Goal: Transaction & Acquisition: Purchase product/service

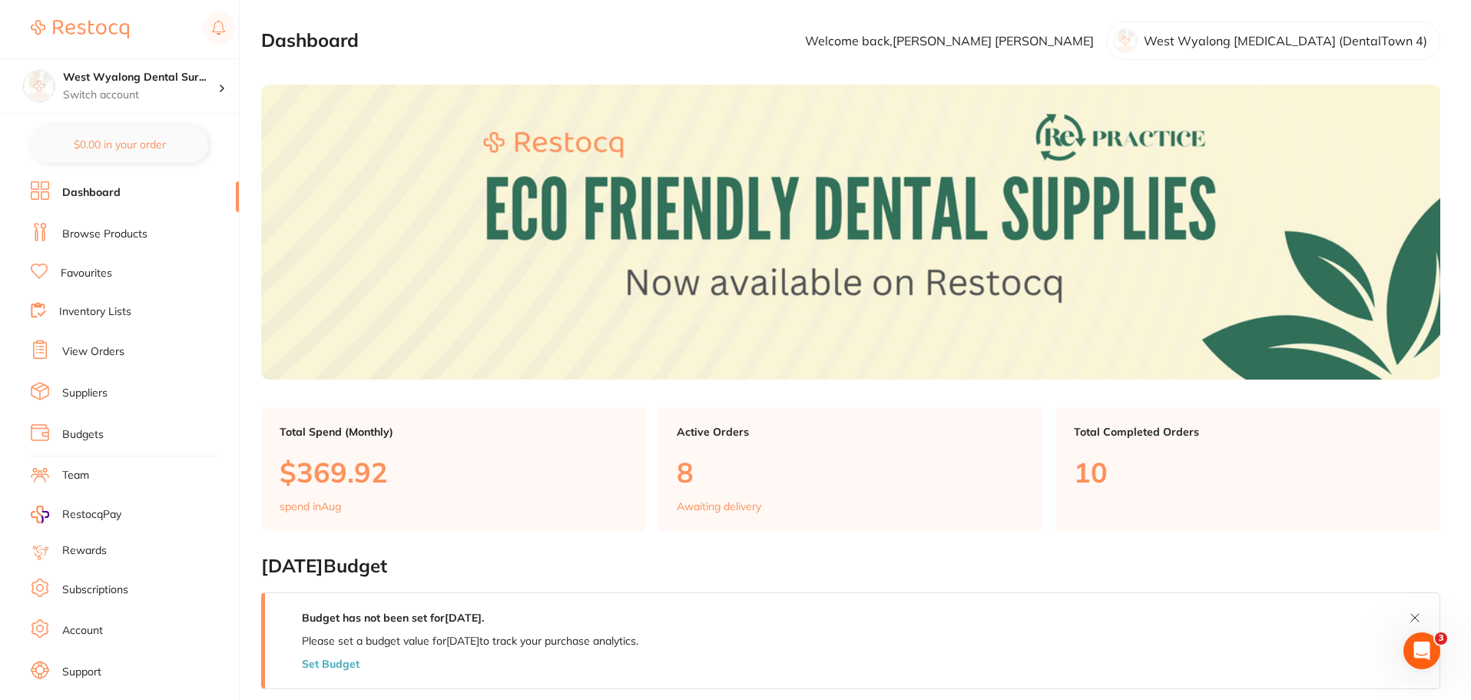
click at [146, 350] on li "View Orders" at bounding box center [135, 351] width 208 height 23
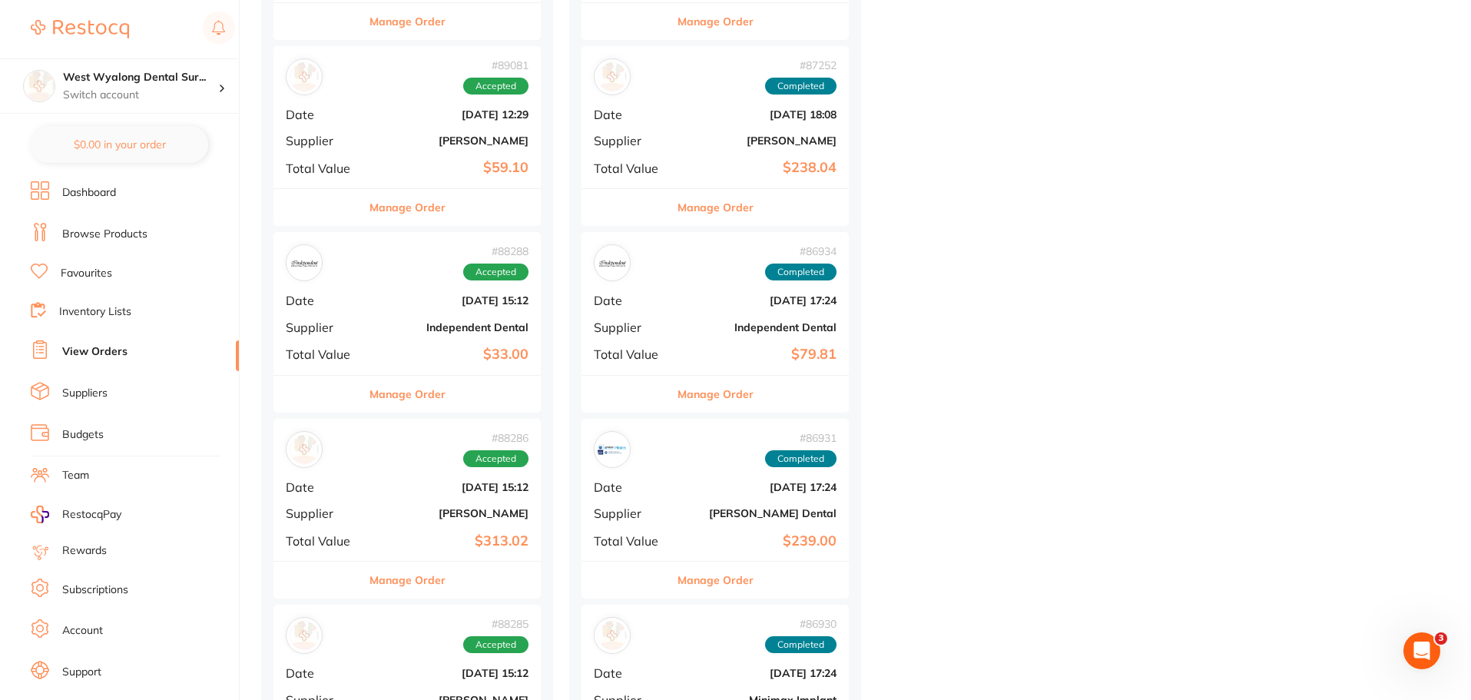
scroll to position [1075, 0]
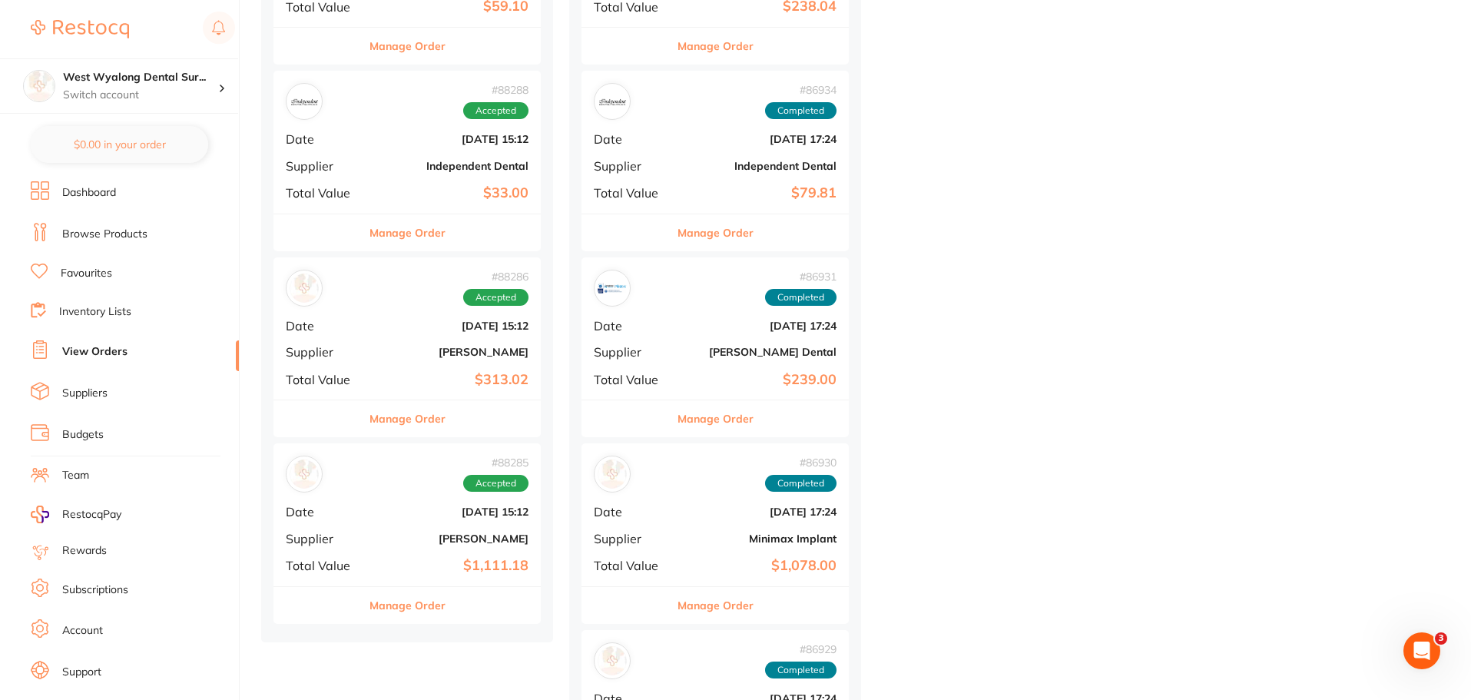
click at [383, 360] on div "# 88286 Accepted Date Jul 31 2025, 15:12 Supplier Adam Dental Total Value $313.…" at bounding box center [406, 328] width 267 height 142
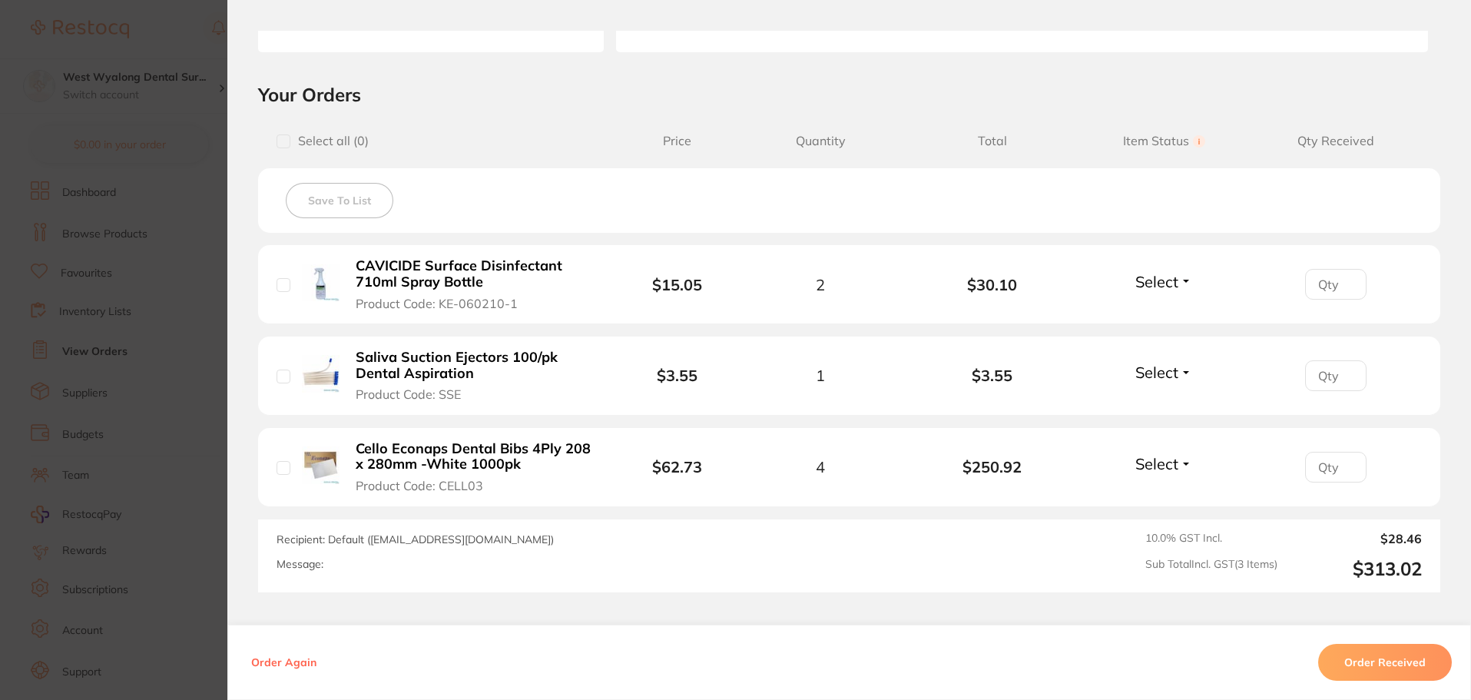
scroll to position [307, 0]
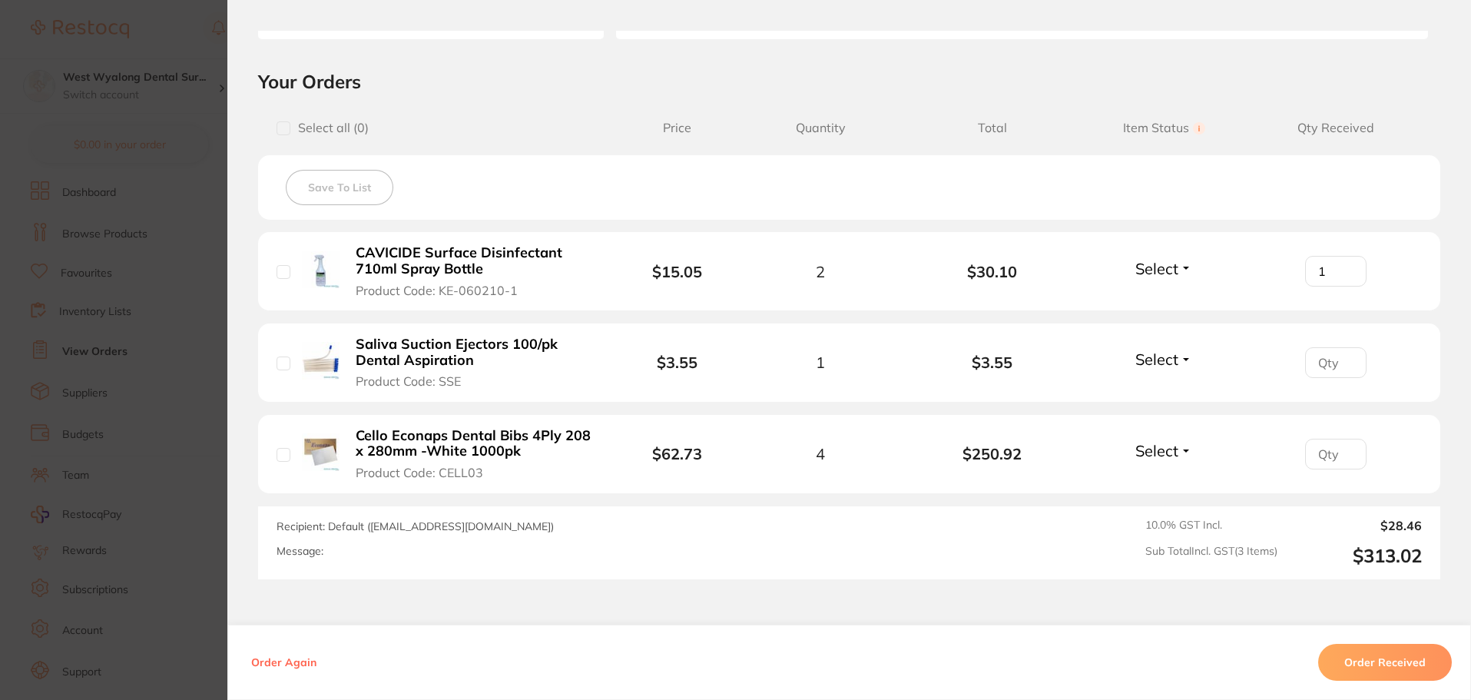
click at [1343, 266] on input "1" at bounding box center [1335, 271] width 61 height 31
type input "2"
click at [1343, 266] on input "2" at bounding box center [1335, 271] width 61 height 31
type input "1"
click at [1348, 287] on input "1" at bounding box center [1335, 271] width 61 height 31
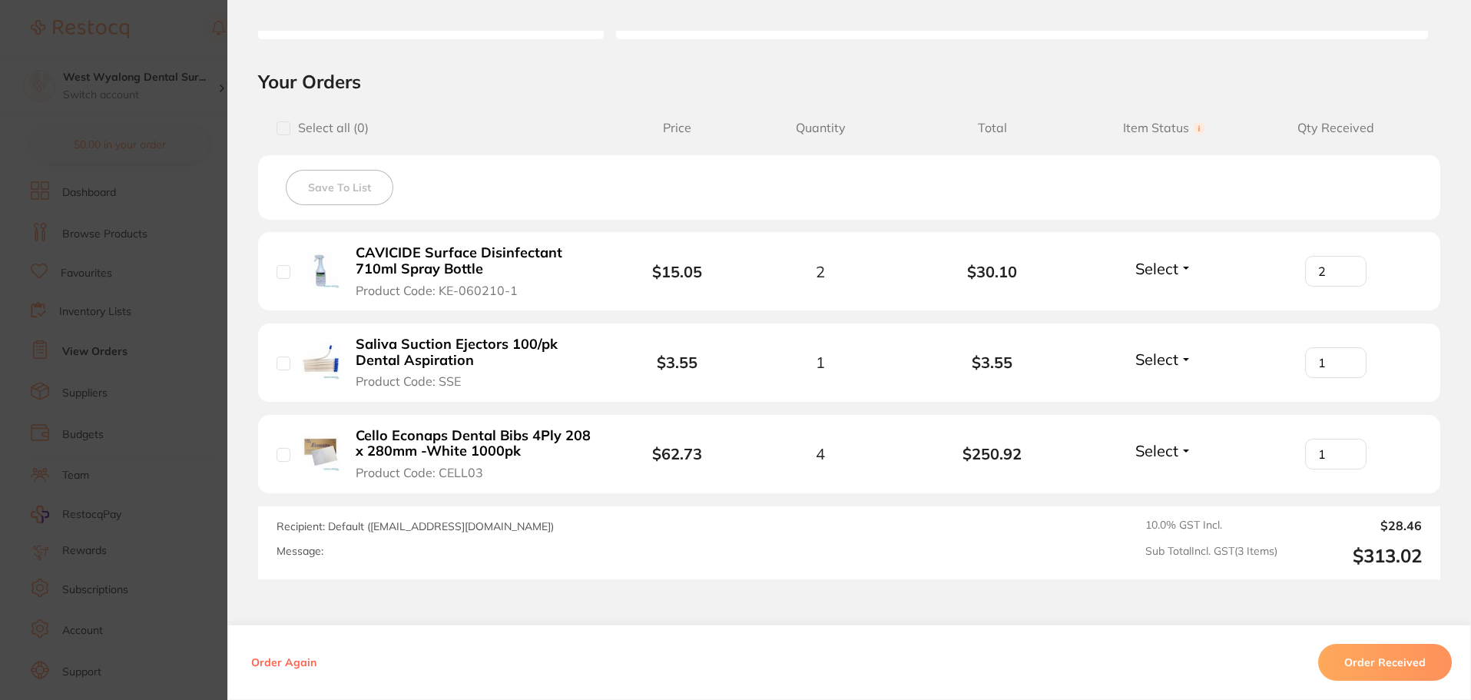
click at [1343, 287] on input "1" at bounding box center [1335, 271] width 61 height 31
click at [1343, 287] on input "2" at bounding box center [1335, 271] width 61 height 31
click at [1343, 287] on input "3" at bounding box center [1335, 271] width 61 height 31
type input "4"
click at [1343, 287] on input "4" at bounding box center [1335, 271] width 61 height 31
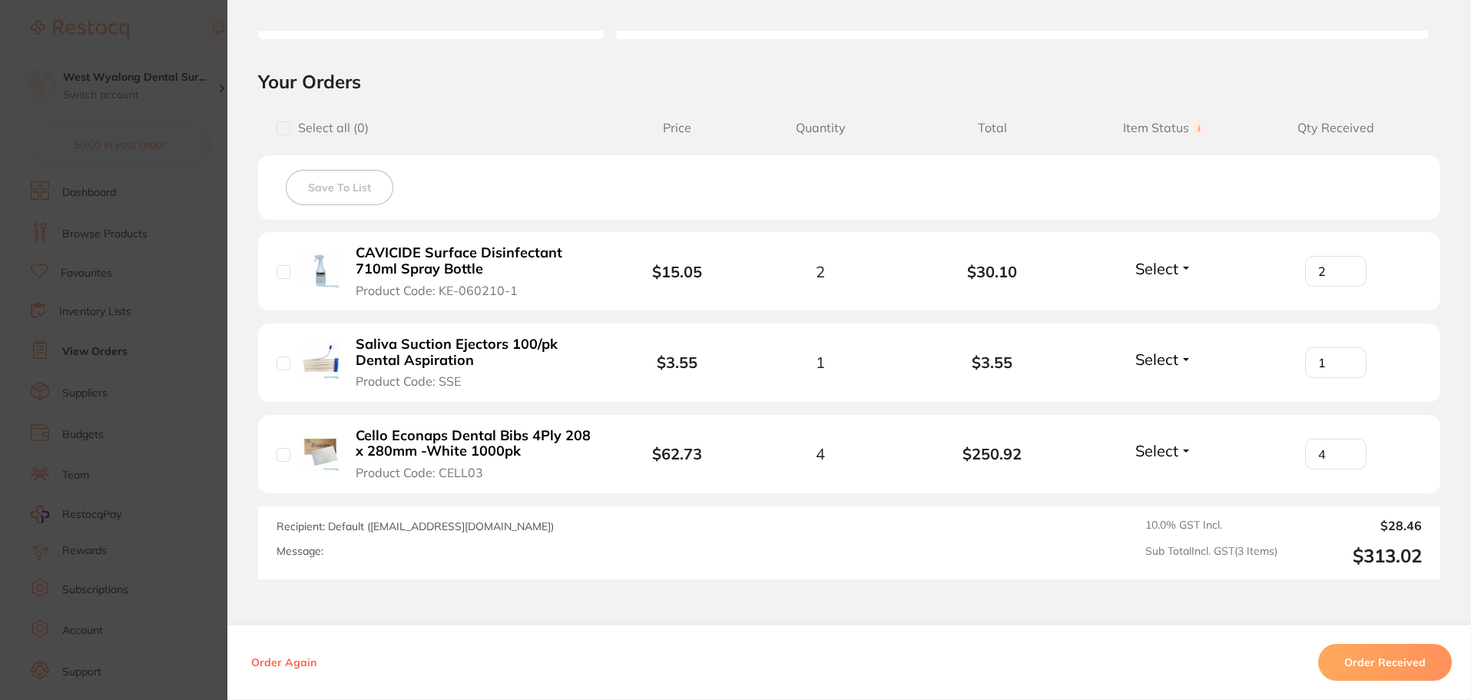
click at [675, 603] on div "Order ID: Restocq- 88286 Order Information Accepted Order Order Date Jul 31 202…" at bounding box center [849, 365] width 1244 height 669
click at [1342, 676] on button "Order Received" at bounding box center [1385, 662] width 134 height 37
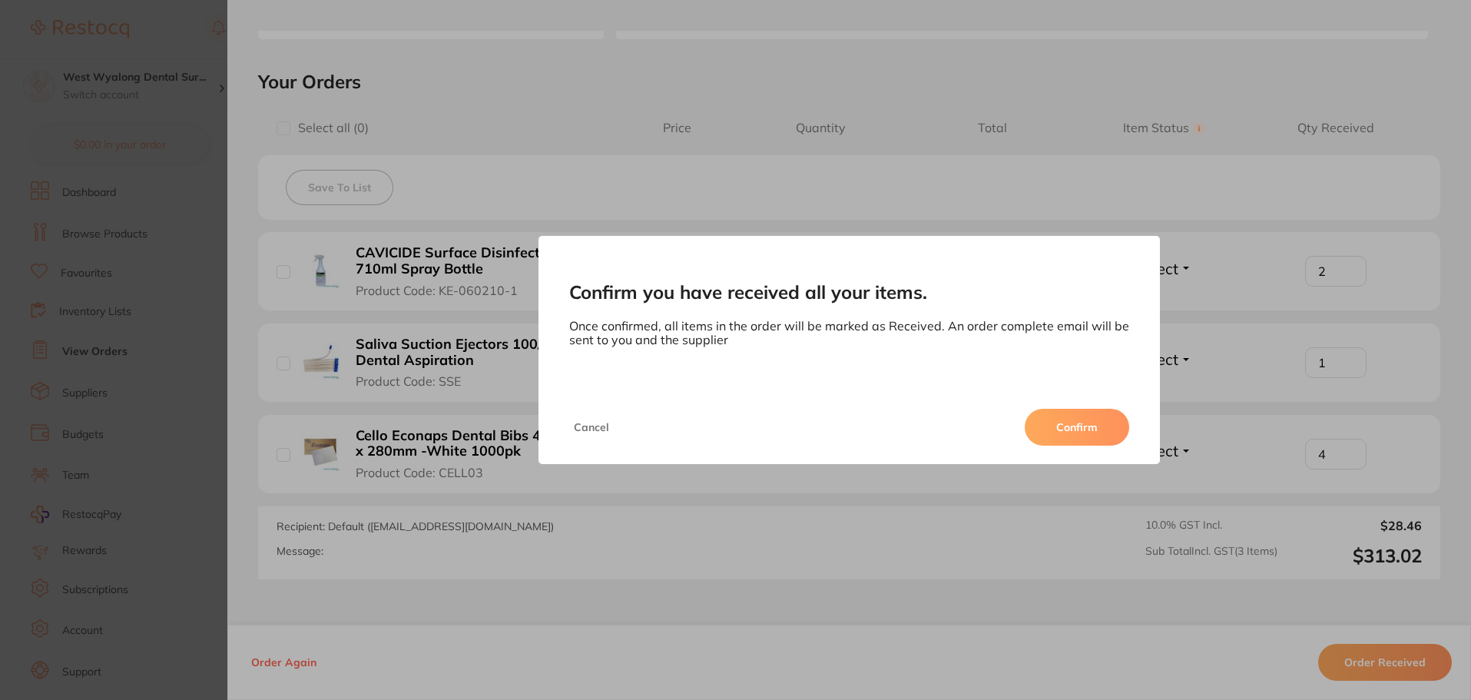
click at [594, 438] on button "Cancel" at bounding box center [591, 427] width 45 height 37
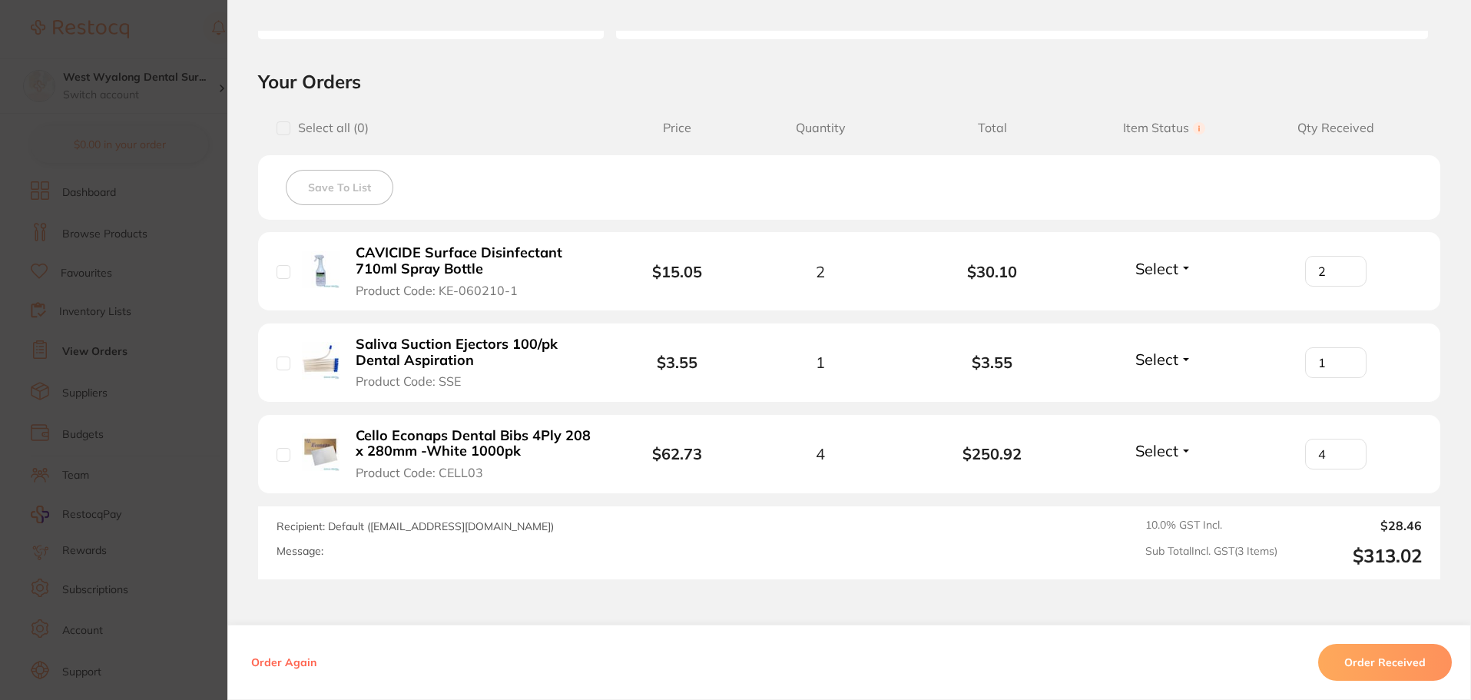
click at [1407, 649] on button "Order Received" at bounding box center [1385, 662] width 134 height 37
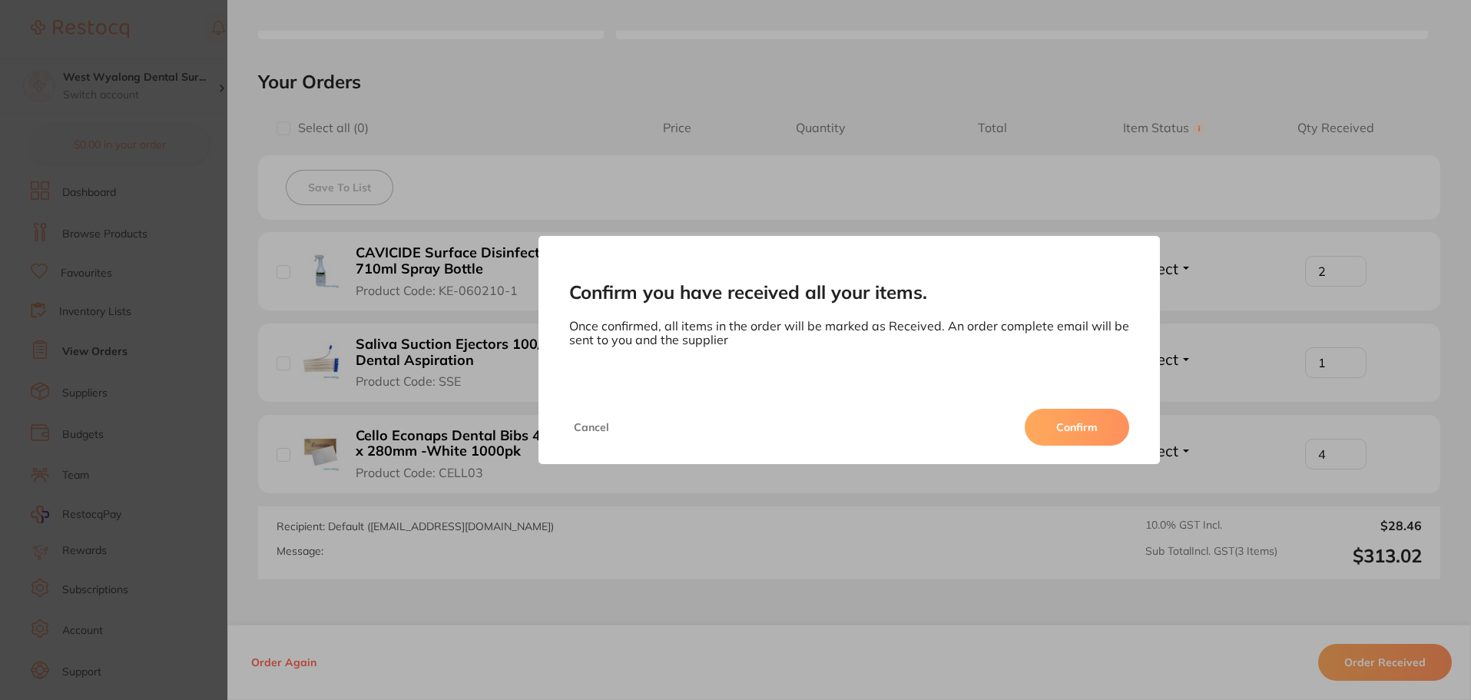
click at [1069, 437] on button "Confirm" at bounding box center [1077, 427] width 104 height 37
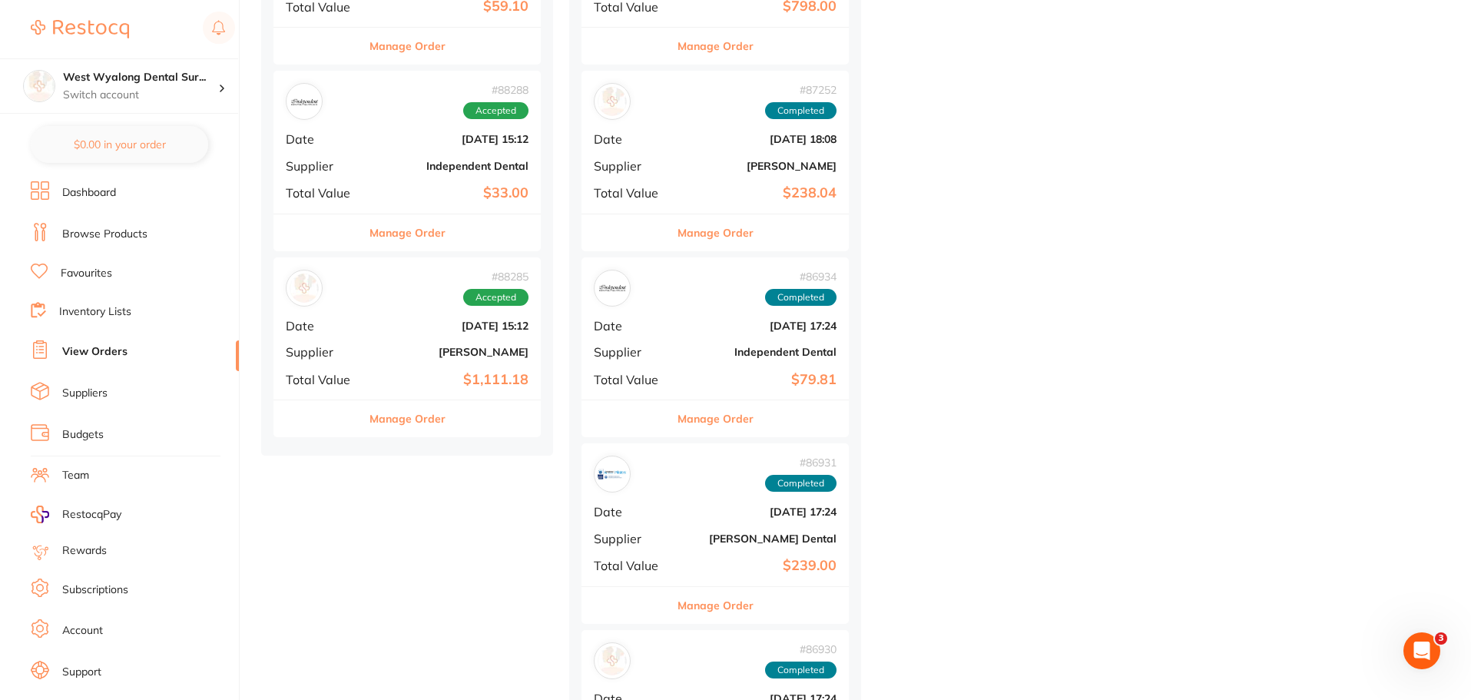
click at [389, 350] on b "[PERSON_NAME]" at bounding box center [452, 352] width 154 height 12
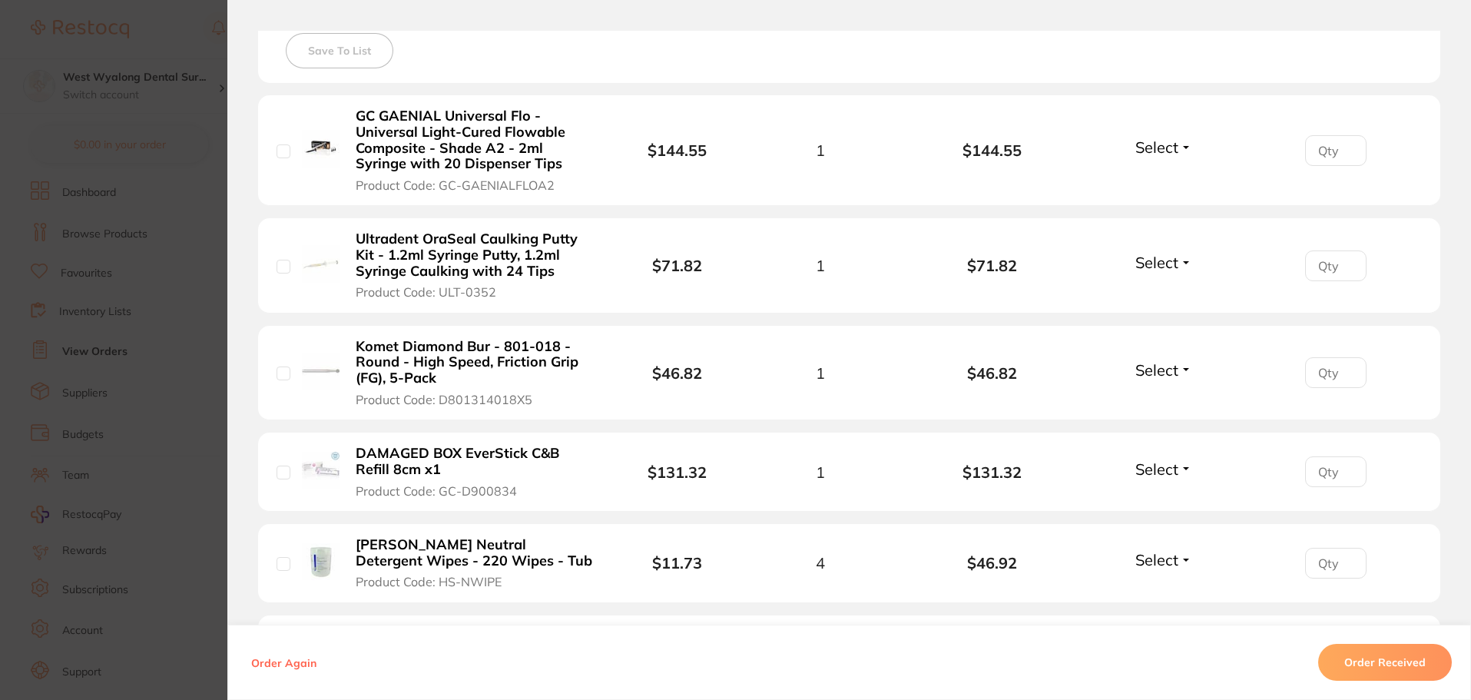
scroll to position [307, 0]
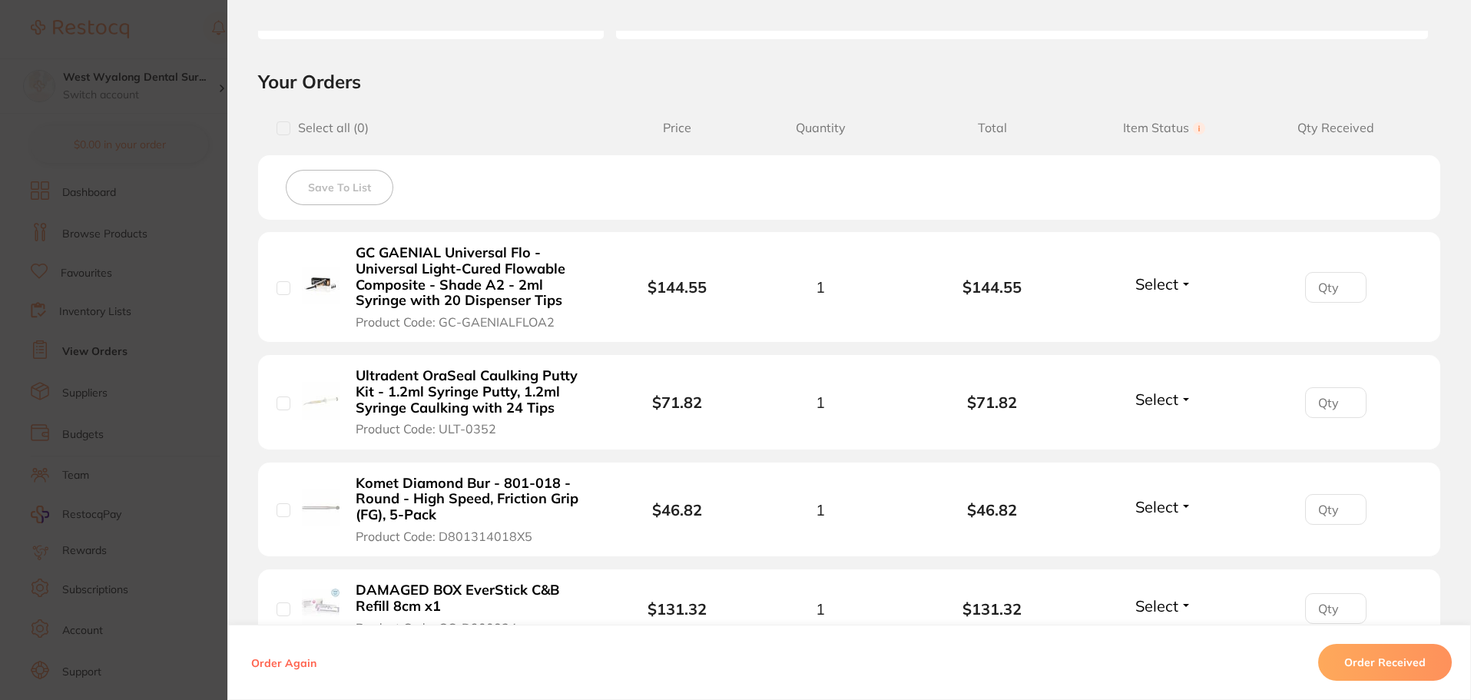
click at [280, 289] on input "checkbox" at bounding box center [284, 288] width 14 height 14
click at [277, 410] on div "Ultradent OraSeal Caulking Putty Kit - 1.2ml Syringe Putty, 1.2ml Syringe Caulk…" at bounding box center [448, 401] width 343 height 69
click at [277, 287] on input "checkbox" at bounding box center [284, 288] width 14 height 14
checkbox input "false"
type input "1"
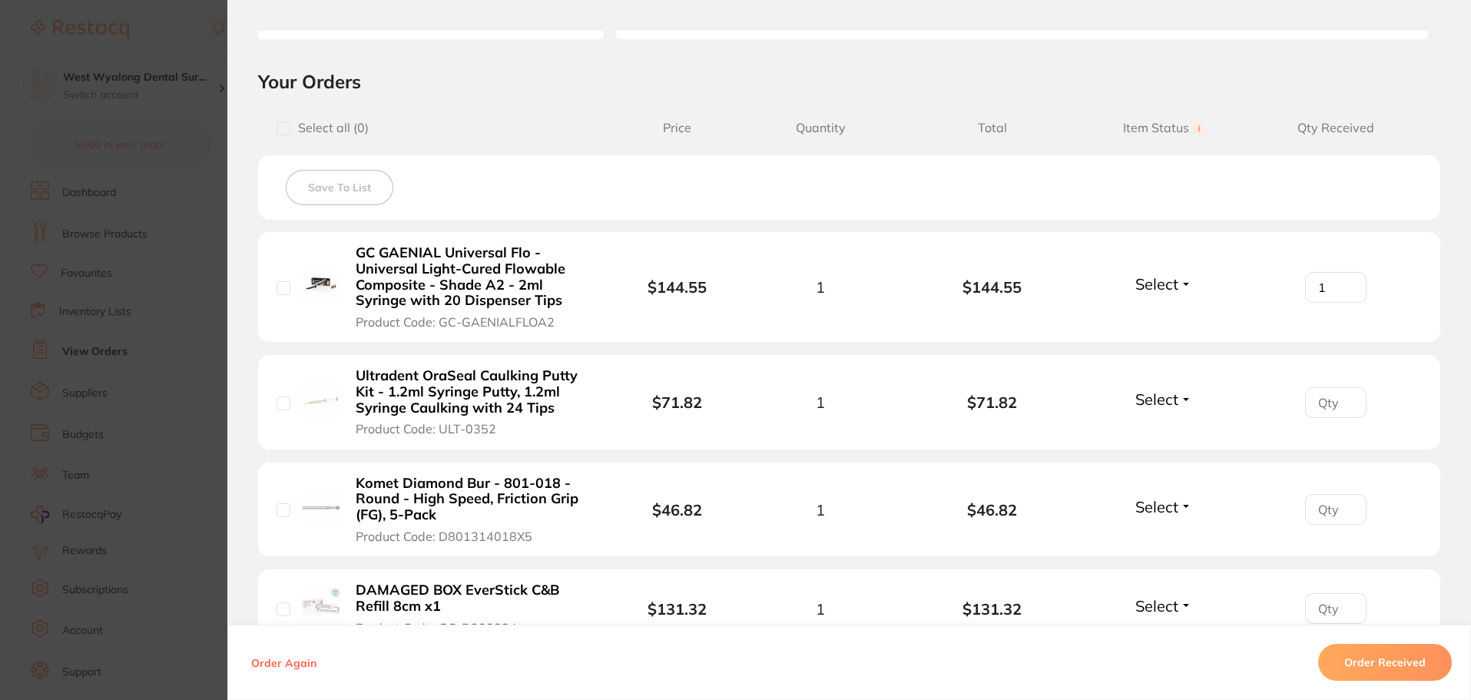
click at [1344, 287] on input "1" at bounding box center [1335, 287] width 61 height 31
type input "1"
click at [1344, 303] on input "1" at bounding box center [1335, 287] width 61 height 31
type input "1"
click at [1342, 303] on input "1" at bounding box center [1335, 287] width 61 height 31
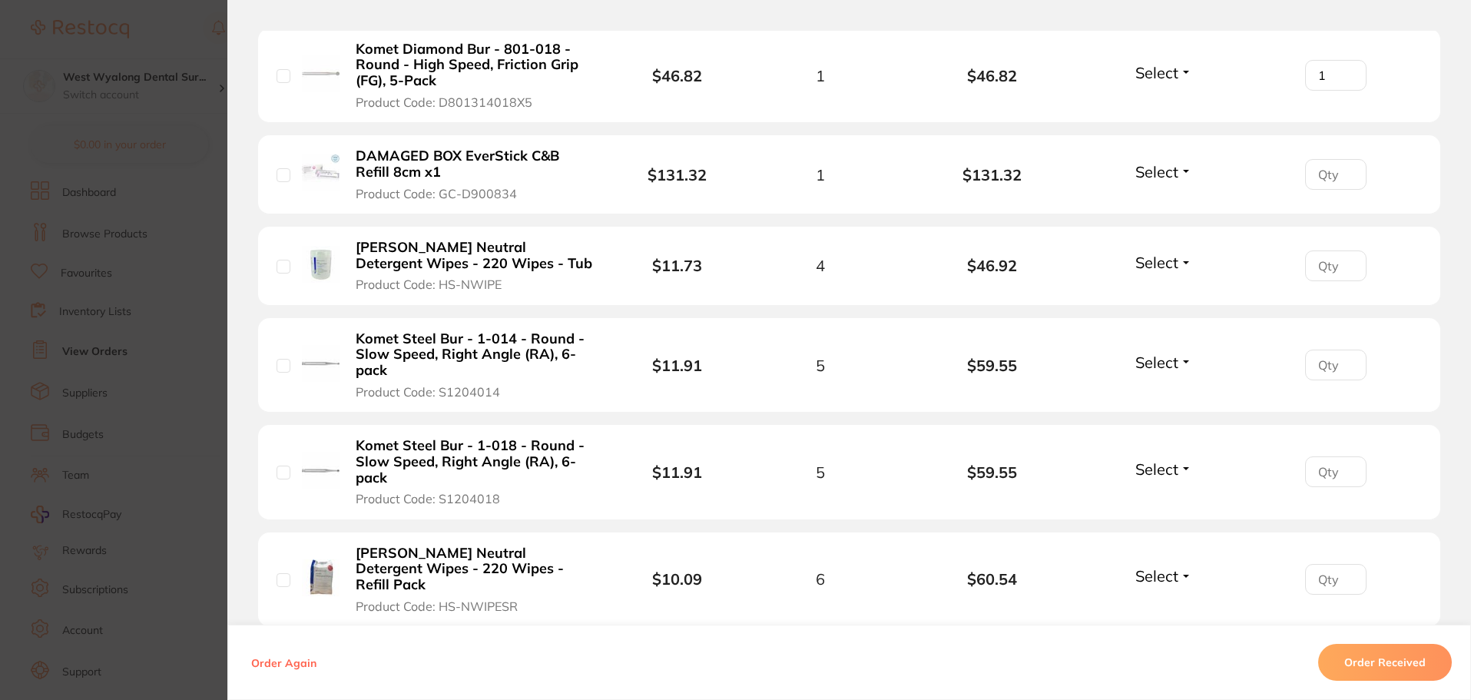
scroll to position [768, 0]
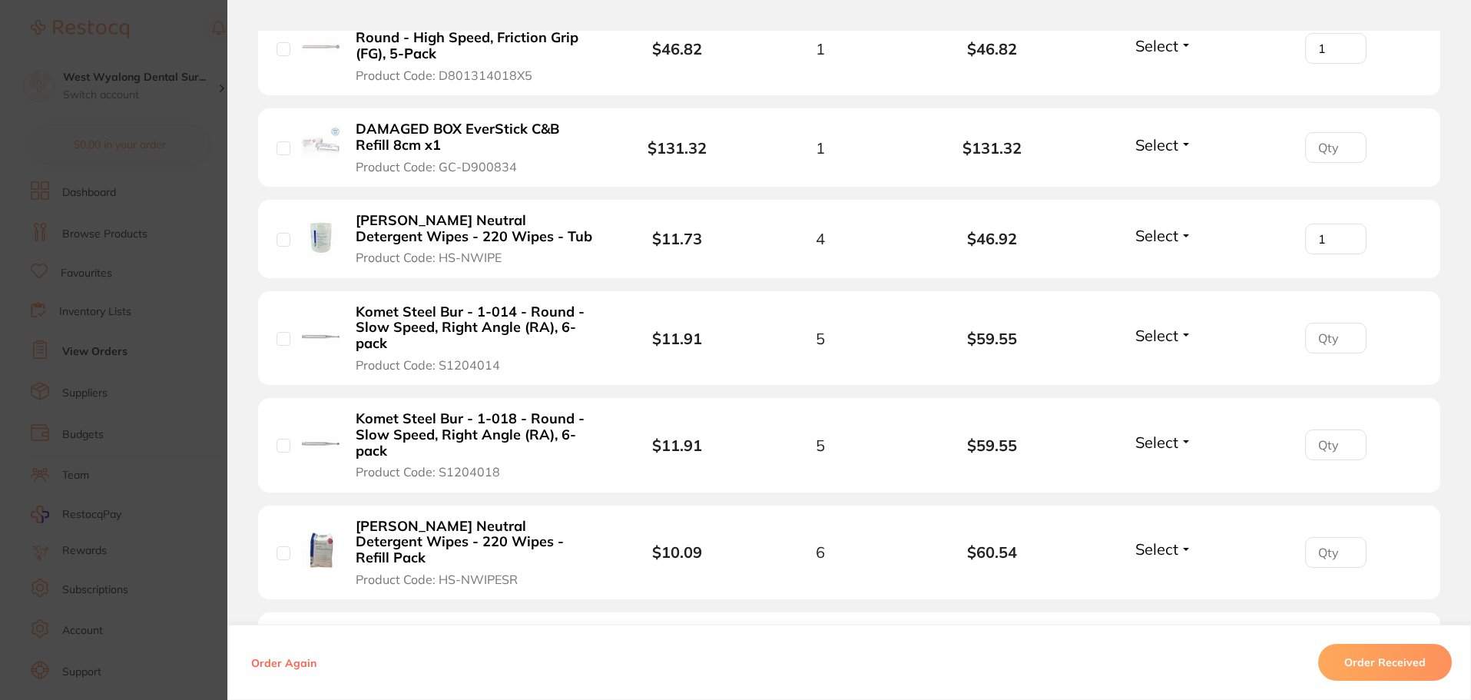
type input "4"
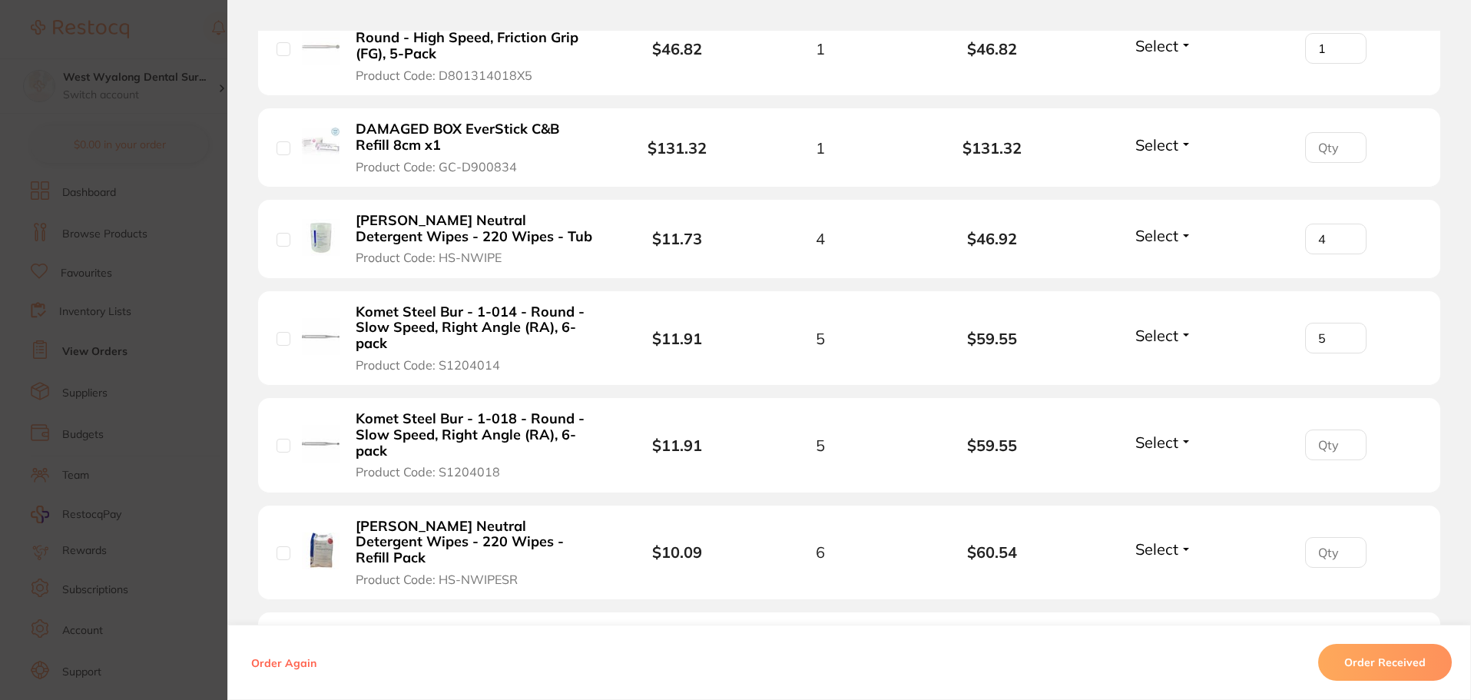
type input "5"
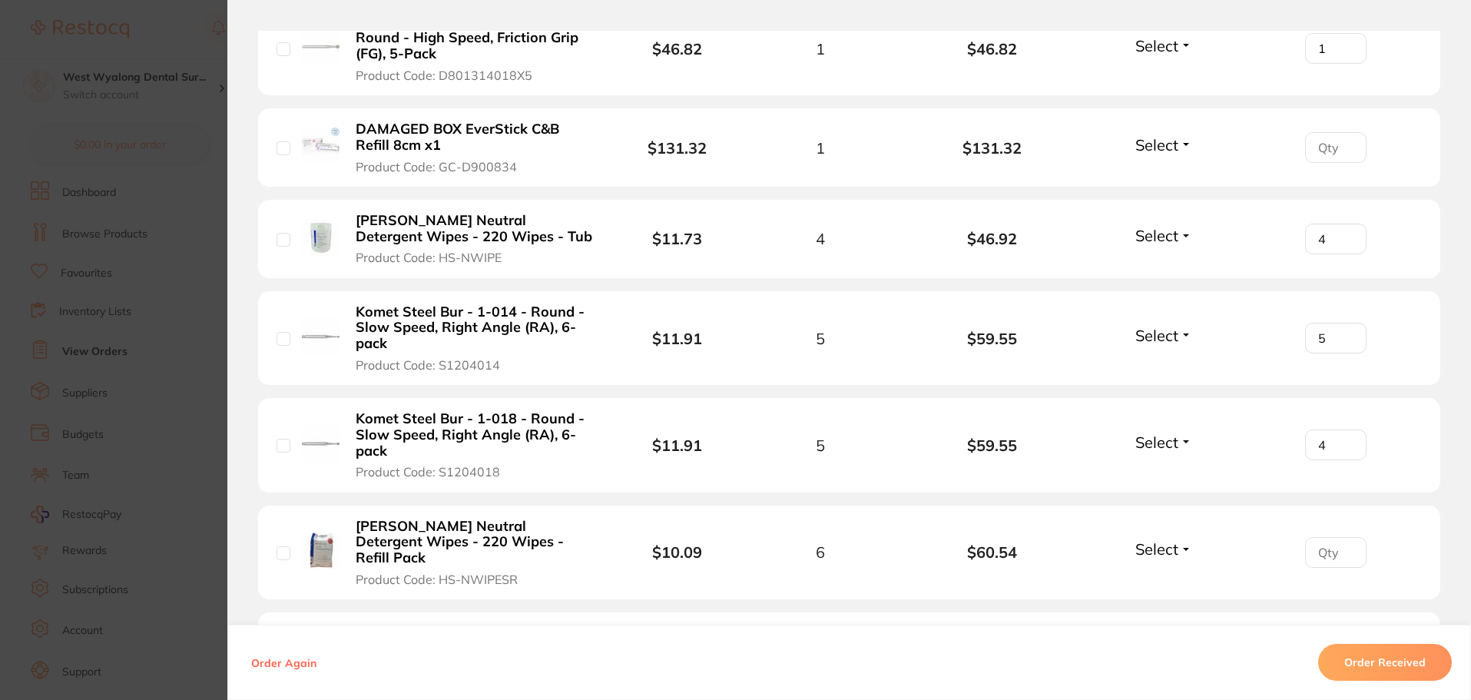
type input "5"
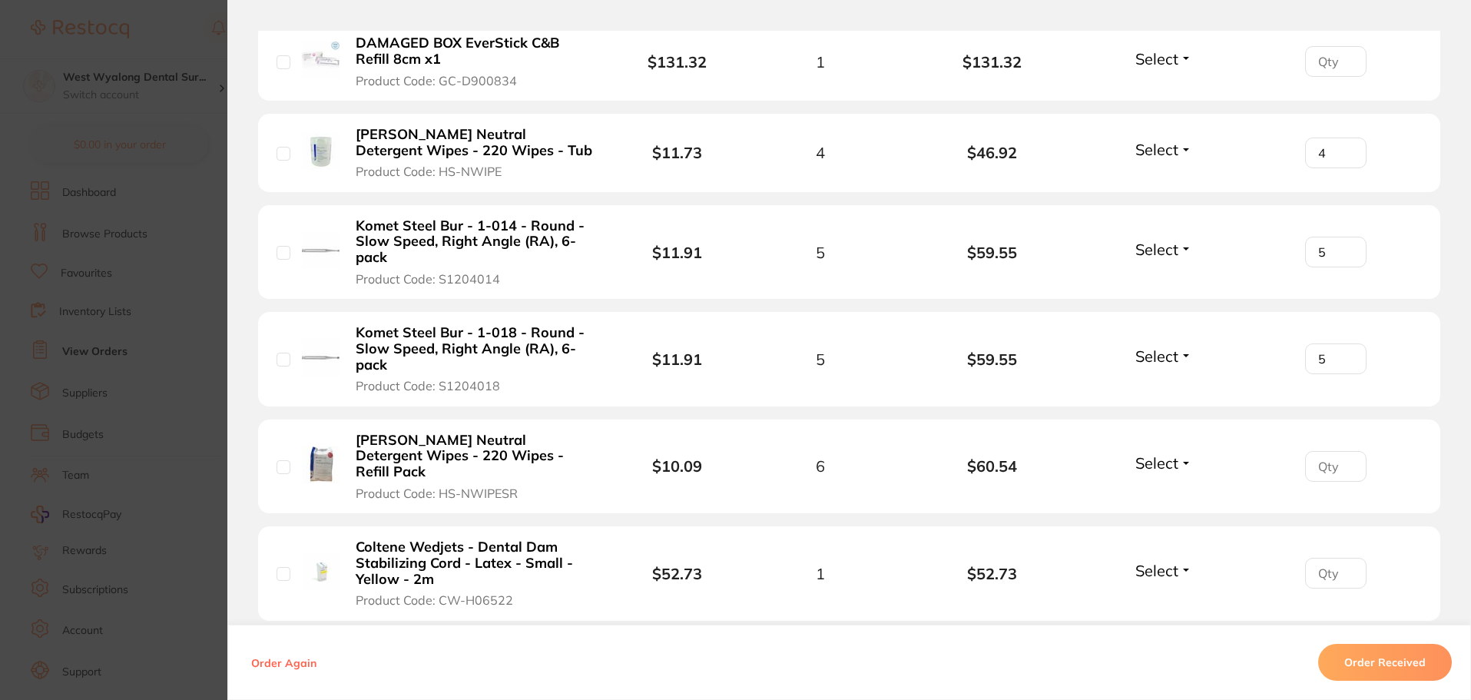
scroll to position [922, 0]
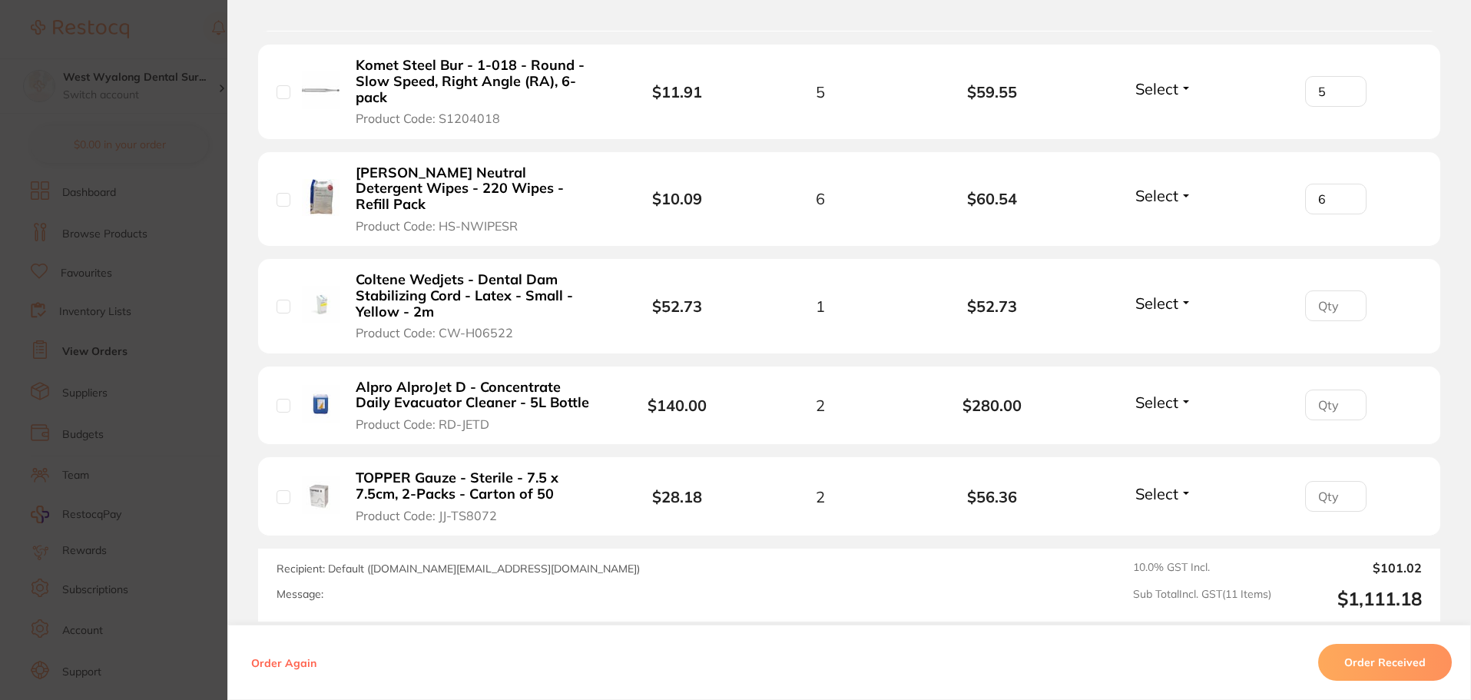
scroll to position [1152, 0]
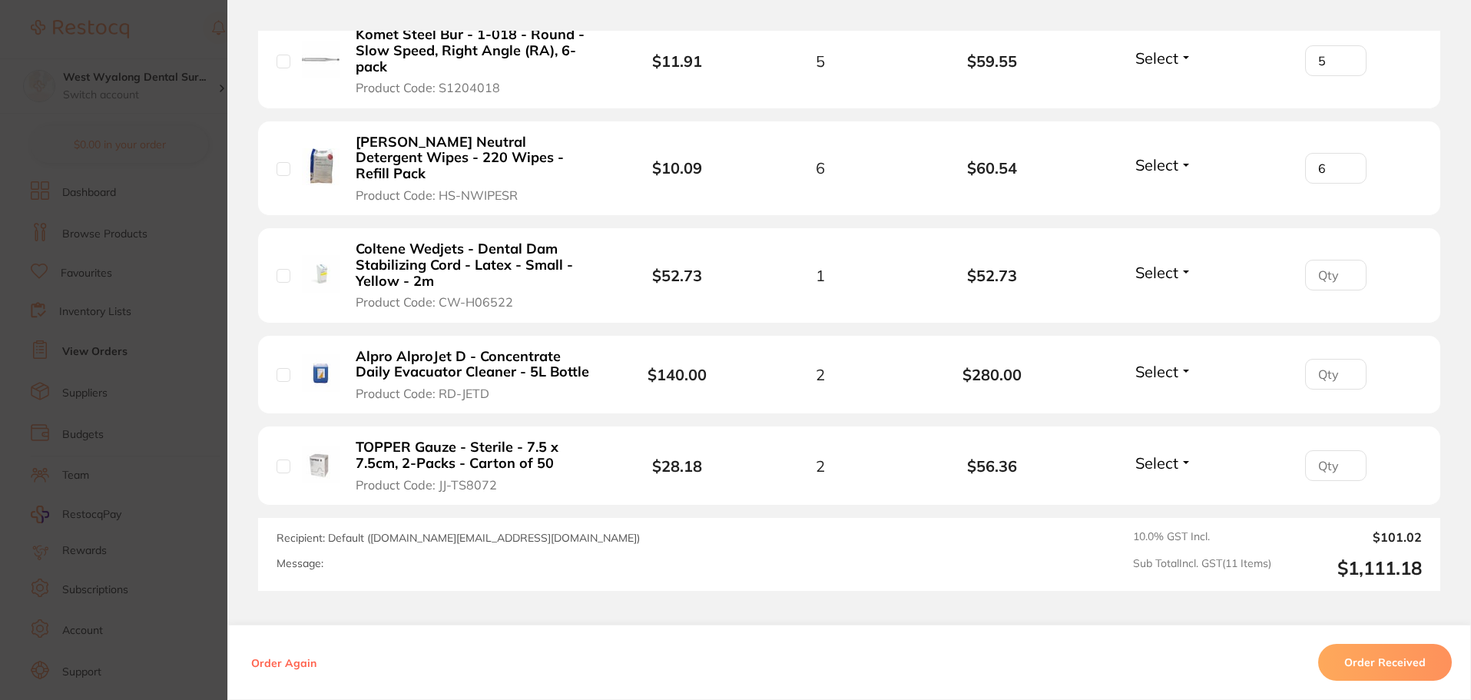
type input "6"
type input "1"
type input "2"
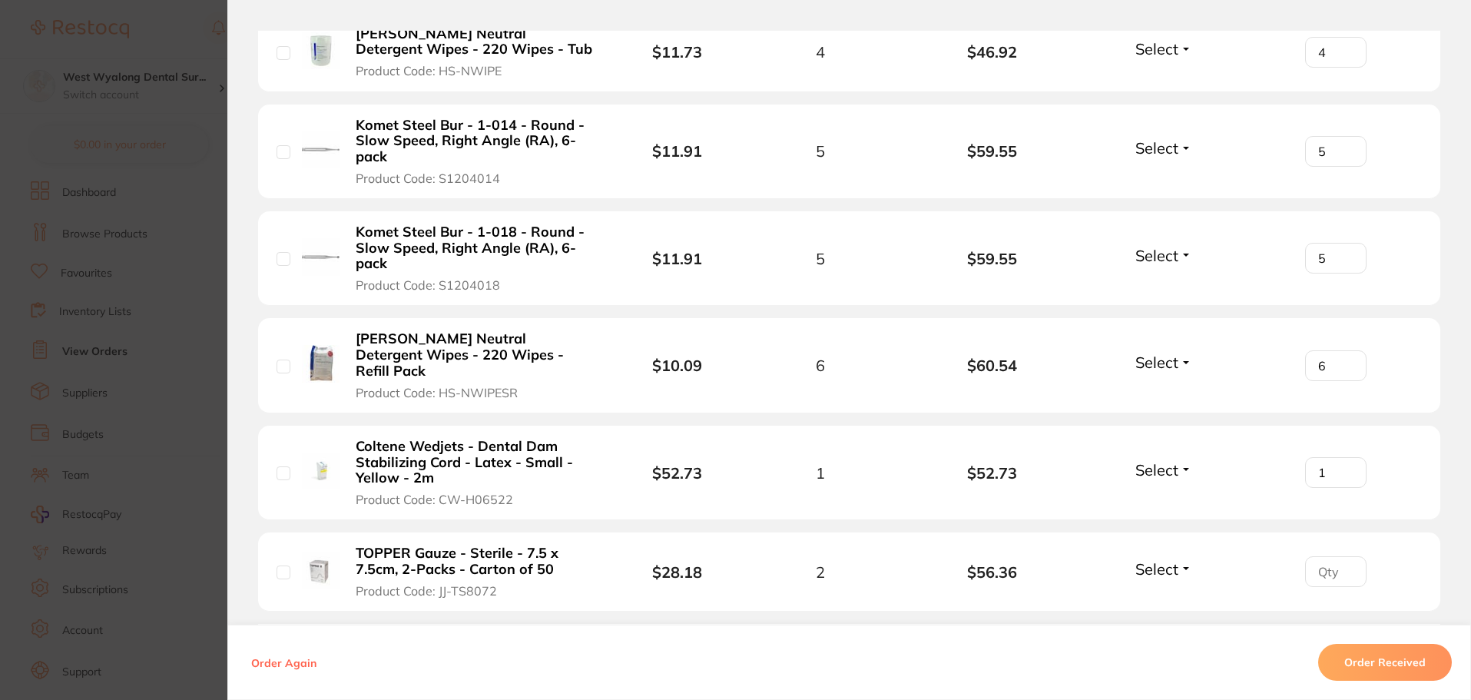
scroll to position [1257, 0]
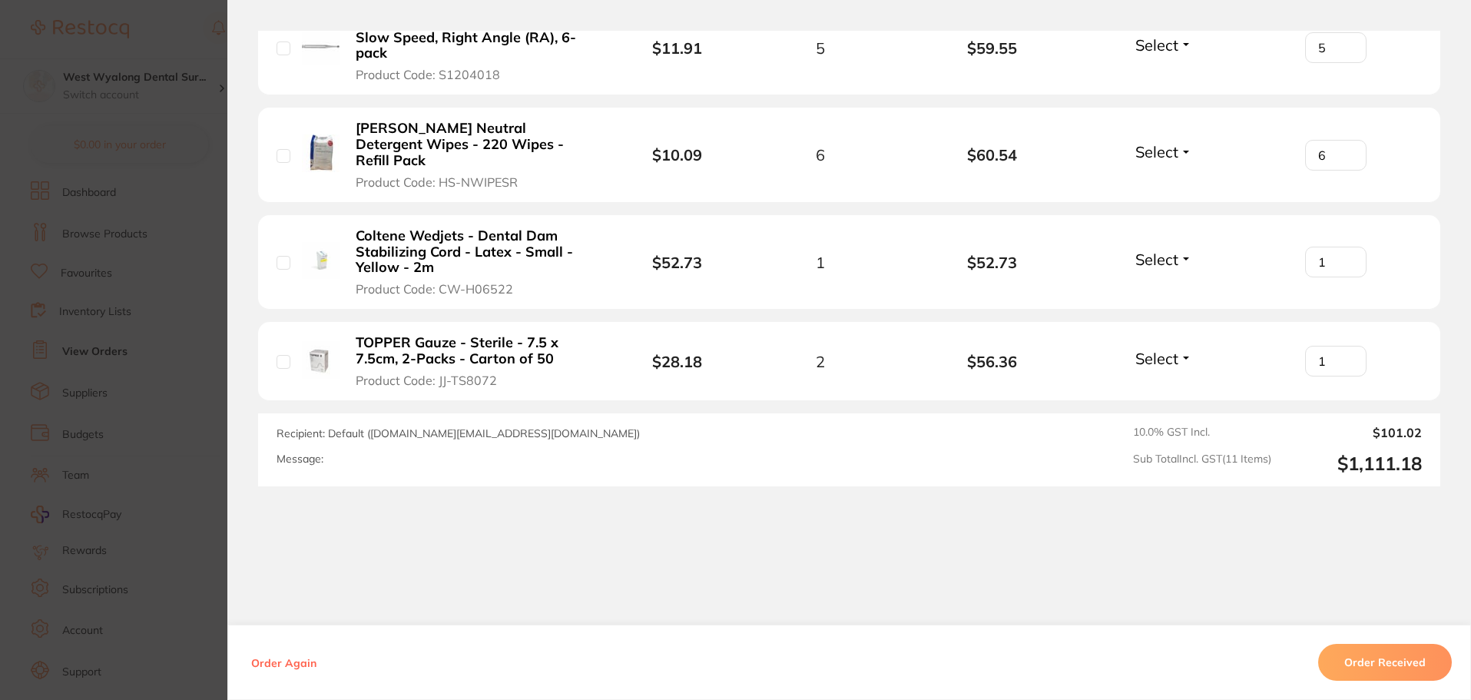
type input "2"
click at [863, 537] on div "Order ID: Restocq- 88285 Order Information Accepted Order Order Date Jul 31 202…" at bounding box center [849, 365] width 1244 height 669
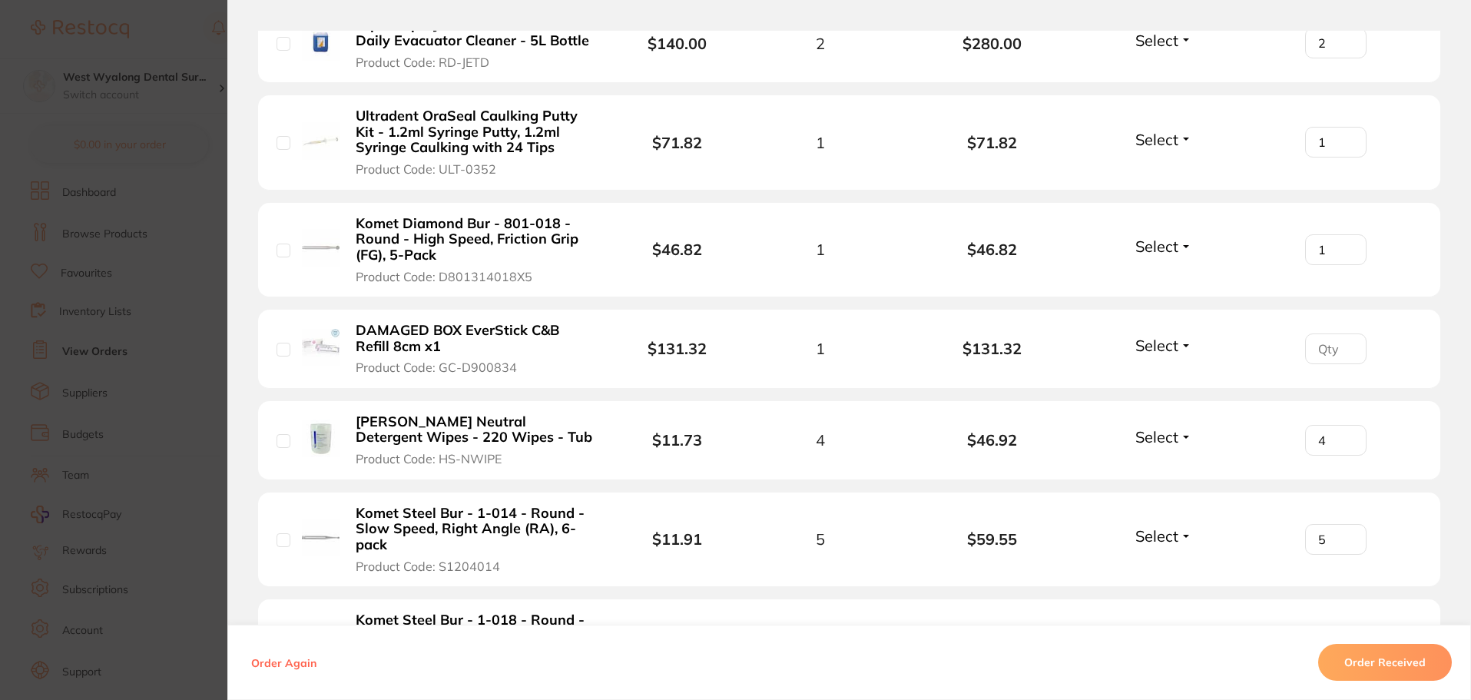
scroll to position [642, 0]
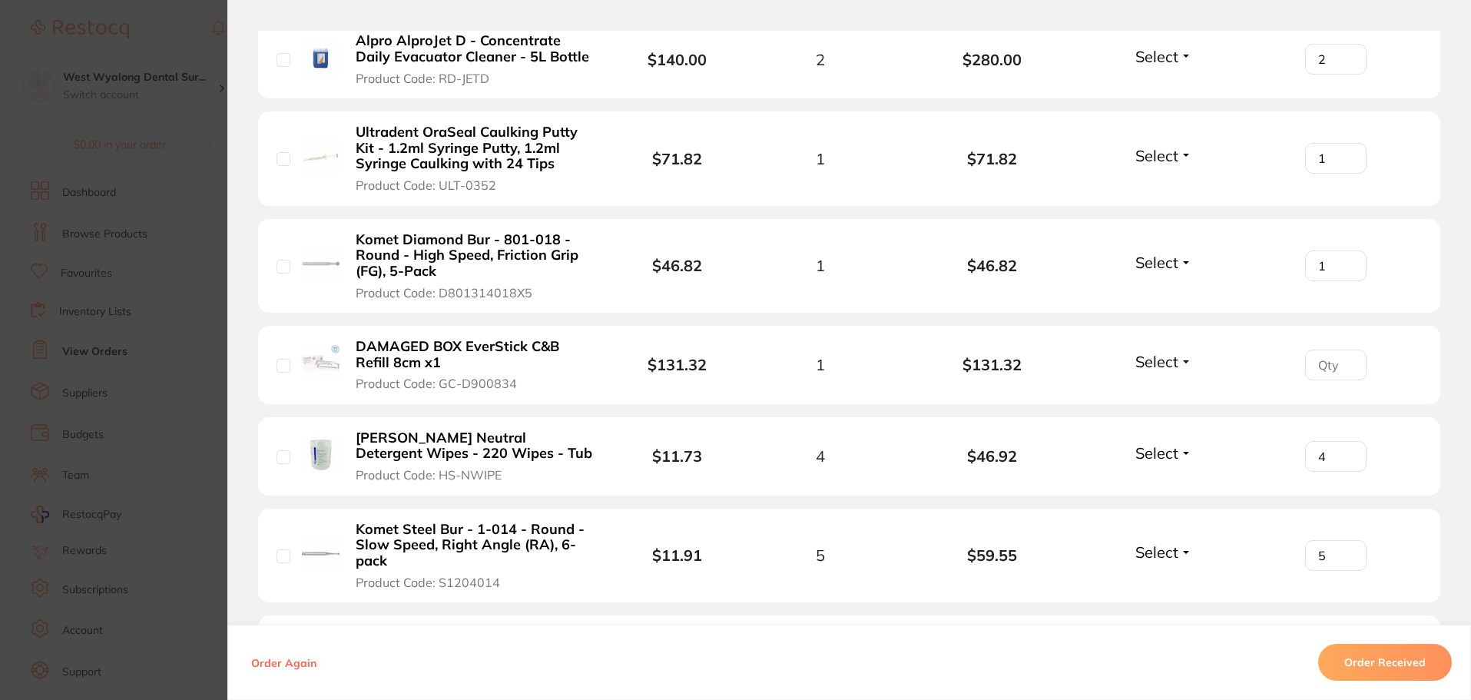
click at [1174, 362] on span "Select" at bounding box center [1156, 361] width 43 height 19
click at [383, 354] on b "DAMAGED BOX EverStick C&B Refill 8cm x1" at bounding box center [474, 354] width 237 height 31
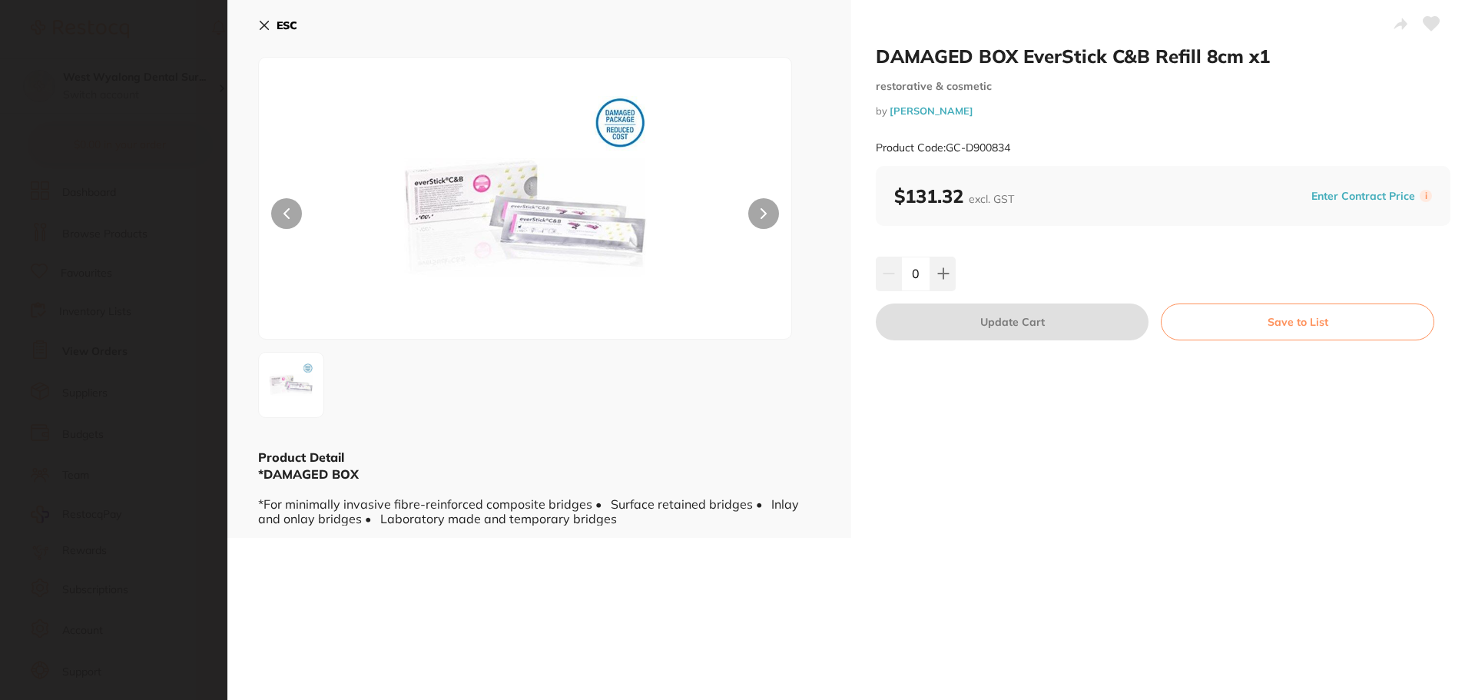
scroll to position [0, 0]
click at [765, 204] on button at bounding box center [763, 213] width 31 height 31
click at [267, 27] on icon at bounding box center [264, 25] width 12 height 12
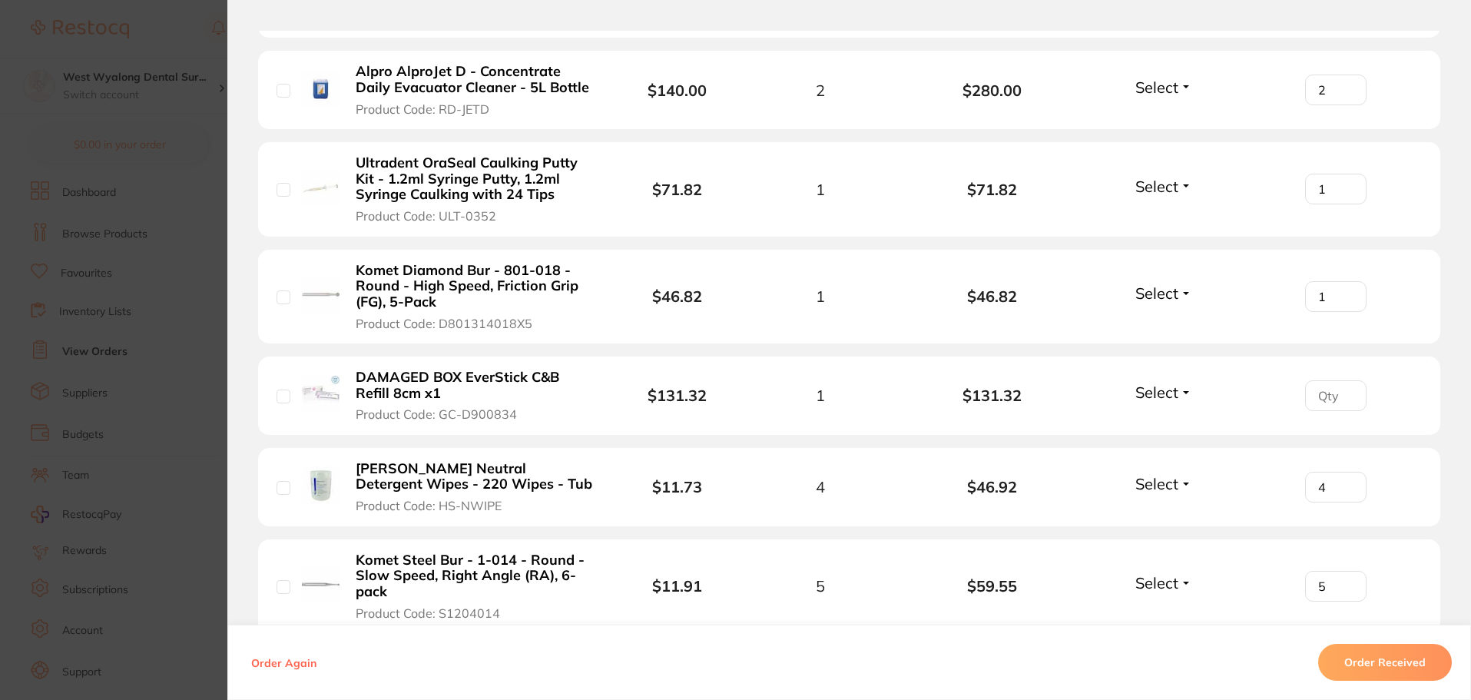
scroll to position [615, 0]
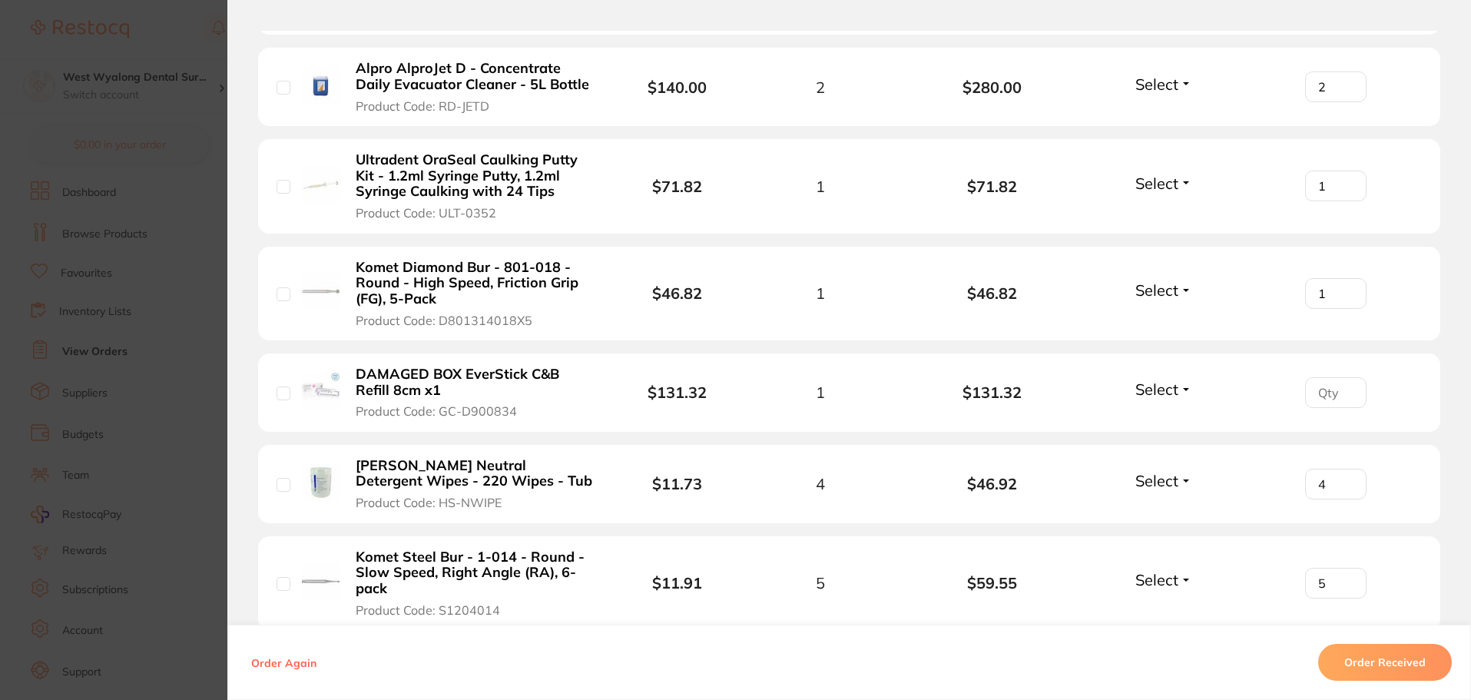
click at [1172, 389] on span "Select" at bounding box center [1156, 388] width 43 height 19
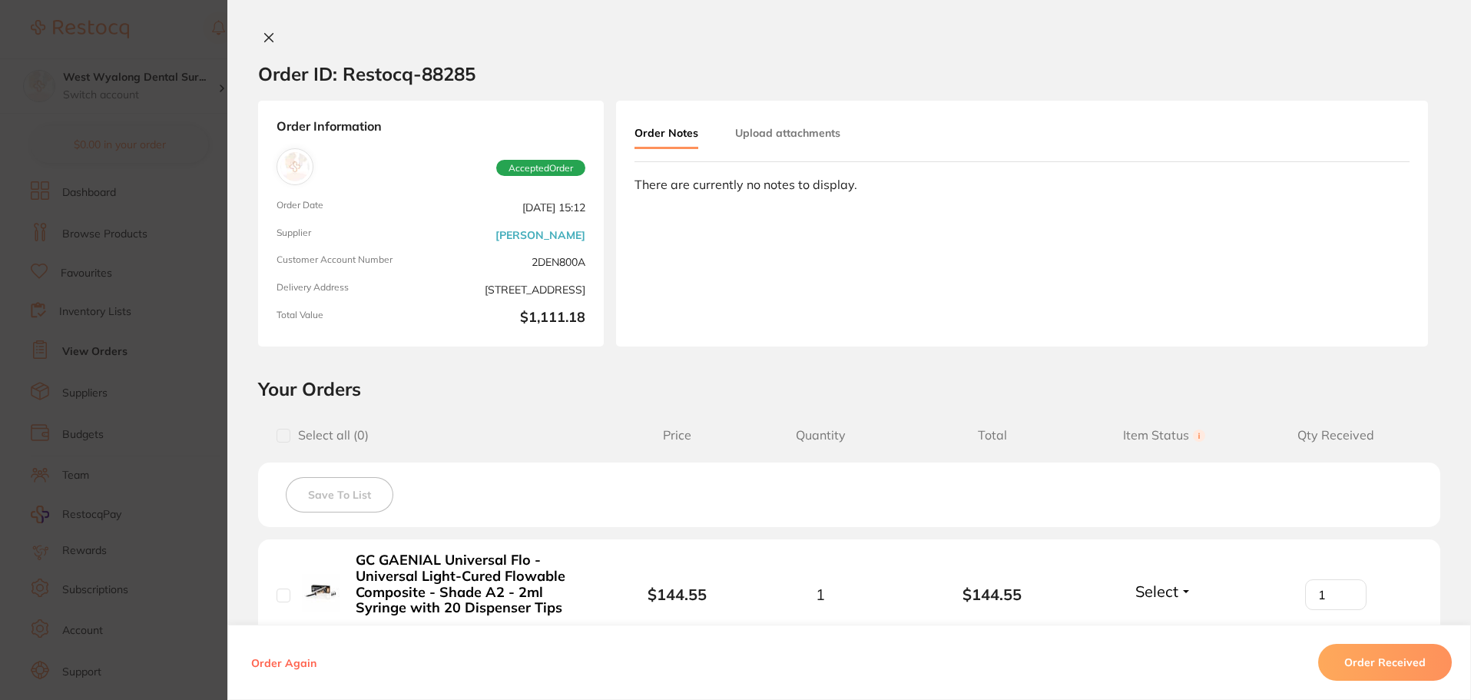
scroll to position [845, 0]
drag, startPoint x: 366, startPoint y: 4, endPoint x: 1057, endPoint y: 379, distance: 786.5
click at [1057, 379] on h2 "Your Orders" at bounding box center [849, 388] width 1182 height 23
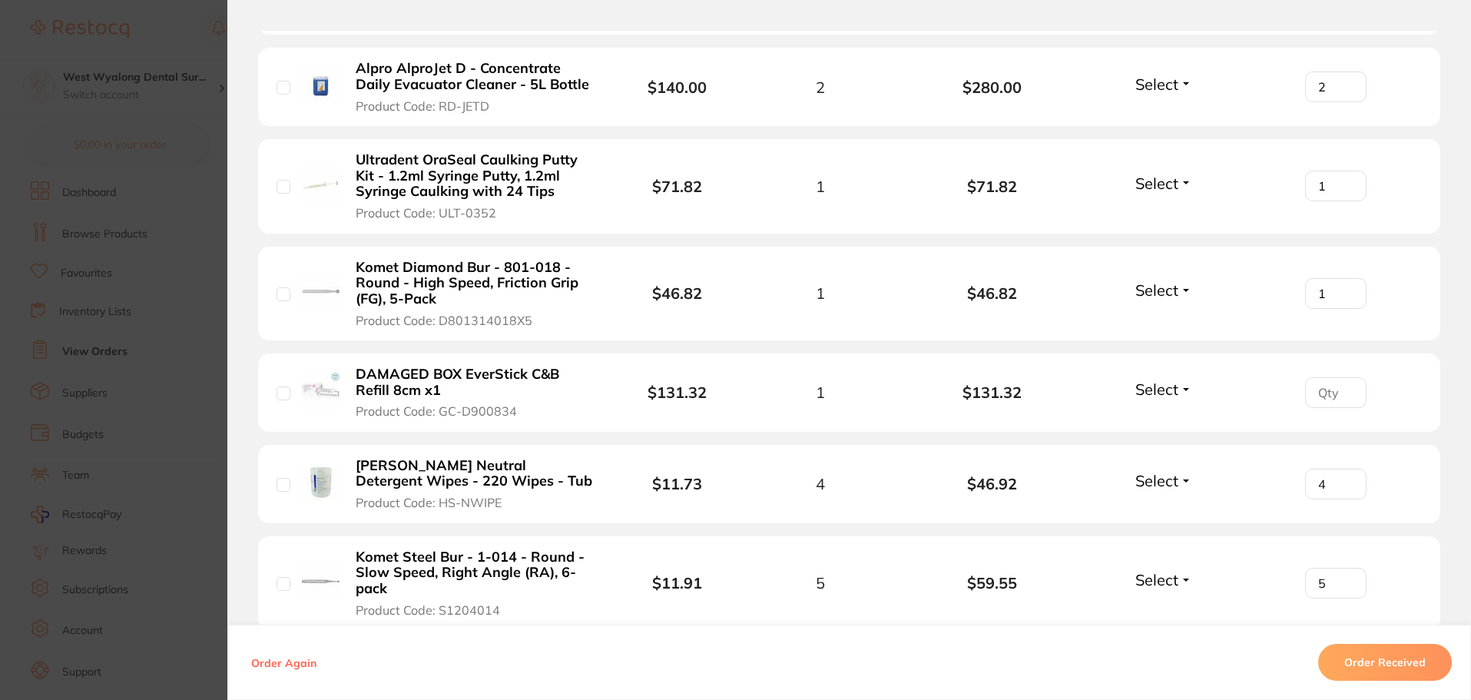
scroll to position [0, 0]
click at [140, 220] on section "Order ID: Restocq- 88285 Order Information Accepted Order Order Date Jul 31 202…" at bounding box center [735, 350] width 1471 height 700
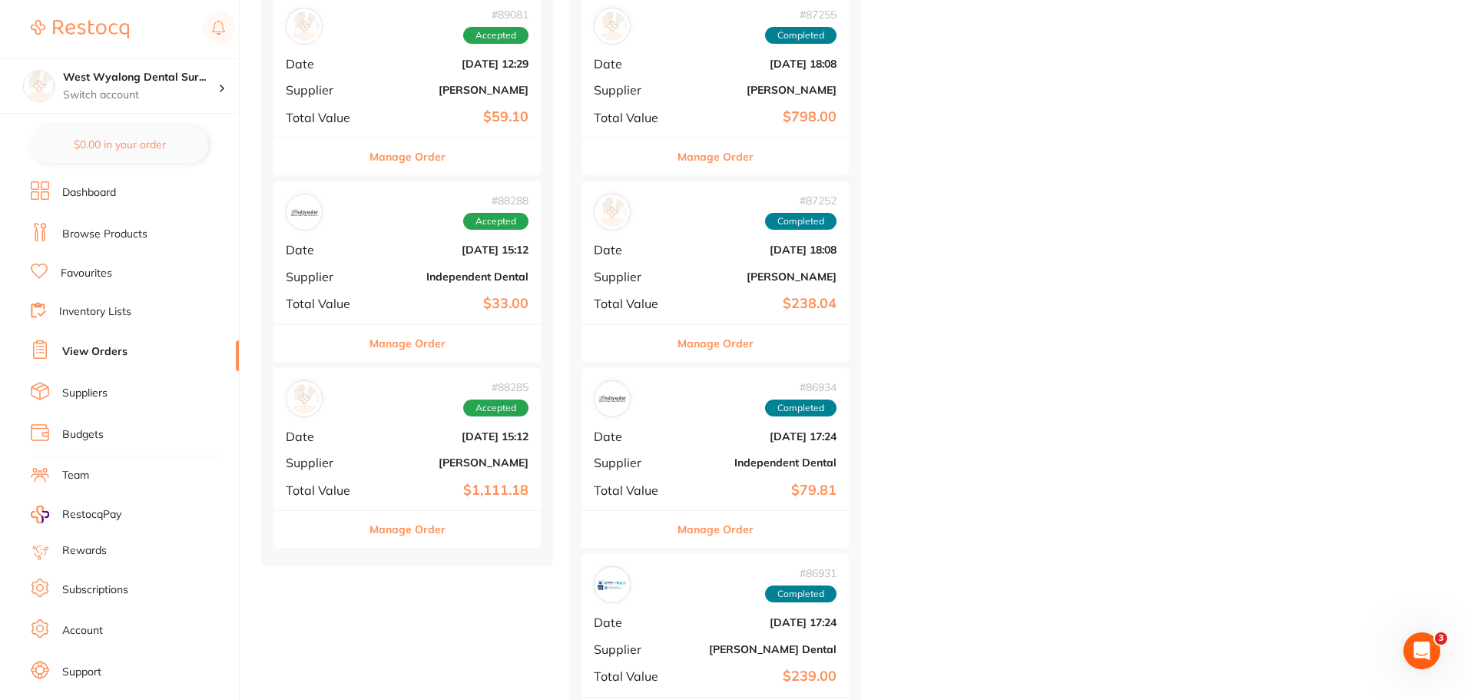
scroll to position [1075, 0]
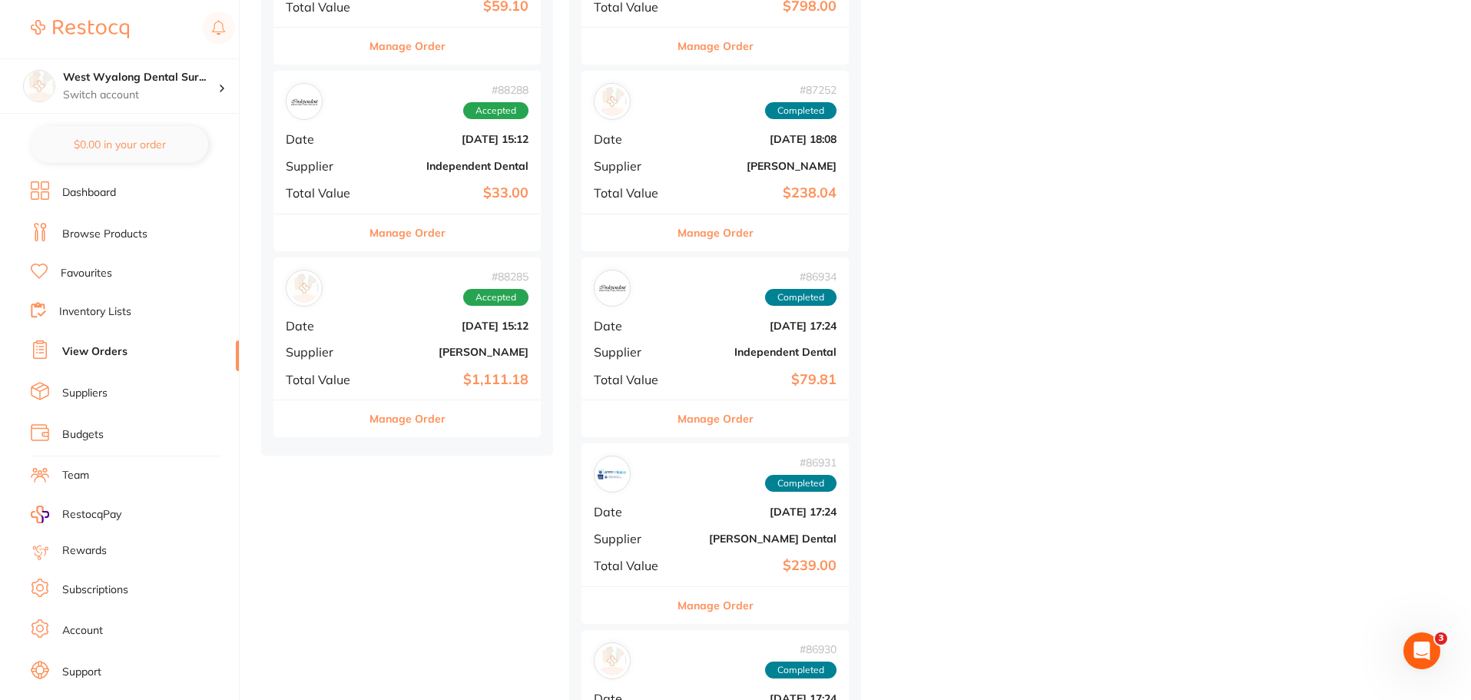
click at [405, 342] on div "# 88285 Accepted Date Jul 31 2025, 15:12 Supplier Henry Schein Halas Total Valu…" at bounding box center [406, 328] width 267 height 142
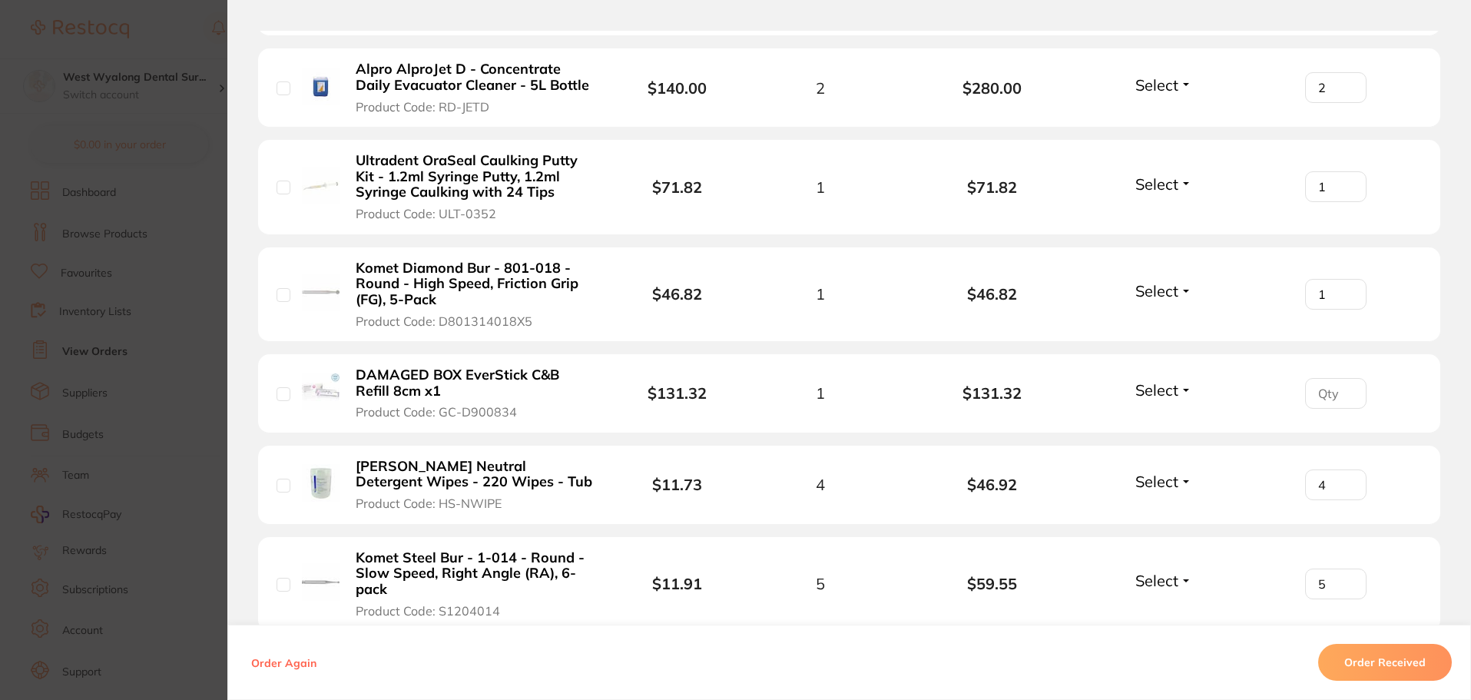
scroll to position [615, 0]
click at [1400, 655] on button "Order Received" at bounding box center [1385, 662] width 134 height 37
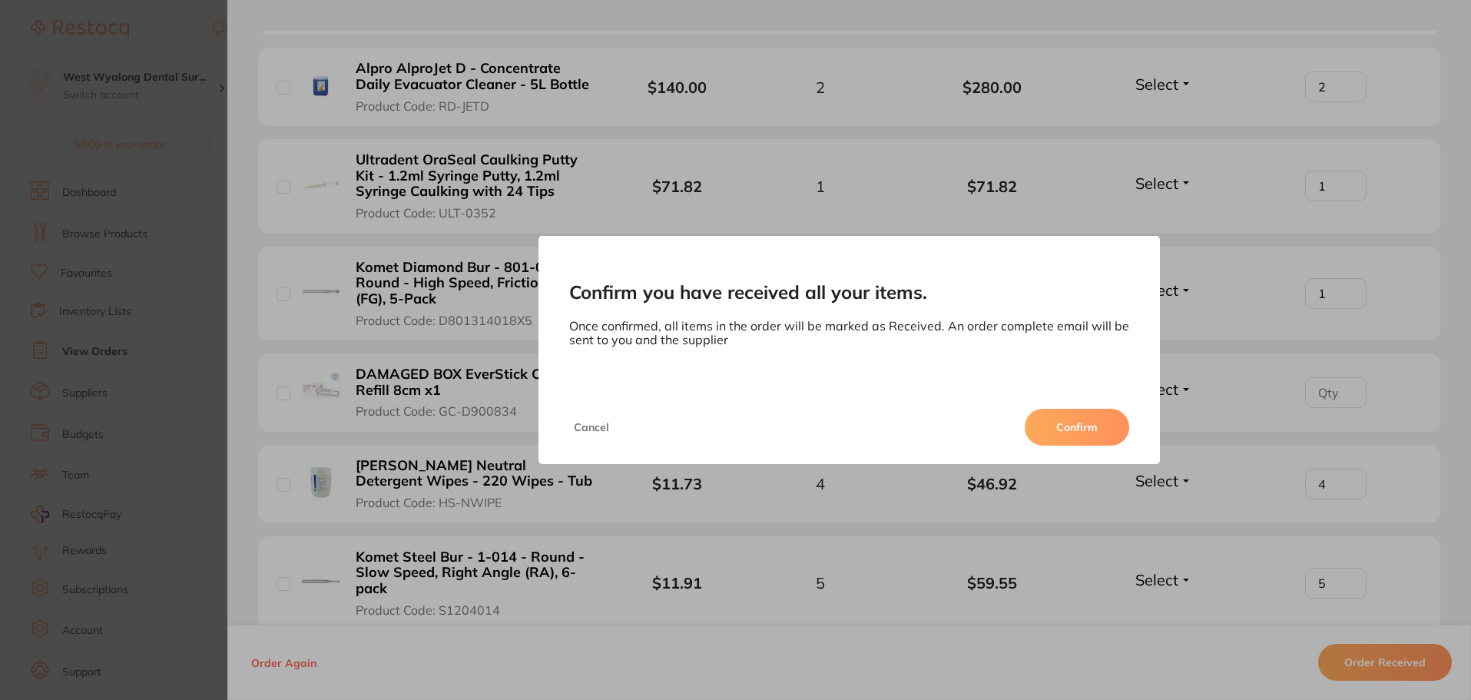
click at [1065, 426] on button "Confirm" at bounding box center [1077, 427] width 104 height 37
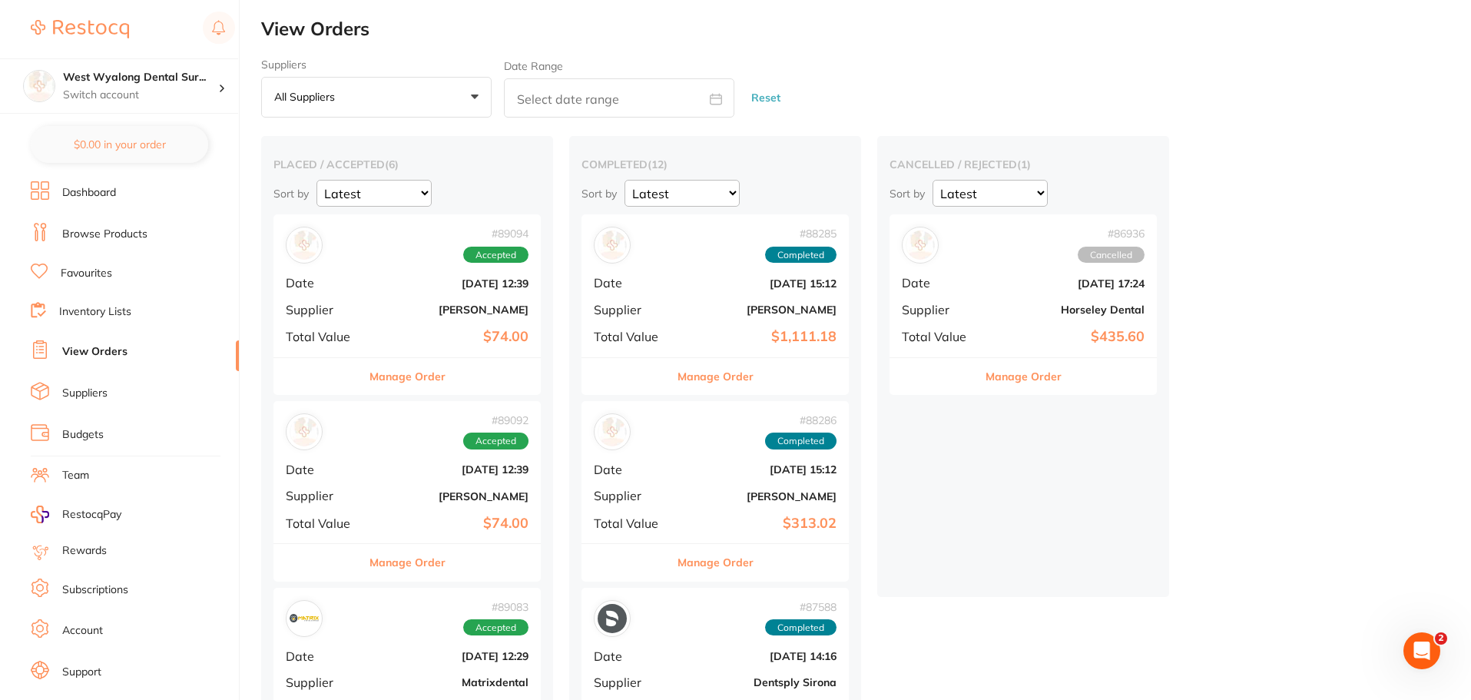
click at [77, 22] on img at bounding box center [80, 29] width 98 height 18
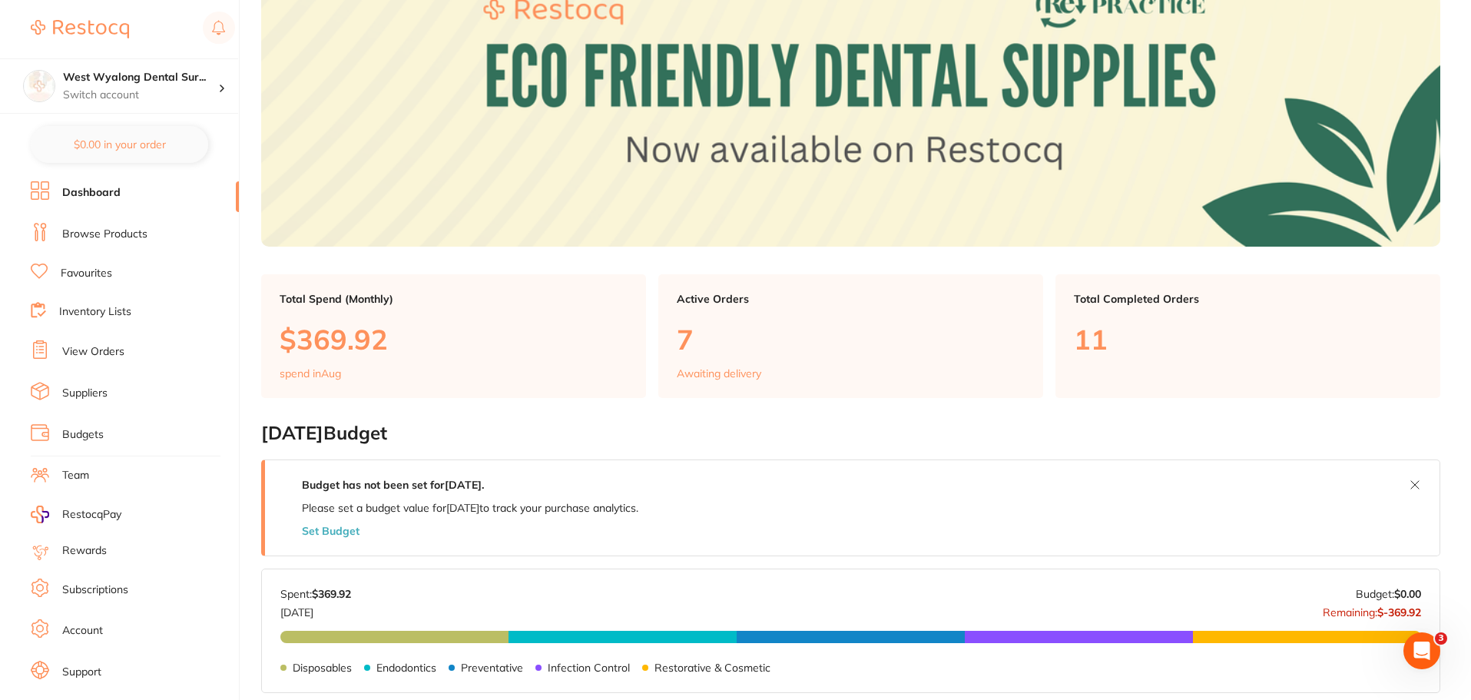
scroll to position [154, 0]
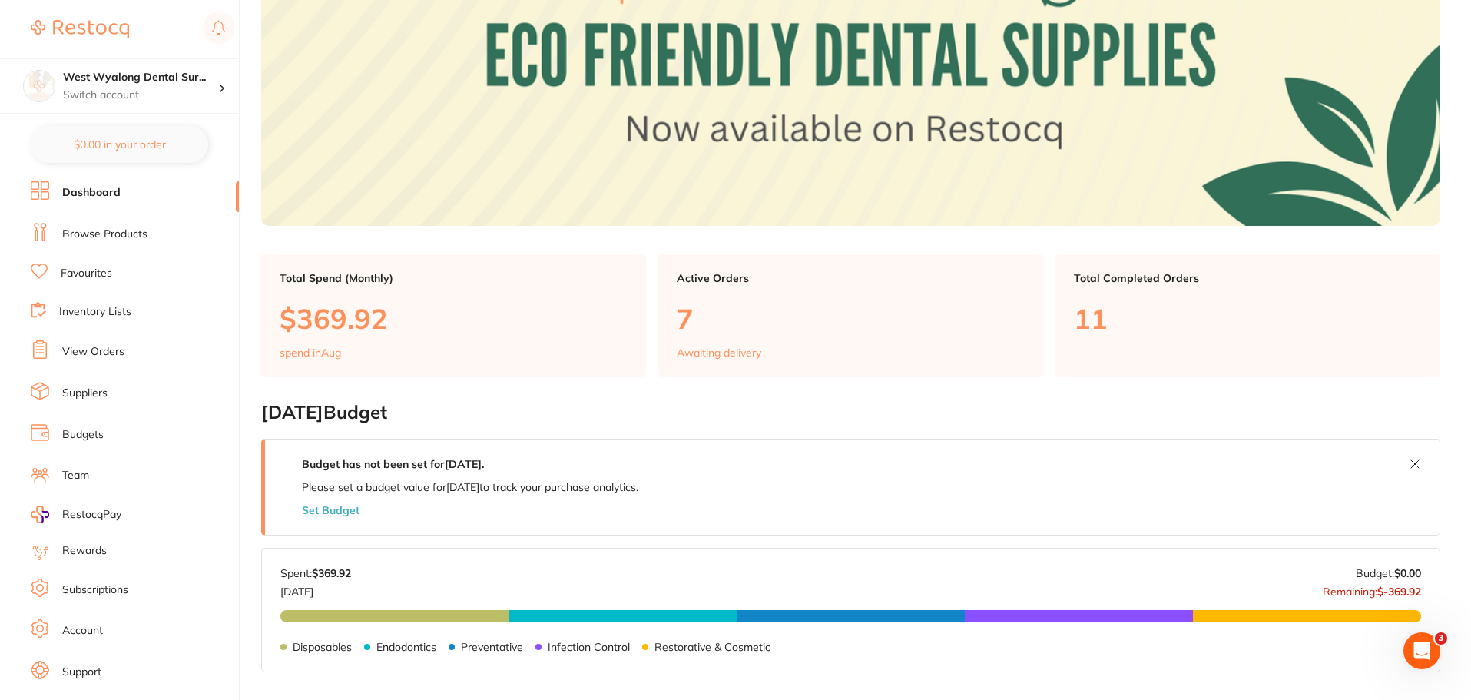
click at [158, 228] on li "Browse Products" at bounding box center [135, 234] width 208 height 23
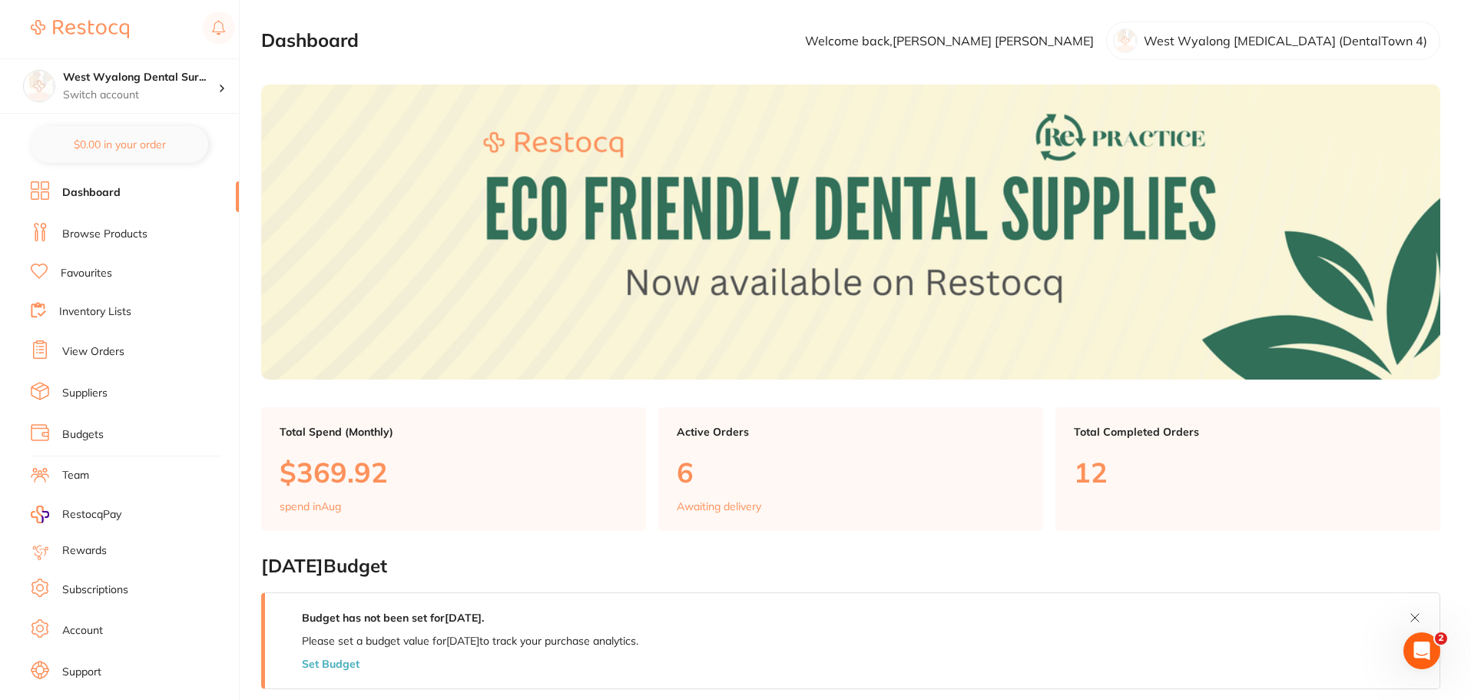
click at [105, 231] on link "Browse Products" at bounding box center [104, 234] width 85 height 15
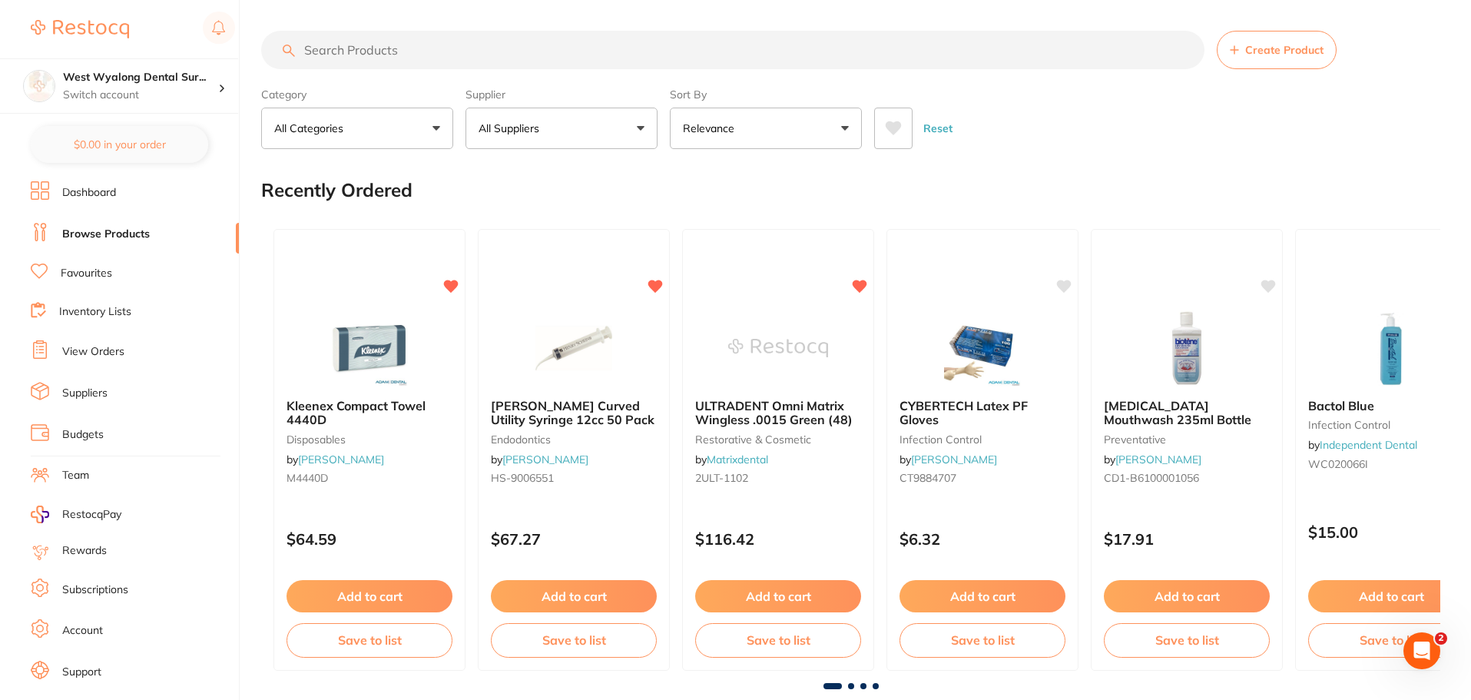
click at [86, 192] on link "Dashboard" at bounding box center [89, 192] width 54 height 15
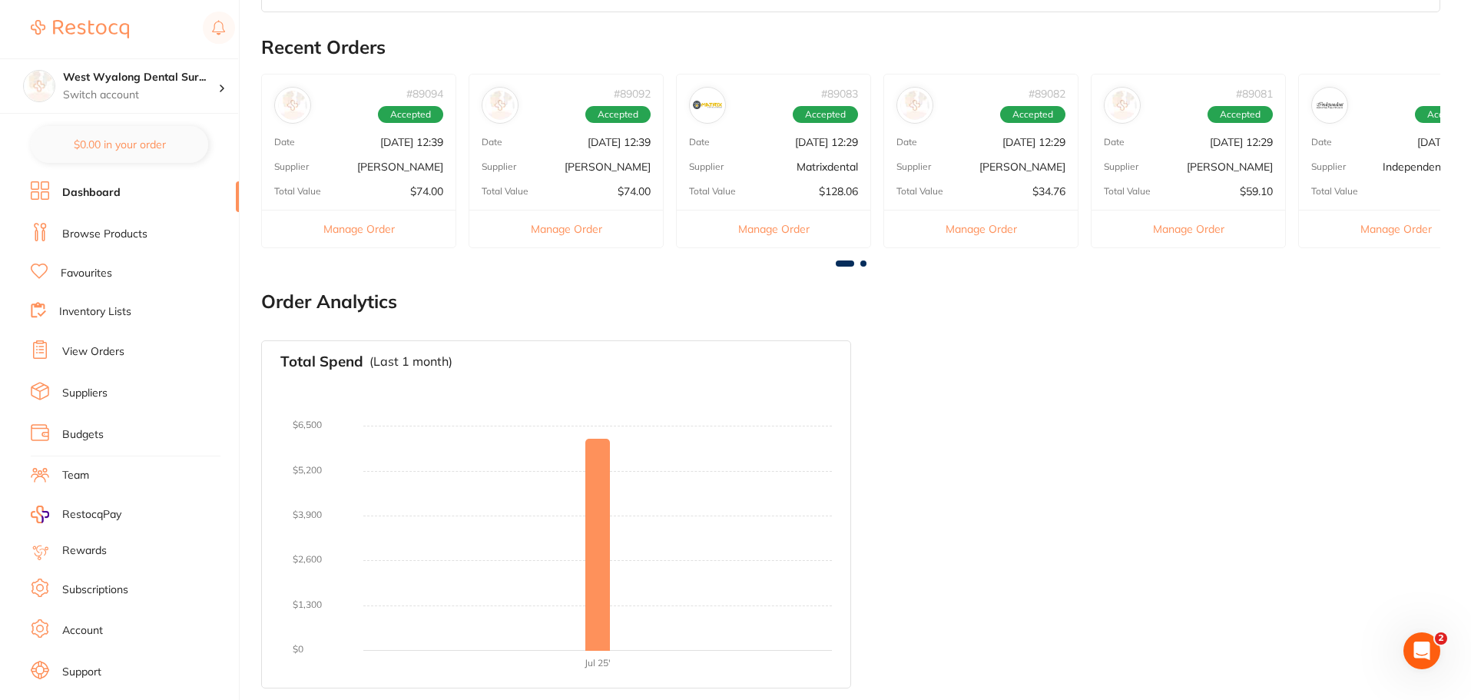
scroll to position [814, 0]
click at [121, 233] on link "Browse Products" at bounding box center [104, 234] width 85 height 15
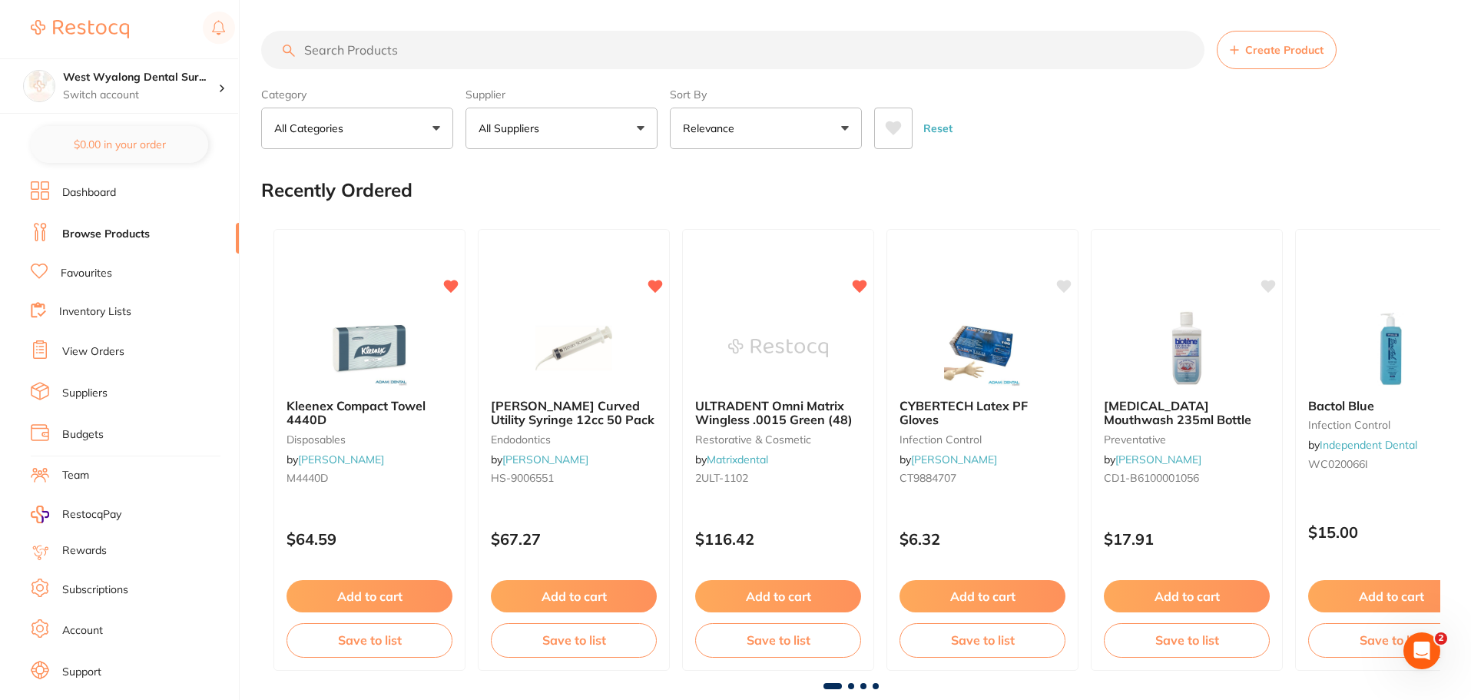
click at [86, 347] on link "View Orders" at bounding box center [93, 351] width 62 height 15
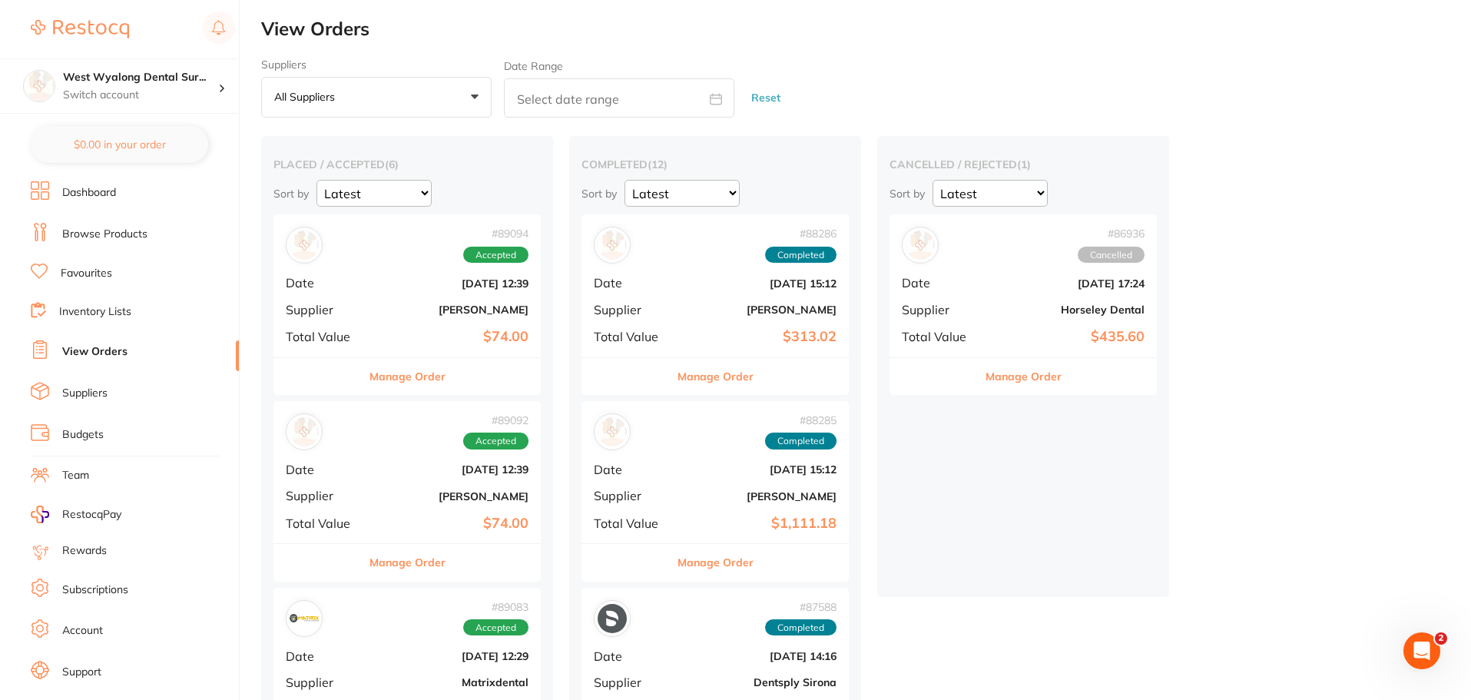
click at [419, 319] on div "# 89094 Accepted Date Aug 5 2025, 12:39 Supplier Adam Dental Total Value $74.00" at bounding box center [406, 285] width 267 height 142
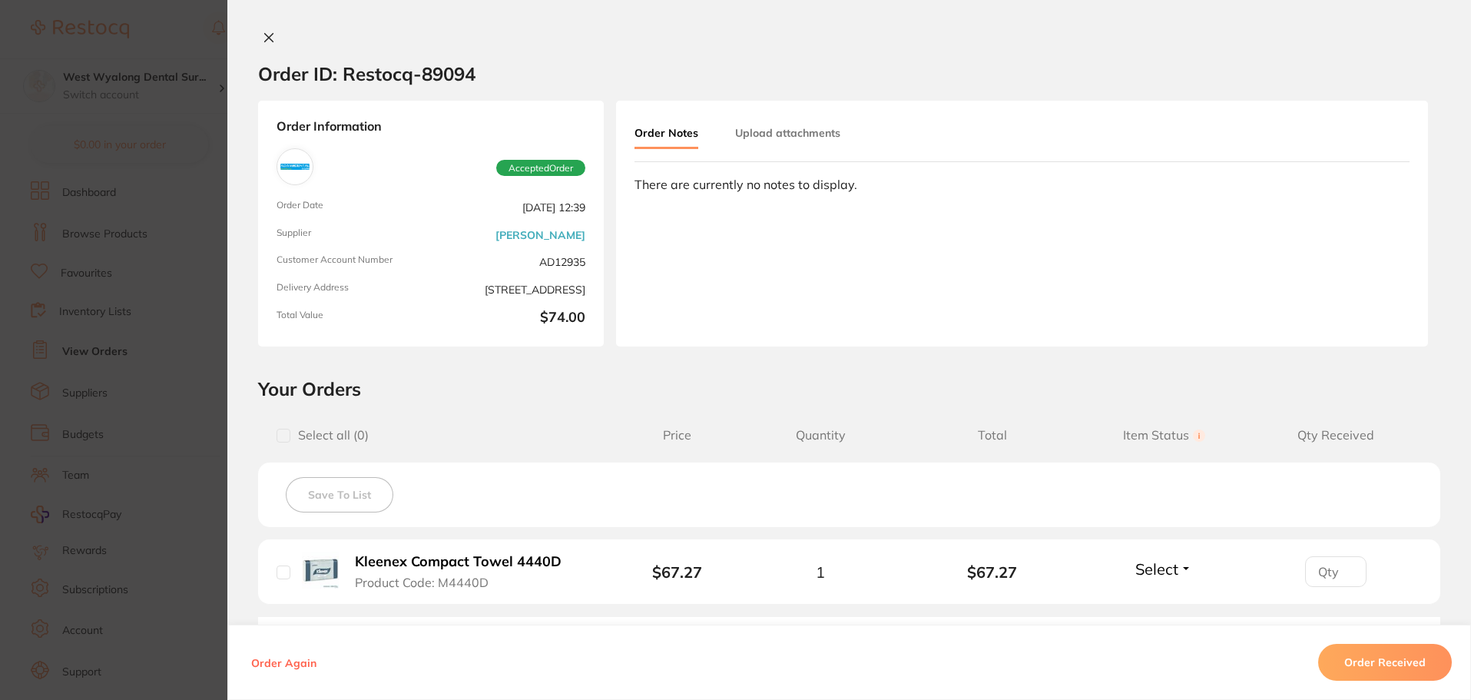
click at [263, 39] on icon at bounding box center [269, 37] width 12 height 12
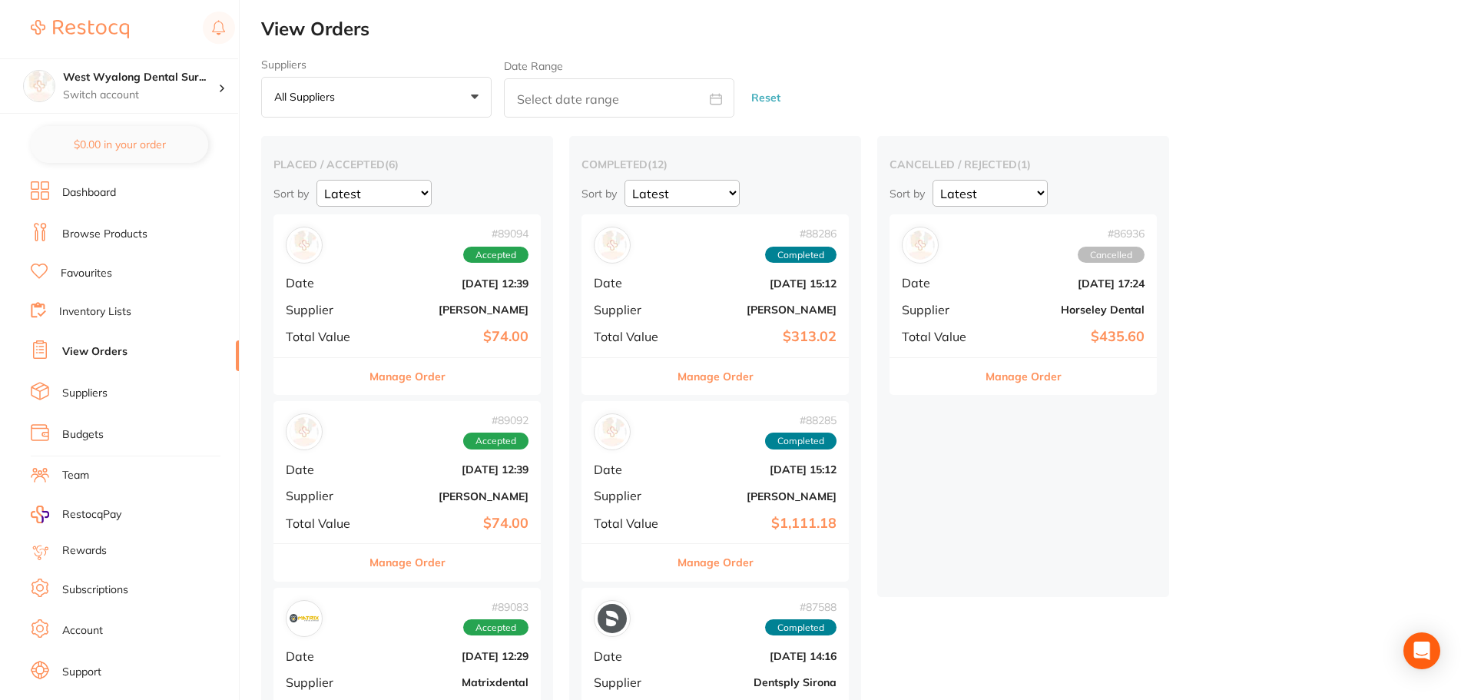
click at [371, 476] on div "# 89092 Accepted Date Aug 5 2025, 12:39 Supplier Henry Schein Halas Total Value…" at bounding box center [406, 472] width 267 height 142
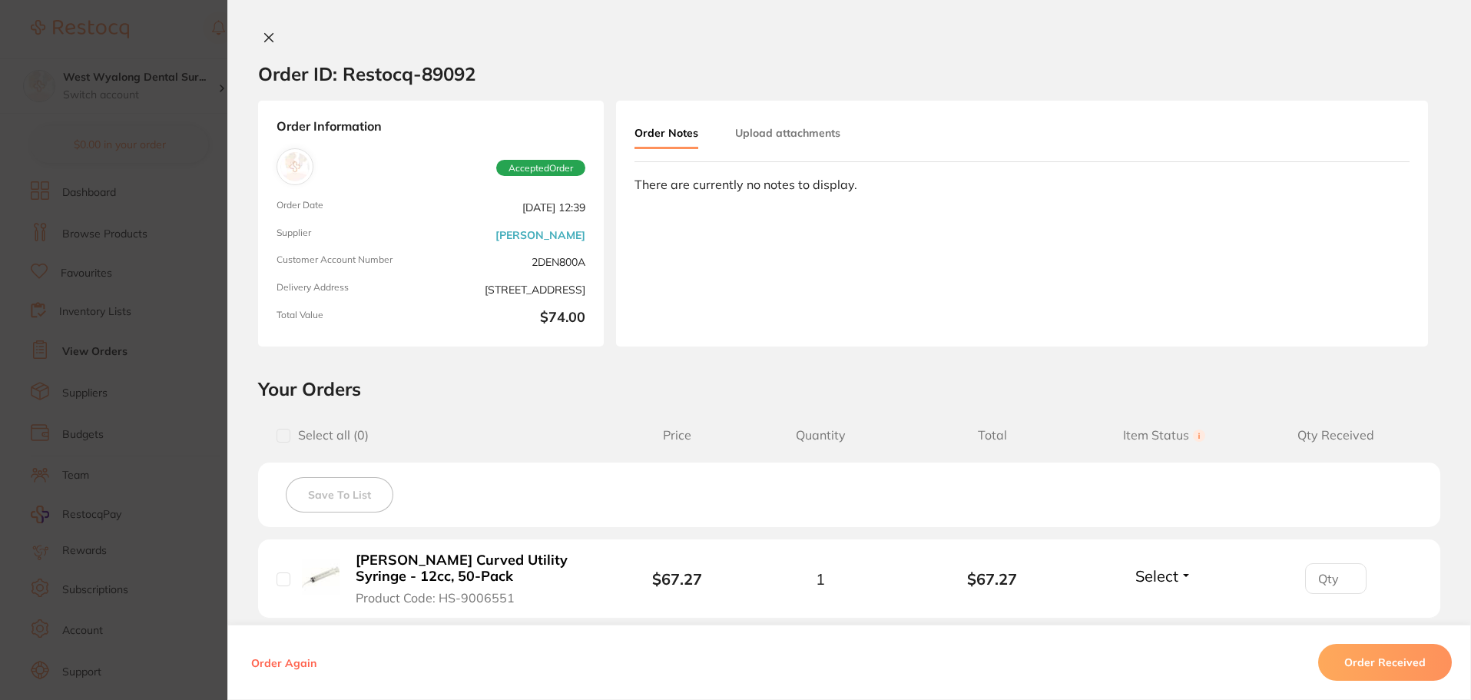
click at [263, 38] on icon at bounding box center [269, 37] width 12 height 12
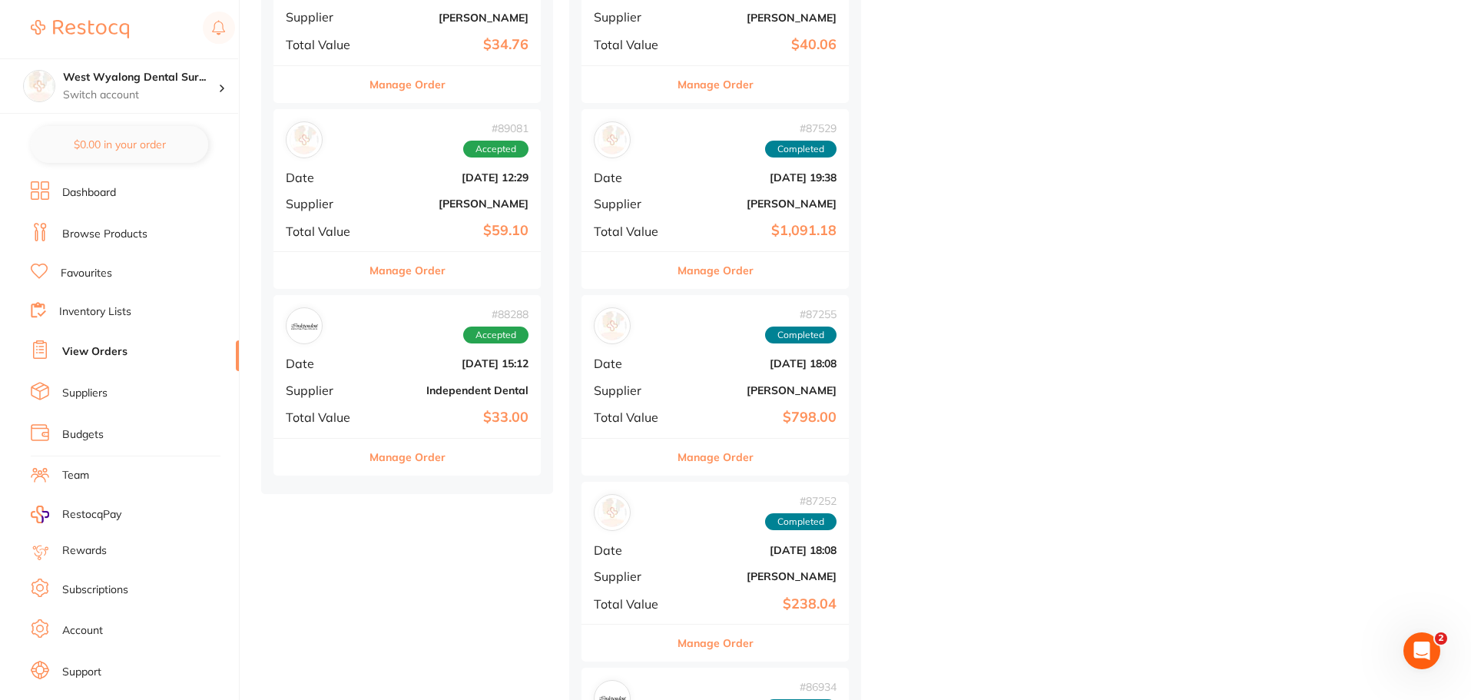
scroll to position [845, 0]
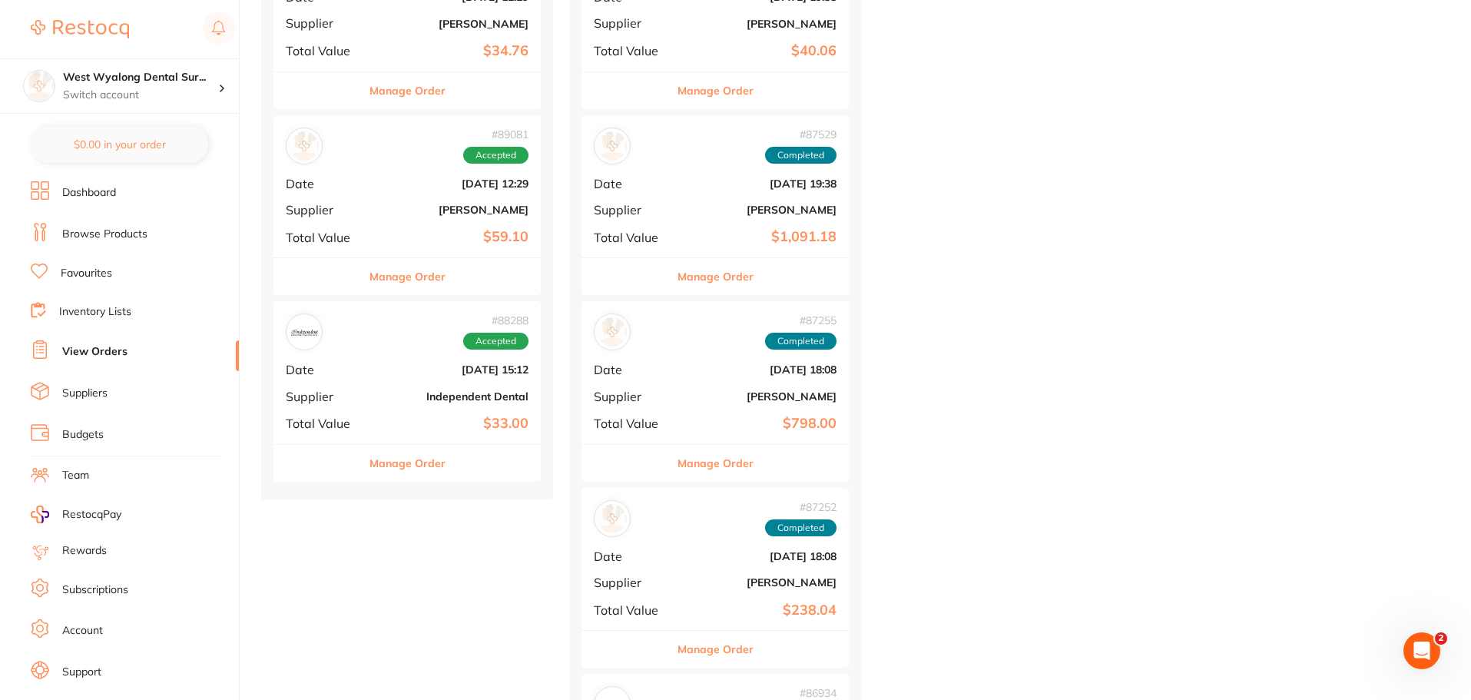
click at [385, 378] on div "# 88288 Accepted Date Jul 31 2025, 15:12 Supplier Independent Dental Total Valu…" at bounding box center [406, 372] width 267 height 142
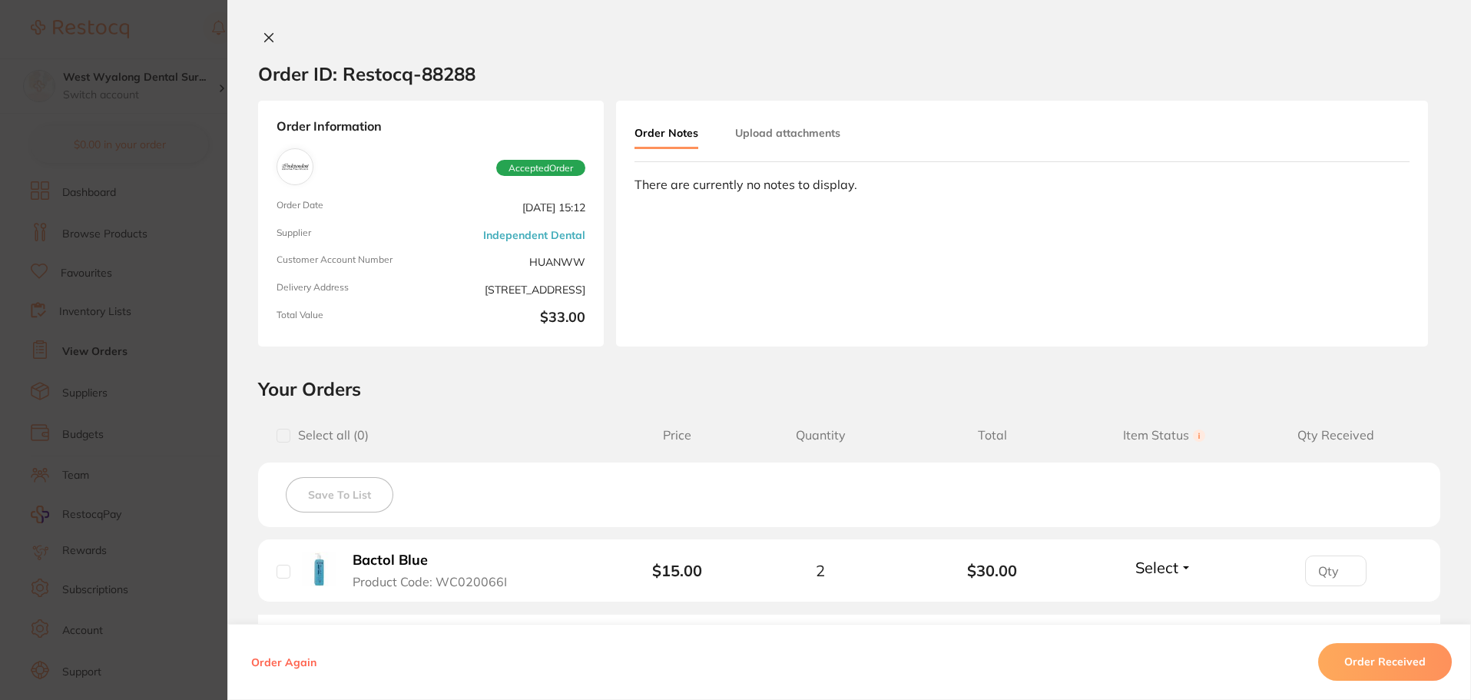
click at [280, 574] on input "checkbox" at bounding box center [284, 572] width 14 height 14
checkbox input "true"
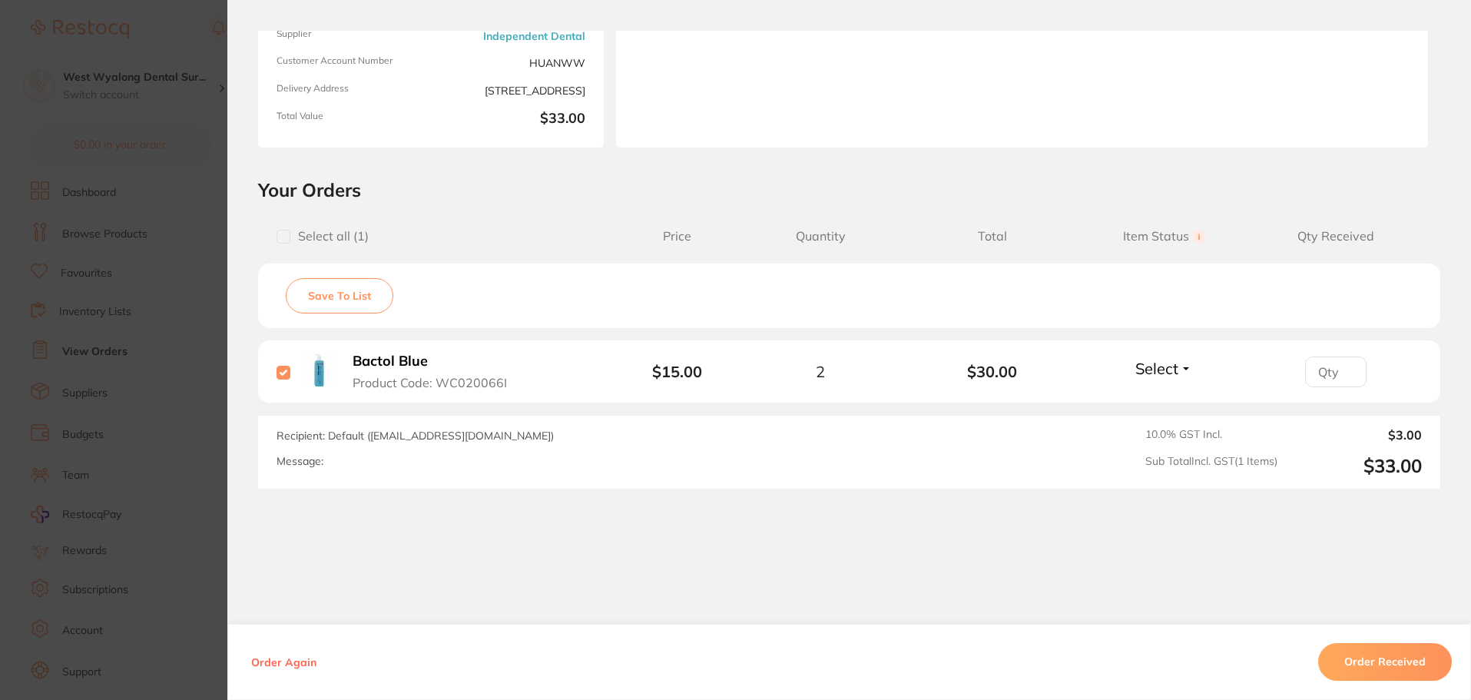
scroll to position [217, 0]
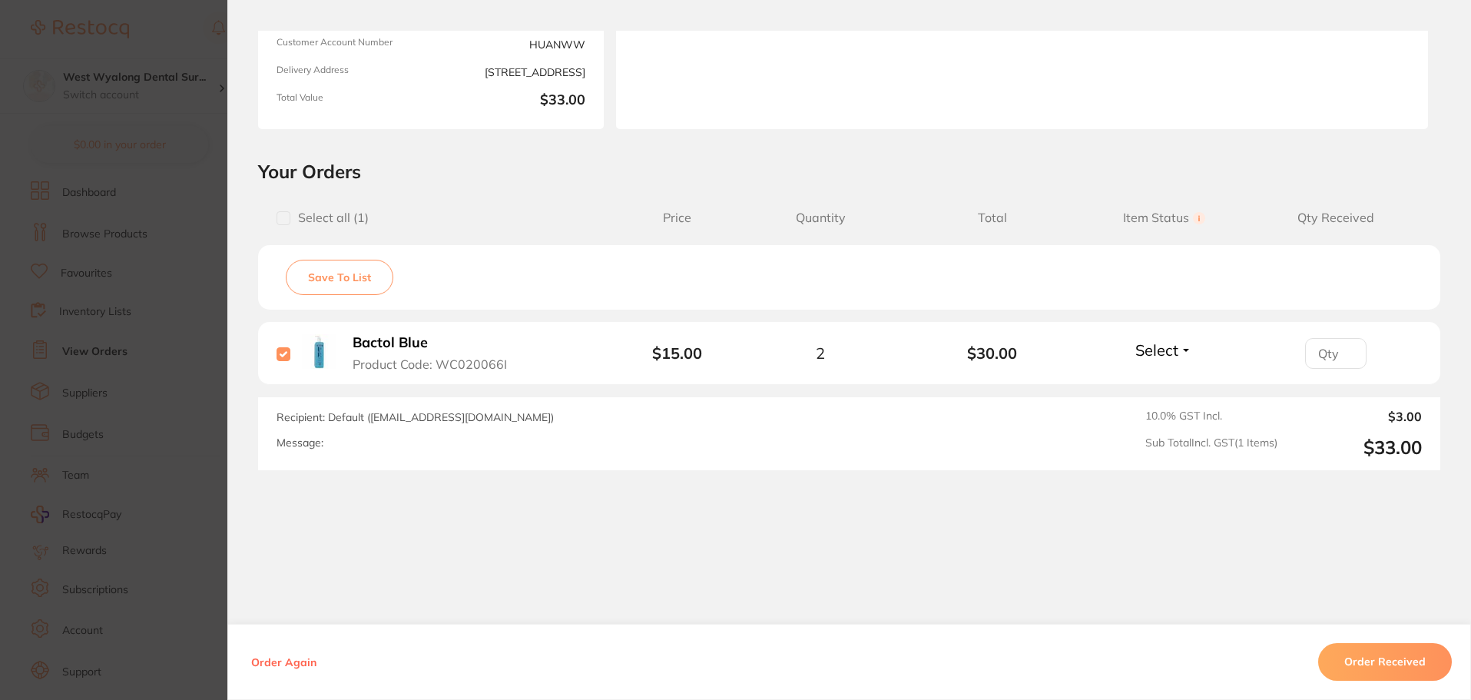
click at [1393, 663] on button "Order Received" at bounding box center [1385, 661] width 134 height 37
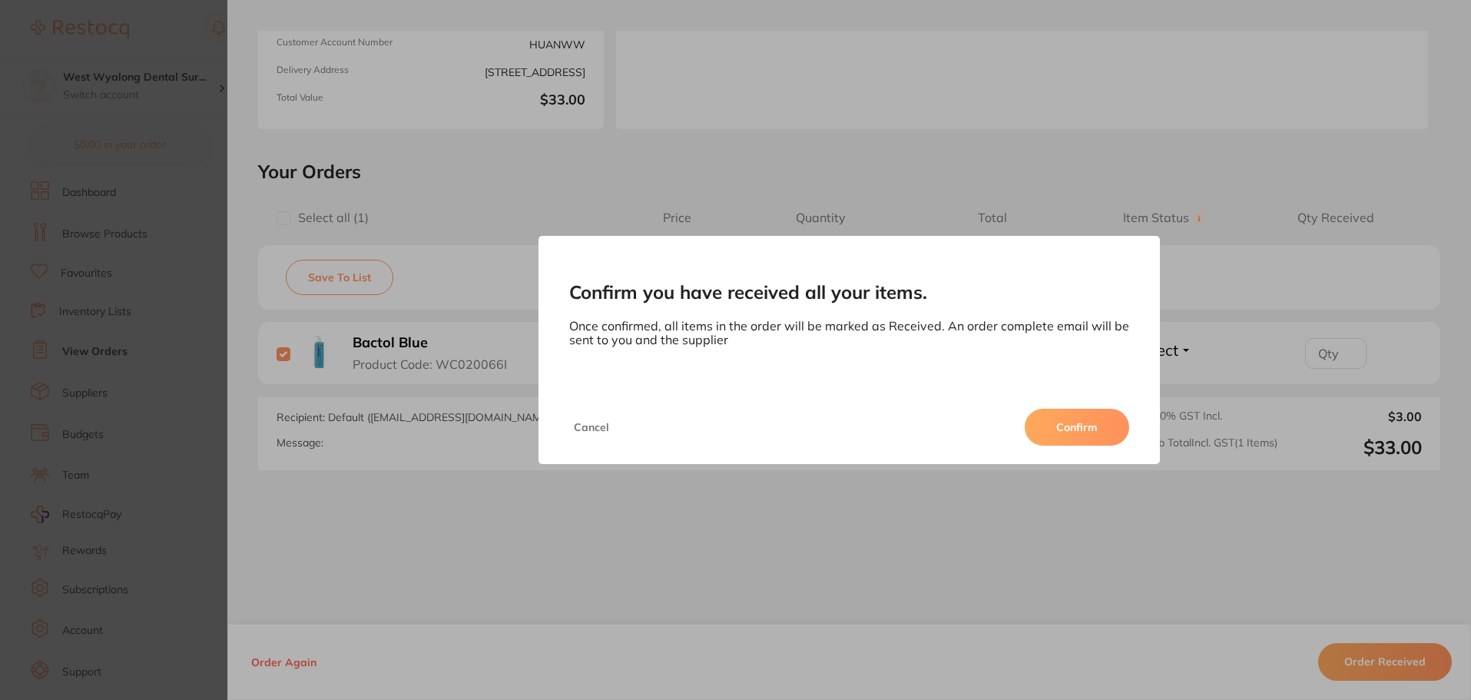
click at [1085, 429] on button "Confirm" at bounding box center [1077, 427] width 104 height 37
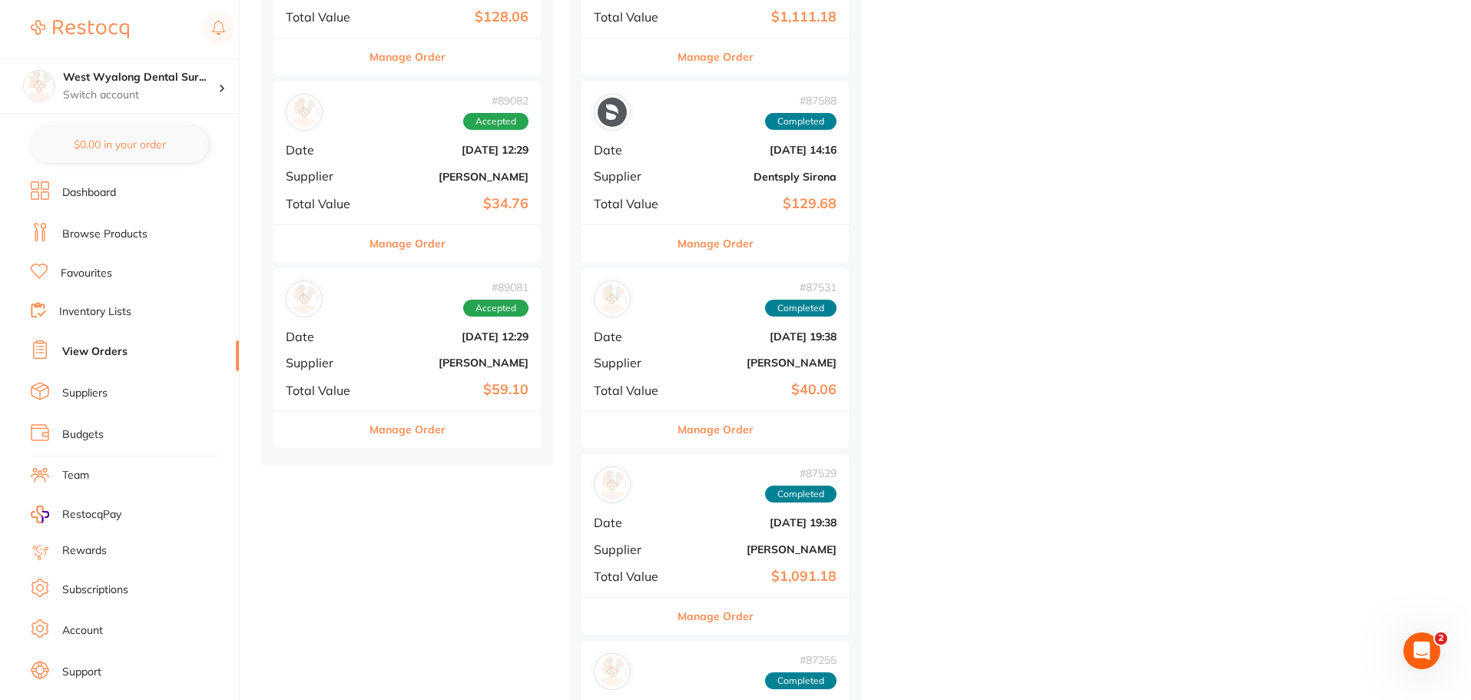
scroll to position [691, 0]
click at [358, 353] on div "# 89081 Accepted Date Aug 5 2025, 12:29 Supplier Henry Schein Halas Total Value…" at bounding box center [406, 340] width 267 height 142
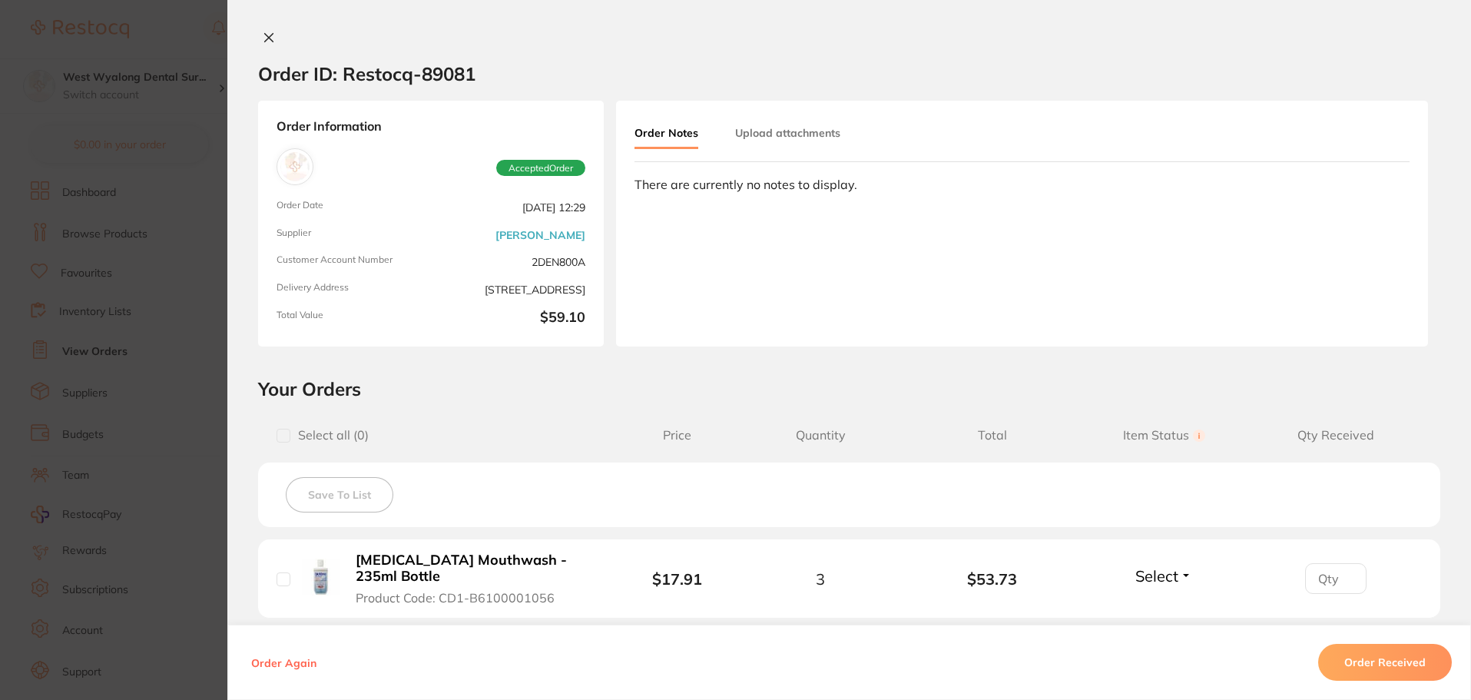
click at [277, 575] on input "checkbox" at bounding box center [284, 579] width 14 height 14
checkbox input "true"
click at [1373, 661] on button "Order Received" at bounding box center [1385, 662] width 134 height 37
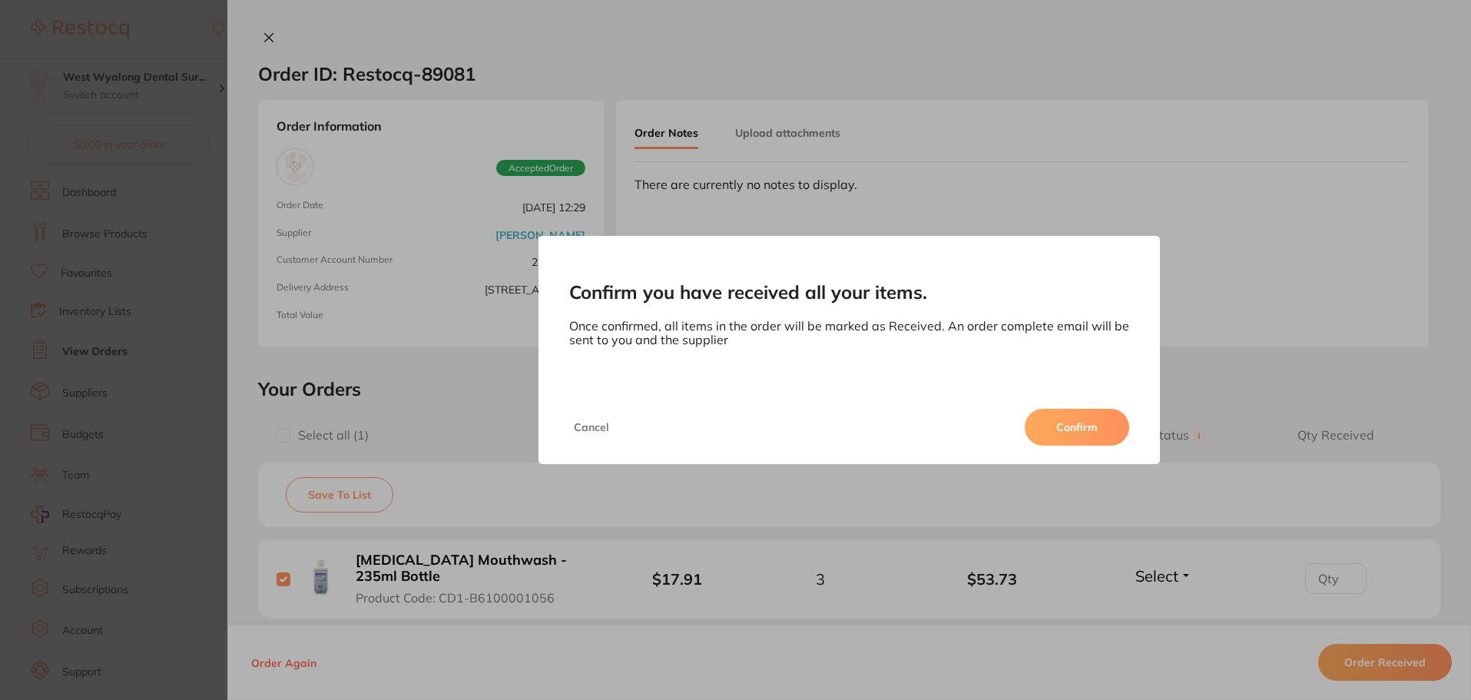
click at [1108, 426] on button "Confirm" at bounding box center [1077, 427] width 104 height 37
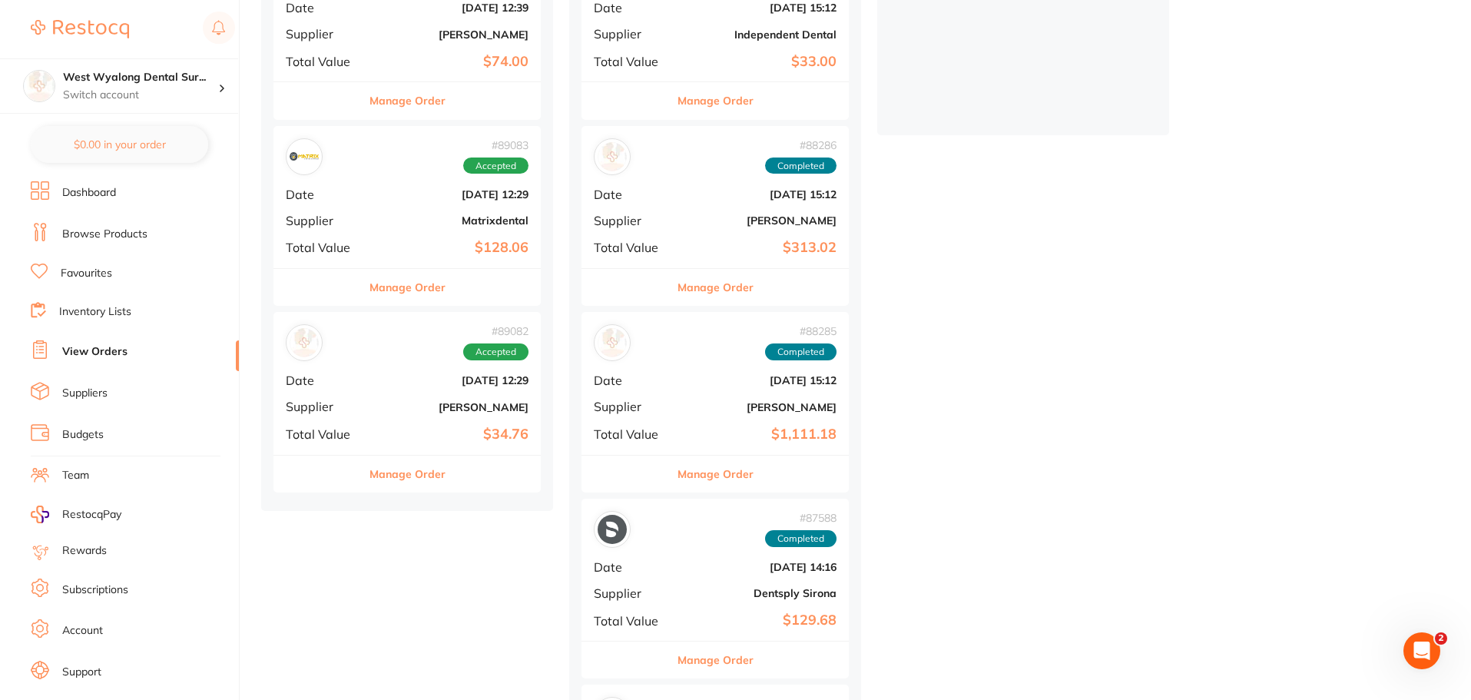
scroll to position [461, 0]
click at [357, 400] on span "Supplier" at bounding box center [324, 407] width 77 height 14
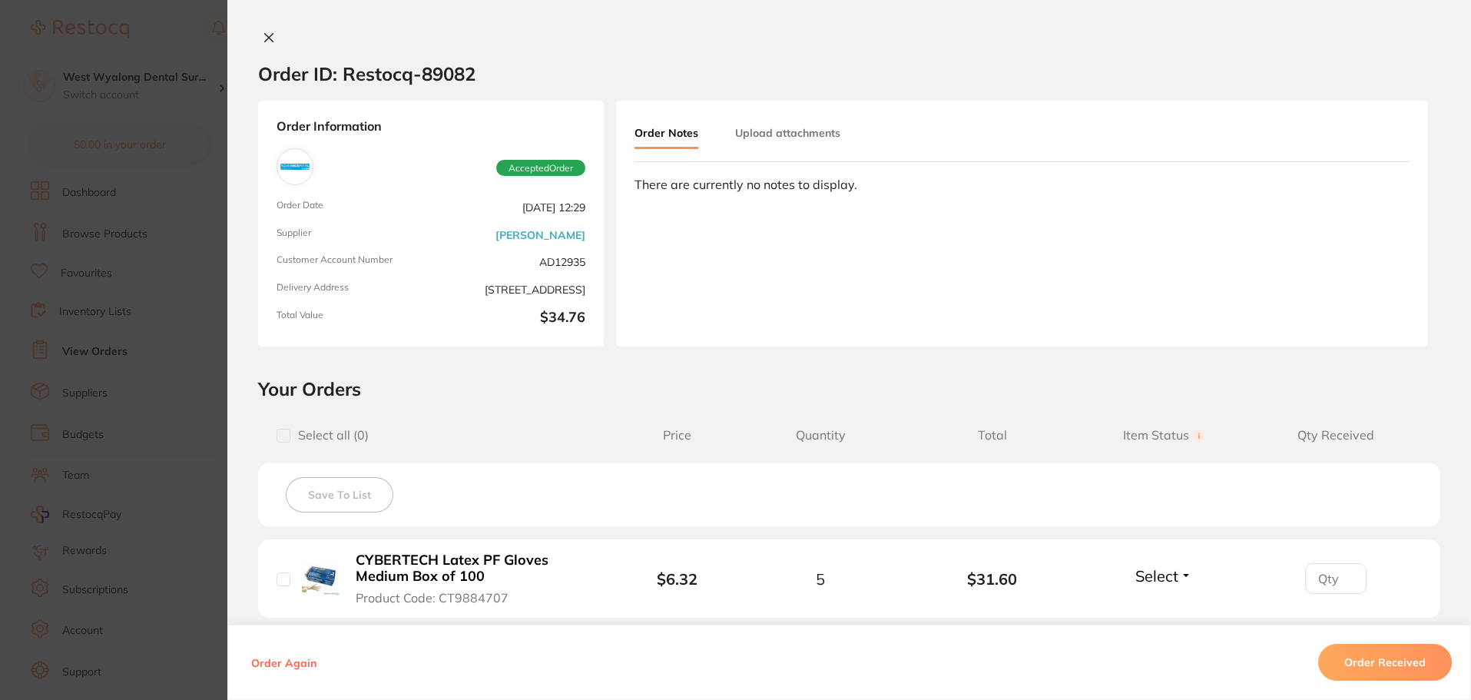
click at [264, 43] on icon at bounding box center [269, 37] width 12 height 12
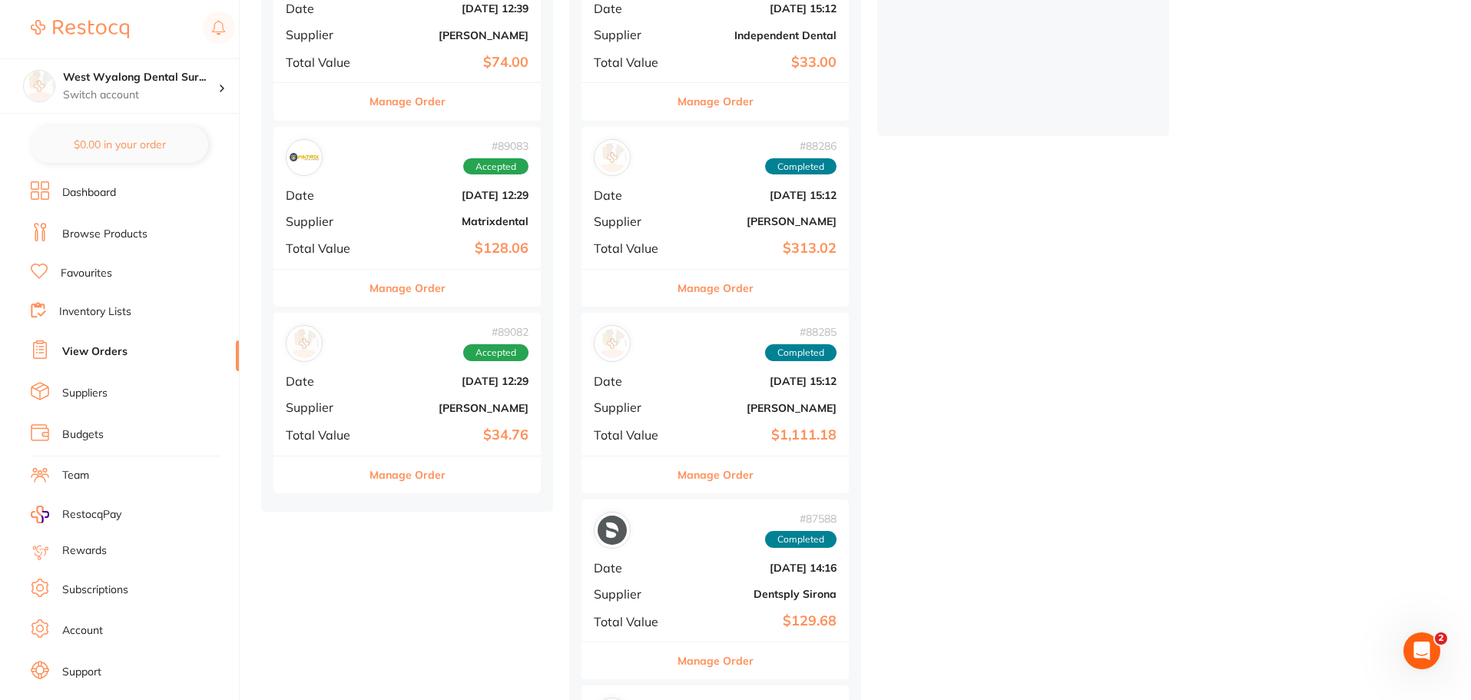
click at [373, 240] on div "# 89083 Accepted Date Aug 5 2025, 12:29 Supplier Matrixdental Total Value $128.…" at bounding box center [406, 198] width 267 height 142
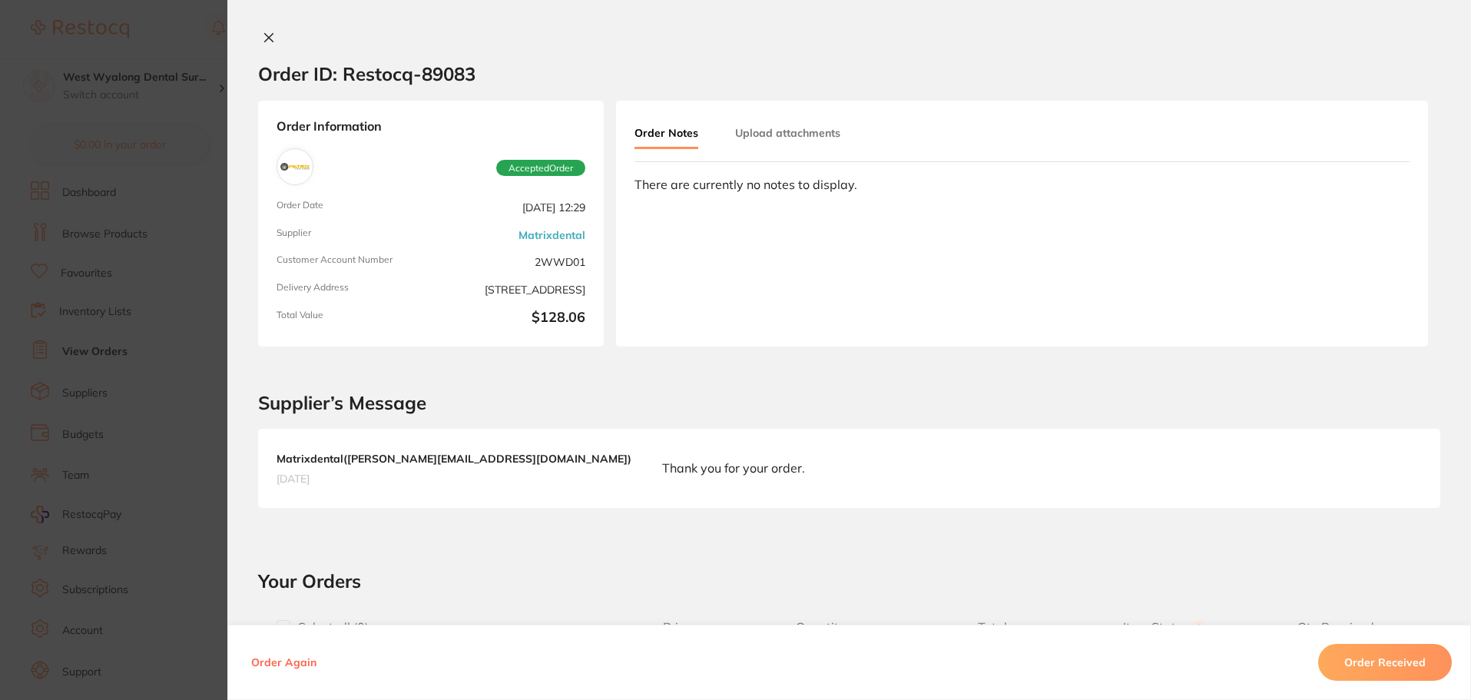
click at [263, 36] on icon at bounding box center [269, 37] width 12 height 12
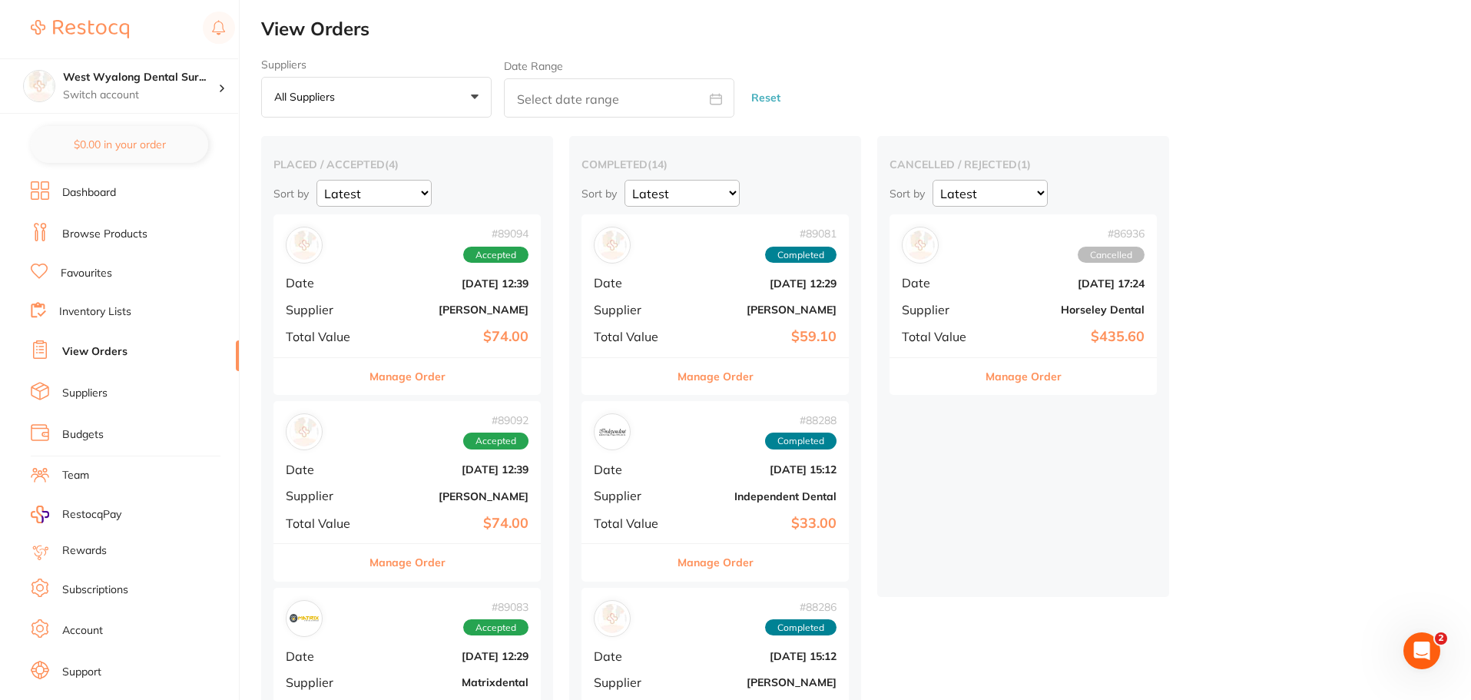
click at [340, 310] on span "Supplier" at bounding box center [324, 310] width 77 height 14
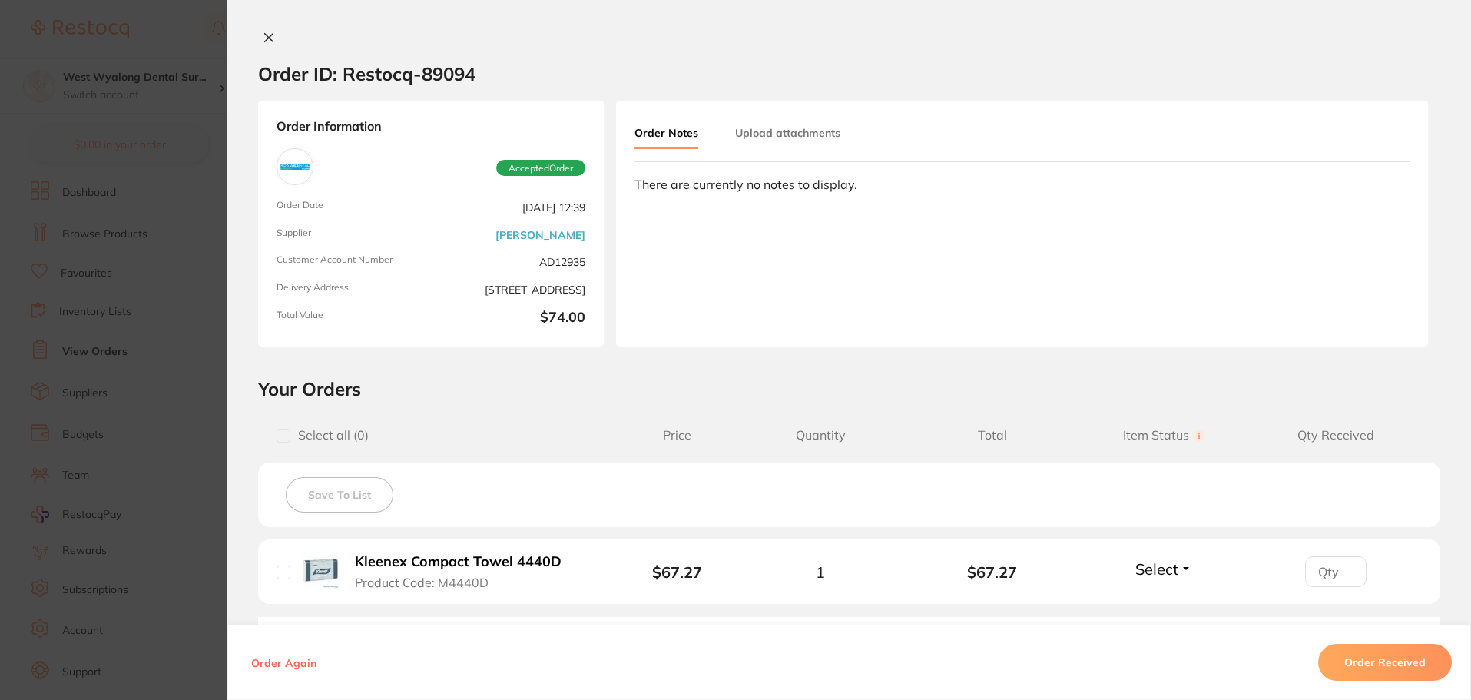
click at [287, 576] on div "Kleenex Compact Towel 4440D Product Code: M4440D" at bounding box center [439, 572] width 325 height 40
click at [277, 572] on input "checkbox" at bounding box center [284, 572] width 14 height 14
checkbox input "true"
click at [1370, 651] on button "Order Received" at bounding box center [1385, 662] width 134 height 37
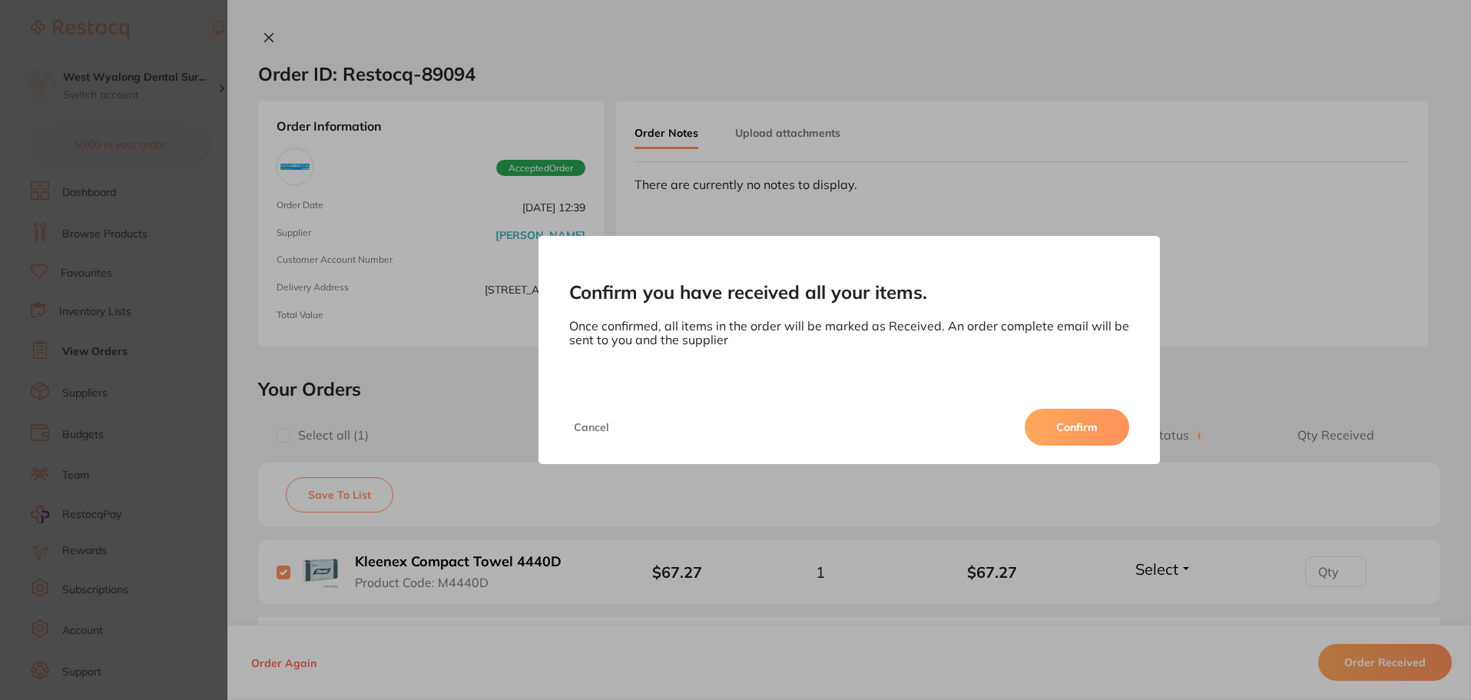
click at [1097, 428] on button "Confirm" at bounding box center [1077, 427] width 104 height 37
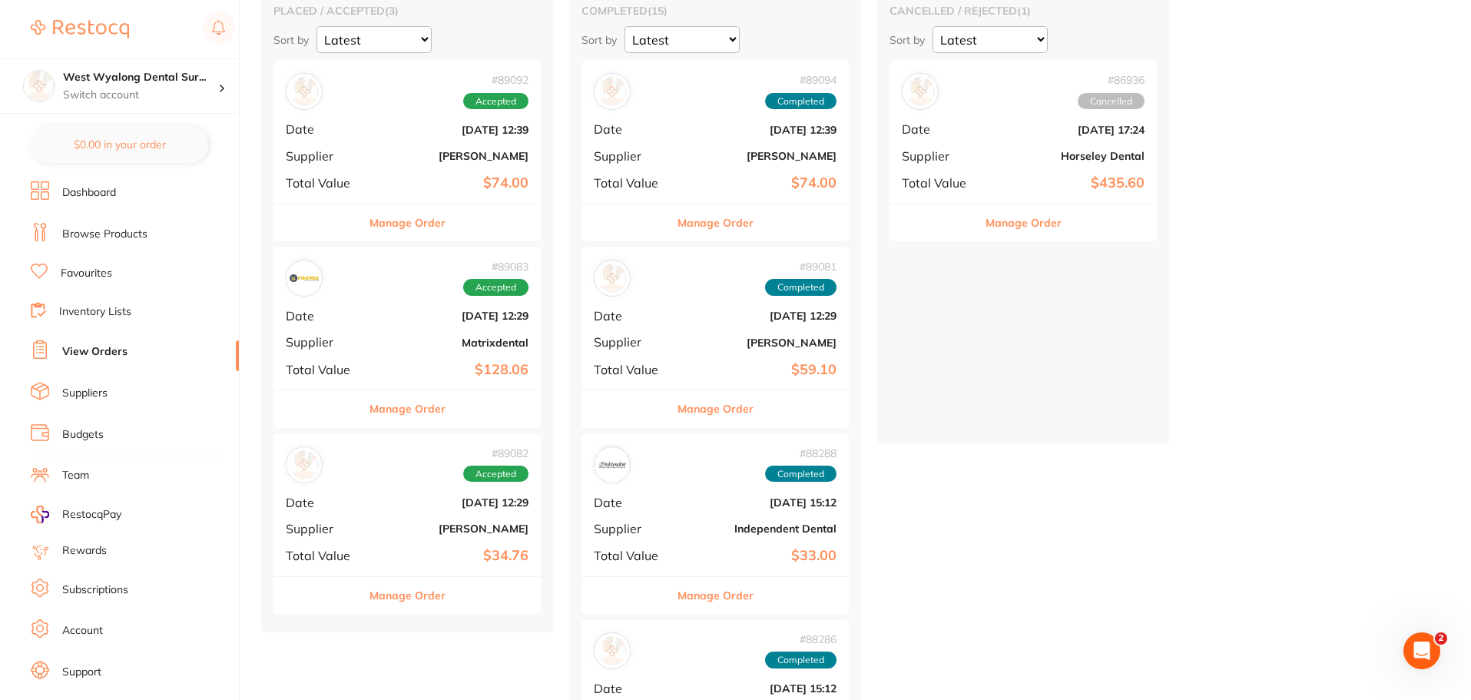
scroll to position [307, 0]
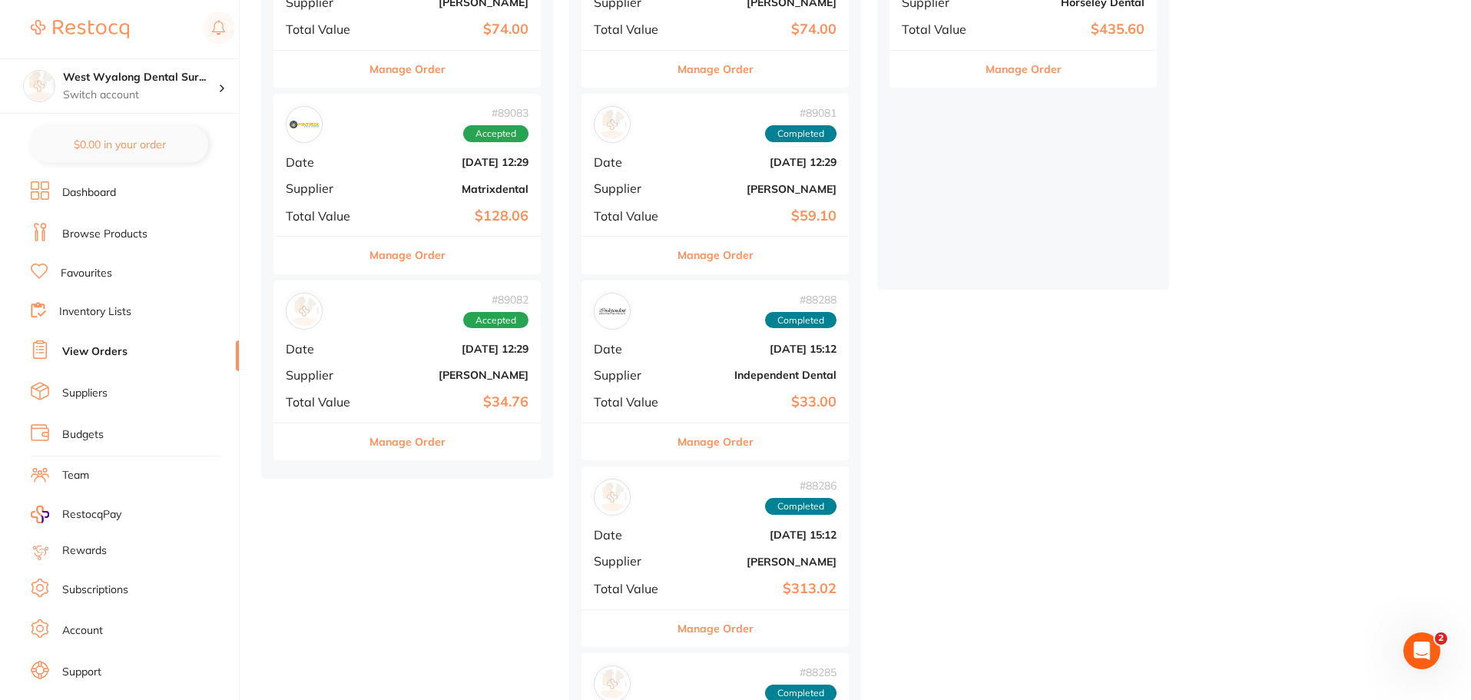
click at [422, 406] on b "$34.76" at bounding box center [452, 402] width 154 height 16
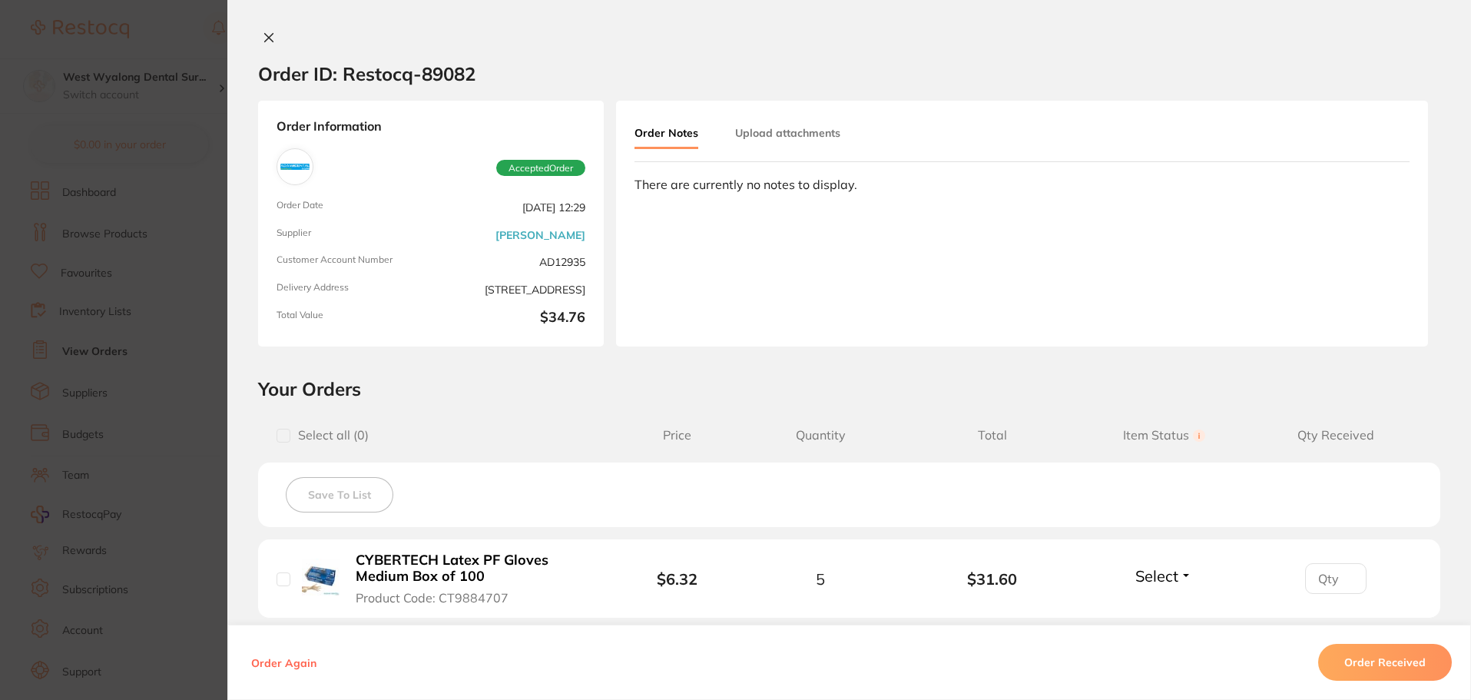
click at [268, 37] on icon at bounding box center [269, 37] width 12 height 12
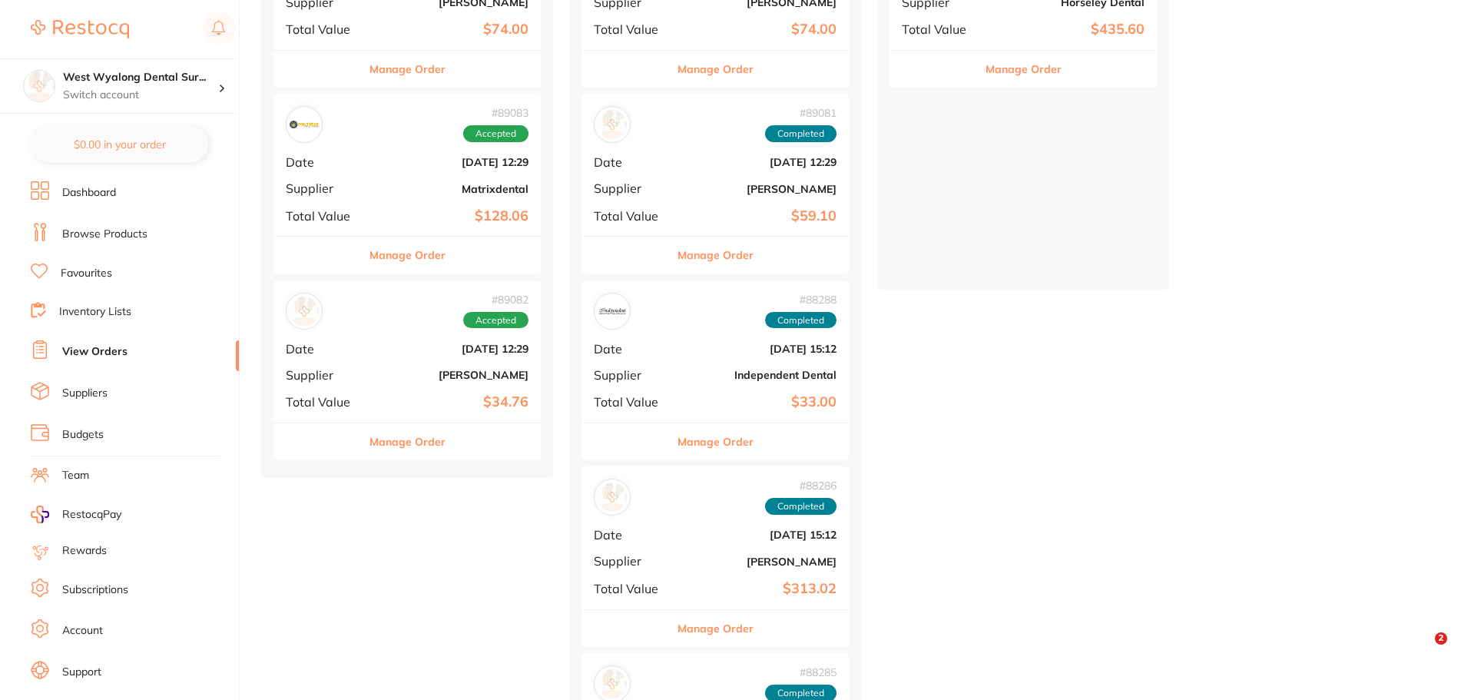
click at [360, 210] on span "Total Value" at bounding box center [324, 216] width 77 height 14
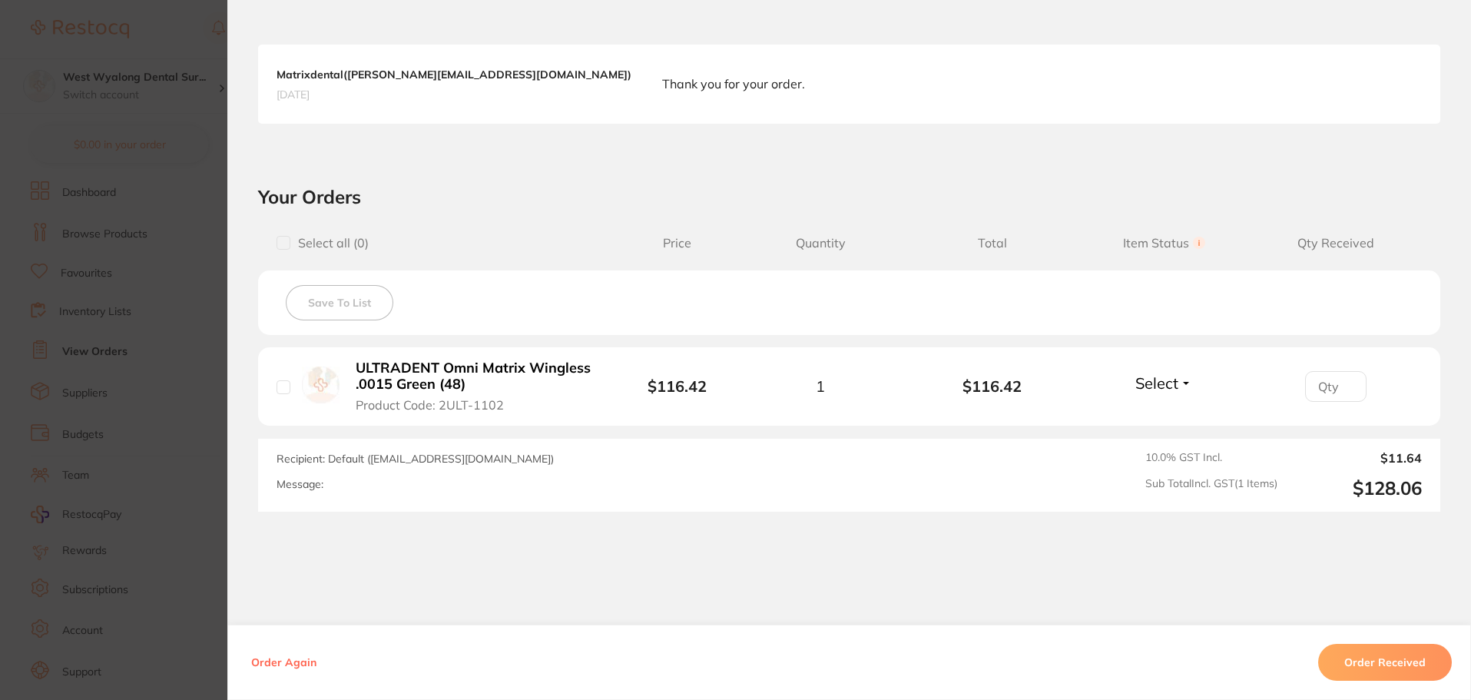
click at [280, 384] on input "checkbox" at bounding box center [284, 387] width 14 height 14
checkbox input "true"
click at [1392, 664] on button "Order Received" at bounding box center [1385, 662] width 134 height 37
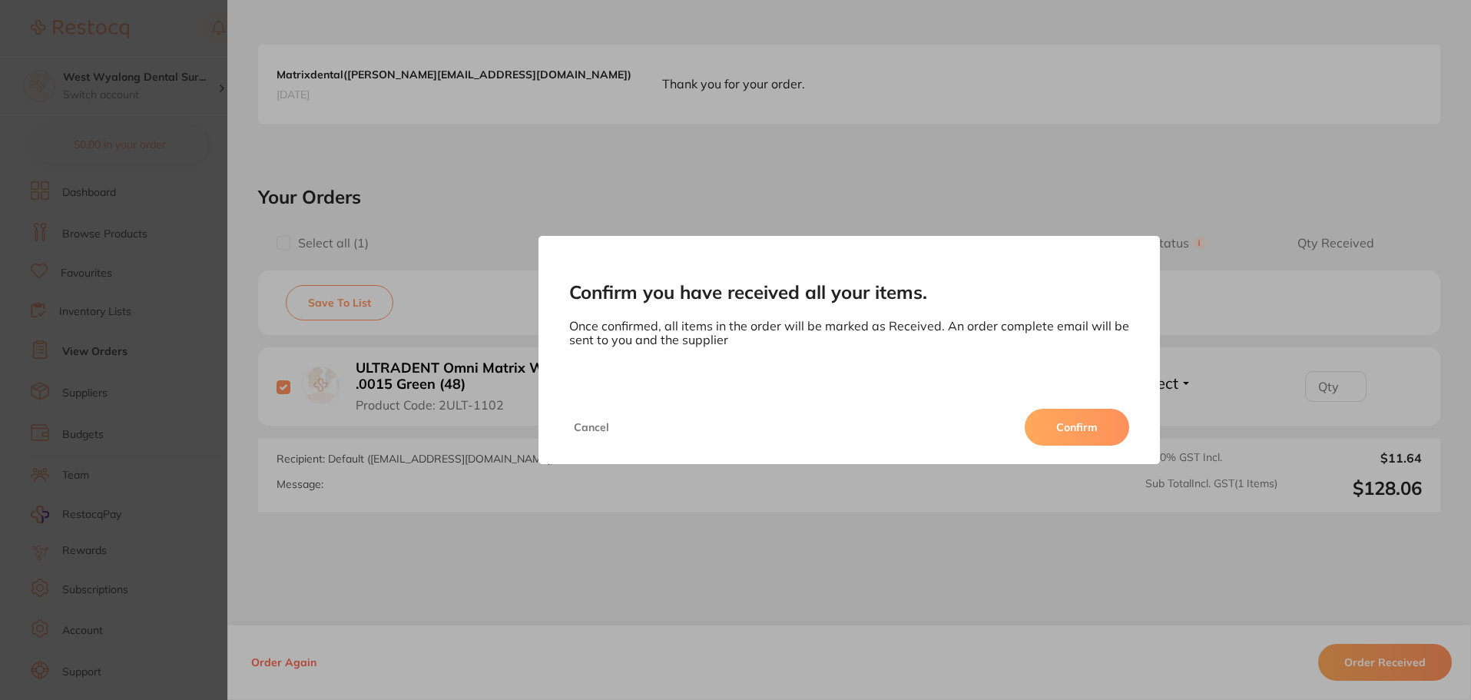
click at [1084, 429] on button "Confirm" at bounding box center [1077, 427] width 104 height 37
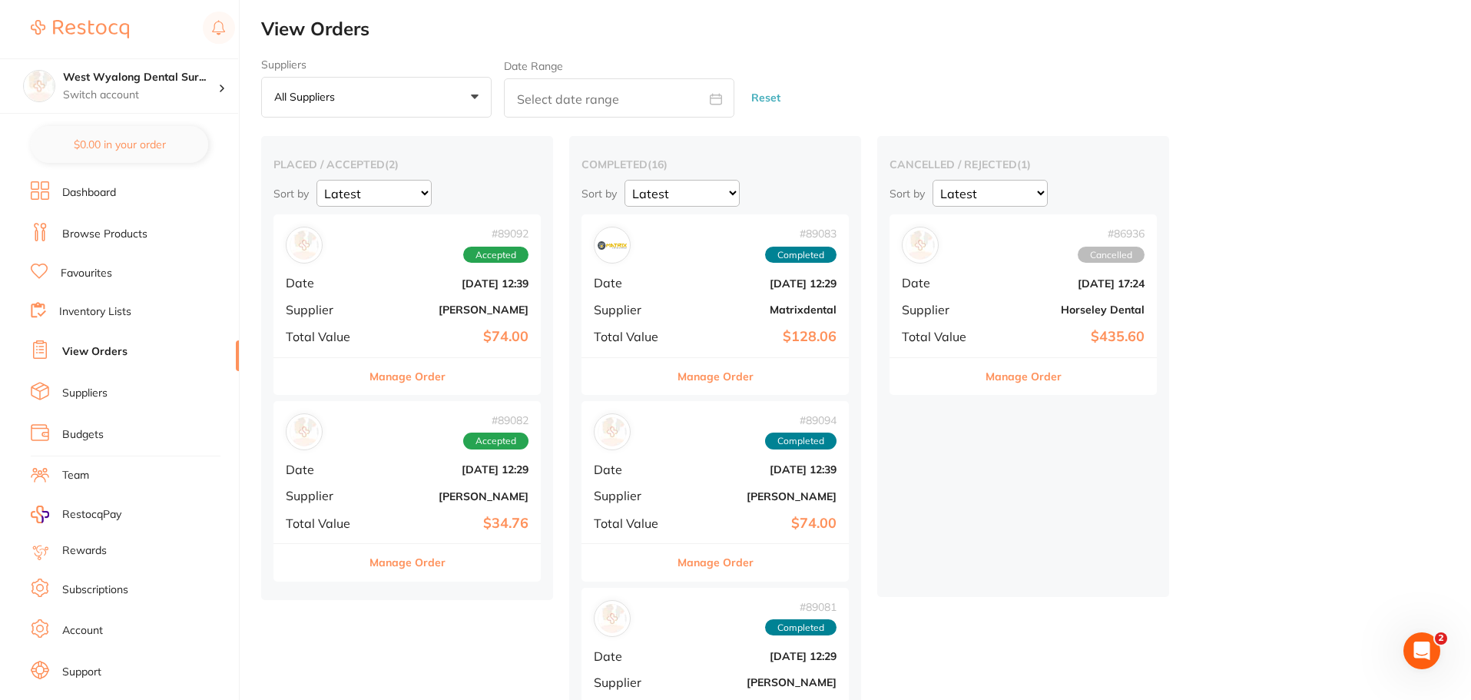
click at [370, 304] on div "# 89092 Accepted Date Aug 5 2025, 12:39 Supplier Henry Schein Halas Total Value…" at bounding box center [406, 285] width 267 height 142
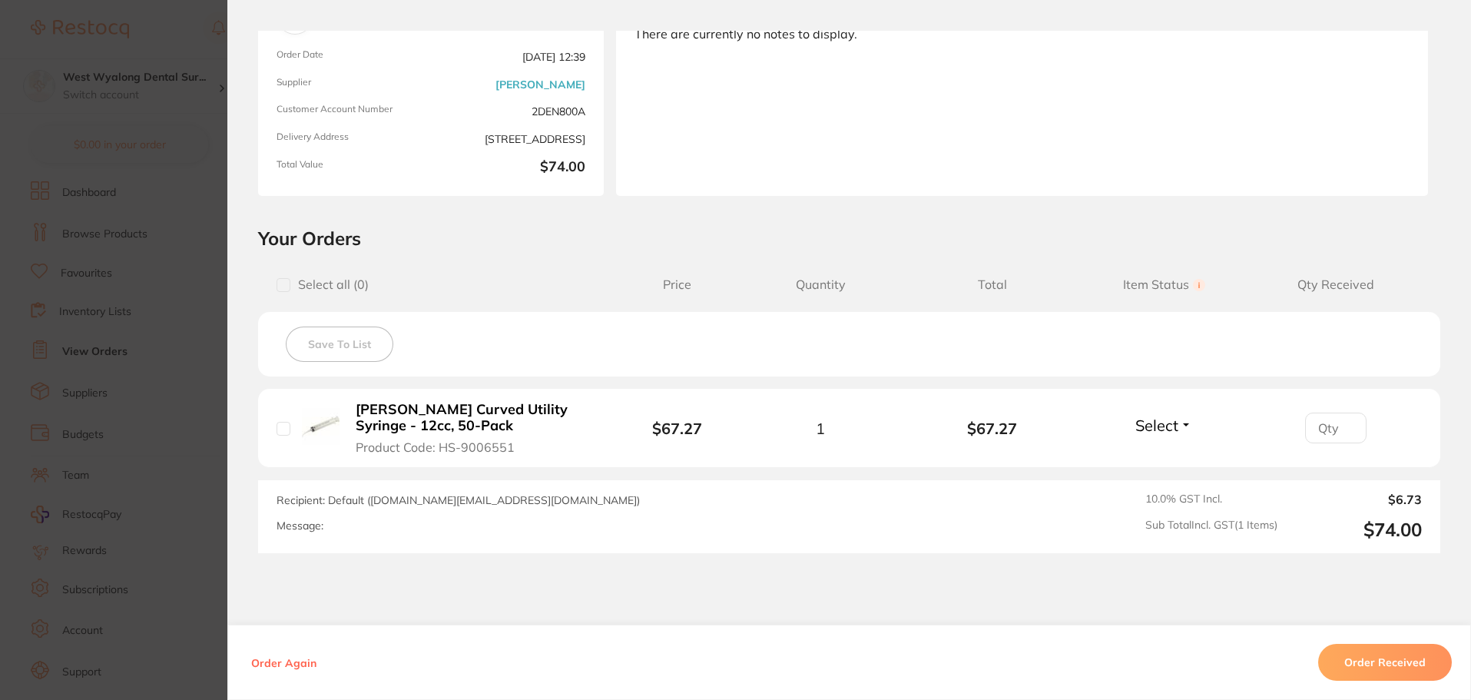
scroll to position [154, 0]
click at [283, 419] on input "checkbox" at bounding box center [284, 426] width 14 height 14
checkbox input "true"
click at [1394, 658] on button "Order Received" at bounding box center [1385, 662] width 134 height 37
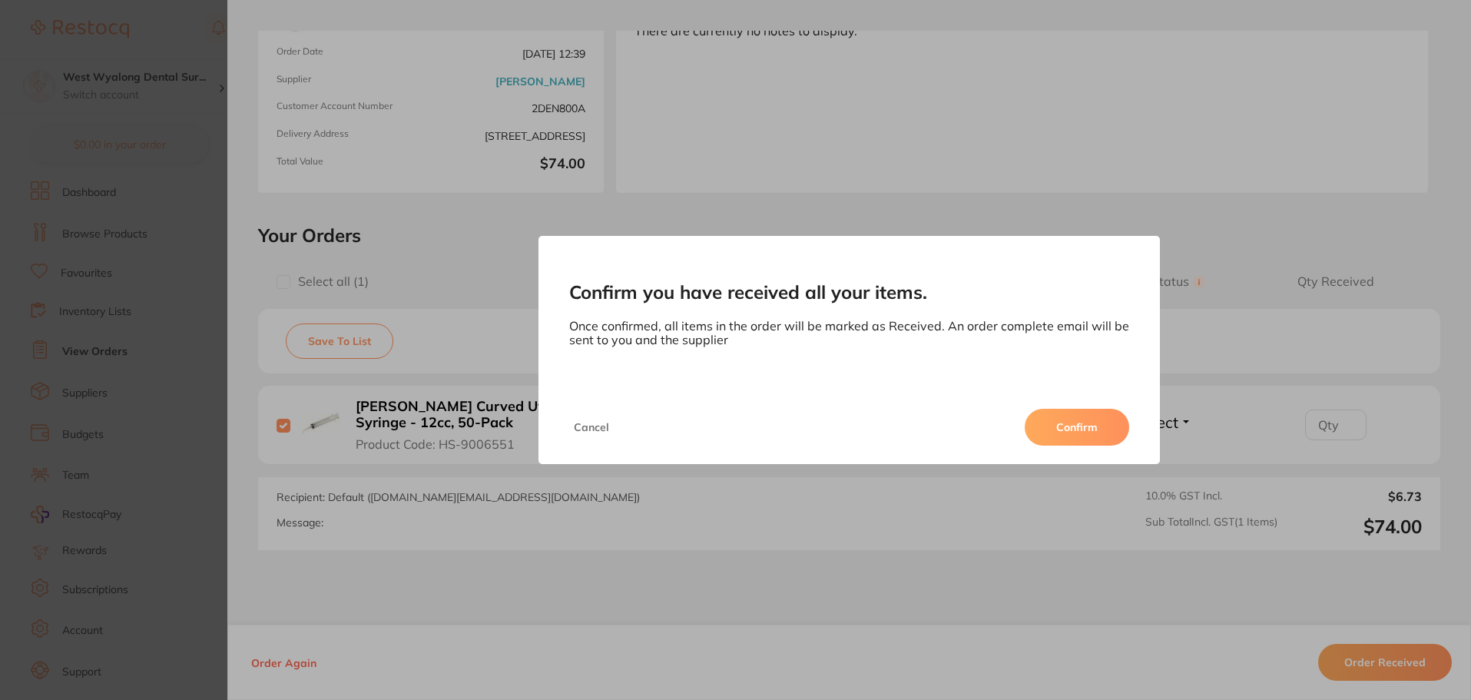
click at [1086, 432] on button "Confirm" at bounding box center [1077, 427] width 104 height 37
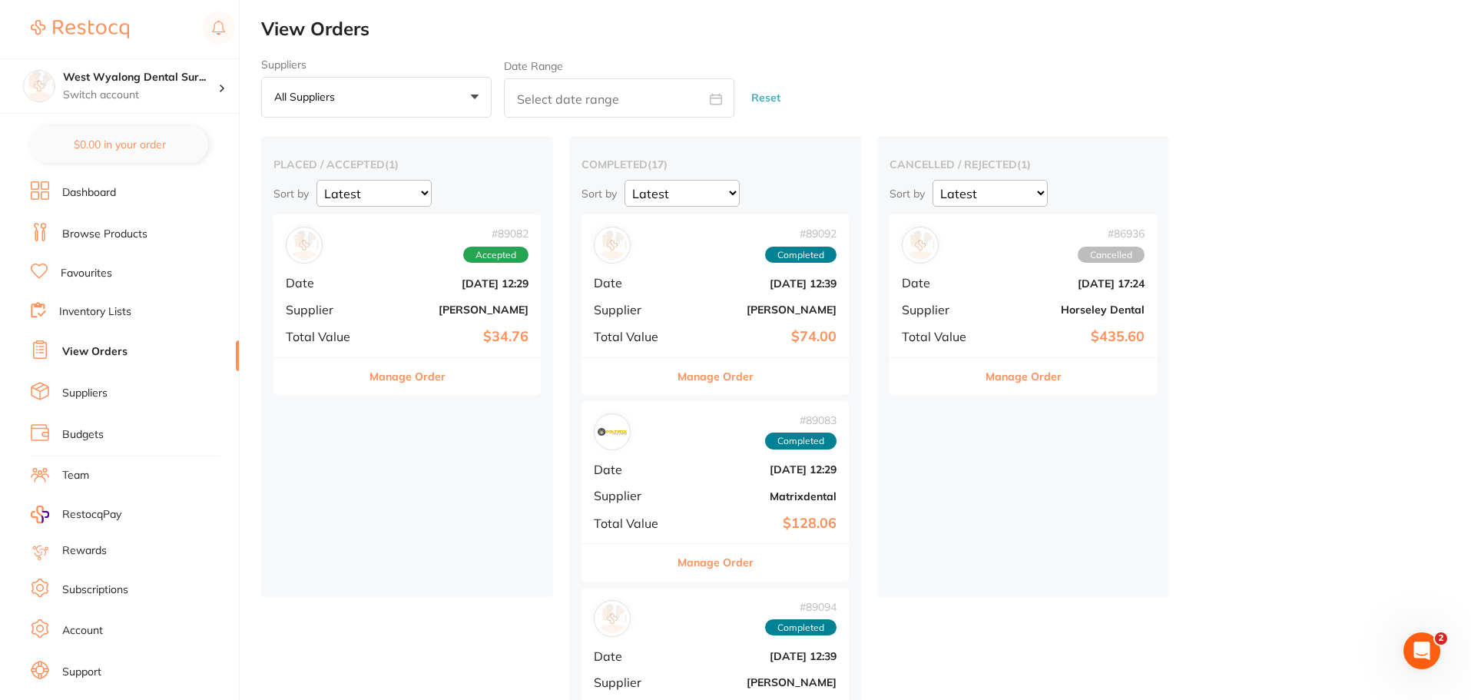
click at [97, 234] on link "Browse Products" at bounding box center [104, 234] width 85 height 15
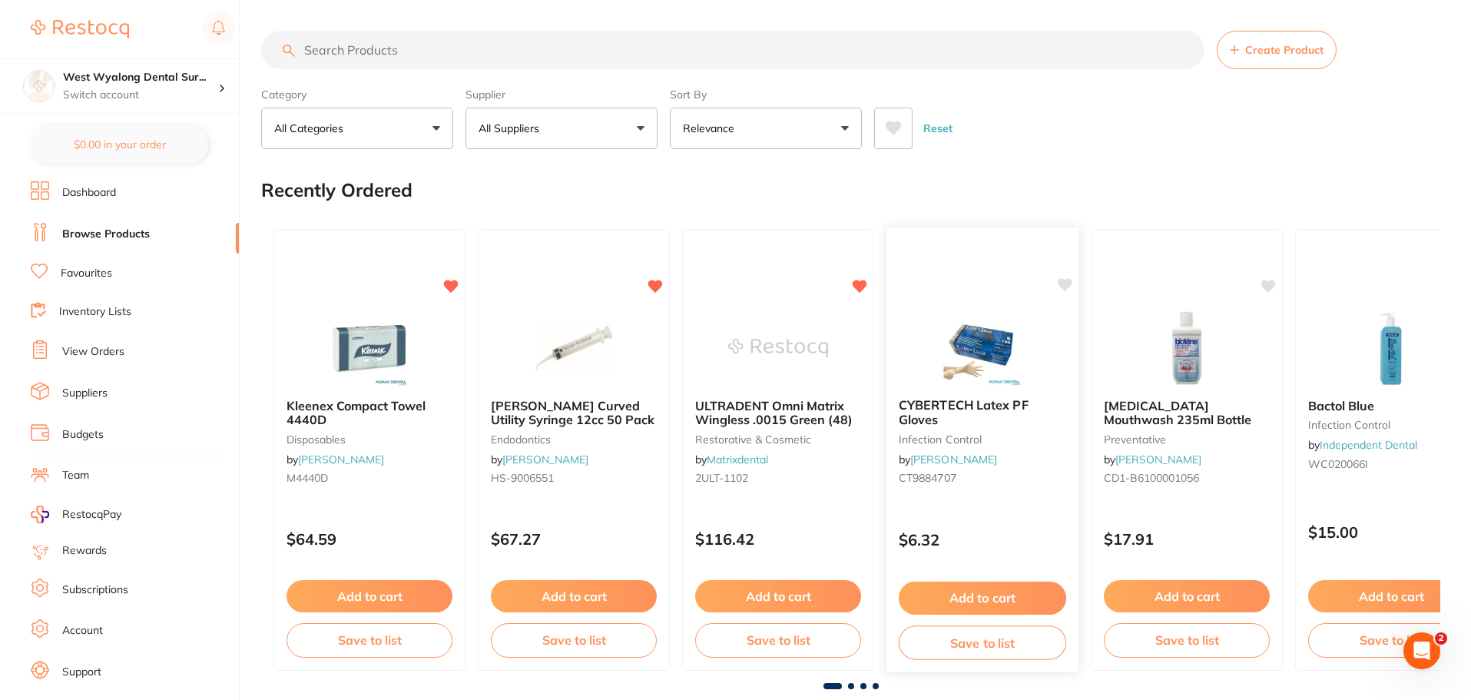
click at [1012, 429] on div "CYBERTECH Latex PF Gloves infection control by Adam Dental CT9884707" at bounding box center [982, 445] width 192 height 118
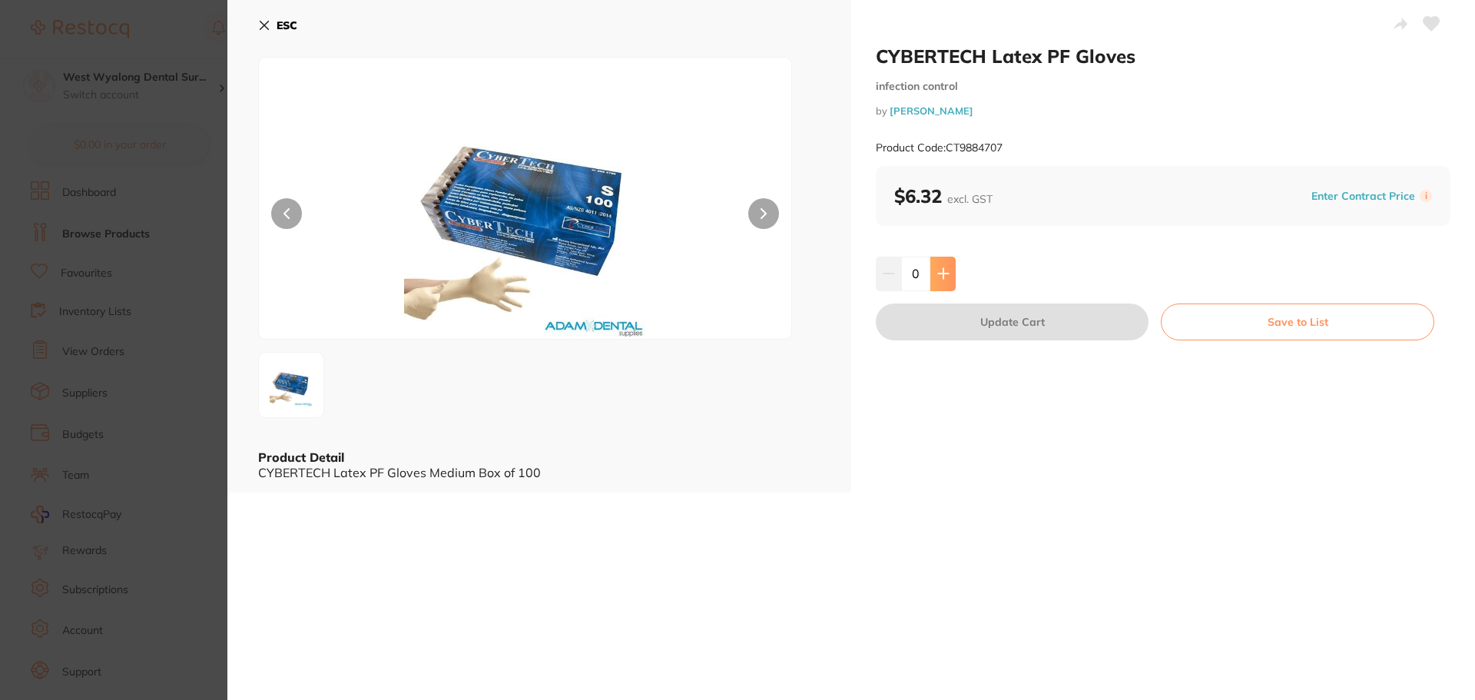
click at [940, 270] on icon at bounding box center [943, 274] width 10 height 10
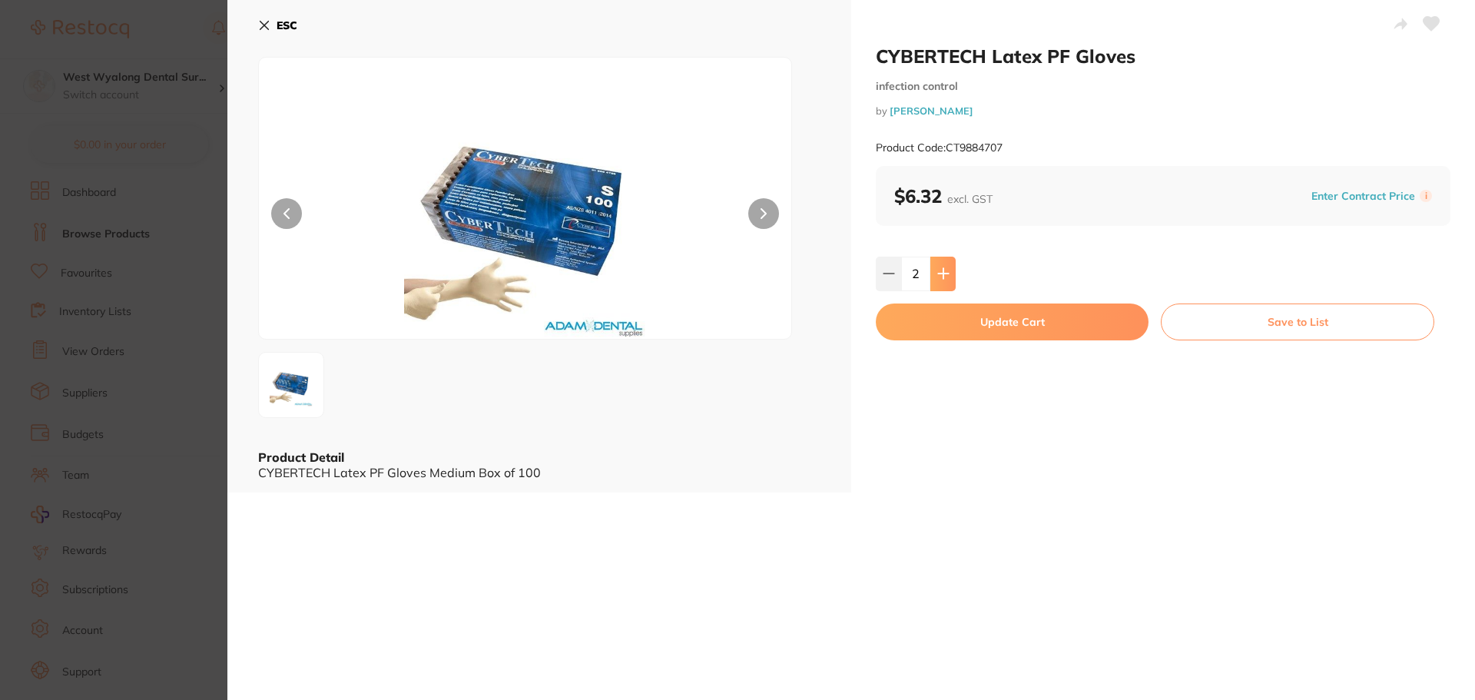
click at [940, 270] on icon at bounding box center [943, 274] width 10 height 10
type input "3"
click at [999, 319] on button "Update Cart" at bounding box center [1012, 321] width 273 height 37
checkbox input "false"
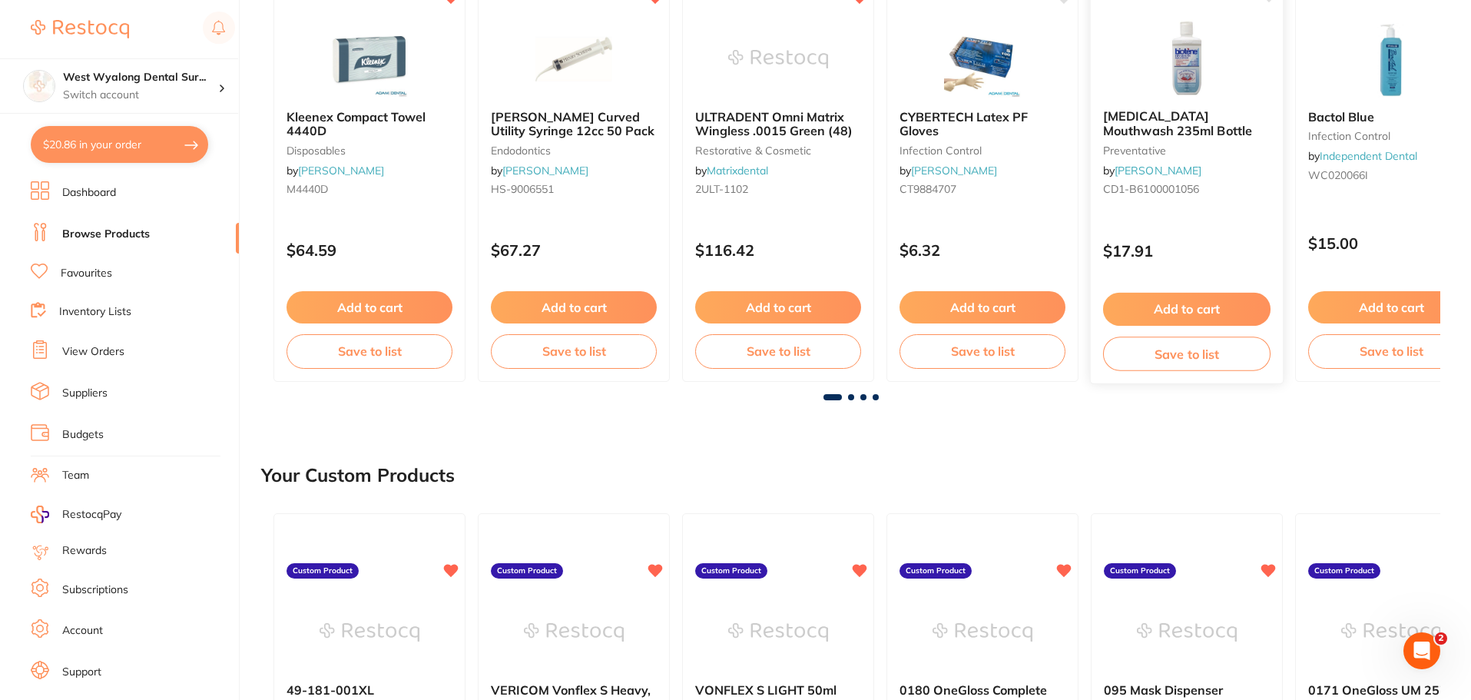
scroll to position [308, 0]
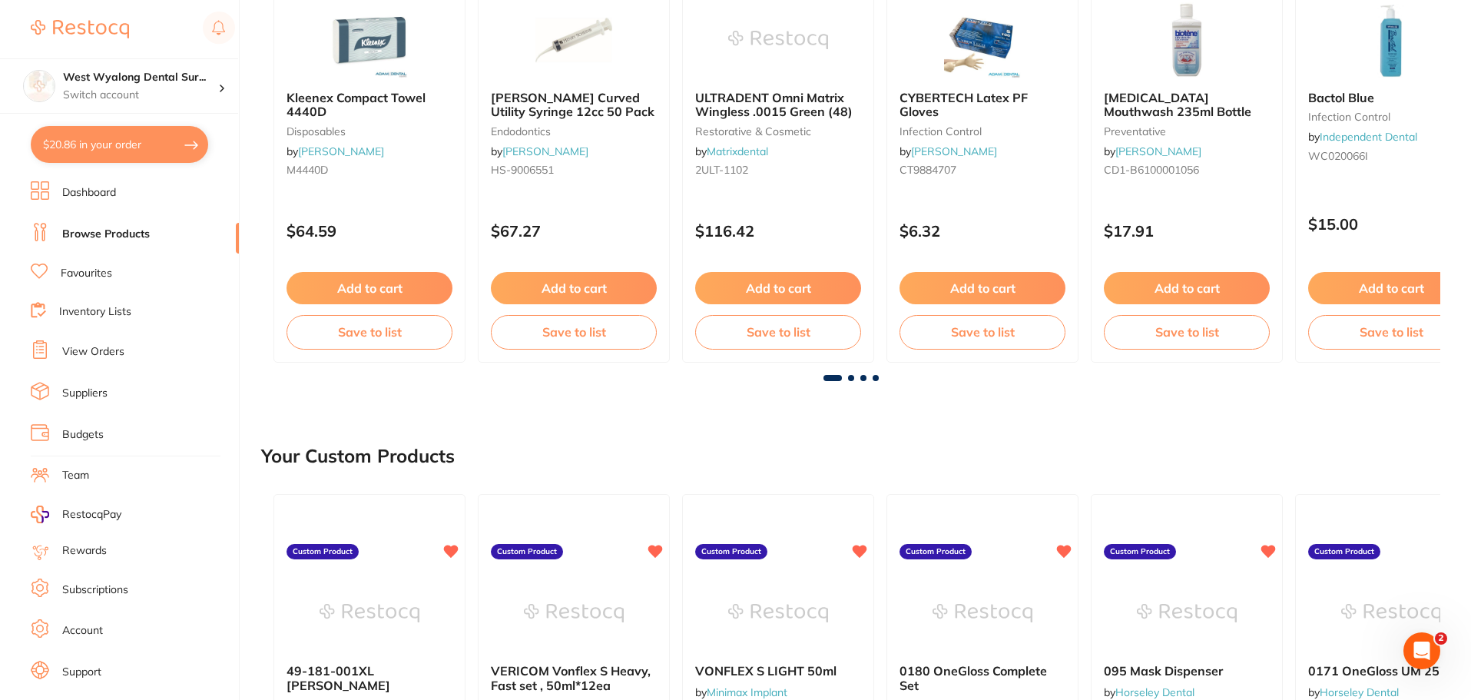
click at [850, 379] on span at bounding box center [851, 378] width 6 height 6
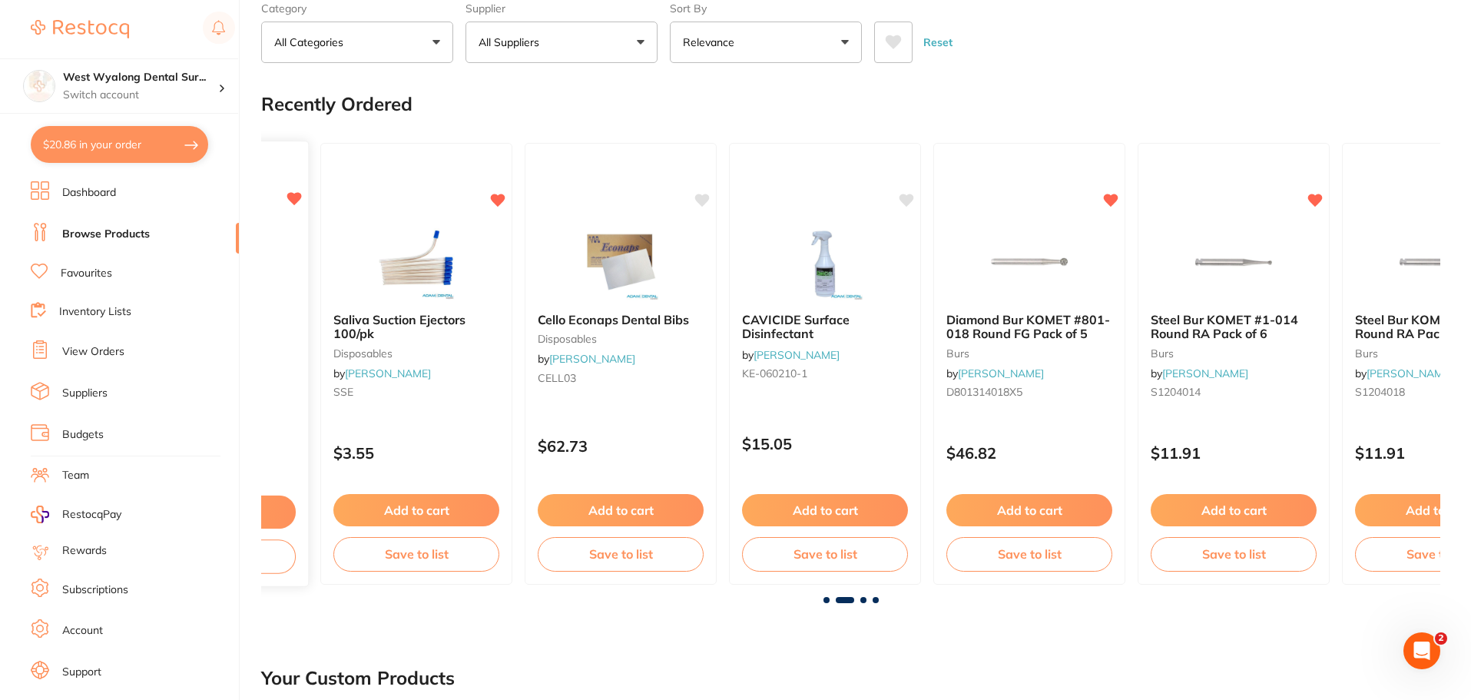
scroll to position [78, 0]
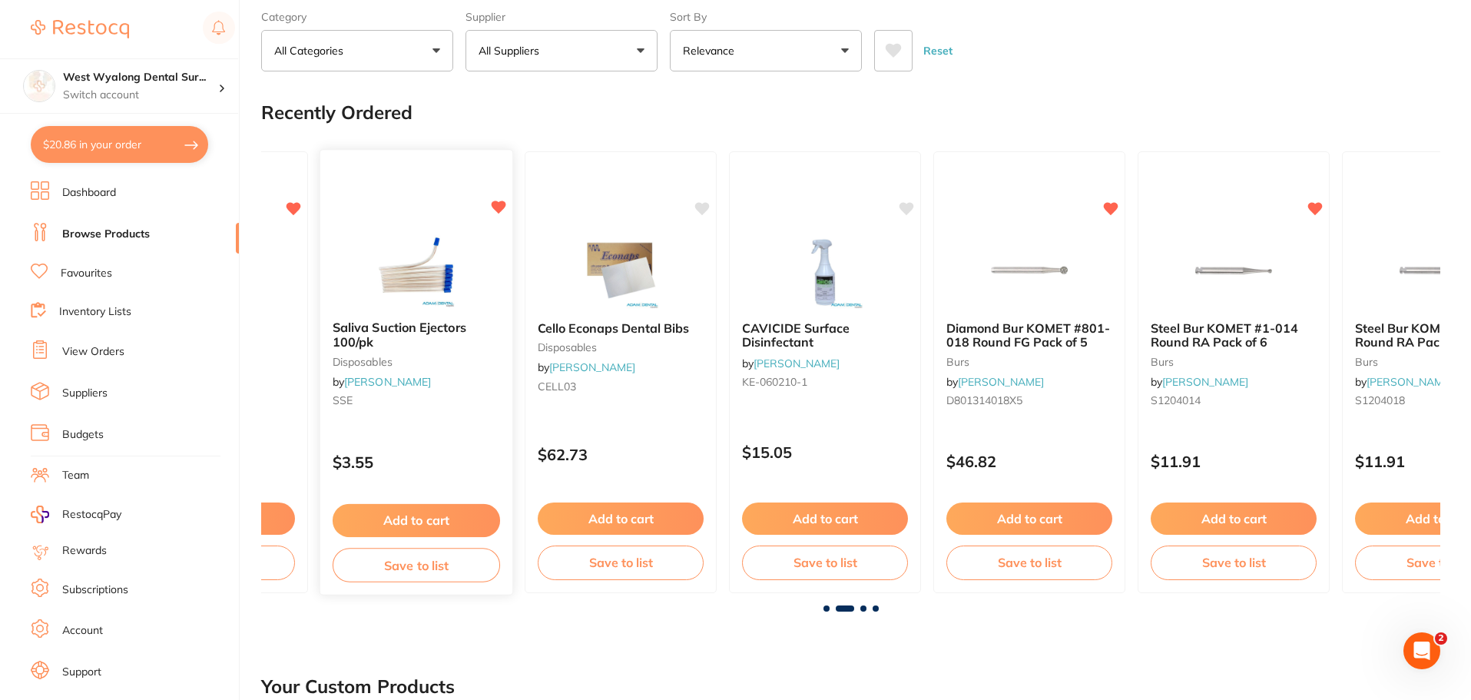
click at [372, 522] on button "Add to cart" at bounding box center [416, 520] width 167 height 33
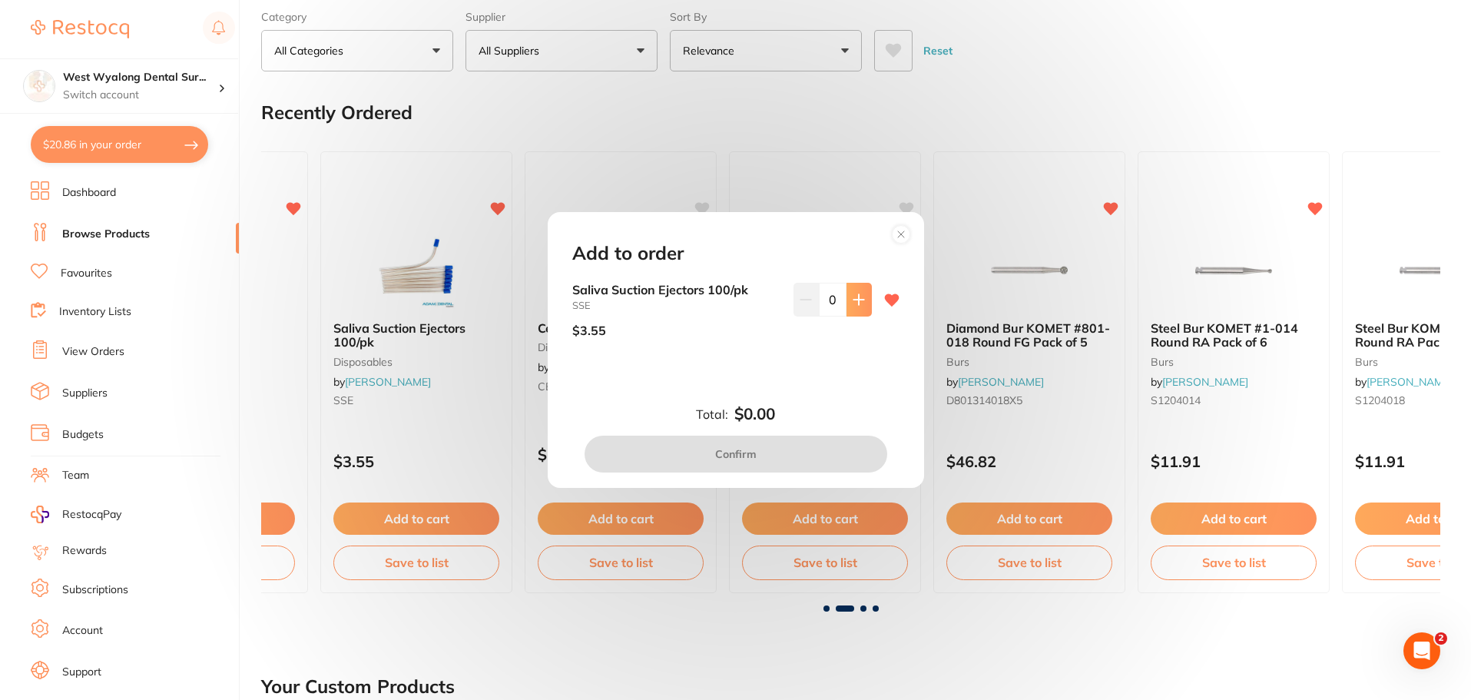
scroll to position [0, 0]
click at [863, 303] on button at bounding box center [859, 300] width 25 height 34
type input "1"
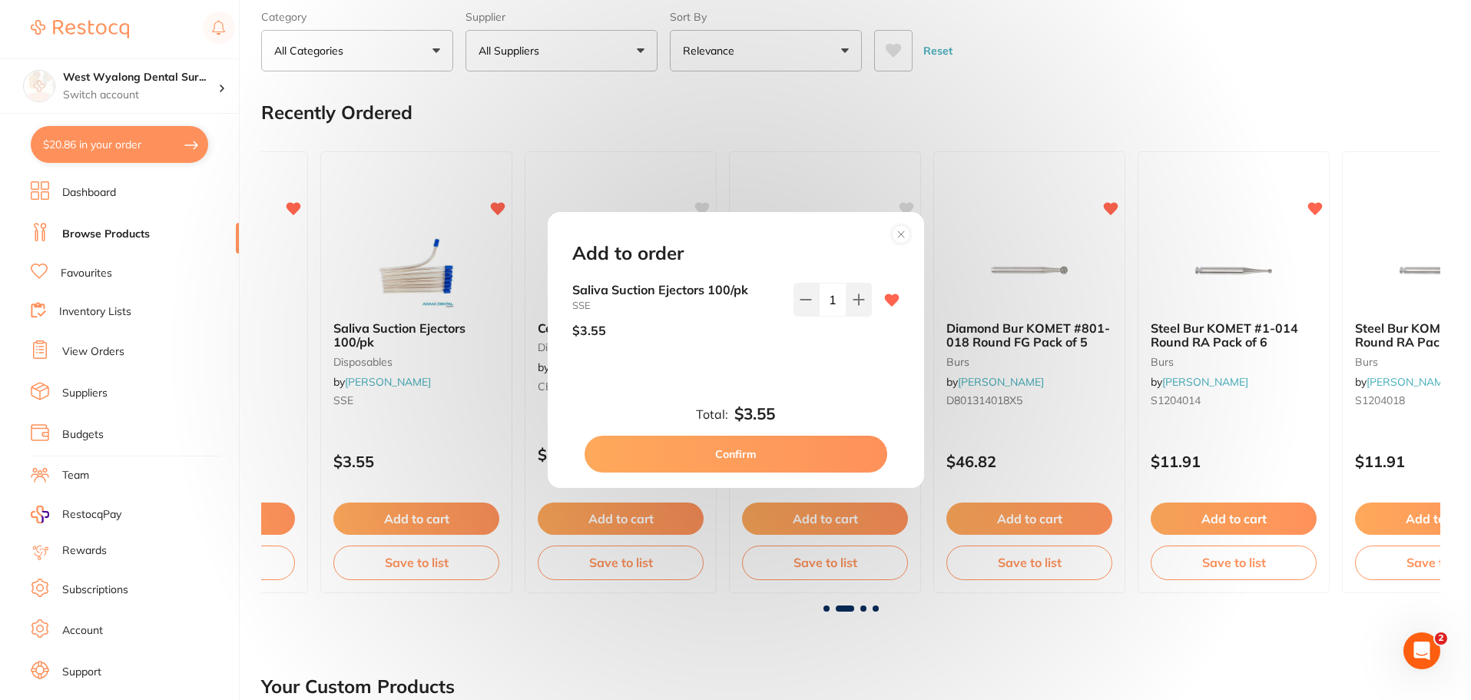
click at [740, 462] on button "Confirm" at bounding box center [736, 454] width 303 height 37
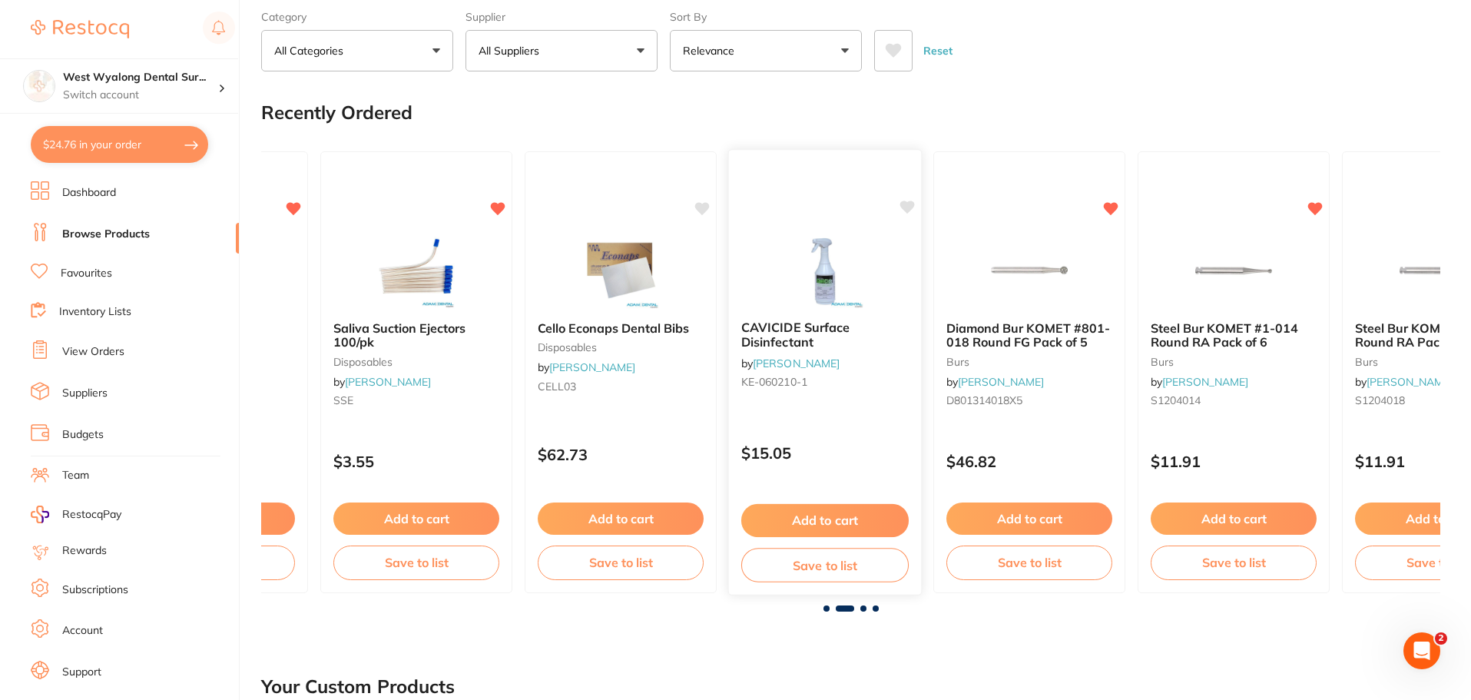
click at [908, 205] on icon at bounding box center [907, 206] width 15 height 13
click at [702, 207] on icon at bounding box center [703, 206] width 15 height 13
click at [861, 607] on span at bounding box center [863, 608] width 6 height 6
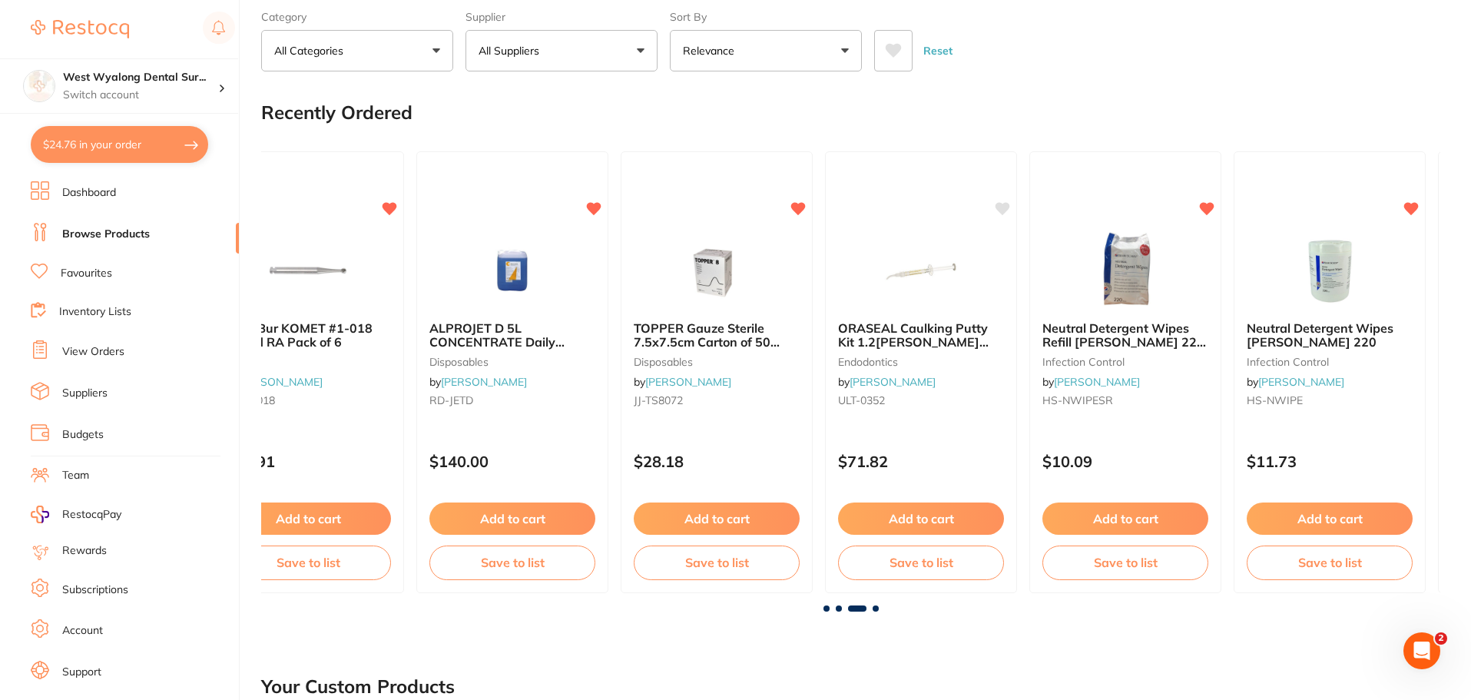
scroll to position [0, 2358]
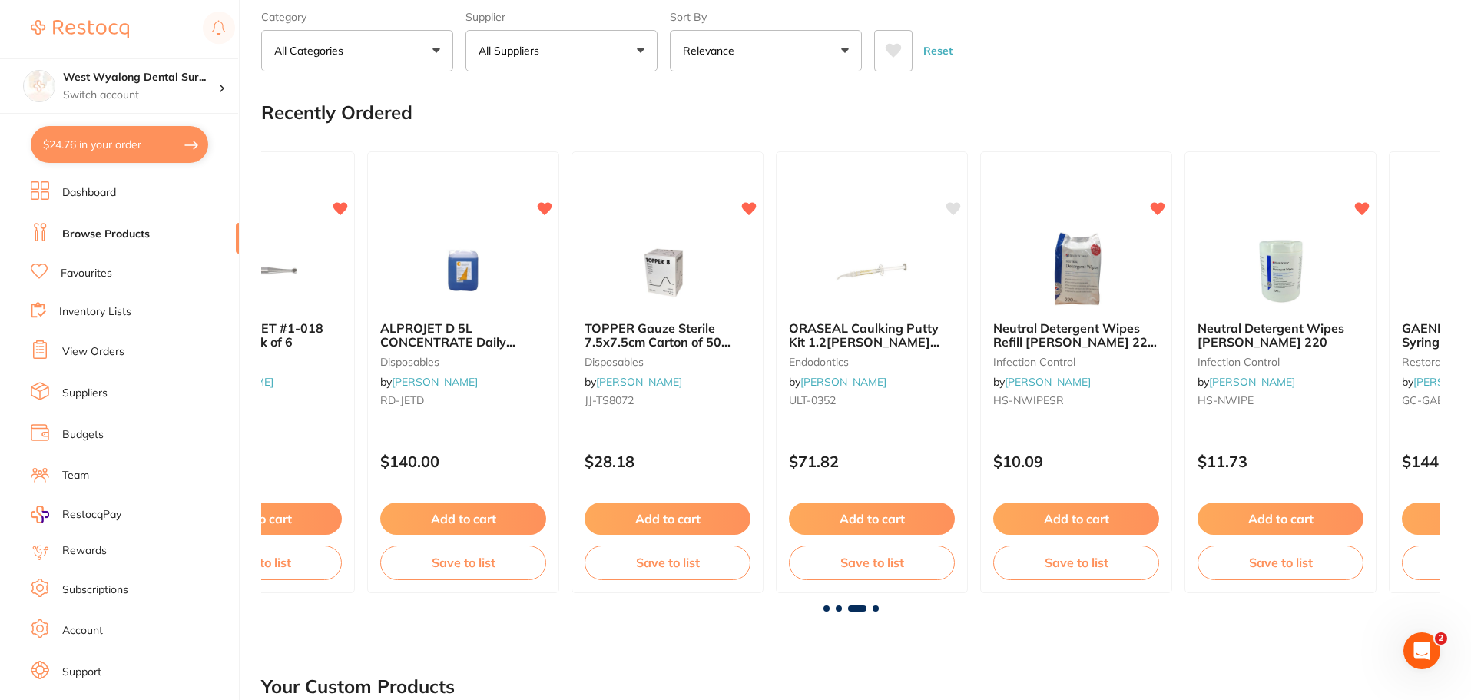
click at [104, 147] on button "$24.76 in your order" at bounding box center [119, 144] width 177 height 37
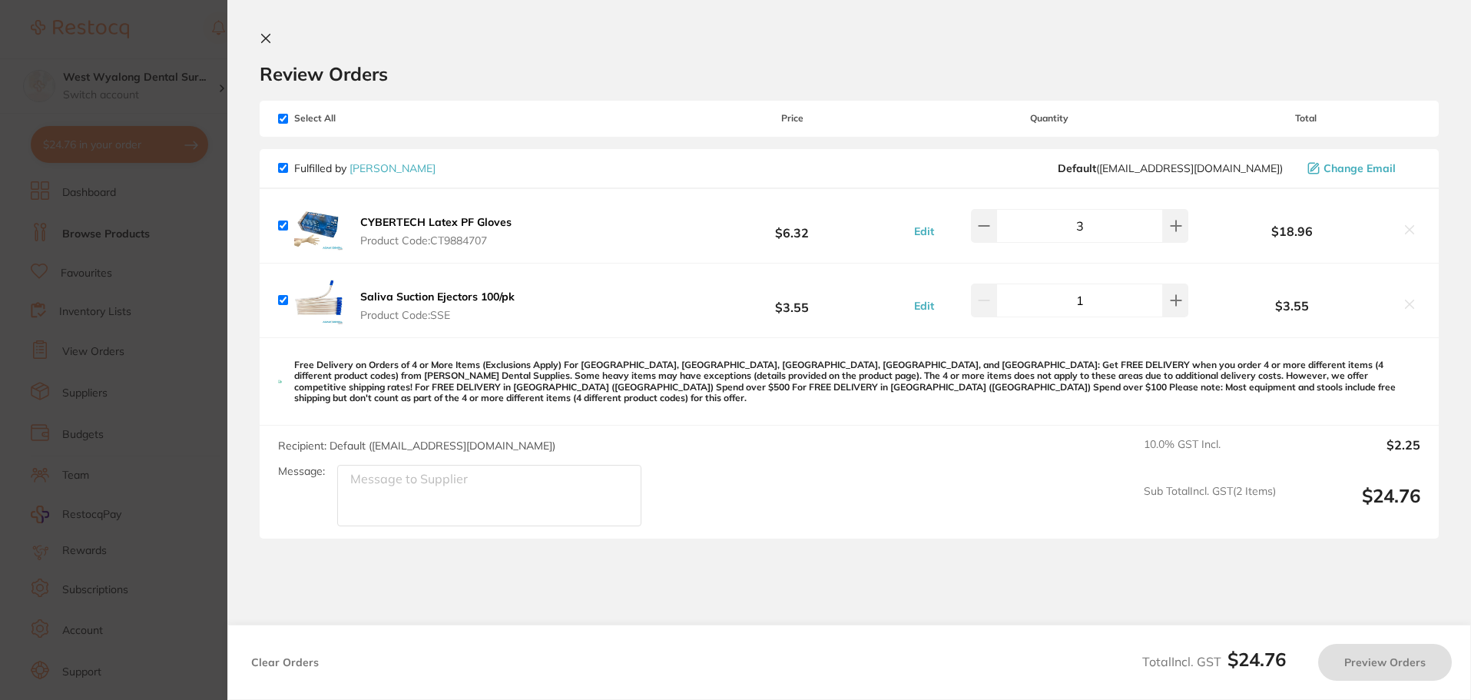
checkbox input "true"
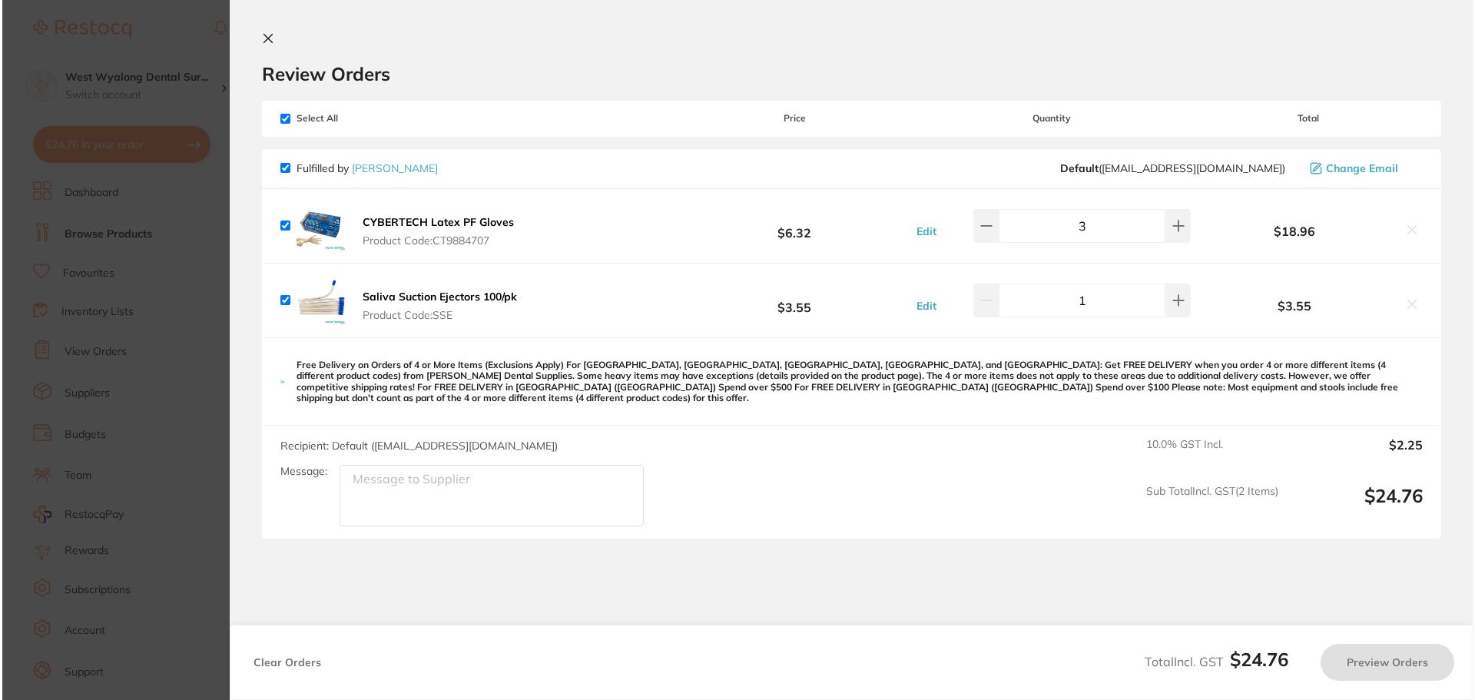
scroll to position [0, 0]
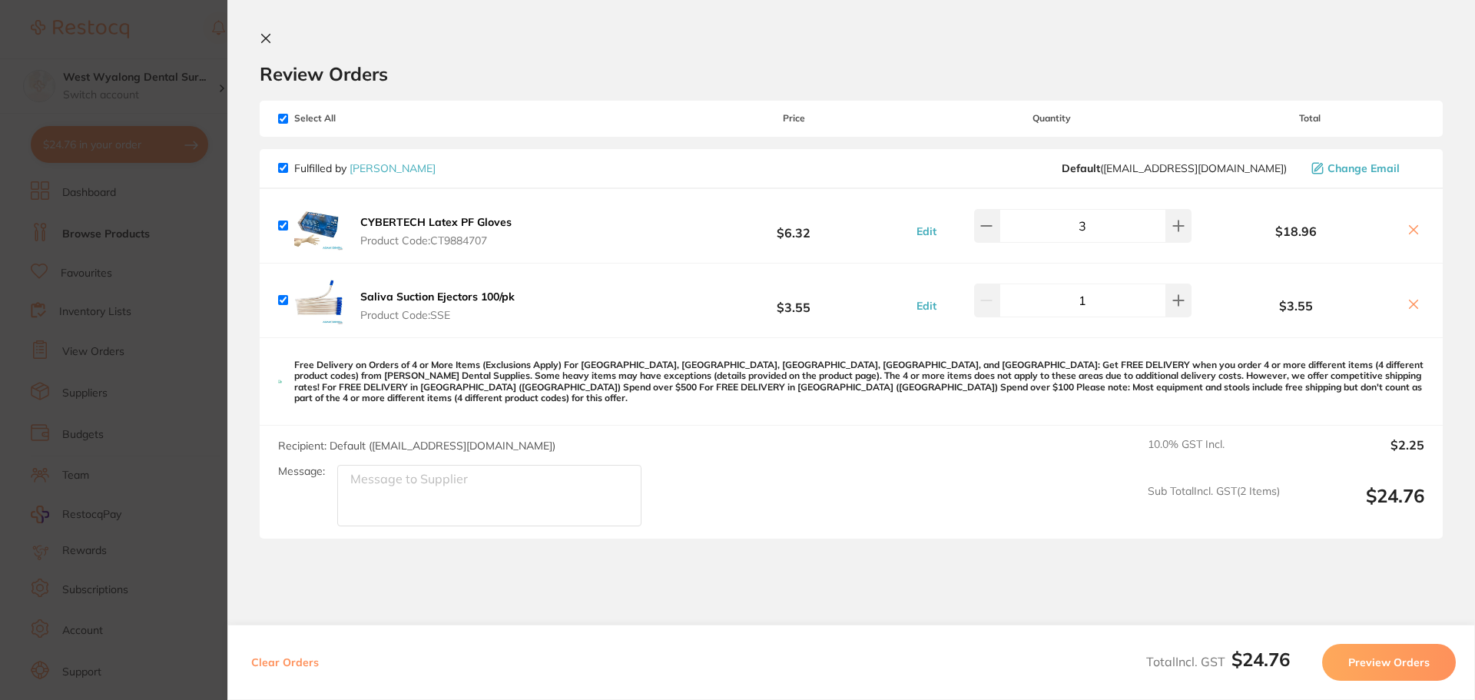
click at [439, 233] on button "CYBERTECH Latex PF Gloves Product Code: CT9884707" at bounding box center [436, 231] width 161 height 32
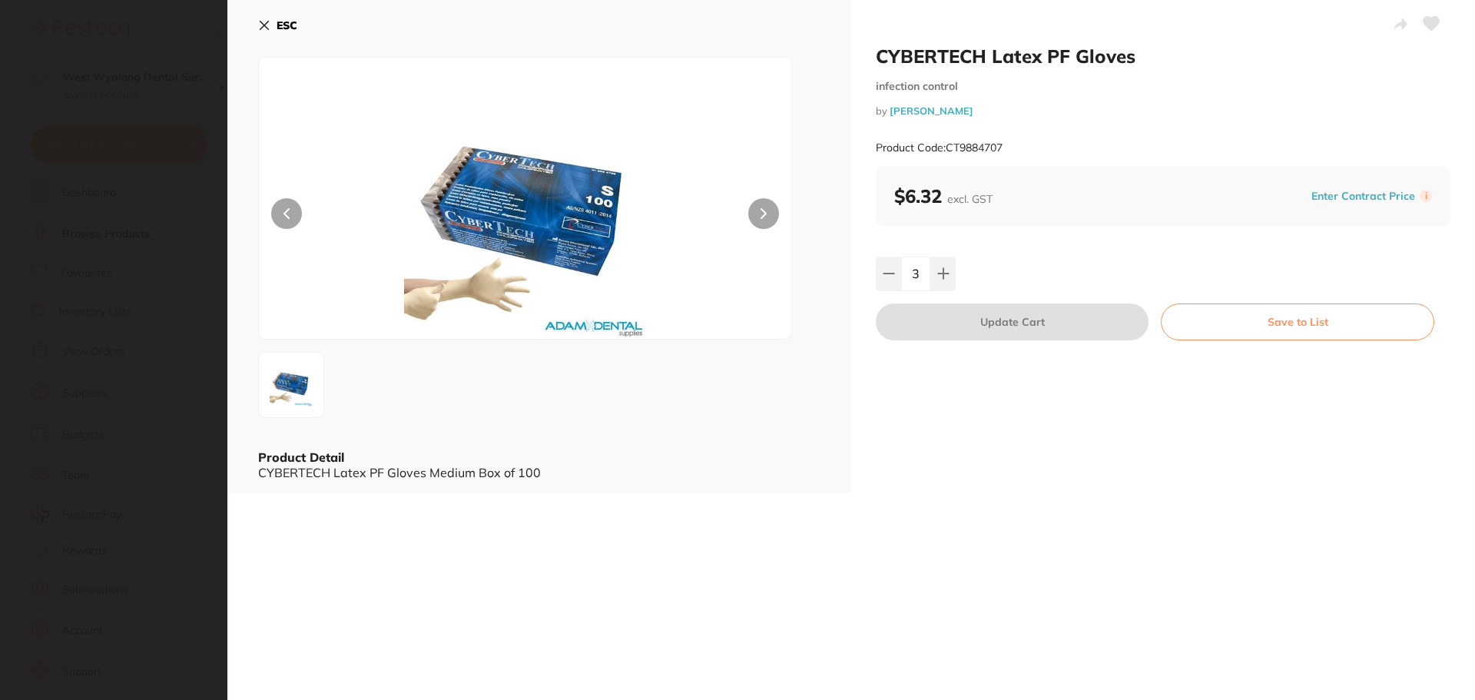
click at [264, 25] on icon at bounding box center [264, 26] width 8 height 8
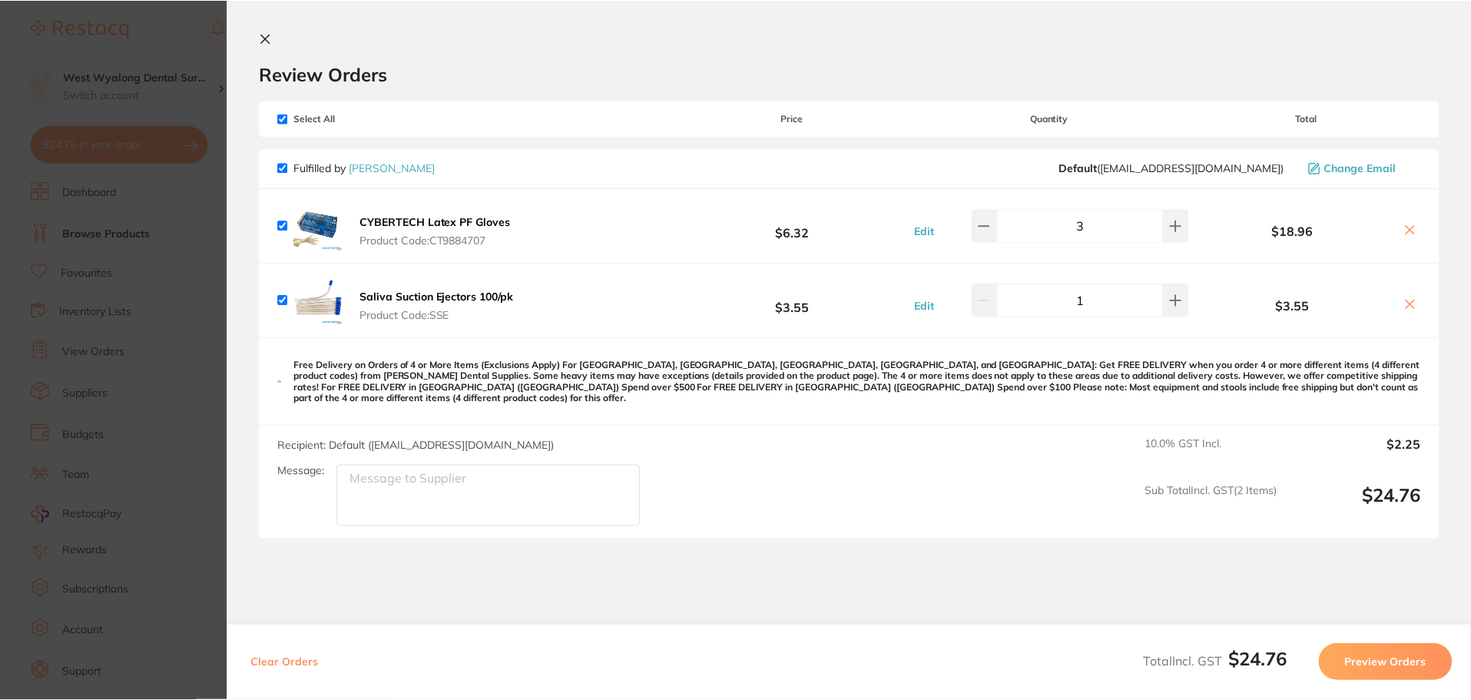
scroll to position [78, 0]
click at [268, 45] on button at bounding box center [269, 39] width 18 height 15
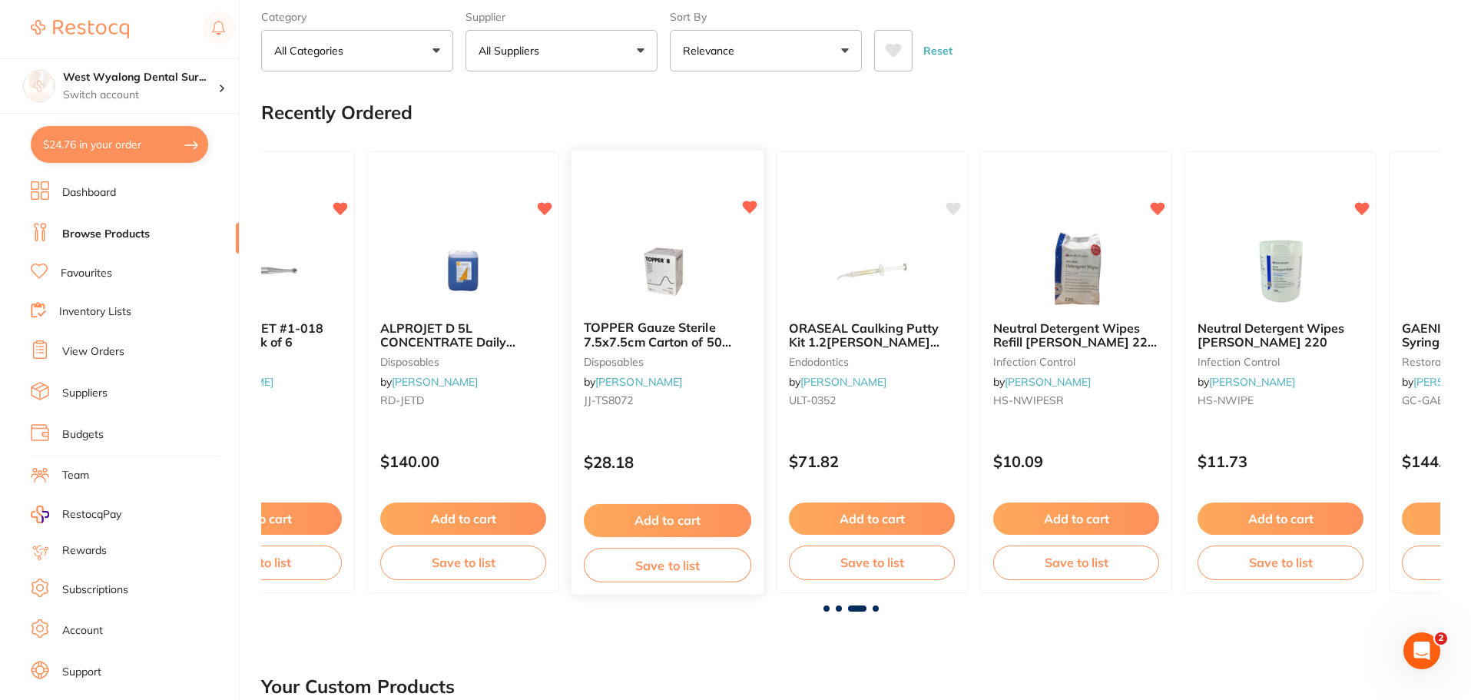
click at [689, 521] on button "Add to cart" at bounding box center [667, 520] width 167 height 33
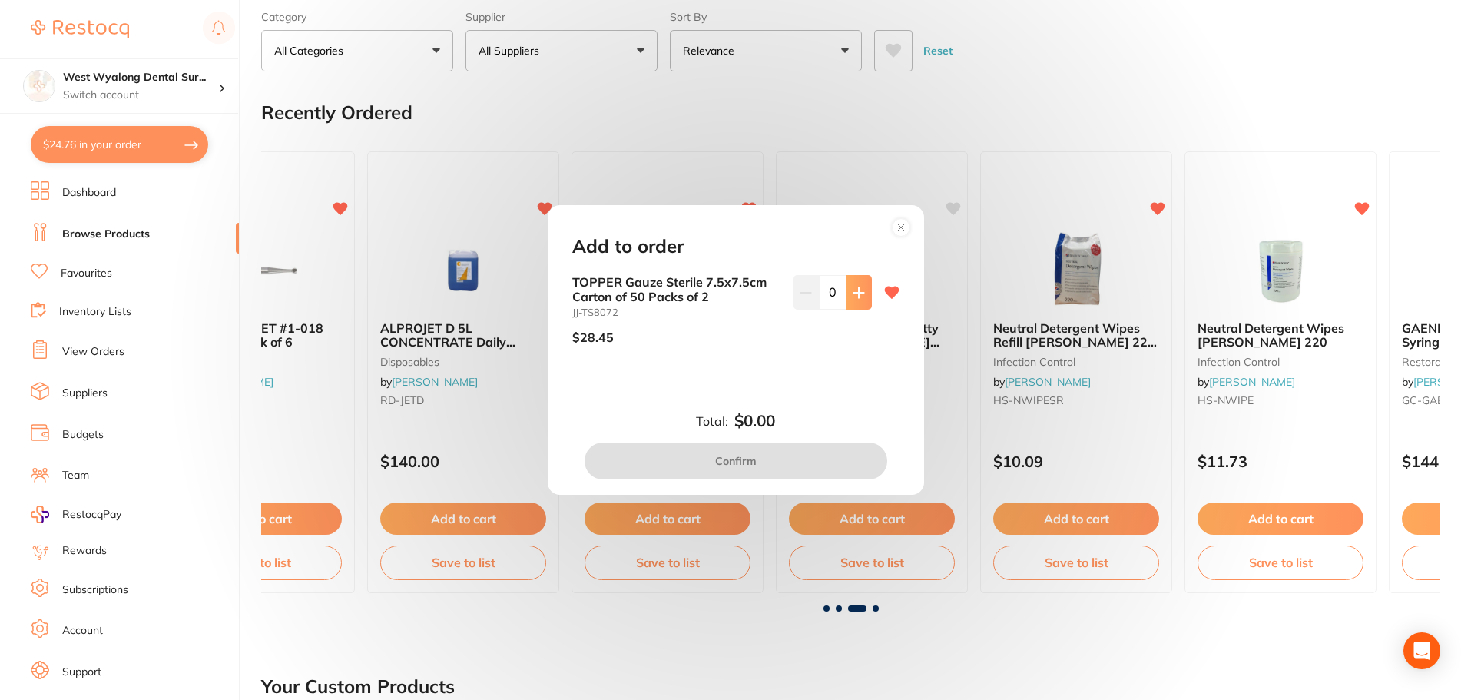
click at [855, 287] on icon at bounding box center [858, 292] width 10 height 10
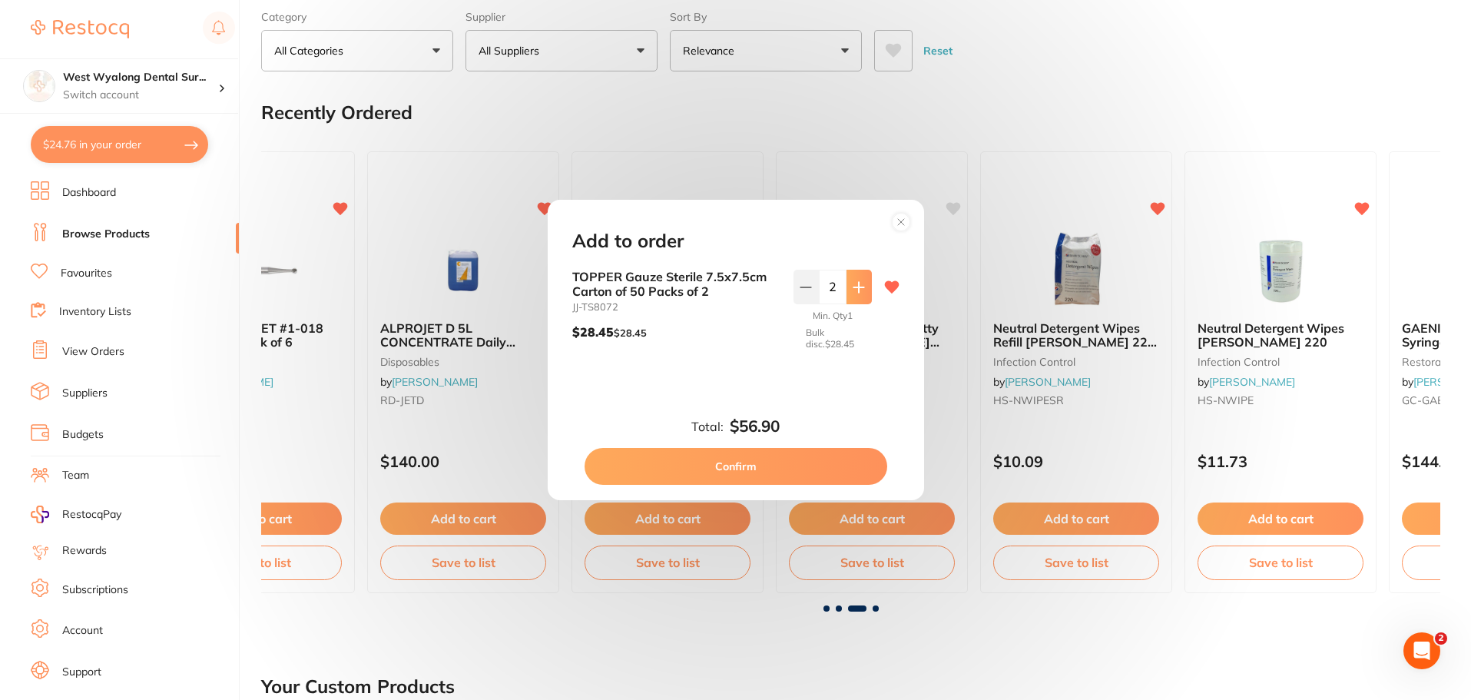
scroll to position [0, 0]
click at [857, 282] on icon at bounding box center [859, 287] width 12 height 12
type input "3"
click at [753, 461] on button "Confirm" at bounding box center [736, 466] width 303 height 37
checkbox input "false"
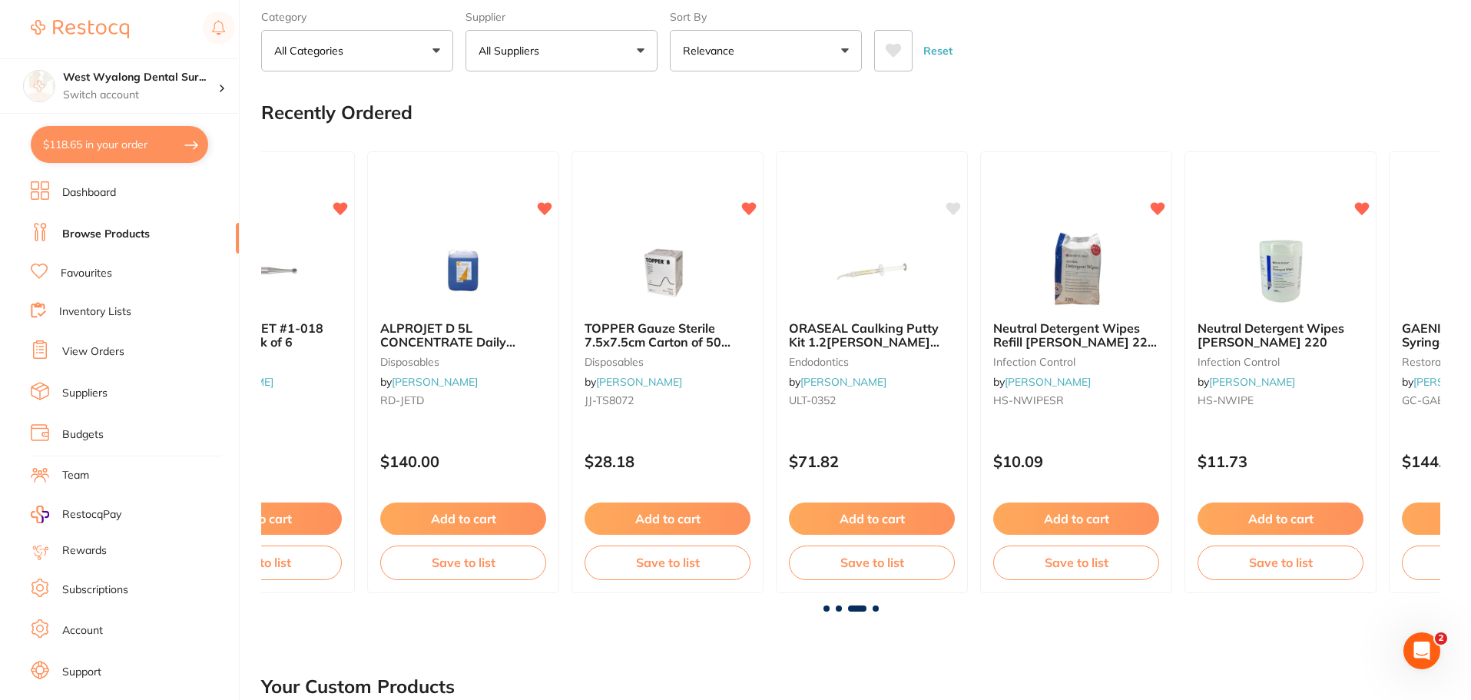
click at [876, 605] on span at bounding box center [876, 608] width 6 height 6
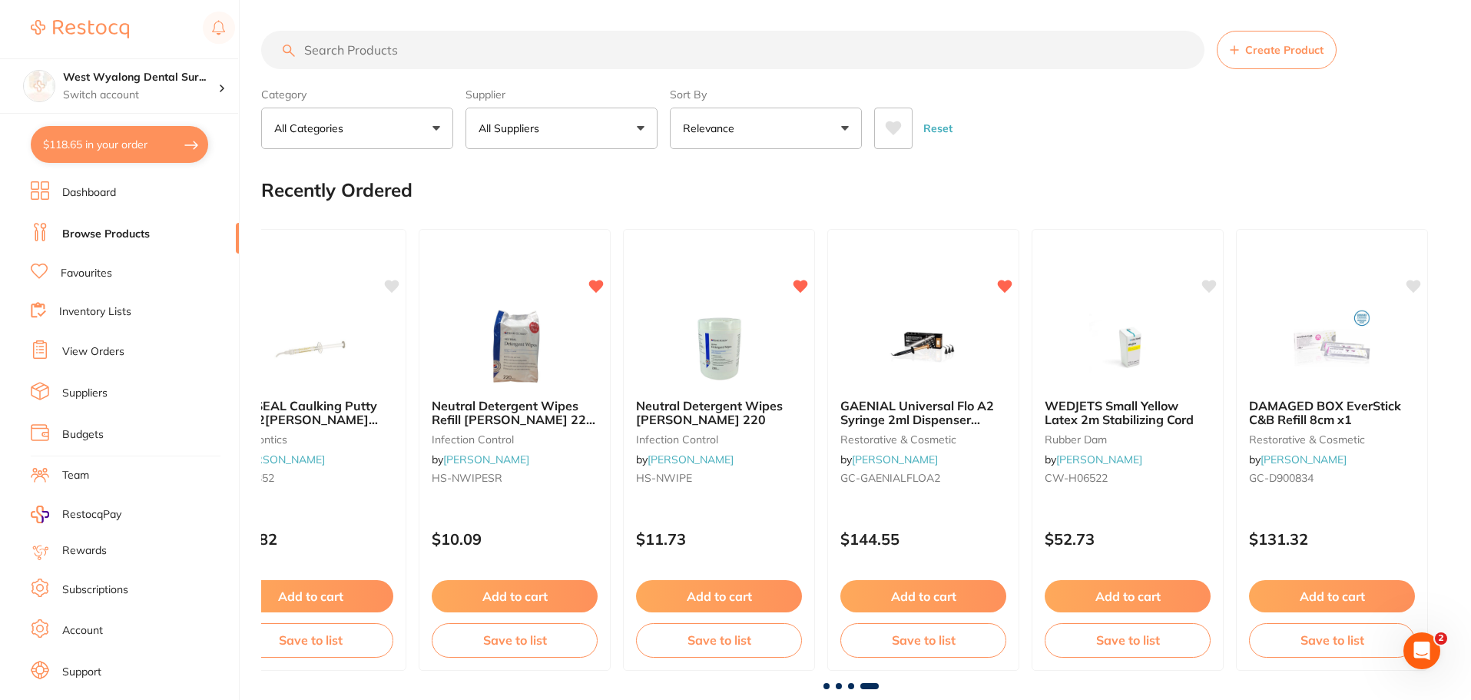
click at [409, 51] on input "search" at bounding box center [732, 50] width 943 height 38
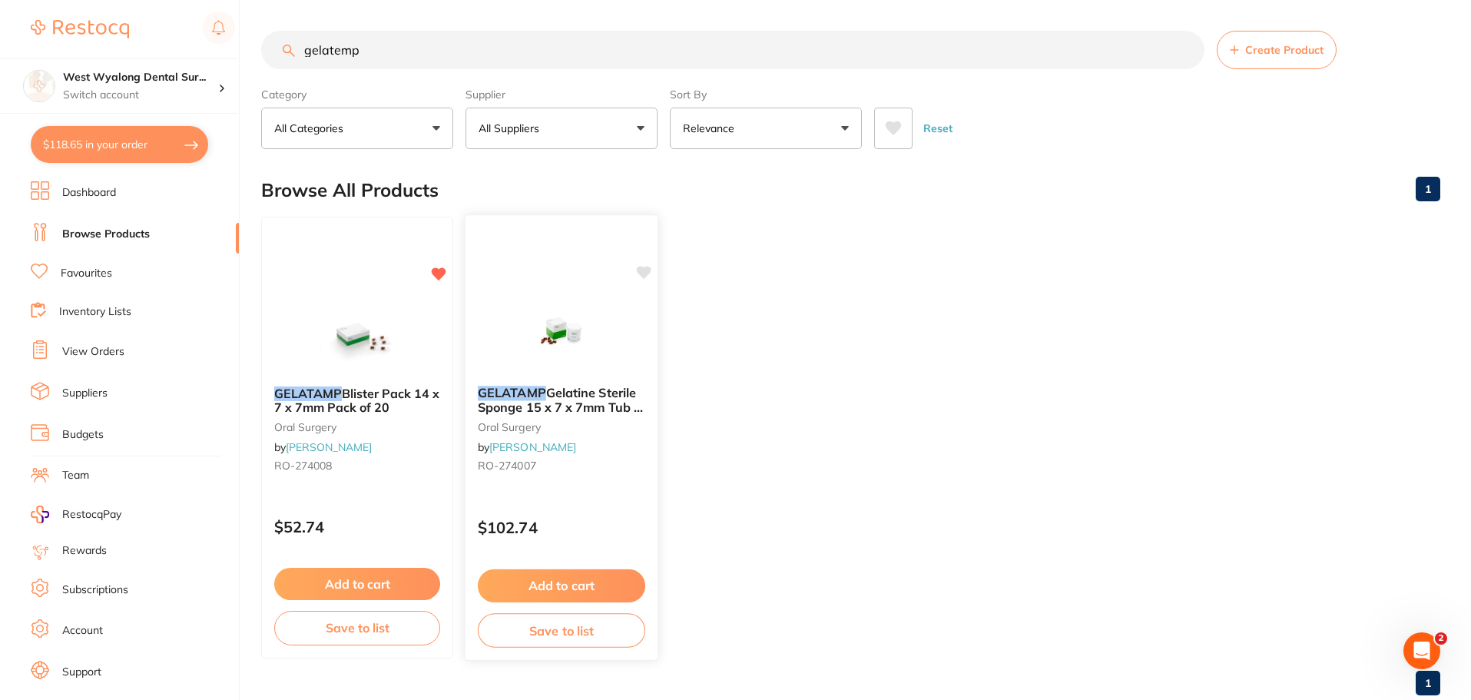
type input "gelatemp"
click at [576, 587] on button "Add to cart" at bounding box center [561, 585] width 167 height 33
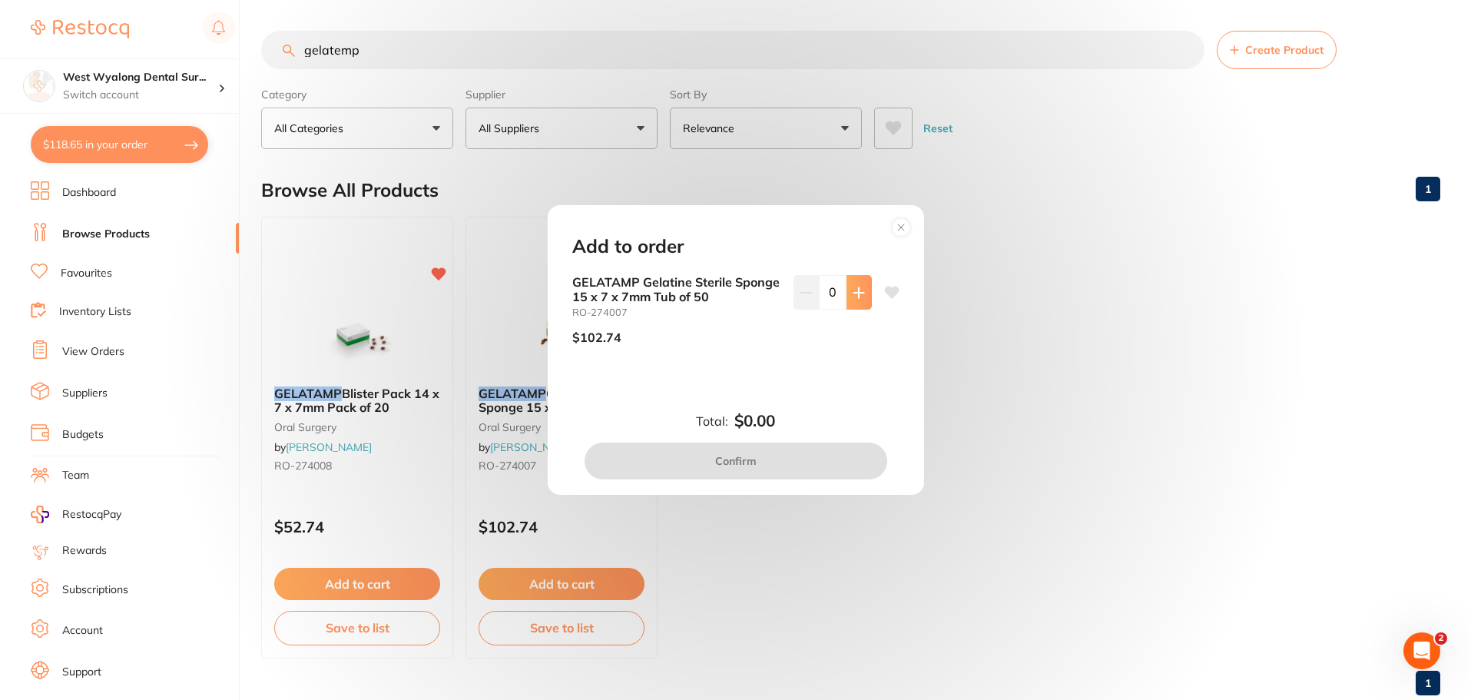
click at [859, 297] on icon at bounding box center [859, 293] width 12 height 12
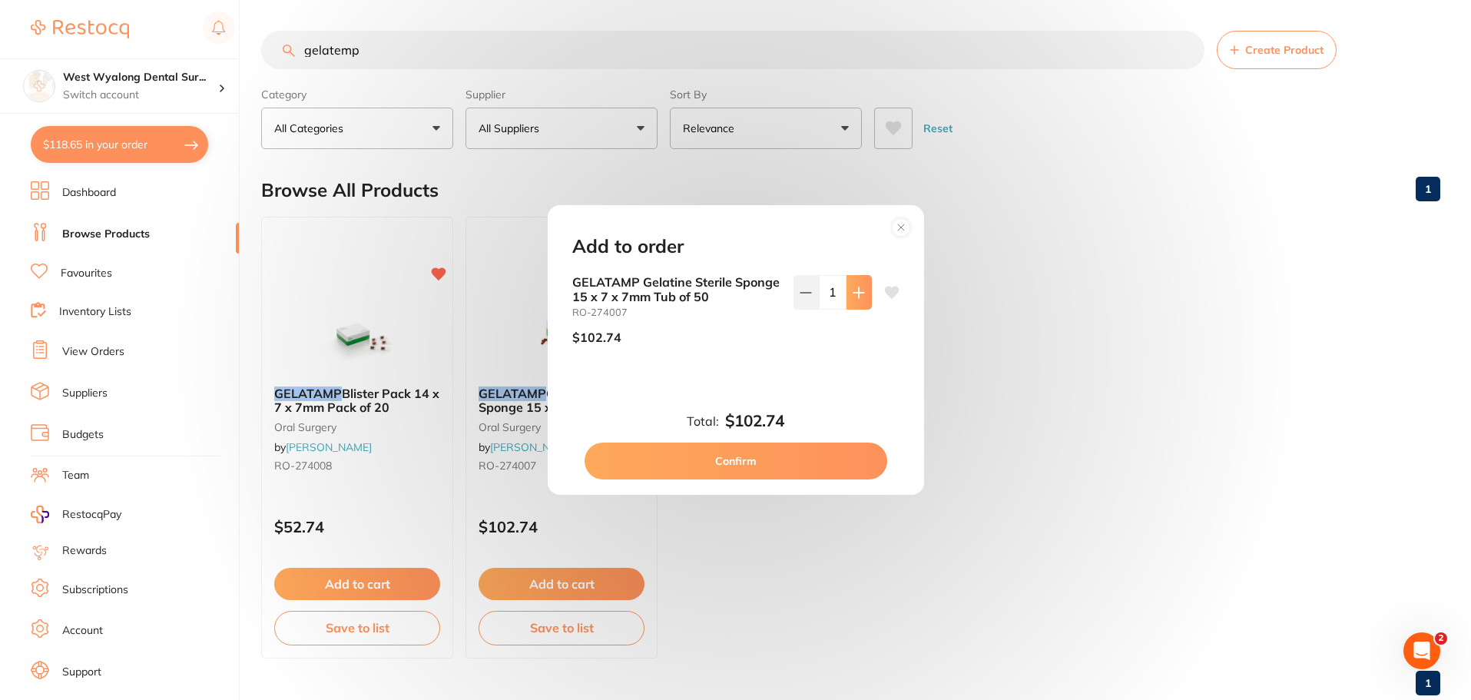
click at [859, 296] on icon at bounding box center [859, 293] width 12 height 12
type input "2"
click at [780, 459] on button "Confirm" at bounding box center [736, 460] width 303 height 37
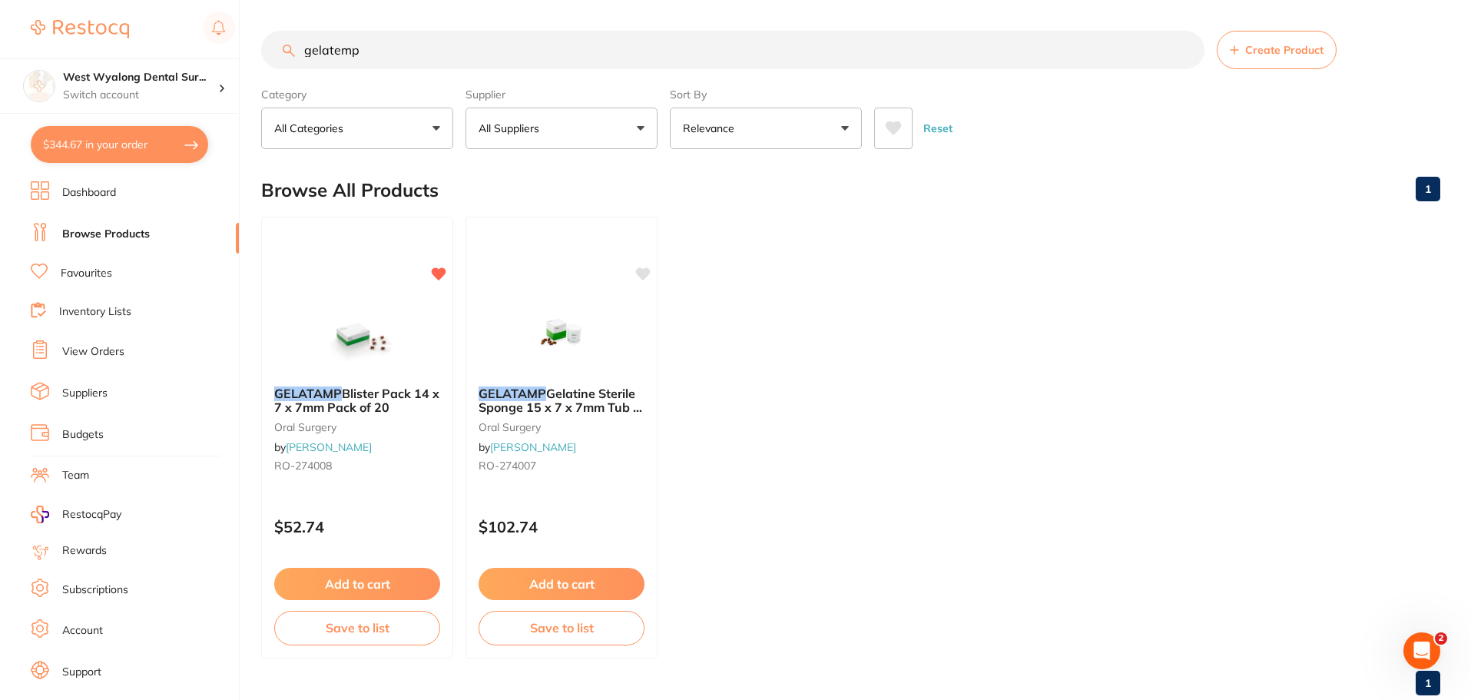
click at [1183, 52] on input "gelatemp" at bounding box center [732, 50] width 943 height 38
click at [403, 55] on input "search" at bounding box center [732, 50] width 943 height 38
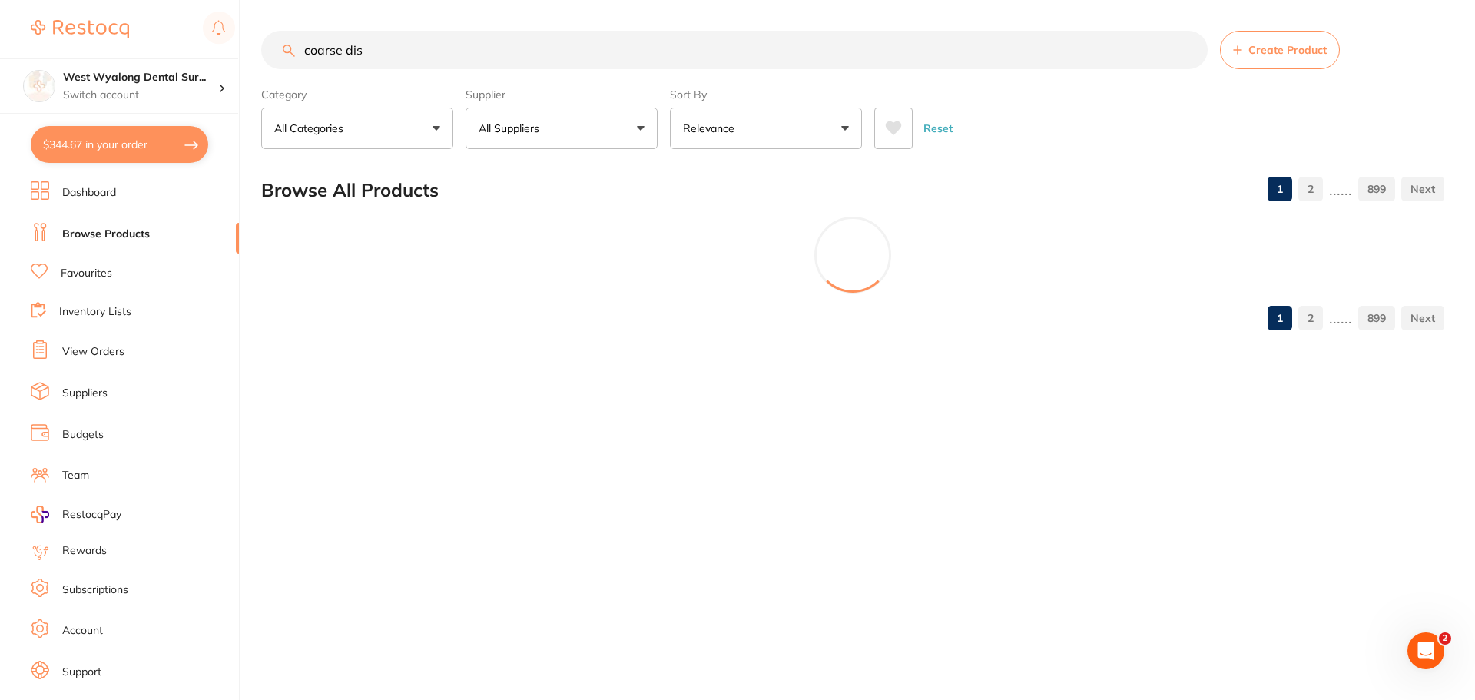
type input "coarse disc"
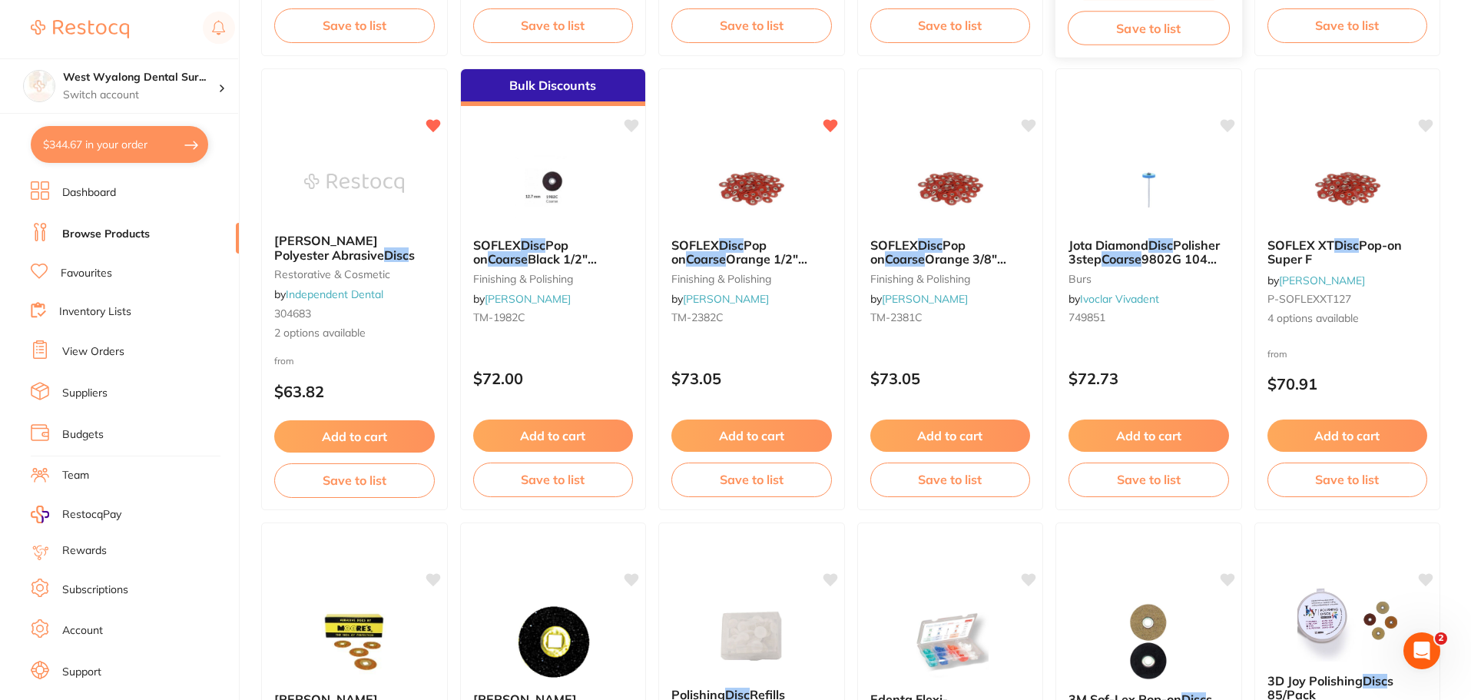
scroll to position [615, 0]
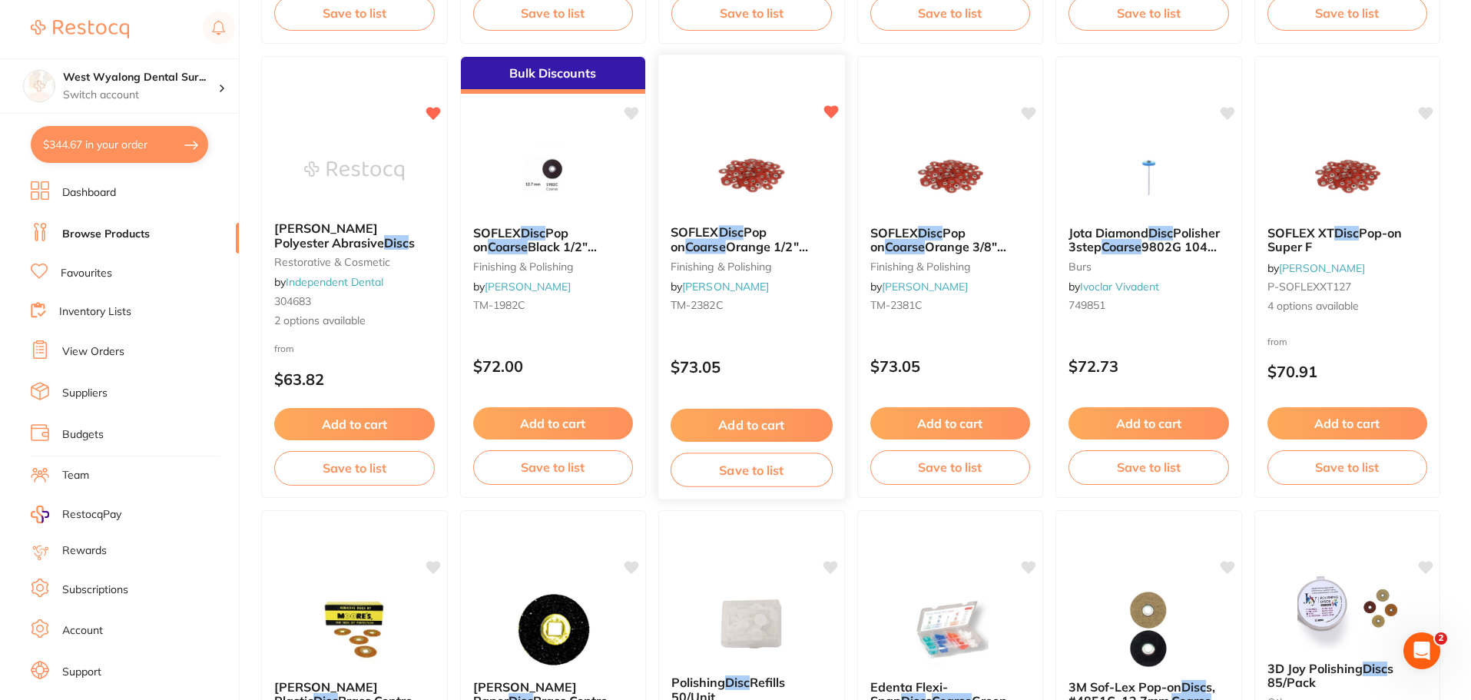
click at [729, 239] on span "Orange 1/2" 12.7mm Pack of 85" at bounding box center [740, 254] width 138 height 30
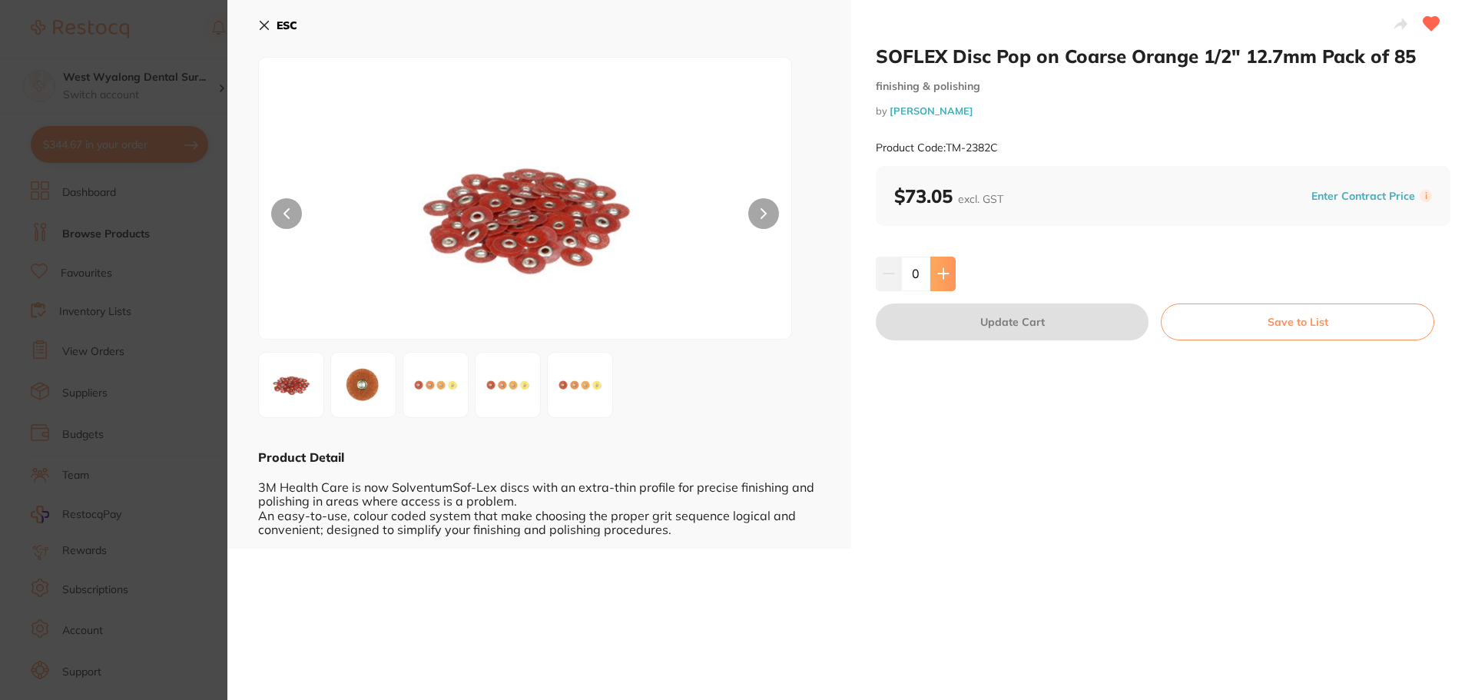
click at [947, 284] on button at bounding box center [942, 274] width 25 height 34
type input "1"
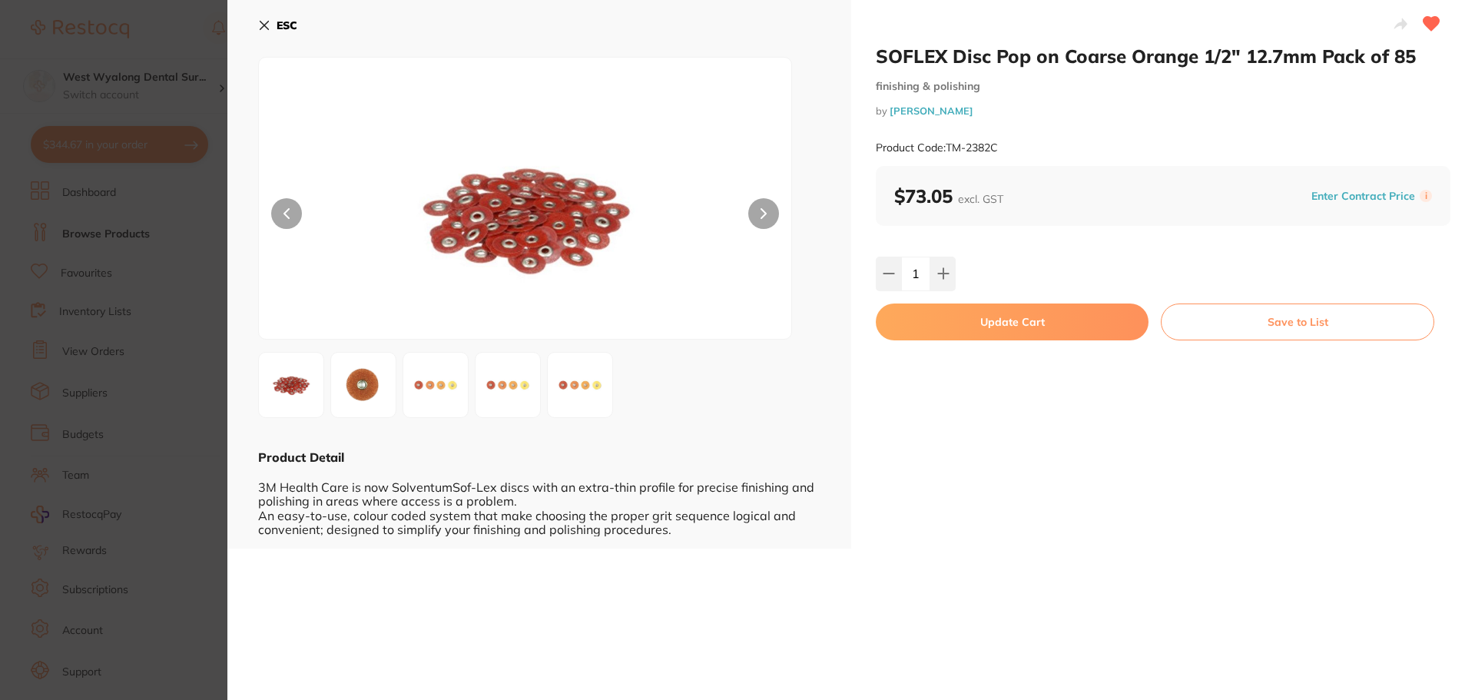
click at [993, 320] on button "Update Cart" at bounding box center [1012, 321] width 273 height 37
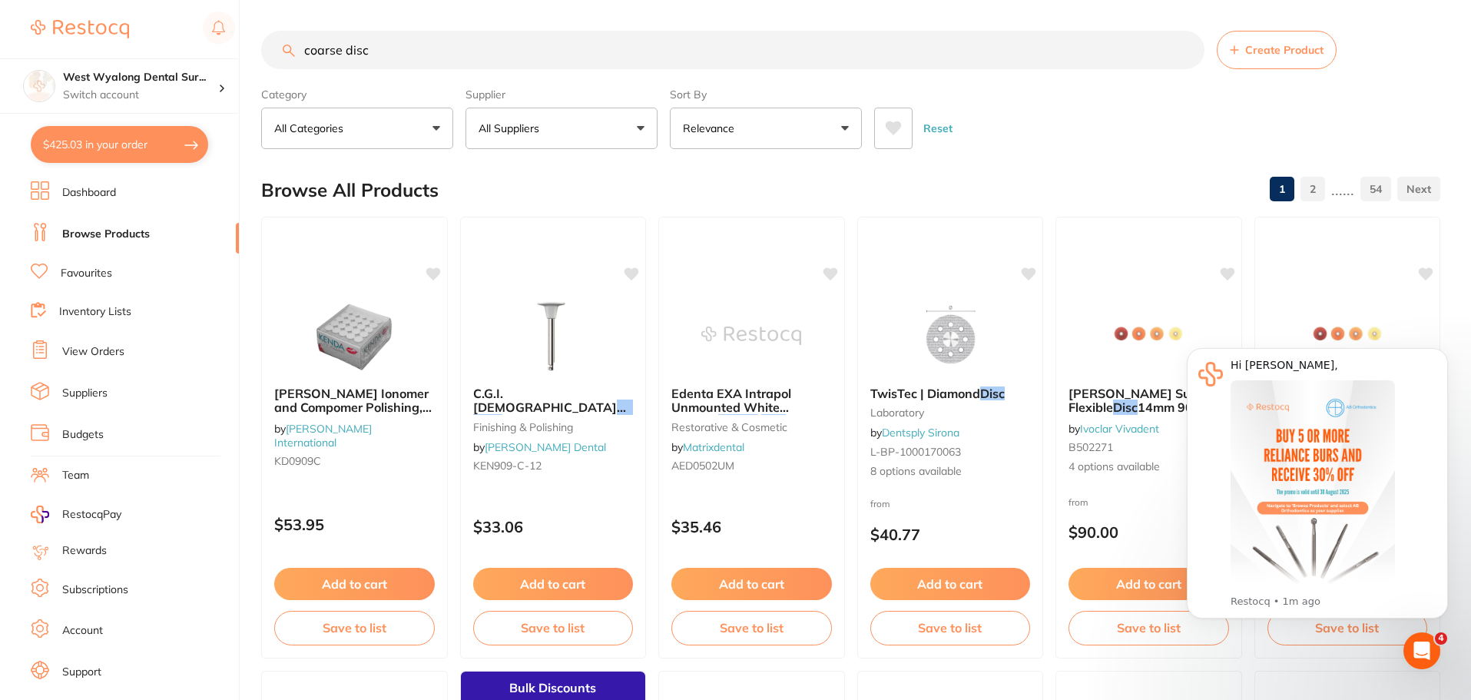
click at [397, 51] on input "coarse disc" at bounding box center [732, 50] width 943 height 38
click at [346, 48] on input "coarse disc" at bounding box center [732, 50] width 943 height 38
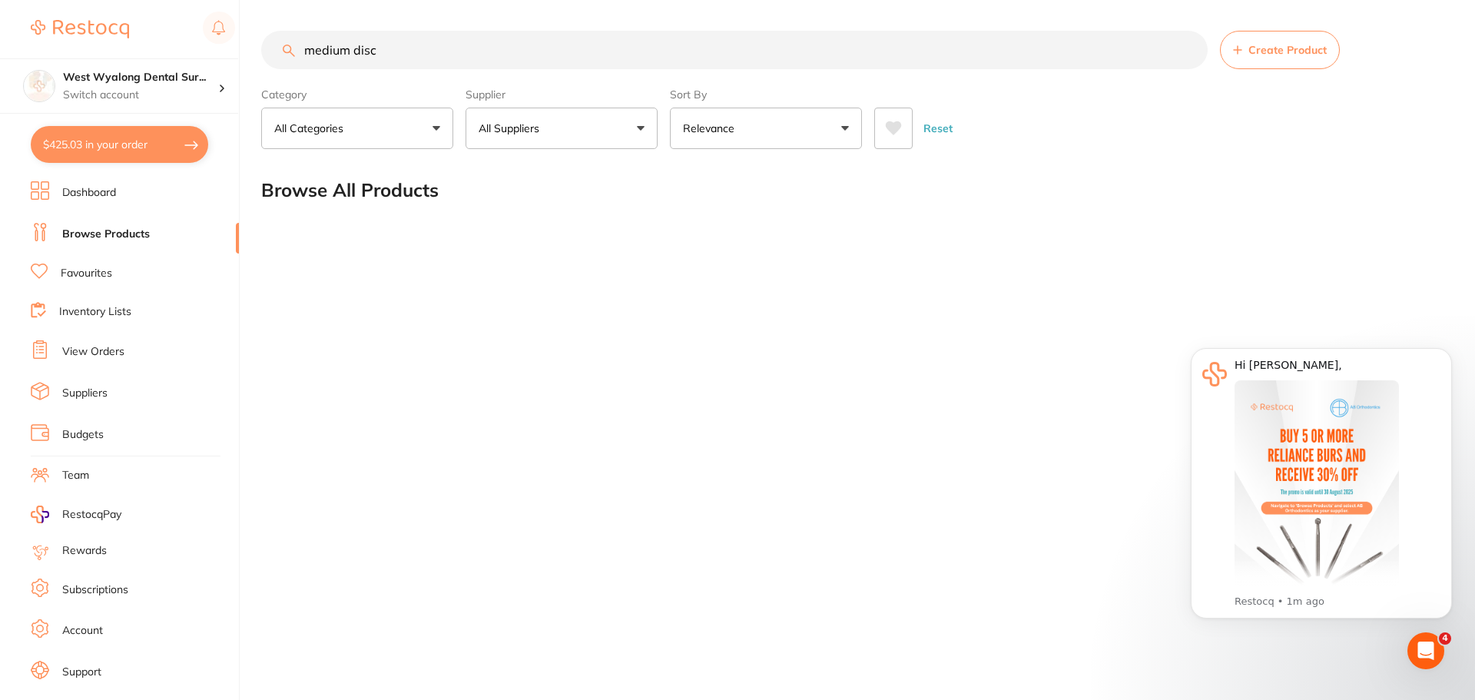
type input "medium disc"
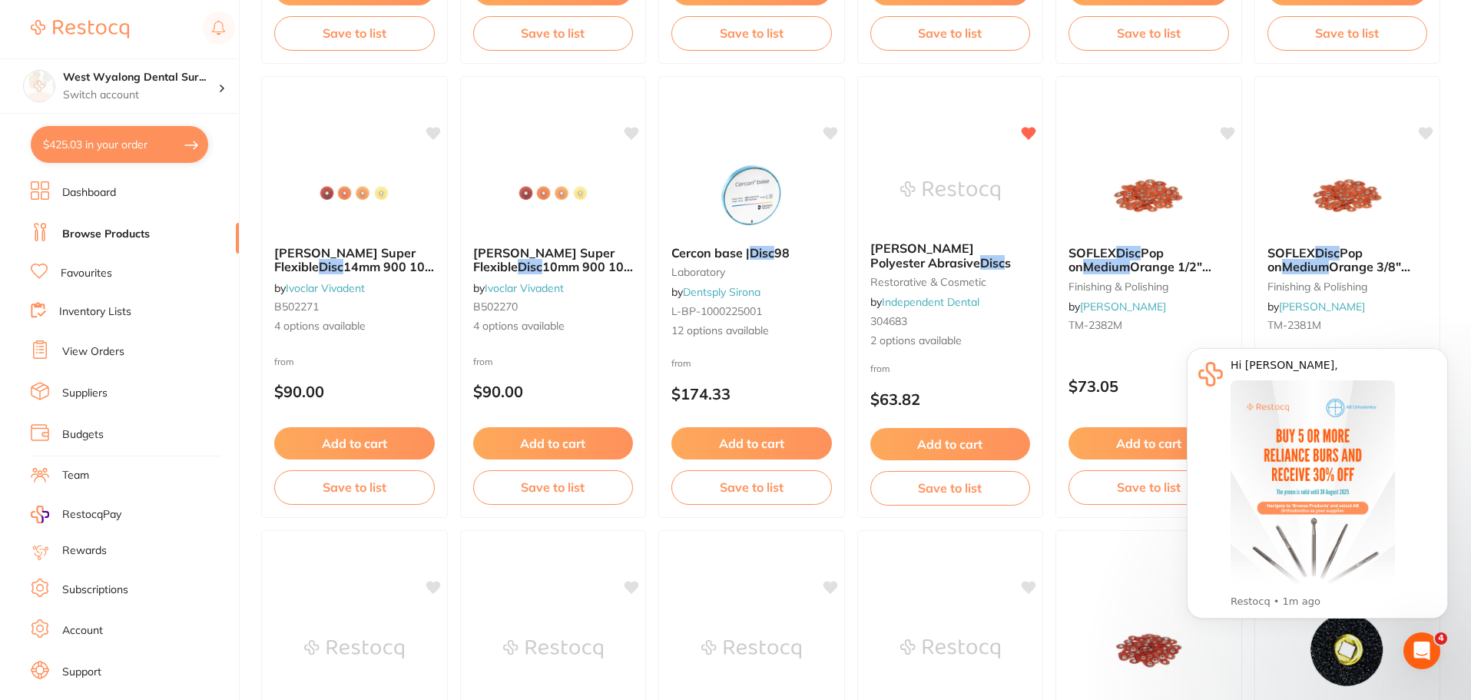
scroll to position [615, 0]
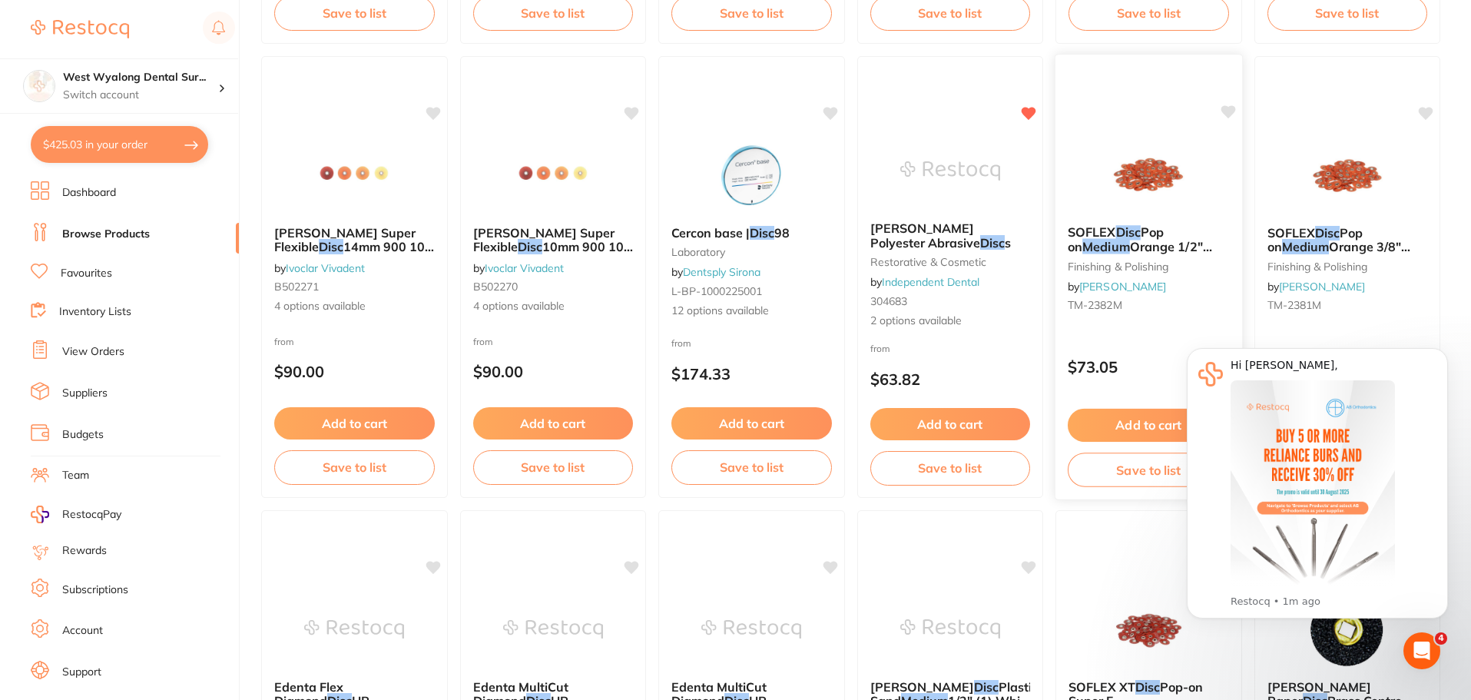
click at [1145, 287] on link "[PERSON_NAME]" at bounding box center [1122, 287] width 87 height 14
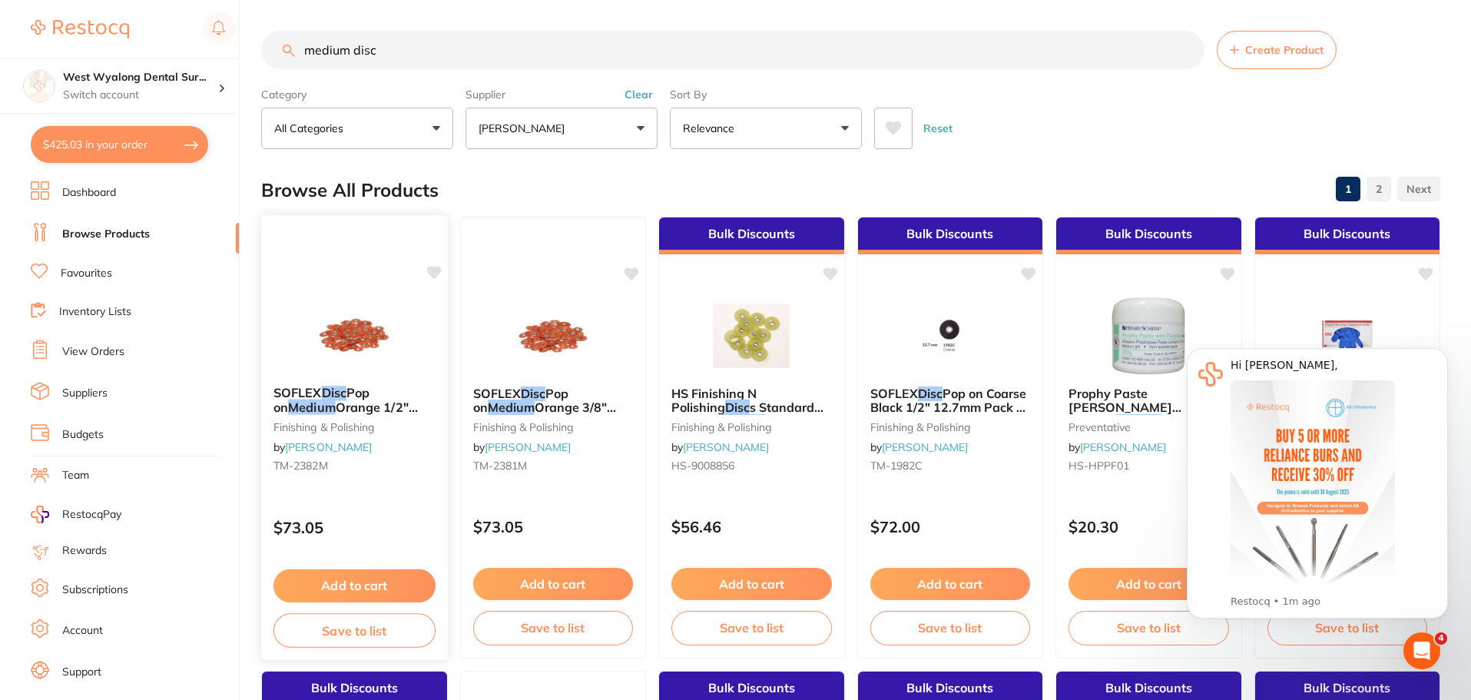
click at [435, 268] on icon at bounding box center [433, 272] width 15 height 13
click at [433, 274] on icon at bounding box center [433, 272] width 15 height 13
click at [438, 270] on icon at bounding box center [433, 272] width 15 height 13
click at [433, 270] on icon at bounding box center [433, 272] width 15 height 13
click at [349, 578] on button "Add to cart" at bounding box center [354, 584] width 161 height 32
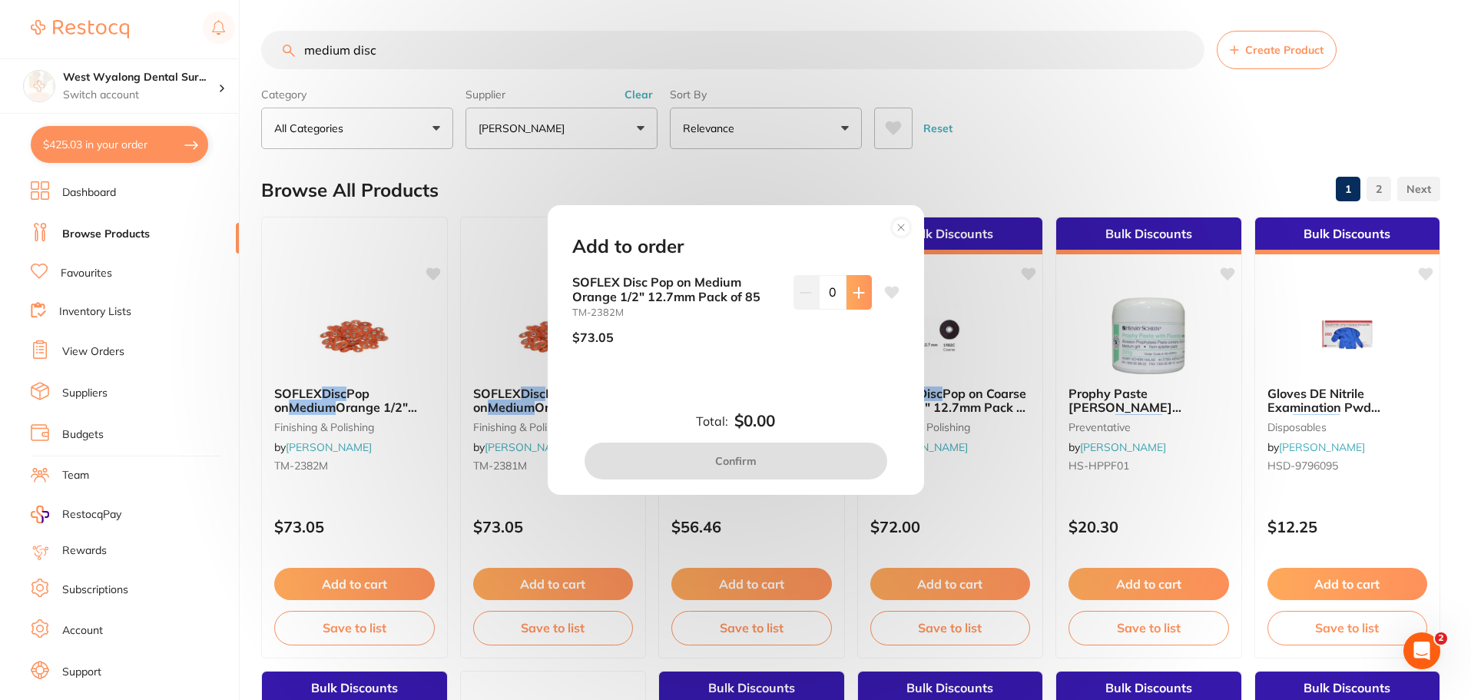
click at [856, 293] on icon at bounding box center [858, 292] width 10 height 10
type input "1"
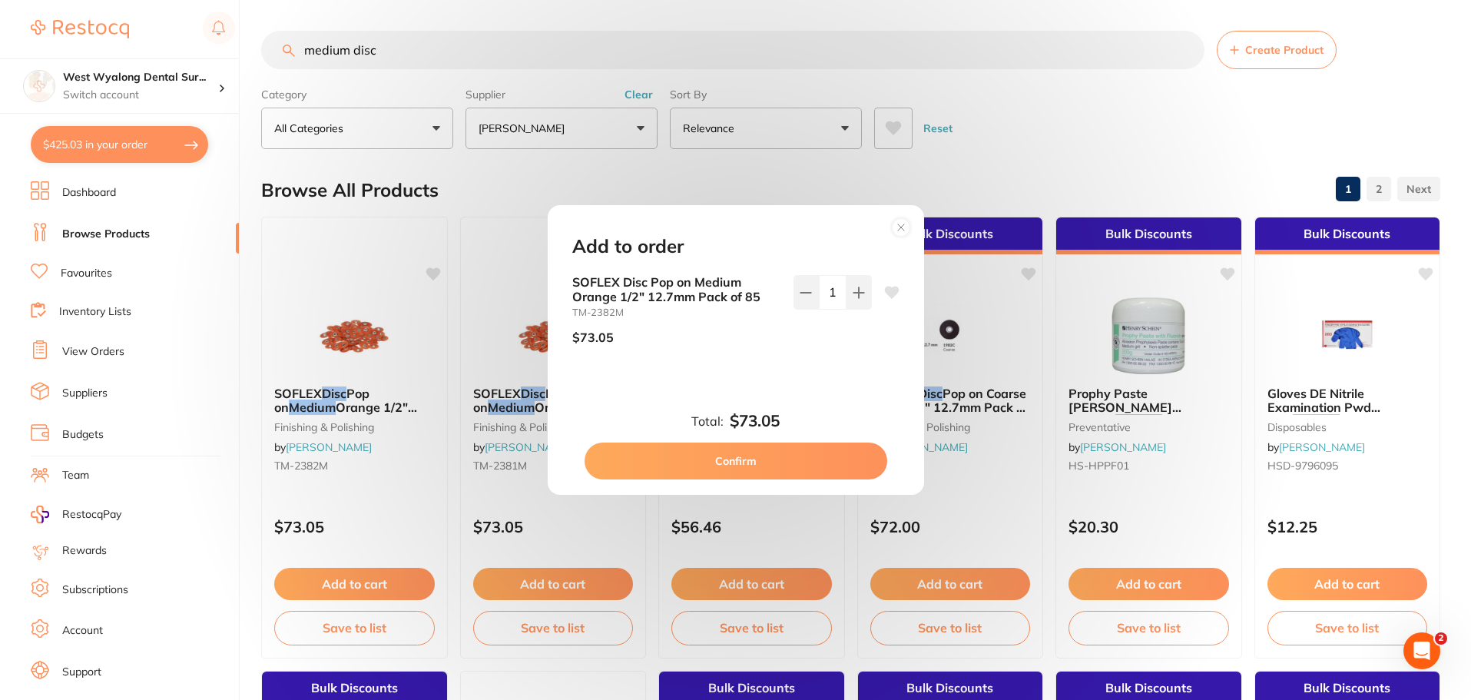
click at [764, 466] on button "Confirm" at bounding box center [736, 460] width 303 height 37
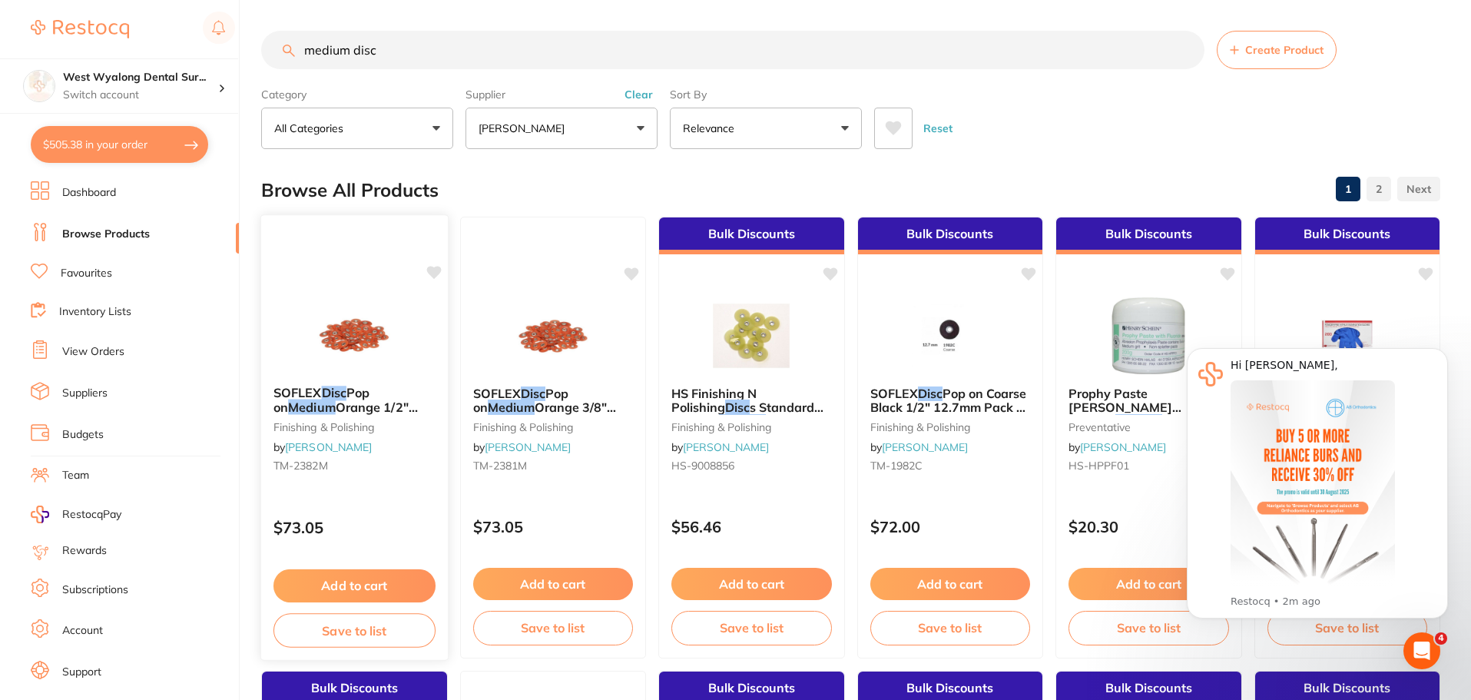
click at [431, 273] on icon at bounding box center [433, 272] width 15 height 13
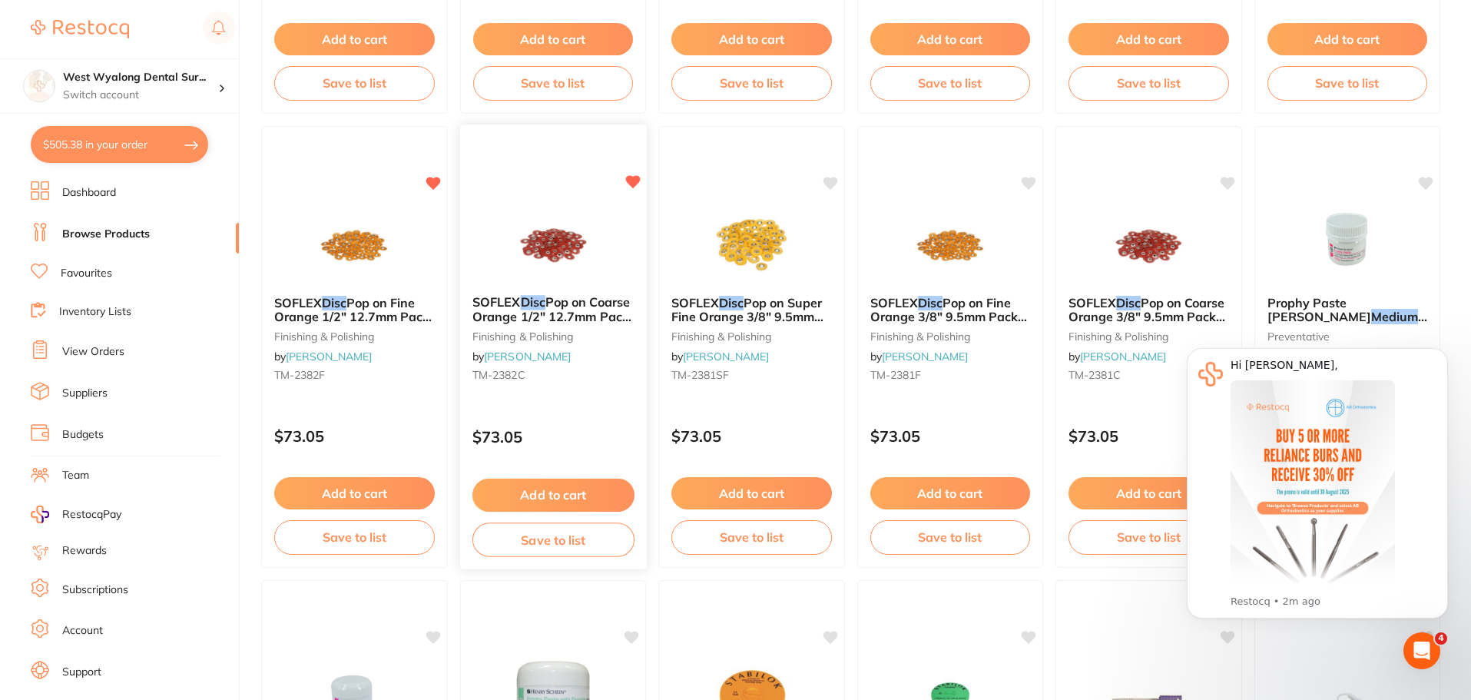
scroll to position [1460, 0]
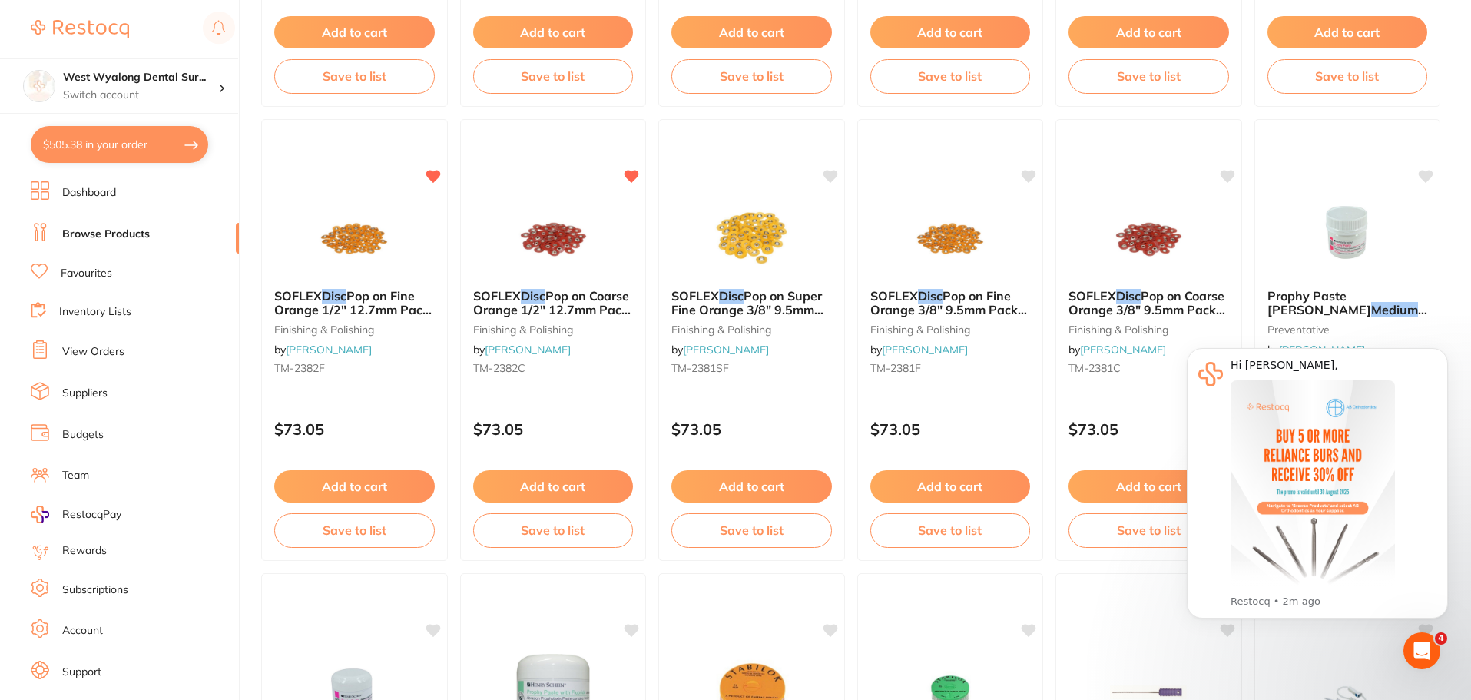
click at [78, 143] on button "$505.38 in your order" at bounding box center [119, 144] width 177 height 37
checkbox input "true"
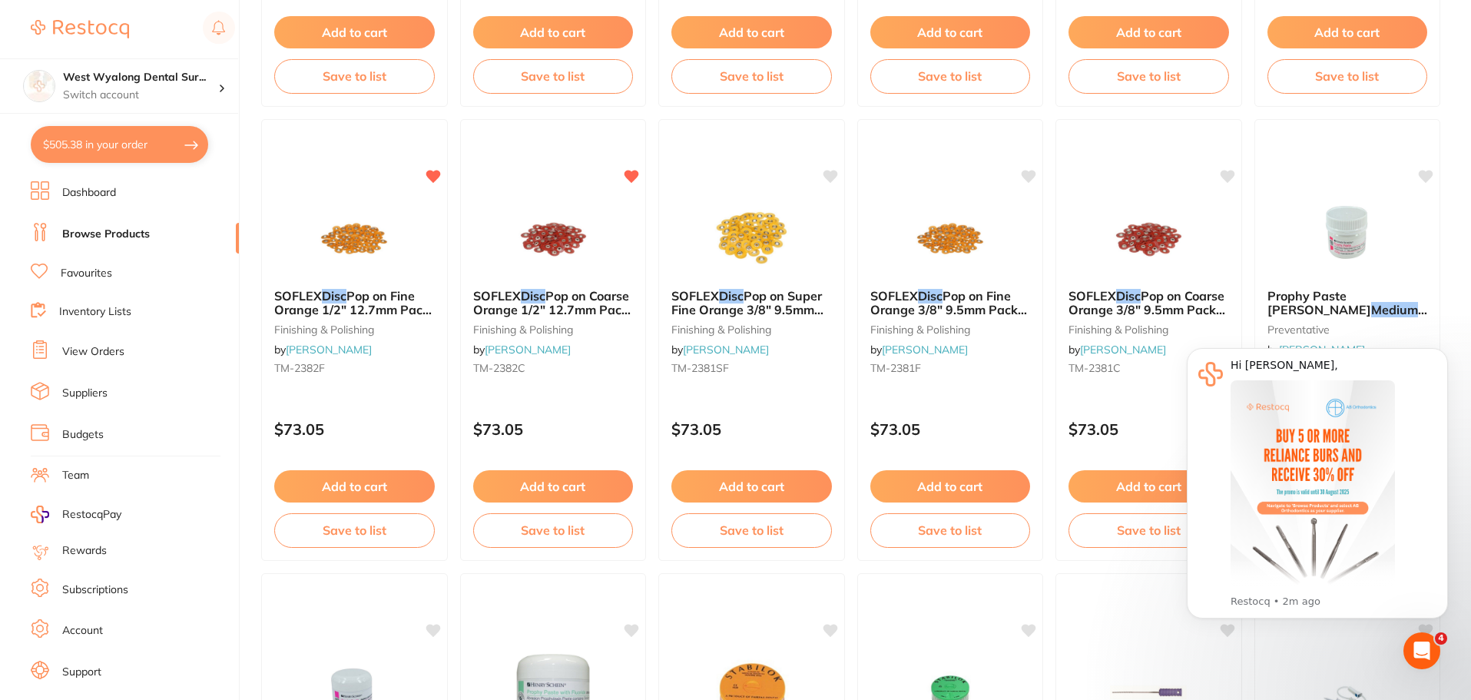
checkbox input "true"
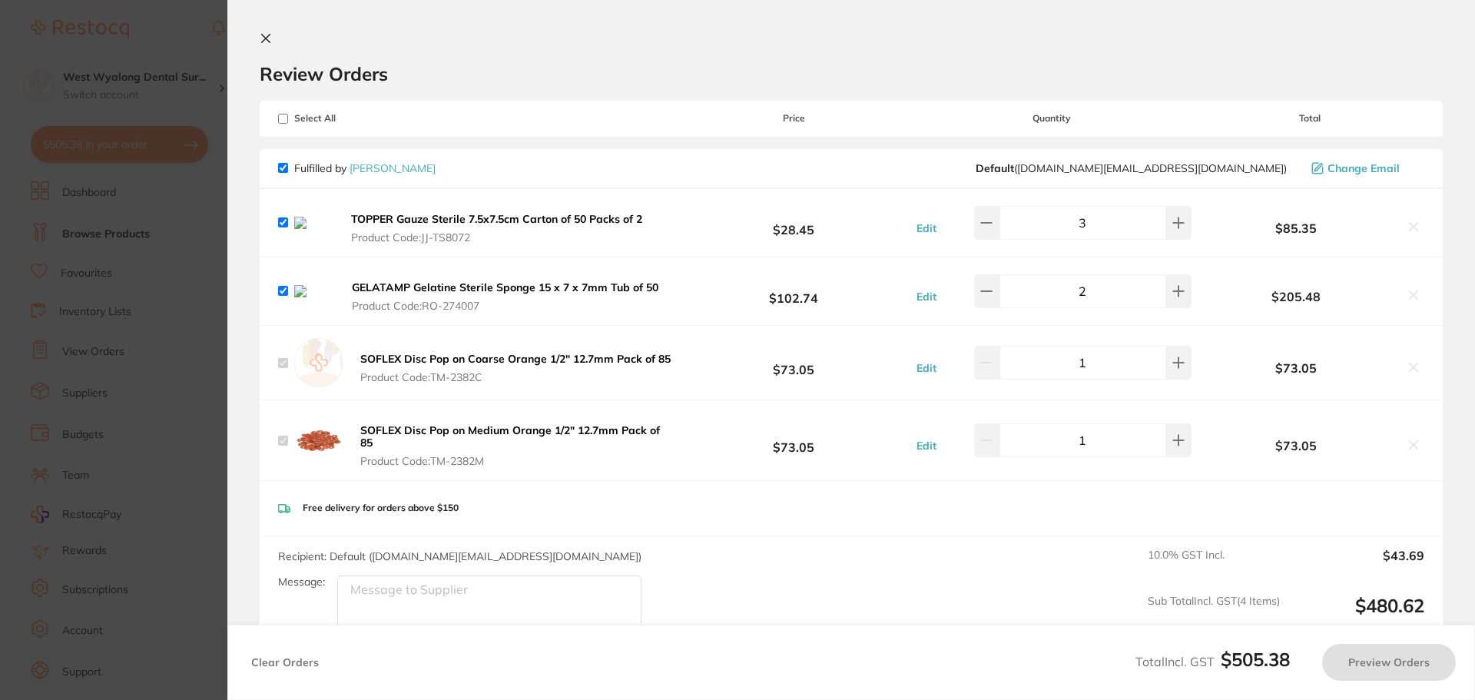
checkbox input "true"
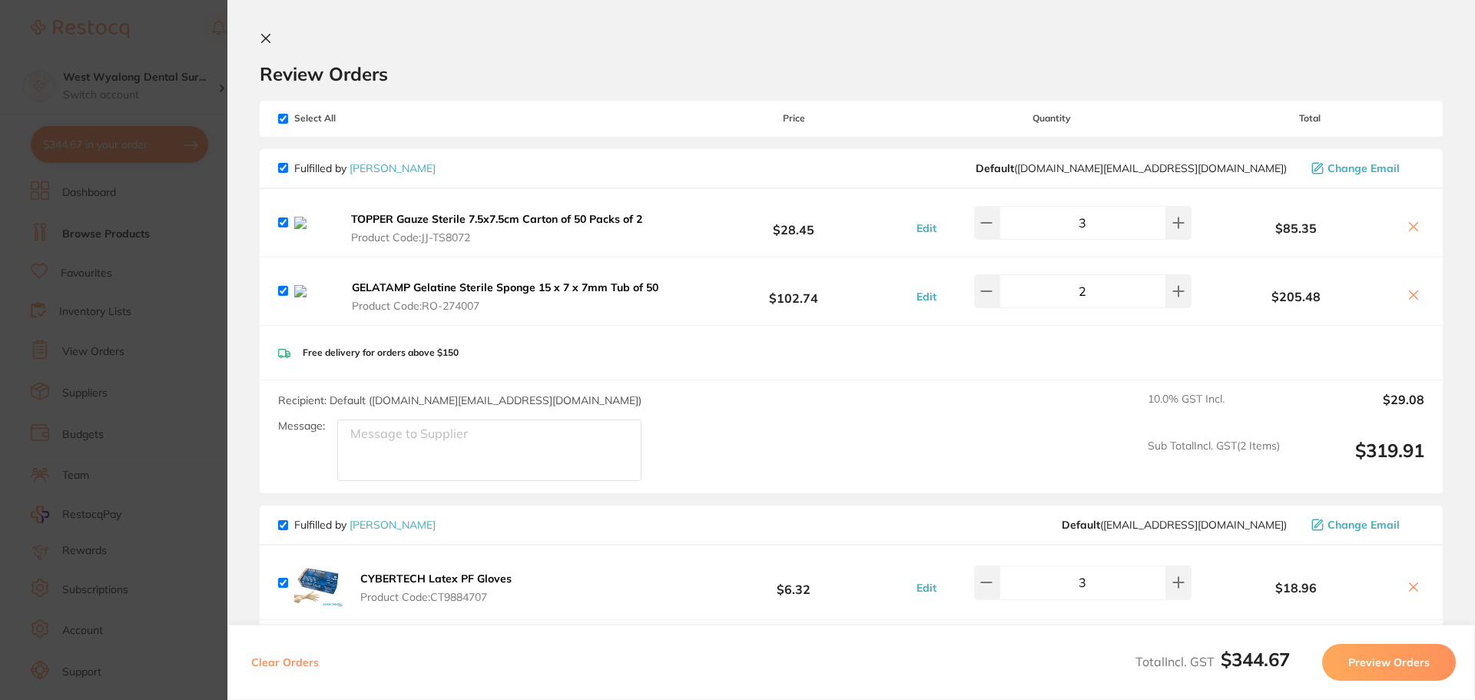
click at [269, 40] on icon at bounding box center [266, 38] width 12 height 12
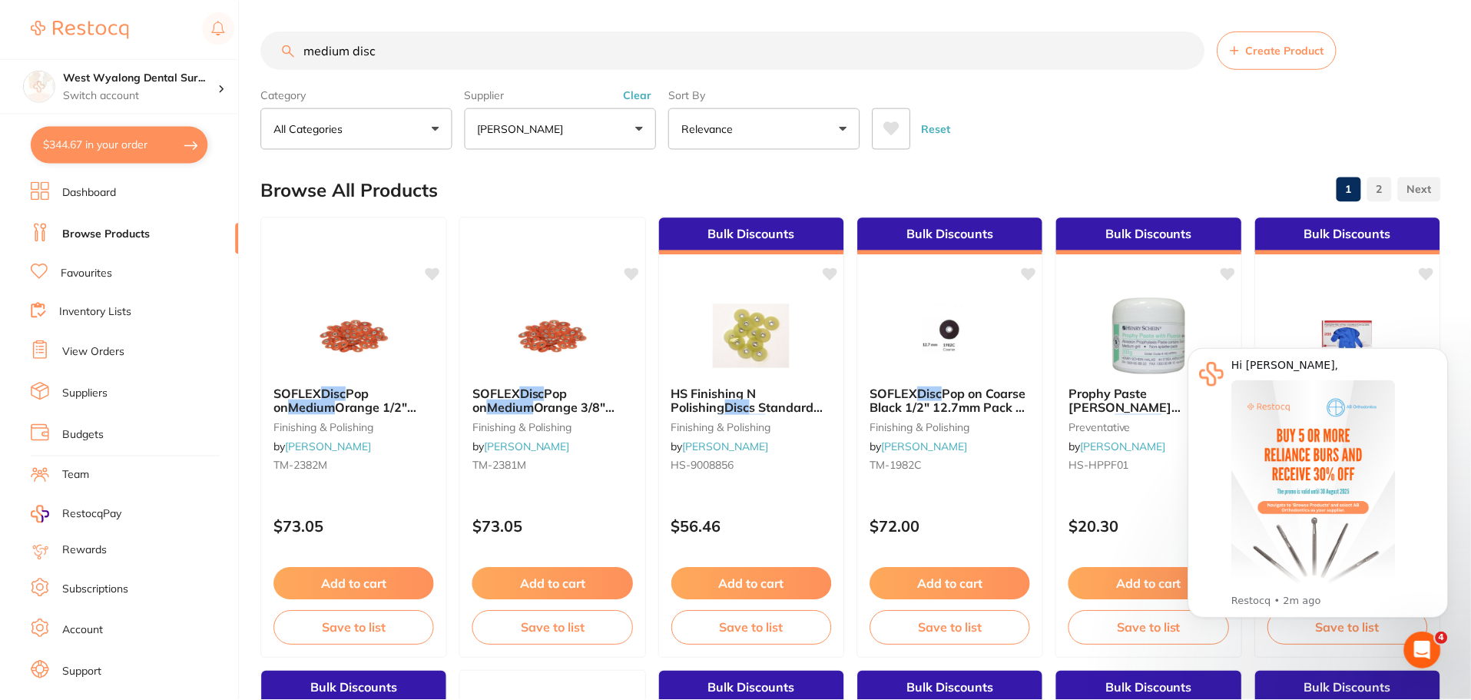
scroll to position [1460, 0]
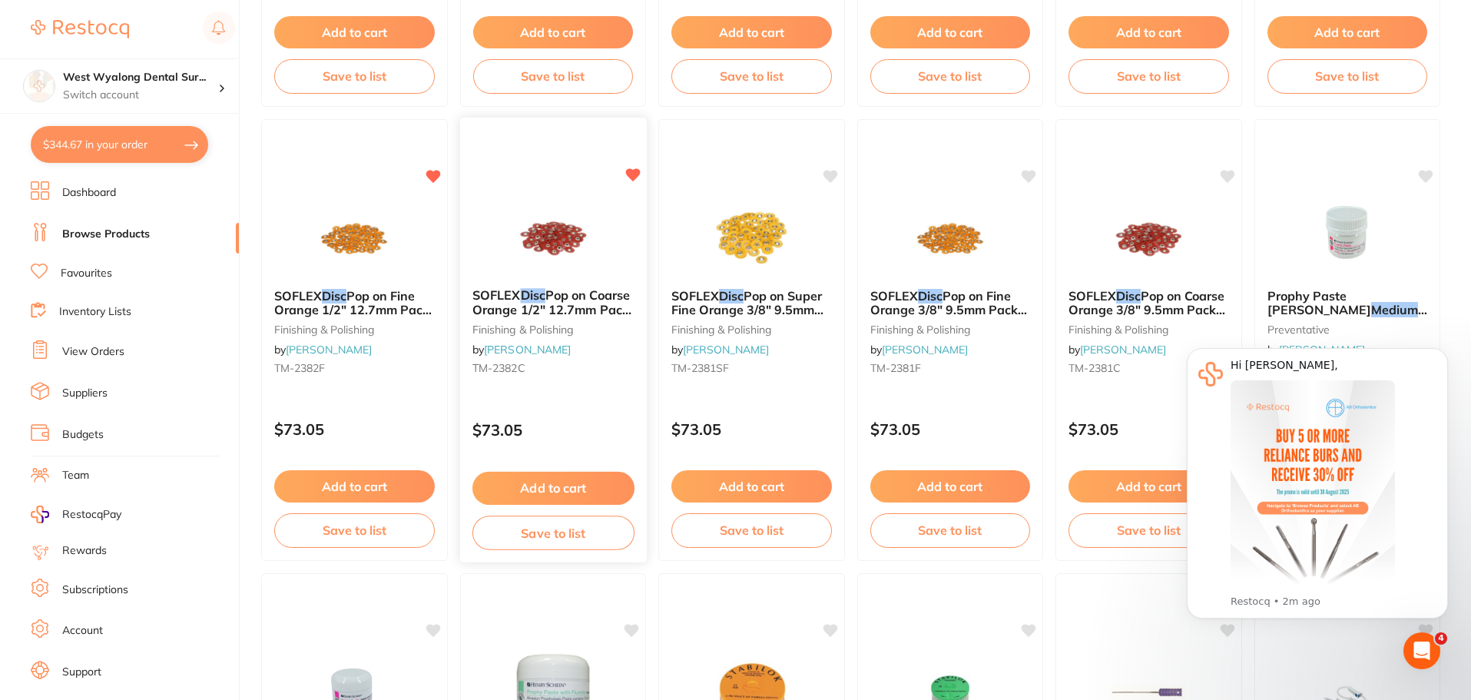
click at [562, 484] on button "Add to cart" at bounding box center [553, 488] width 162 height 33
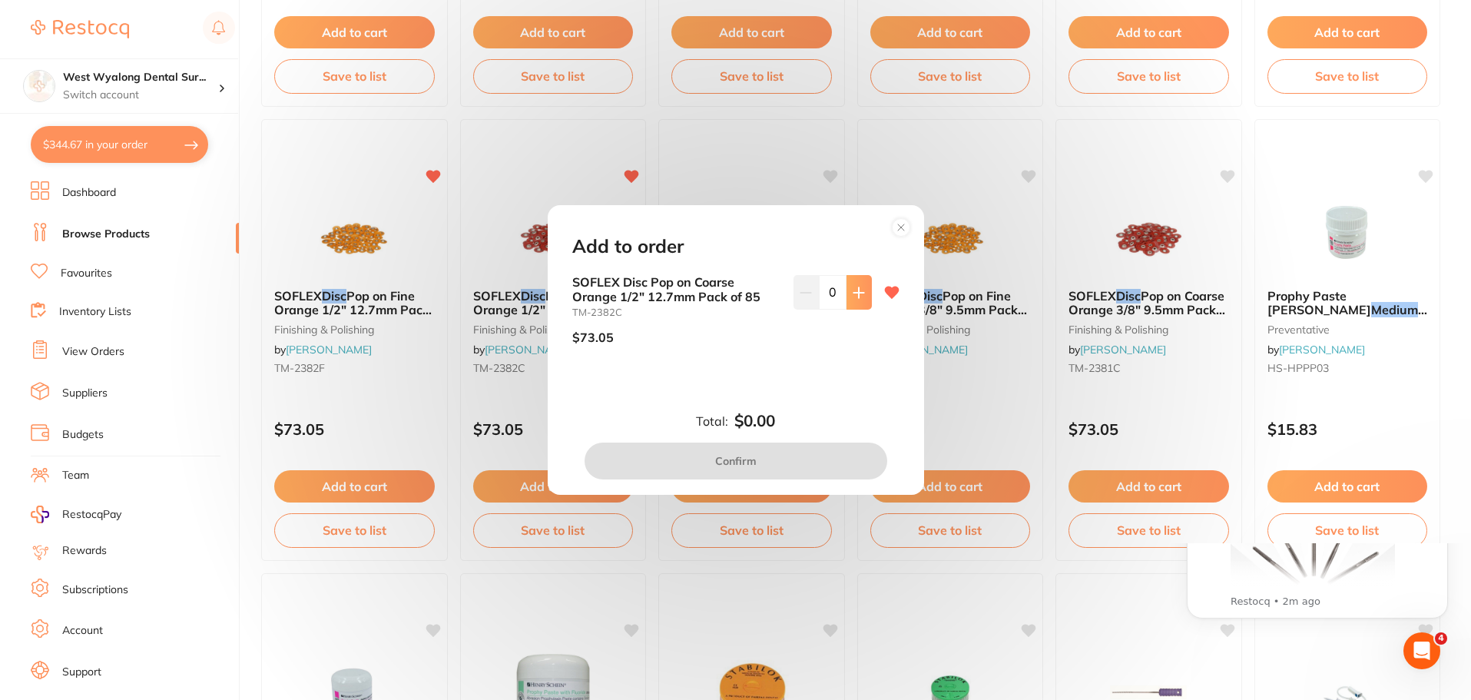
scroll to position [0, 0]
click at [857, 295] on icon at bounding box center [859, 293] width 12 height 12
type input "1"
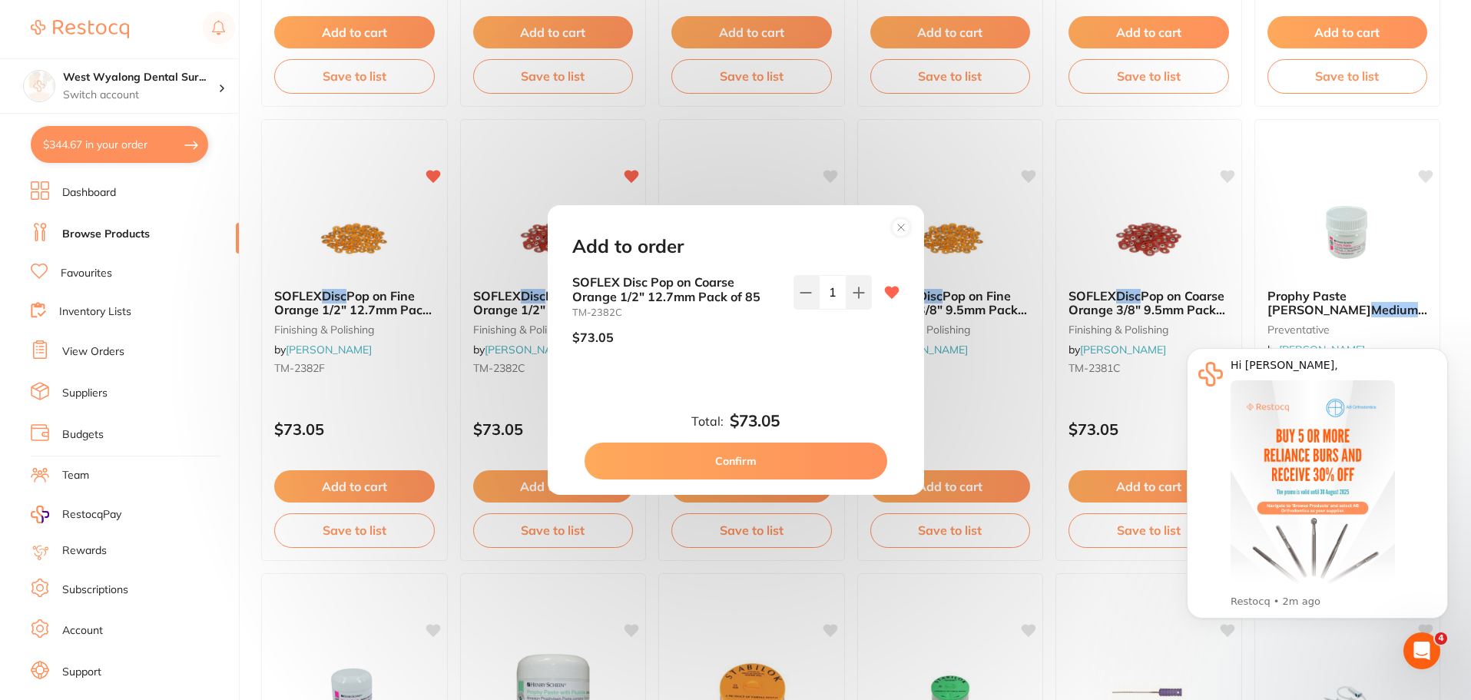
click at [690, 460] on button "Confirm" at bounding box center [736, 460] width 303 height 37
checkbox input "false"
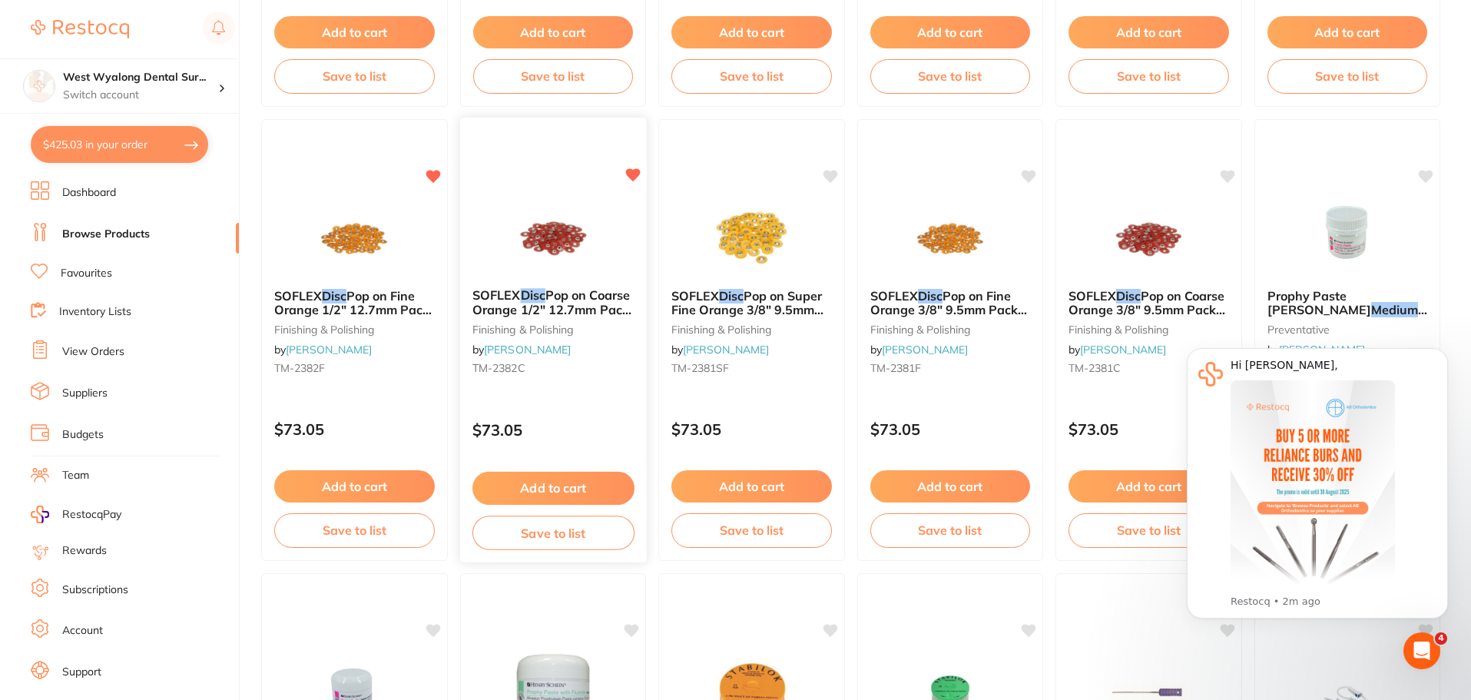
click at [547, 495] on button "Add to cart" at bounding box center [553, 488] width 162 height 33
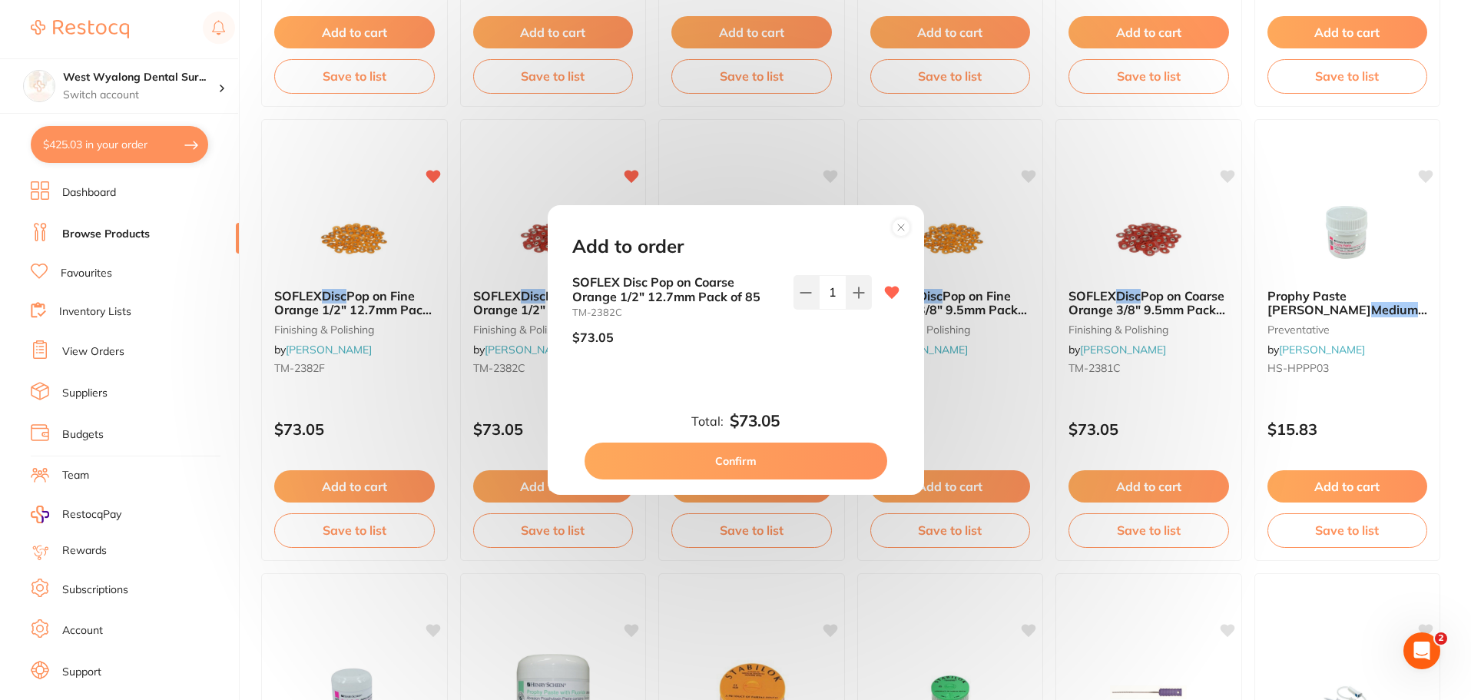
click at [748, 461] on button "Confirm" at bounding box center [736, 460] width 303 height 37
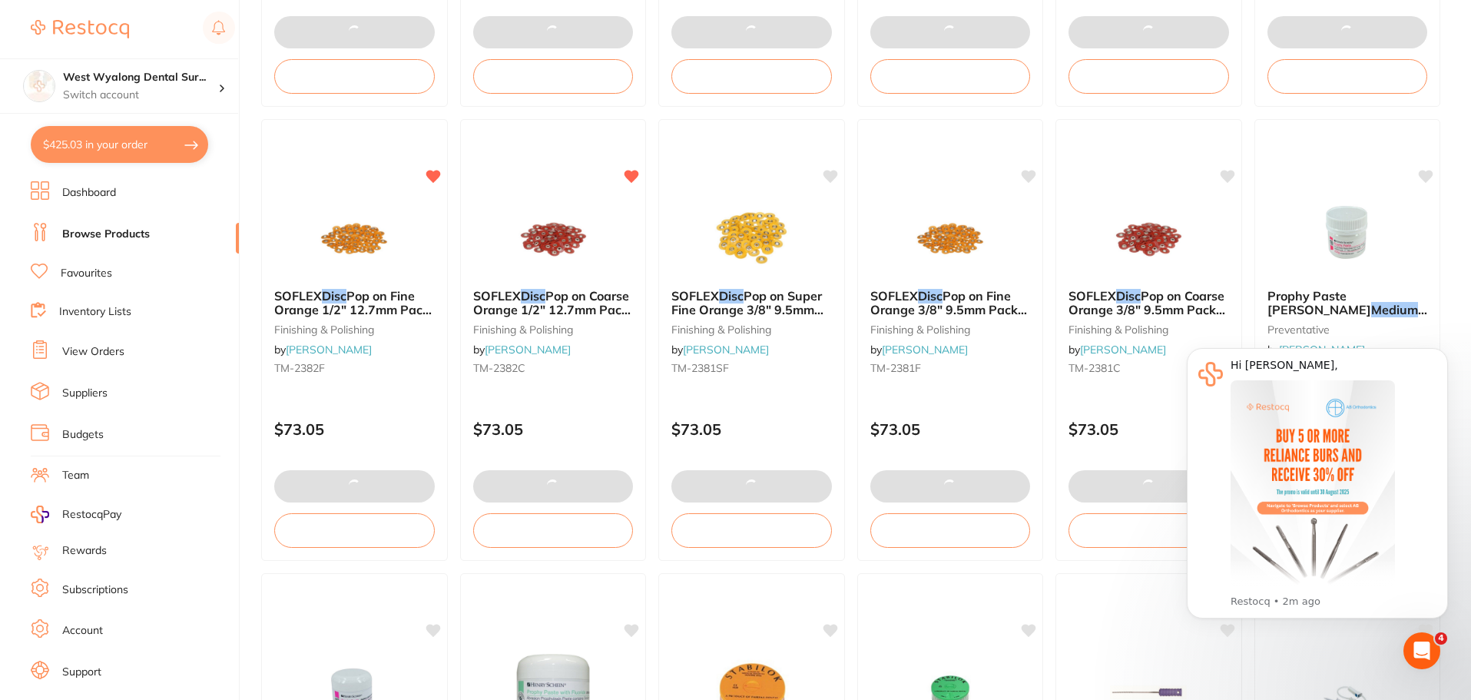
checkbox input "true"
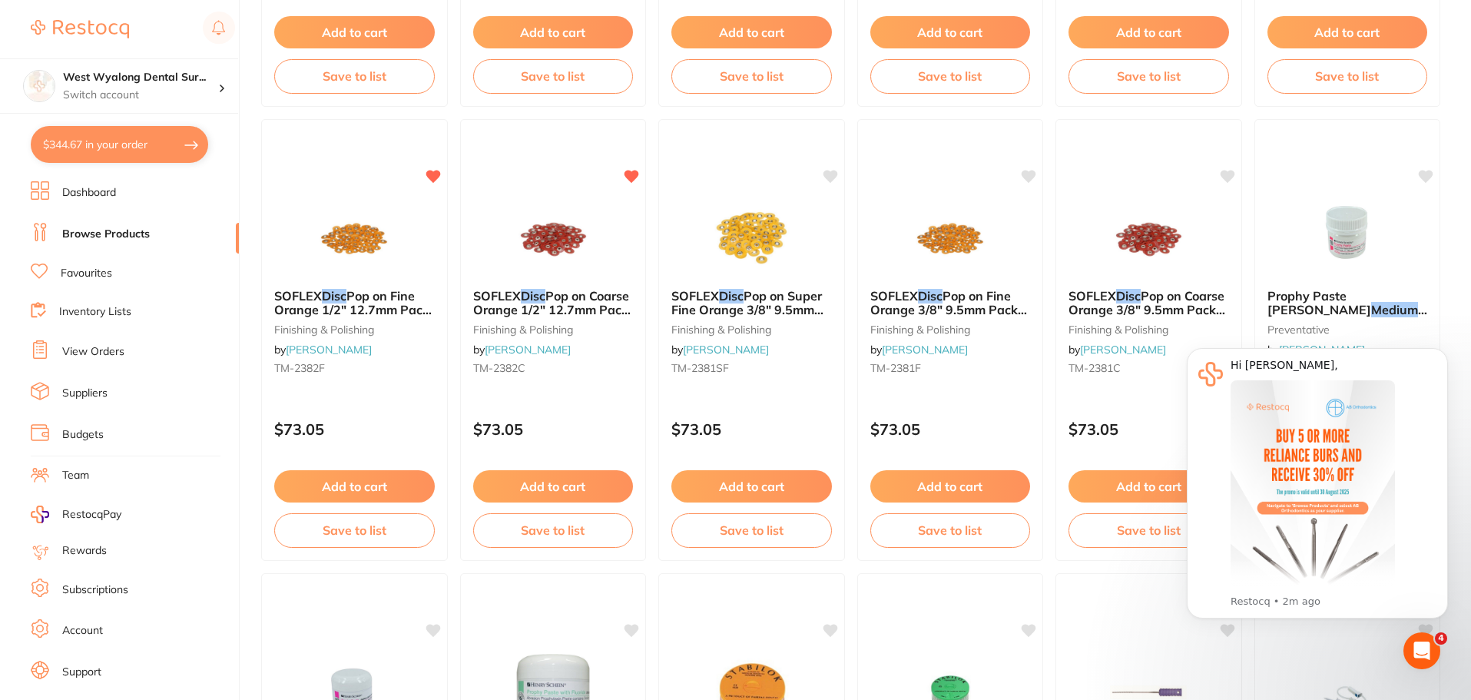
click at [88, 143] on button "$344.67 in your order" at bounding box center [119, 144] width 177 height 37
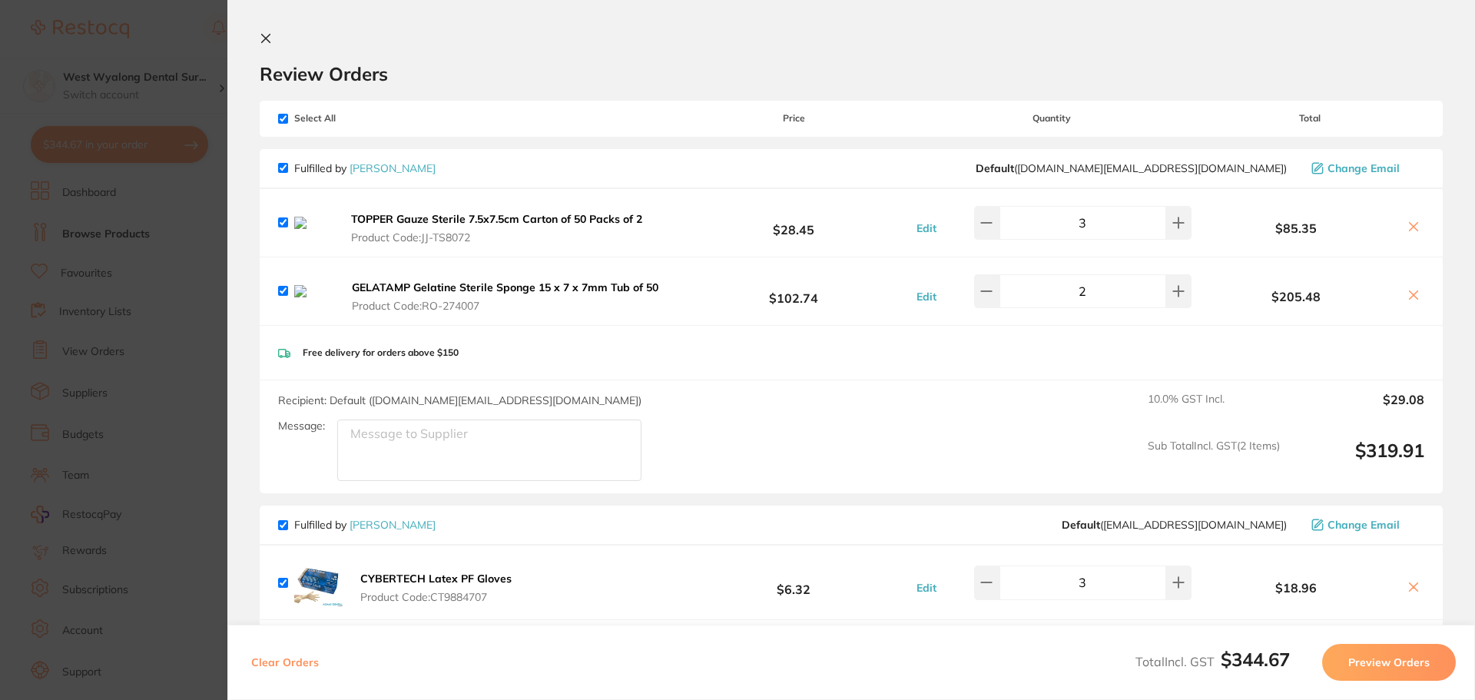
click at [270, 40] on icon at bounding box center [266, 38] width 12 height 12
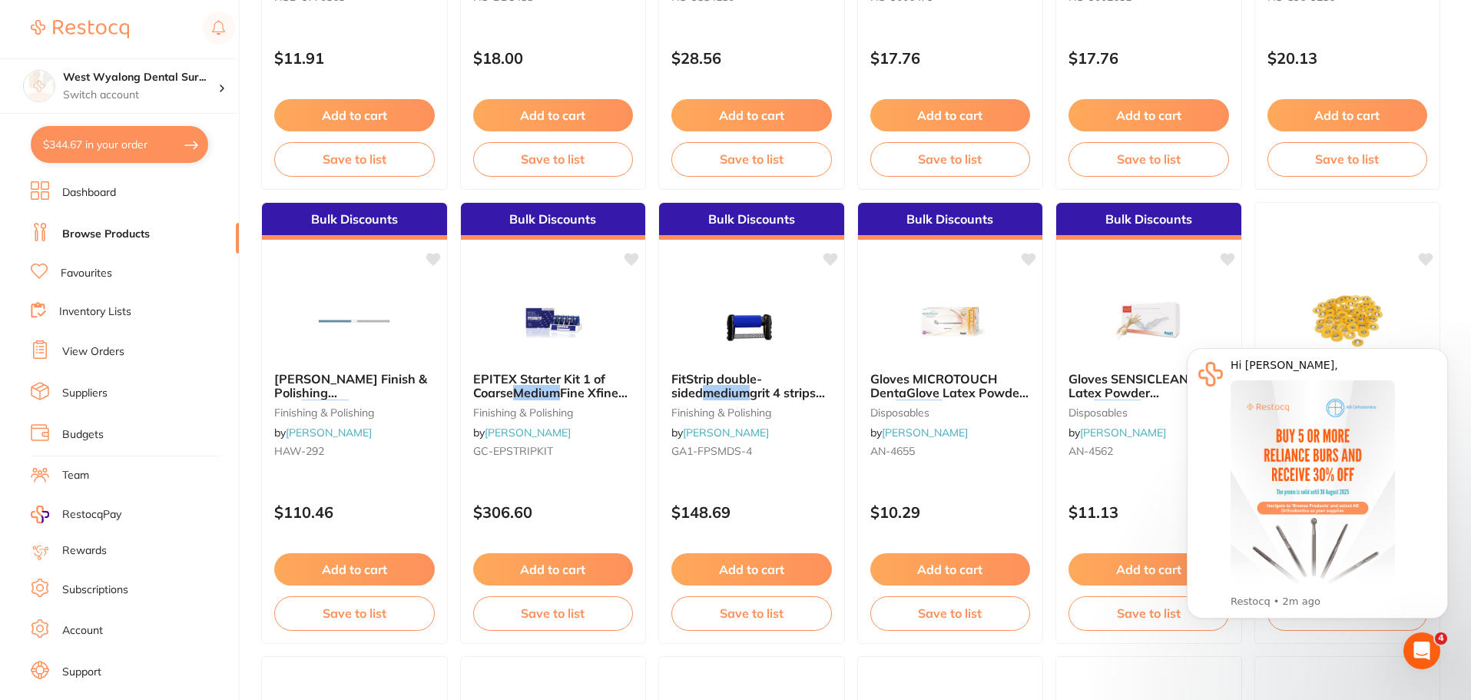
scroll to position [922, 0]
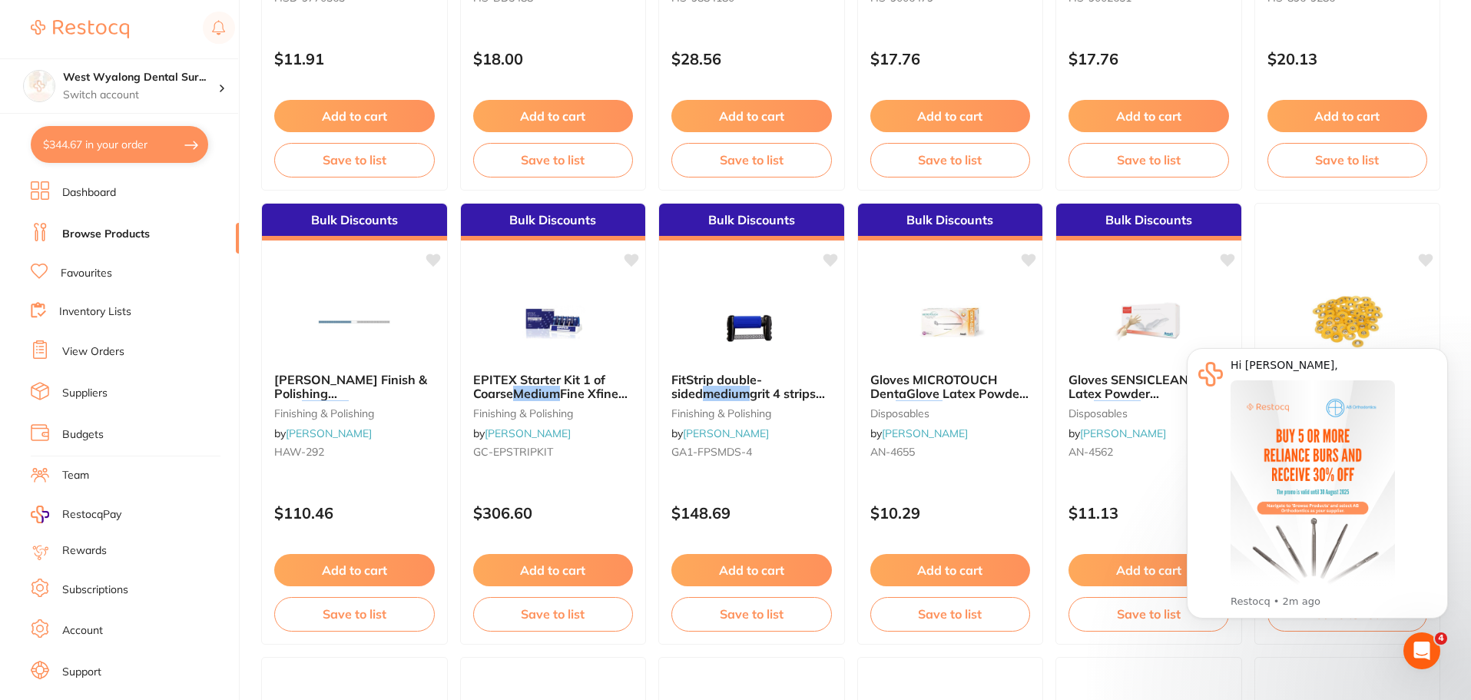
click at [97, 191] on link "Dashboard" at bounding box center [89, 192] width 54 height 15
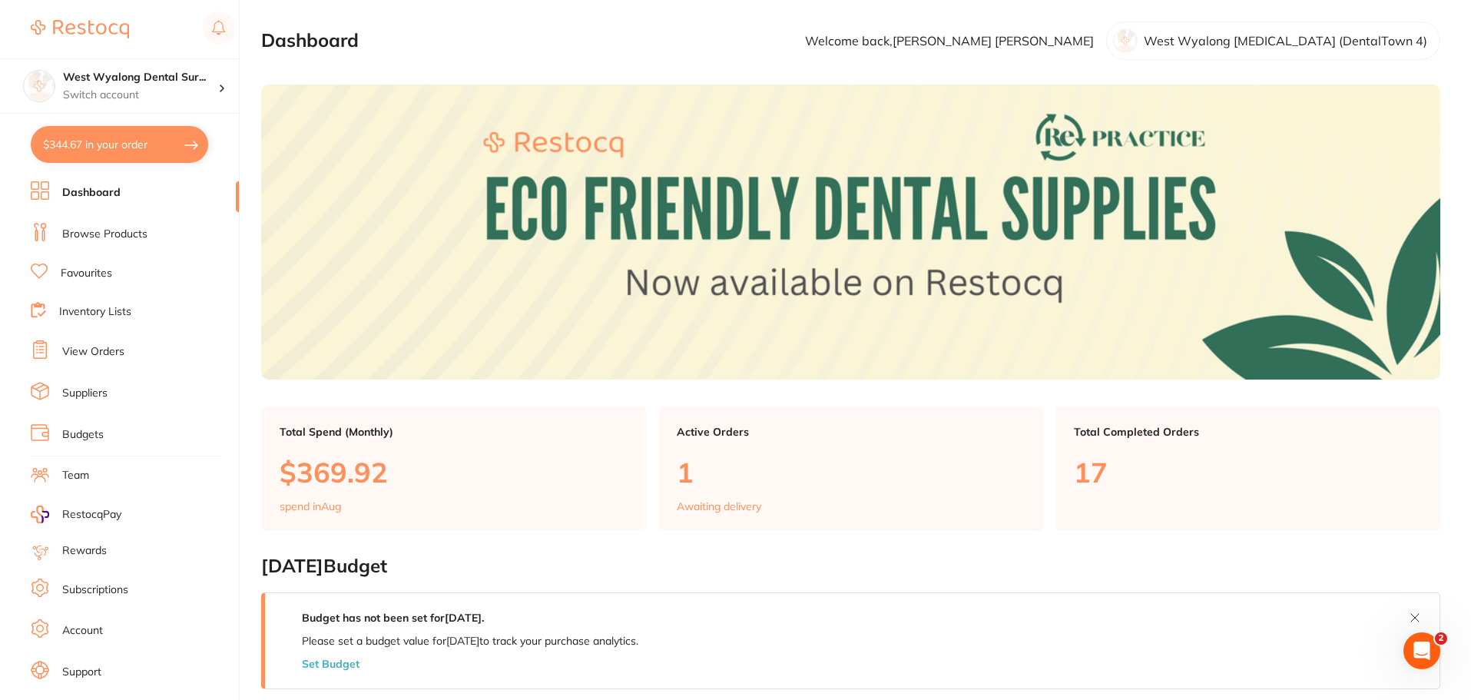
click at [98, 144] on button "$344.67 in your order" at bounding box center [119, 144] width 177 height 37
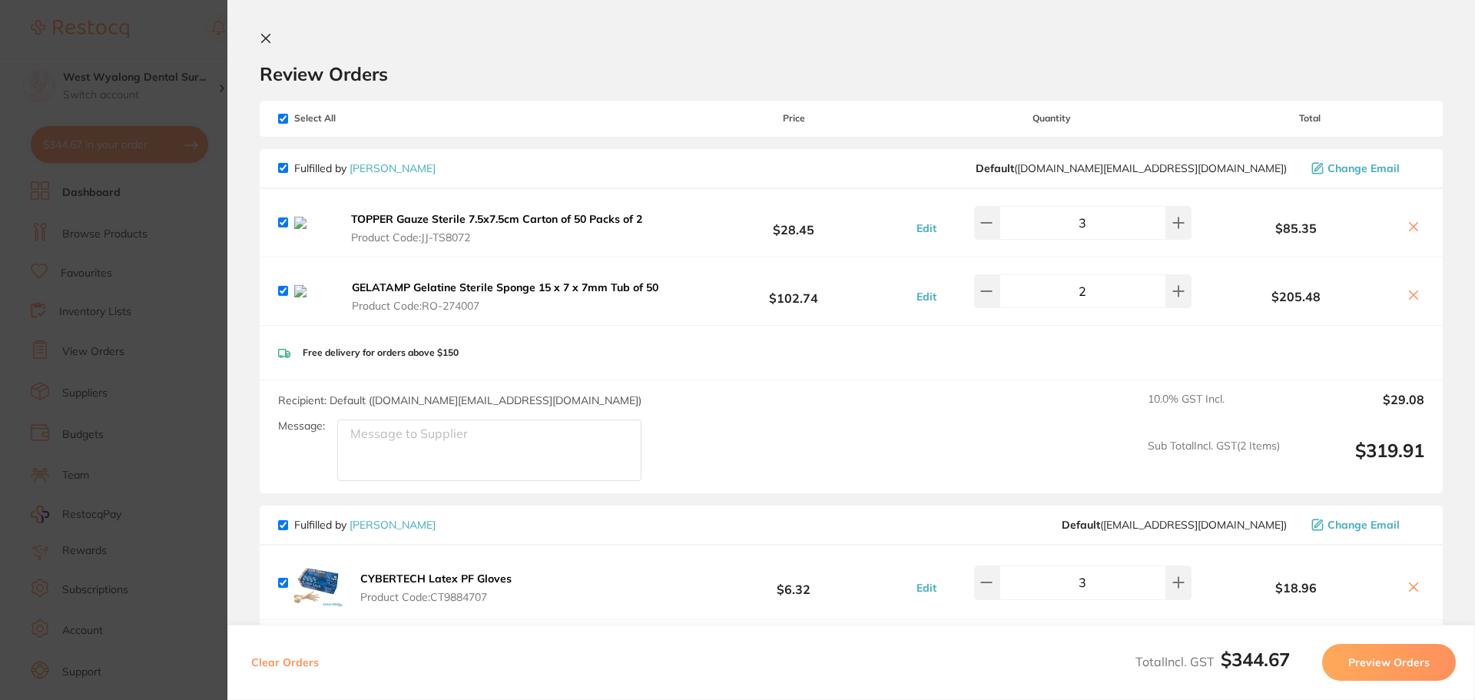
click at [267, 36] on icon at bounding box center [266, 39] width 8 height 8
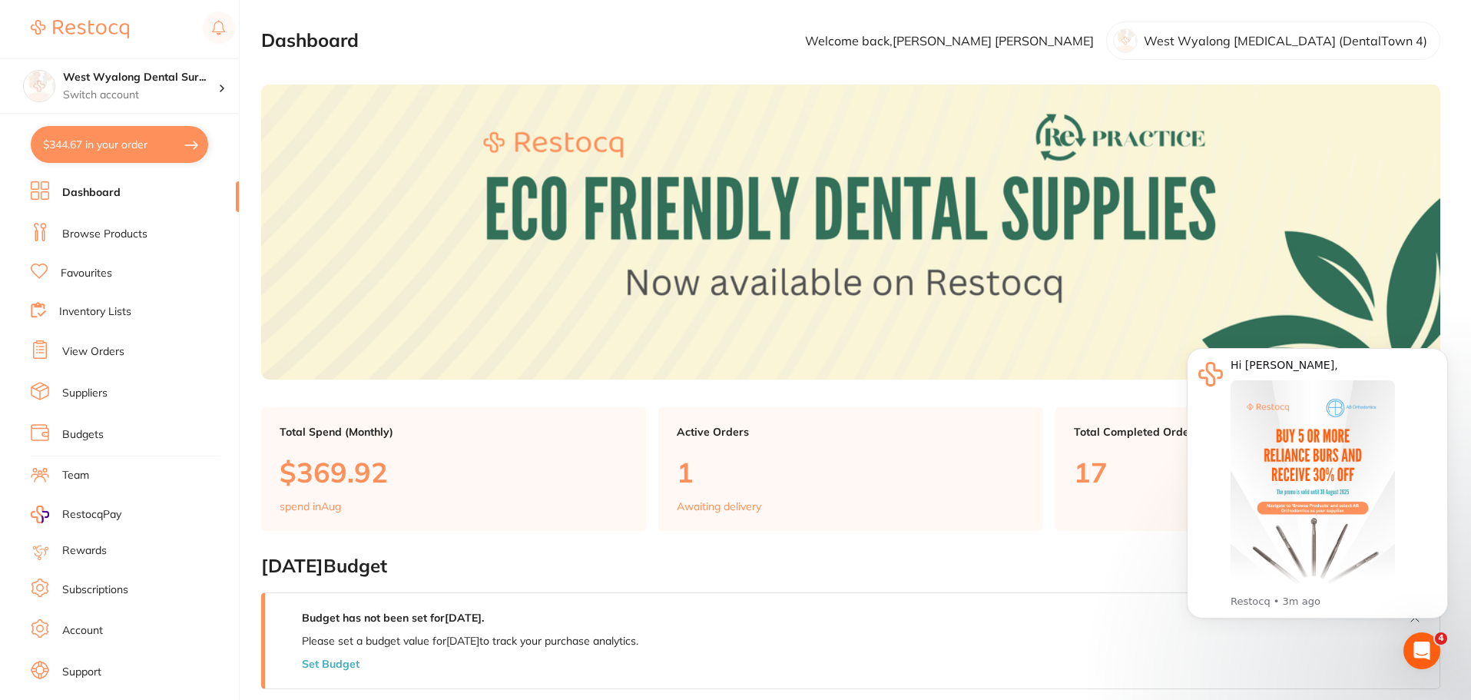
click at [104, 351] on link "View Orders" at bounding box center [93, 351] width 62 height 15
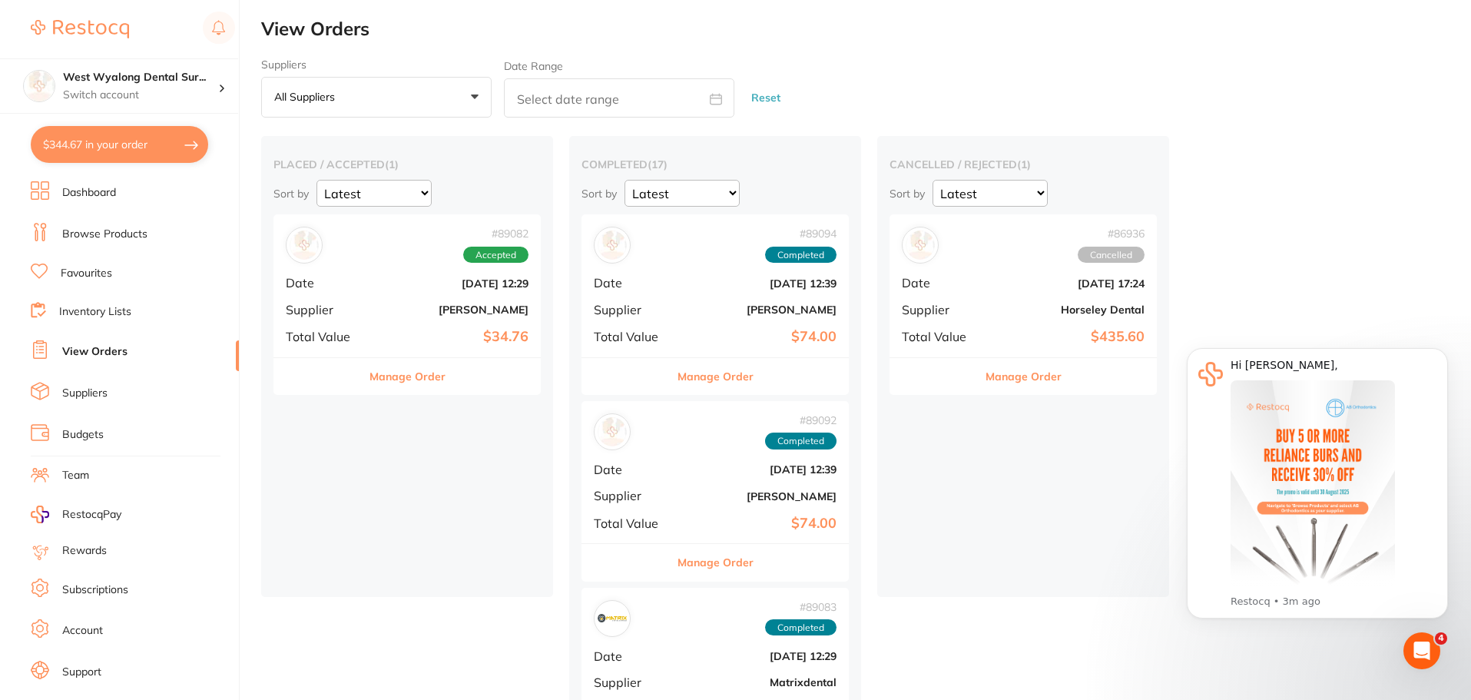
click at [75, 194] on link "Dashboard" at bounding box center [89, 192] width 54 height 15
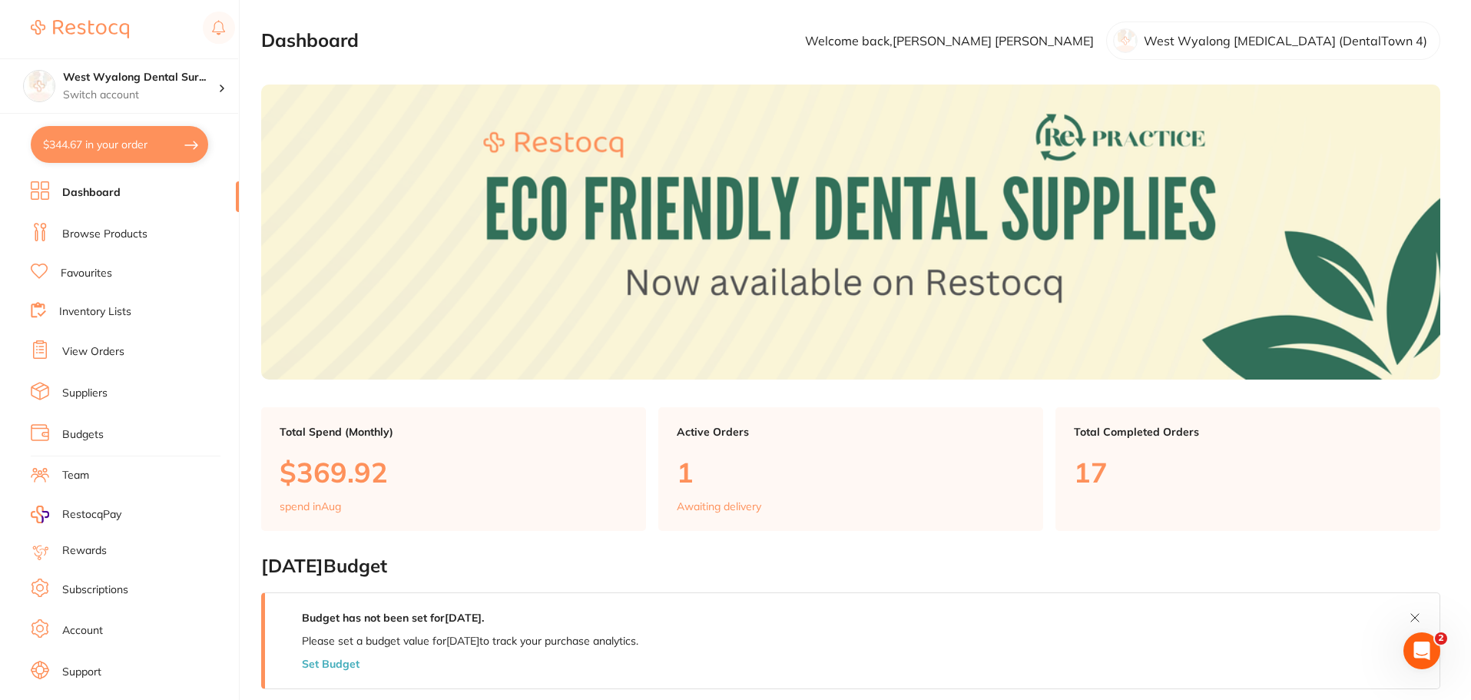
click at [85, 230] on link "Browse Products" at bounding box center [104, 234] width 85 height 15
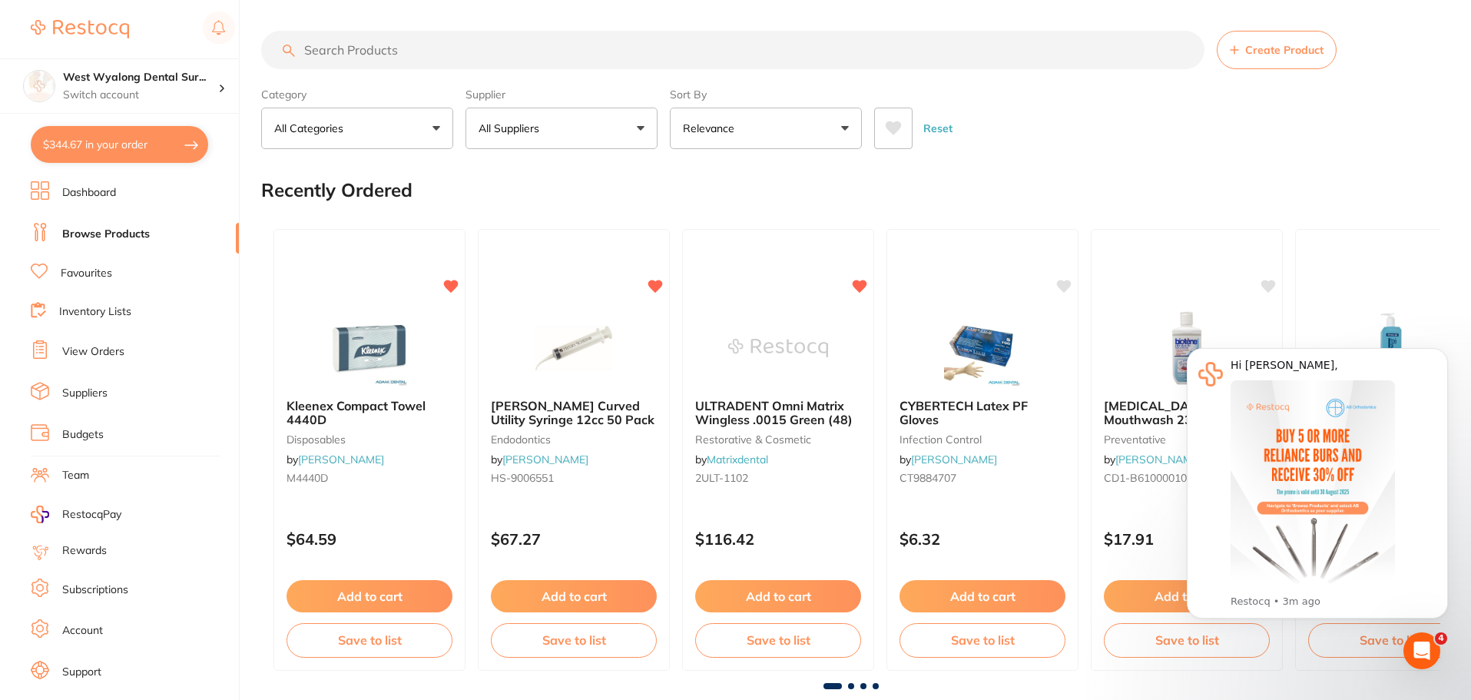
click at [105, 145] on button "$344.67 in your order" at bounding box center [119, 144] width 177 height 37
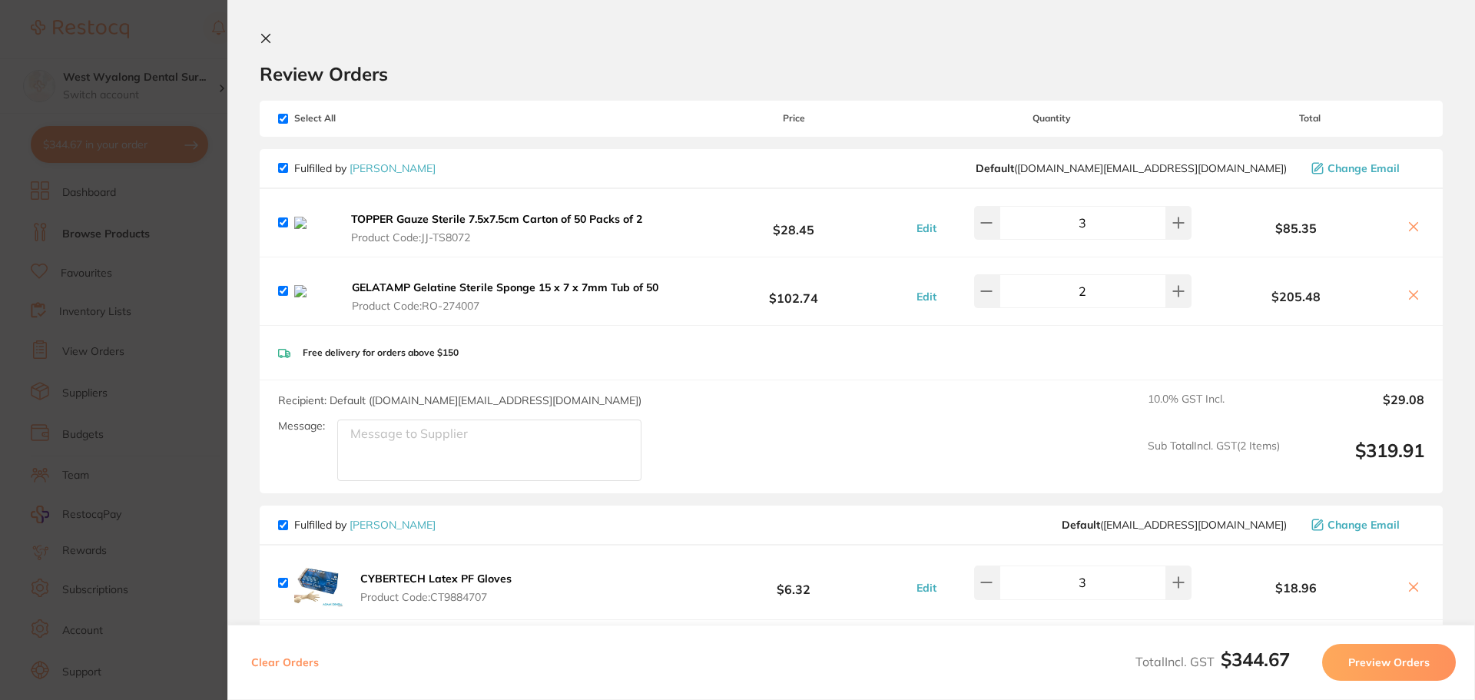
click at [263, 39] on icon at bounding box center [266, 38] width 12 height 12
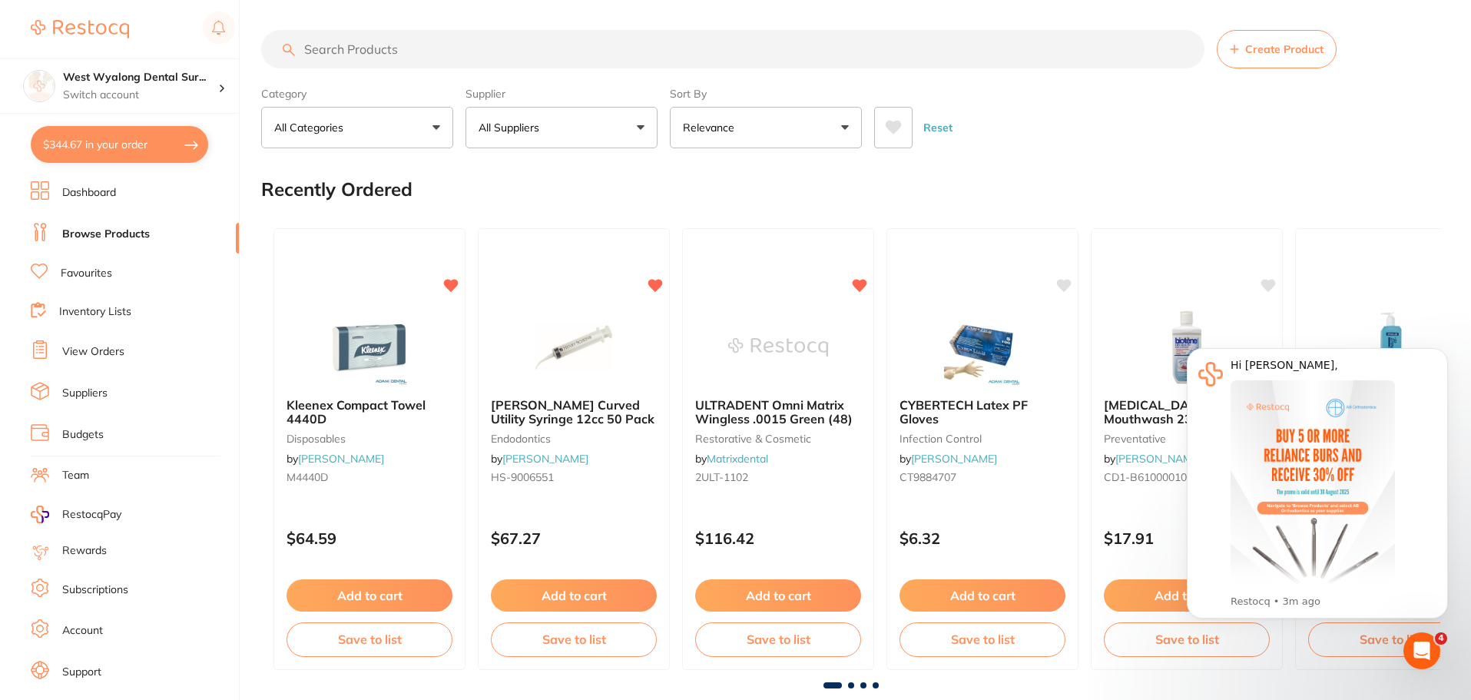
click at [399, 48] on input "search" at bounding box center [732, 49] width 943 height 38
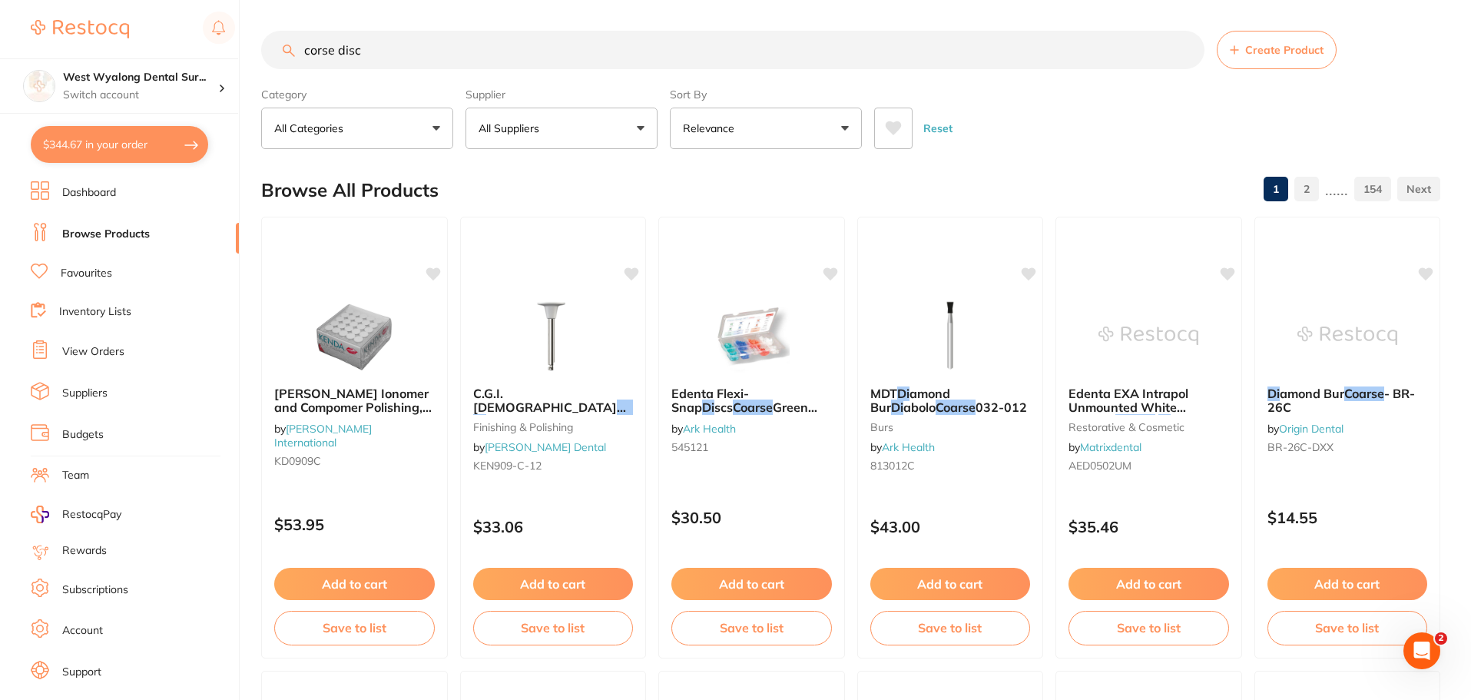
type input "corse disc"
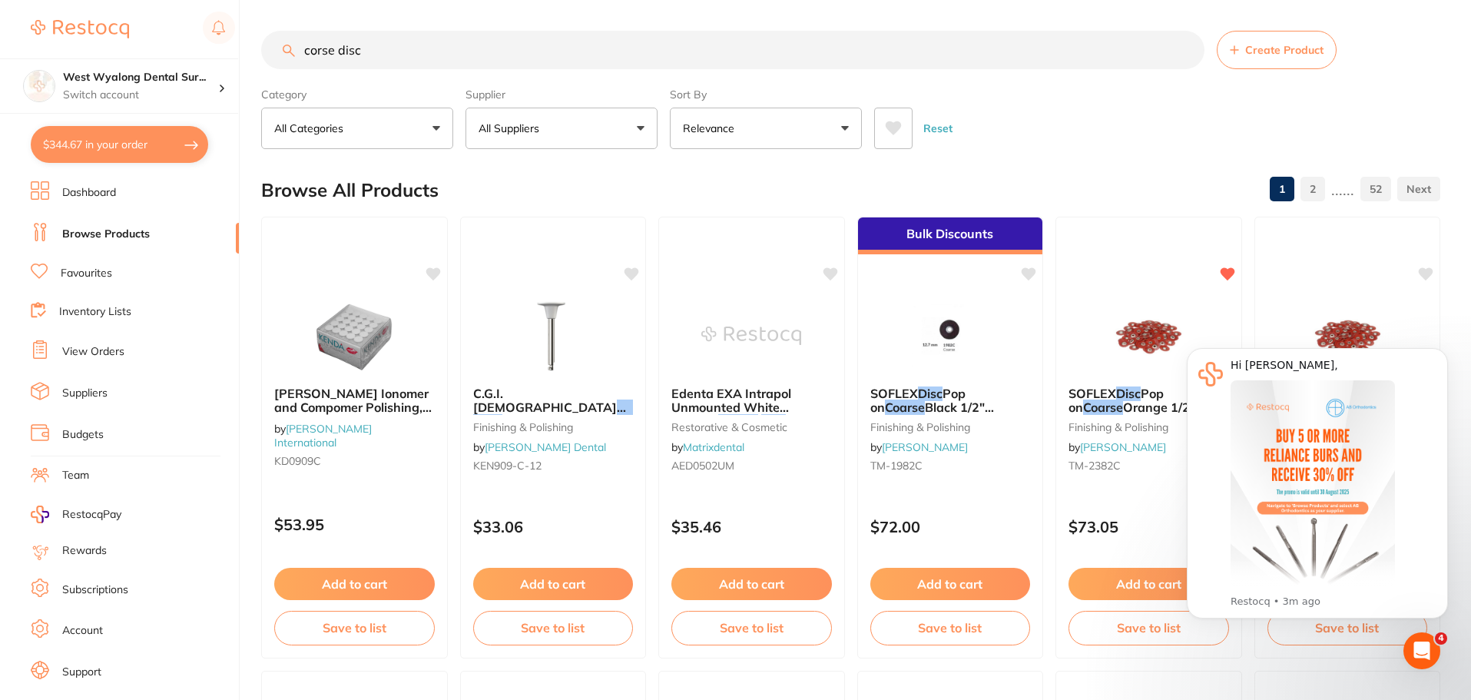
click at [1443, 348] on icon "Dismiss notification" at bounding box center [1444, 352] width 8 height 8
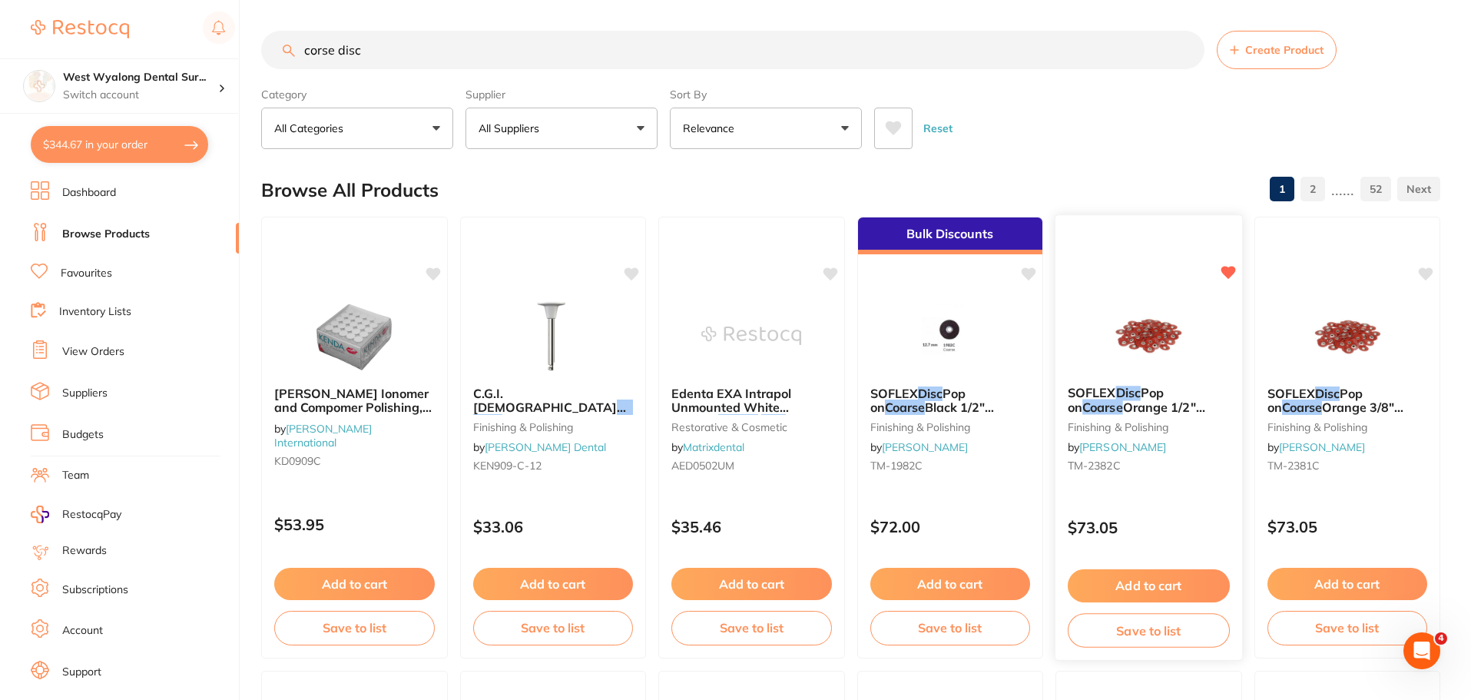
click at [1130, 578] on button "Add to cart" at bounding box center [1149, 585] width 162 height 33
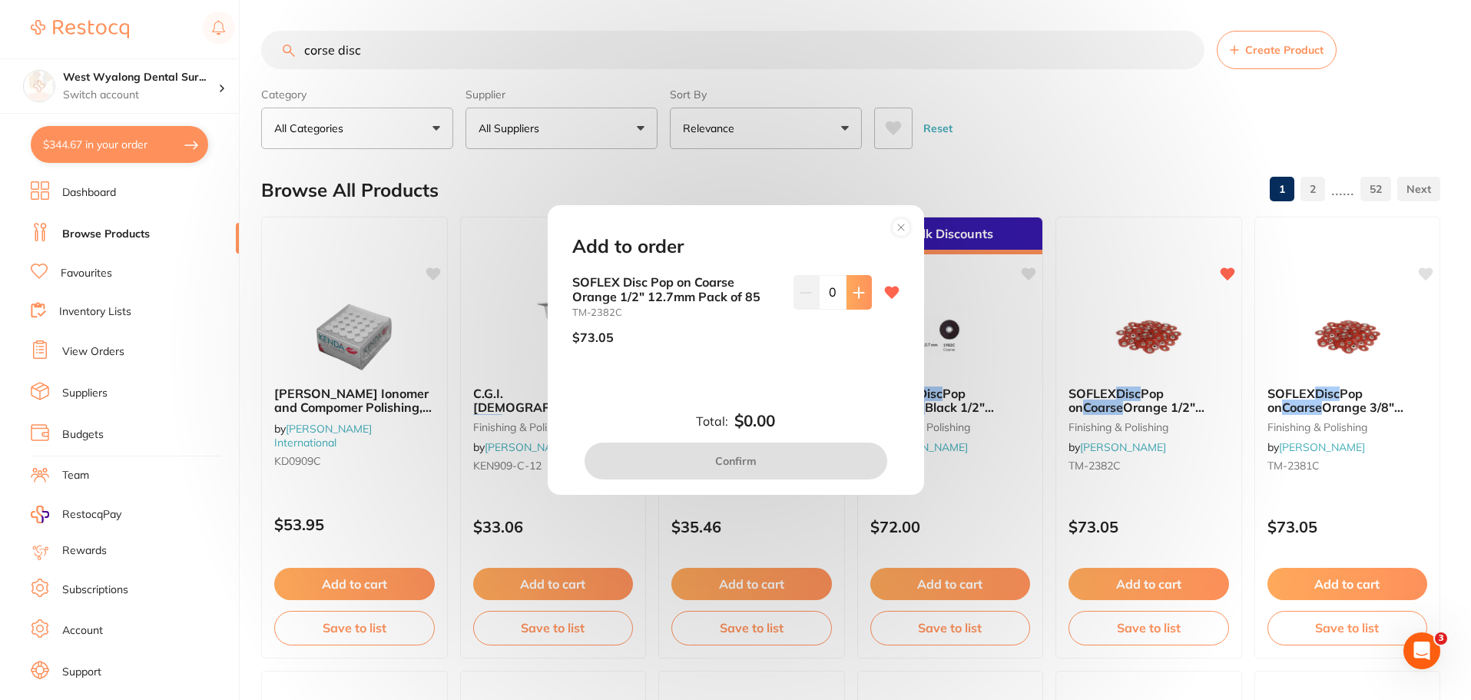
click at [855, 289] on icon at bounding box center [858, 292] width 10 height 10
type input "1"
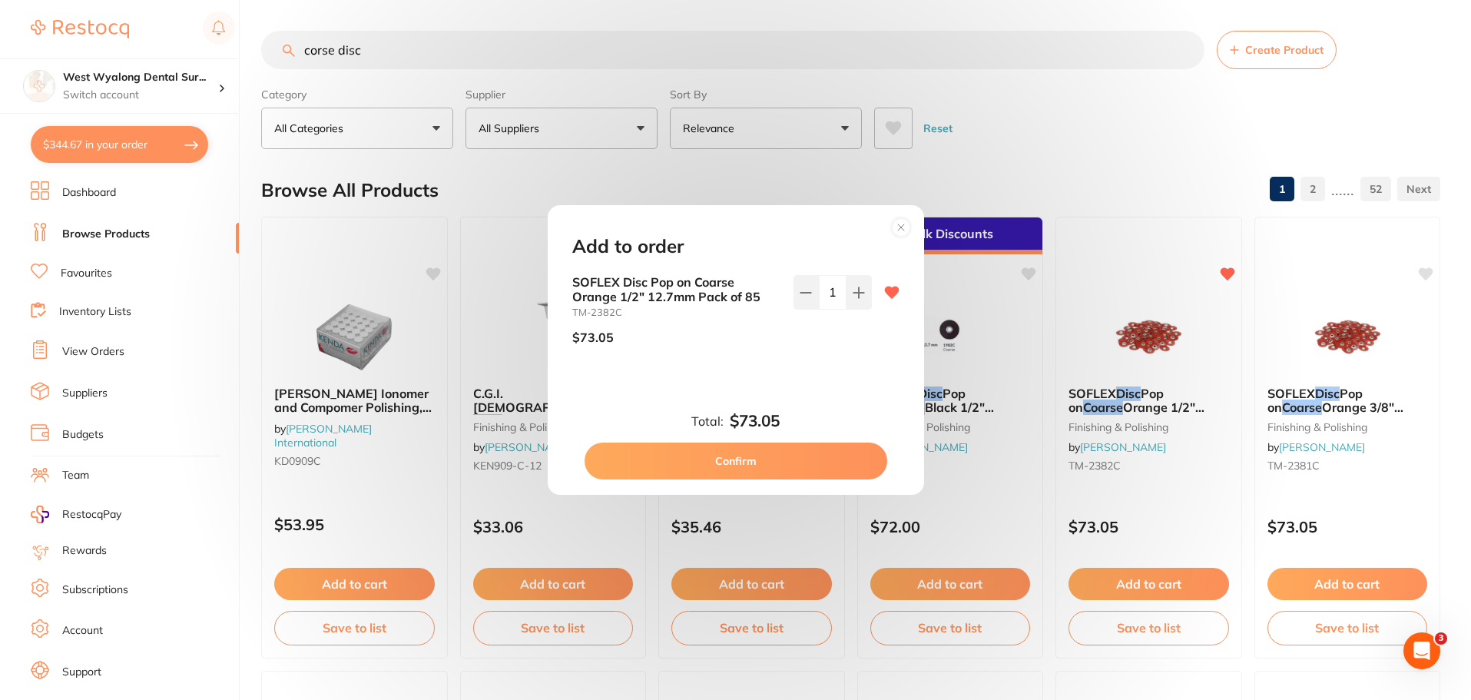
click at [761, 471] on button "Confirm" at bounding box center [736, 460] width 303 height 37
checkbox input "false"
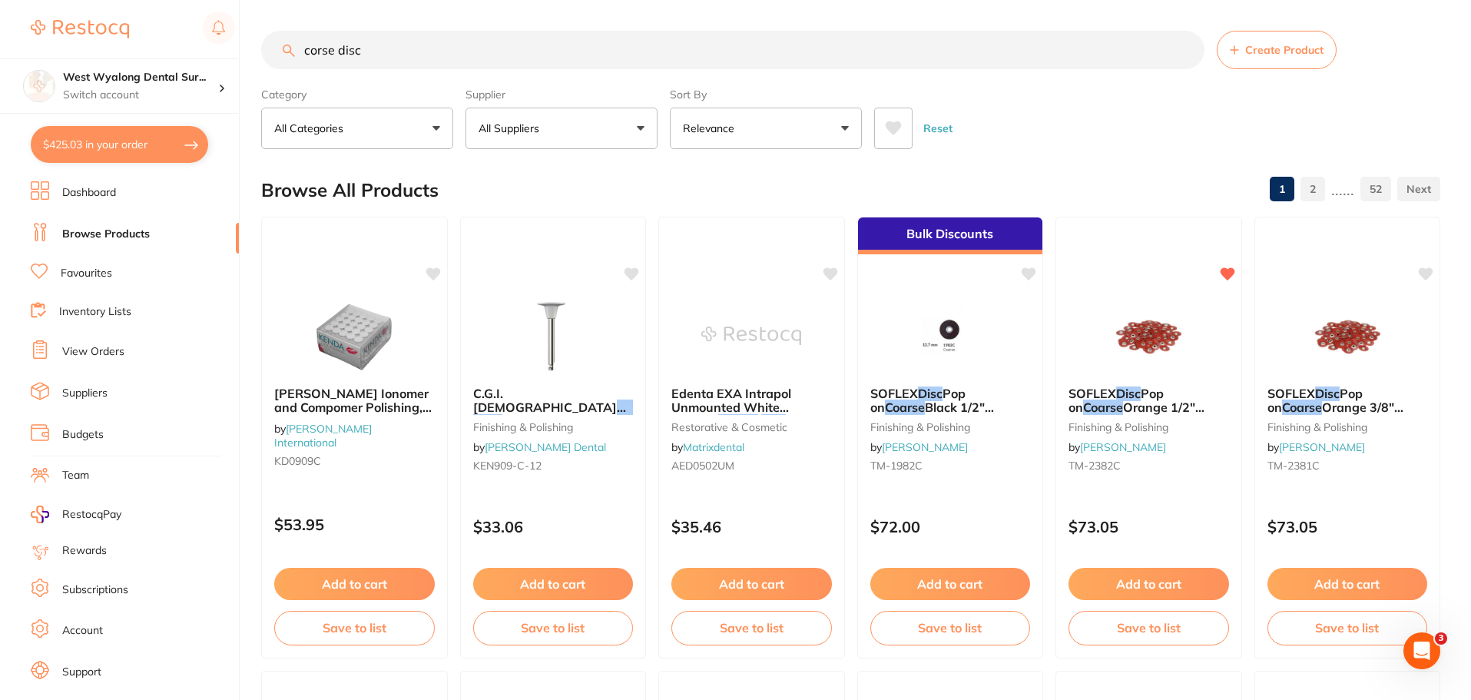
click at [188, 147] on button "$425.03 in your order" at bounding box center [119, 144] width 177 height 37
checkbox input "true"
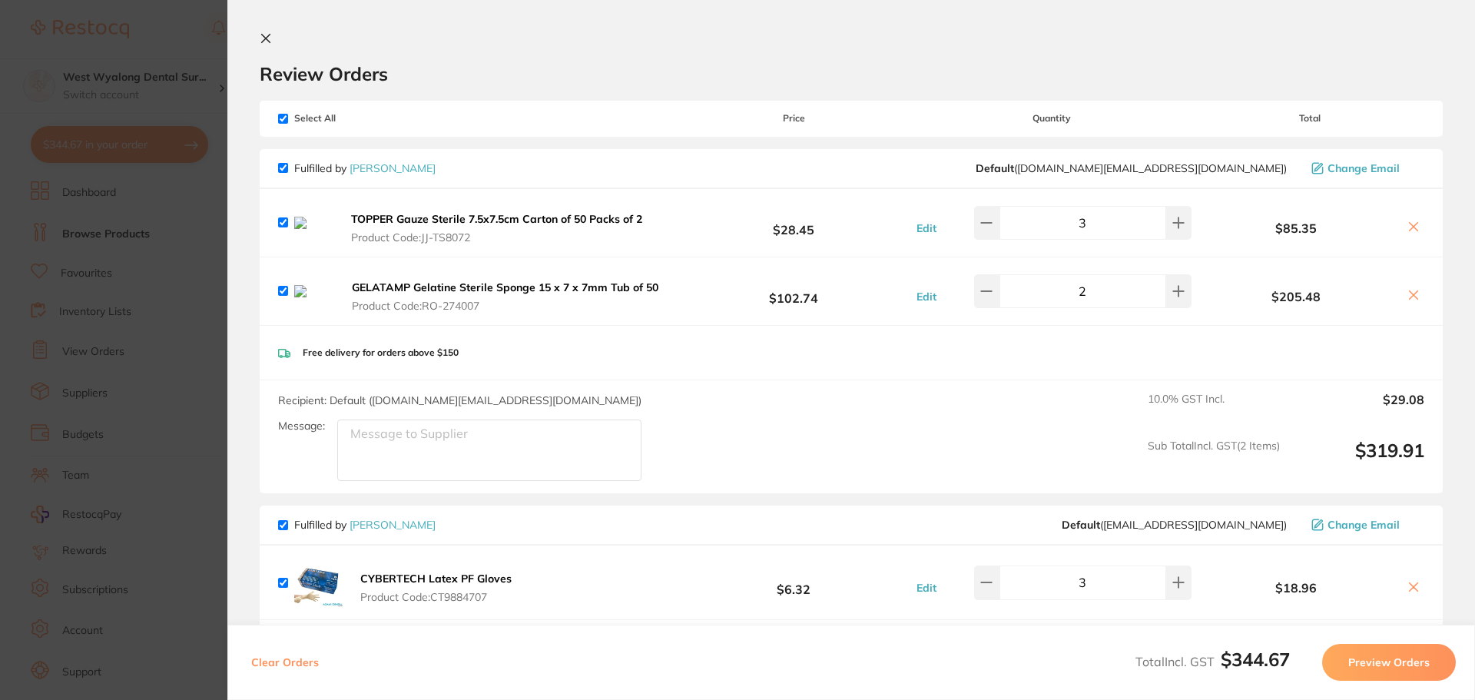
scroll to position [439, 0]
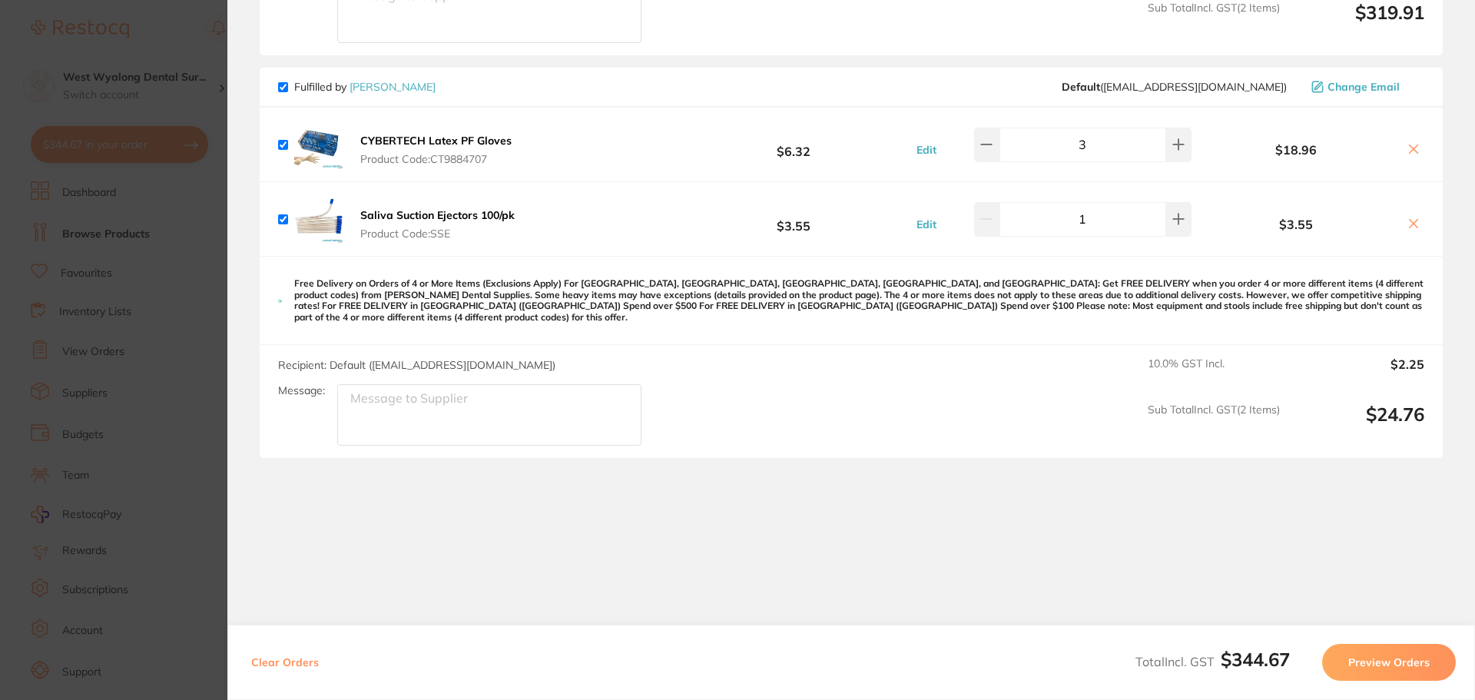
click at [293, 661] on button "Clear Orders" at bounding box center [285, 662] width 77 height 37
click at [297, 658] on button "Clear Orders" at bounding box center [285, 662] width 77 height 37
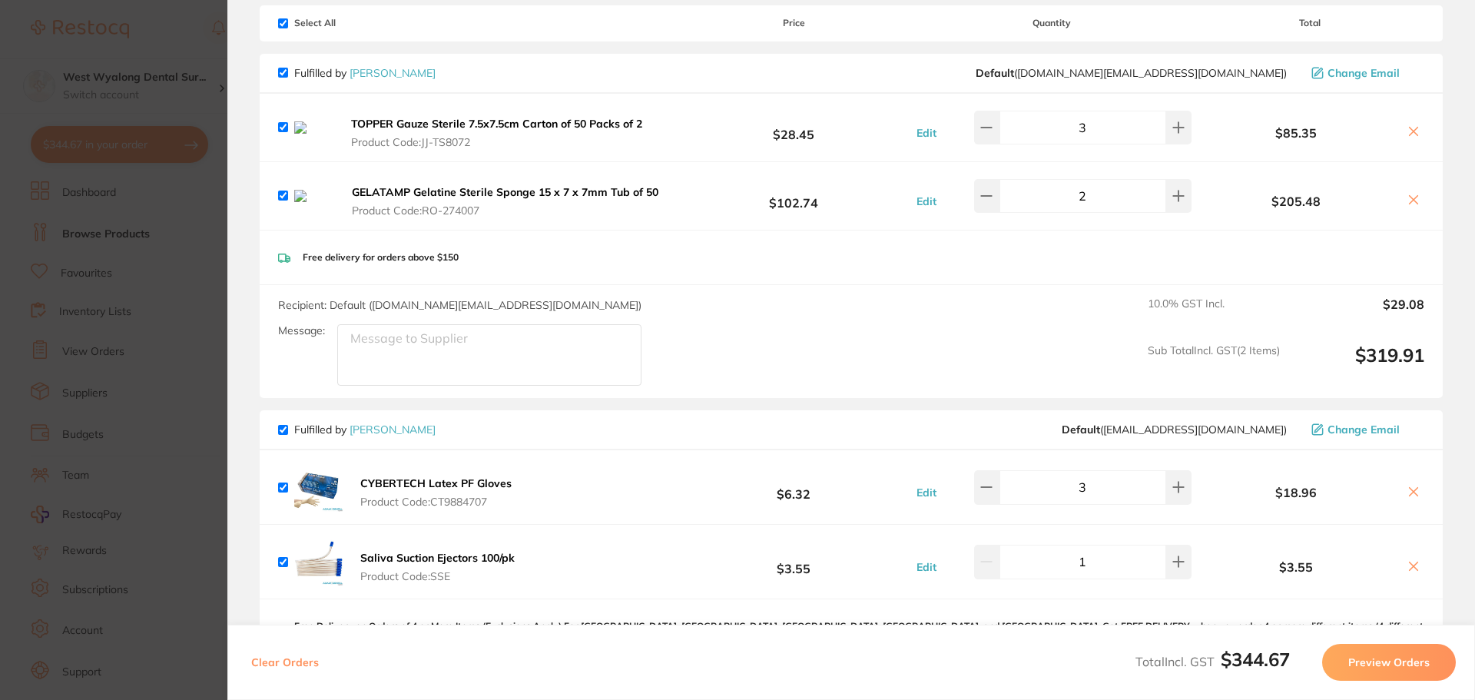
scroll to position [0, 0]
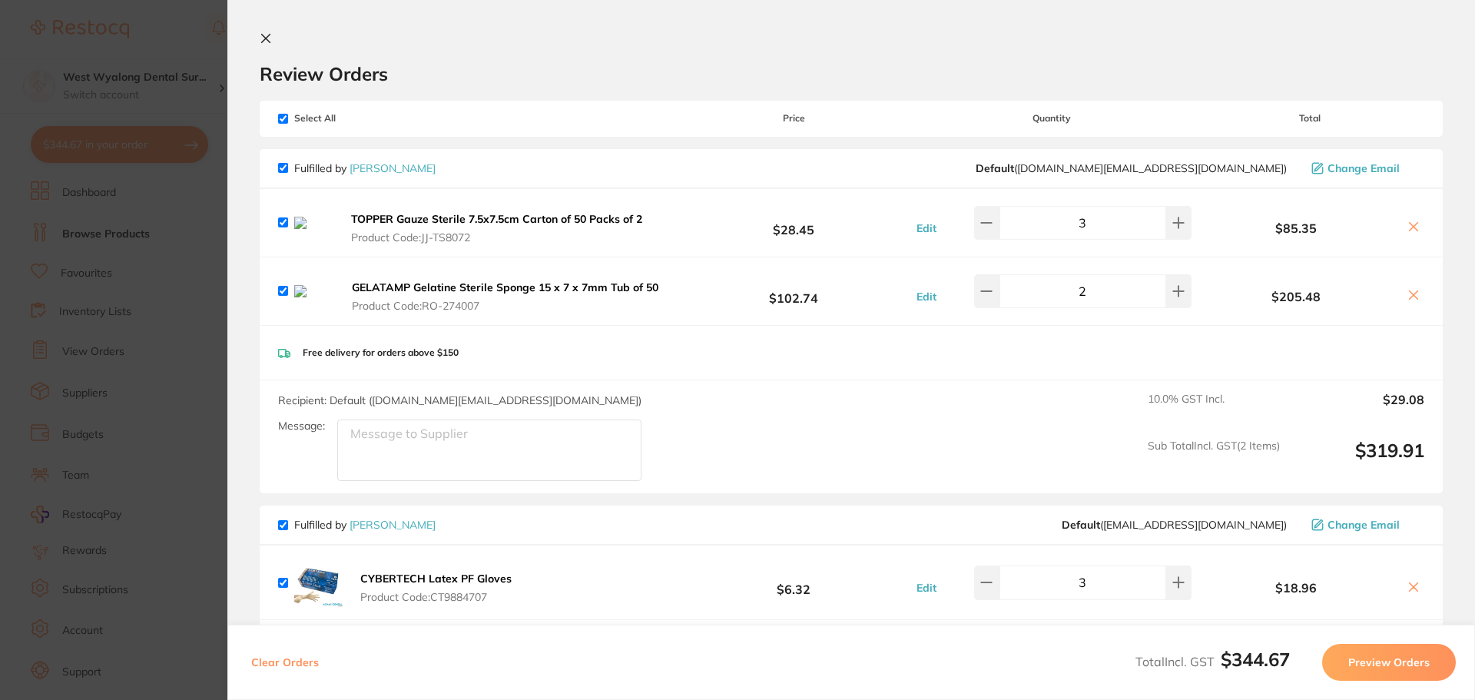
click at [1407, 225] on icon at bounding box center [1413, 226] width 12 height 12
checkbox input "false"
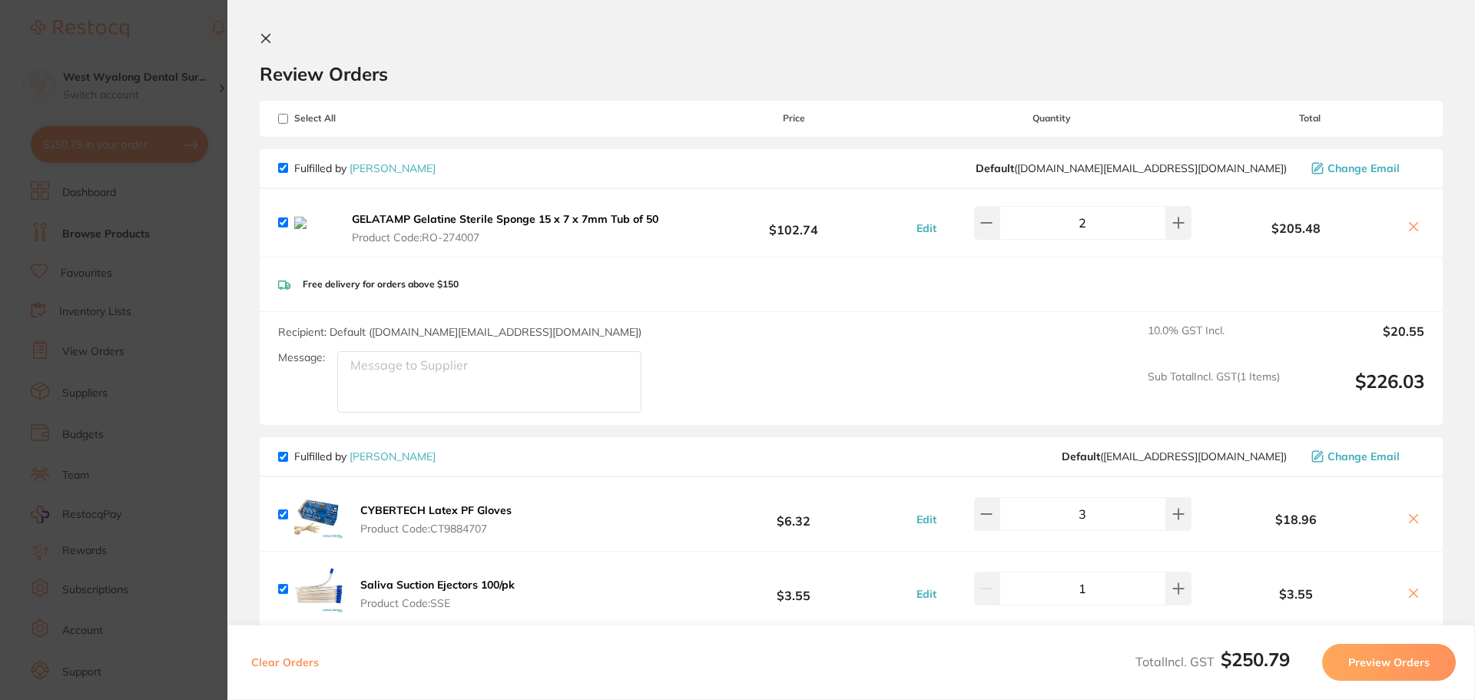
click at [1407, 229] on icon at bounding box center [1413, 226] width 12 height 12
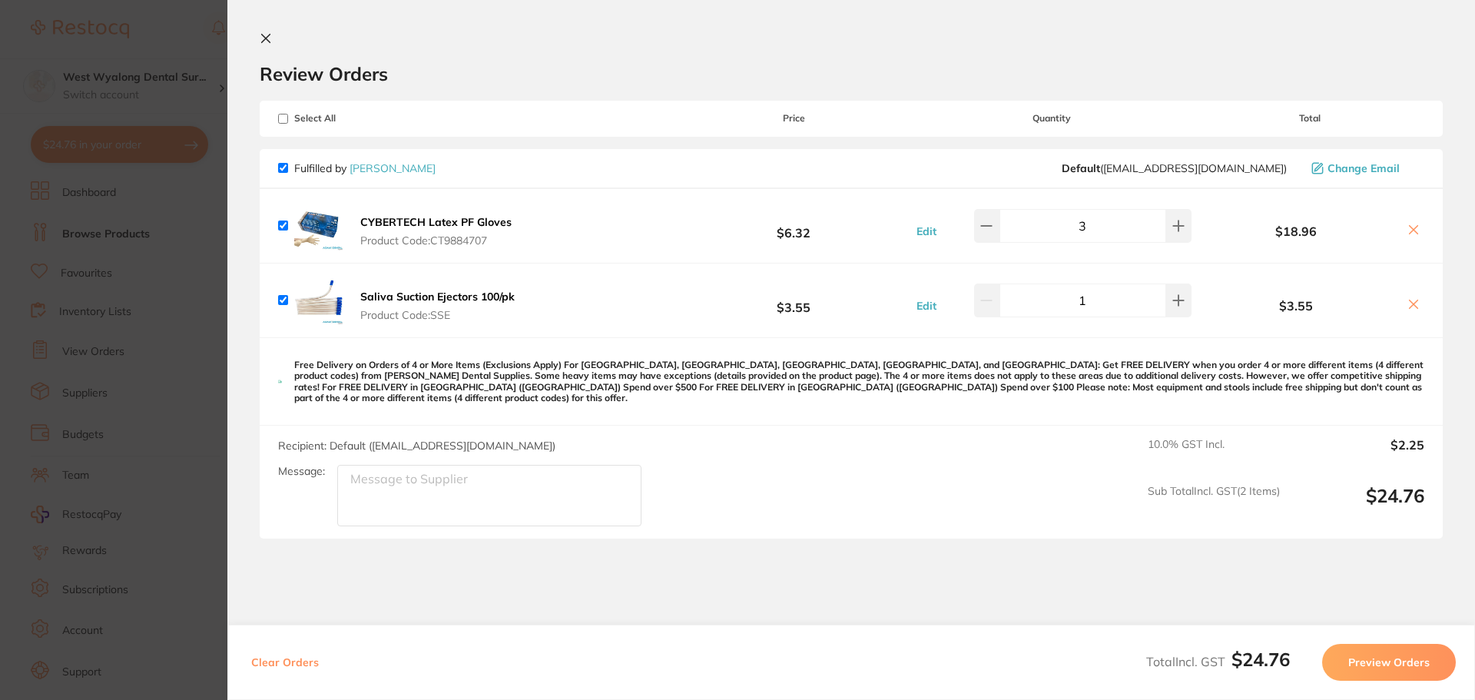
click at [1413, 230] on icon at bounding box center [1413, 230] width 12 height 12
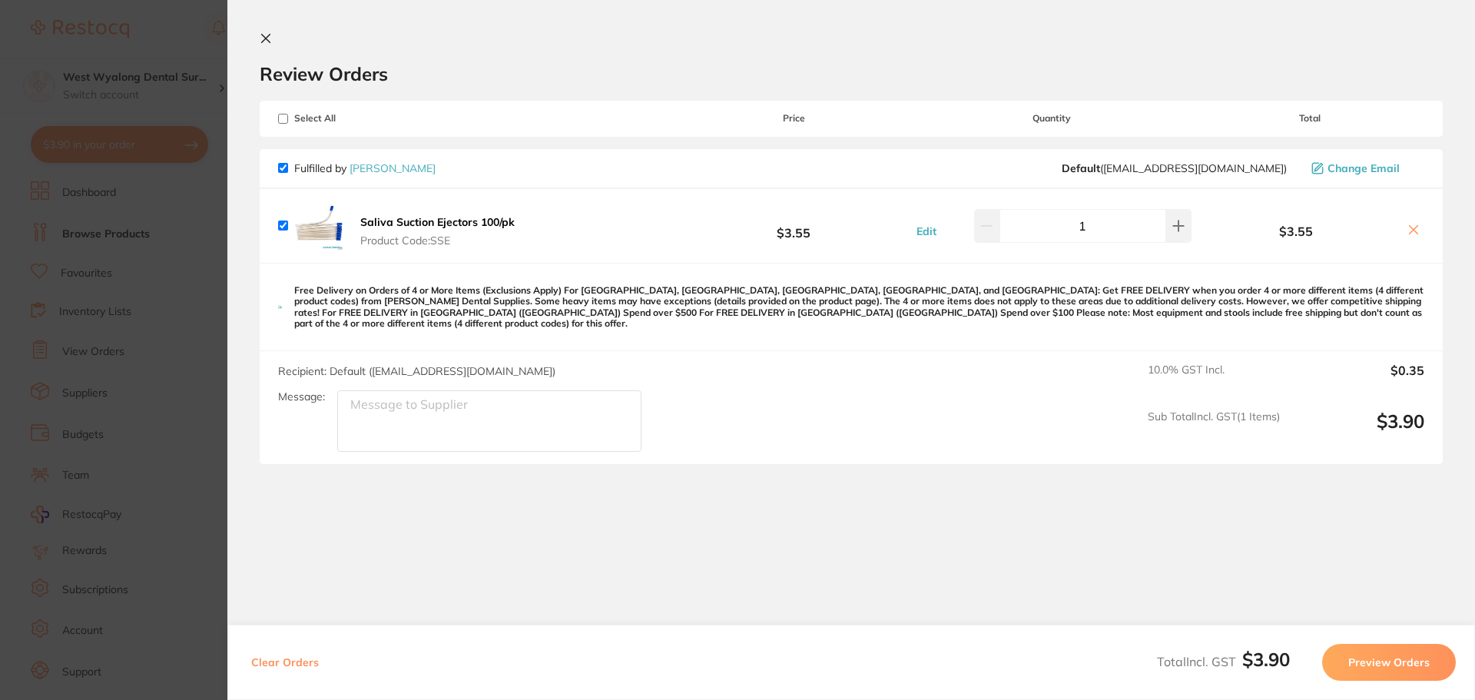
click at [1410, 227] on icon at bounding box center [1414, 230] width 8 height 8
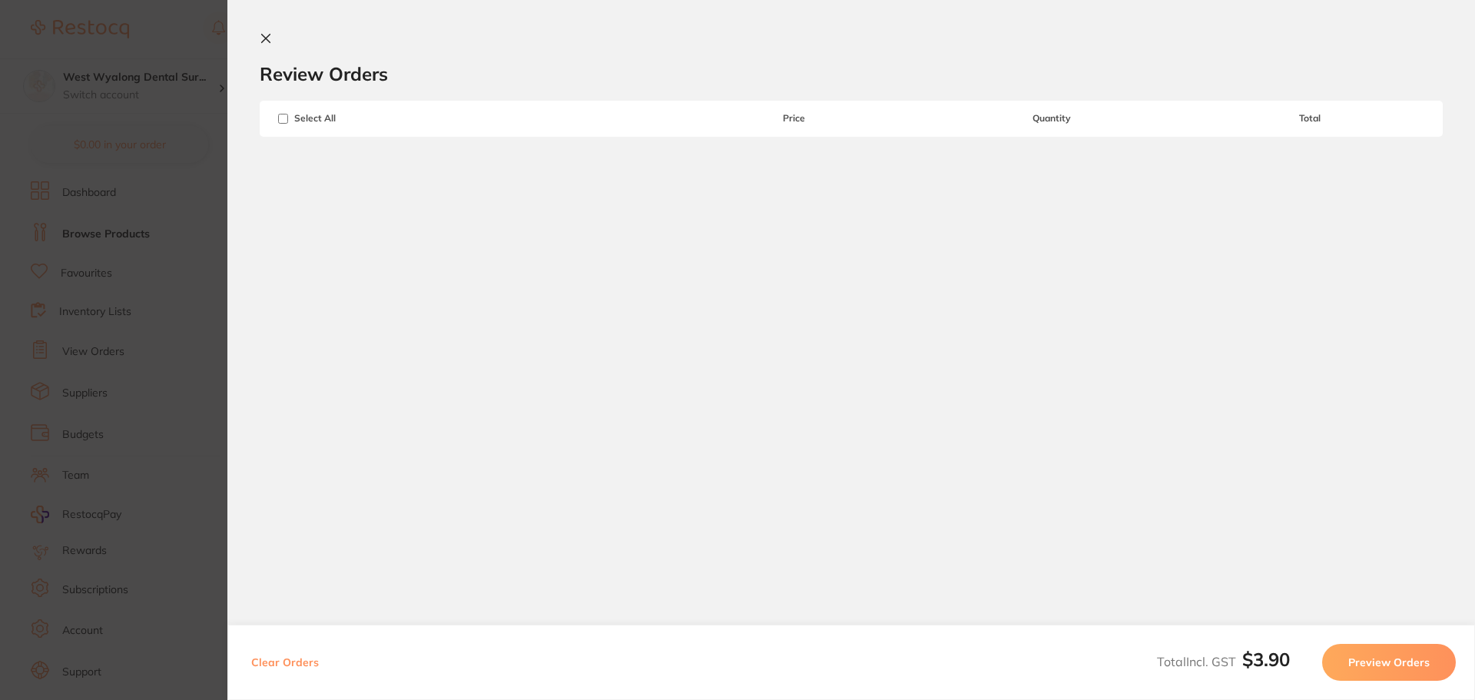
click at [269, 31] on section "Review Orders Your orders are being processed and we will notify you once we ha…" at bounding box center [851, 189] width 1248 height 379
click at [269, 35] on icon at bounding box center [266, 39] width 8 height 8
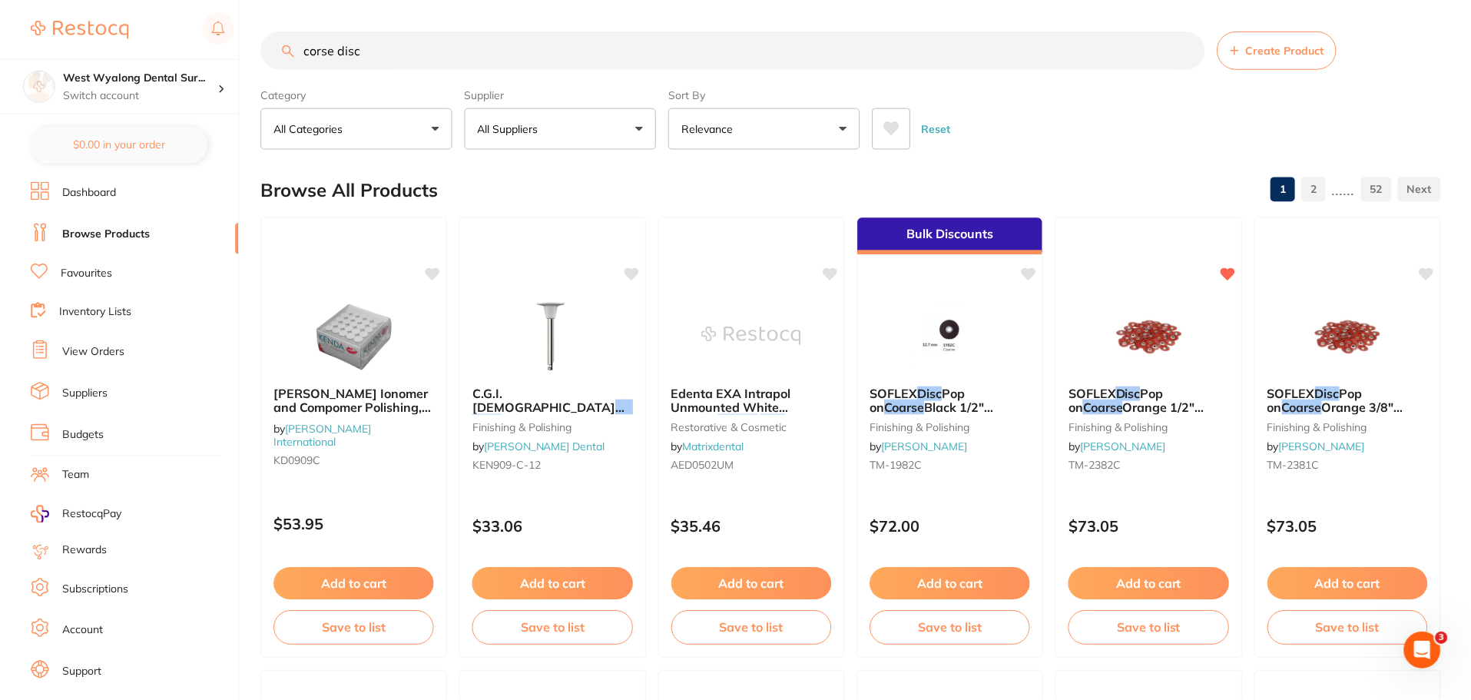
scroll to position [1, 0]
click at [1158, 585] on button "Add to cart" at bounding box center [1149, 584] width 162 height 33
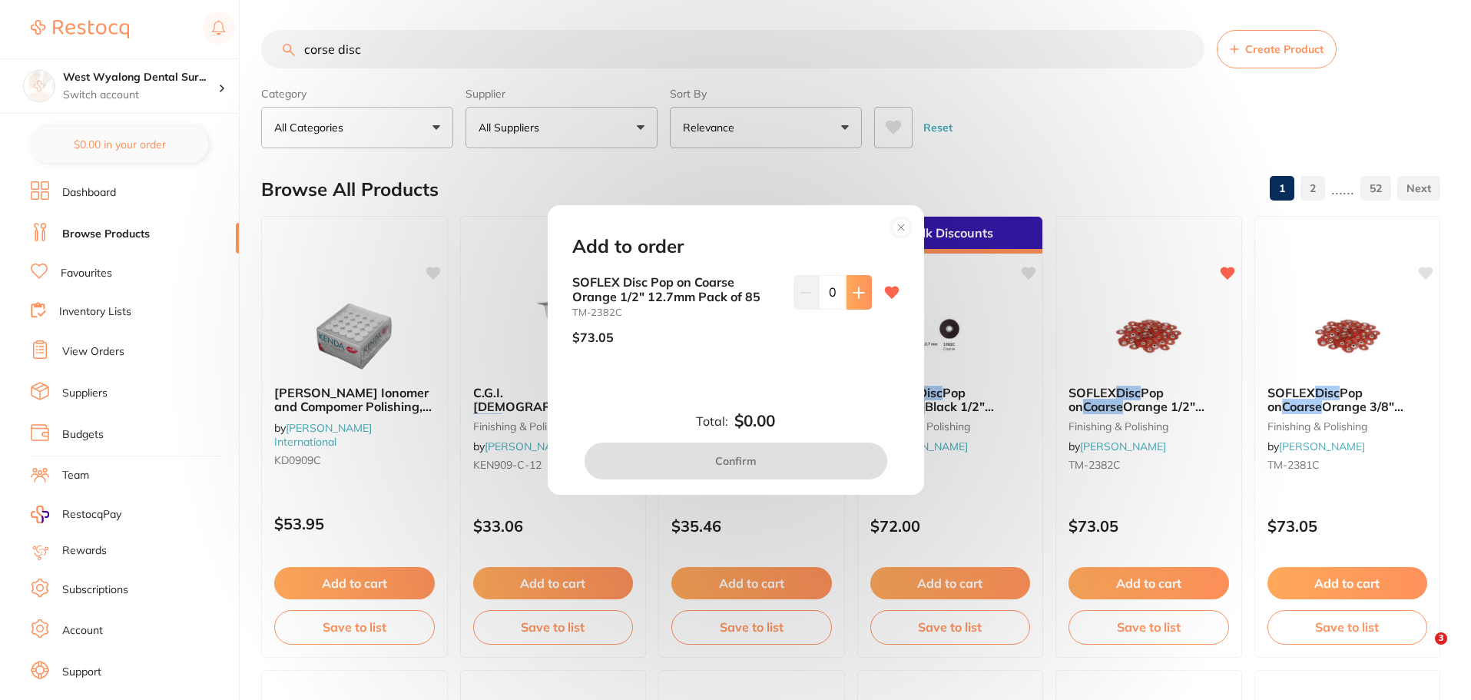
click at [853, 296] on icon at bounding box center [859, 293] width 12 height 12
type input "1"
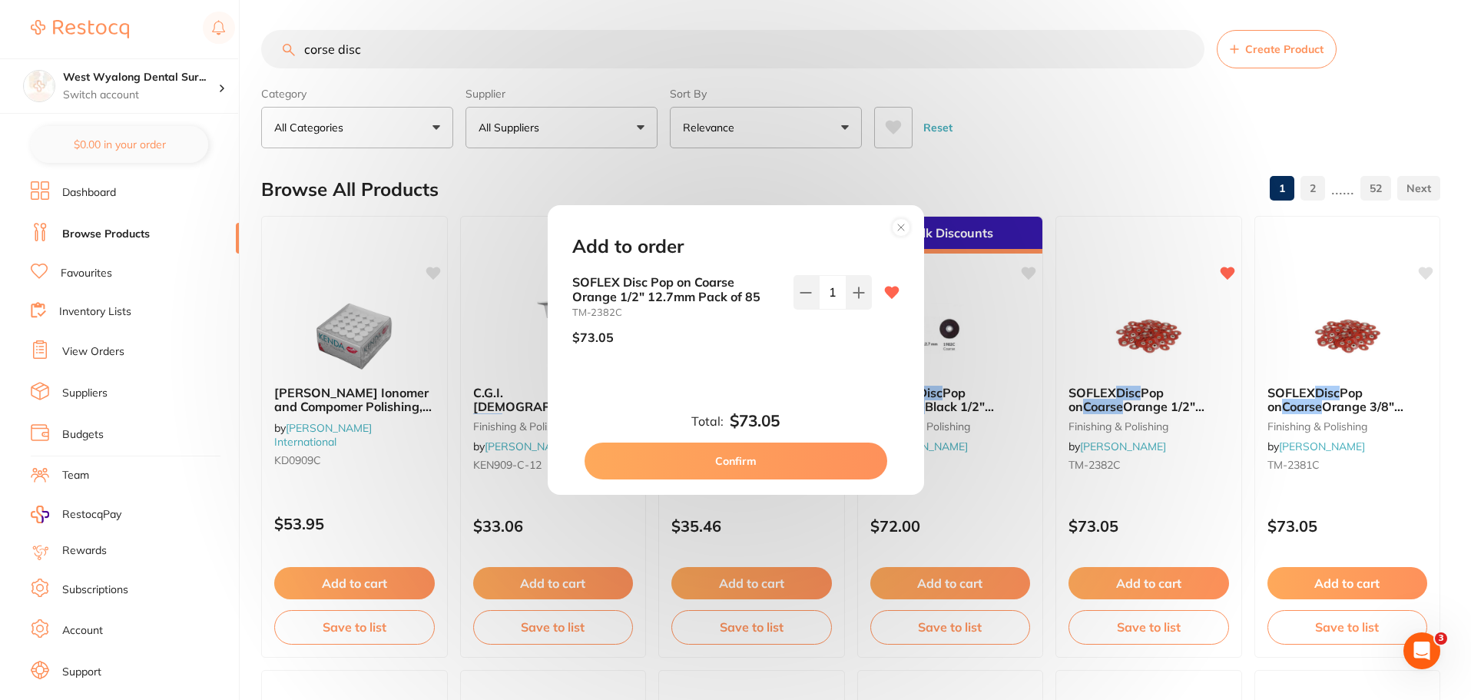
click at [731, 458] on button "Confirm" at bounding box center [736, 460] width 303 height 37
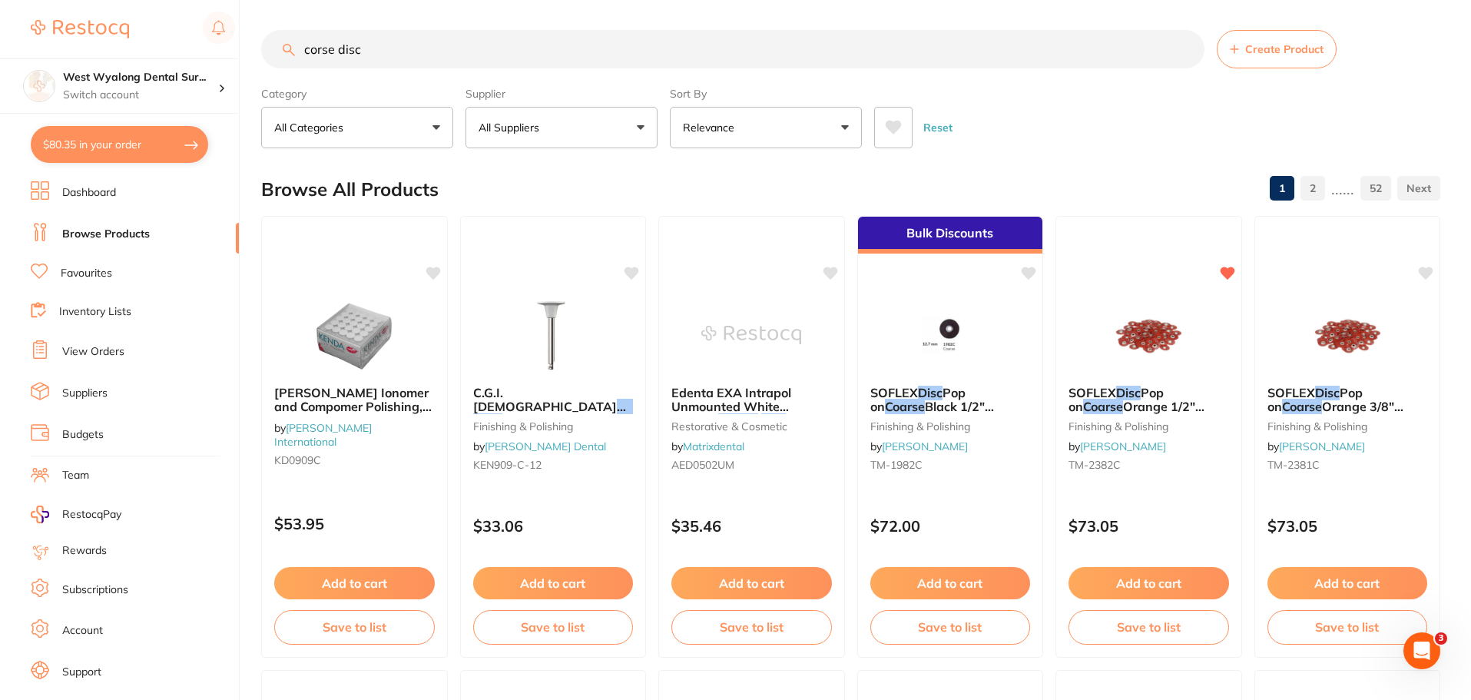
click at [187, 145] on button "$80.35 in your order" at bounding box center [119, 144] width 177 height 37
checkbox input "true"
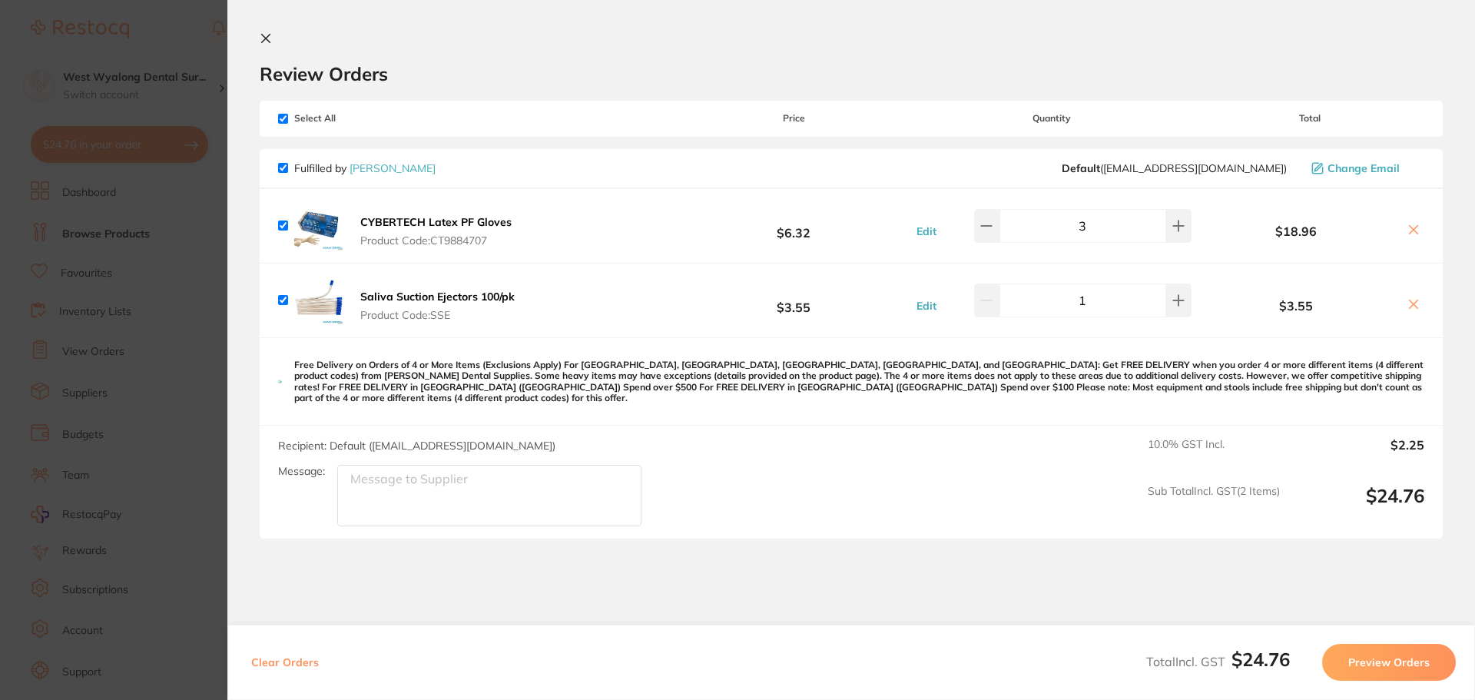
click at [1407, 225] on icon at bounding box center [1413, 230] width 12 height 12
checkbox input "false"
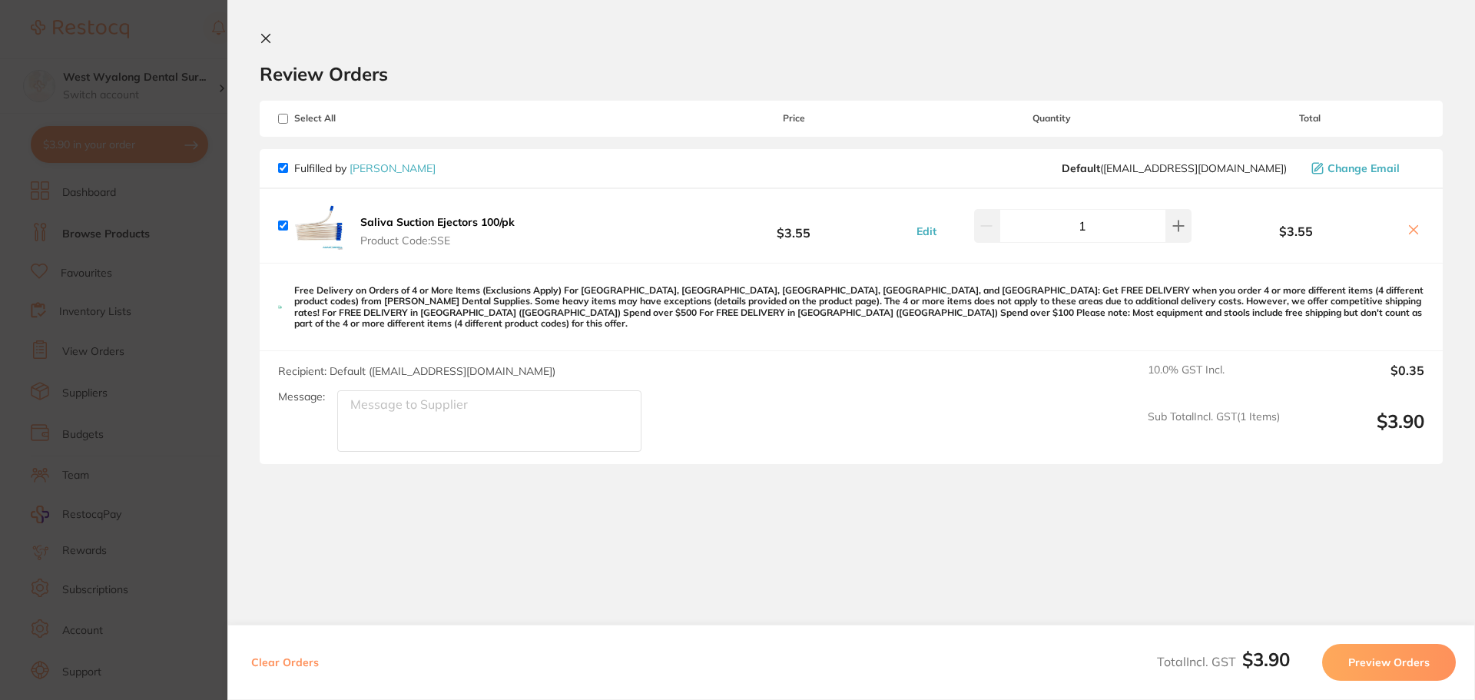
click at [1410, 229] on icon at bounding box center [1414, 230] width 8 height 8
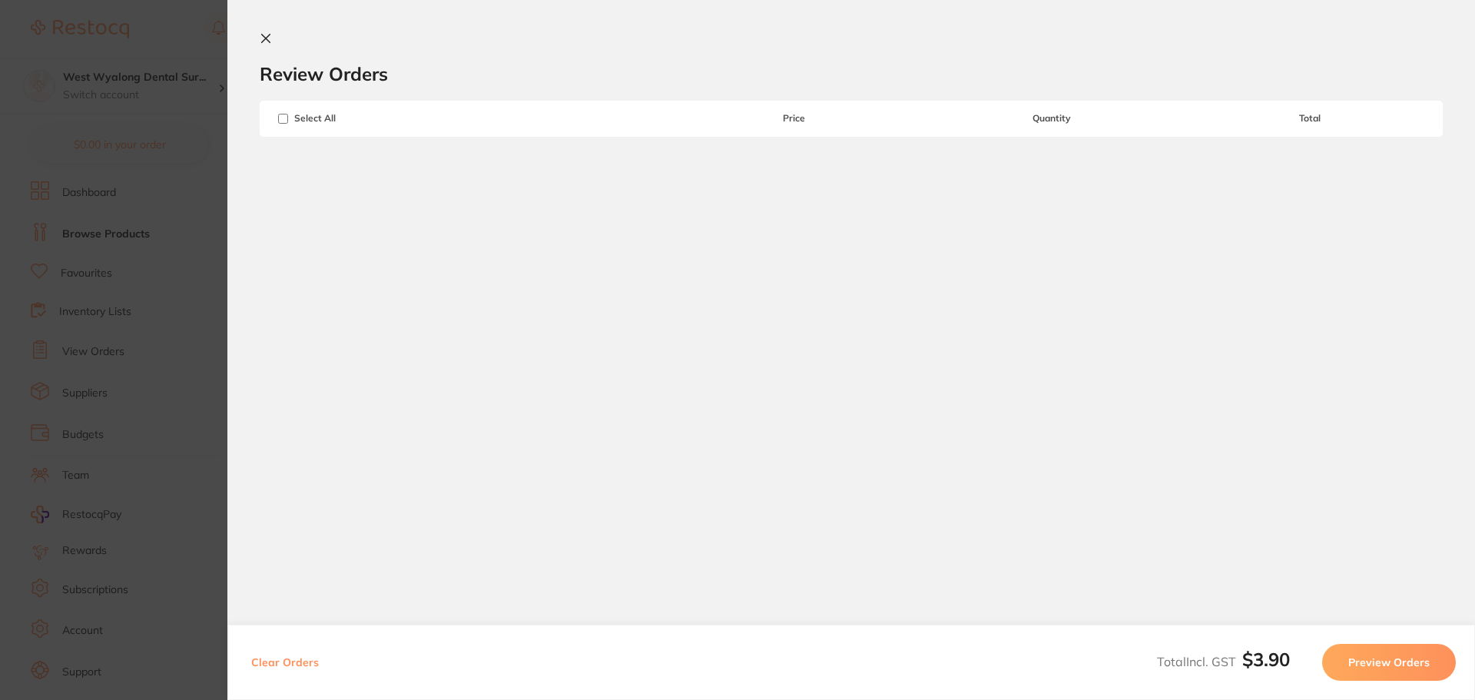
click at [269, 35] on icon at bounding box center [266, 39] width 8 height 8
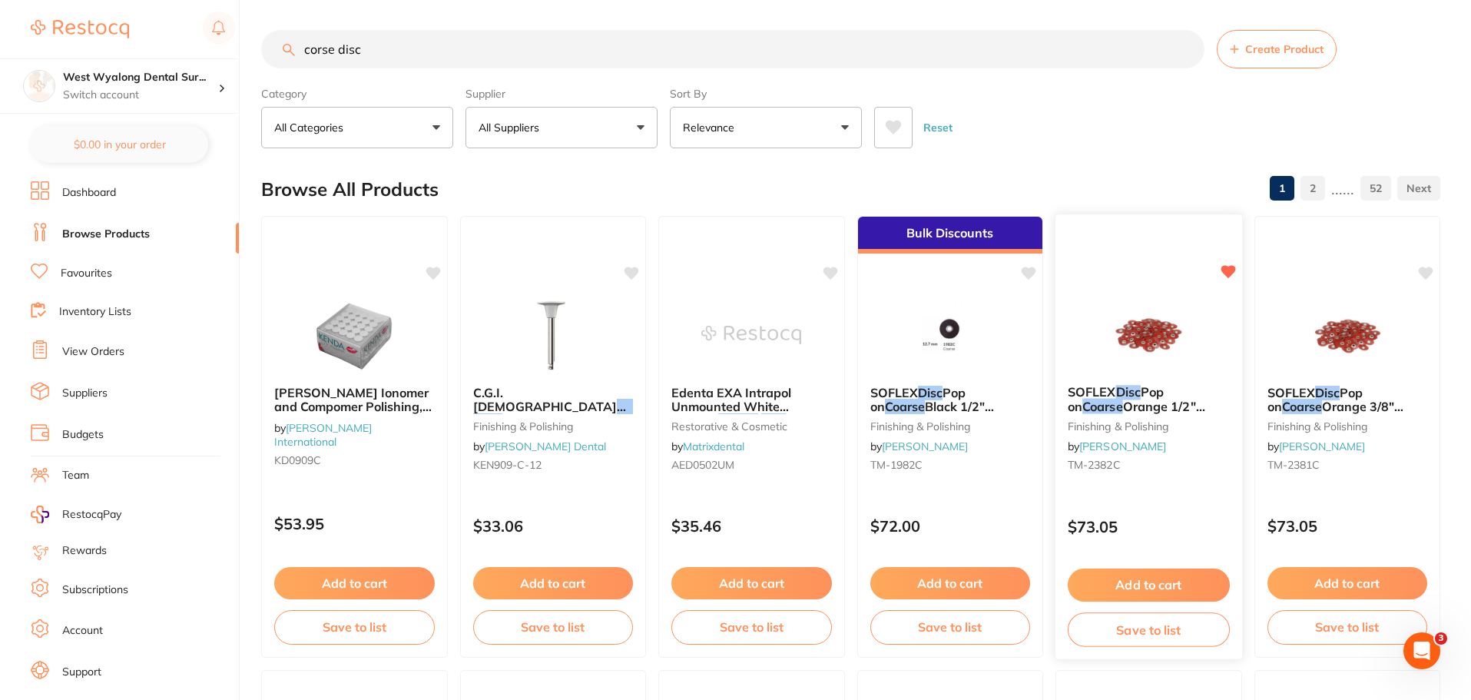
click at [1143, 579] on button "Add to cart" at bounding box center [1149, 584] width 162 height 33
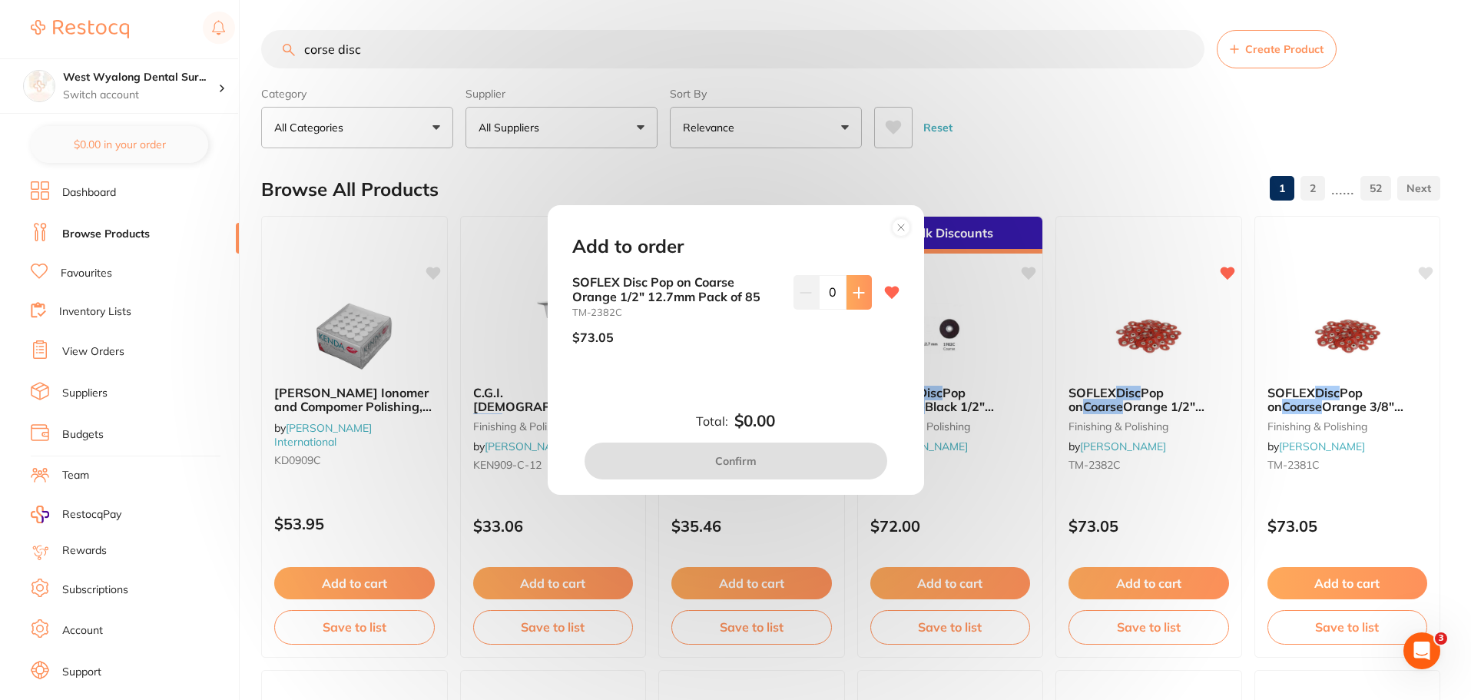
scroll to position [0, 0]
click at [853, 292] on icon at bounding box center [858, 292] width 10 height 10
type input "1"
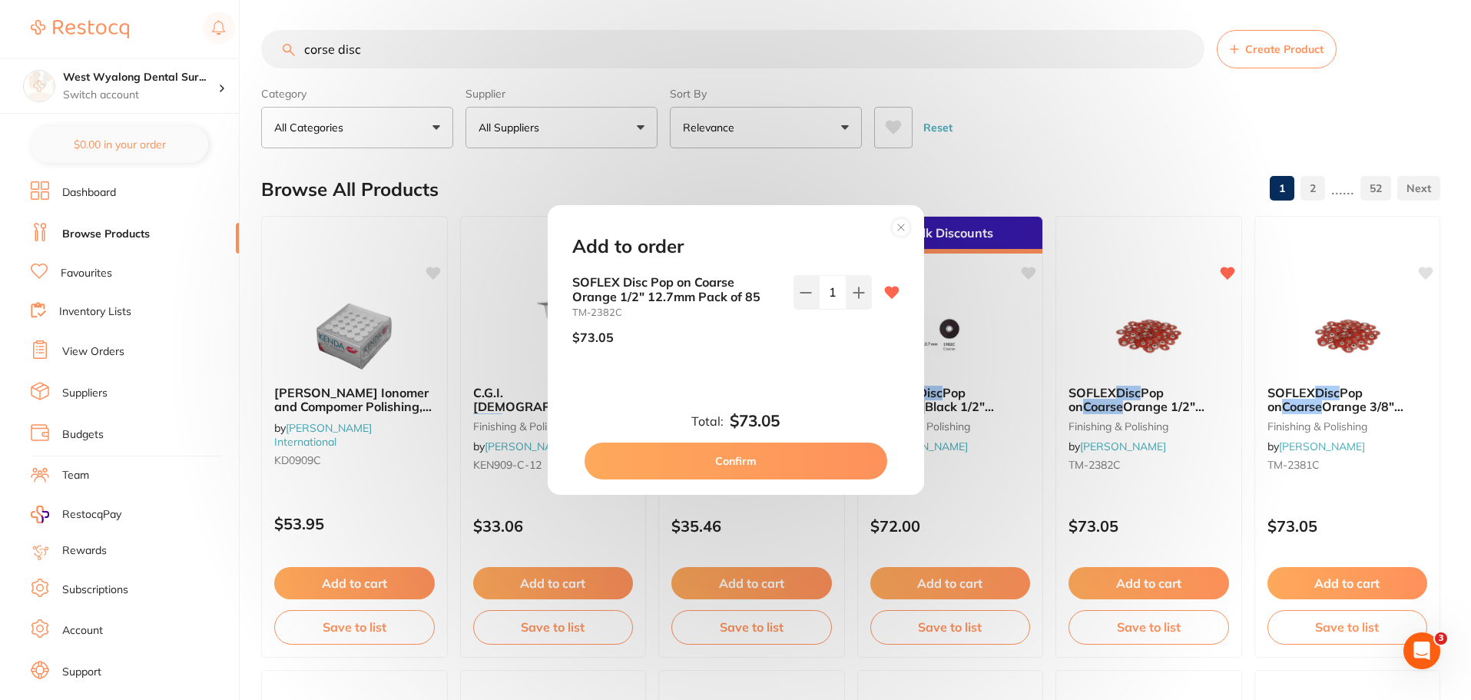
click at [783, 456] on button "Confirm" at bounding box center [736, 460] width 303 height 37
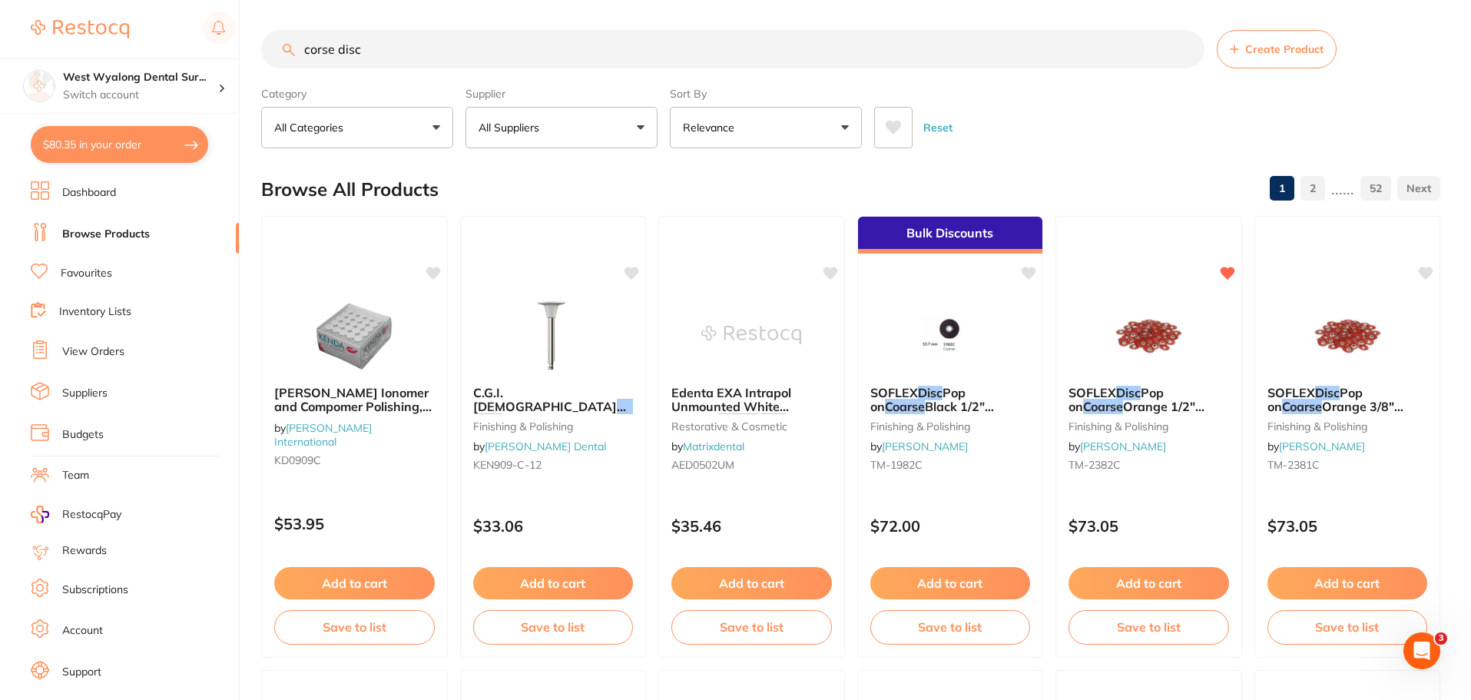
click at [103, 141] on button "$80.35 in your order" at bounding box center [119, 144] width 177 height 37
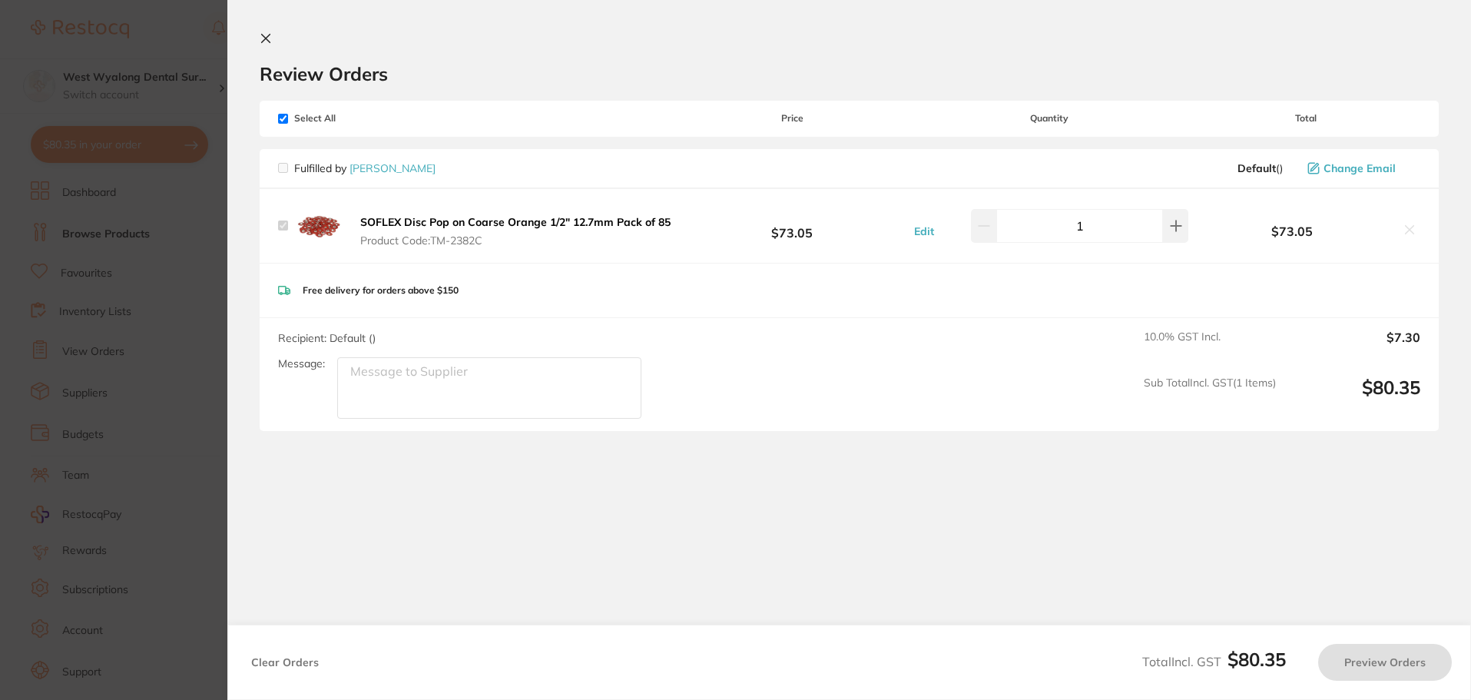
checkbox input "true"
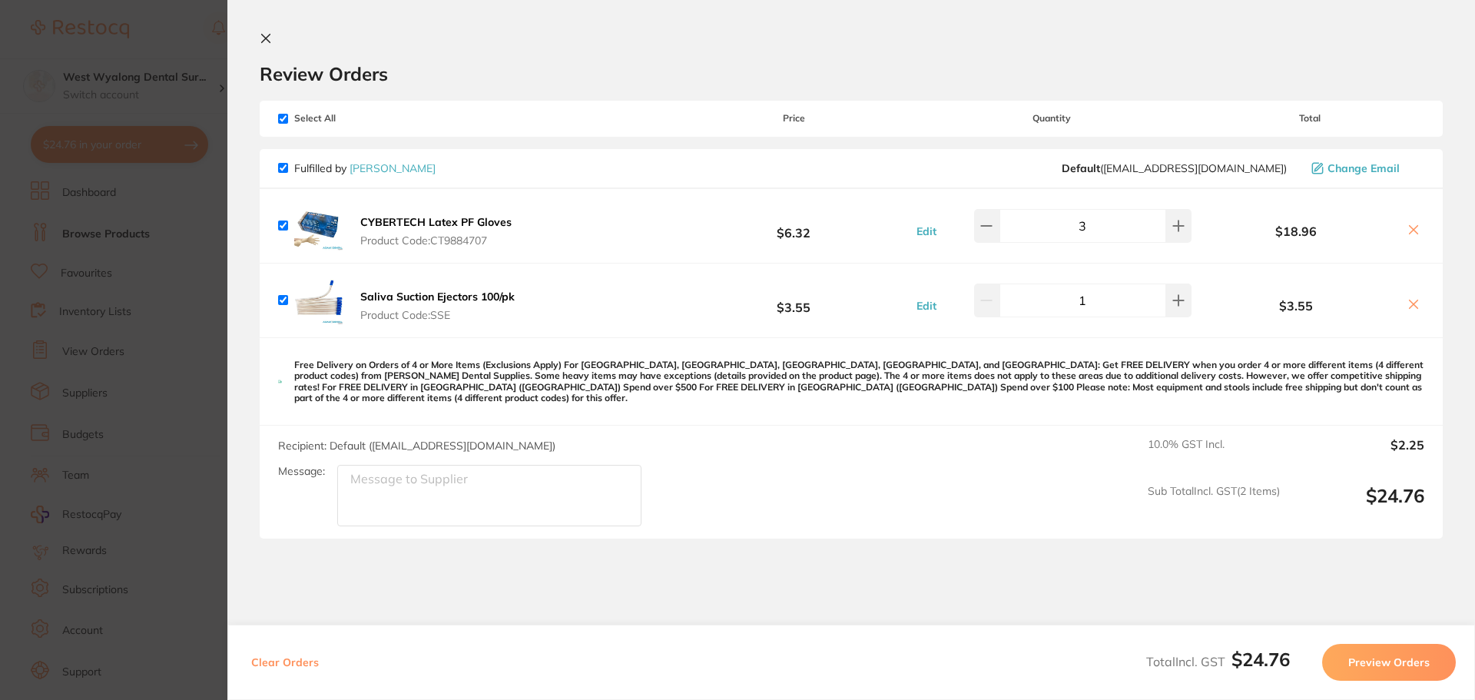
click at [1411, 228] on icon at bounding box center [1414, 230] width 8 height 8
checkbox input "false"
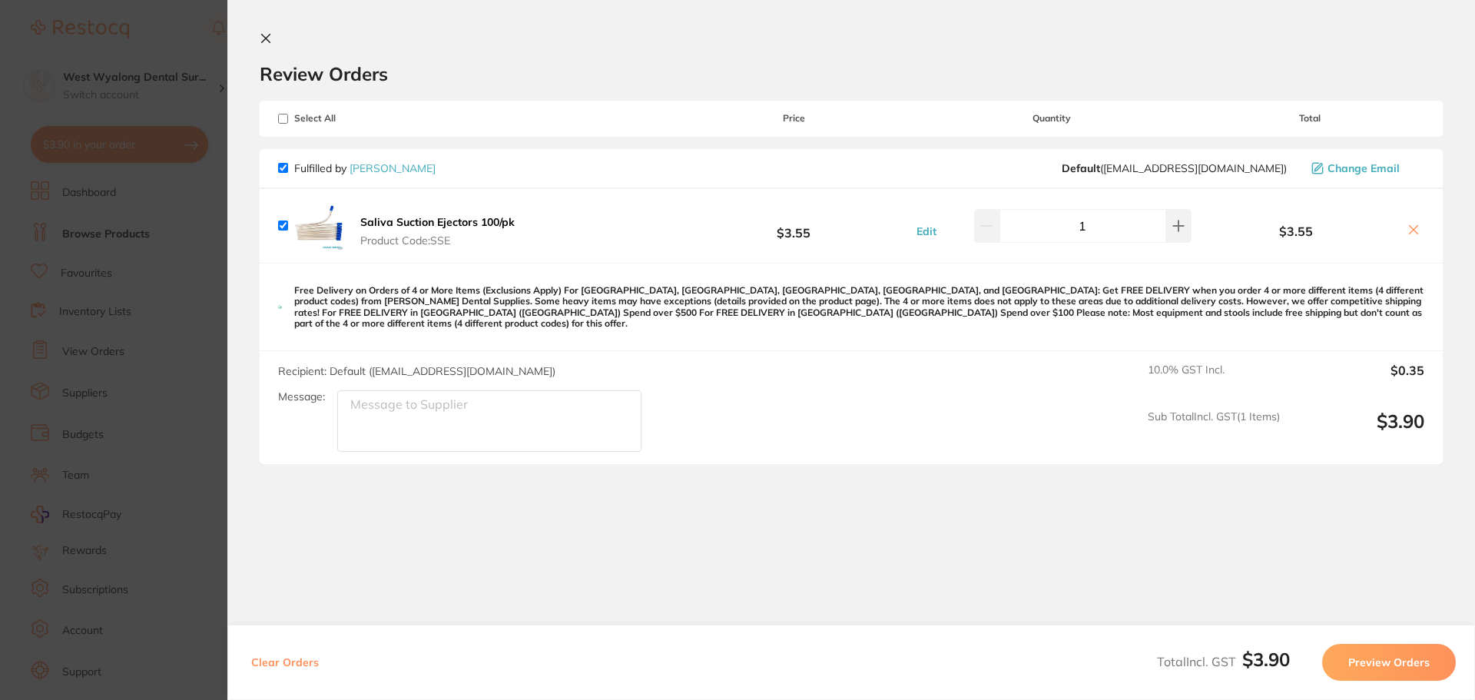
click at [1407, 229] on icon at bounding box center [1413, 230] width 12 height 12
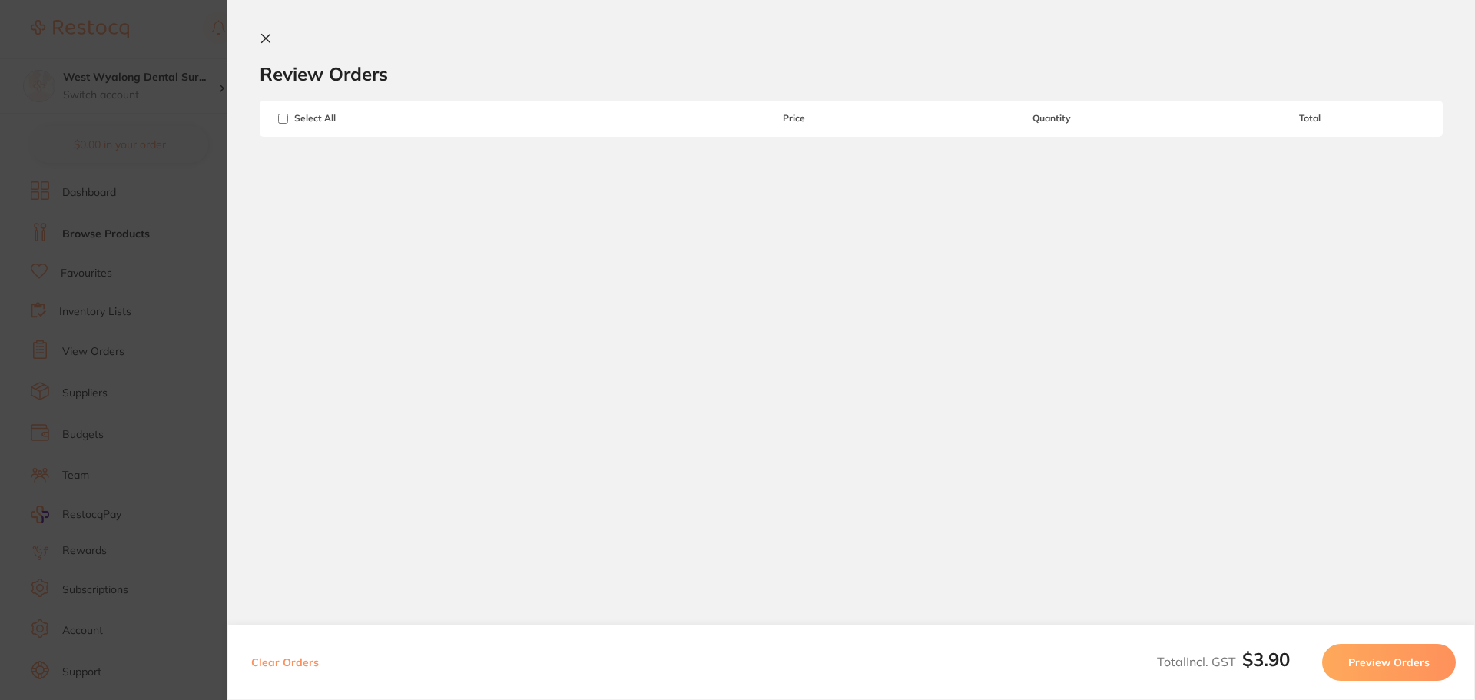
click at [265, 35] on icon at bounding box center [266, 38] width 12 height 12
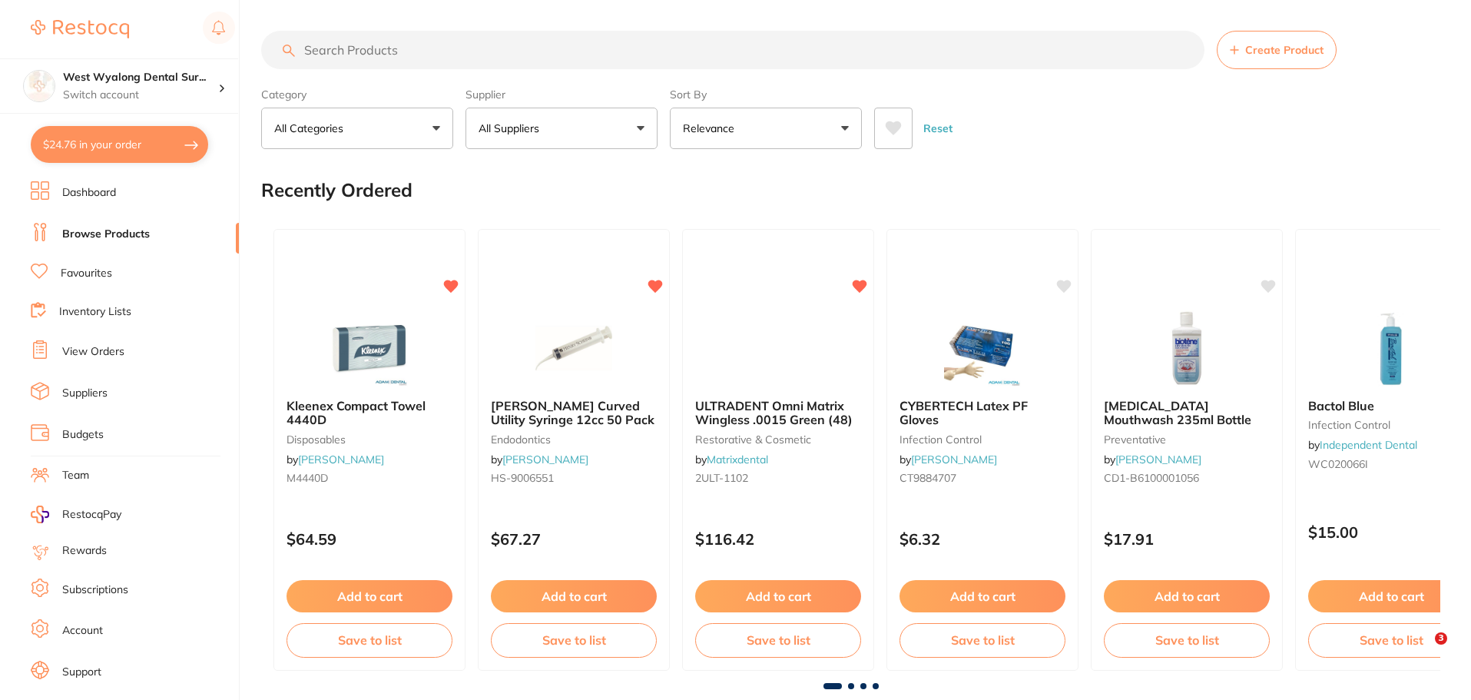
click at [116, 144] on button "$24.76 in your order" at bounding box center [119, 144] width 177 height 37
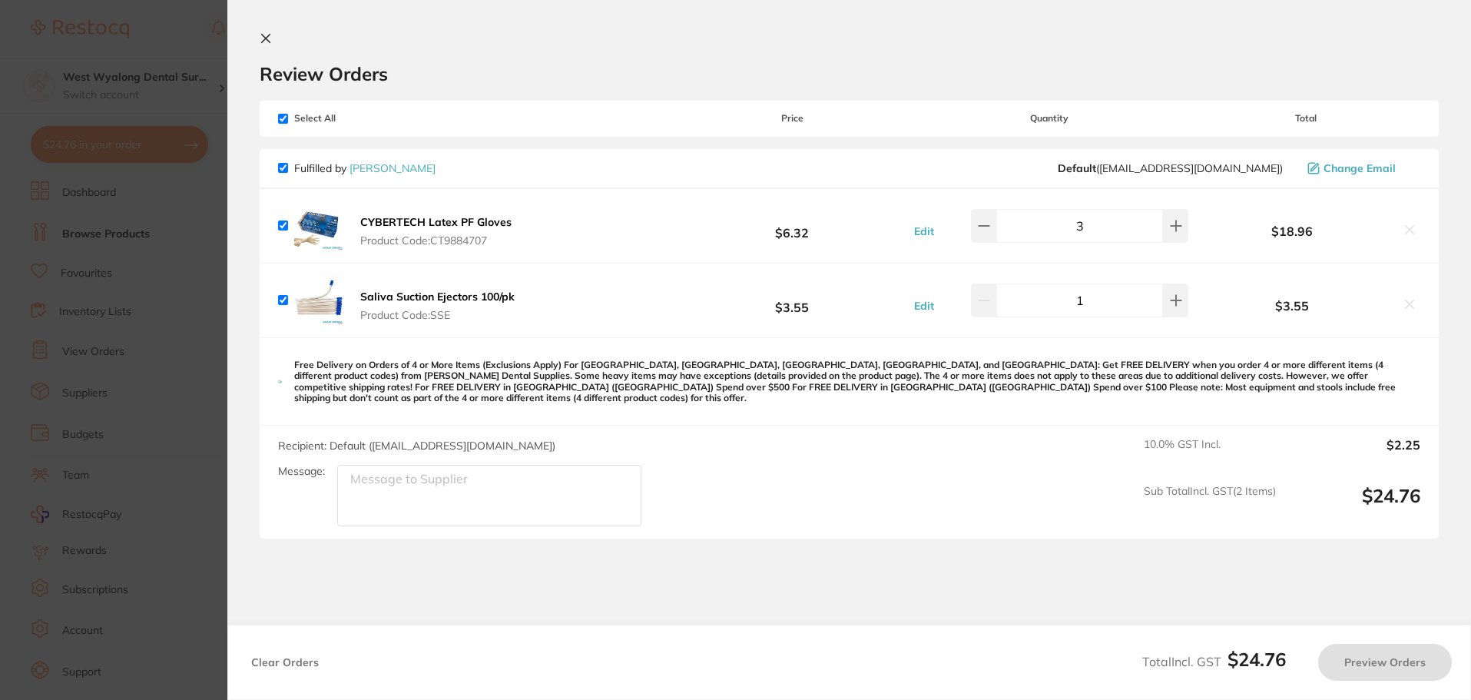
checkbox input "true"
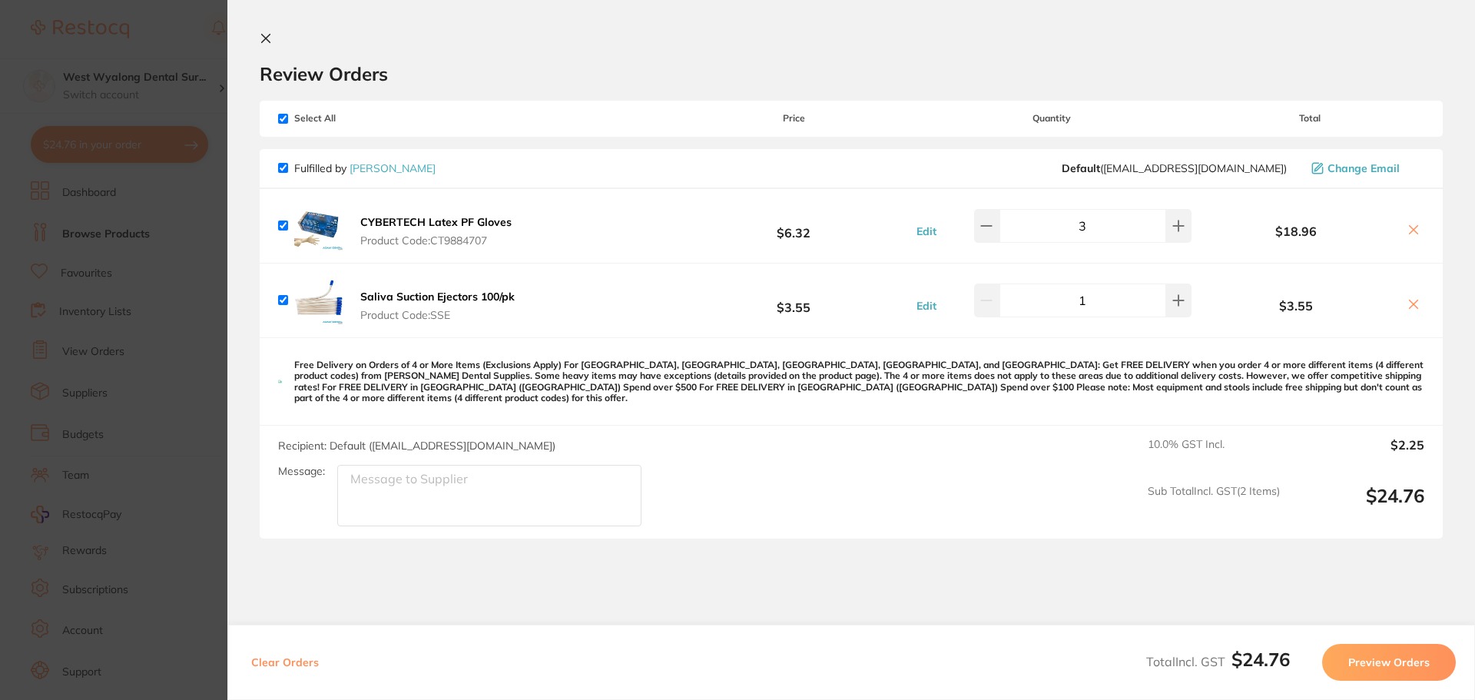
click at [1407, 230] on icon at bounding box center [1413, 230] width 12 height 12
checkbox input "false"
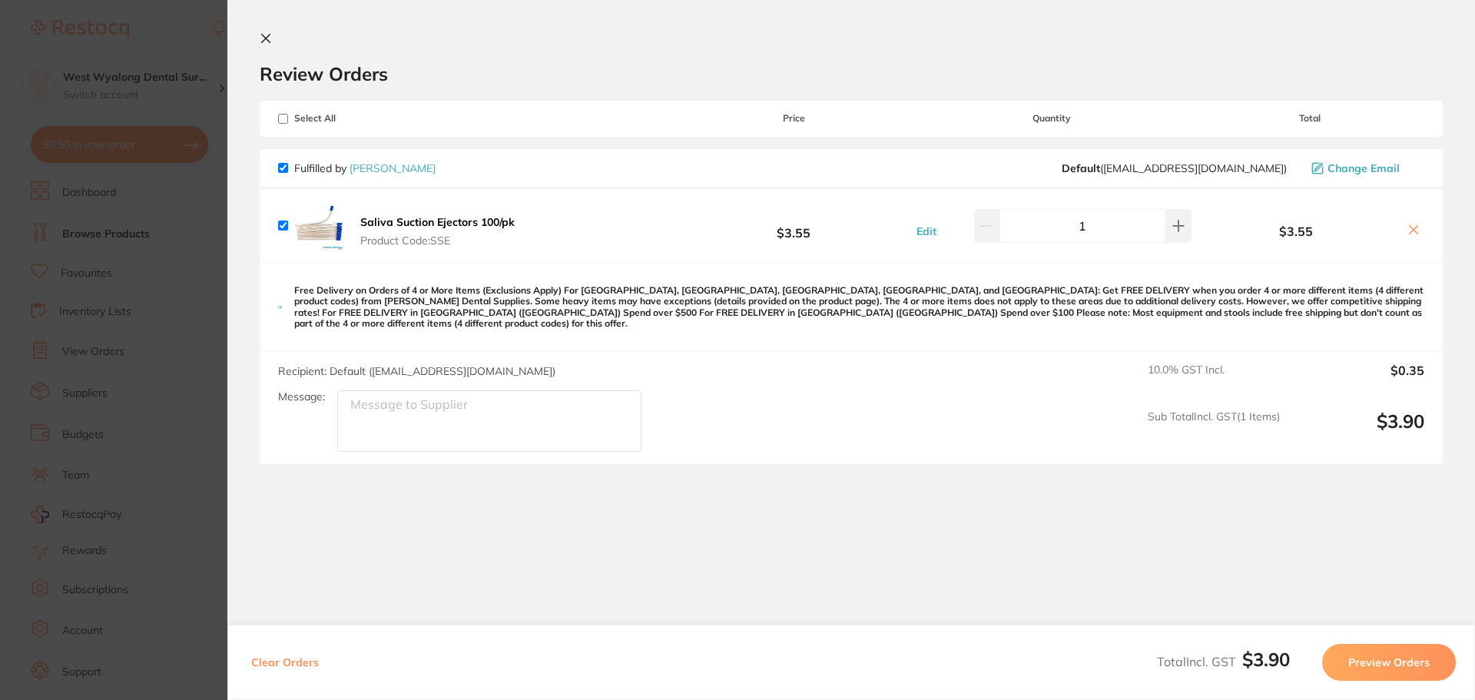
click at [1410, 231] on icon at bounding box center [1414, 230] width 8 height 8
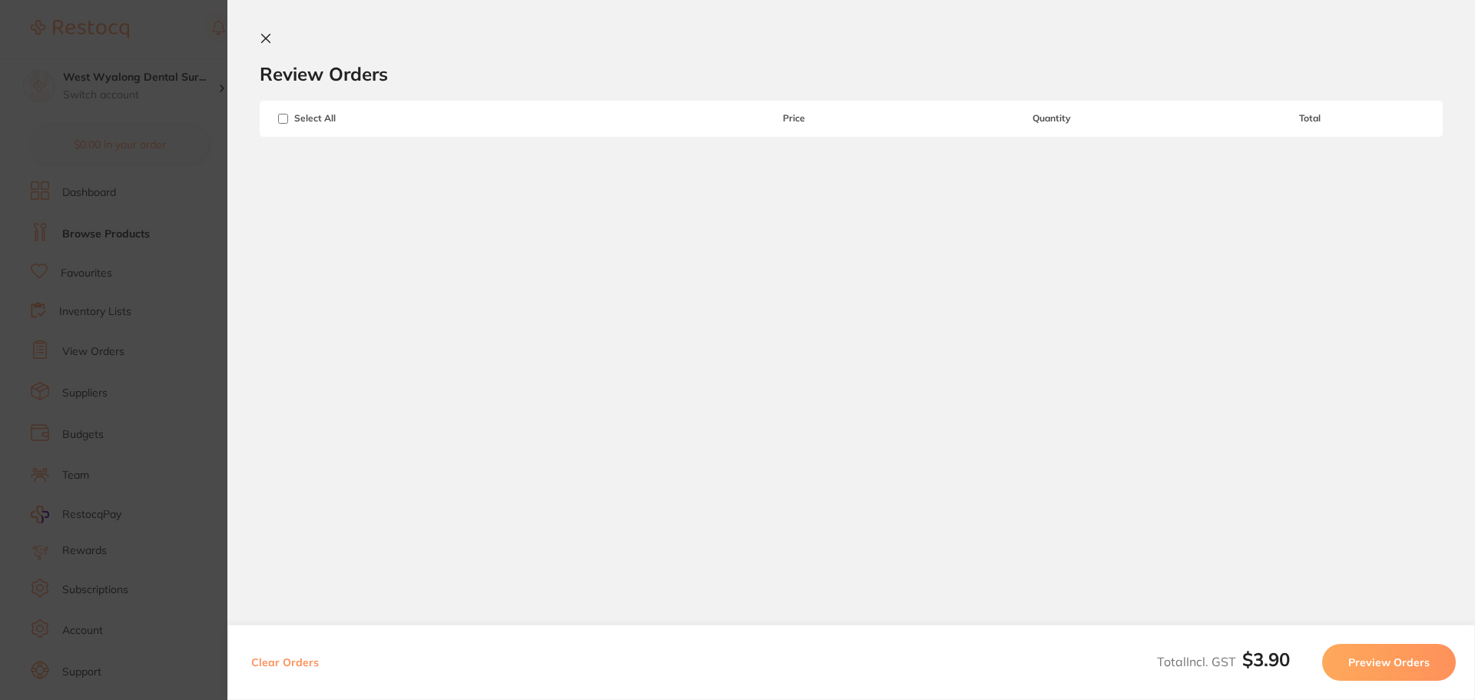
click at [265, 39] on icon at bounding box center [266, 39] width 8 height 8
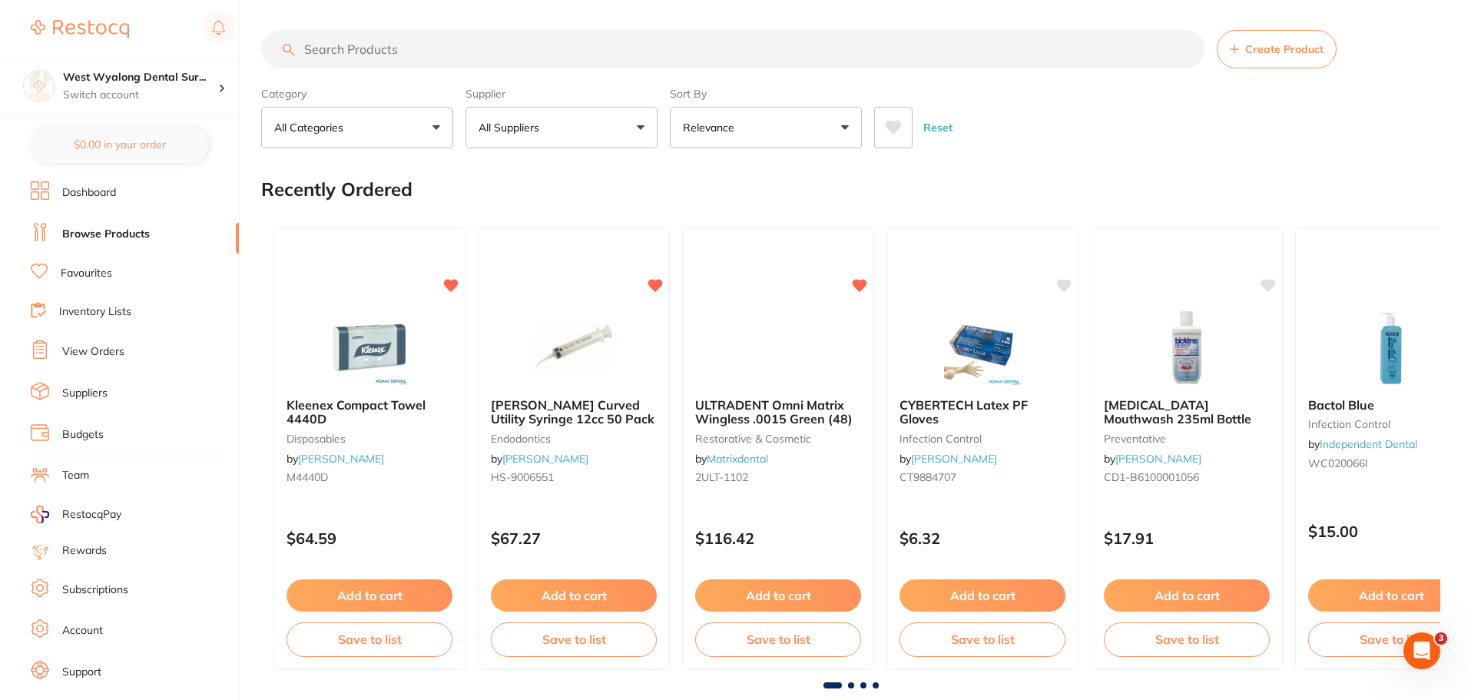
click at [70, 353] on link "View Orders" at bounding box center [93, 351] width 62 height 15
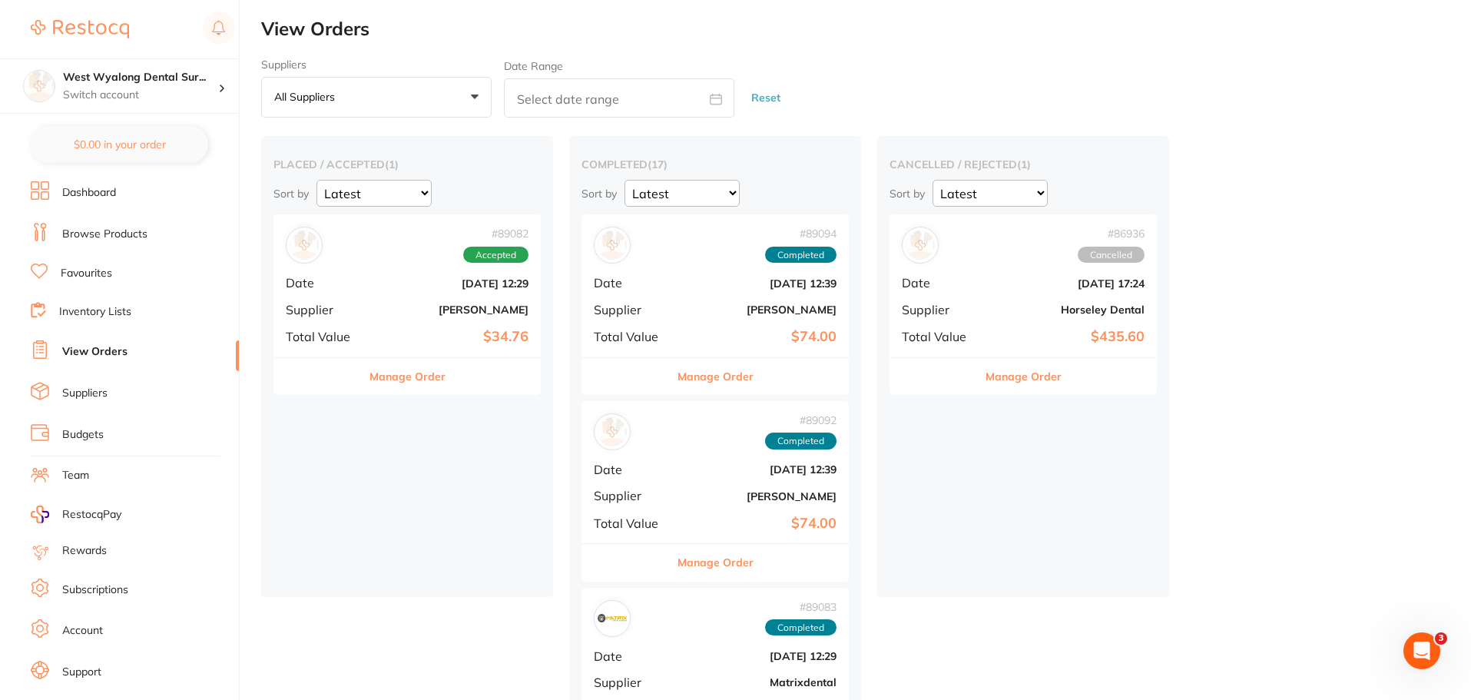
click at [83, 240] on link "Browse Products" at bounding box center [104, 234] width 85 height 15
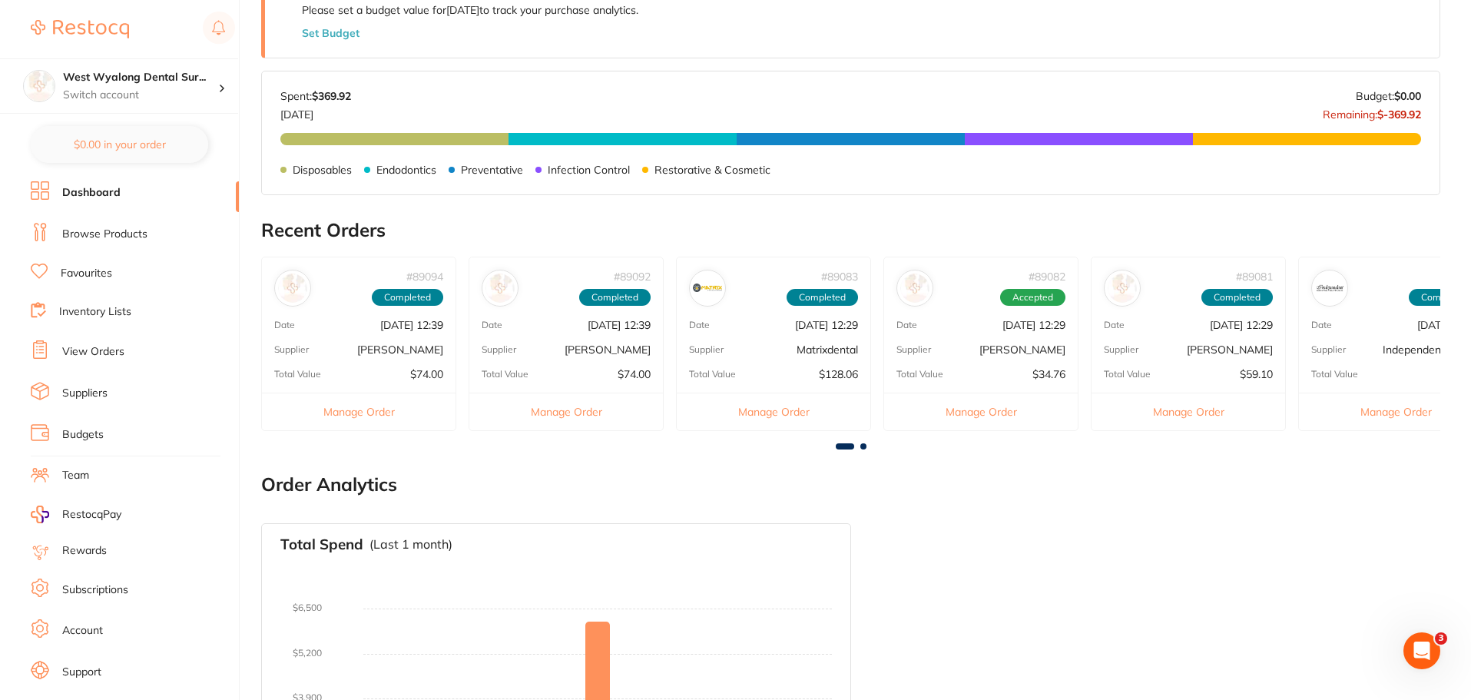
scroll to position [814, 0]
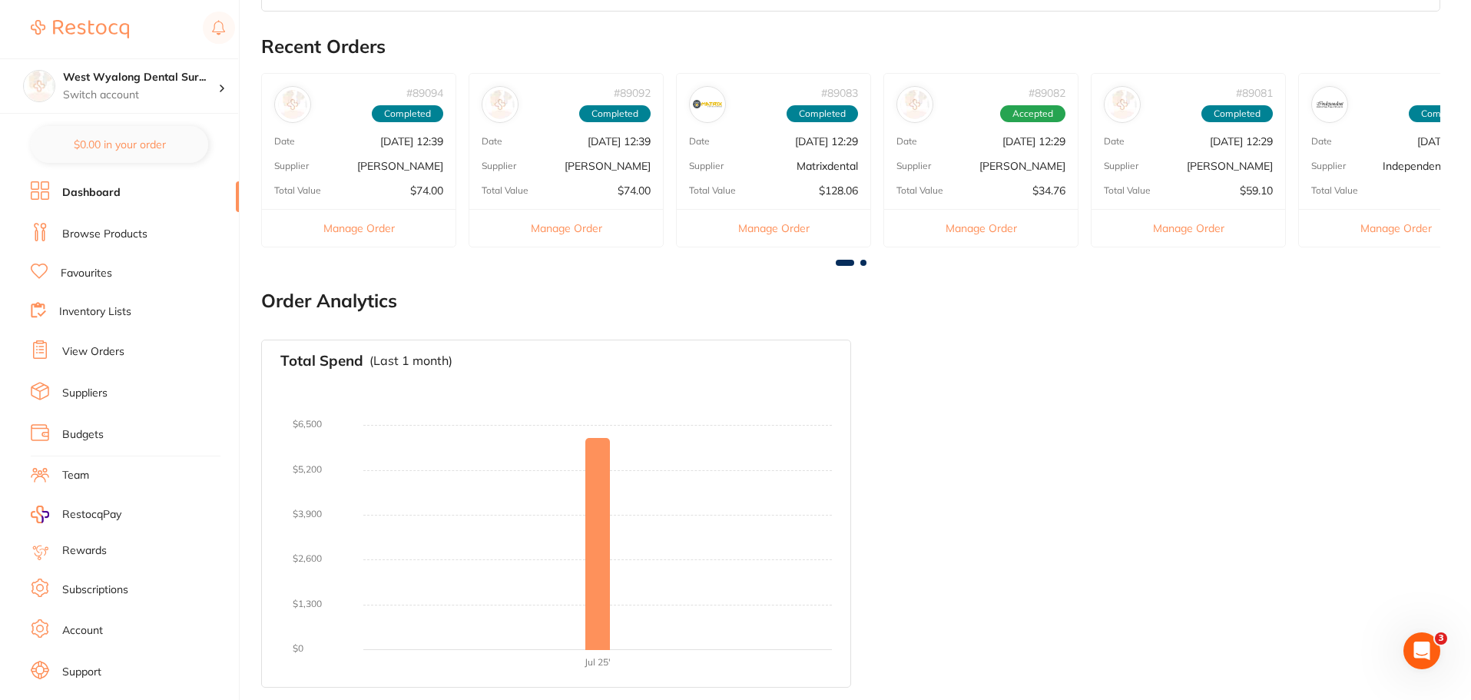
click at [984, 176] on div "# 89082 Accepted Date [DATE] 12:29 Supplier [PERSON_NAME] Total Value $34.76 Ma…" at bounding box center [980, 160] width 195 height 174
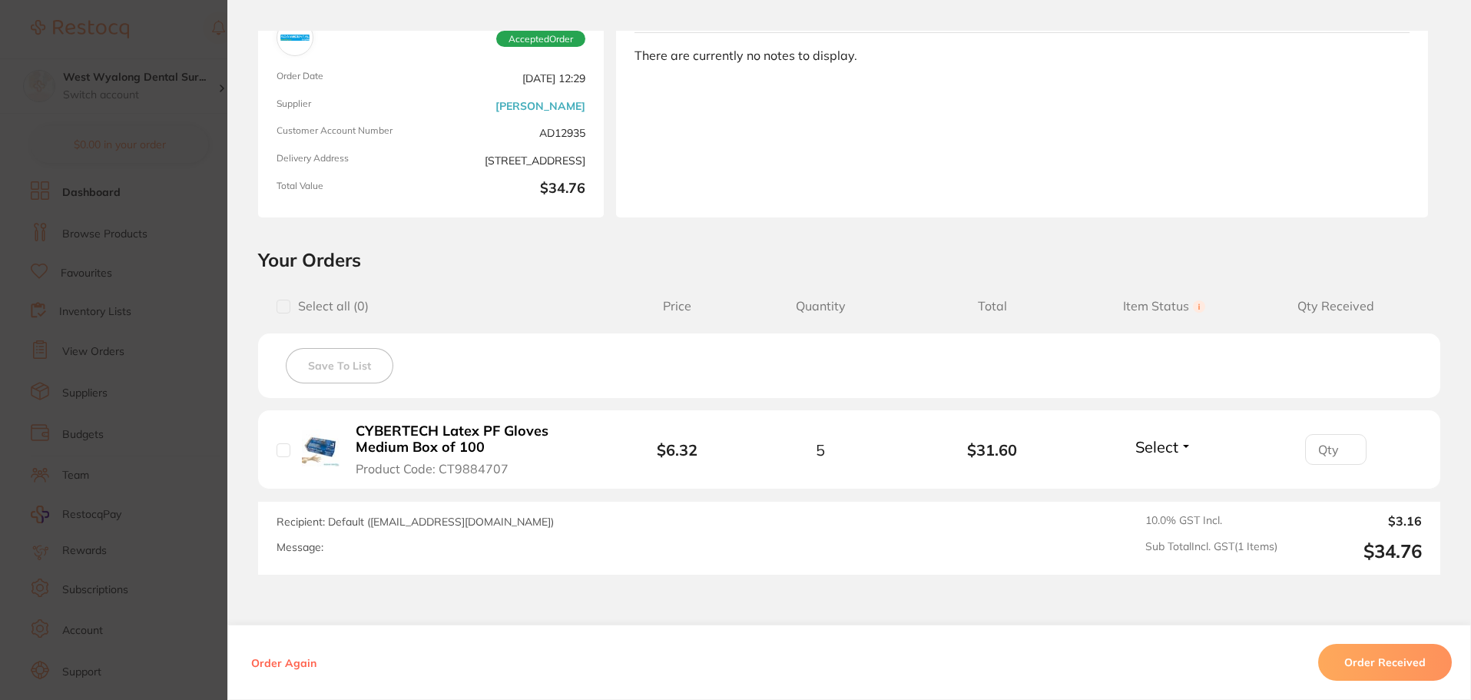
scroll to position [0, 0]
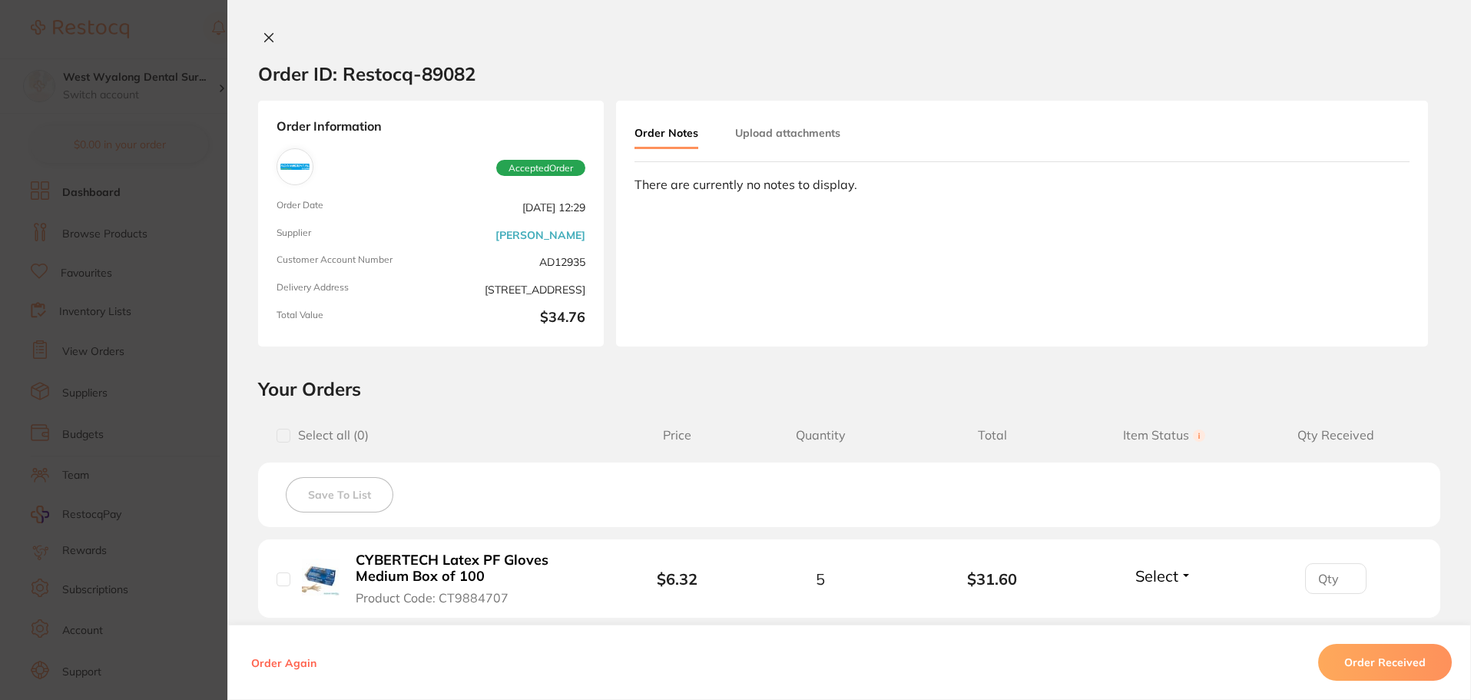
click at [266, 37] on icon at bounding box center [269, 38] width 8 height 8
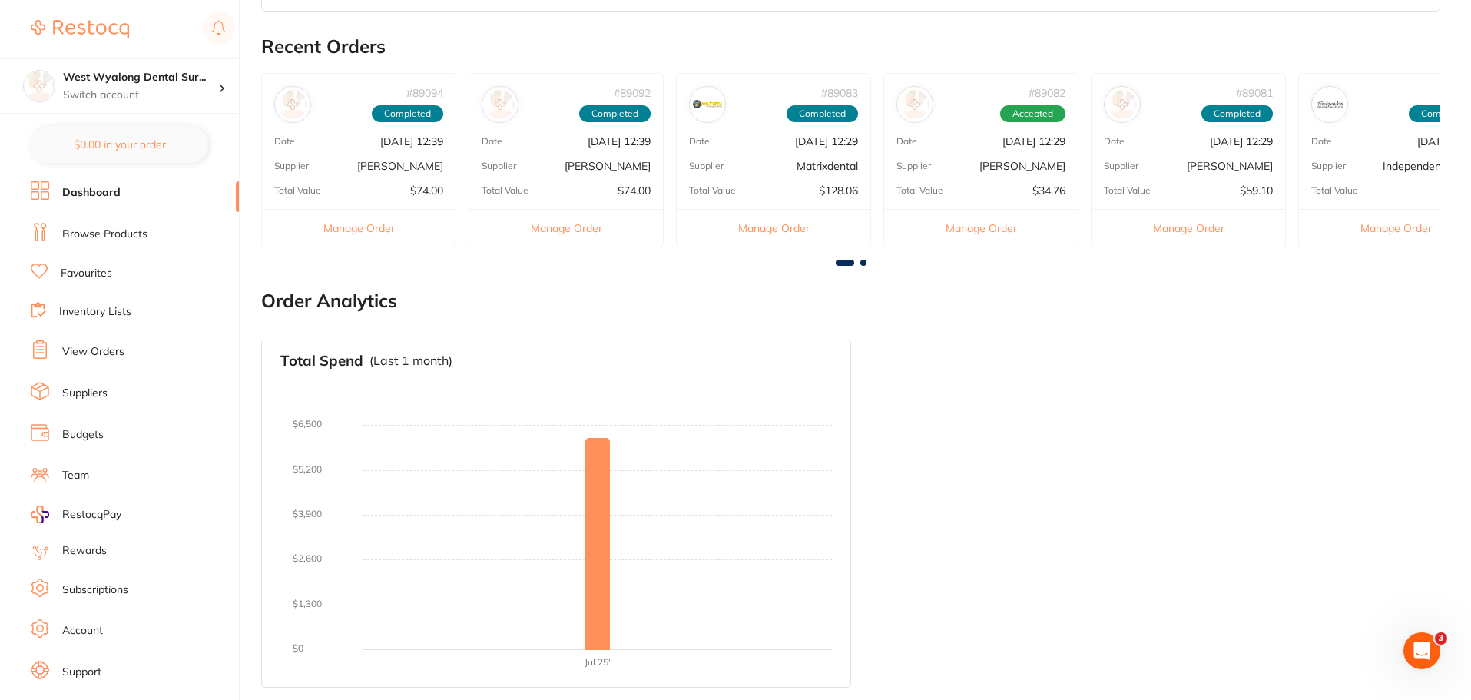
click at [100, 352] on link "View Orders" at bounding box center [93, 351] width 62 height 15
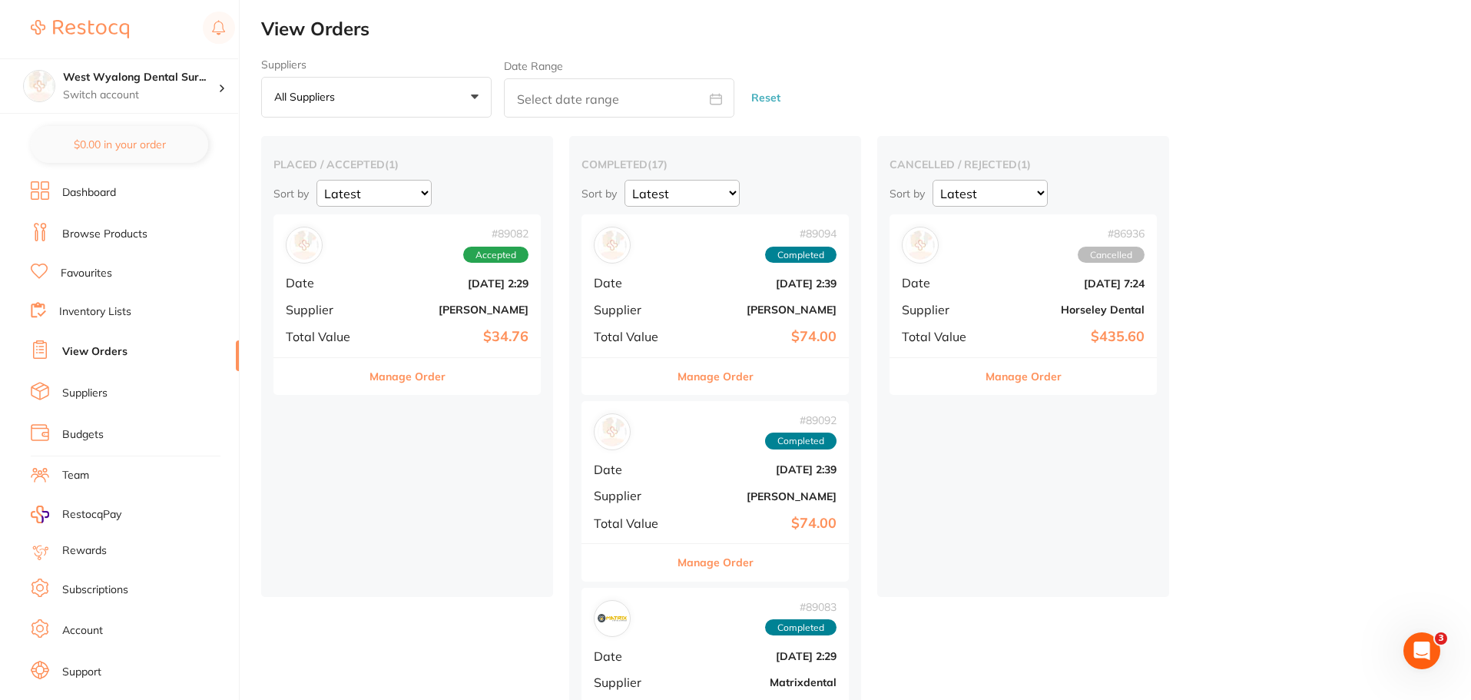
click at [94, 195] on link "Dashboard" at bounding box center [89, 192] width 54 height 15
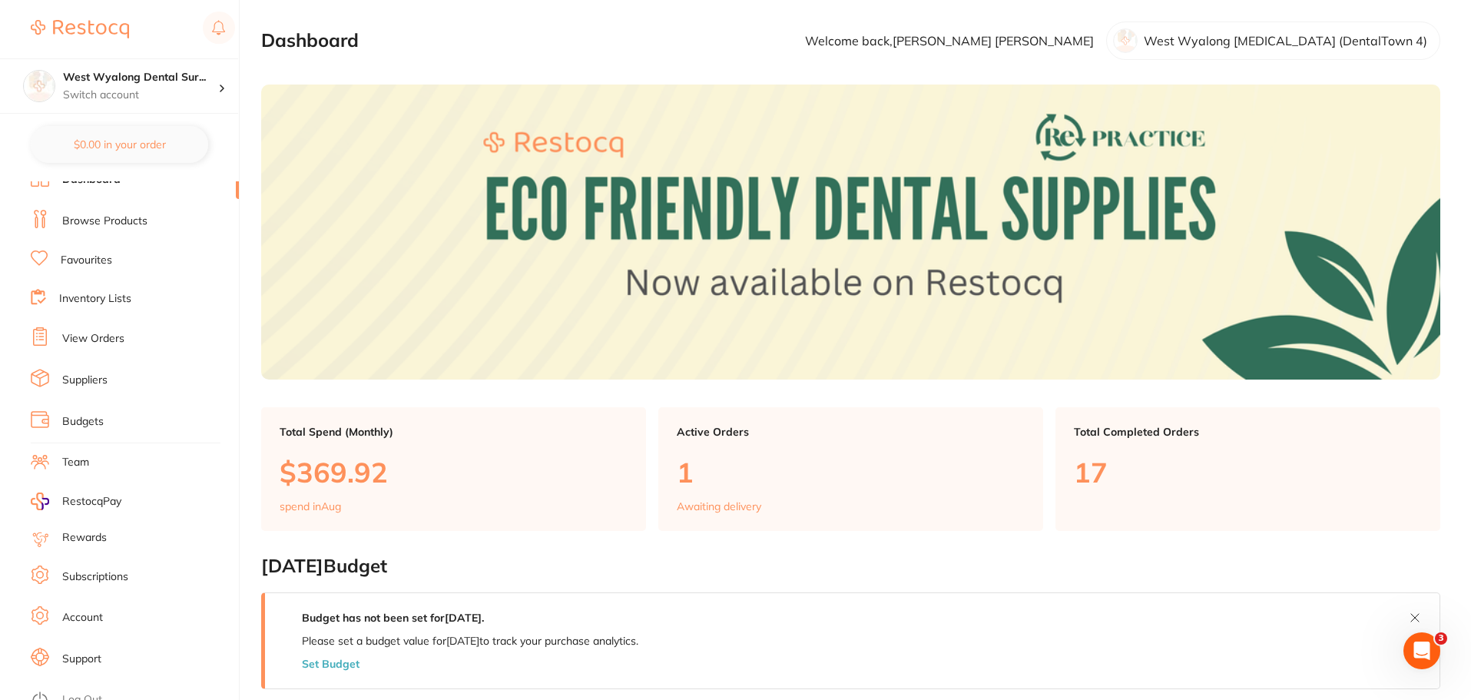
scroll to position [26, 0]
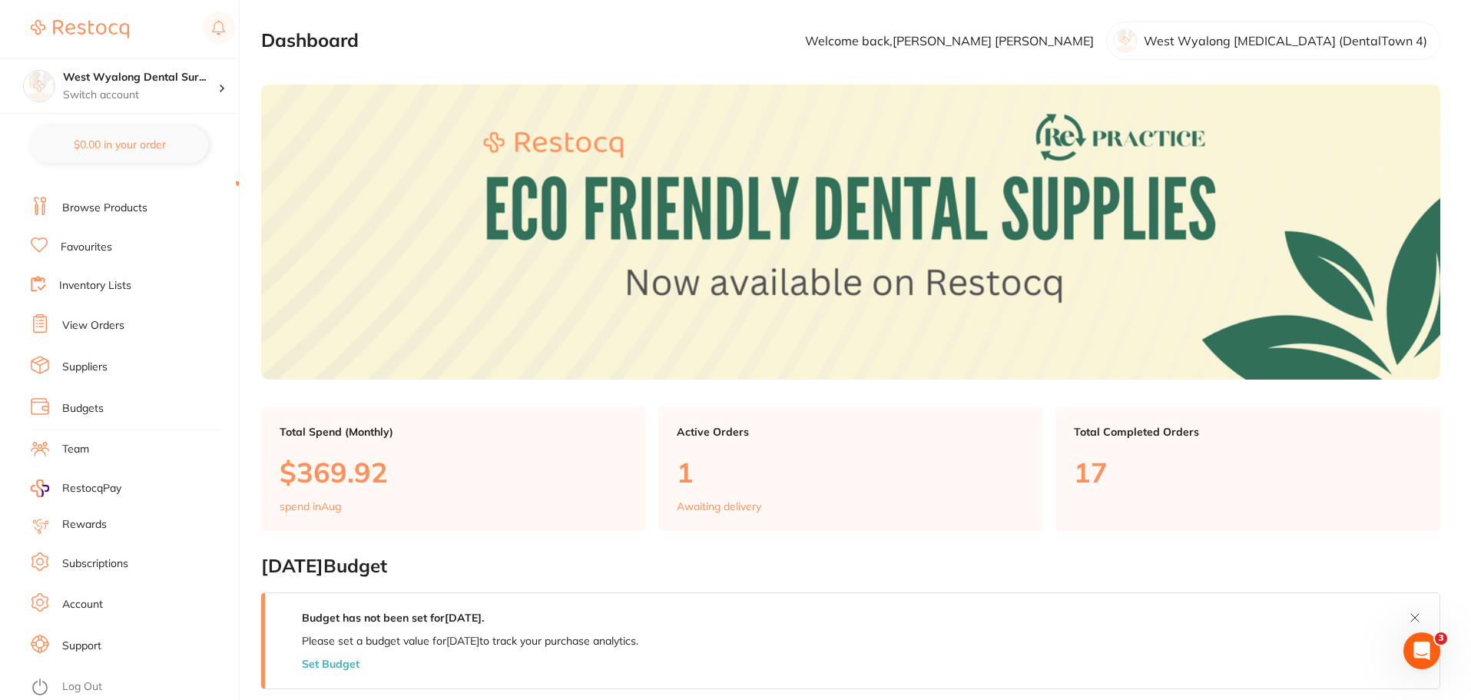
click at [98, 212] on link "Browse Products" at bounding box center [104, 207] width 85 height 15
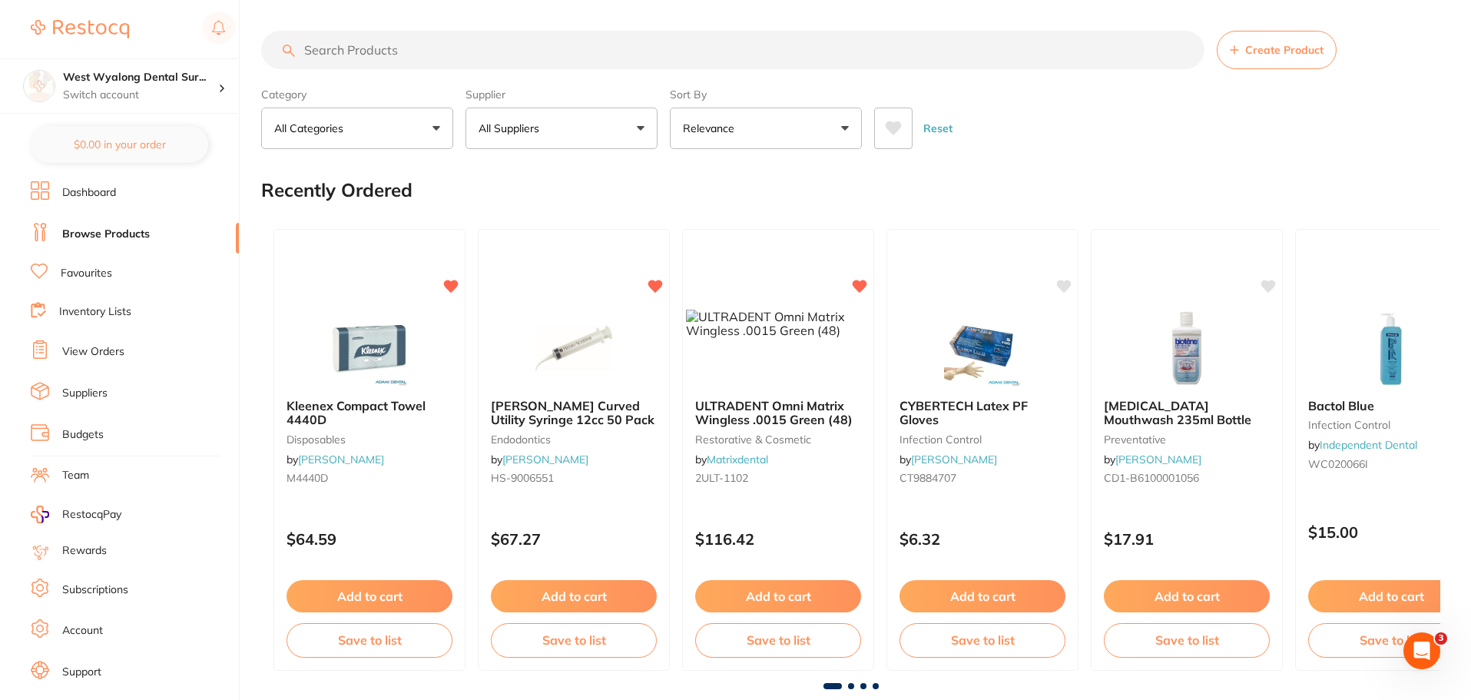
click at [88, 352] on link "View Orders" at bounding box center [93, 351] width 62 height 15
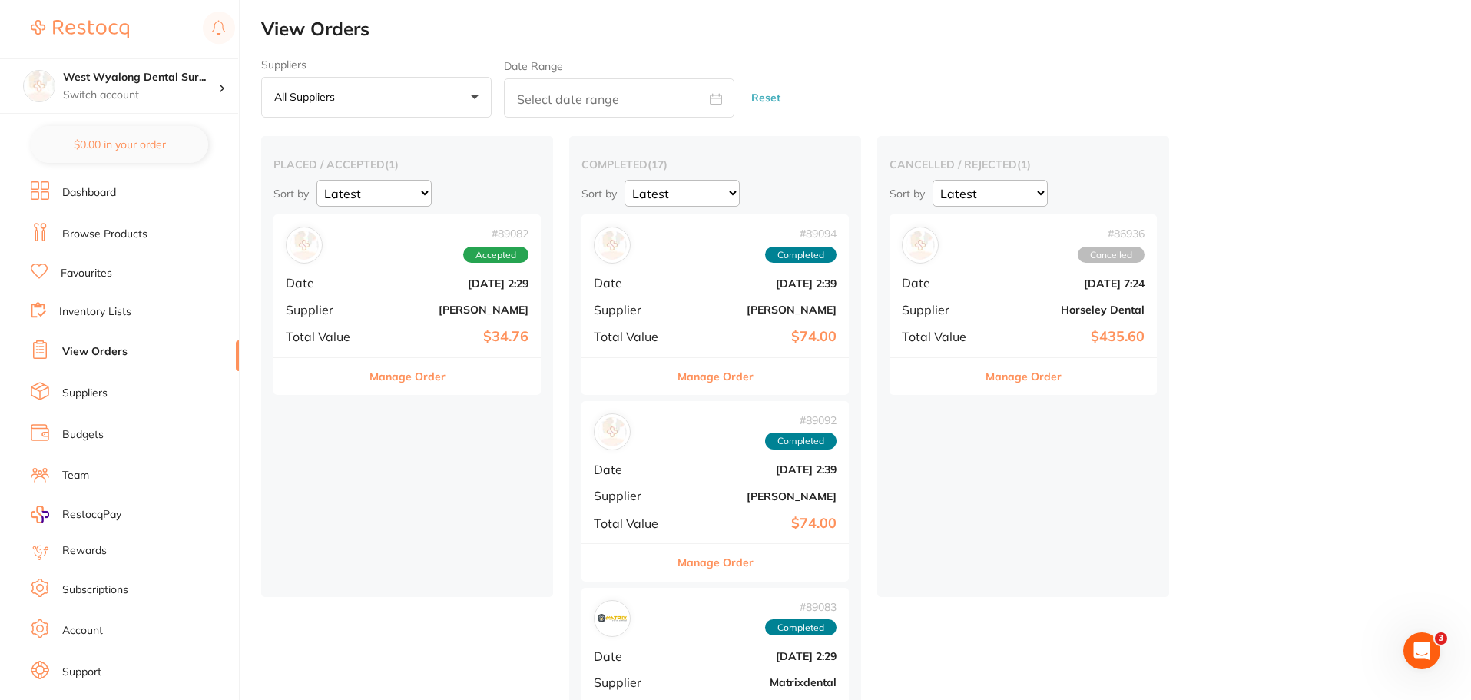
click at [432, 279] on b "[DATE] 2:29" at bounding box center [452, 283] width 154 height 12
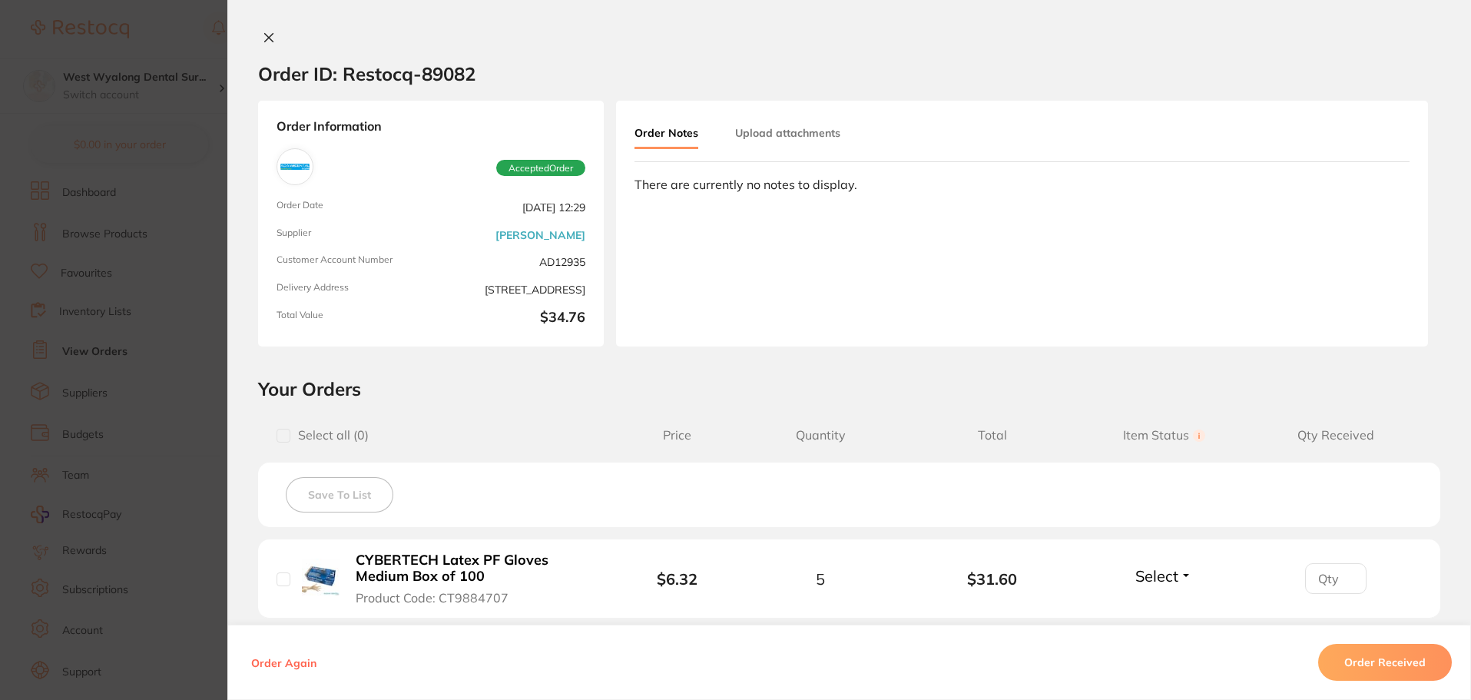
click at [266, 39] on icon at bounding box center [269, 38] width 8 height 8
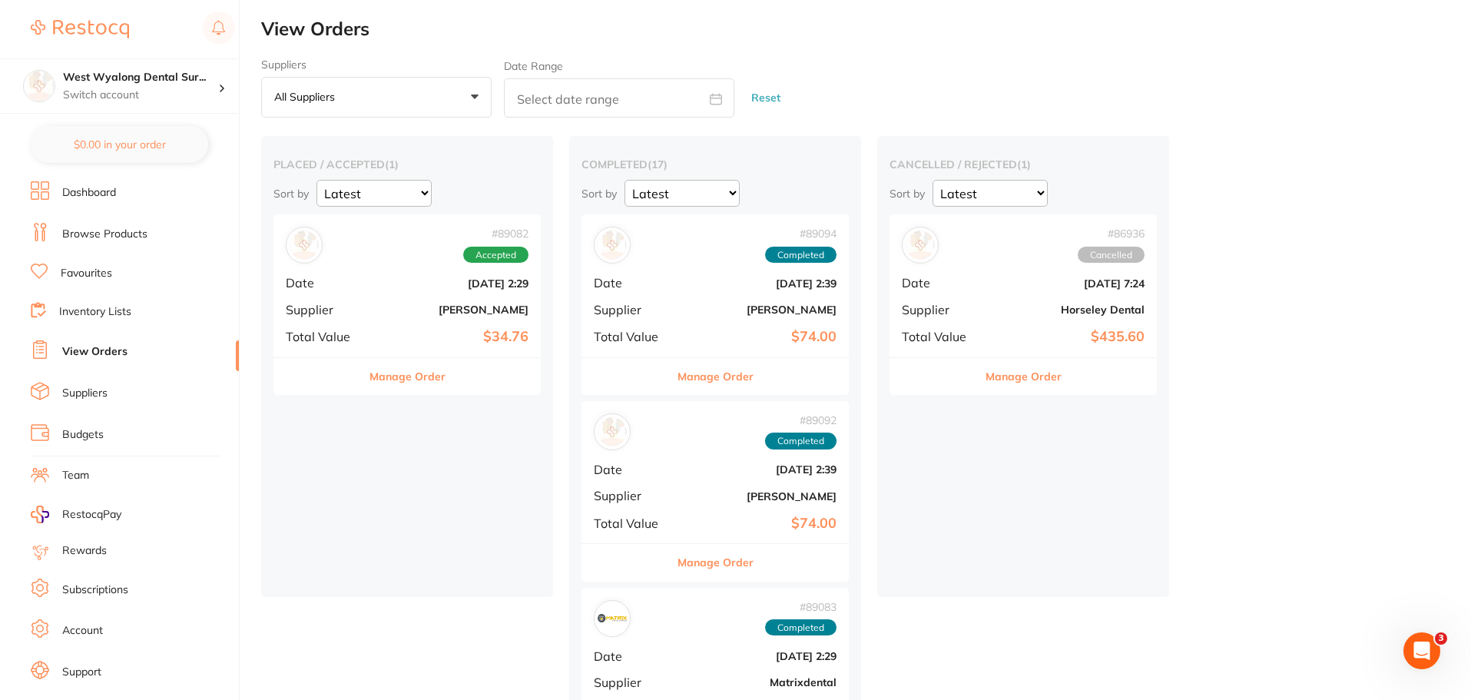
click at [84, 187] on link "Dashboard" at bounding box center [89, 192] width 54 height 15
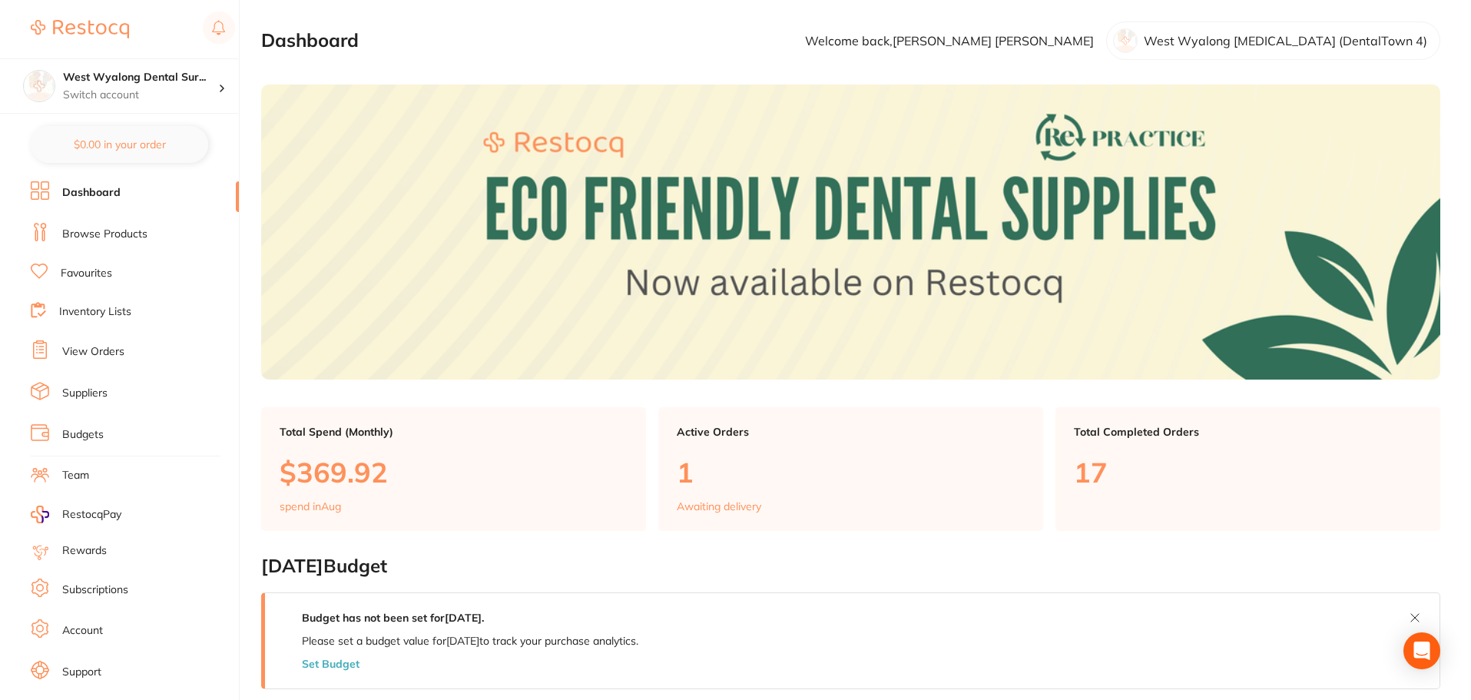
click at [99, 236] on link "Browse Products" at bounding box center [104, 234] width 85 height 15
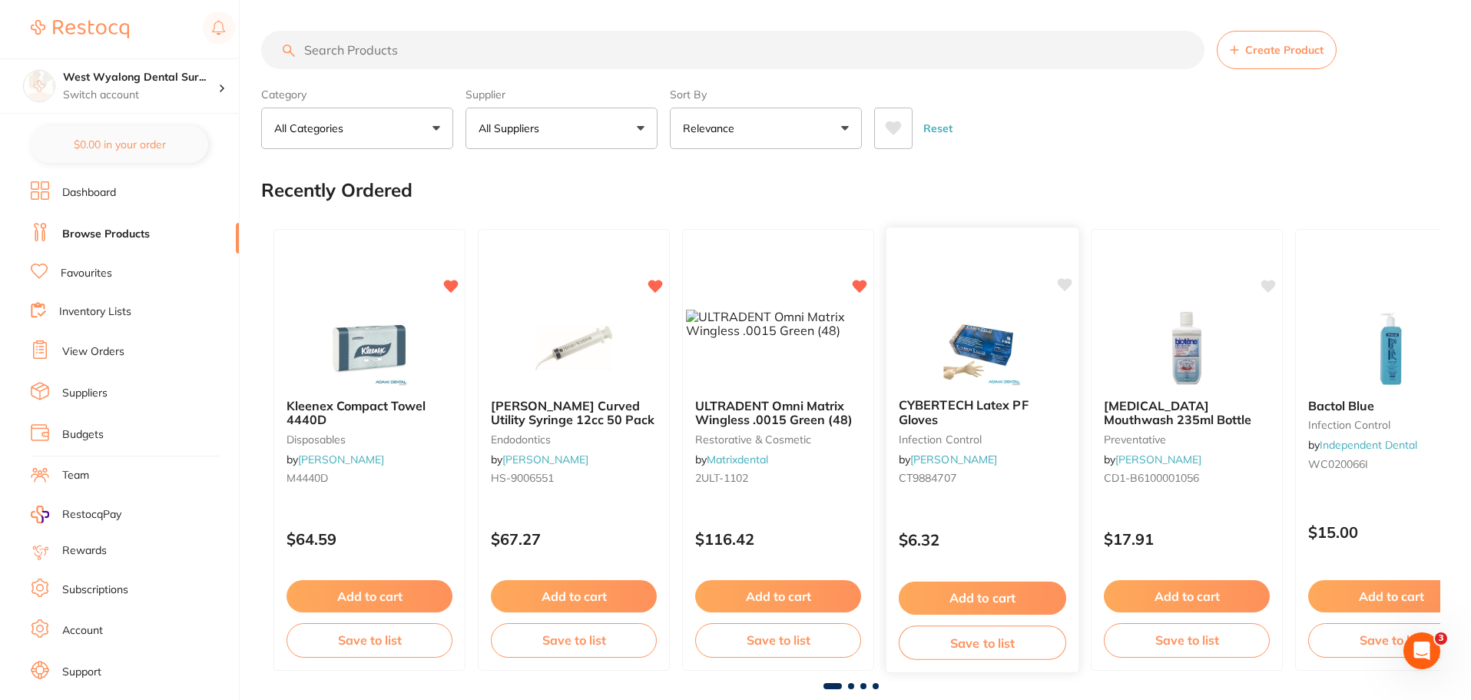
click at [981, 595] on button "Add to cart" at bounding box center [982, 598] width 167 height 33
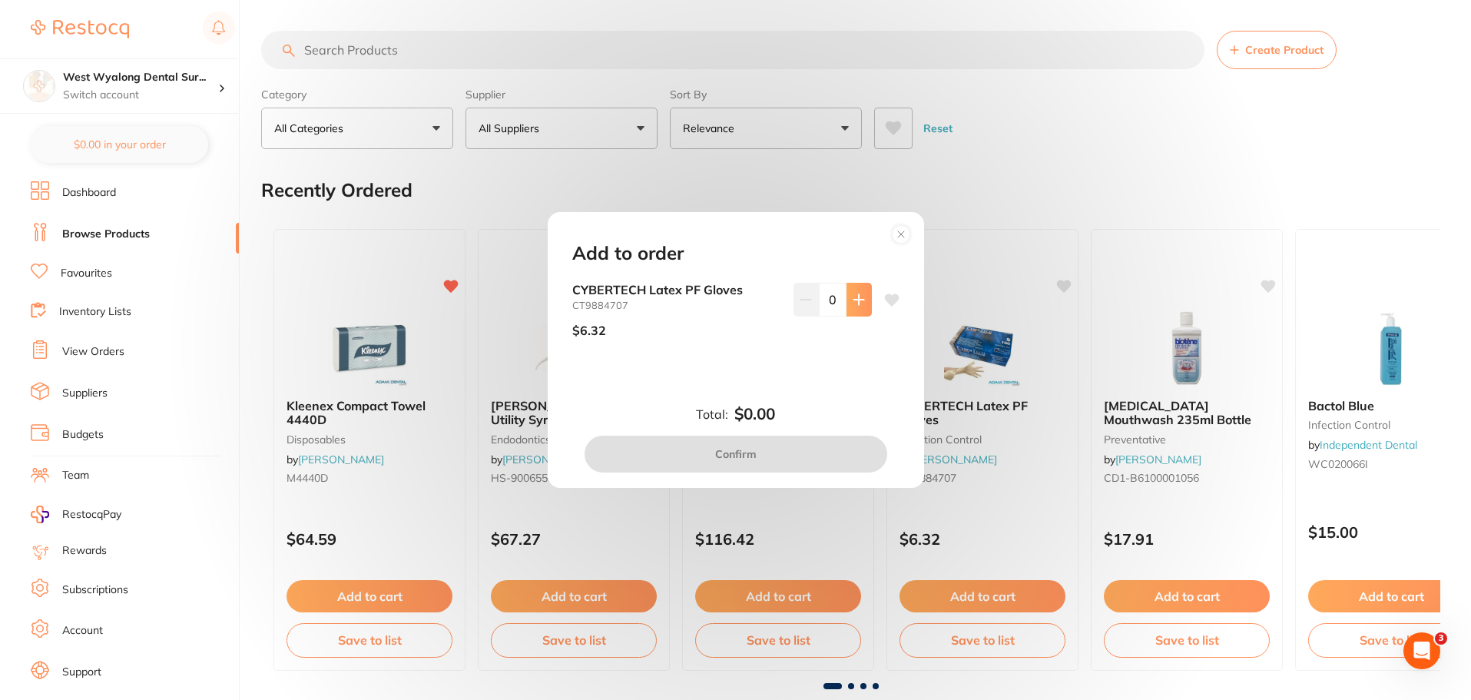
click at [853, 297] on icon at bounding box center [859, 299] width 12 height 12
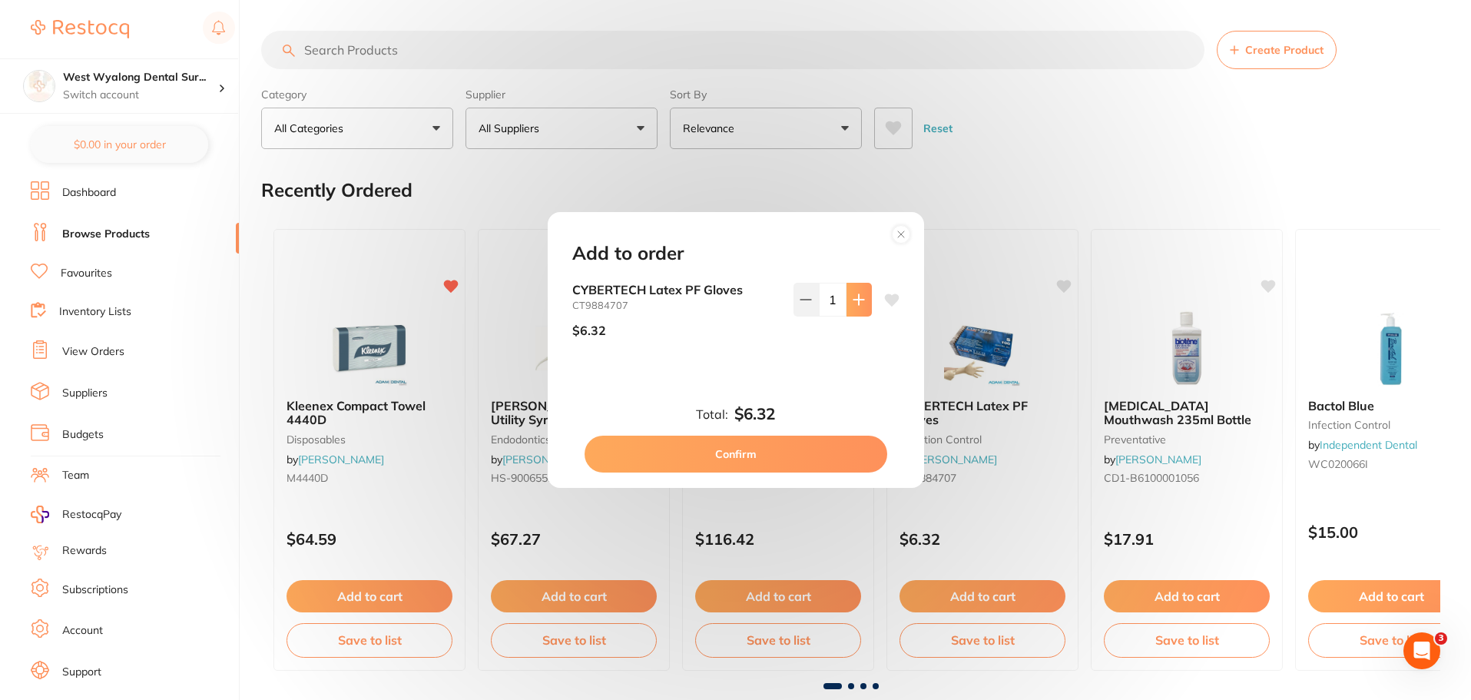
click at [853, 297] on icon at bounding box center [859, 299] width 12 height 12
type input "5"
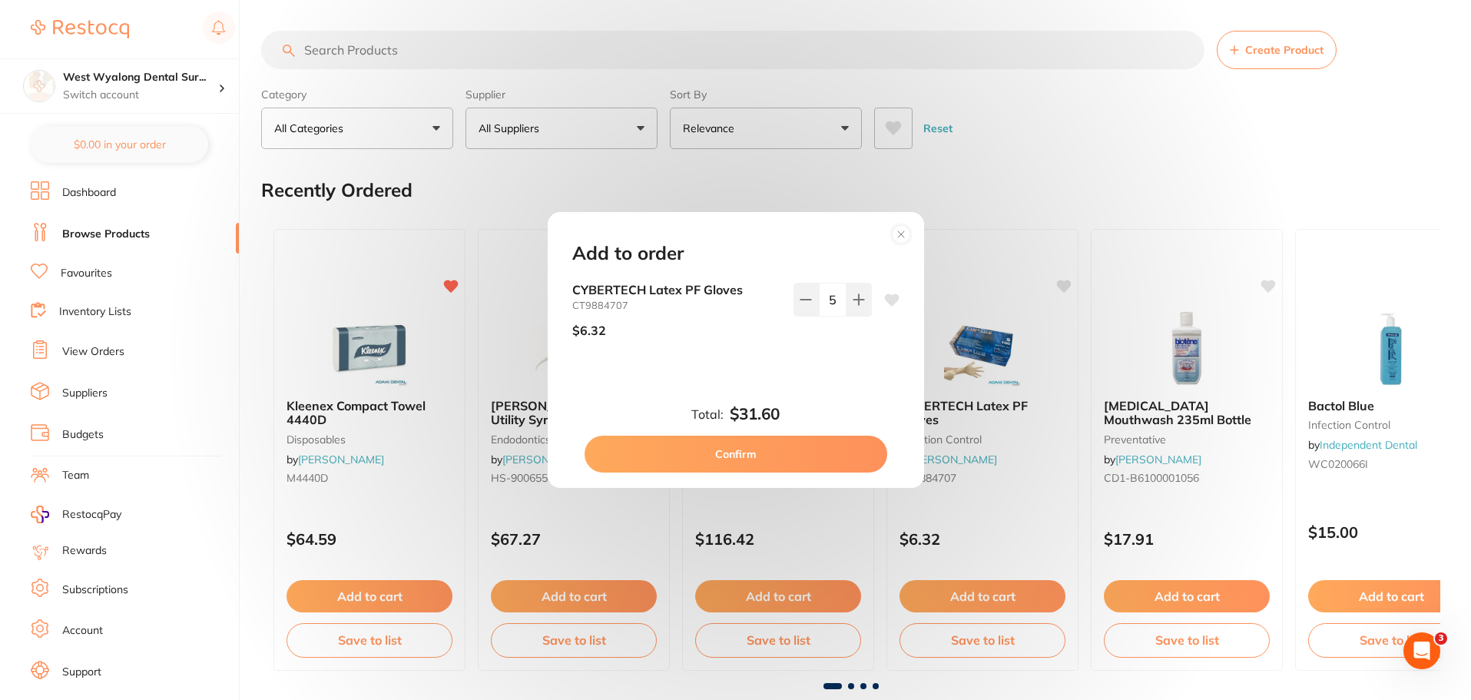
click at [737, 449] on button "Confirm" at bounding box center [736, 454] width 303 height 37
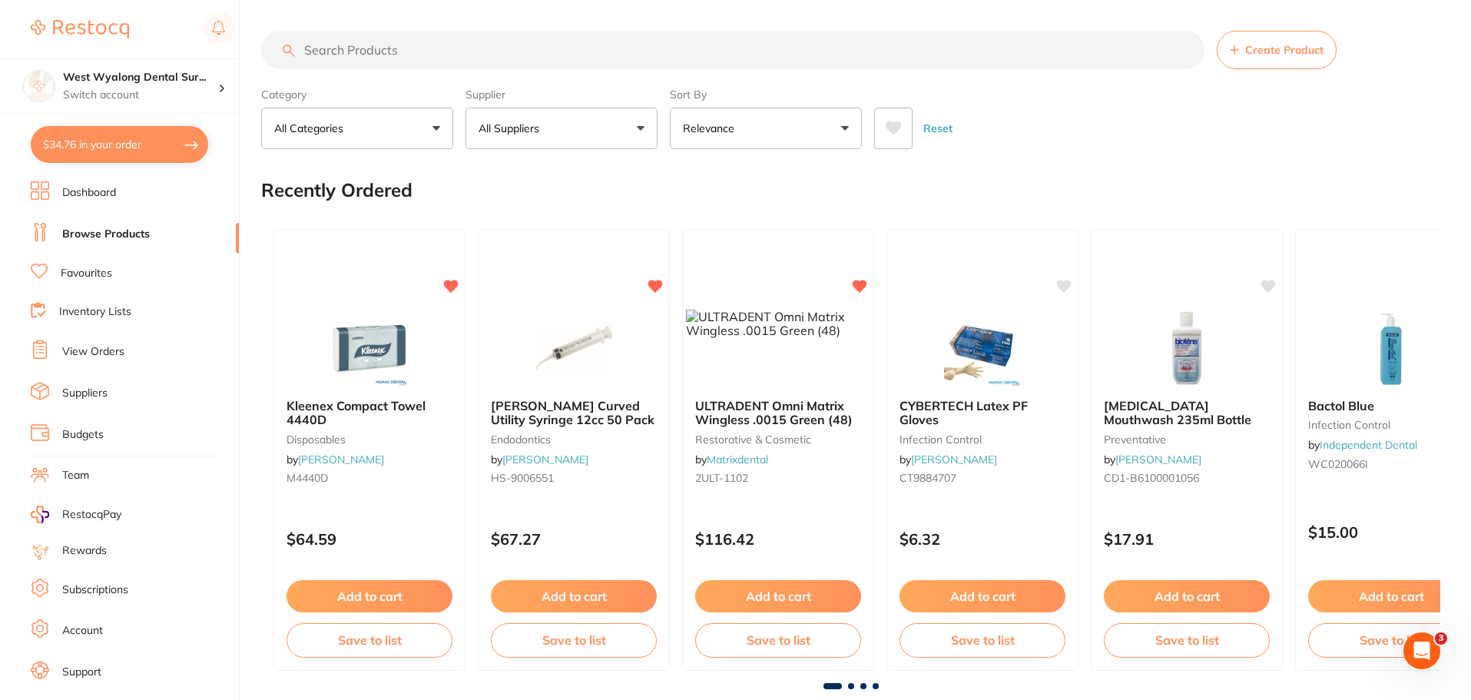
click at [80, 148] on button "$34.76 in your order" at bounding box center [119, 144] width 177 height 37
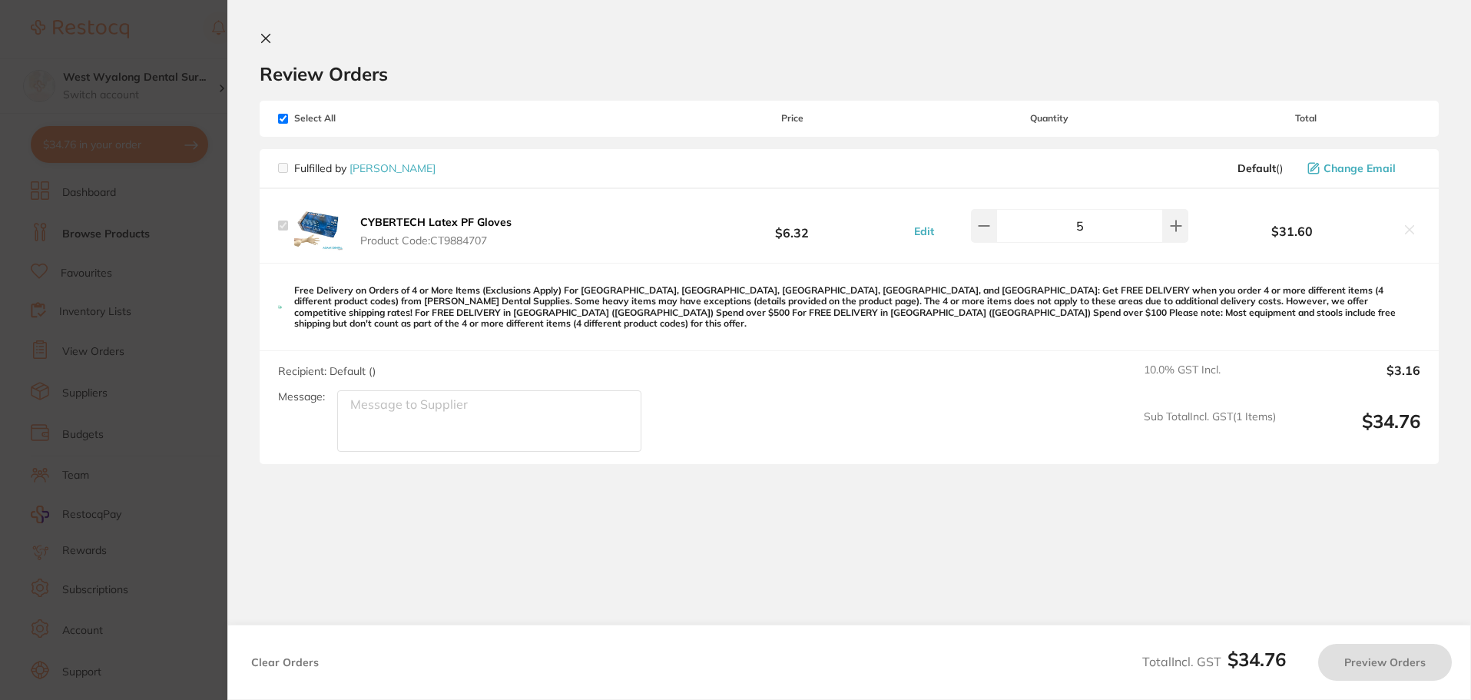
checkbox input "true"
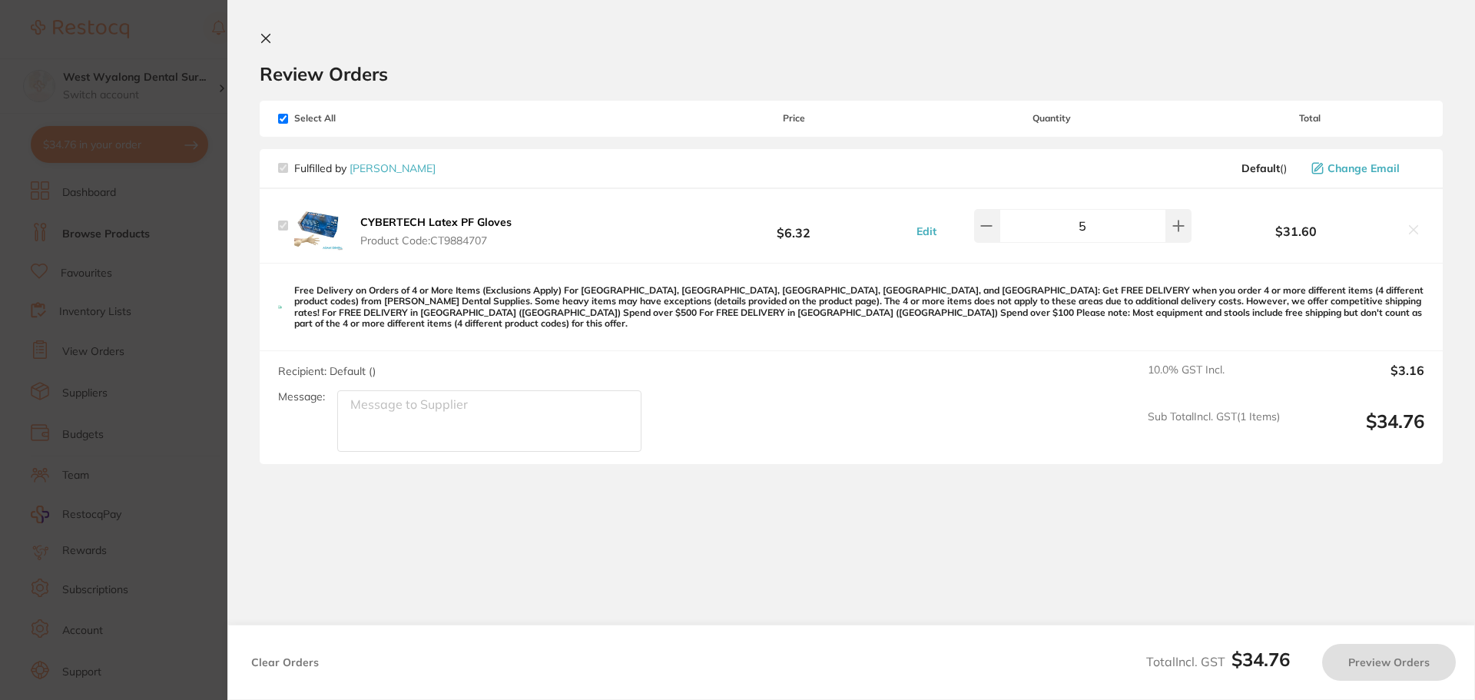
checkbox input "true"
type input "3"
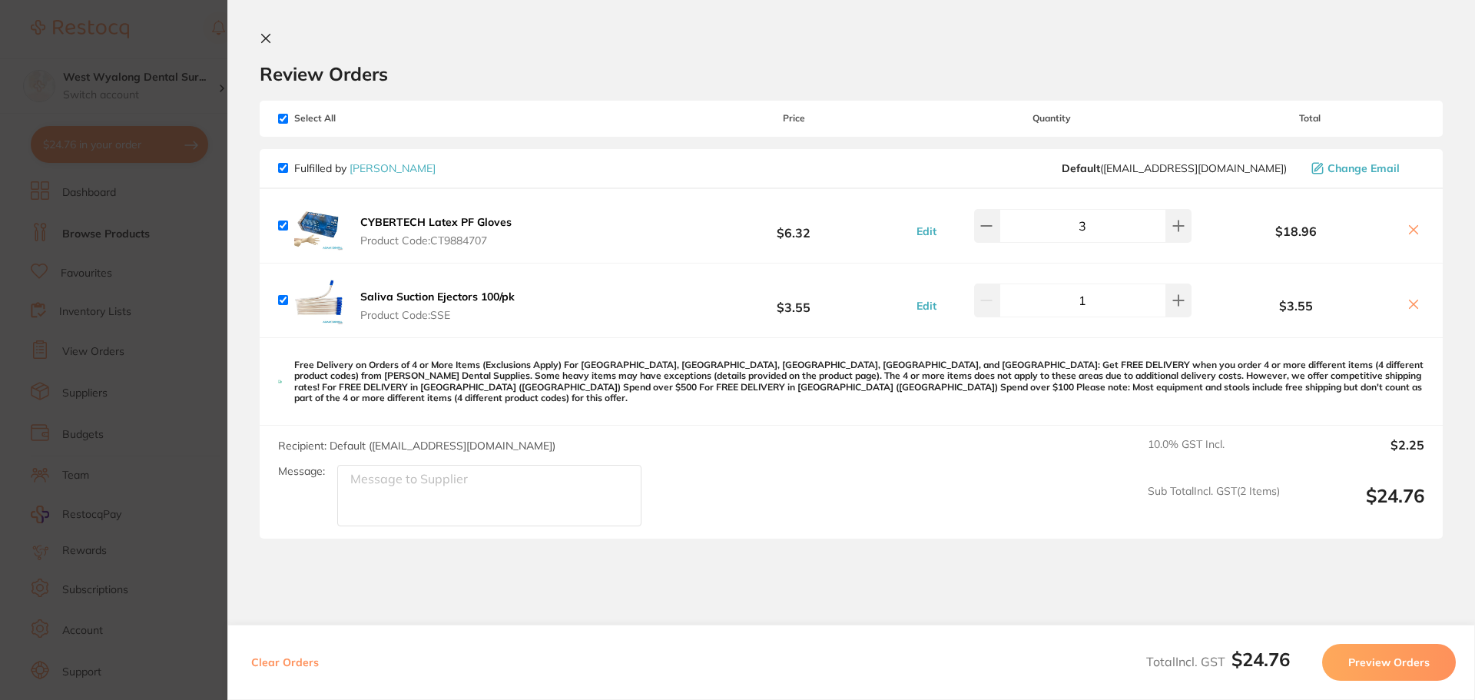
click at [283, 301] on input "checkbox" at bounding box center [283, 300] width 10 height 10
checkbox input "false"
click at [1411, 305] on icon at bounding box center [1413, 304] width 12 height 12
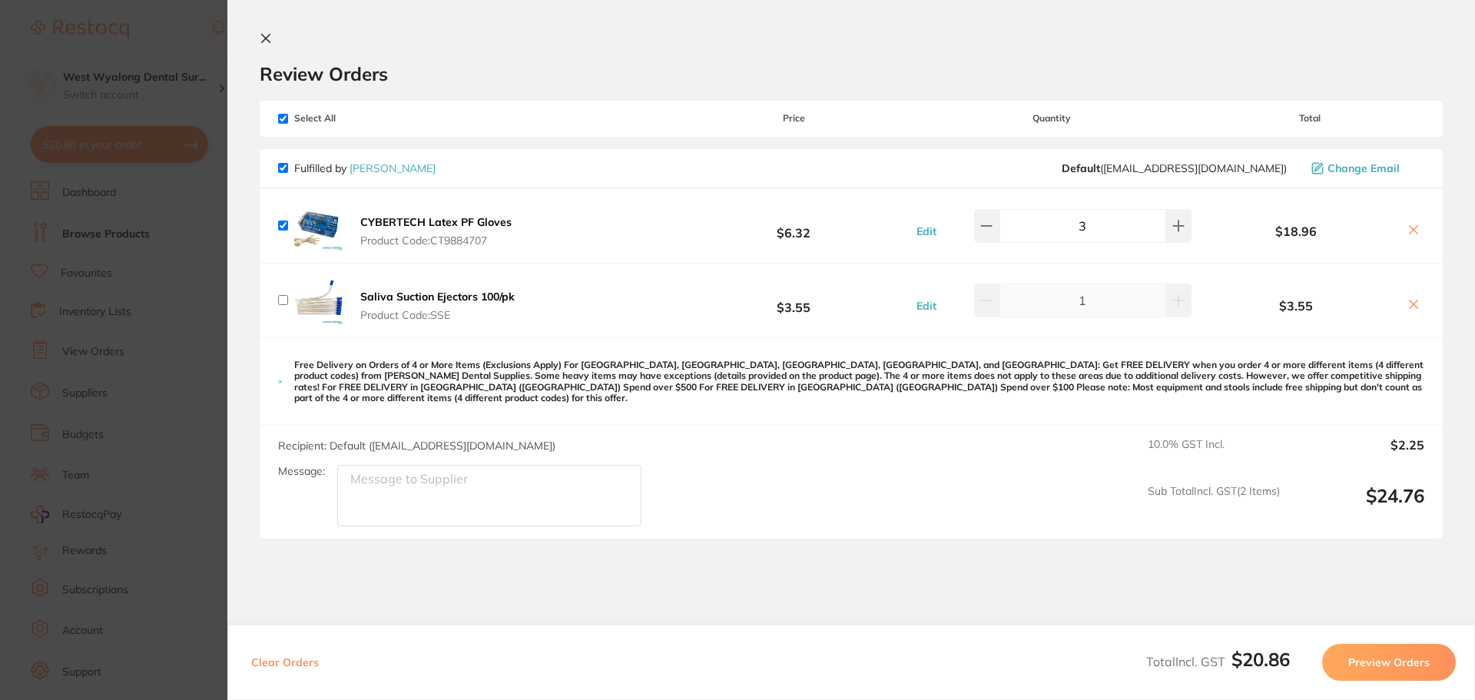
checkbox input "true"
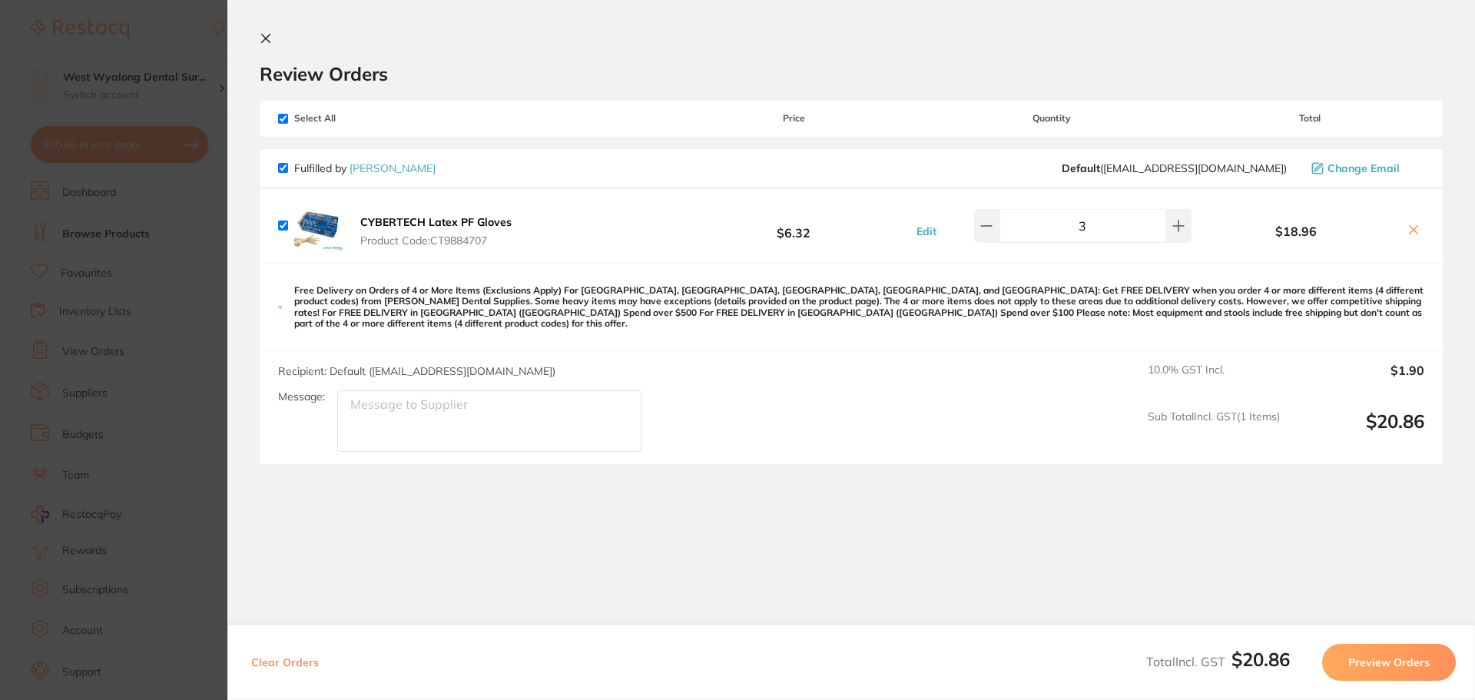
click at [436, 229] on button "CYBERTECH Latex PF Gloves Product Code: CT9884707" at bounding box center [436, 231] width 161 height 32
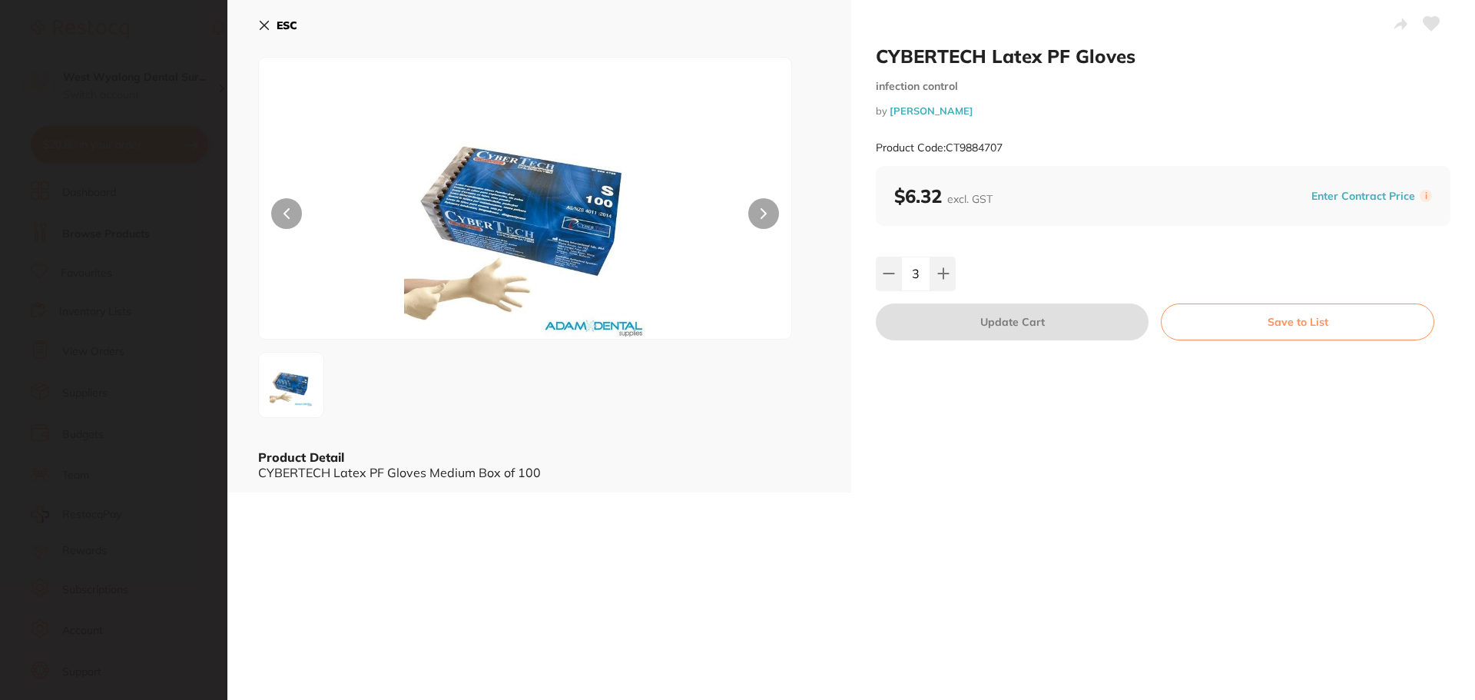
click at [1431, 24] on icon at bounding box center [1431, 24] width 16 height 14
checkbox input "true"
type input "5"
checkbox input "true"
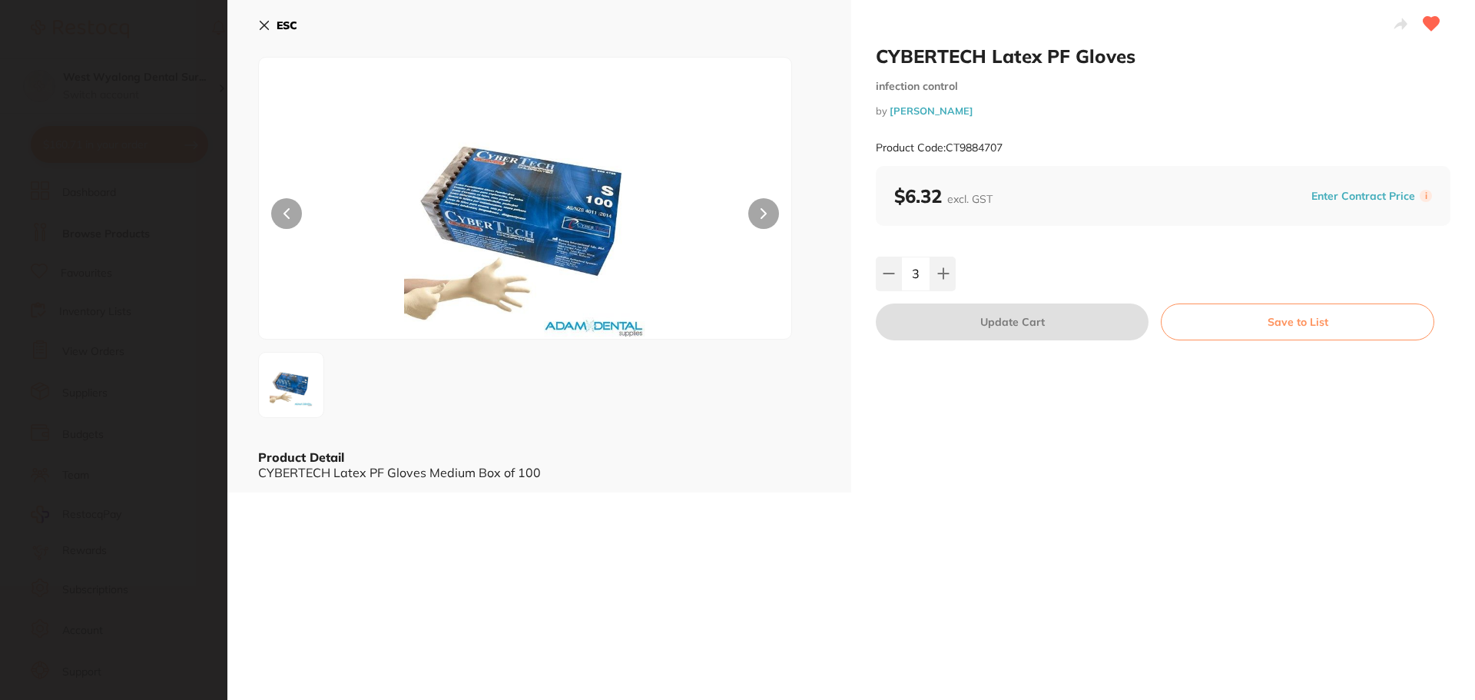
click at [262, 25] on icon at bounding box center [264, 25] width 12 height 12
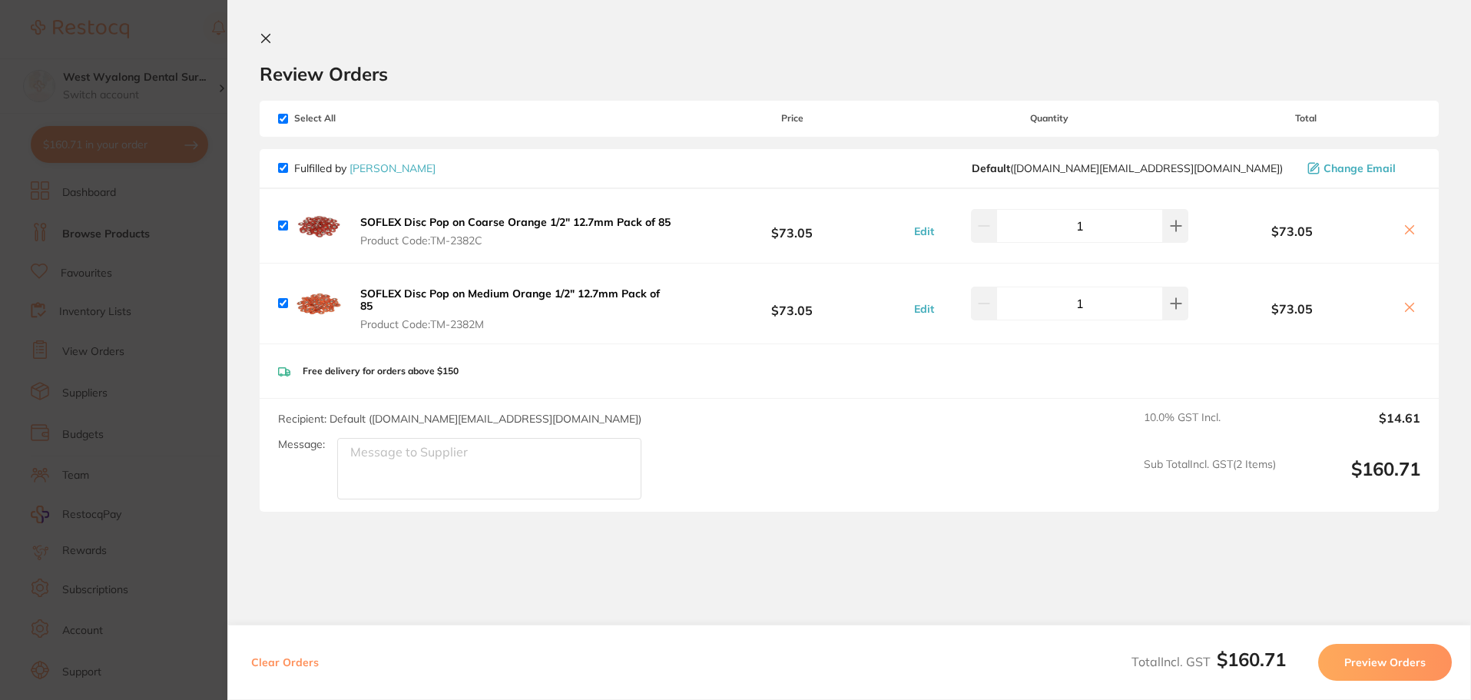
scroll to position [353, 0]
click at [263, 38] on icon at bounding box center [266, 39] width 8 height 8
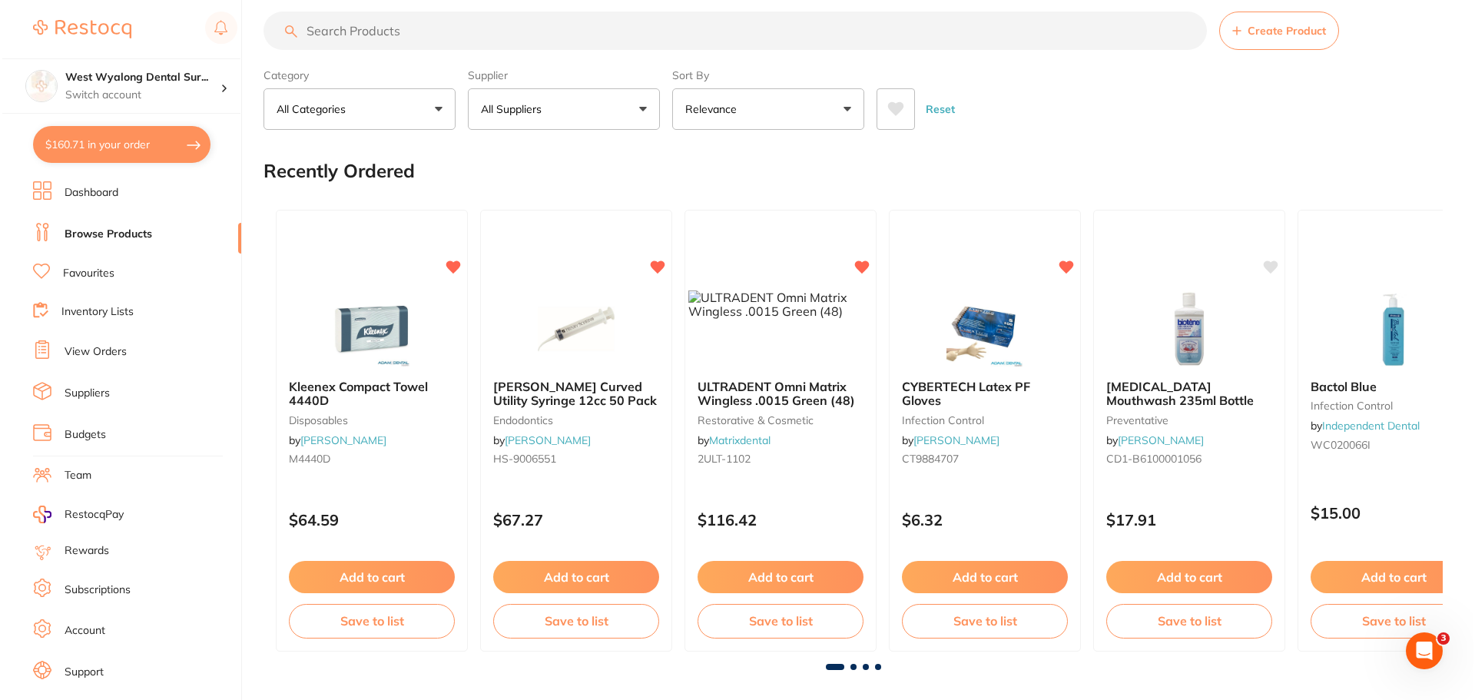
scroll to position [0, 0]
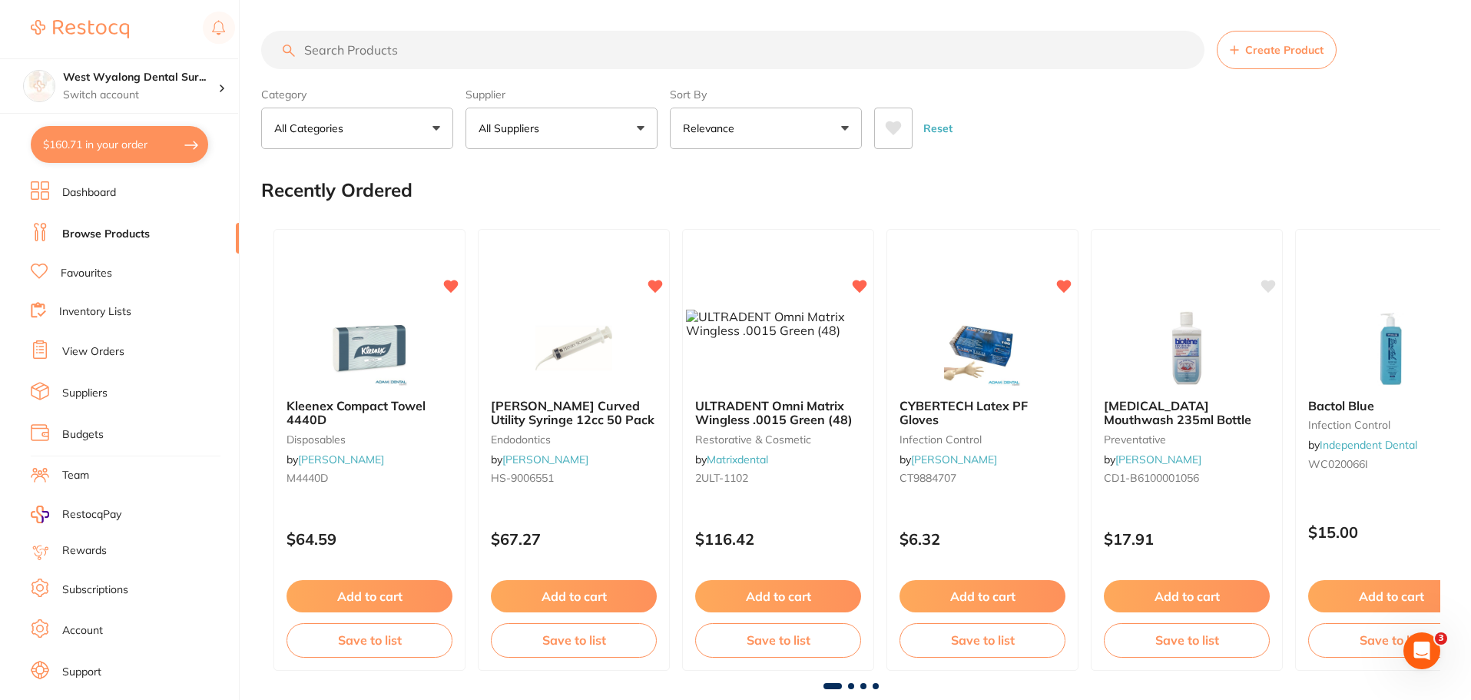
click at [118, 150] on button "$160.71 in your order" at bounding box center [119, 144] width 177 height 37
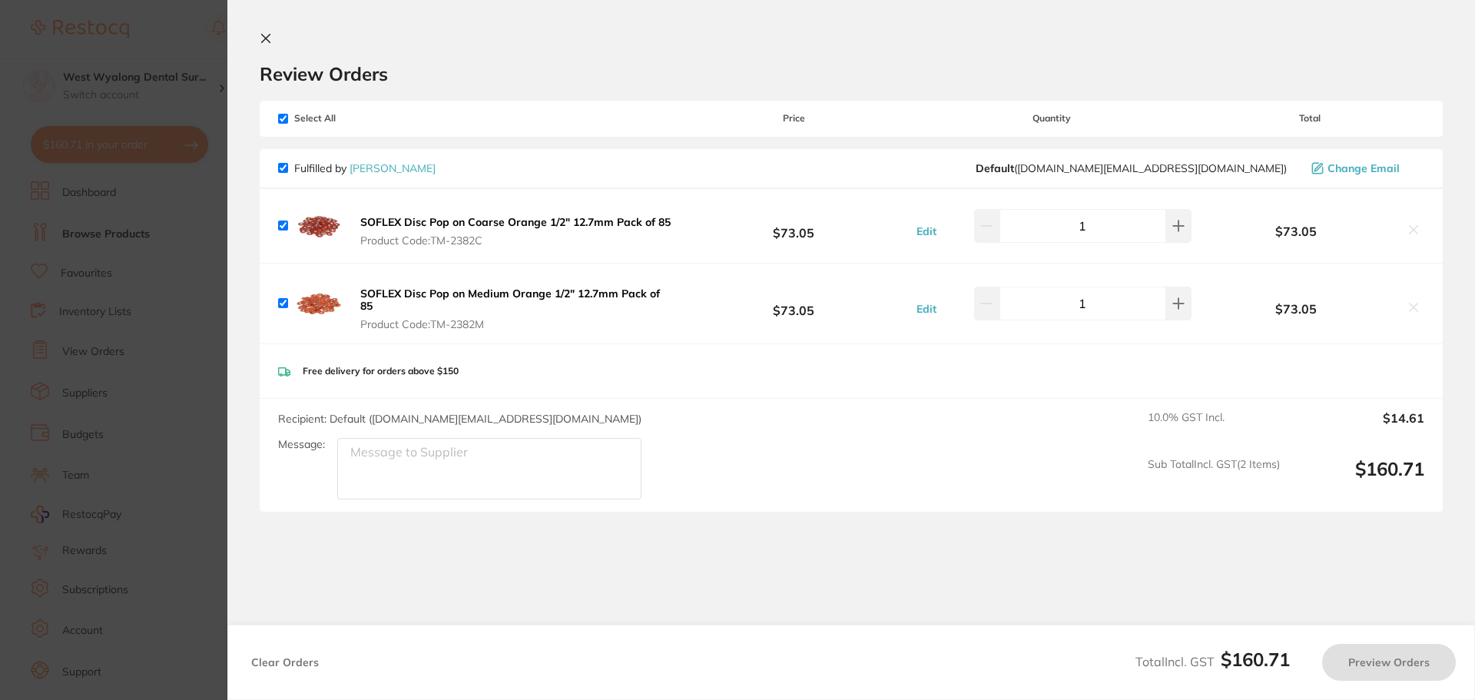
type input "2"
click at [267, 38] on icon at bounding box center [266, 39] width 8 height 8
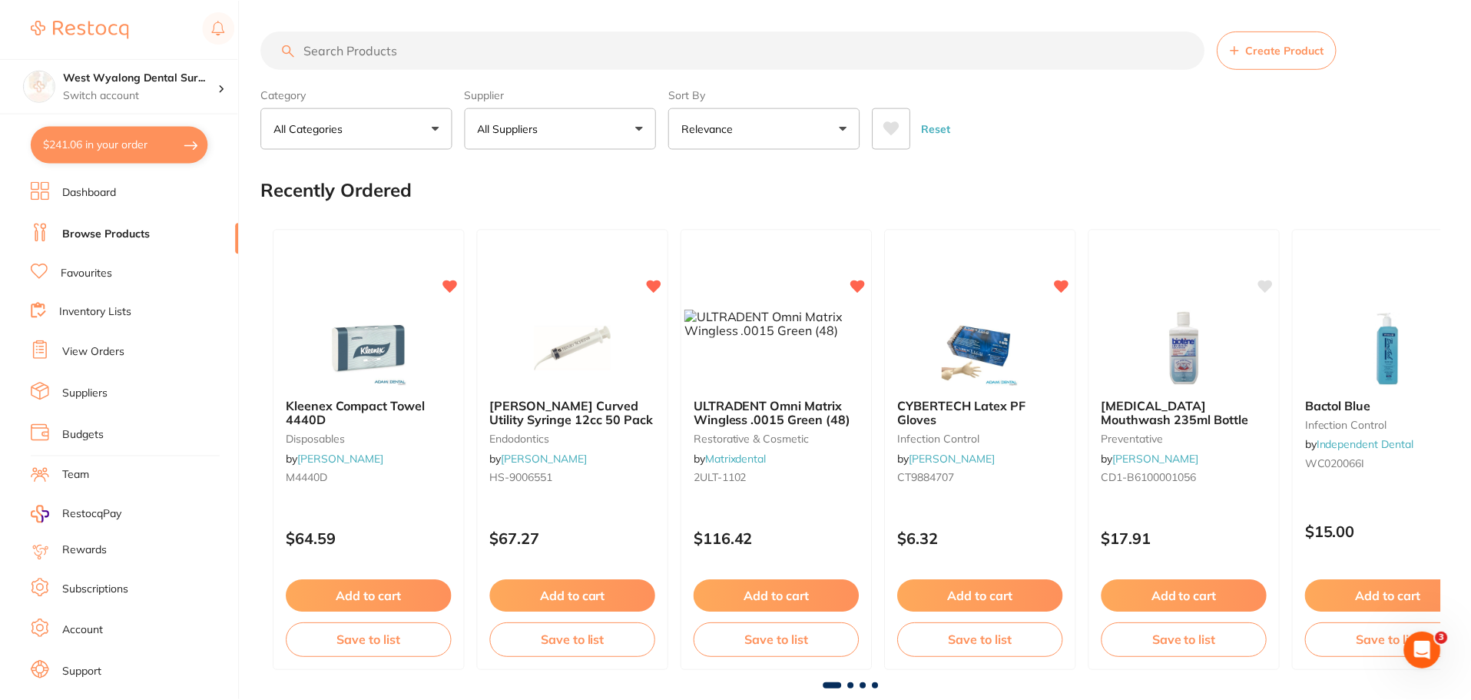
scroll to position [1, 0]
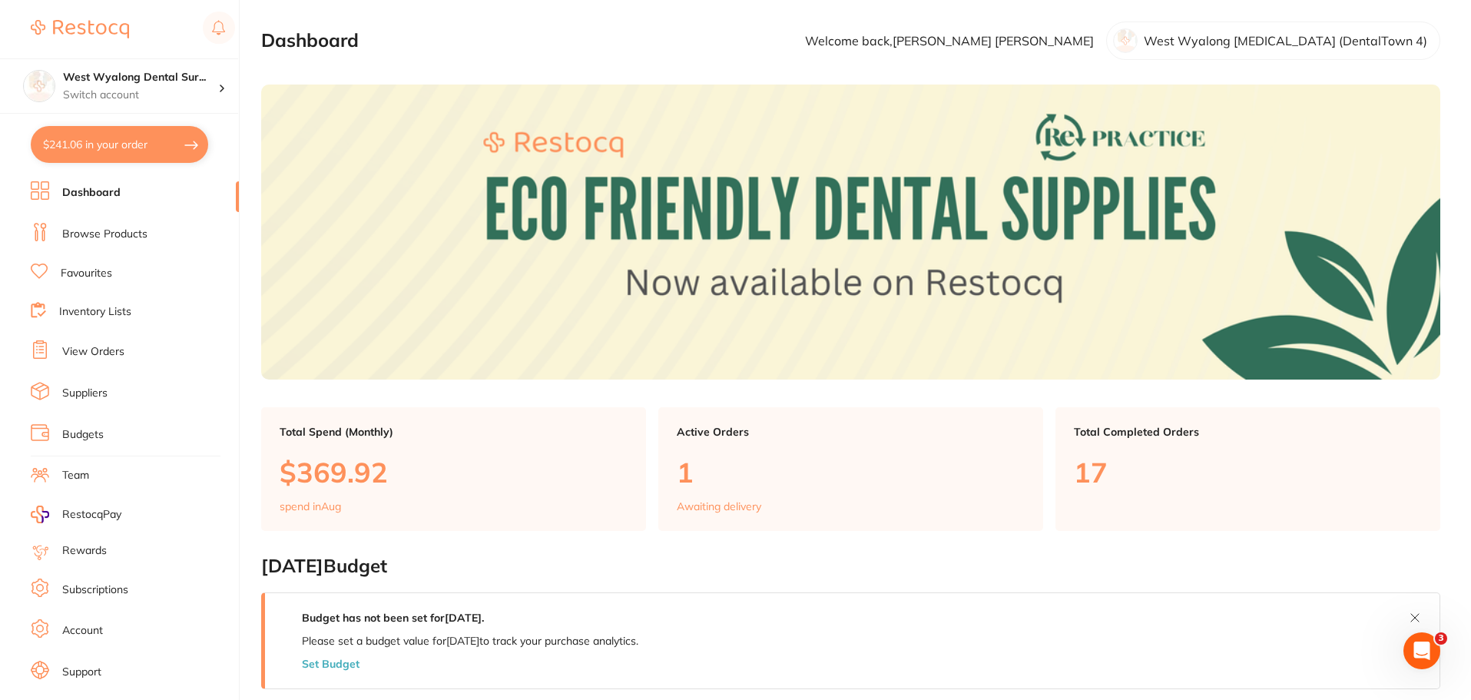
click at [94, 148] on button "$241.06 in your order" at bounding box center [119, 144] width 177 height 37
checkbox input "true"
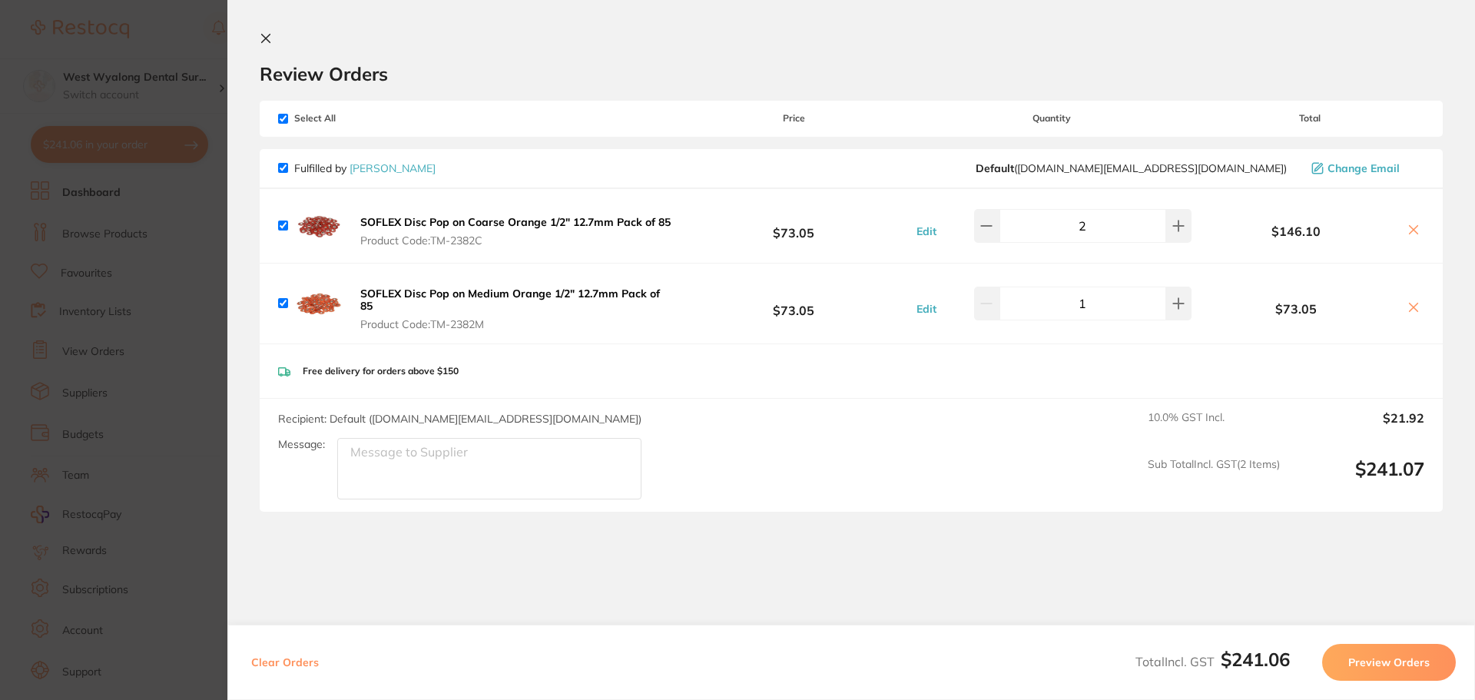
click at [269, 38] on icon at bounding box center [266, 38] width 12 height 12
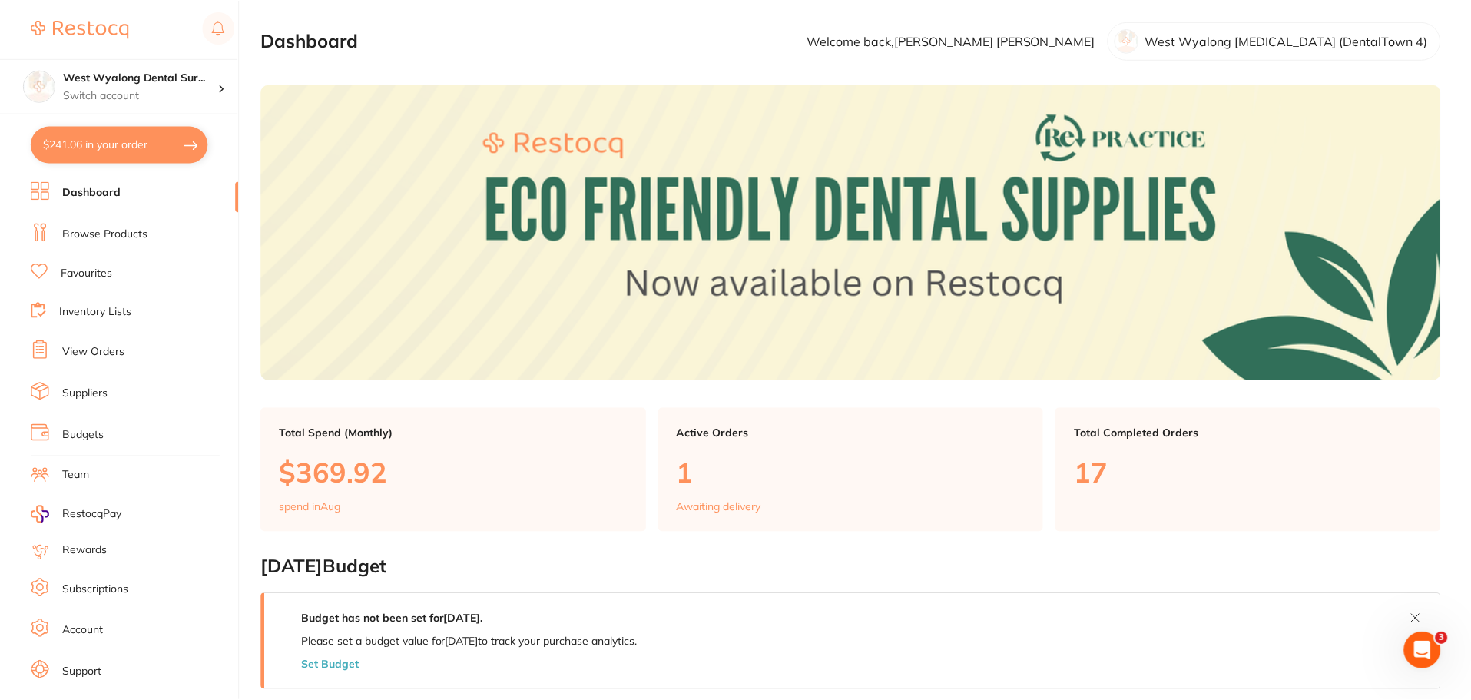
scroll to position [1, 0]
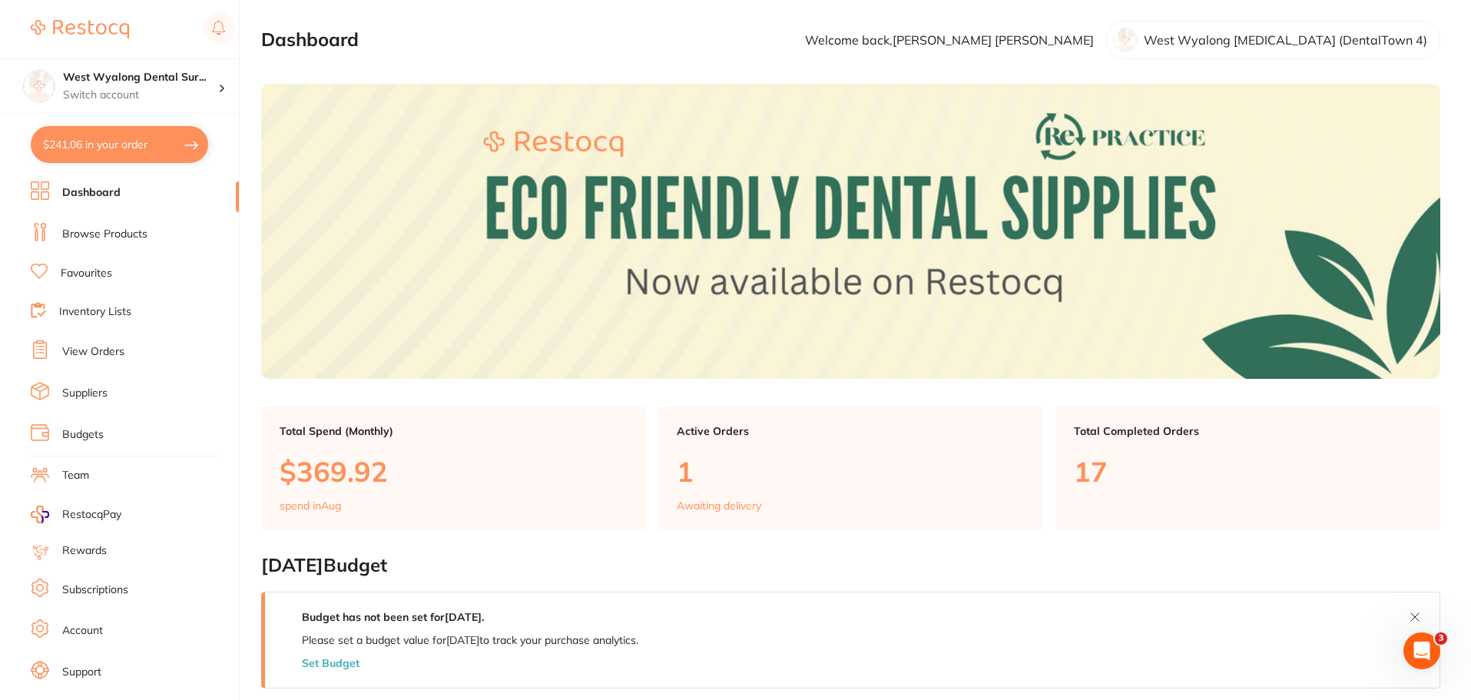
click at [106, 143] on button "$241.06 in your order" at bounding box center [119, 144] width 177 height 37
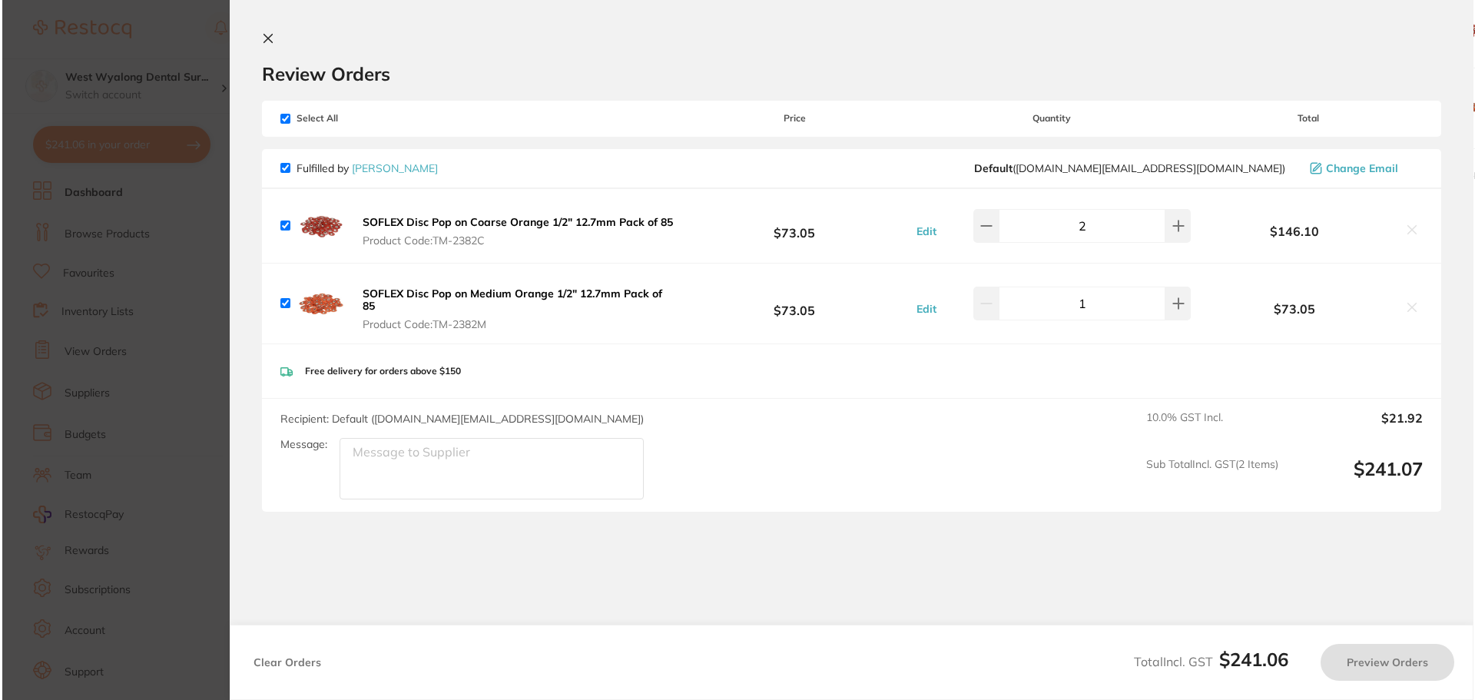
scroll to position [0, 0]
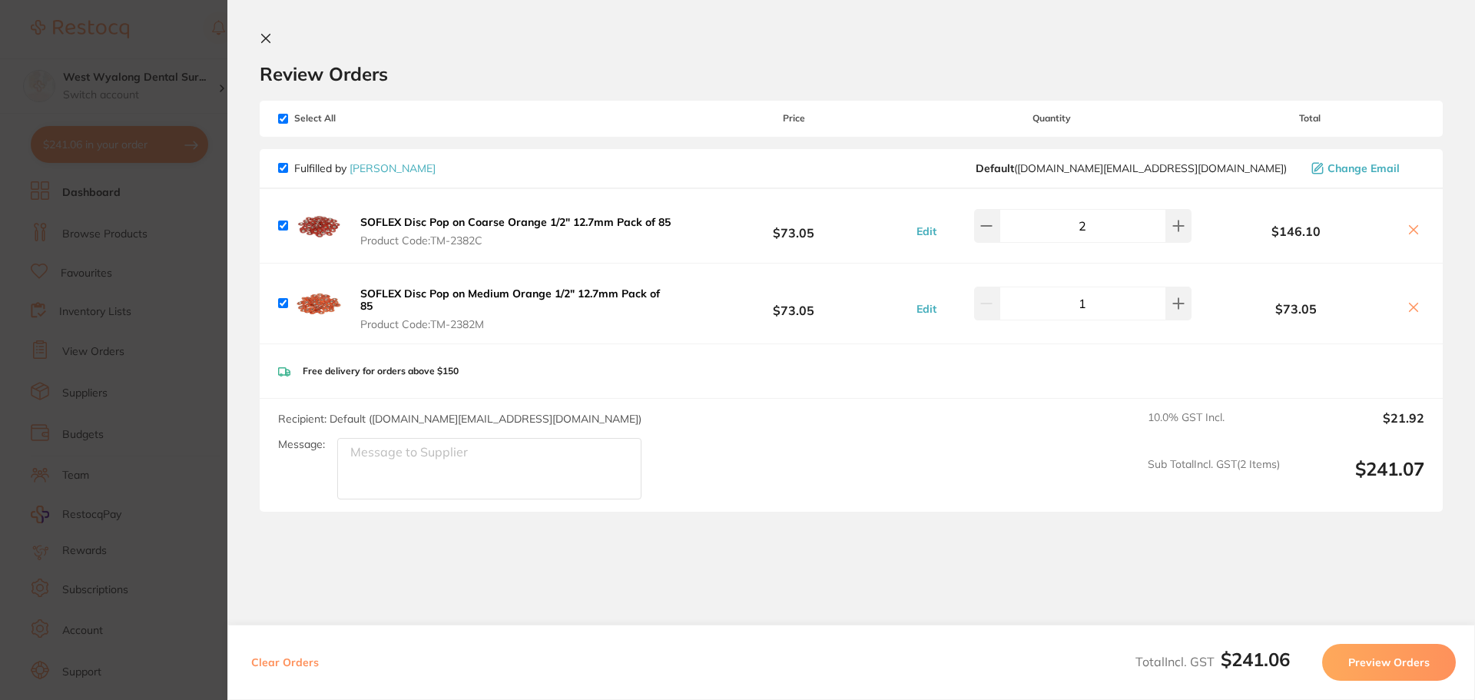
click at [263, 40] on icon at bounding box center [266, 39] width 8 height 8
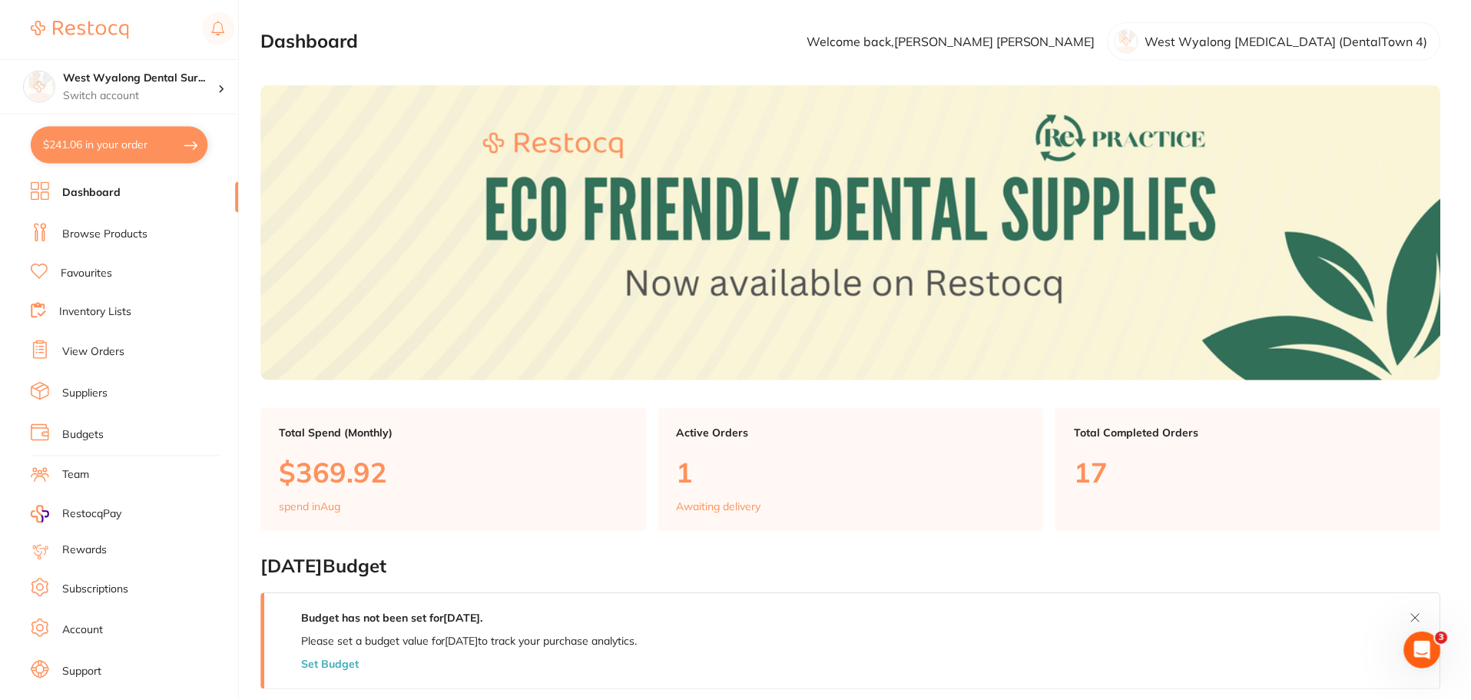
scroll to position [1, 0]
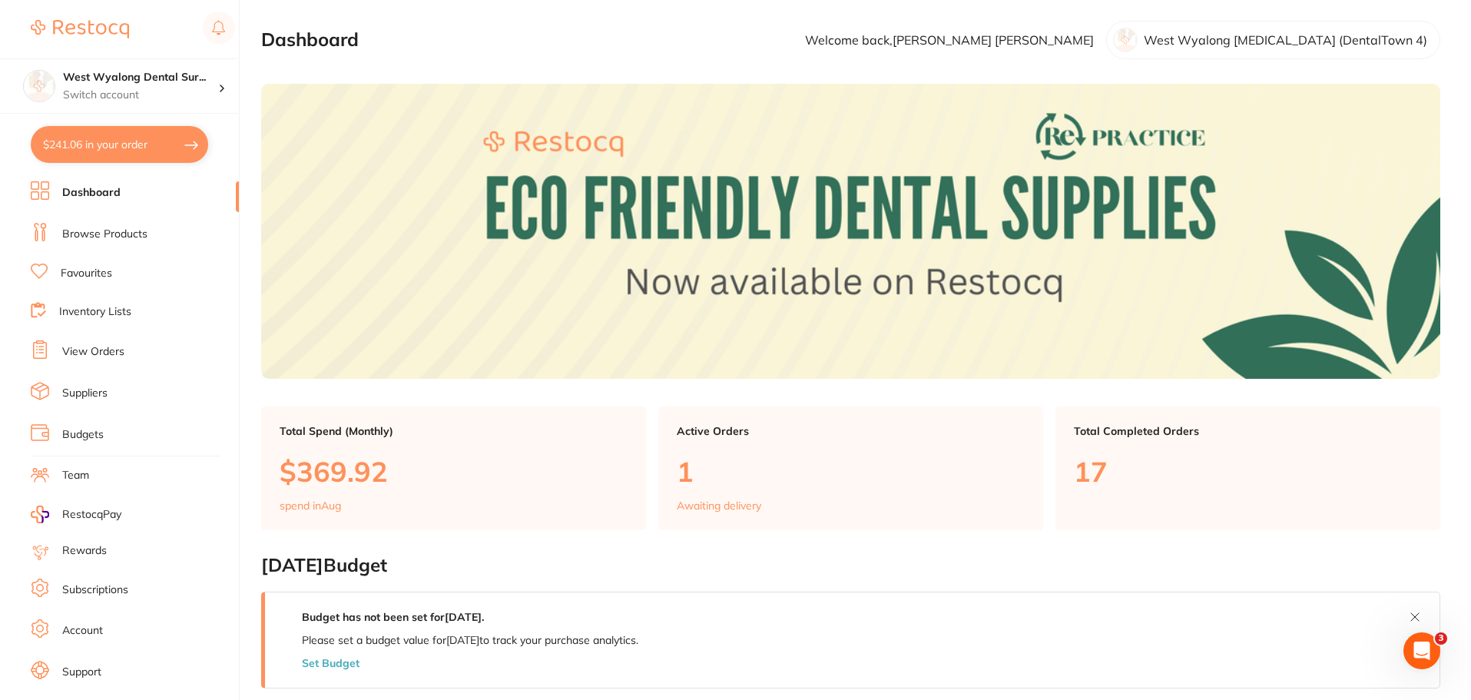
click at [92, 194] on link "Dashboard" at bounding box center [91, 192] width 58 height 15
click at [92, 230] on link "Browse Products" at bounding box center [104, 234] width 85 height 15
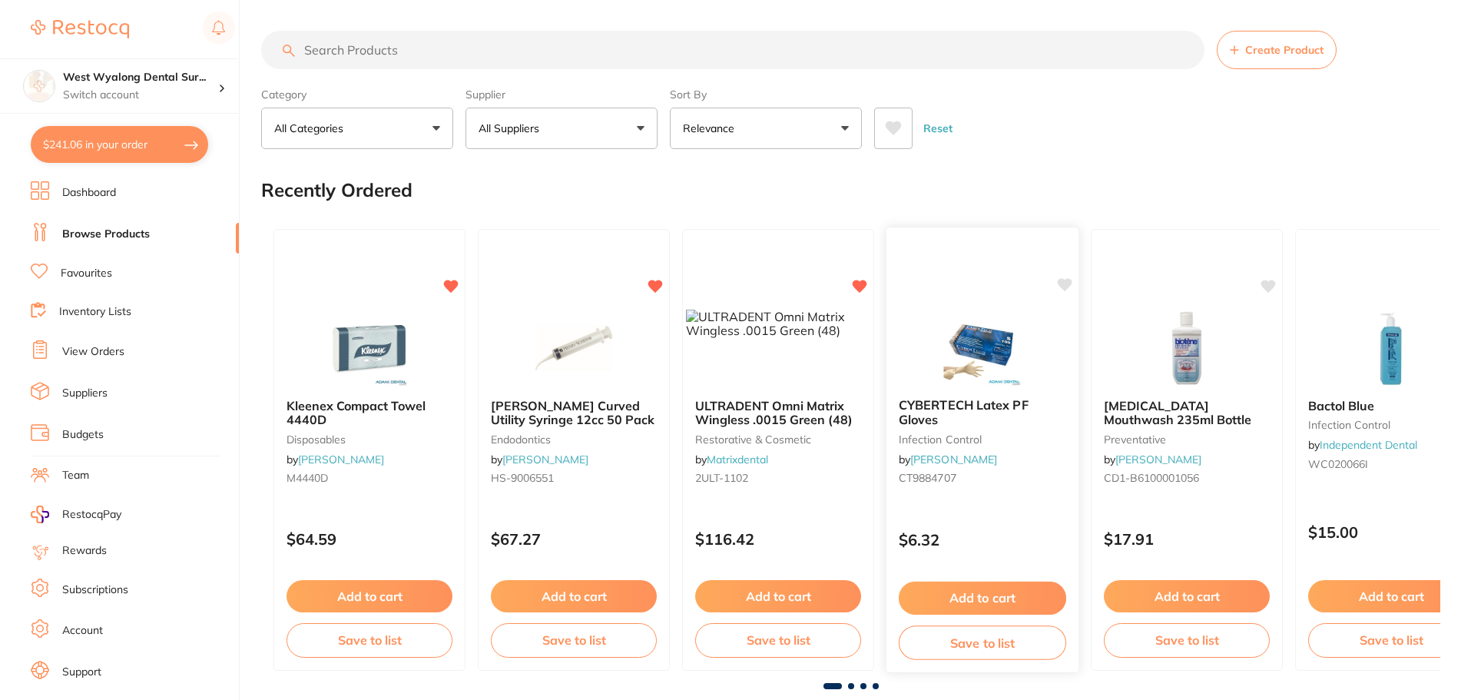
click at [1060, 290] on icon at bounding box center [1064, 284] width 15 height 15
click at [971, 596] on button "Add to cart" at bounding box center [982, 598] width 167 height 33
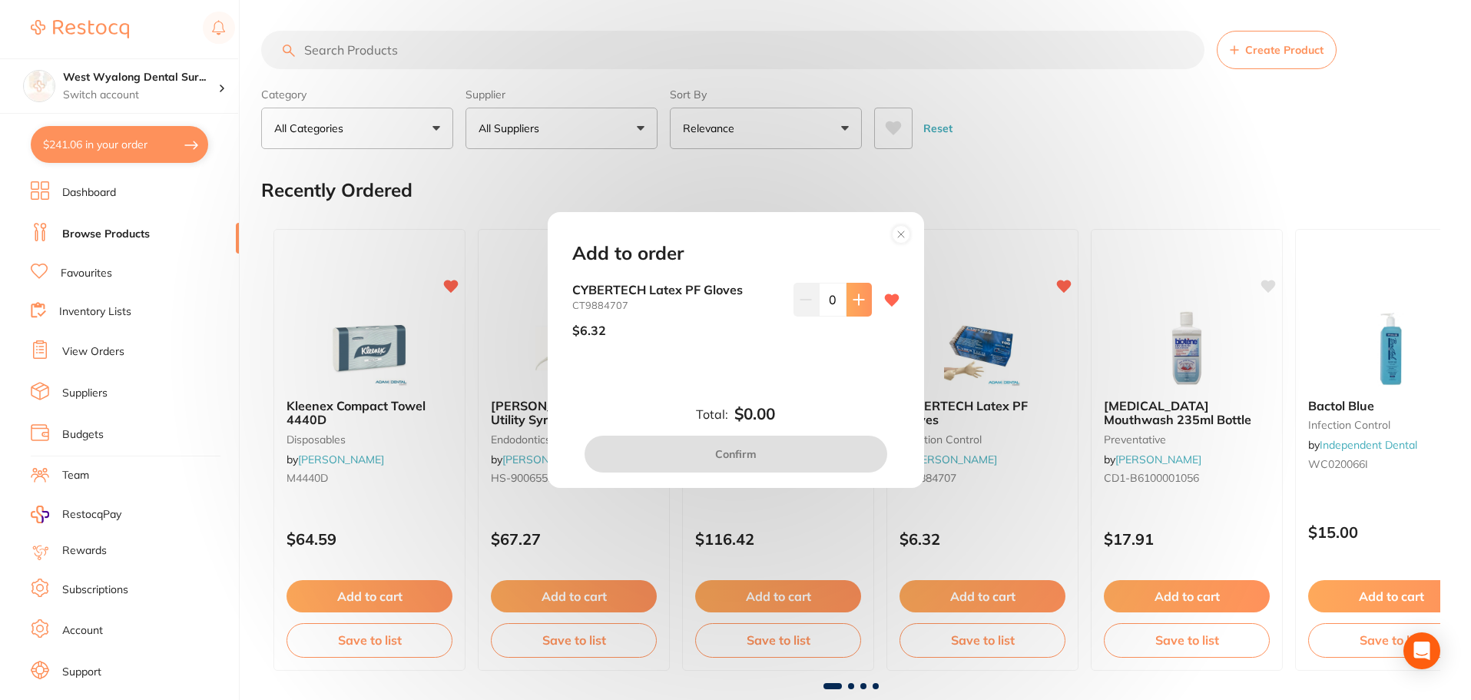
click at [857, 294] on icon at bounding box center [859, 299] width 12 height 12
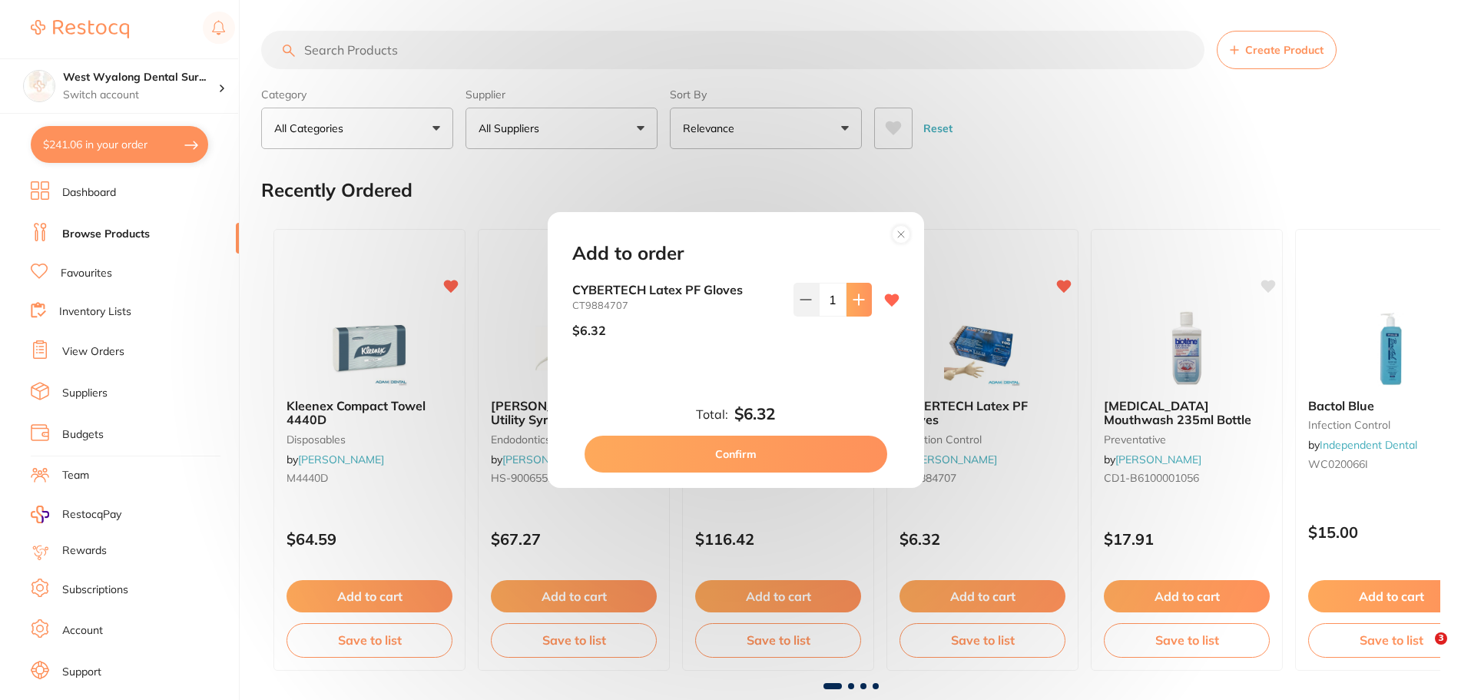
click at [857, 294] on icon at bounding box center [859, 299] width 12 height 12
type input "5"
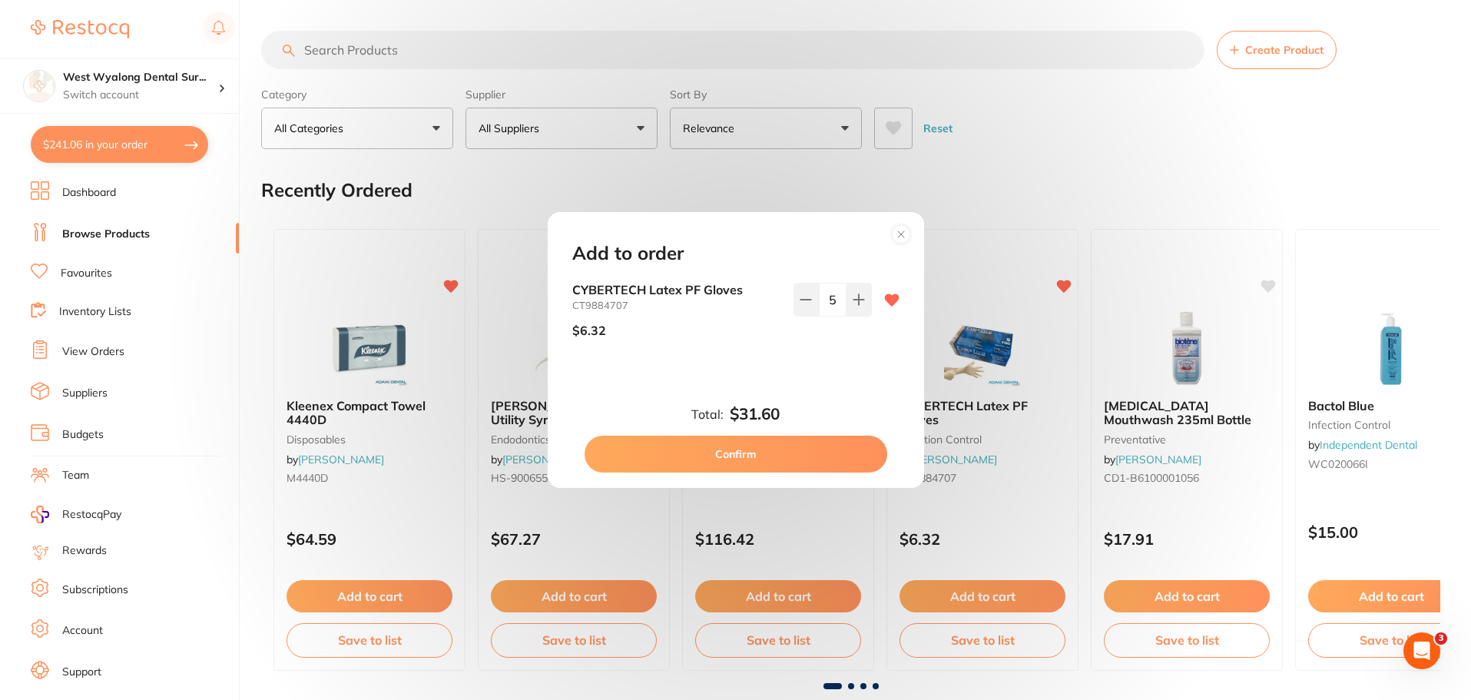
click at [767, 466] on button "Confirm" at bounding box center [736, 454] width 303 height 37
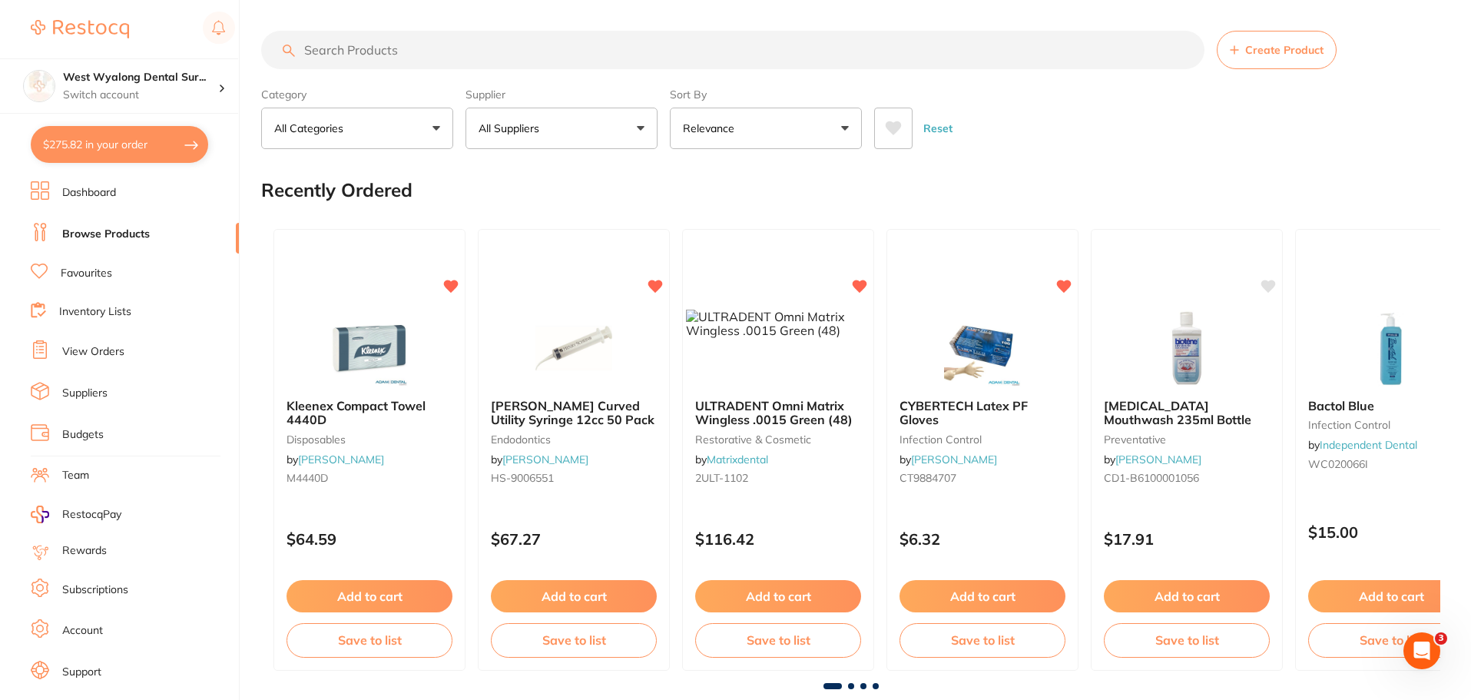
click at [80, 142] on button "$275.82 in your order" at bounding box center [119, 144] width 177 height 37
checkbox input "true"
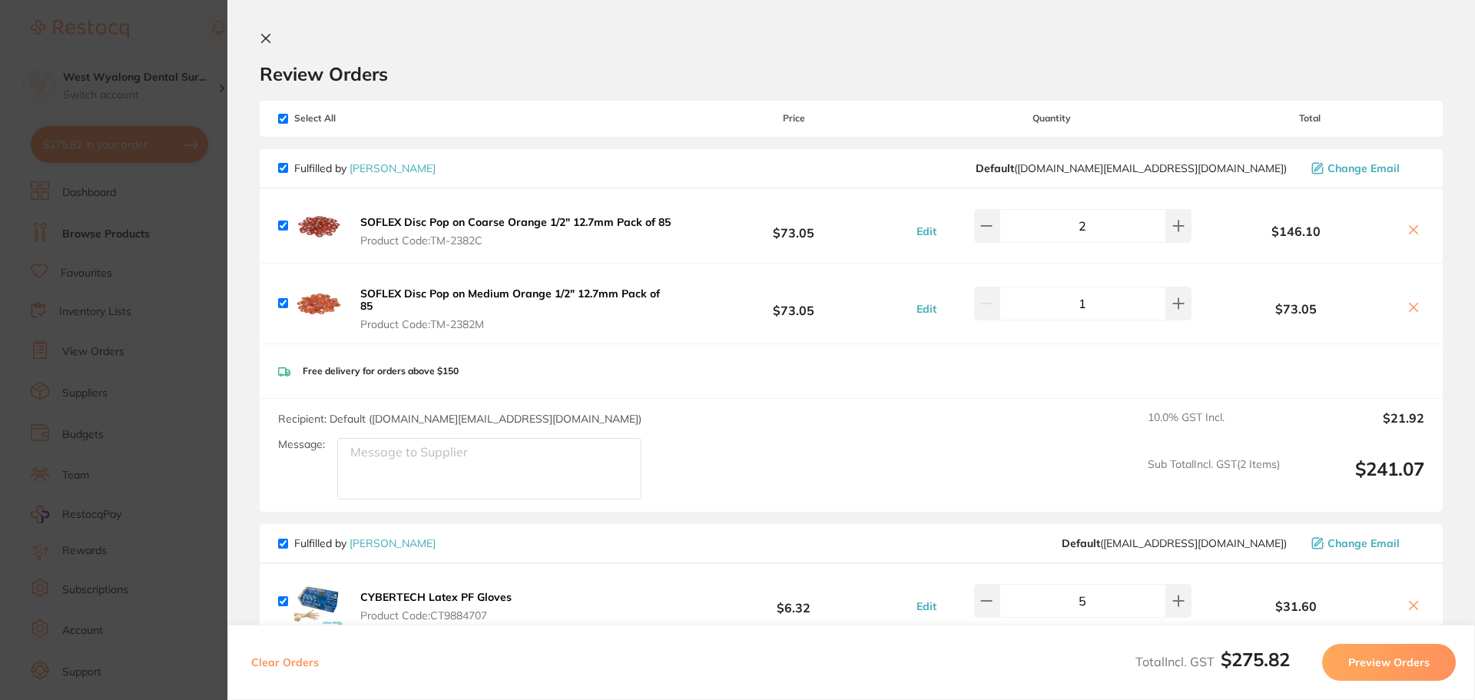
click at [263, 39] on icon at bounding box center [266, 38] width 12 height 12
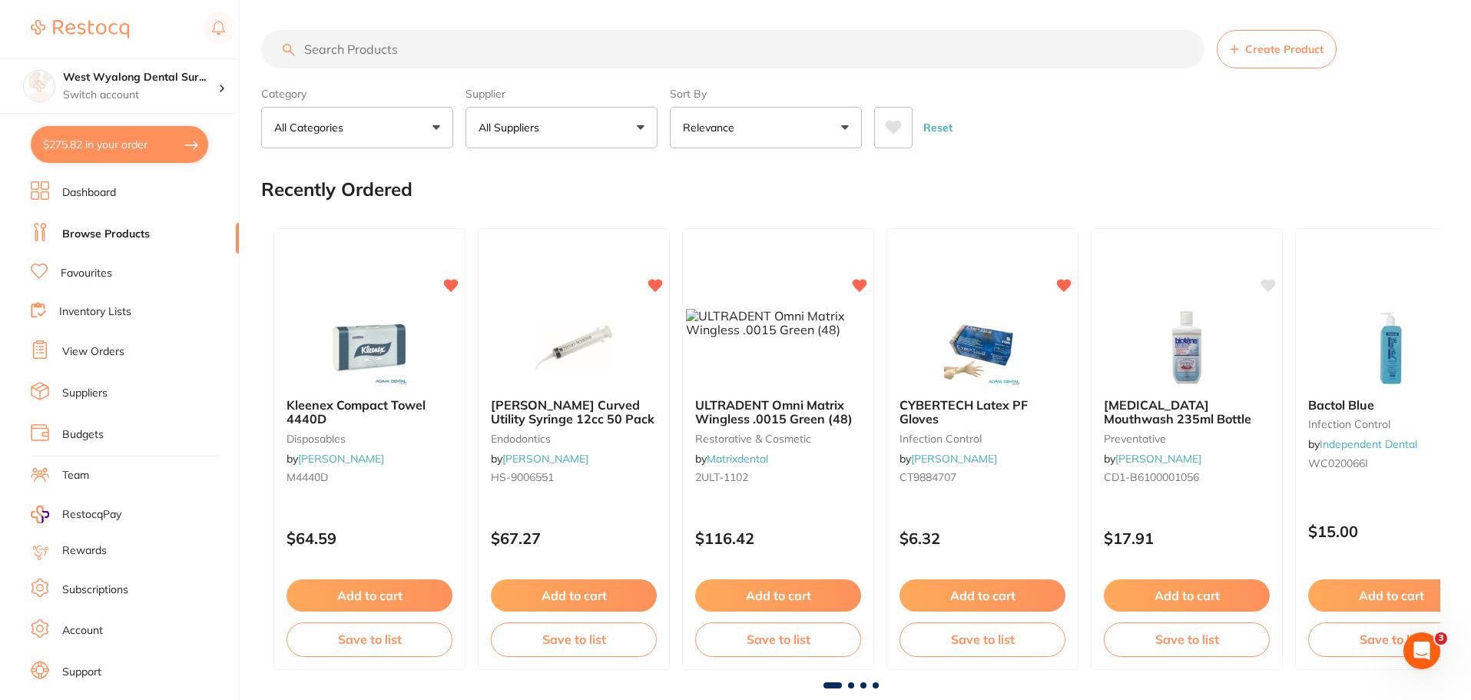
click at [370, 52] on input "search" at bounding box center [732, 49] width 943 height 38
type input "gelatemp"
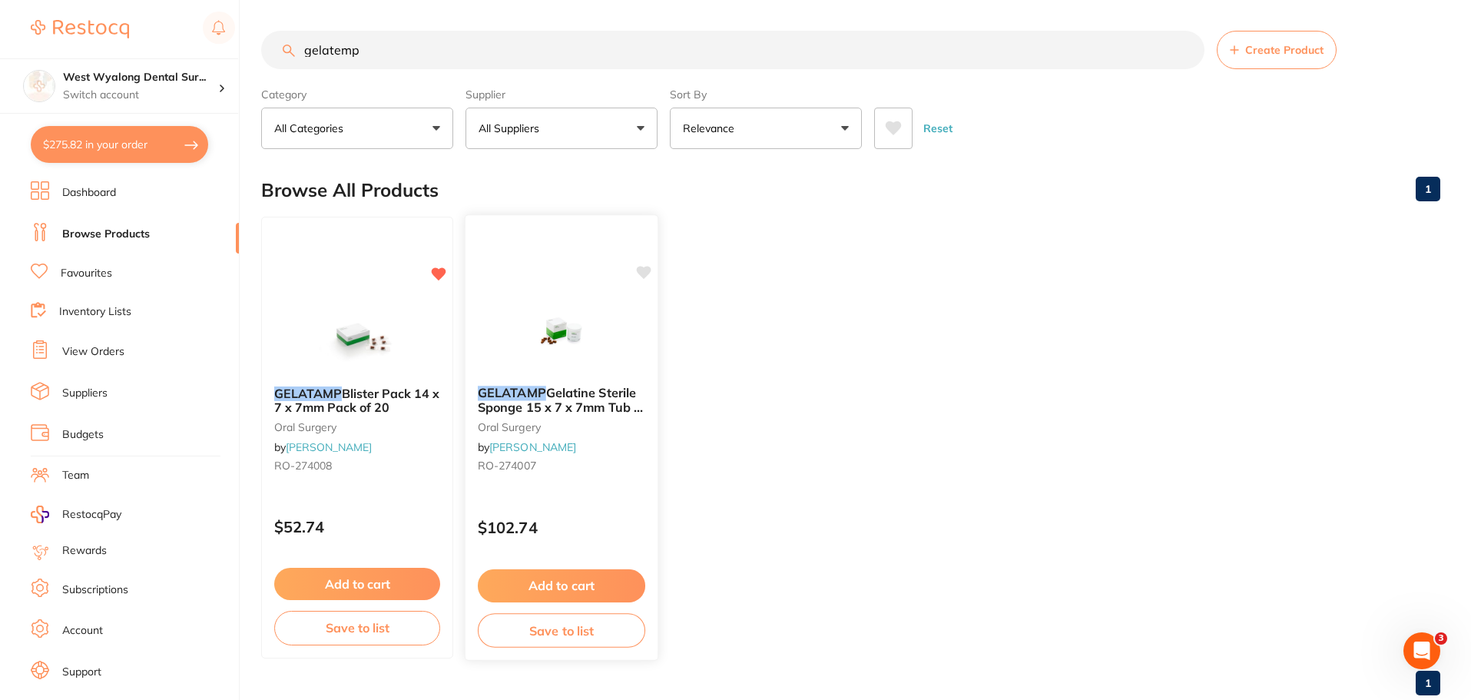
scroll to position [0, 0]
click at [557, 585] on button "Add to cart" at bounding box center [561, 585] width 167 height 33
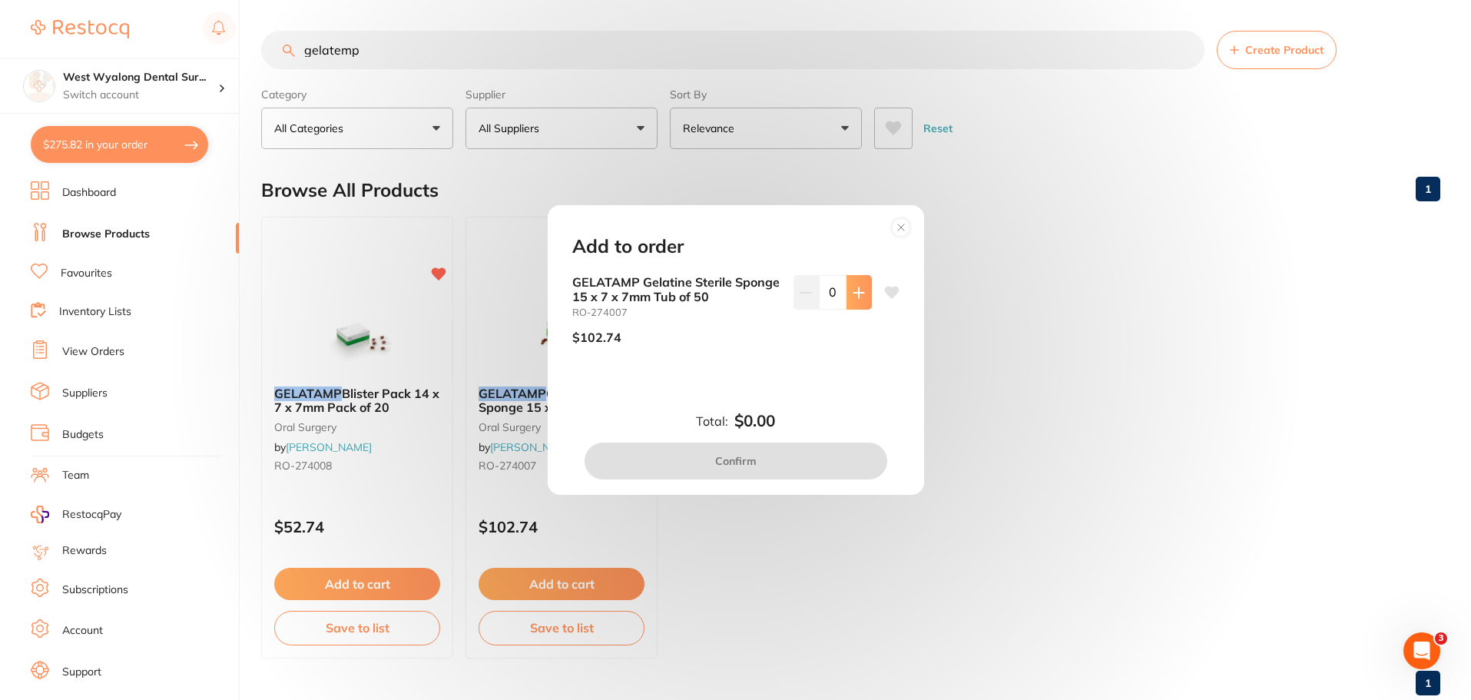
click at [856, 296] on icon at bounding box center [858, 292] width 10 height 10
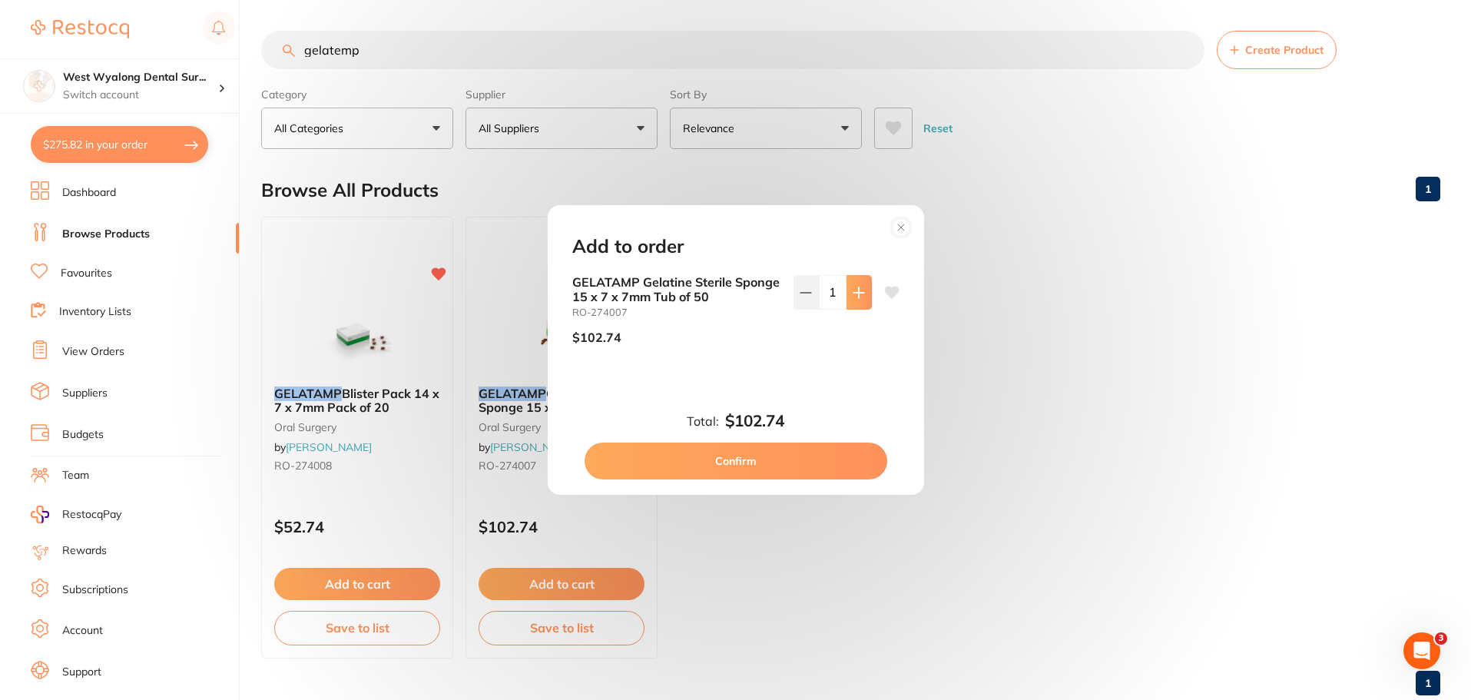
click at [857, 301] on button at bounding box center [859, 292] width 25 height 34
type input "2"
click at [754, 461] on button "Confirm" at bounding box center [736, 460] width 303 height 37
checkbox input "false"
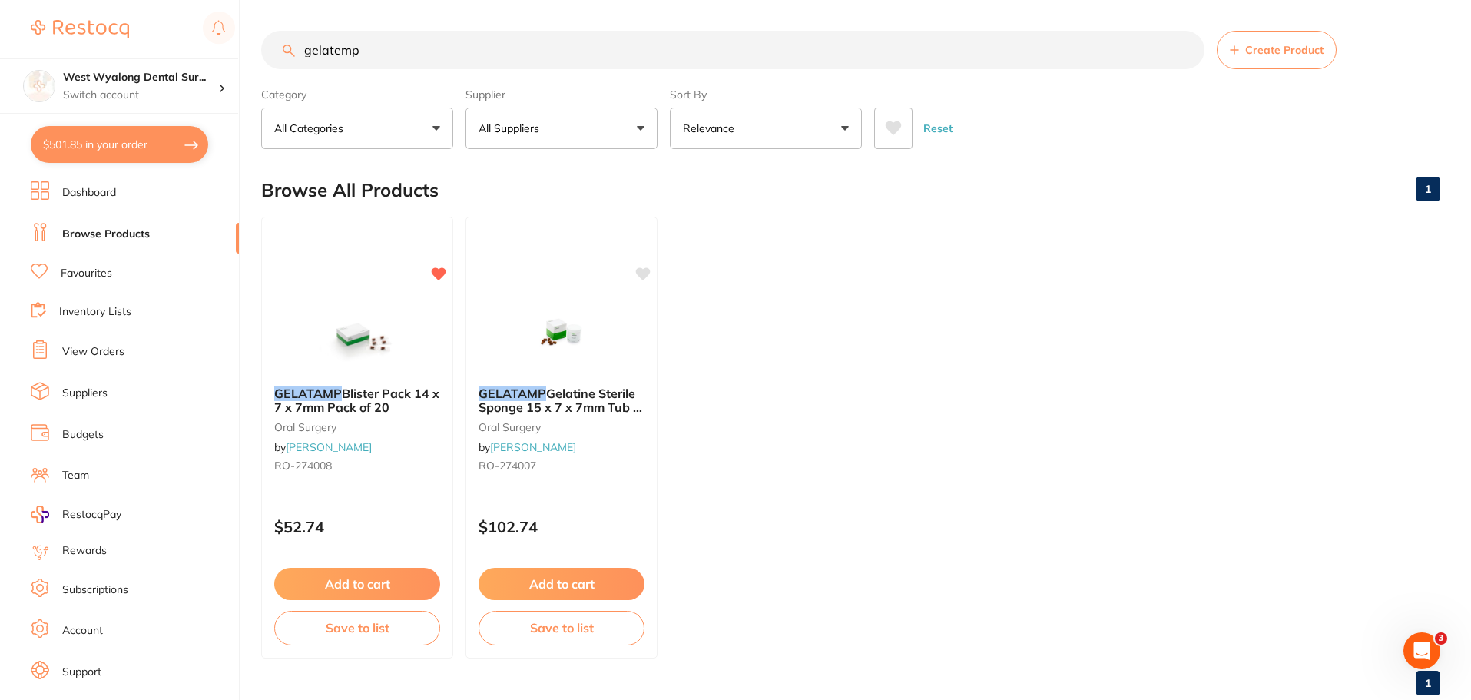
click at [108, 149] on button "$501.85 in your order" at bounding box center [119, 144] width 177 height 37
checkbox input "true"
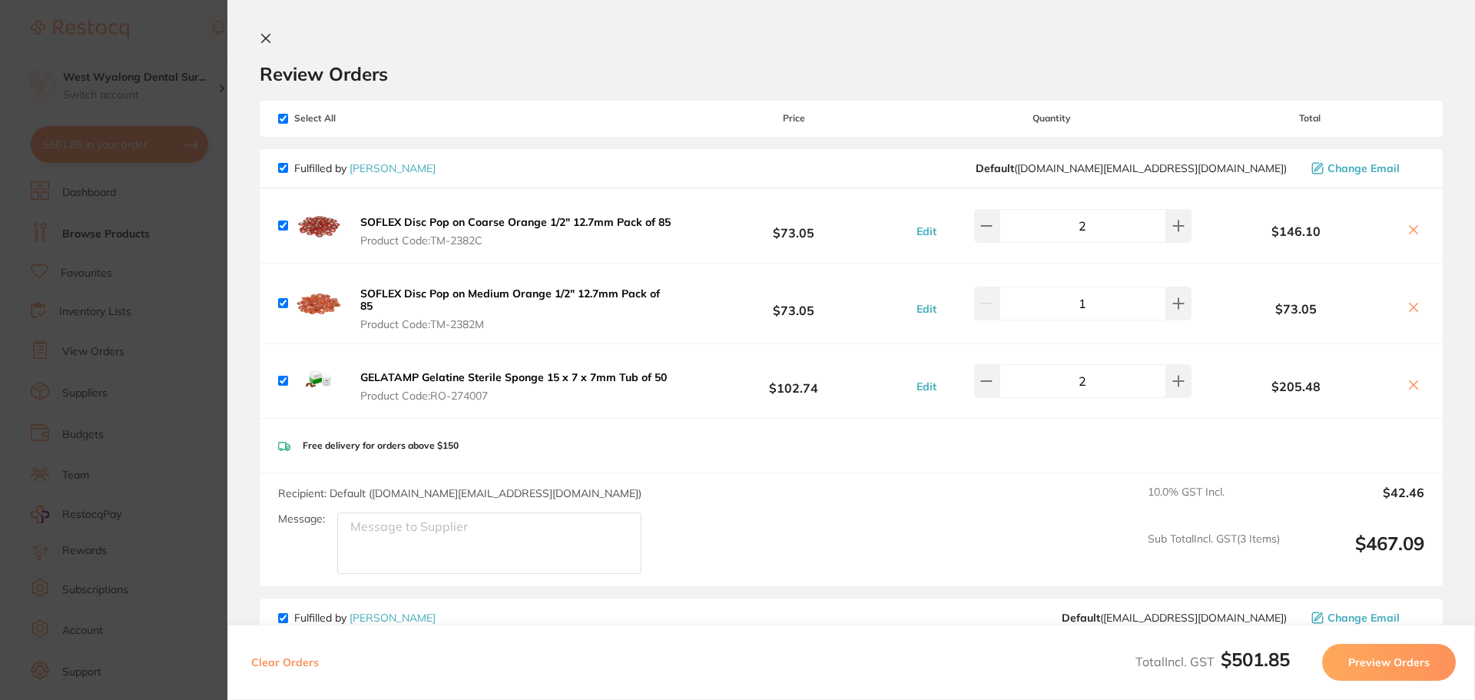
click at [265, 40] on icon at bounding box center [266, 39] width 8 height 8
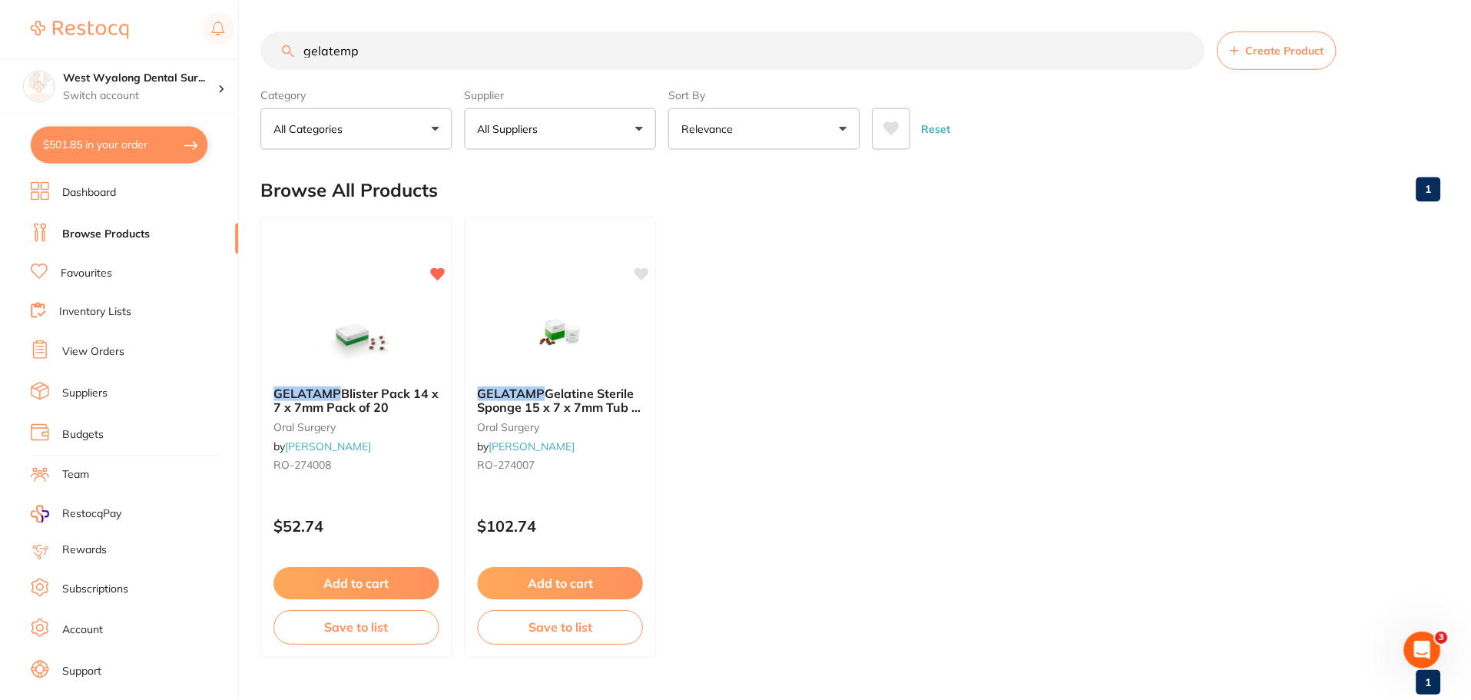
scroll to position [1, 0]
click at [1184, 51] on input "gelatemp" at bounding box center [732, 49] width 943 height 38
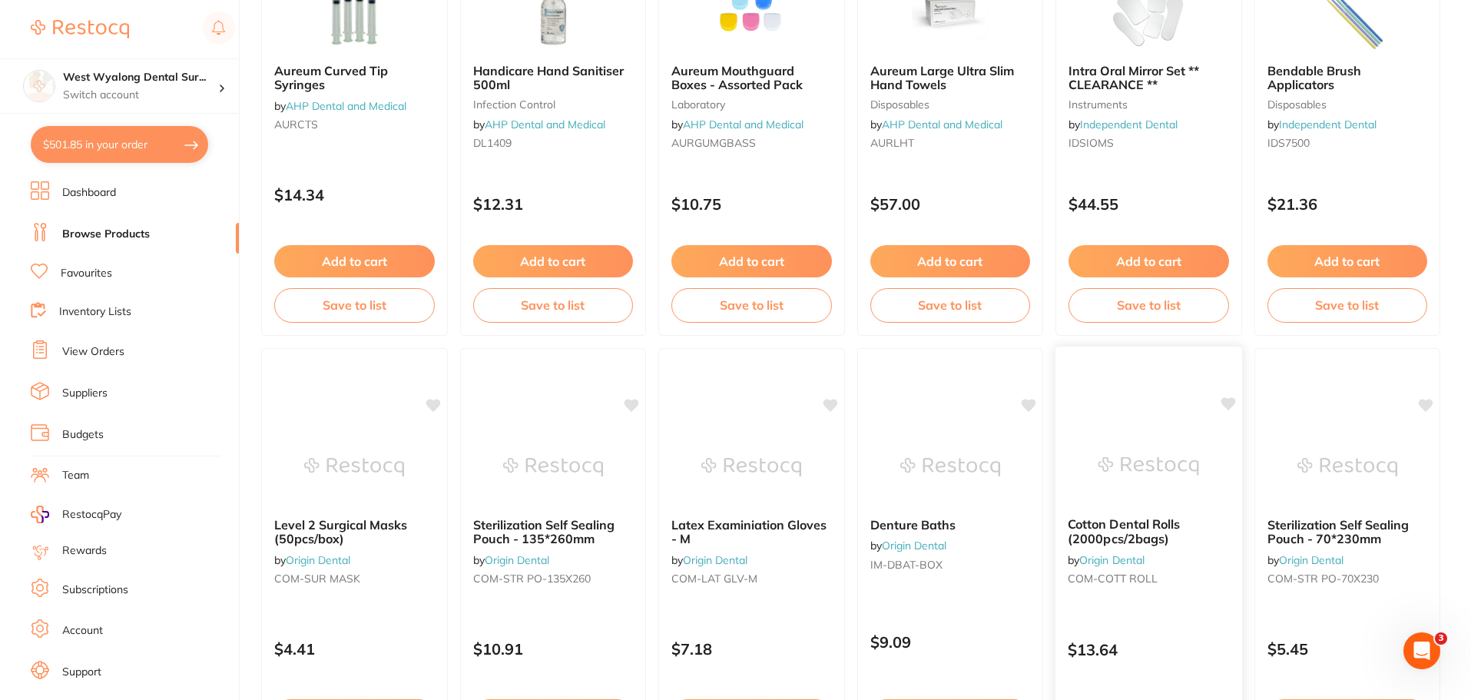
scroll to position [0, 0]
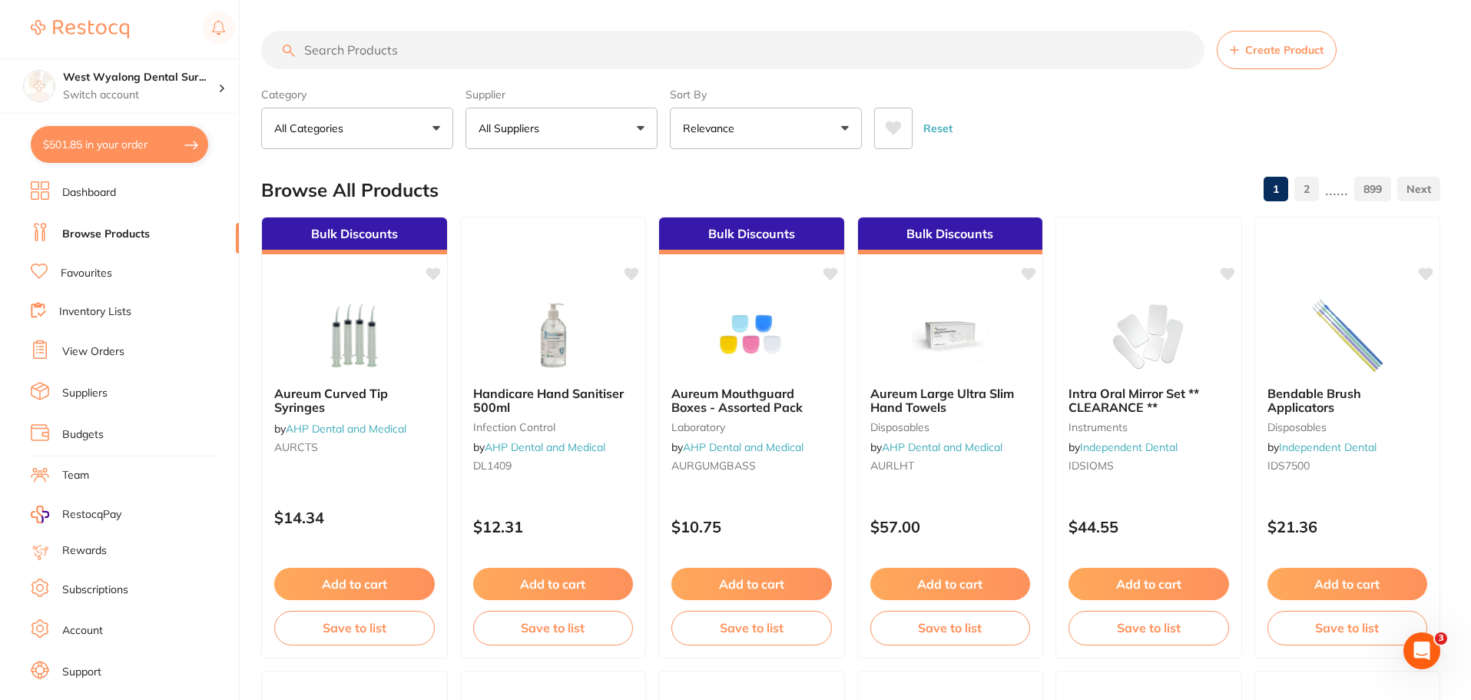
click at [419, 58] on input "search" at bounding box center [732, 50] width 943 height 38
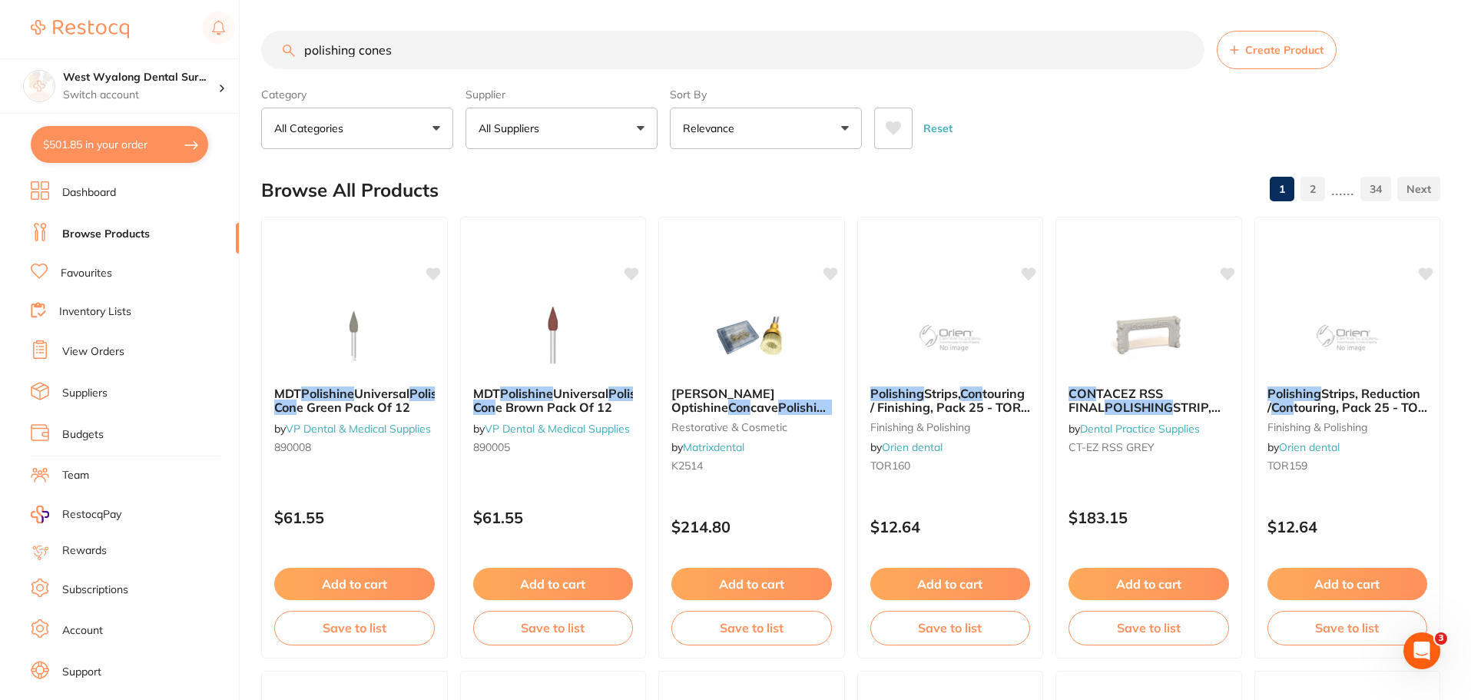
type input "polishing cones"
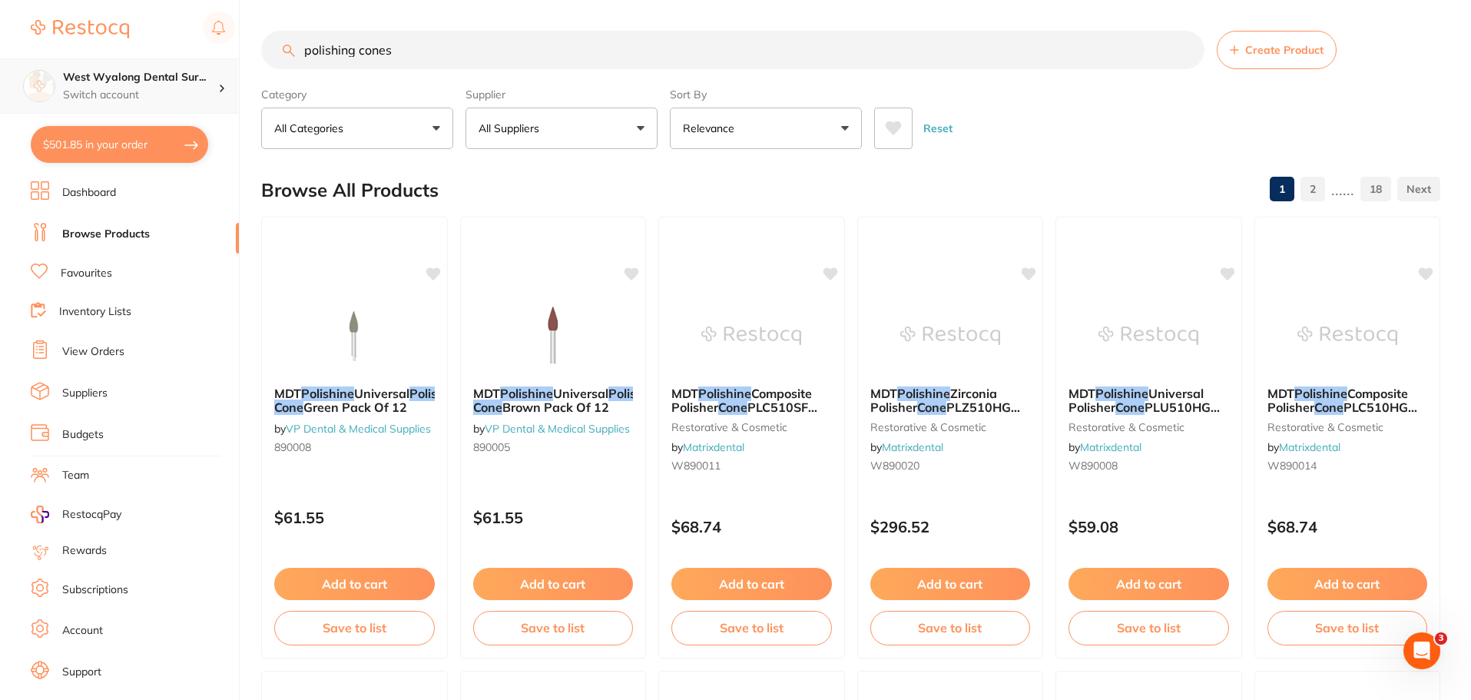
scroll to position [1, 0]
drag, startPoint x: 297, startPoint y: 68, endPoint x: 82, endPoint y: 91, distance: 215.6
click at [90, 92] on div "$501.85 West Wyalong Dental Sur... Switch account West Wyalong Dental Surgery (…" at bounding box center [735, 350] width 1471 height 700
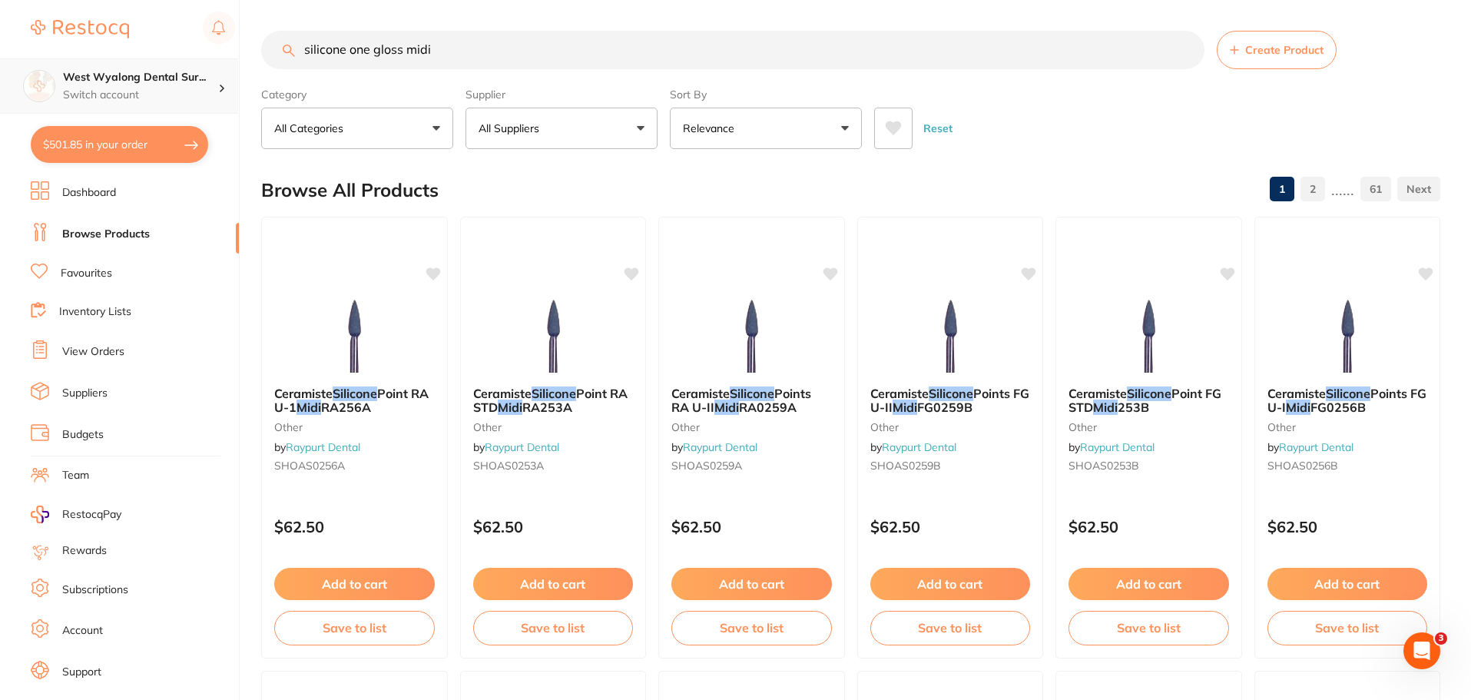
drag, startPoint x: 350, startPoint y: 50, endPoint x: 147, endPoint y: 77, distance: 203.8
click at [150, 77] on div "$501.85 West Wyalong Dental Sur... Switch account West Wyalong Dental Surgery (…" at bounding box center [735, 350] width 1471 height 700
type input "one gloss midi"
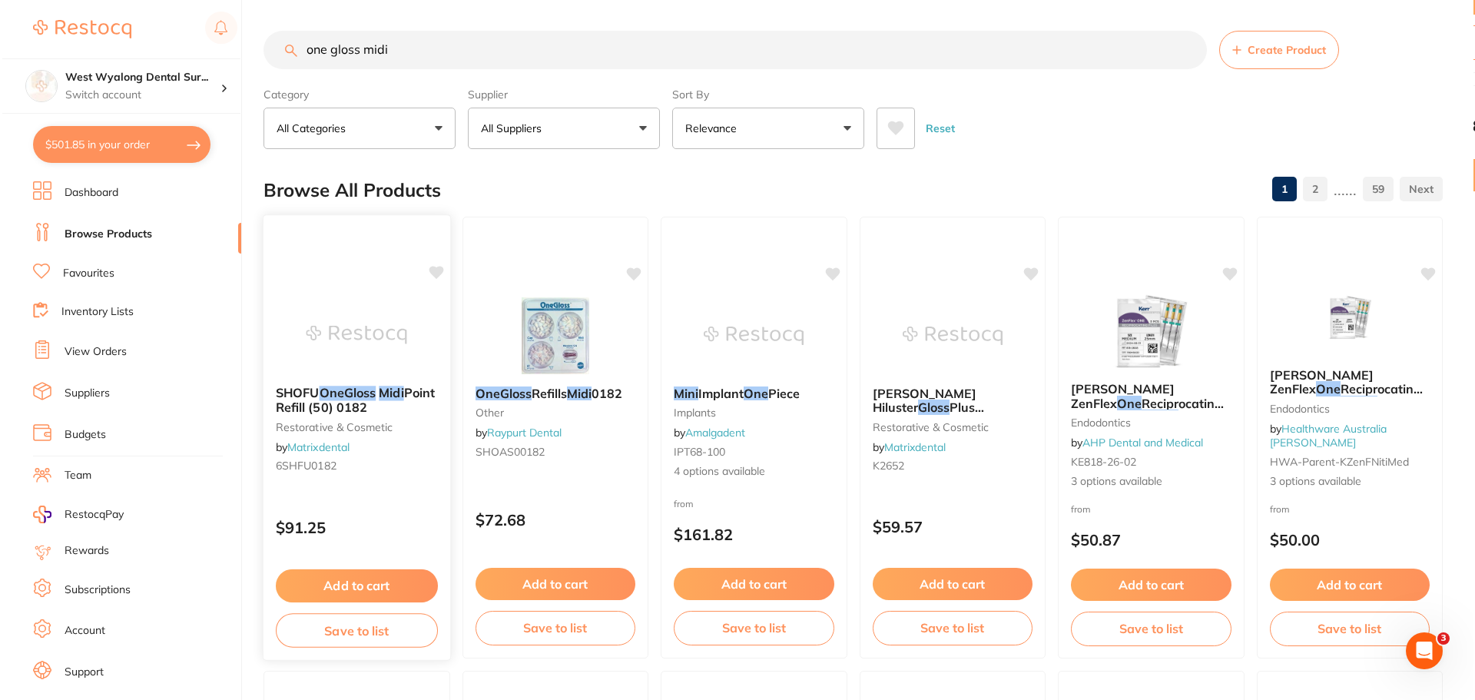
scroll to position [0, 0]
click at [344, 353] on img at bounding box center [354, 335] width 101 height 78
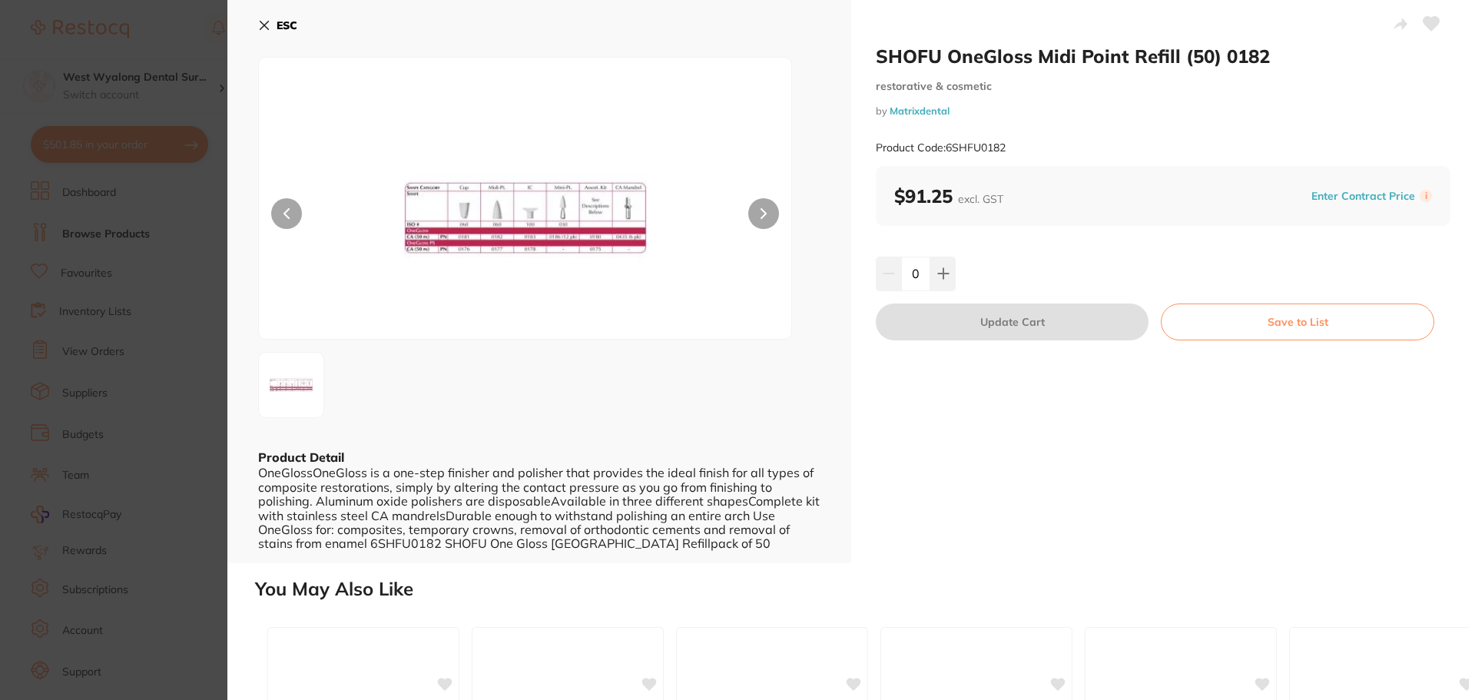
click at [267, 24] on icon at bounding box center [264, 25] width 12 height 12
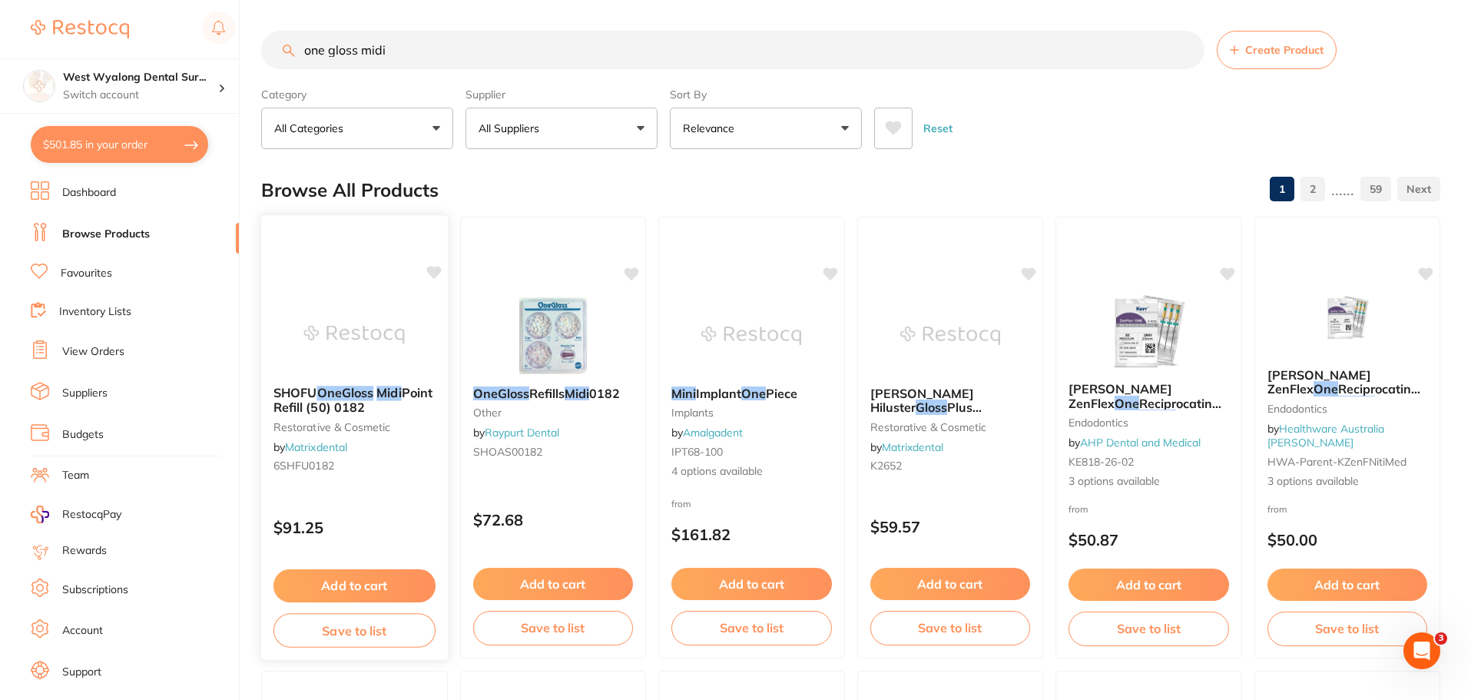
click at [431, 272] on icon at bounding box center [433, 272] width 15 height 13
click at [372, 586] on button "Add to cart" at bounding box center [354, 585] width 162 height 33
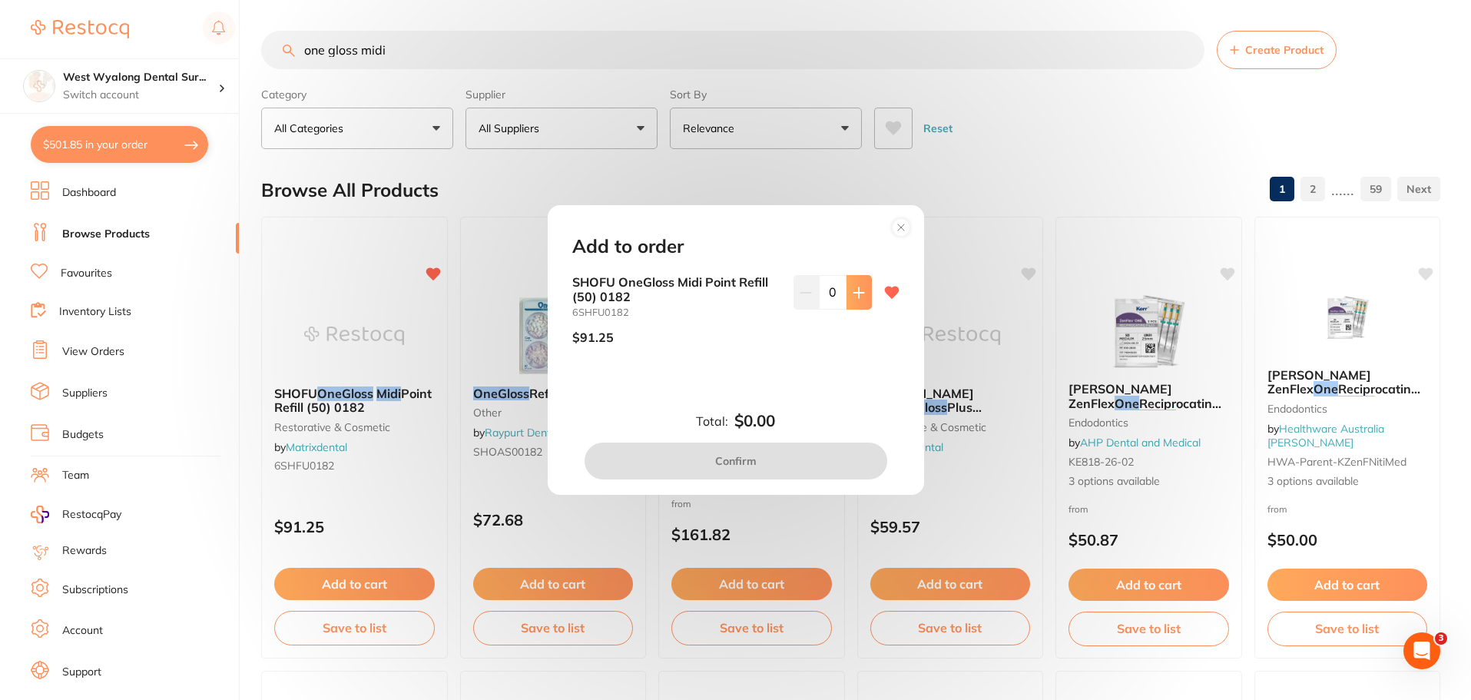
click at [847, 295] on button at bounding box center [859, 292] width 25 height 34
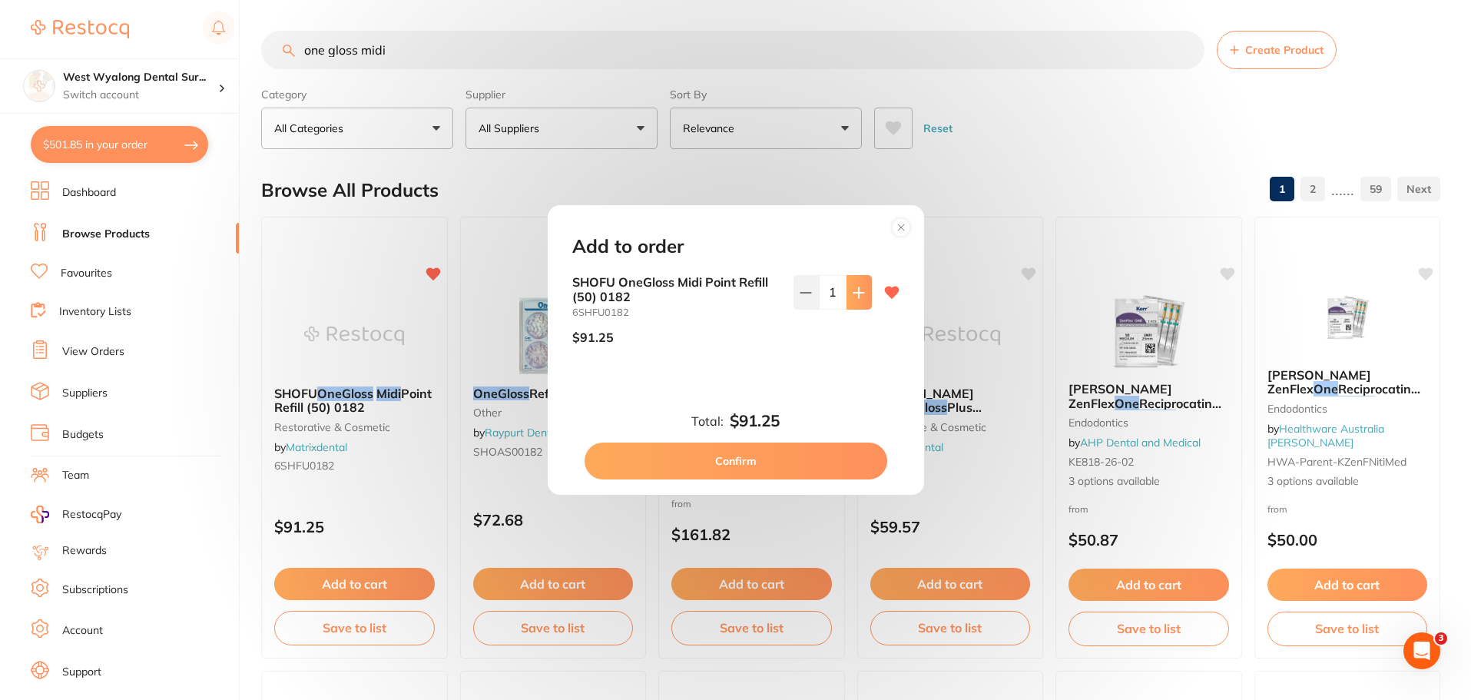
click at [858, 290] on icon at bounding box center [859, 293] width 12 height 12
click at [807, 290] on icon at bounding box center [806, 293] width 12 height 12
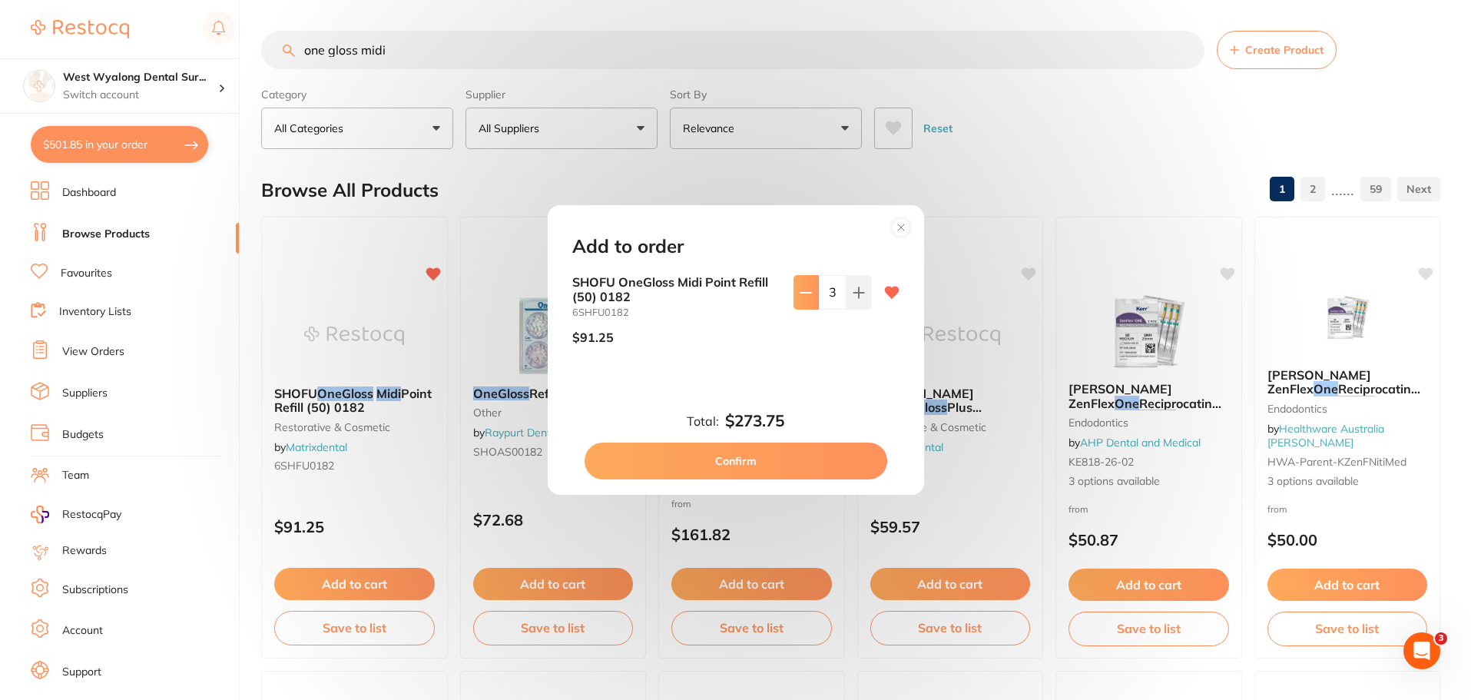
type input "2"
click at [721, 464] on button "Confirm" at bounding box center [736, 460] width 303 height 37
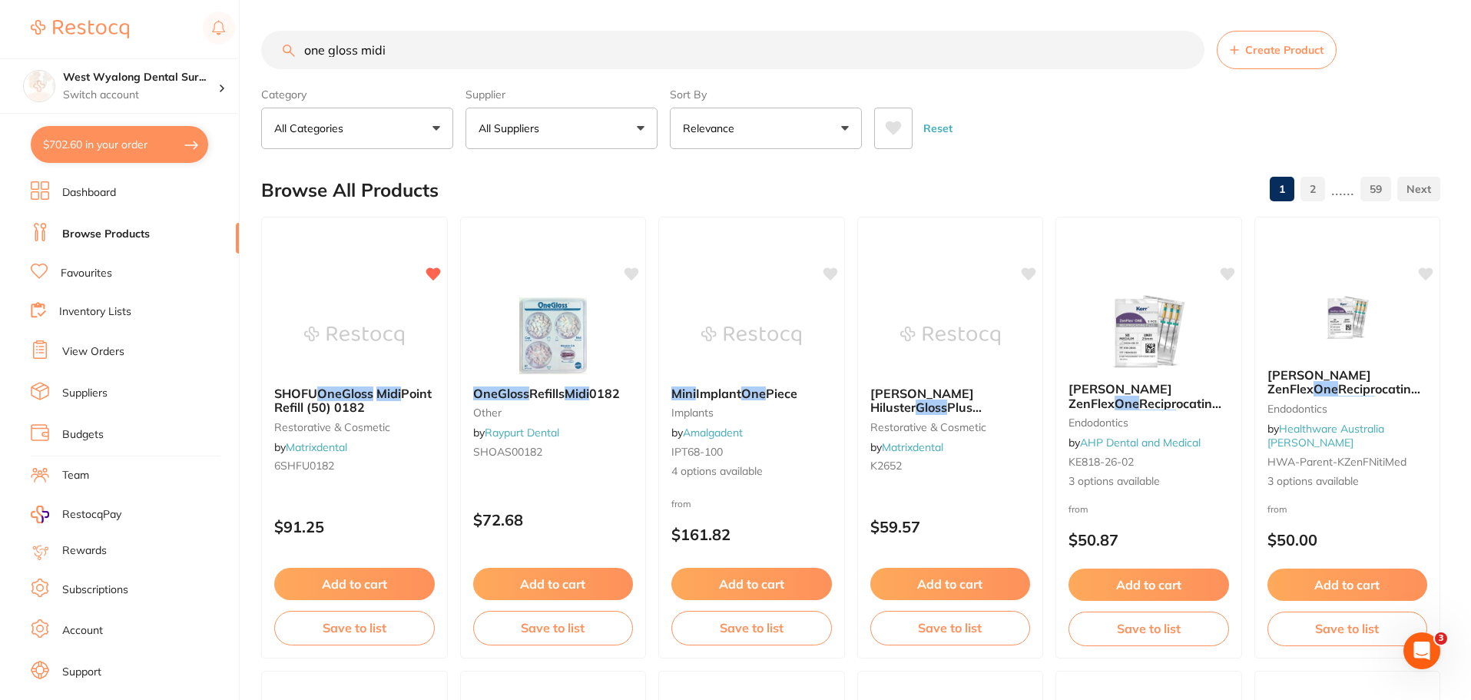
click at [86, 152] on button "$702.60 in your order" at bounding box center [119, 144] width 177 height 37
checkbox input "true"
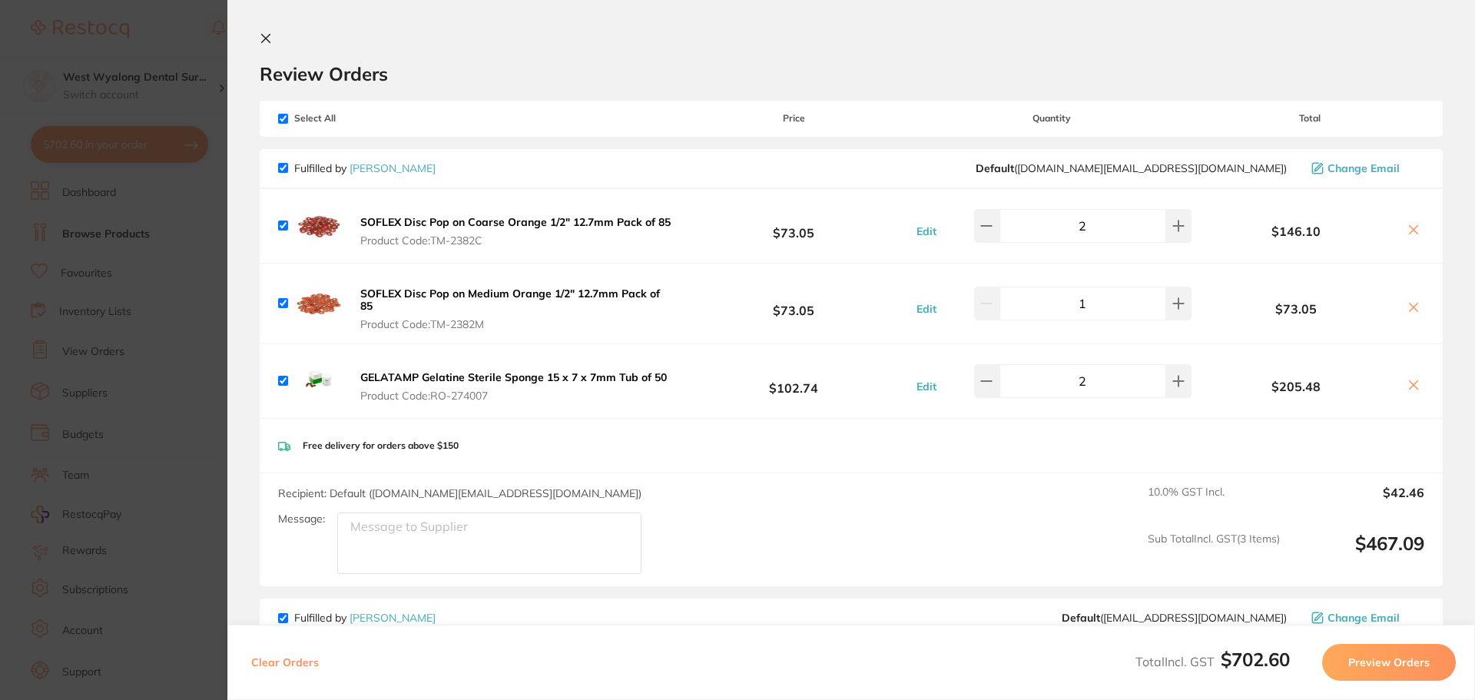
click at [268, 38] on icon at bounding box center [266, 38] width 12 height 12
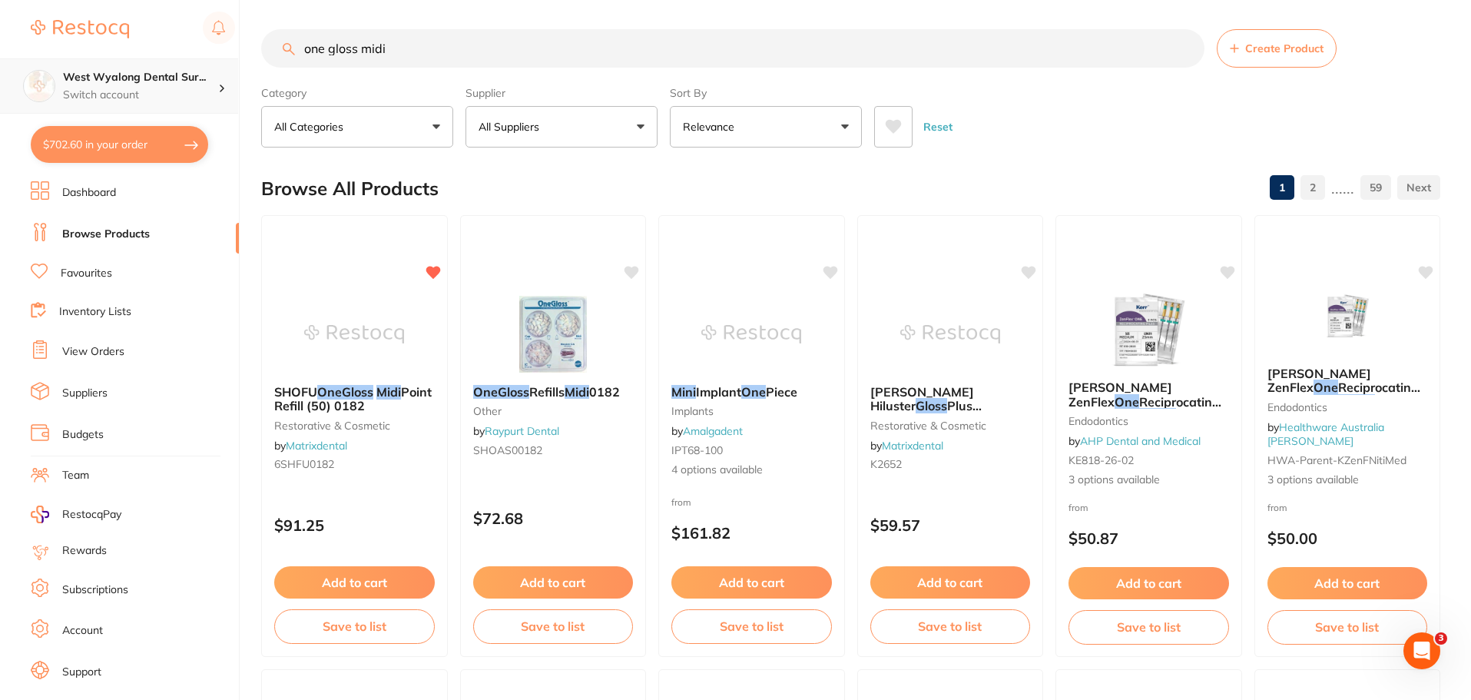
scroll to position [1, 0]
drag, startPoint x: 423, startPoint y: 56, endPoint x: 155, endPoint y: 67, distance: 268.3
click at [155, 67] on div "$702.60 West Wyalong Dental Sur... Switch account West Wyalong Dental Surgery (…" at bounding box center [735, 348] width 1471 height 700
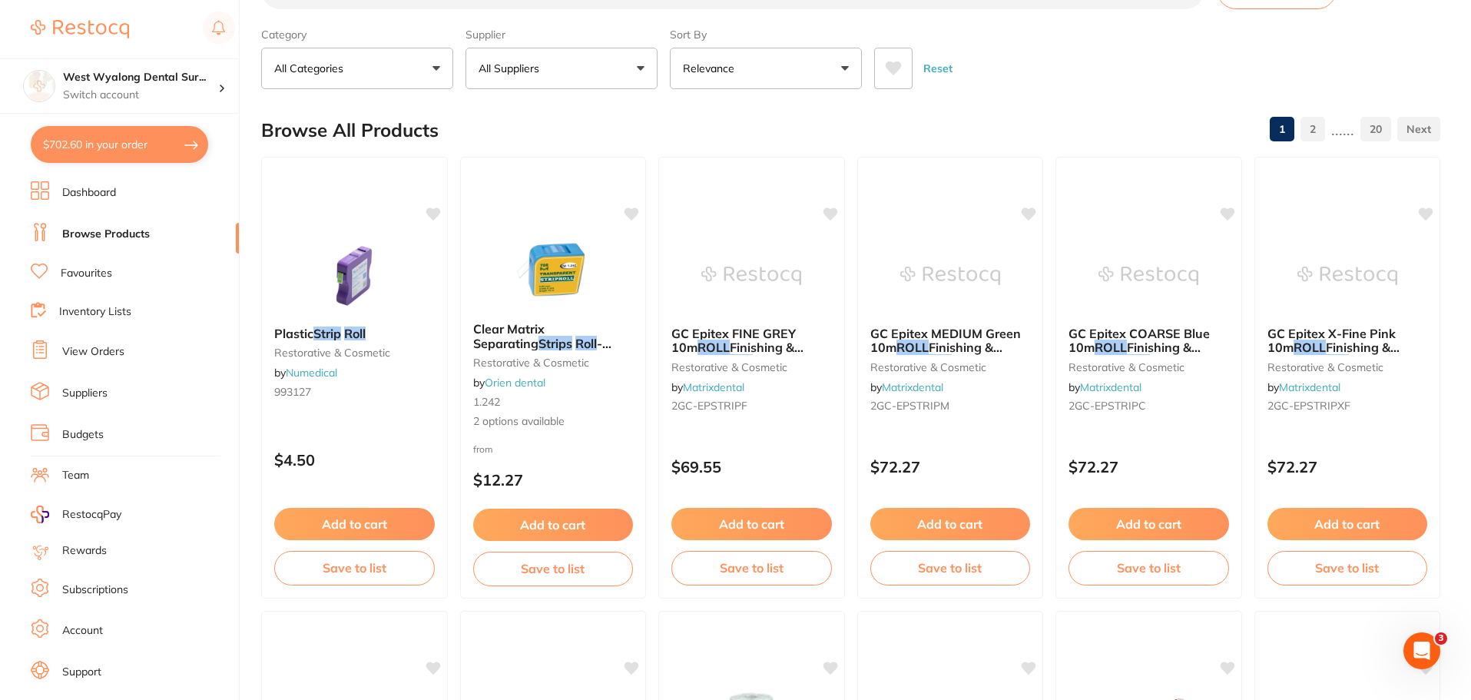
scroll to position [0, 0]
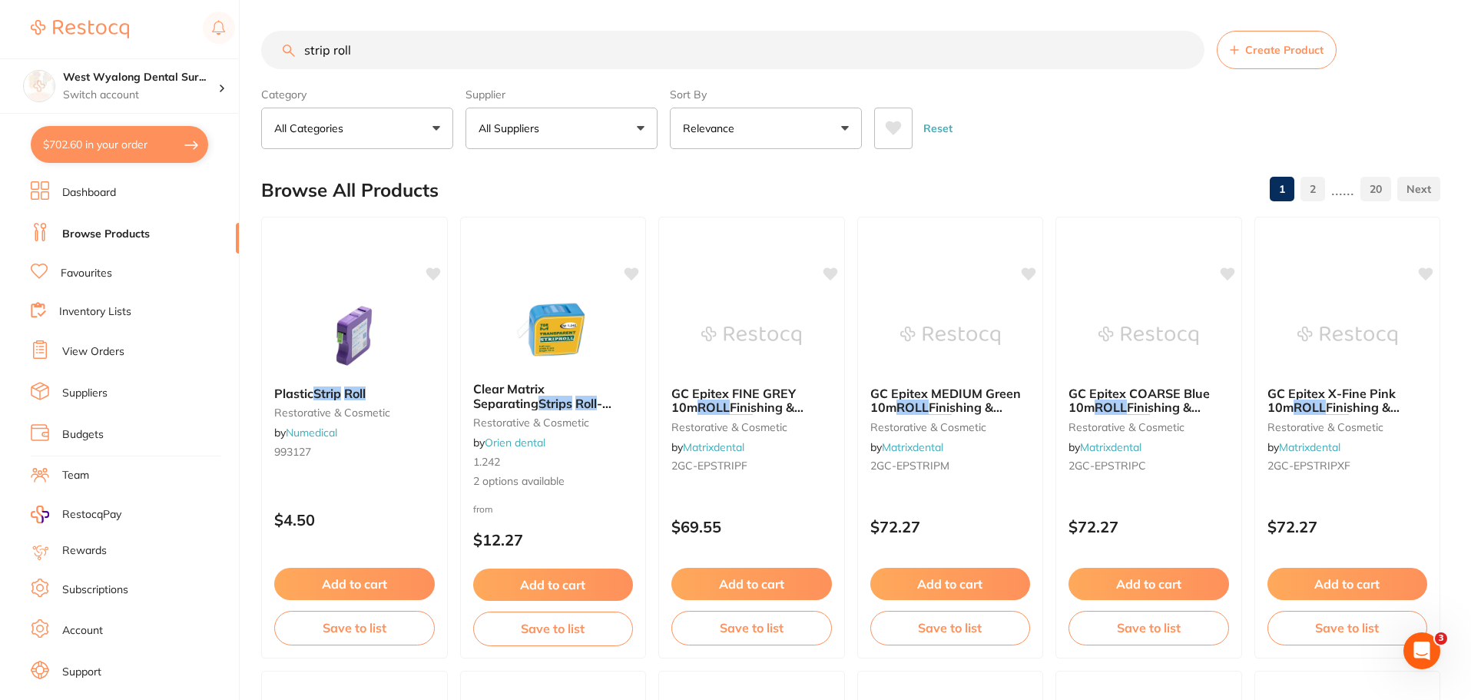
click at [303, 48] on input "strip roll" at bounding box center [732, 50] width 943 height 38
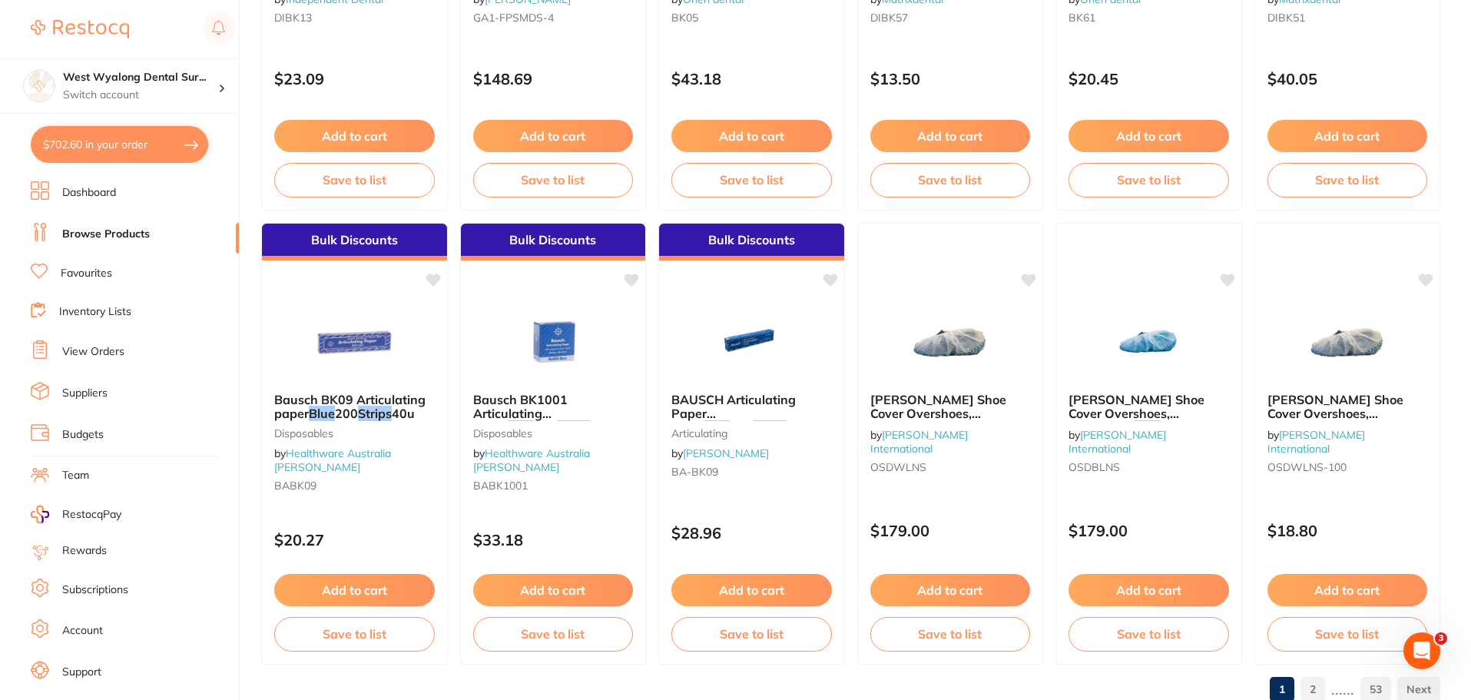
scroll to position [3670, 0]
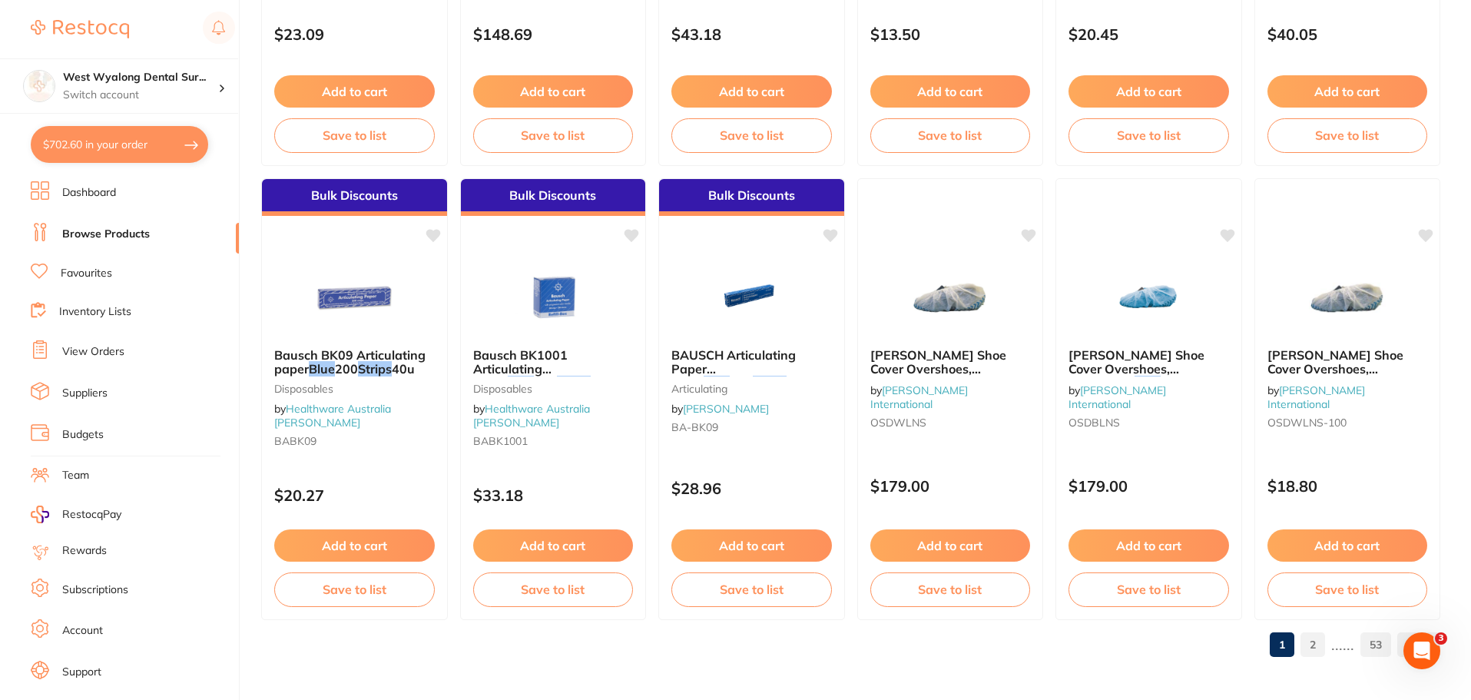
click at [1314, 647] on link "2" at bounding box center [1313, 644] width 25 height 31
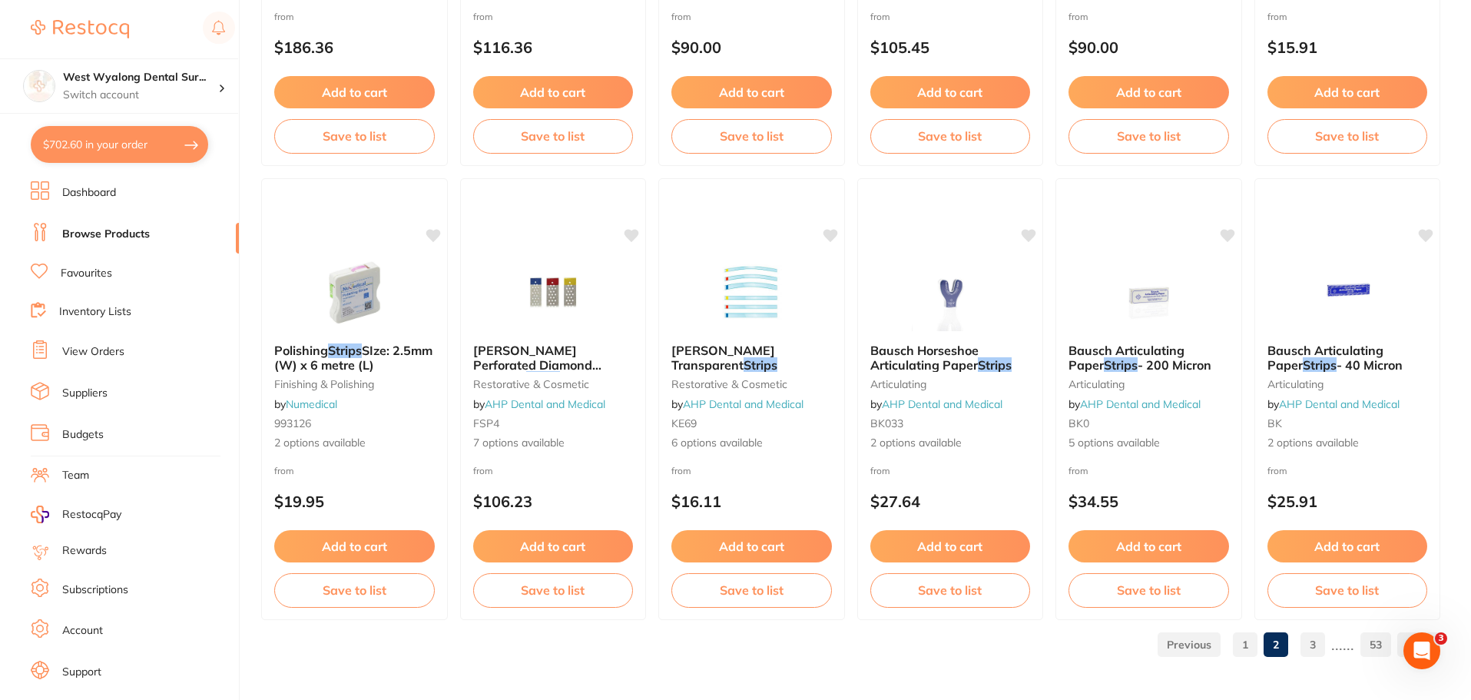
click at [1312, 647] on link "3" at bounding box center [1313, 644] width 25 height 31
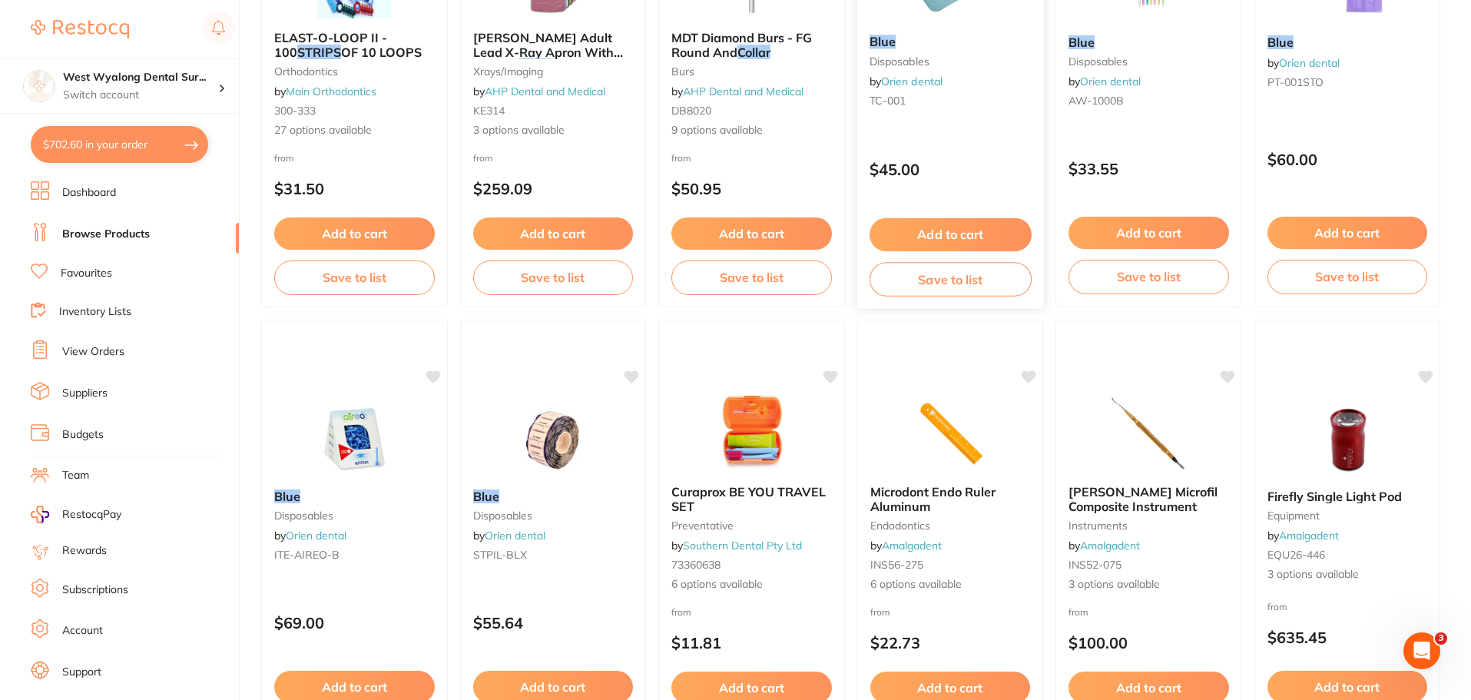
scroll to position [0, 0]
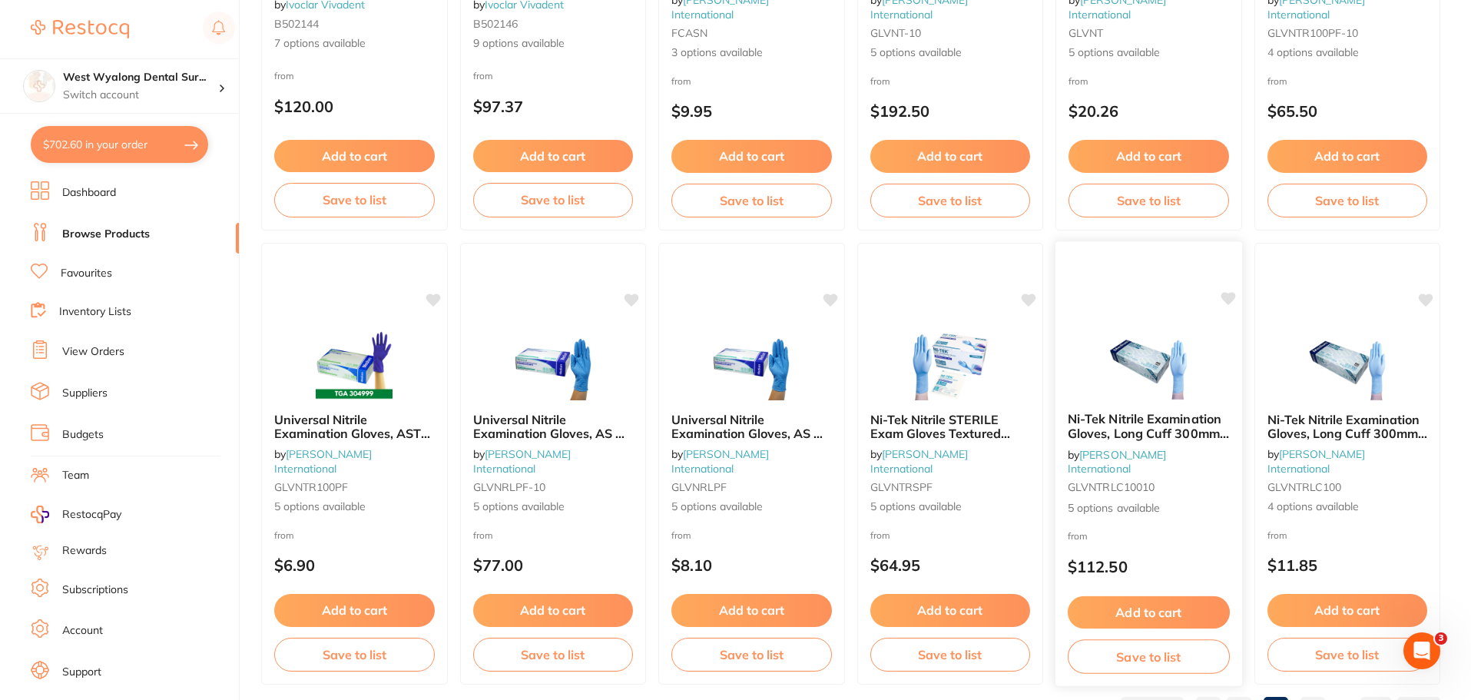
scroll to position [3670, 0]
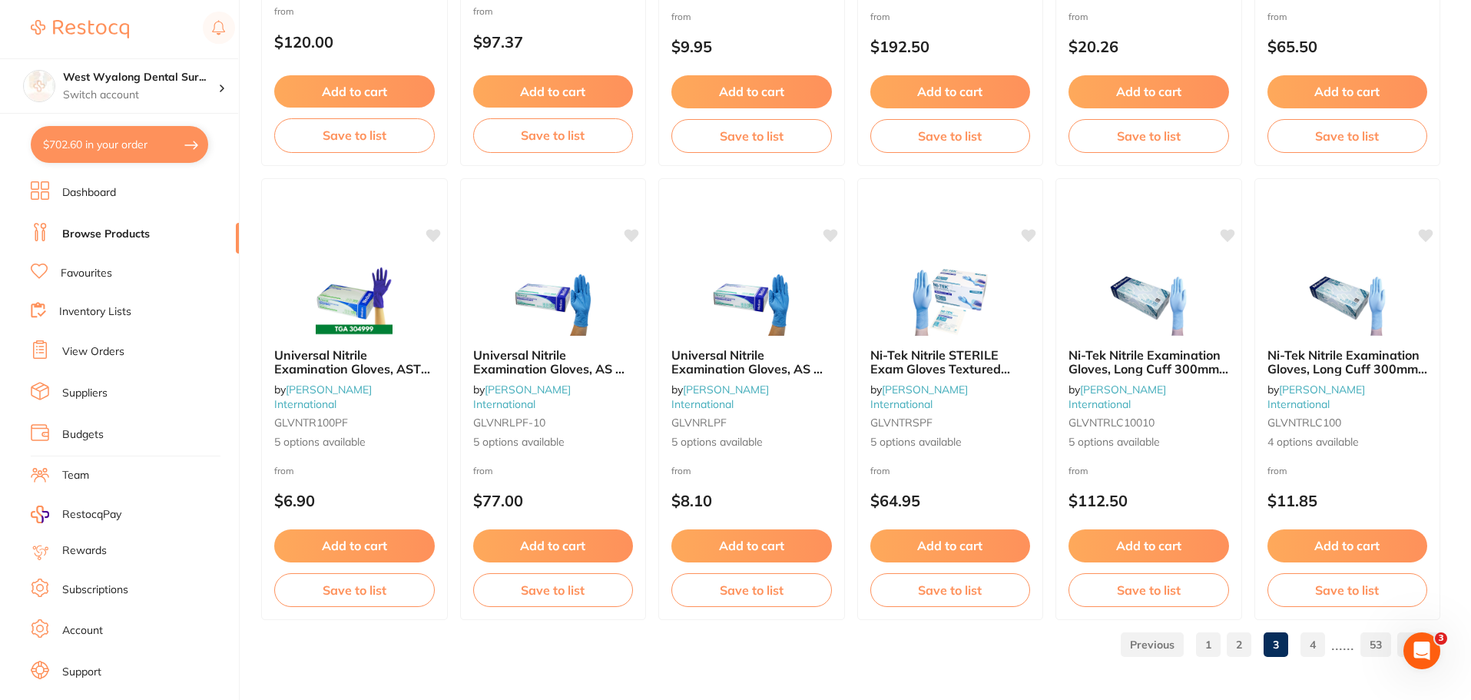
click at [1209, 645] on link "1" at bounding box center [1208, 644] width 25 height 31
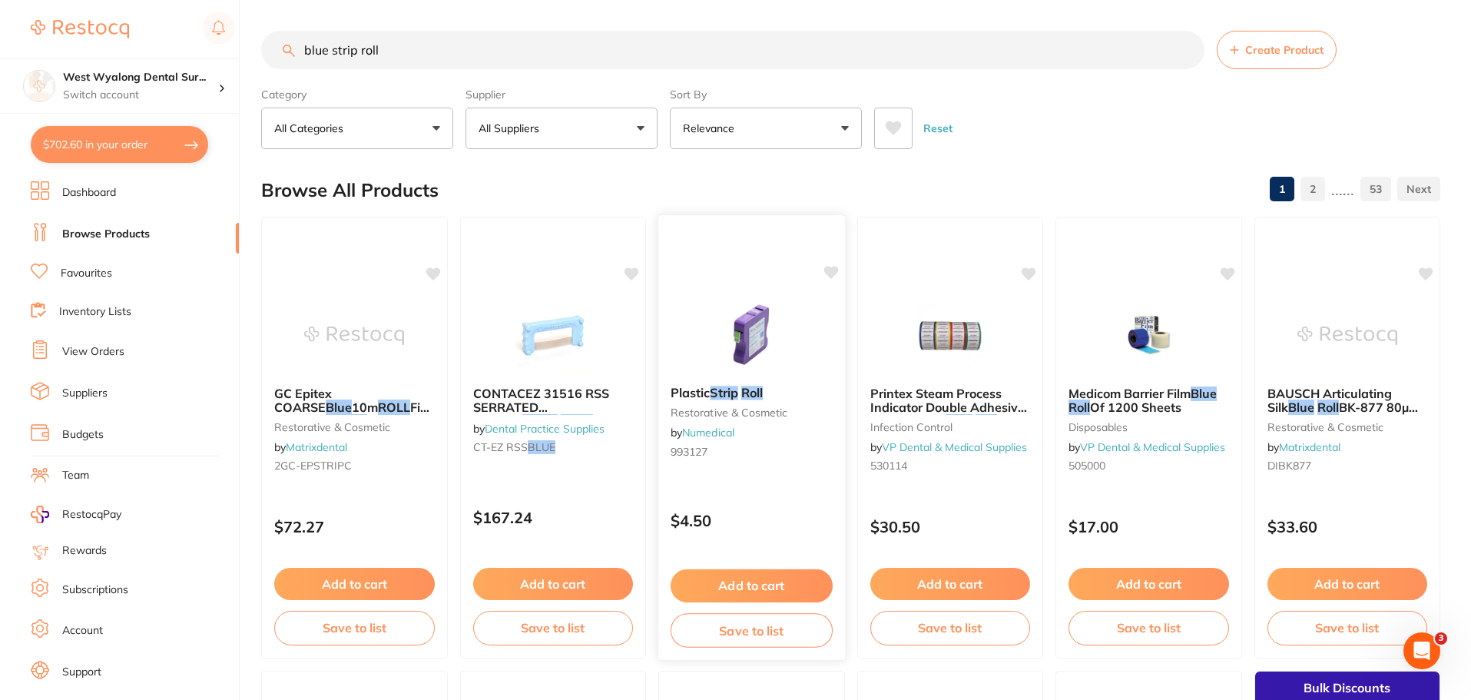
scroll to position [0, 0]
drag, startPoint x: 244, startPoint y: 48, endPoint x: 174, endPoint y: 74, distance: 75.1
click at [169, 51] on div "$702.60 West Wyalong Dental Sur... Switch account West Wyalong Dental Surgery (…" at bounding box center [735, 350] width 1471 height 700
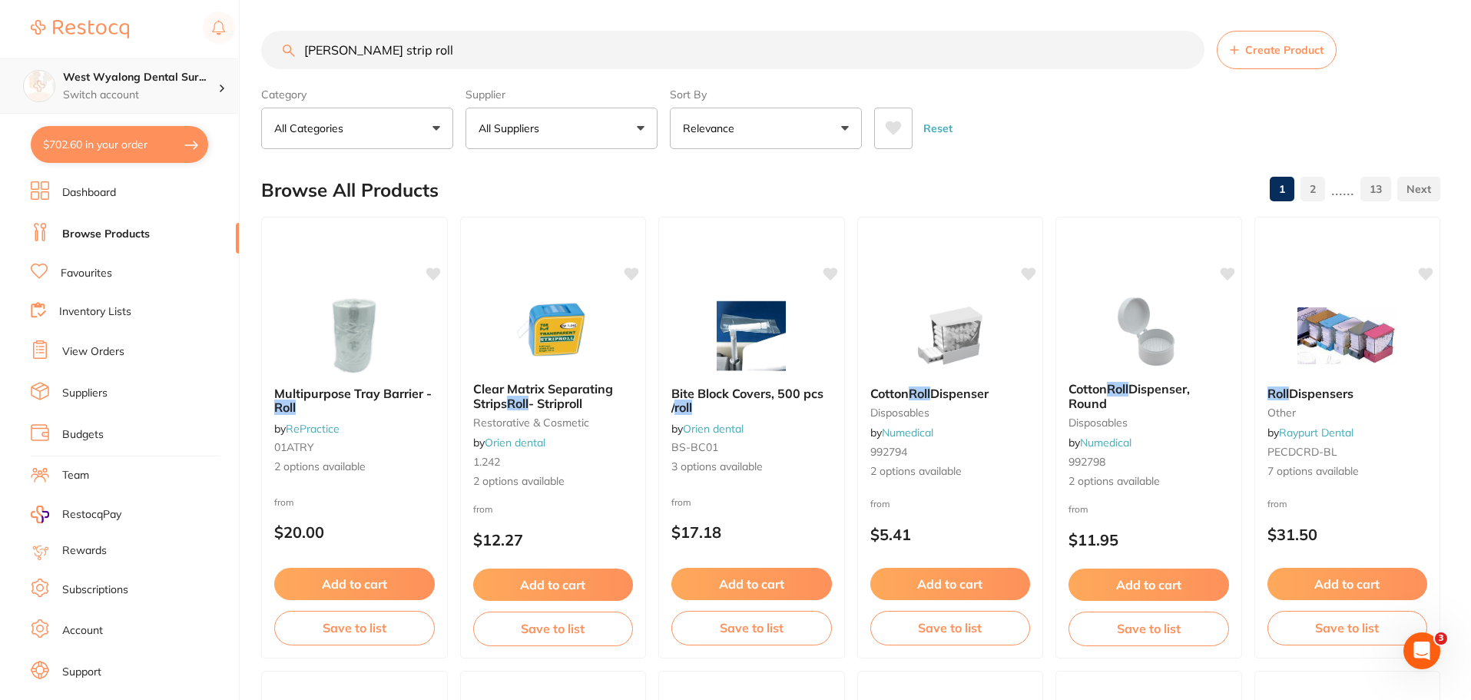
type input "hawe strip roll"
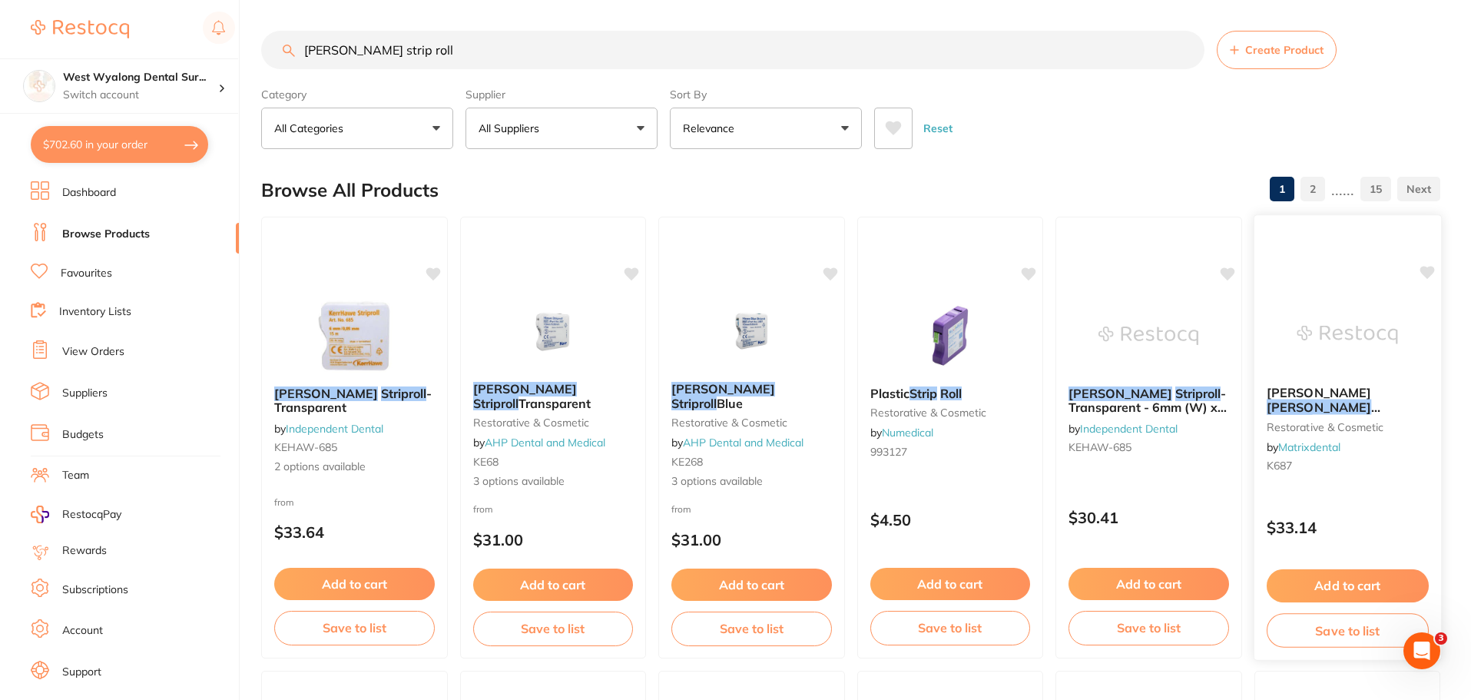
click at [1344, 582] on button "Add to cart" at bounding box center [1347, 585] width 162 height 33
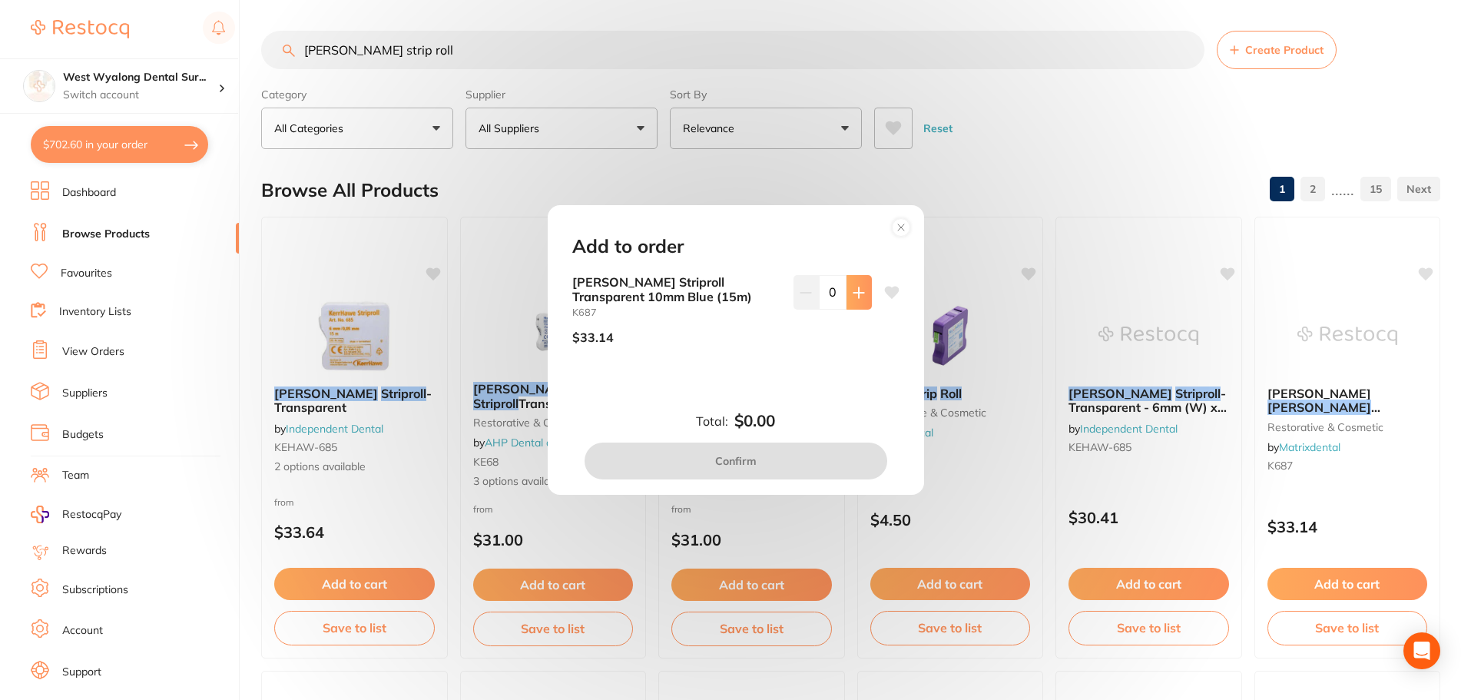
click at [855, 293] on icon at bounding box center [858, 292] width 10 height 10
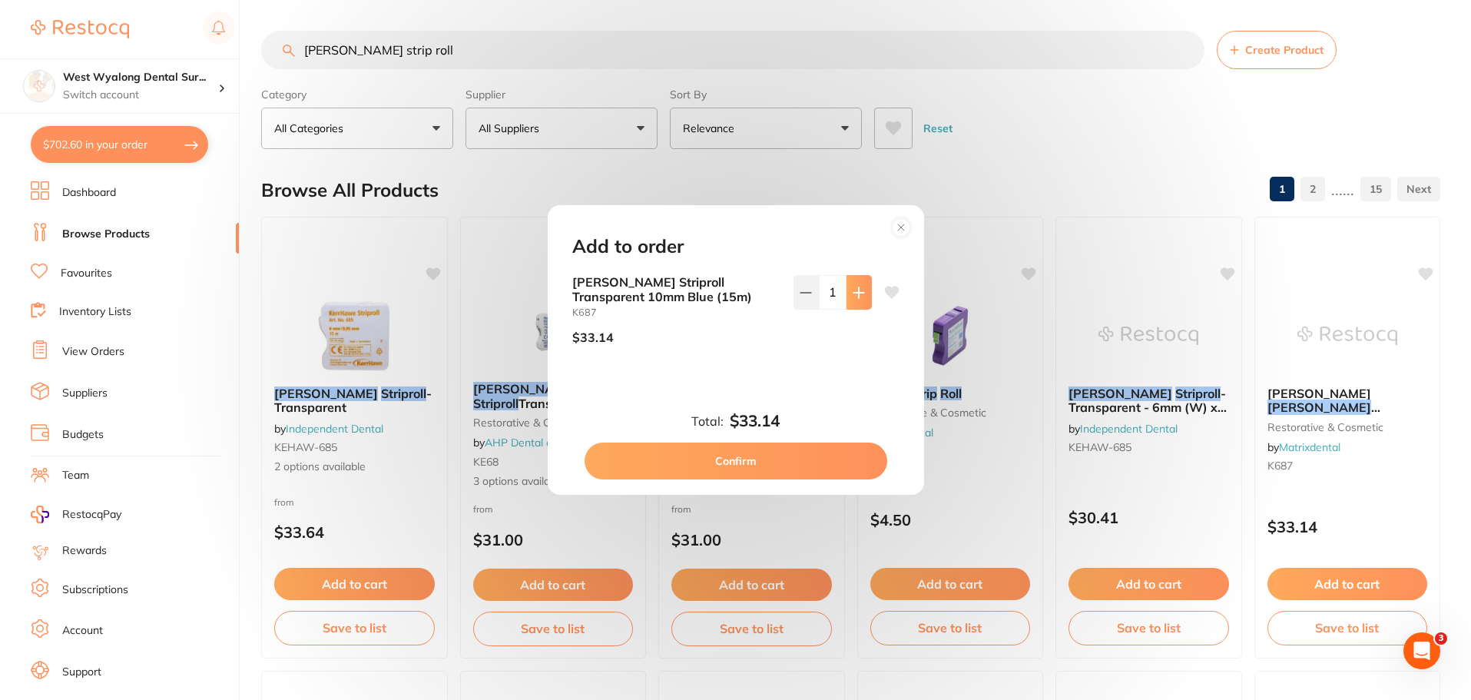
click at [860, 296] on icon at bounding box center [859, 293] width 12 height 12
type input "2"
click at [742, 459] on button "Confirm" at bounding box center [736, 460] width 303 height 37
checkbox input "false"
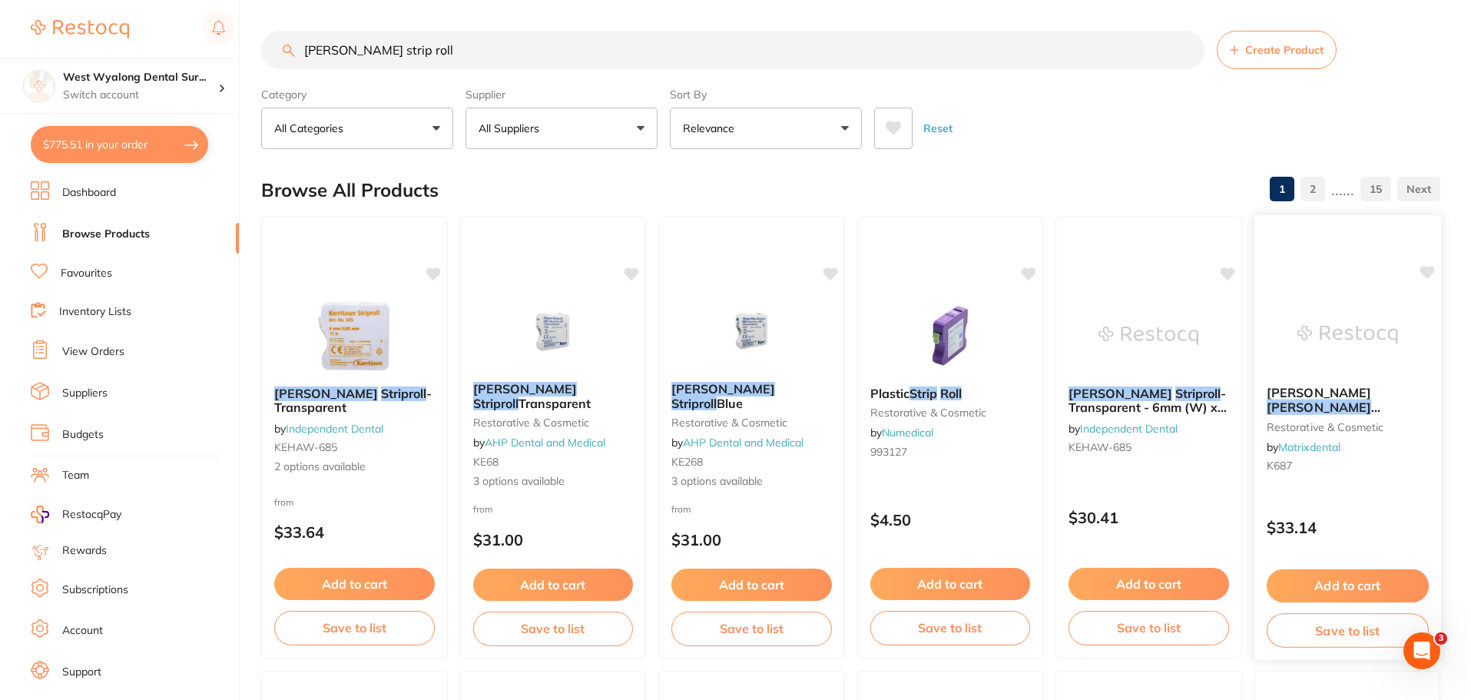
click at [1429, 269] on icon at bounding box center [1427, 272] width 15 height 13
click at [1182, 50] on input "hawe strip roll" at bounding box center [732, 50] width 943 height 38
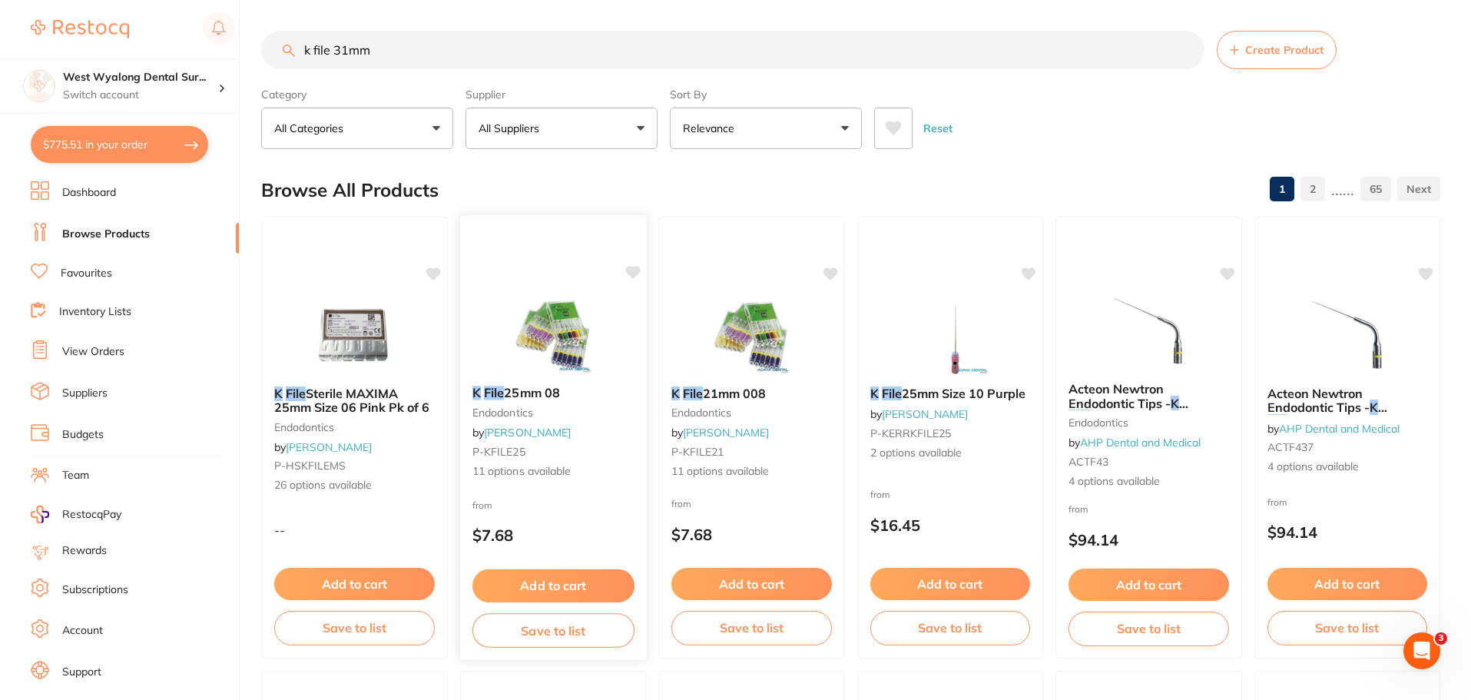
type input "k file 31mm"
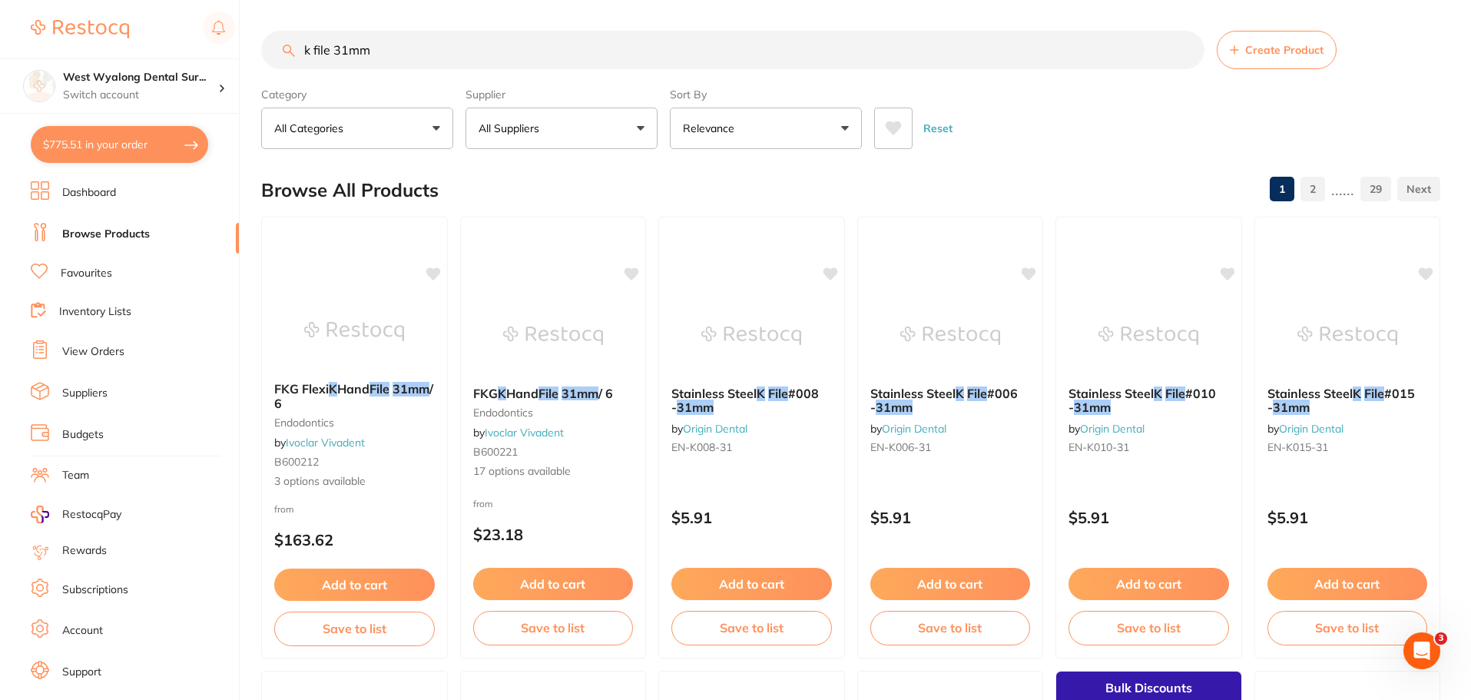
click at [542, 131] on p "All Suppliers" at bounding box center [512, 128] width 67 height 15
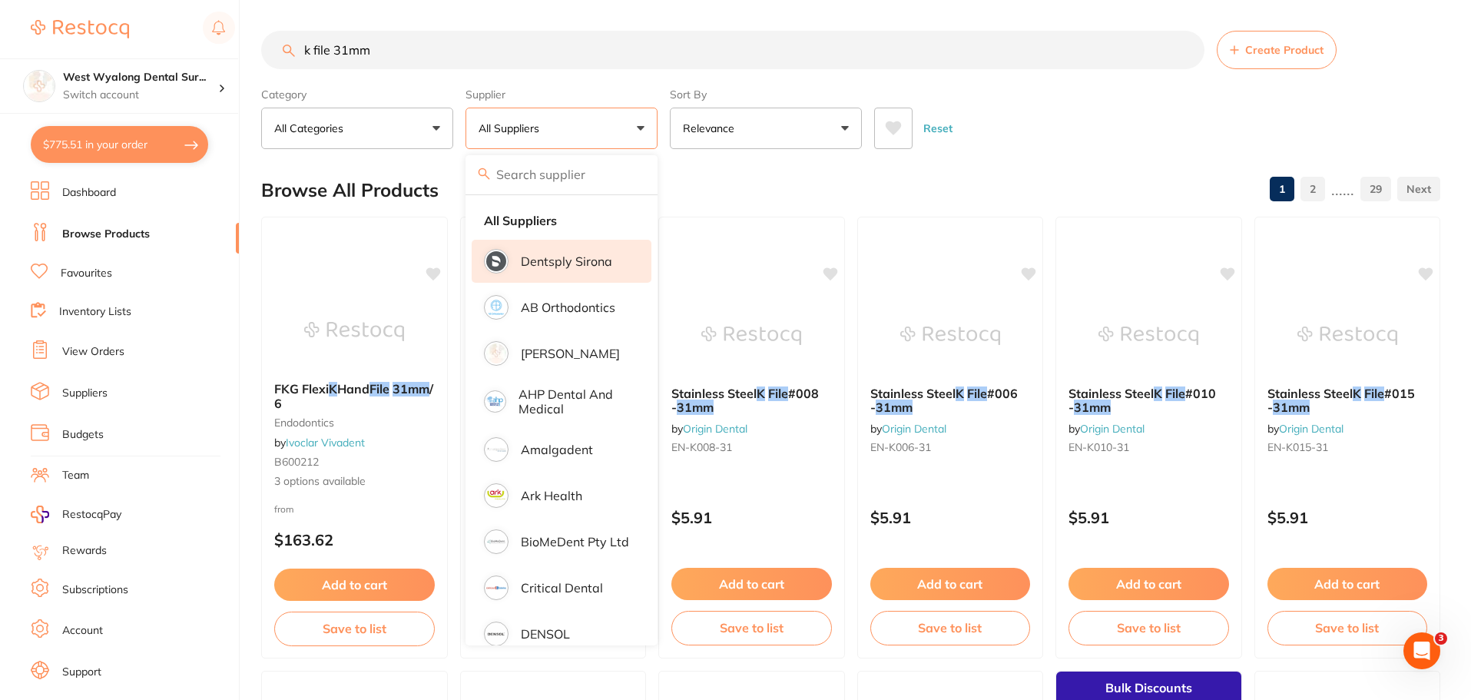
click at [543, 258] on p "Dentsply Sirona" at bounding box center [566, 261] width 91 height 14
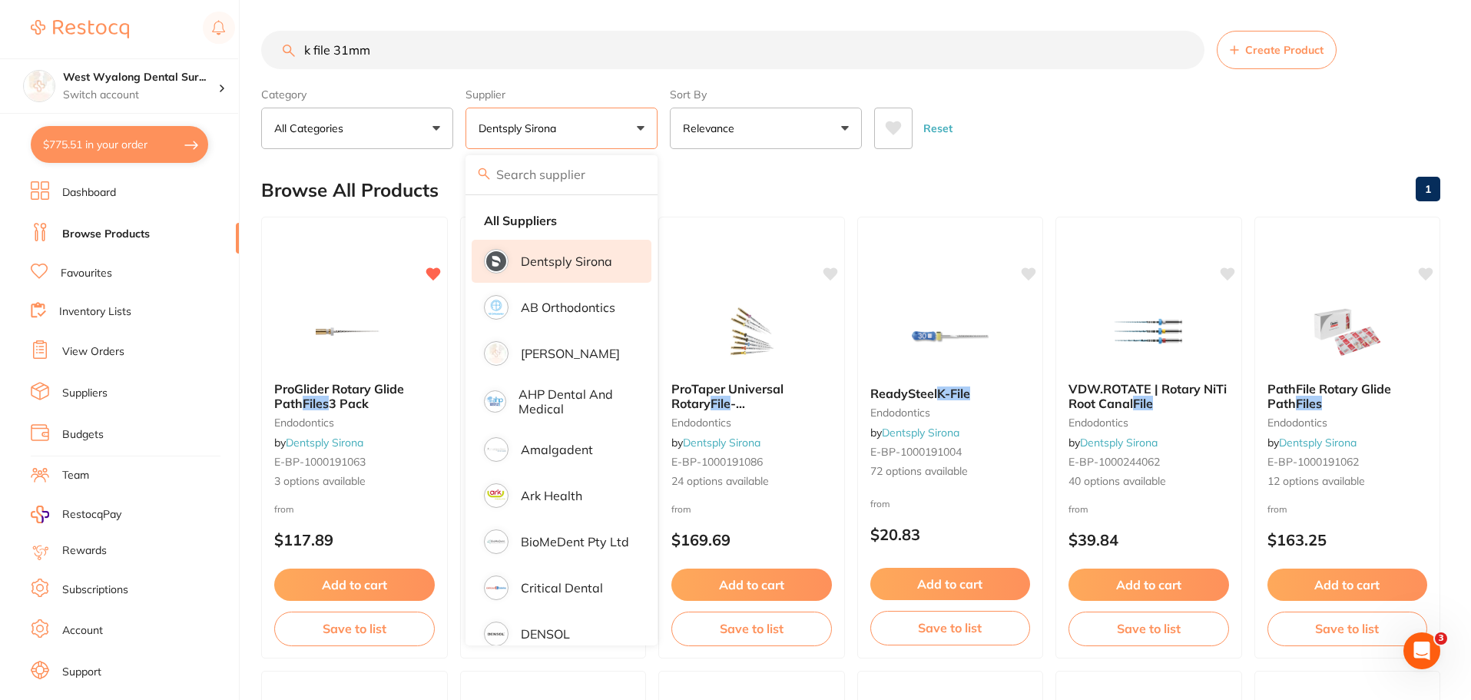
click at [1079, 134] on div "Reset" at bounding box center [1151, 122] width 554 height 54
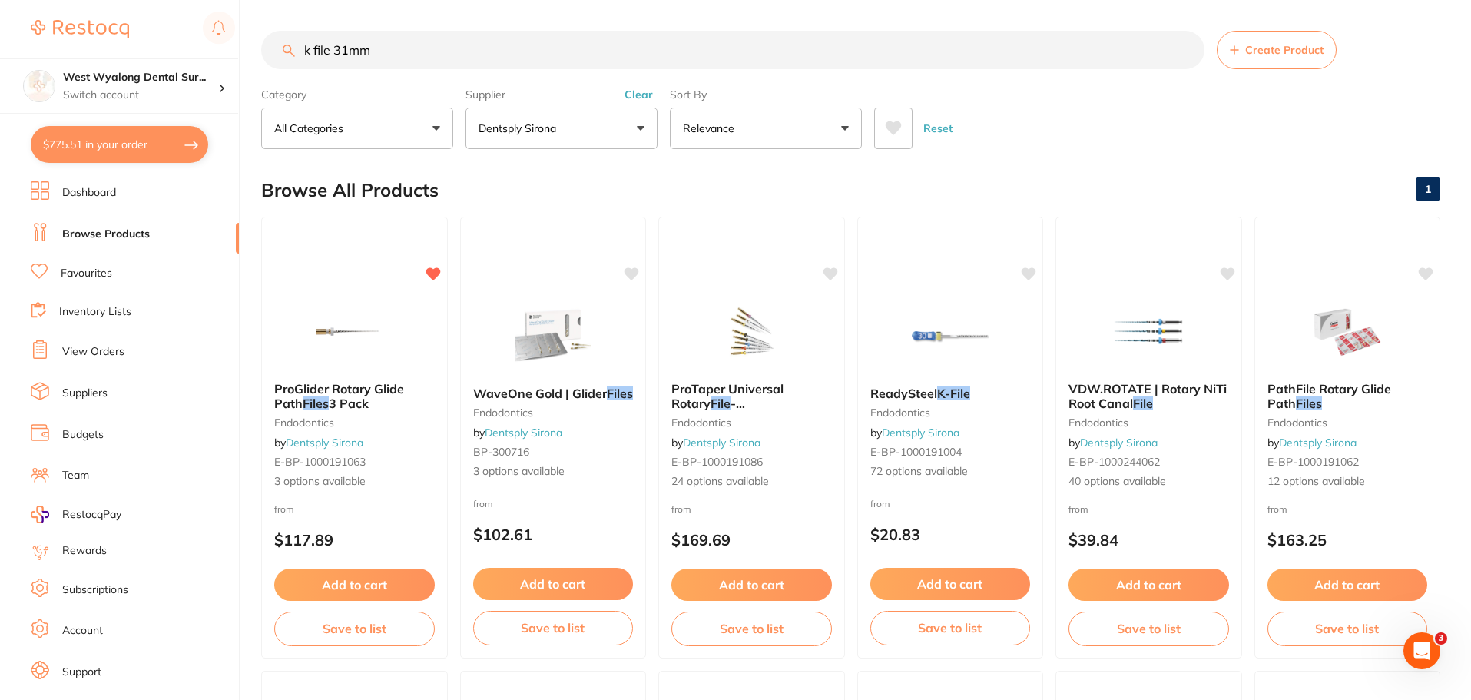
click at [518, 108] on button "Dentsply Sirona" at bounding box center [562, 128] width 192 height 41
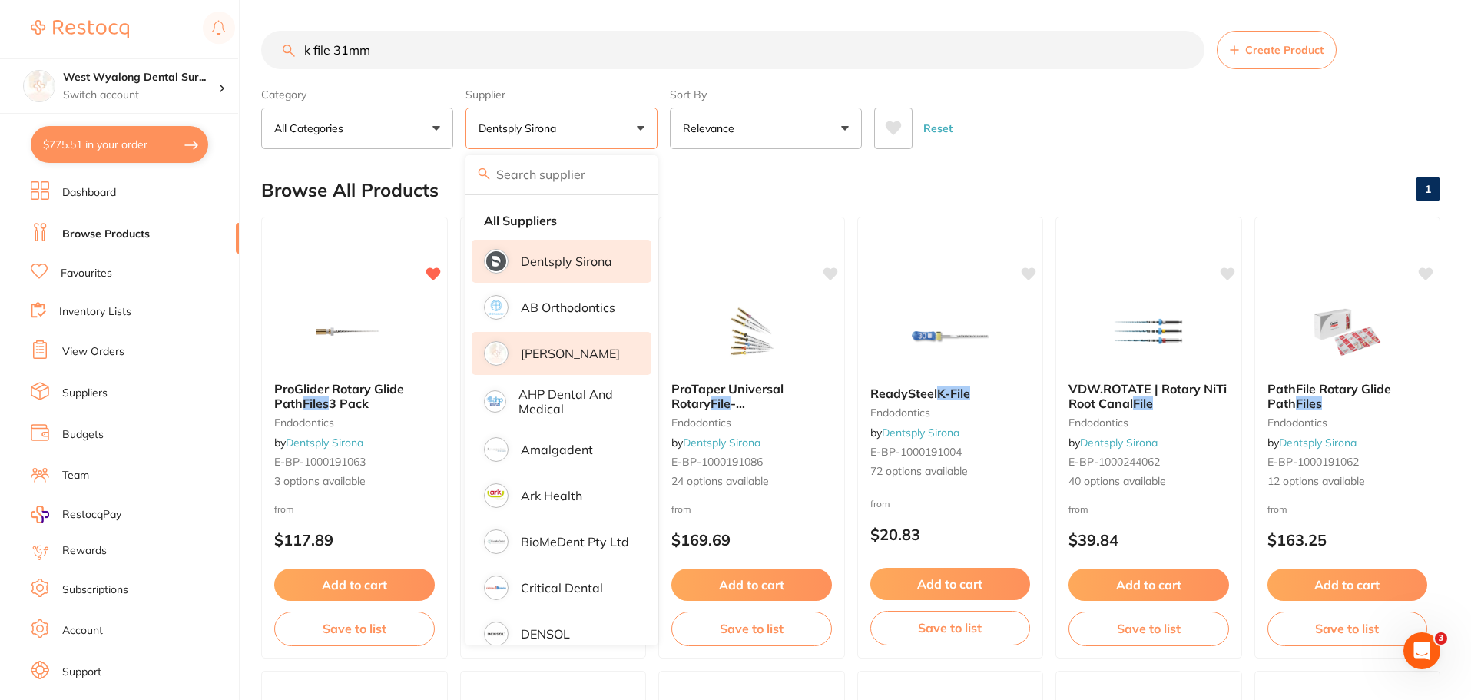
click at [573, 356] on p "[PERSON_NAME]" at bounding box center [570, 353] width 99 height 14
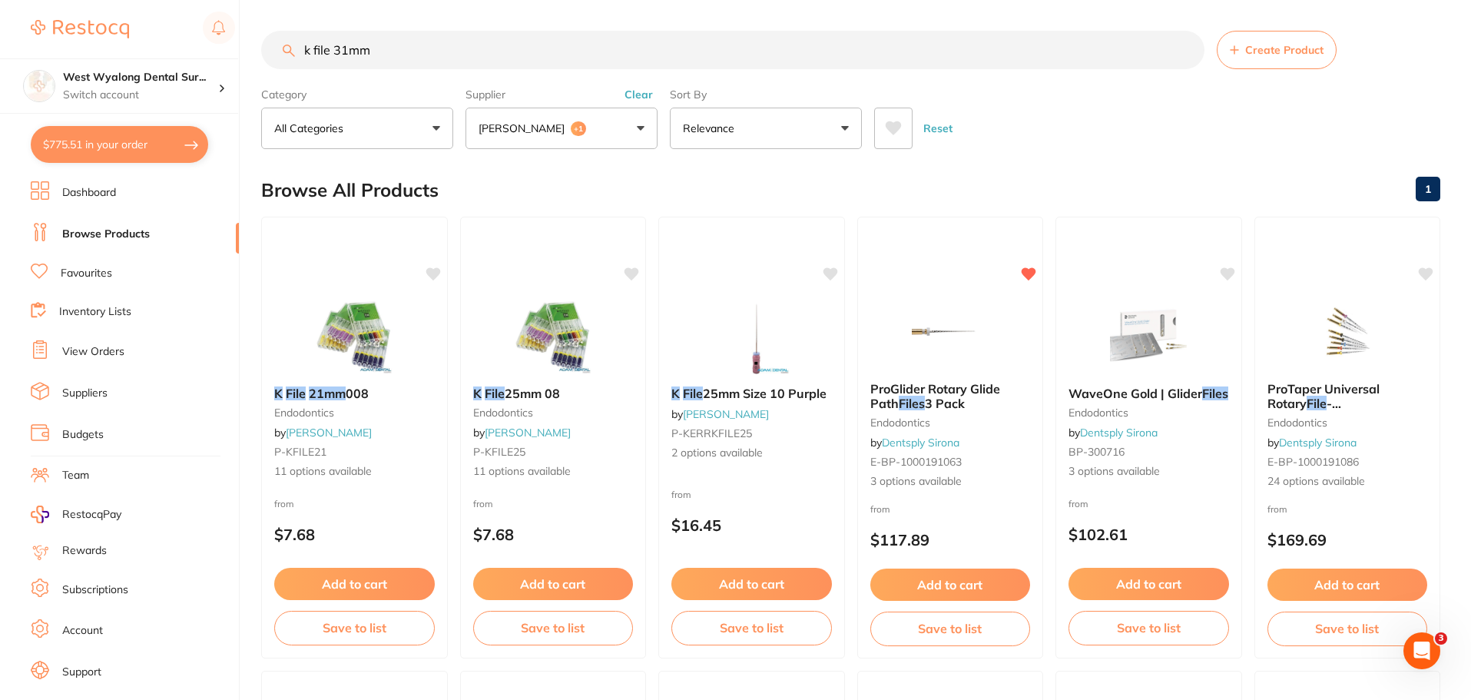
click at [571, 134] on span "+1" at bounding box center [578, 128] width 15 height 15
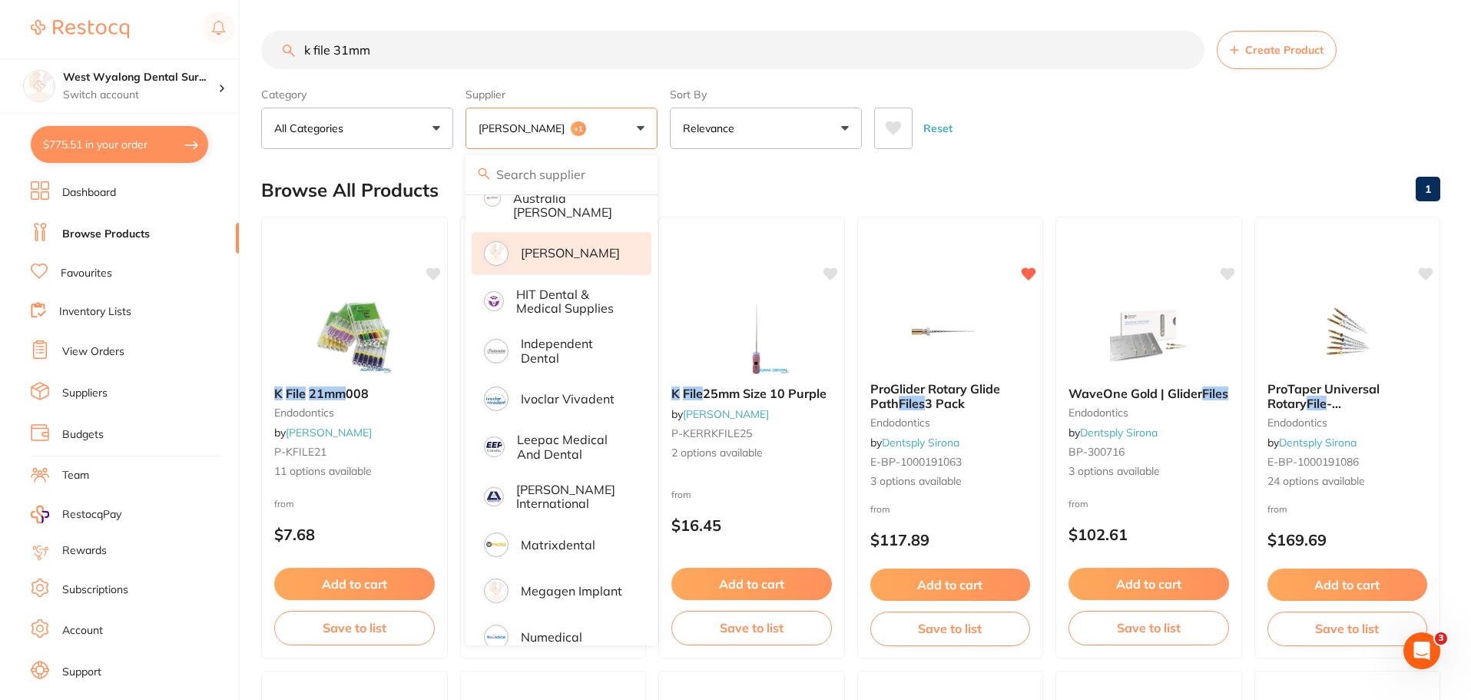
scroll to position [691, 0]
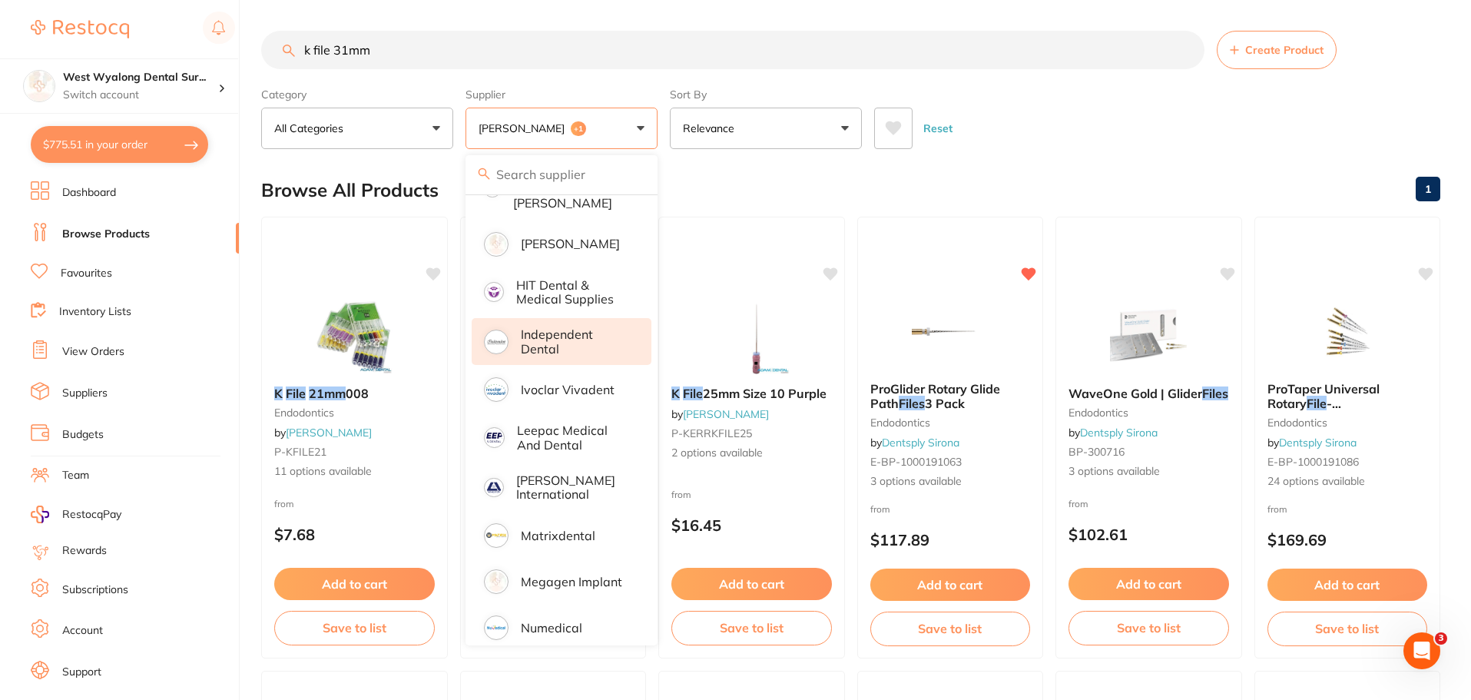
click at [540, 327] on p "Independent Dental" at bounding box center [575, 341] width 109 height 28
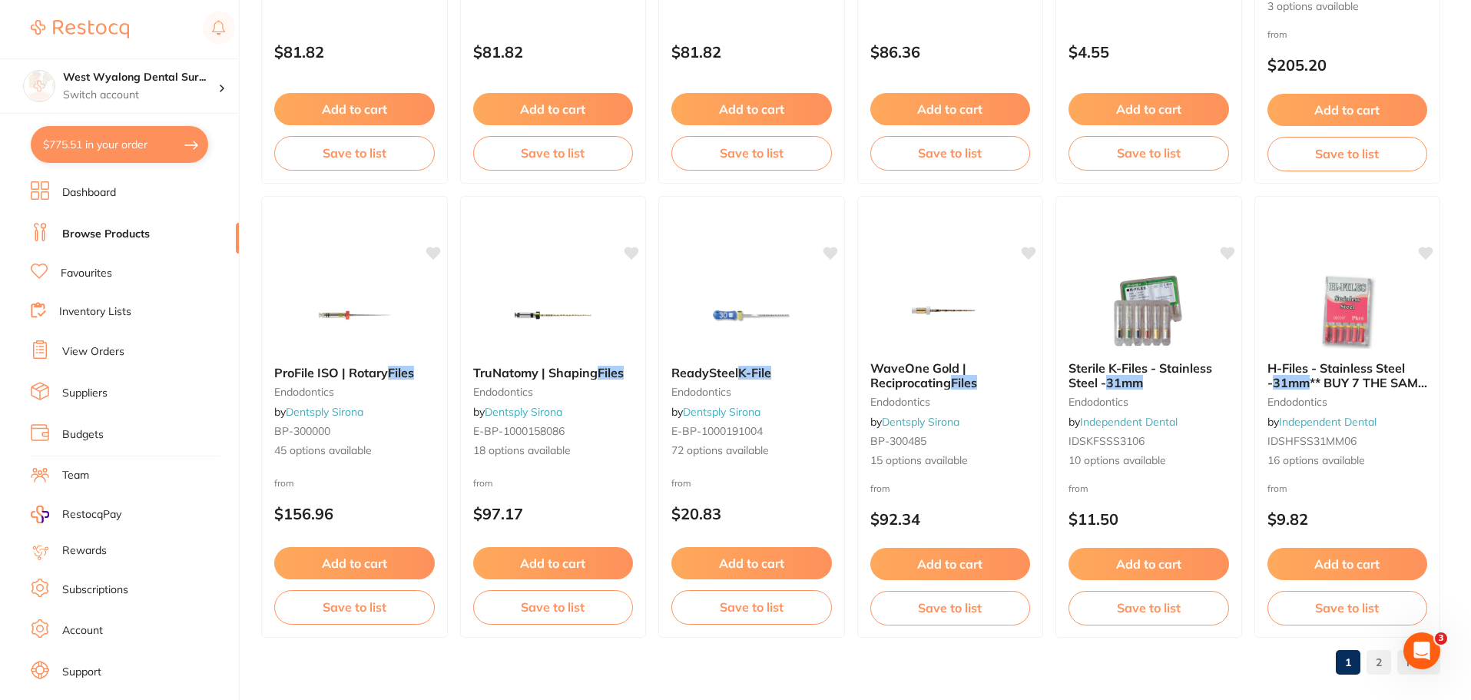
scroll to position [3670, 0]
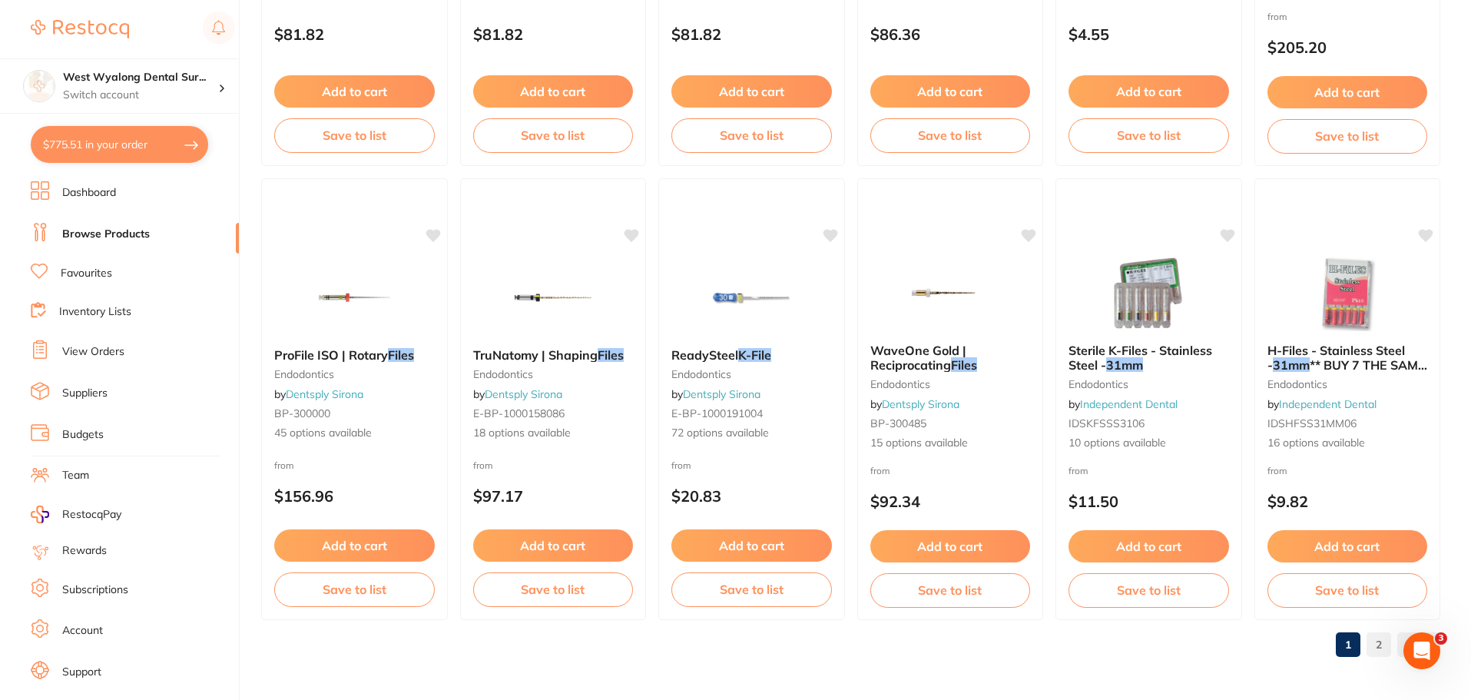
click at [1382, 647] on link "2" at bounding box center [1379, 644] width 25 height 31
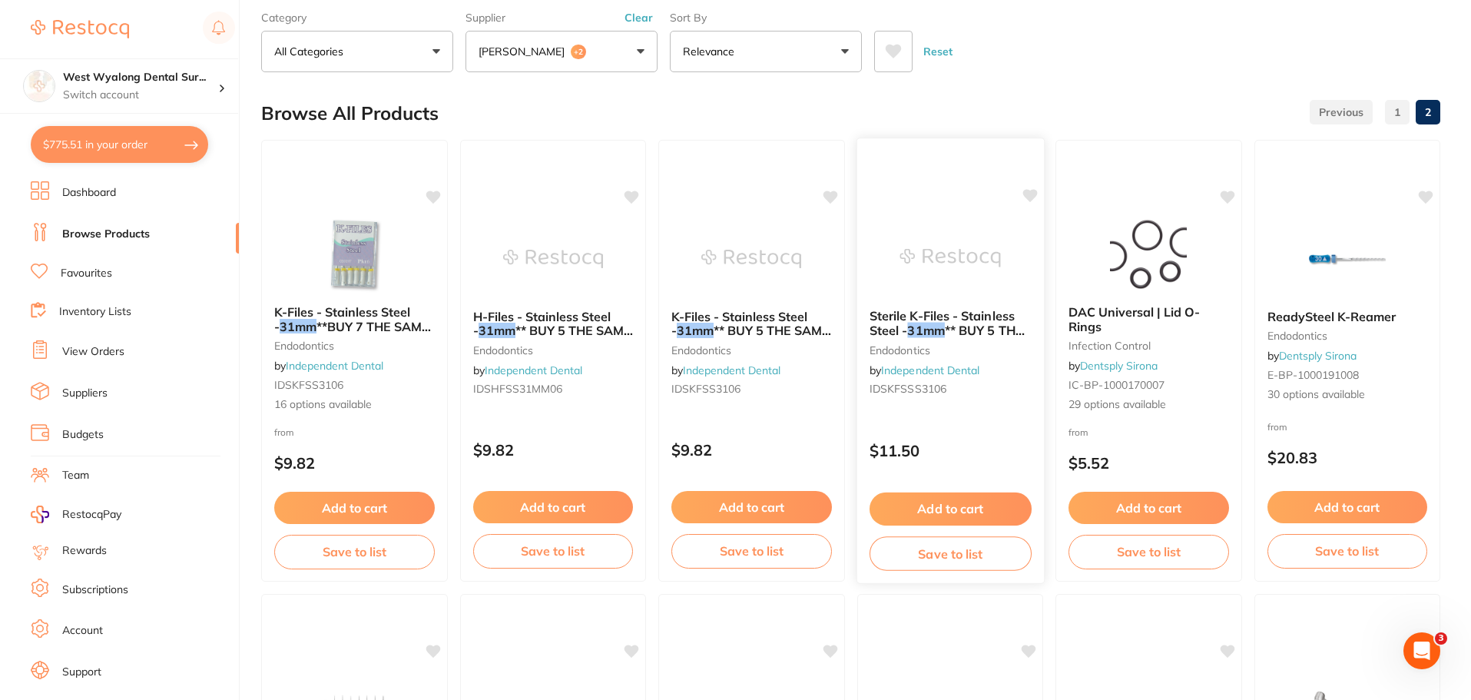
scroll to position [0, 0]
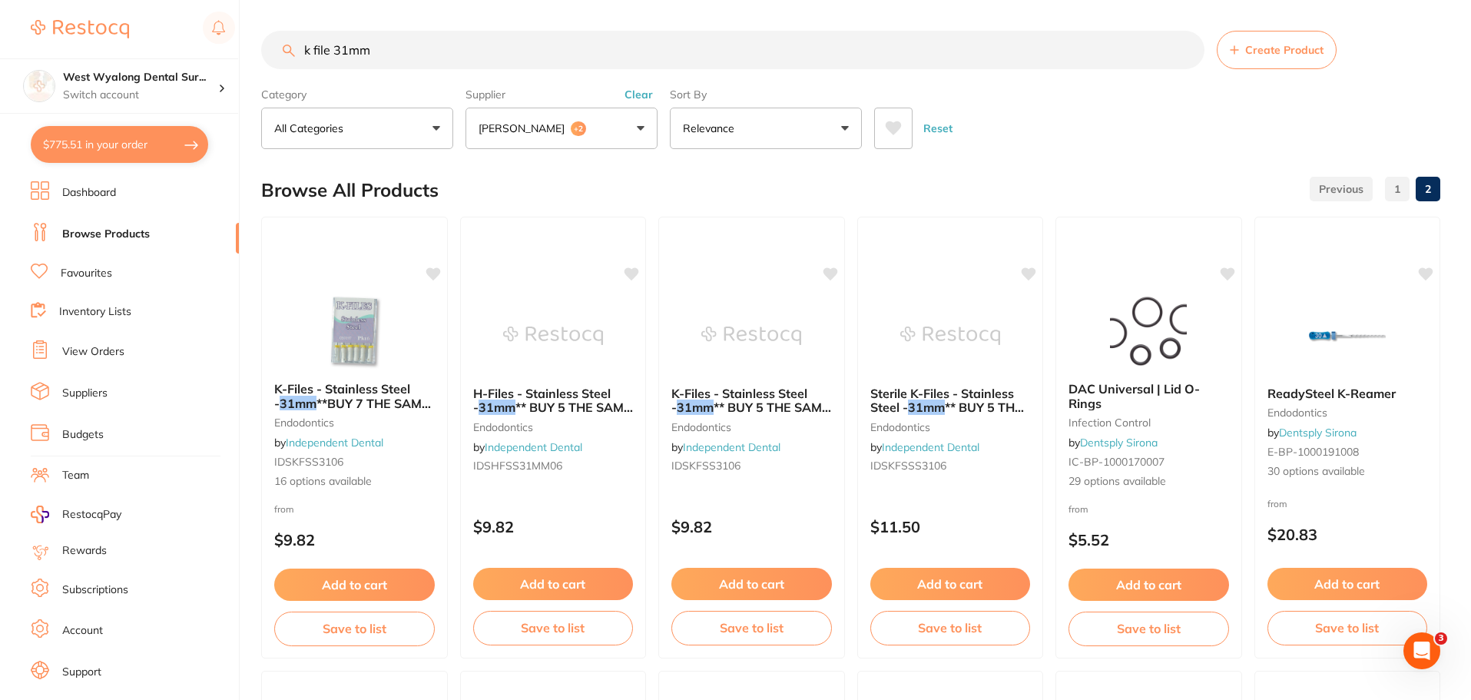
click at [638, 128] on button "Adam Dental +2" at bounding box center [562, 128] width 192 height 41
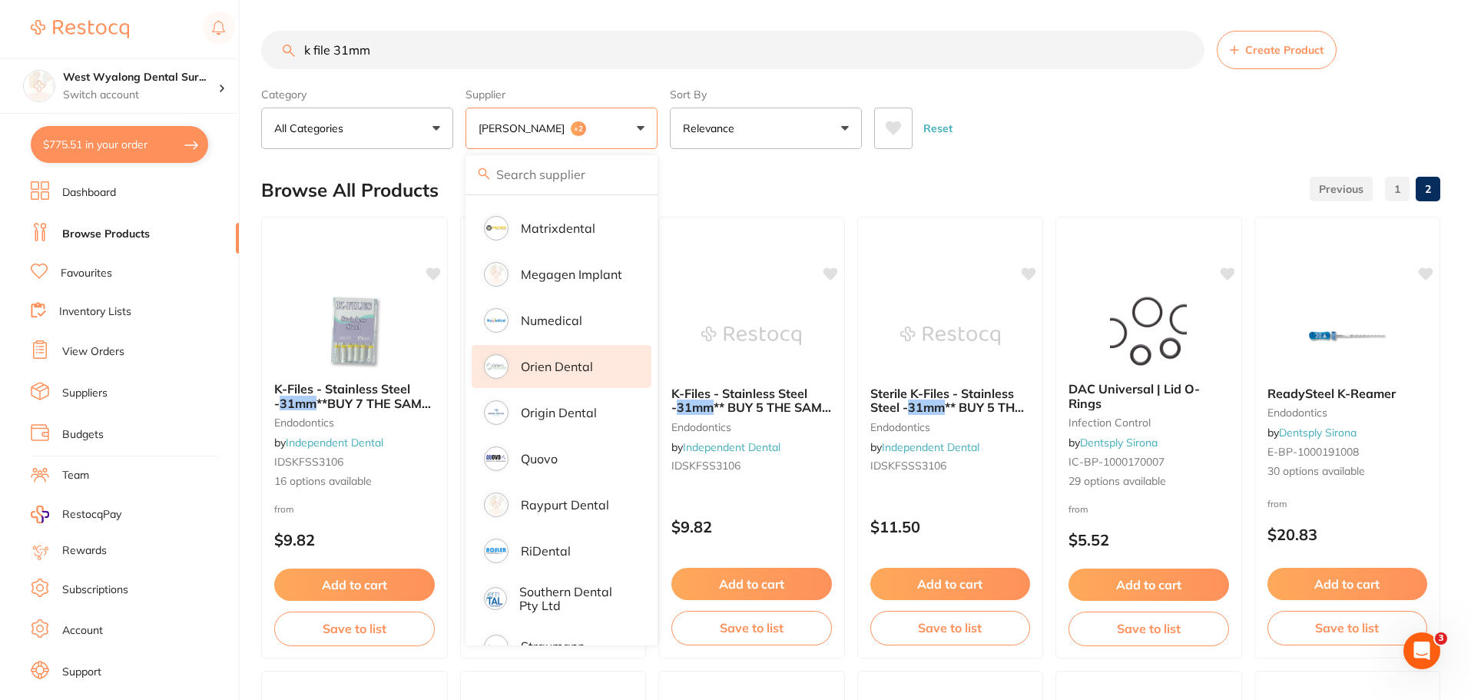
scroll to position [1070, 0]
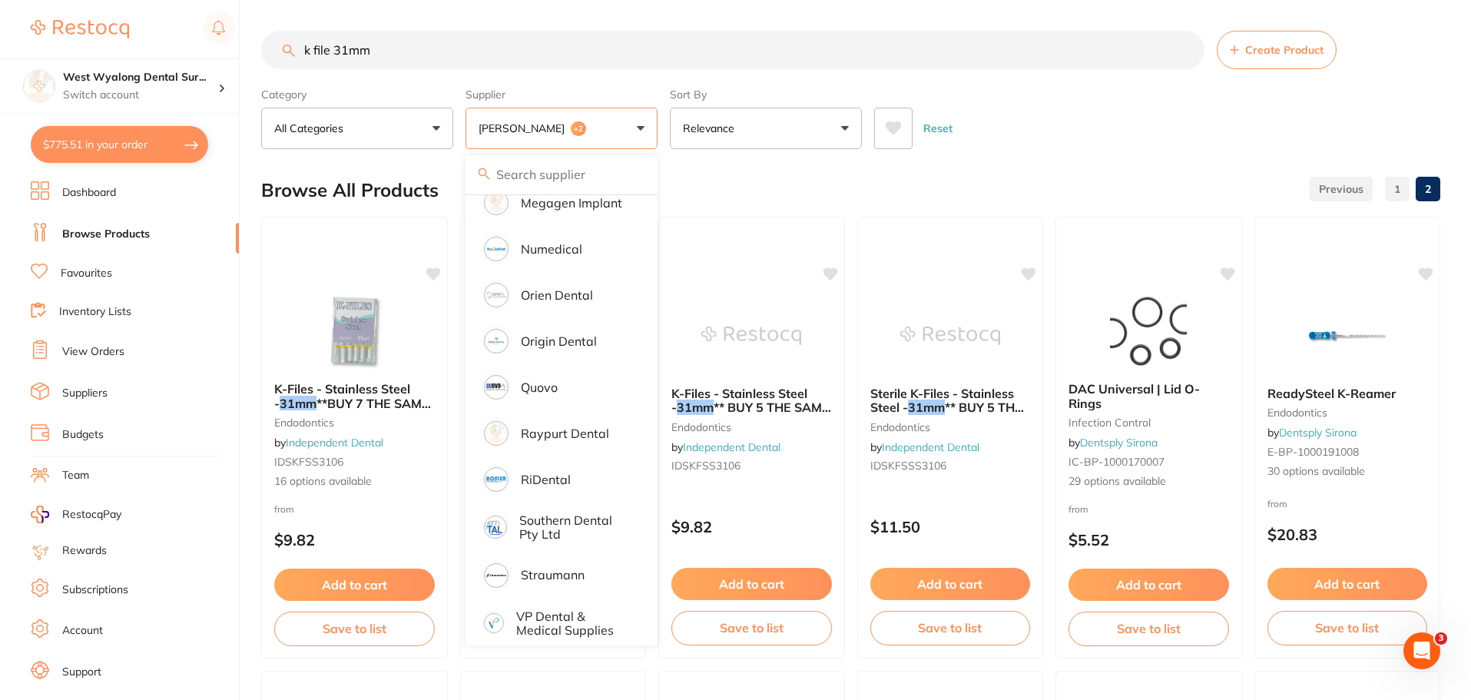
click at [1087, 124] on div "Reset" at bounding box center [1151, 122] width 554 height 54
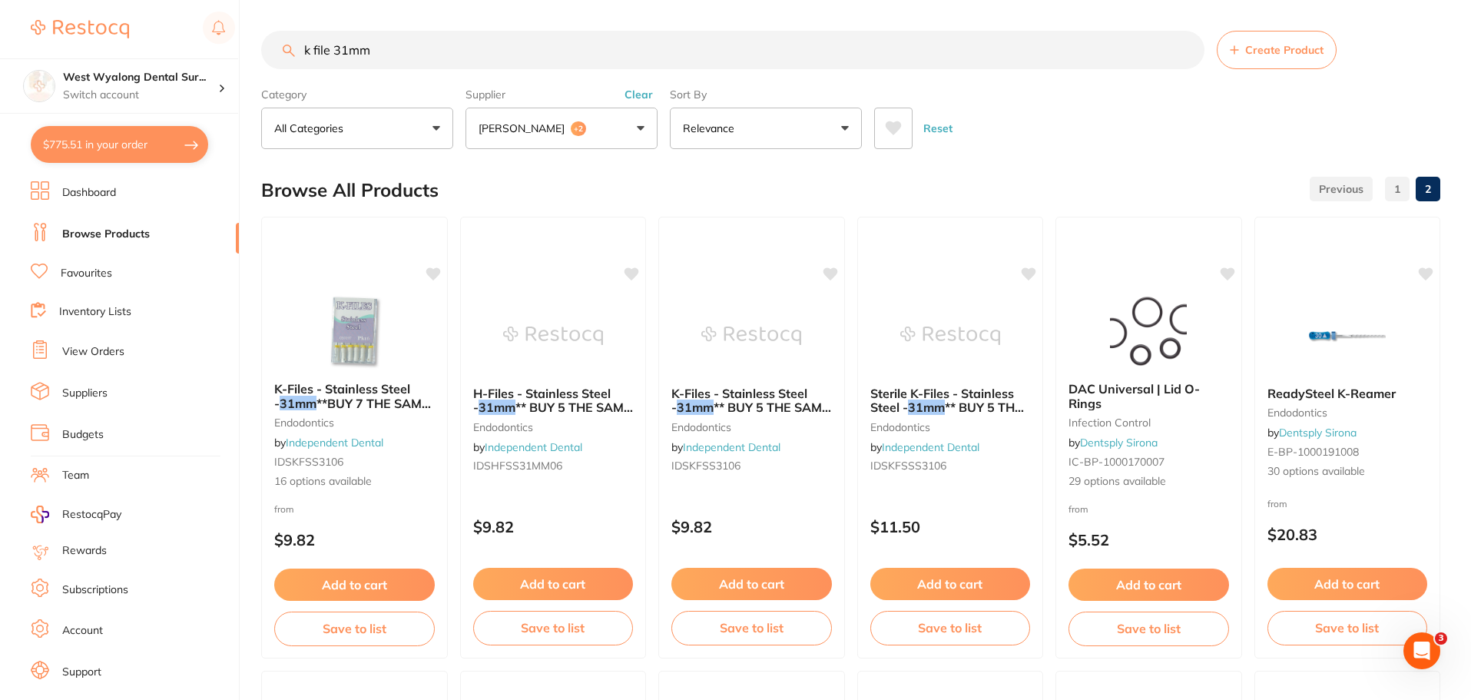
click at [531, 128] on p "[PERSON_NAME]" at bounding box center [525, 128] width 92 height 15
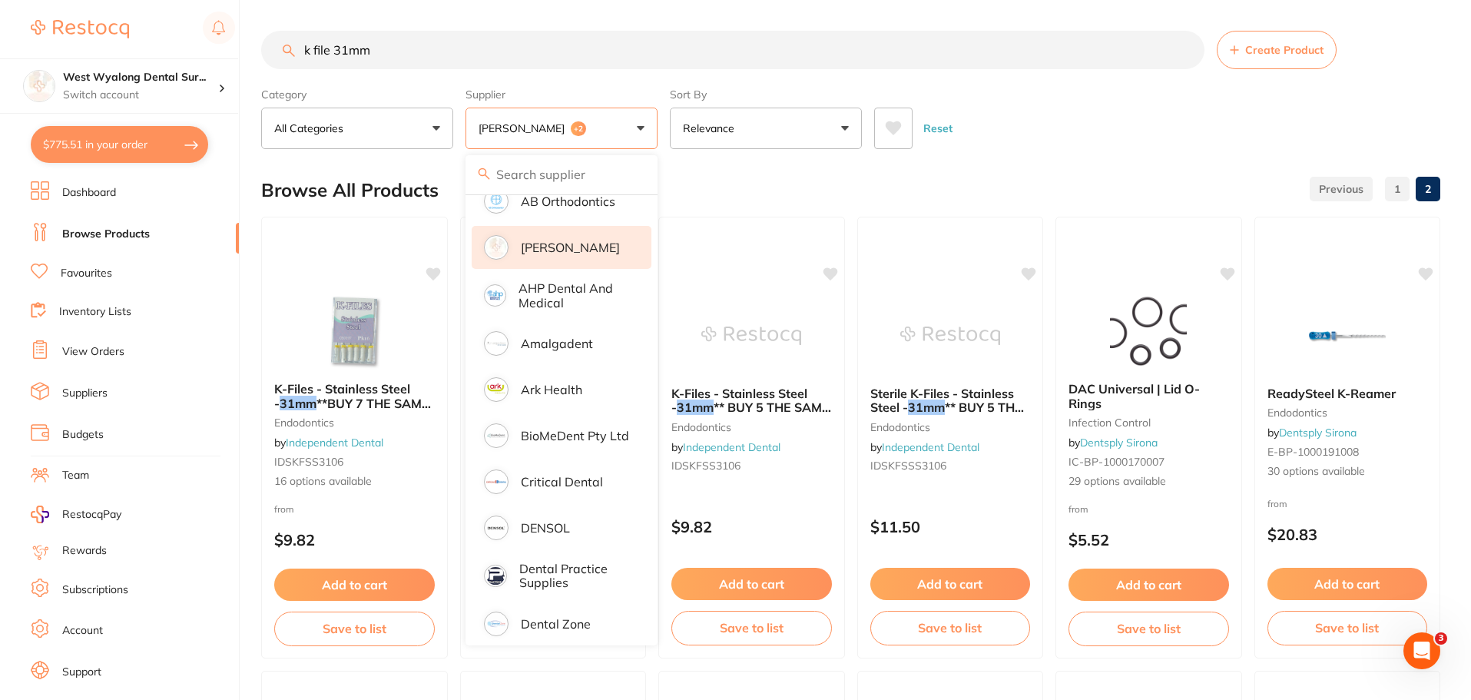
scroll to position [0, 0]
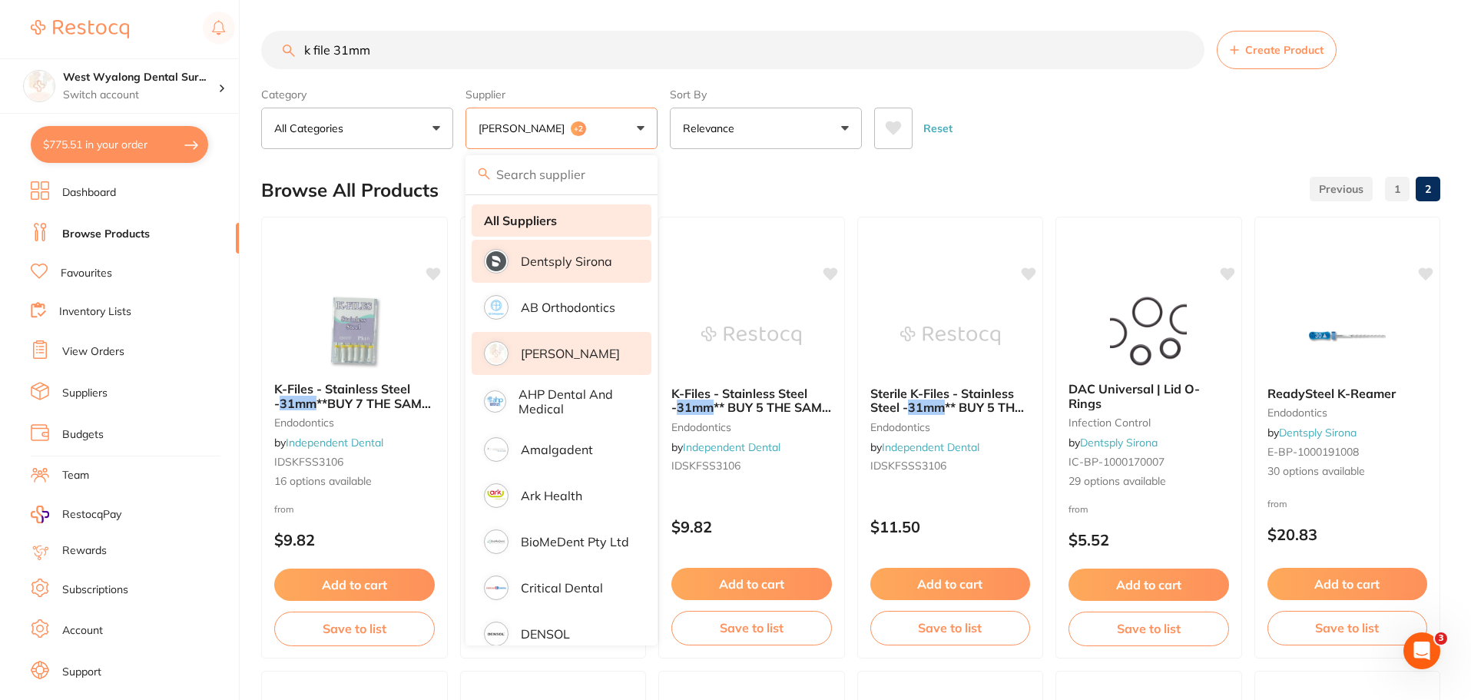
click at [525, 224] on strong "All Suppliers" at bounding box center [520, 221] width 73 height 14
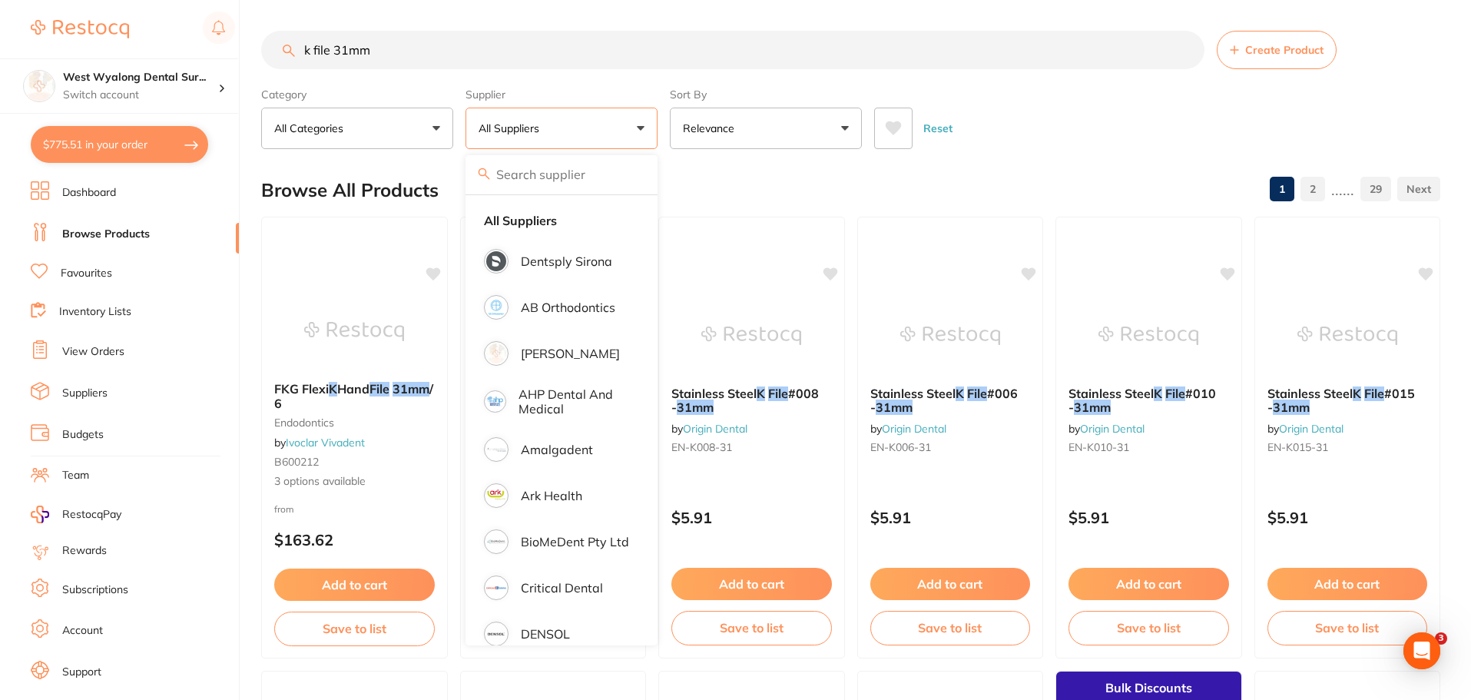
click at [1032, 107] on div "Reset" at bounding box center [1151, 122] width 554 height 54
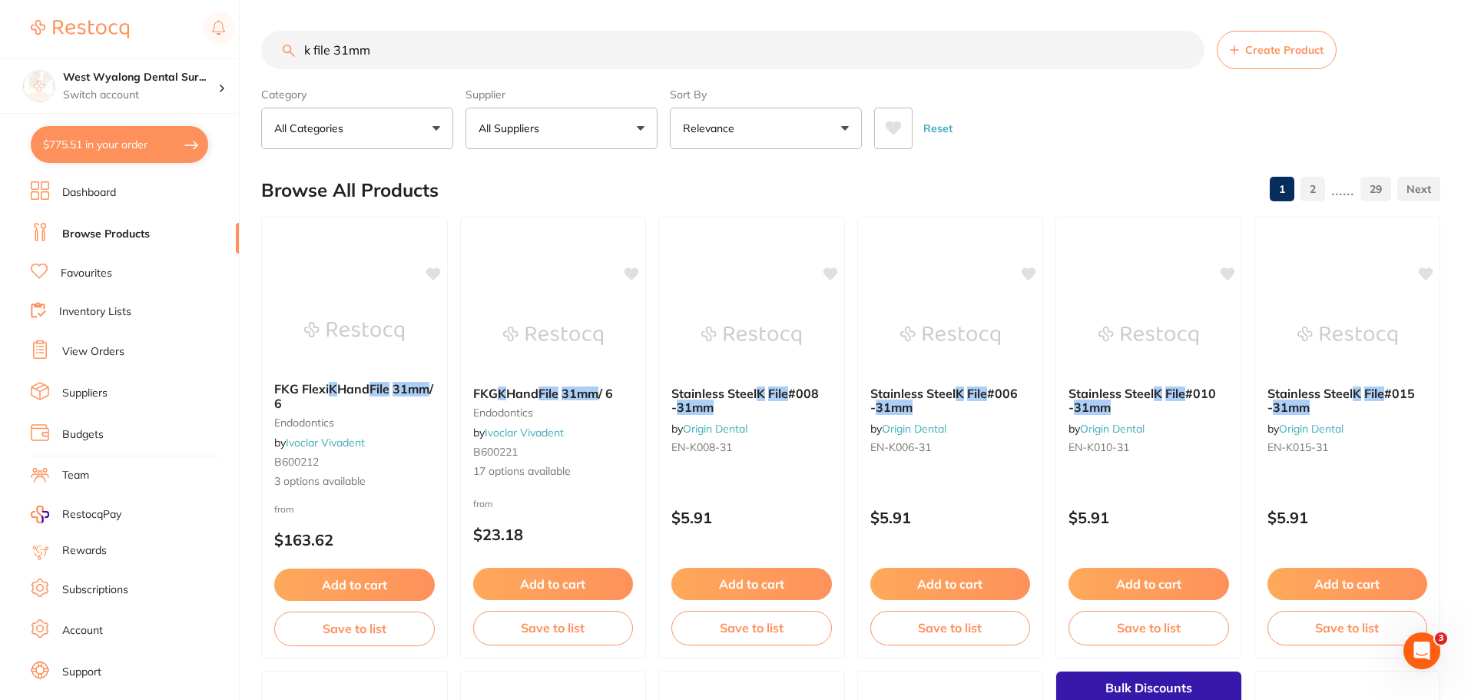
drag, startPoint x: 341, startPoint y: 48, endPoint x: 116, endPoint y: 48, distance: 225.1
click at [116, 48] on div "$775.51 West Wyalong Dental Sur... Switch account West Wyalong Dental Surgery (…" at bounding box center [735, 350] width 1471 height 700
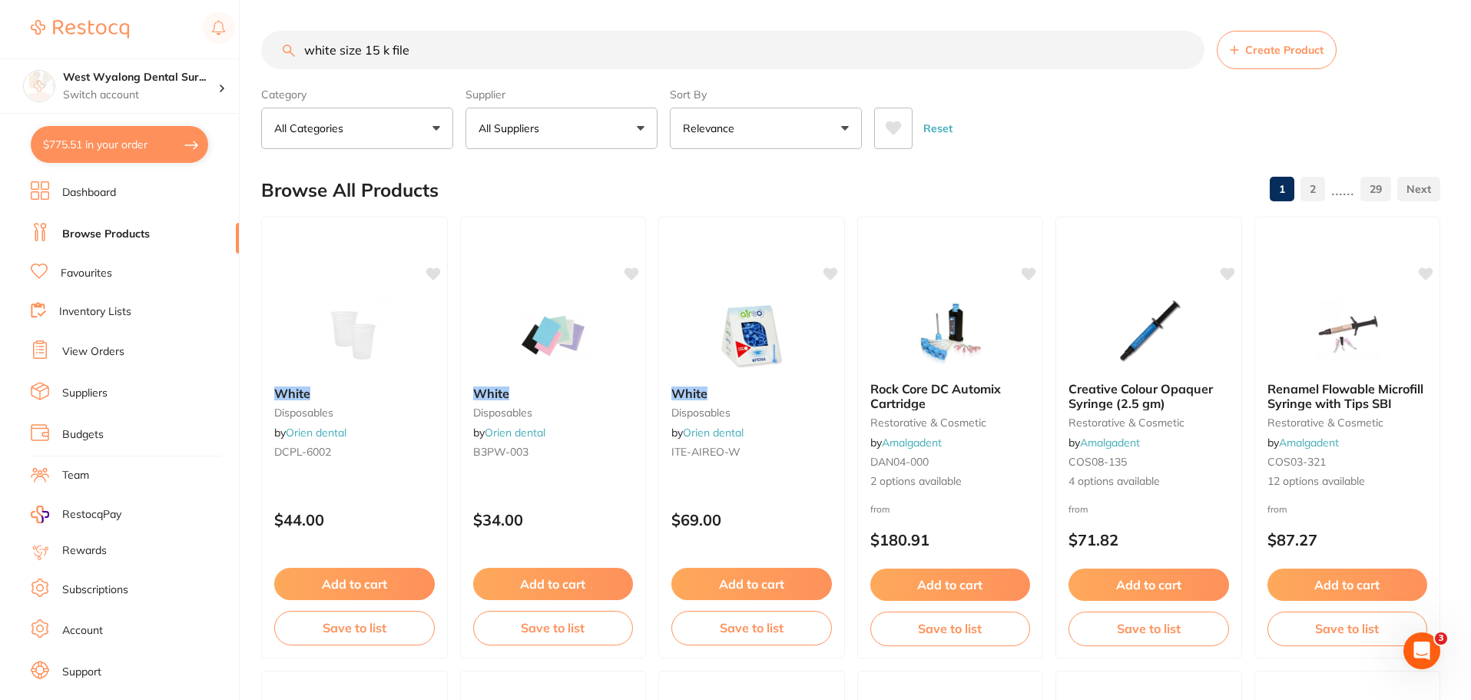
type input "white size 15 k file"
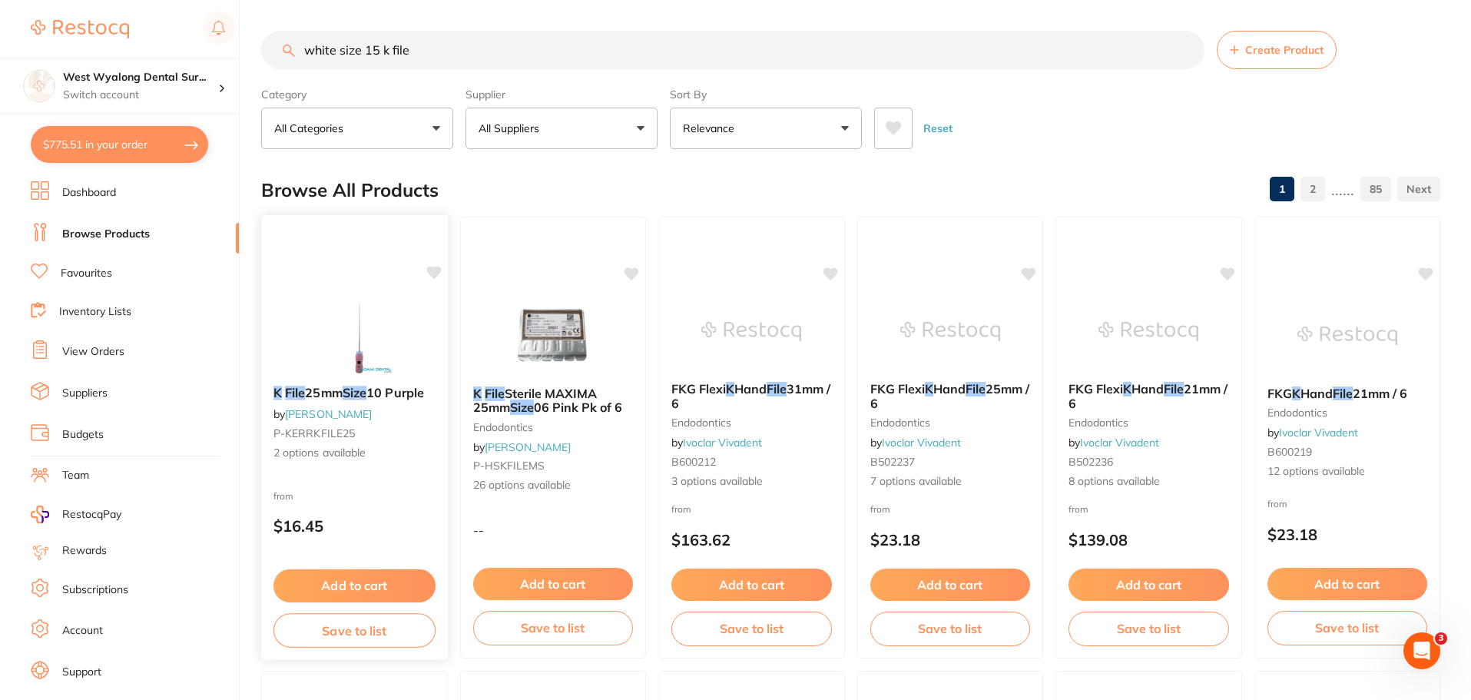
click at [362, 591] on button "Add to cart" at bounding box center [354, 585] width 162 height 33
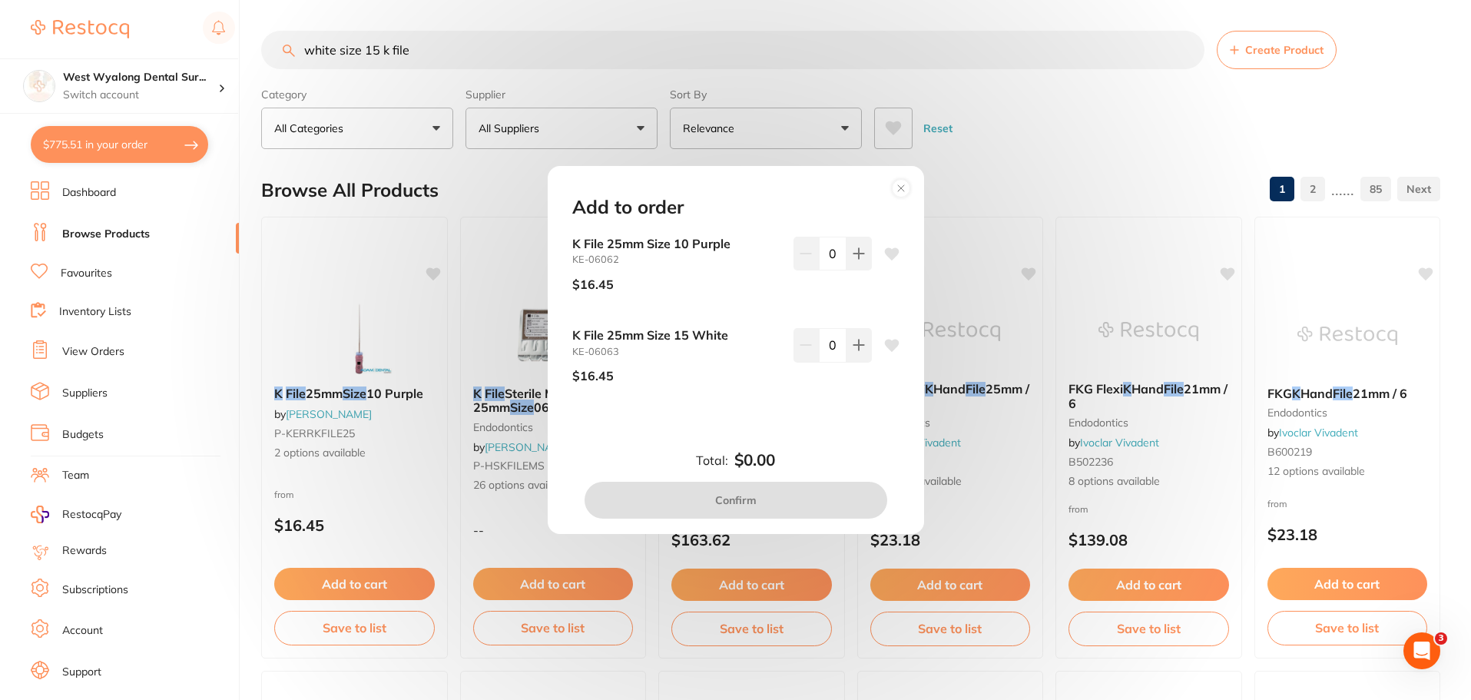
click at [885, 256] on icon at bounding box center [891, 253] width 15 height 12
click at [887, 344] on icon at bounding box center [891, 346] width 15 height 12
click at [856, 247] on button at bounding box center [859, 254] width 25 height 34
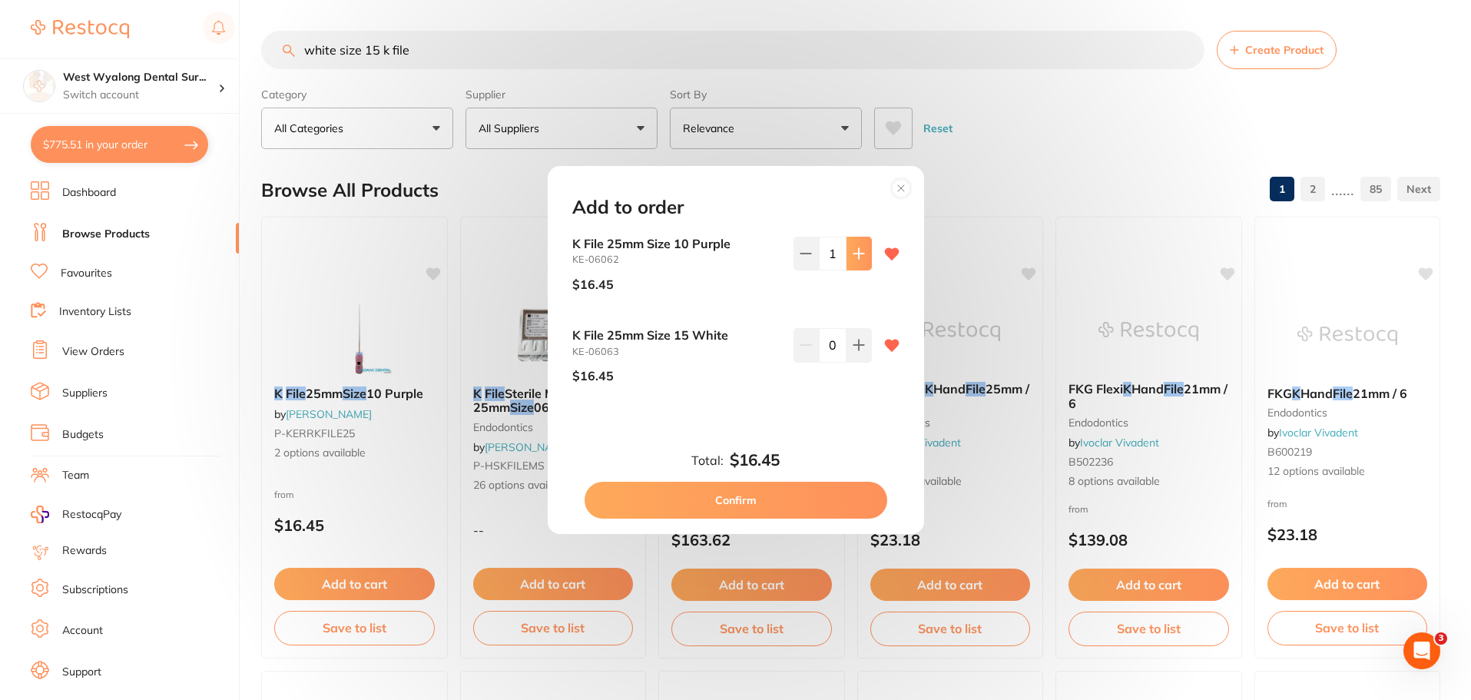
click at [856, 247] on icon at bounding box center [859, 253] width 12 height 12
type input "5"
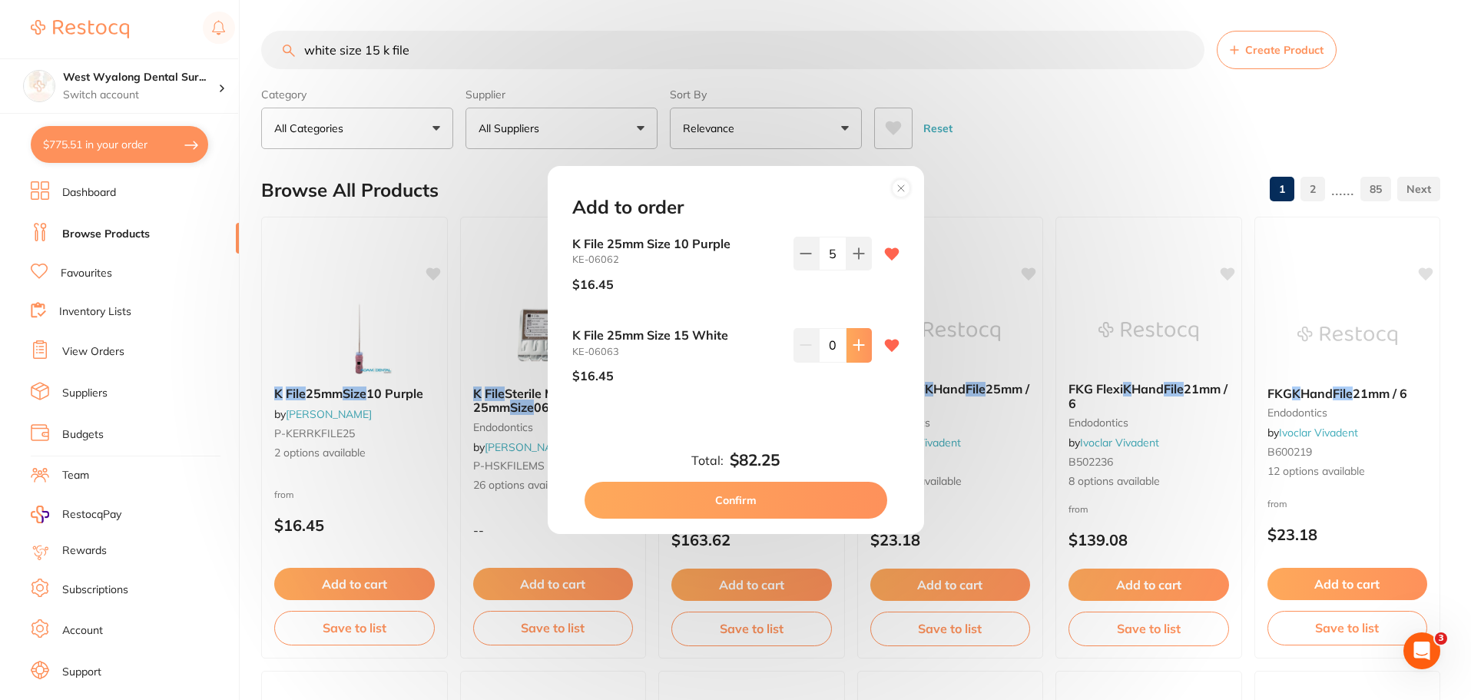
click at [860, 260] on icon at bounding box center [859, 253] width 12 height 12
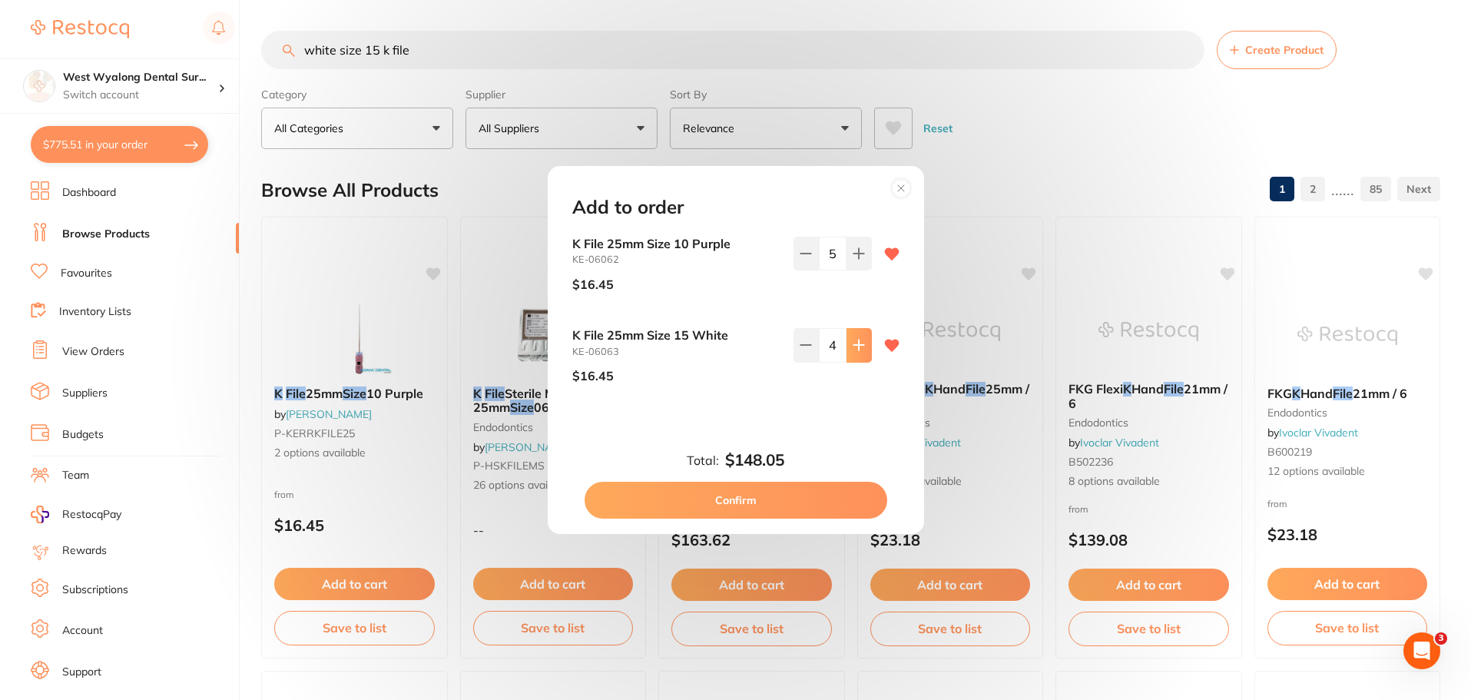
type input "5"
click at [781, 509] on button "Confirm" at bounding box center [736, 500] width 303 height 37
checkbox input "false"
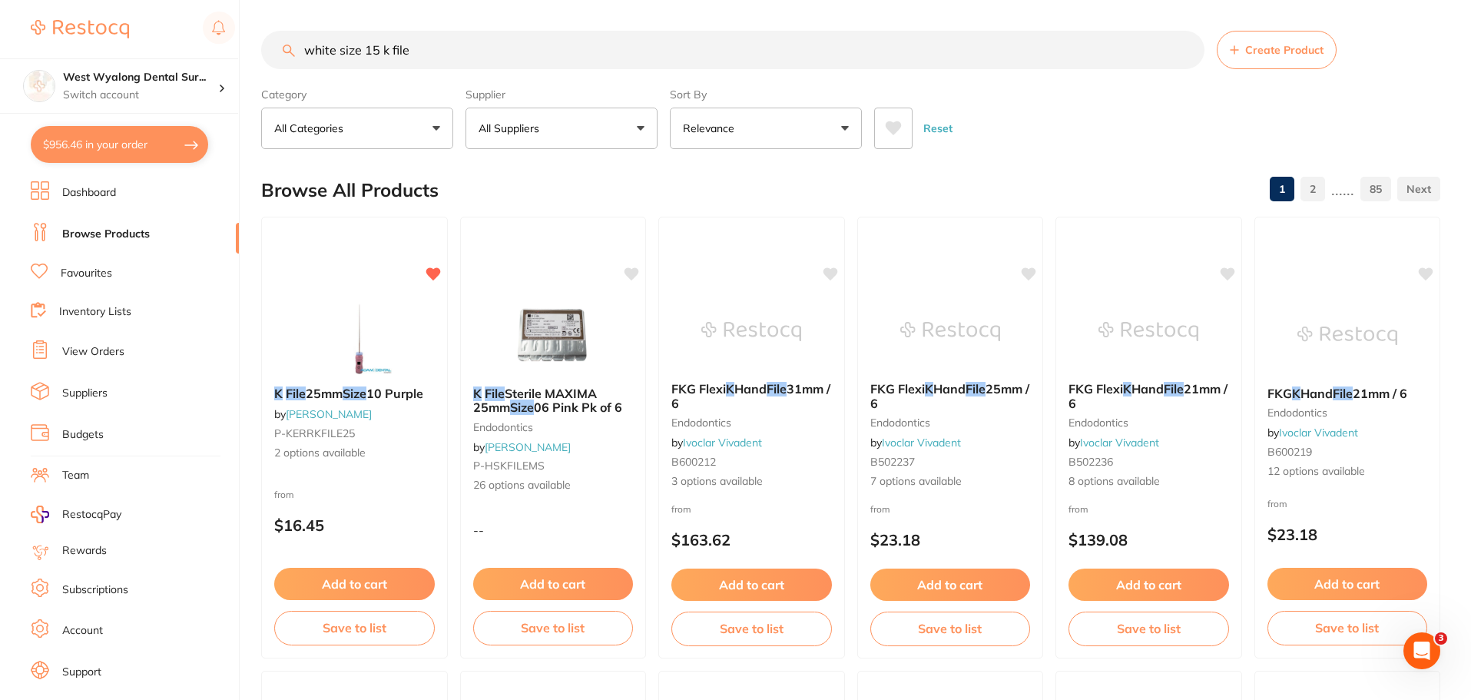
click at [107, 148] on button "$956.46 in your order" at bounding box center [119, 144] width 177 height 37
checkbox input "true"
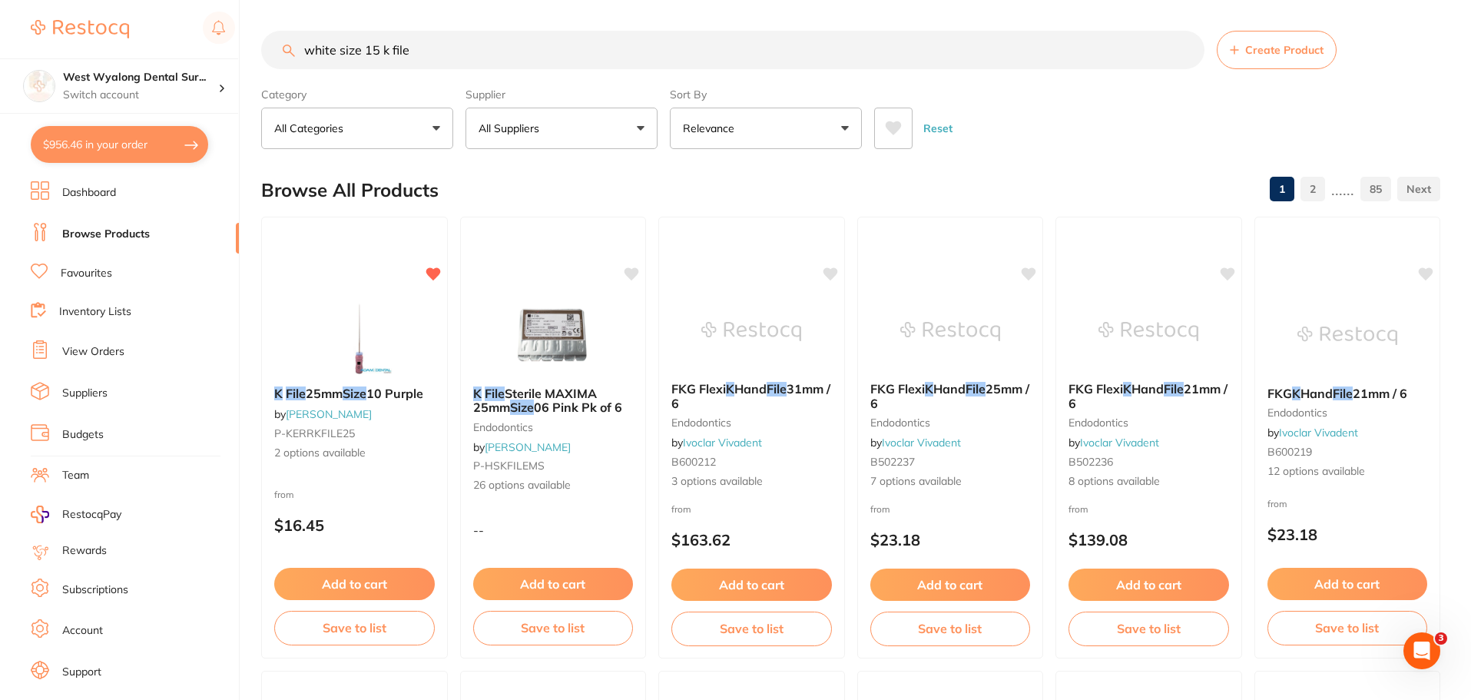
checkbox input "true"
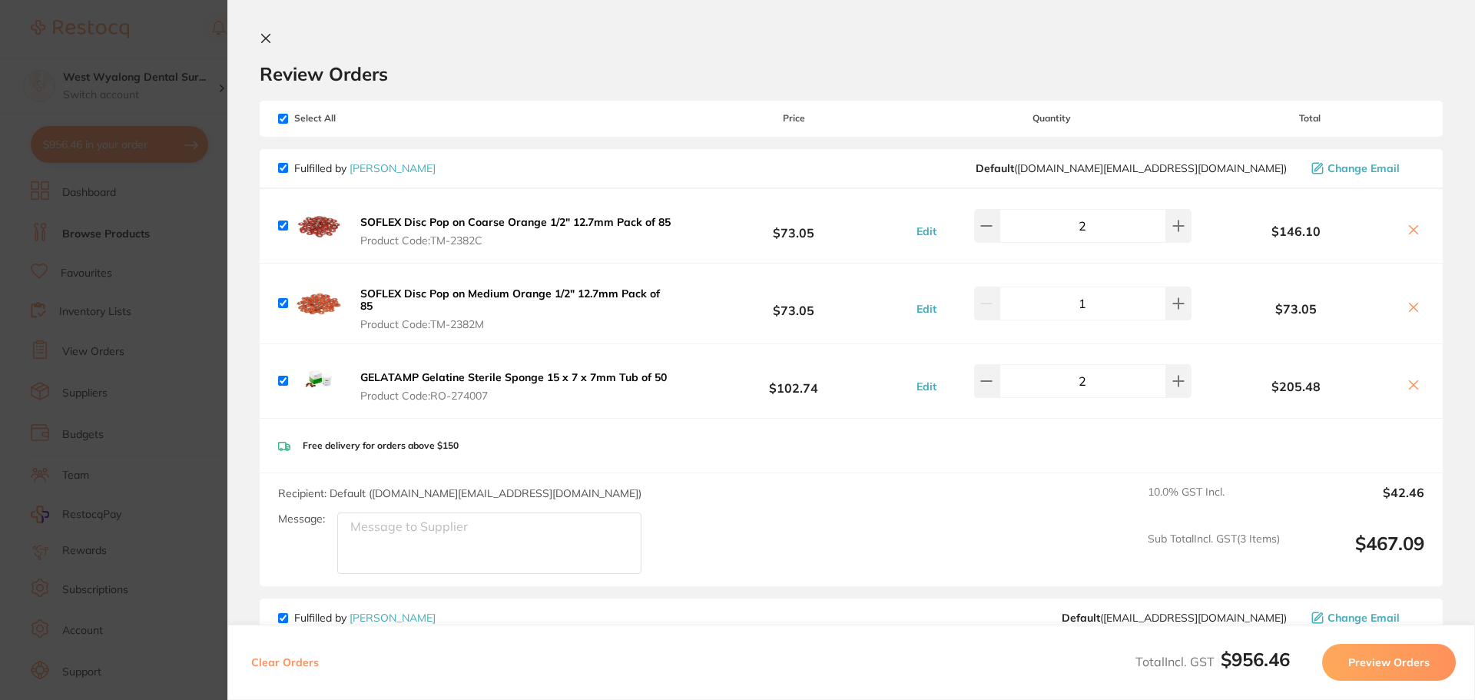
click at [263, 33] on icon at bounding box center [266, 38] width 12 height 12
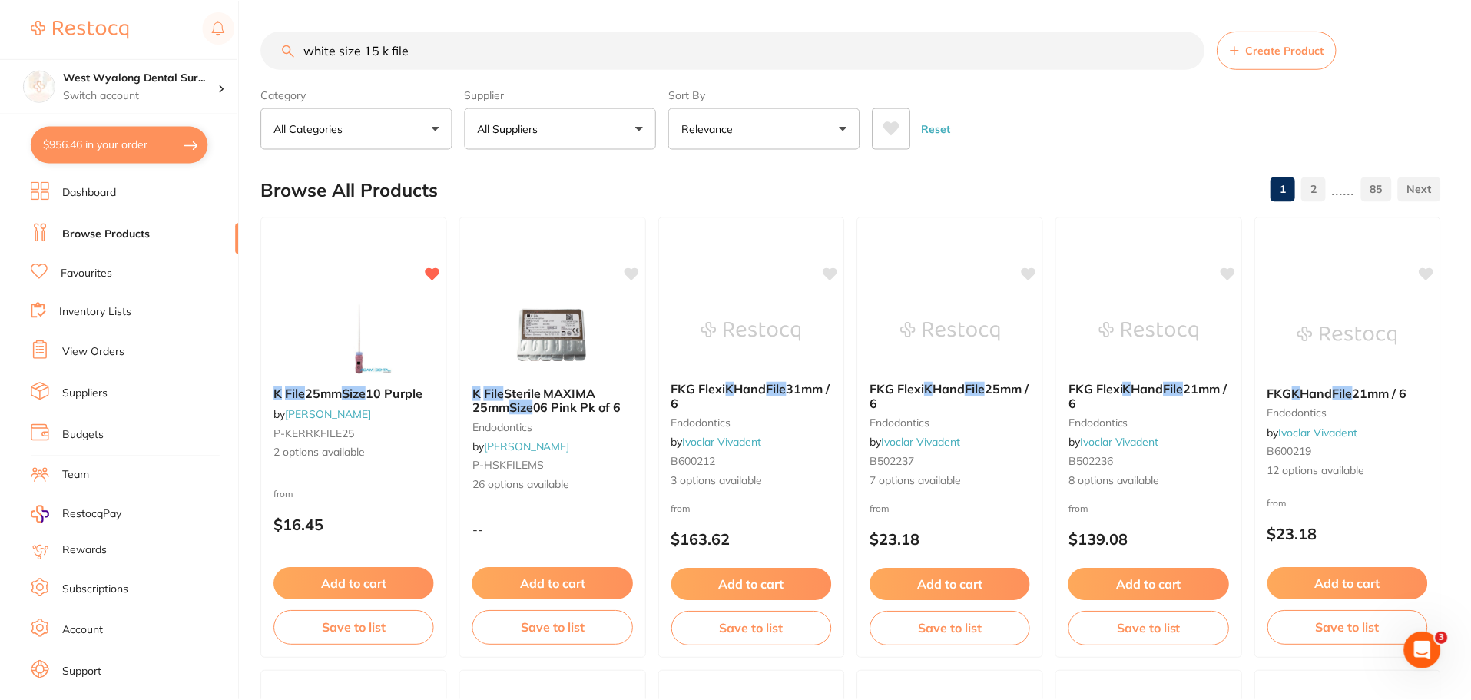
scroll to position [1, 0]
click at [119, 144] on button "$956.46 in your order" at bounding box center [119, 144] width 177 height 37
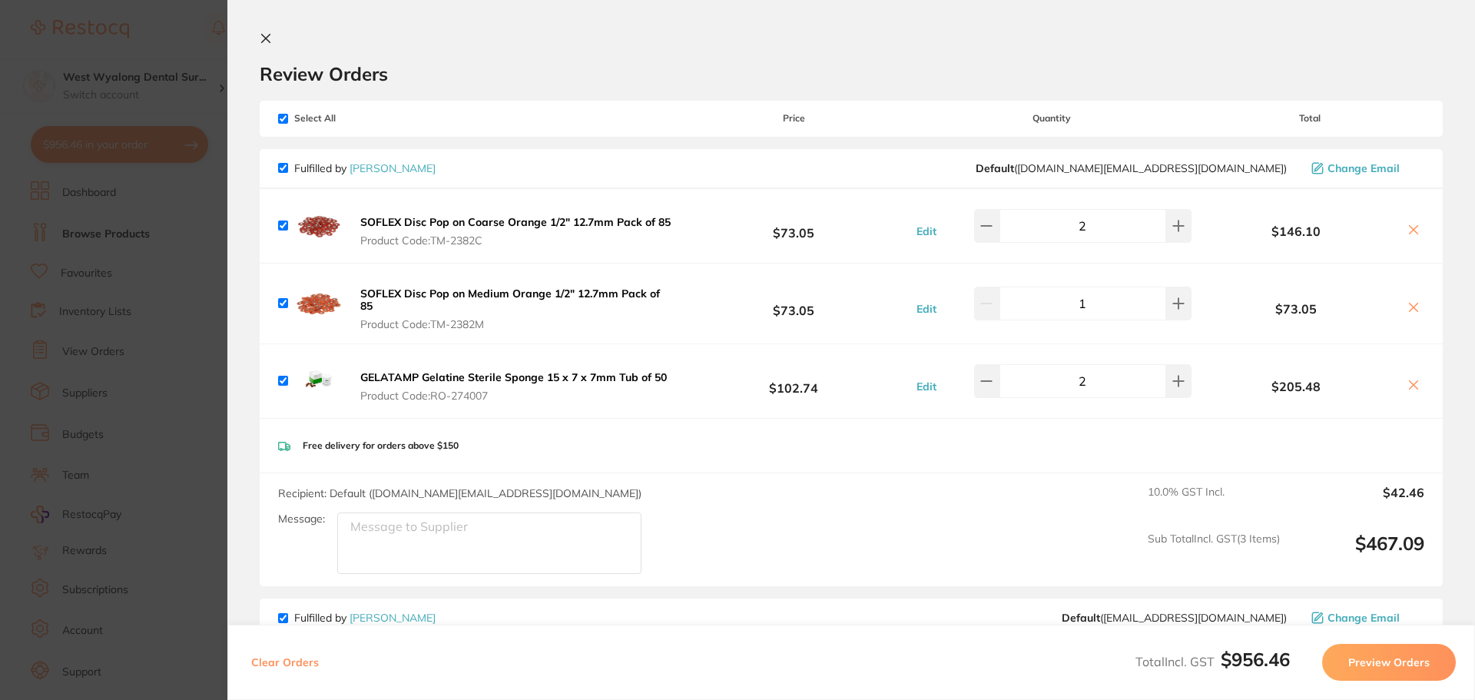
click at [261, 37] on icon at bounding box center [266, 38] width 12 height 12
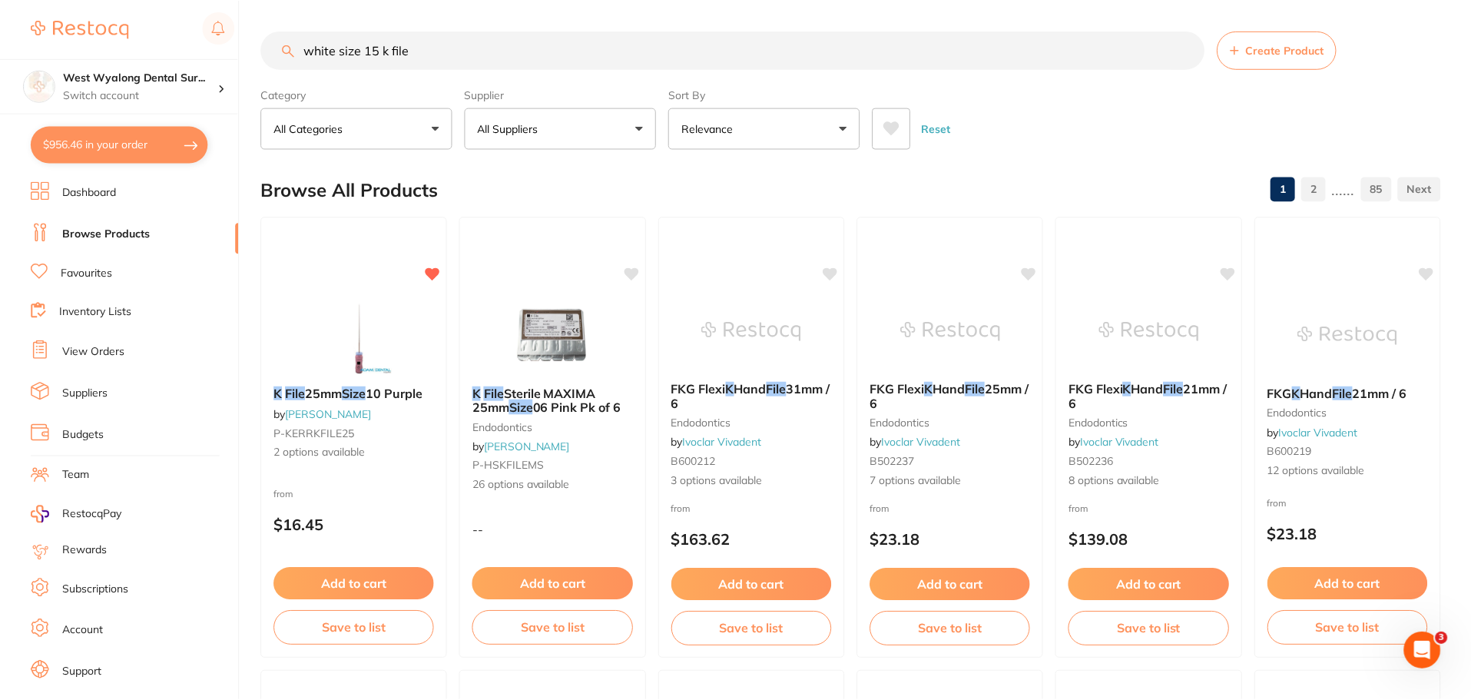
scroll to position [1, 0]
click at [90, 197] on link "Dashboard" at bounding box center [89, 192] width 54 height 15
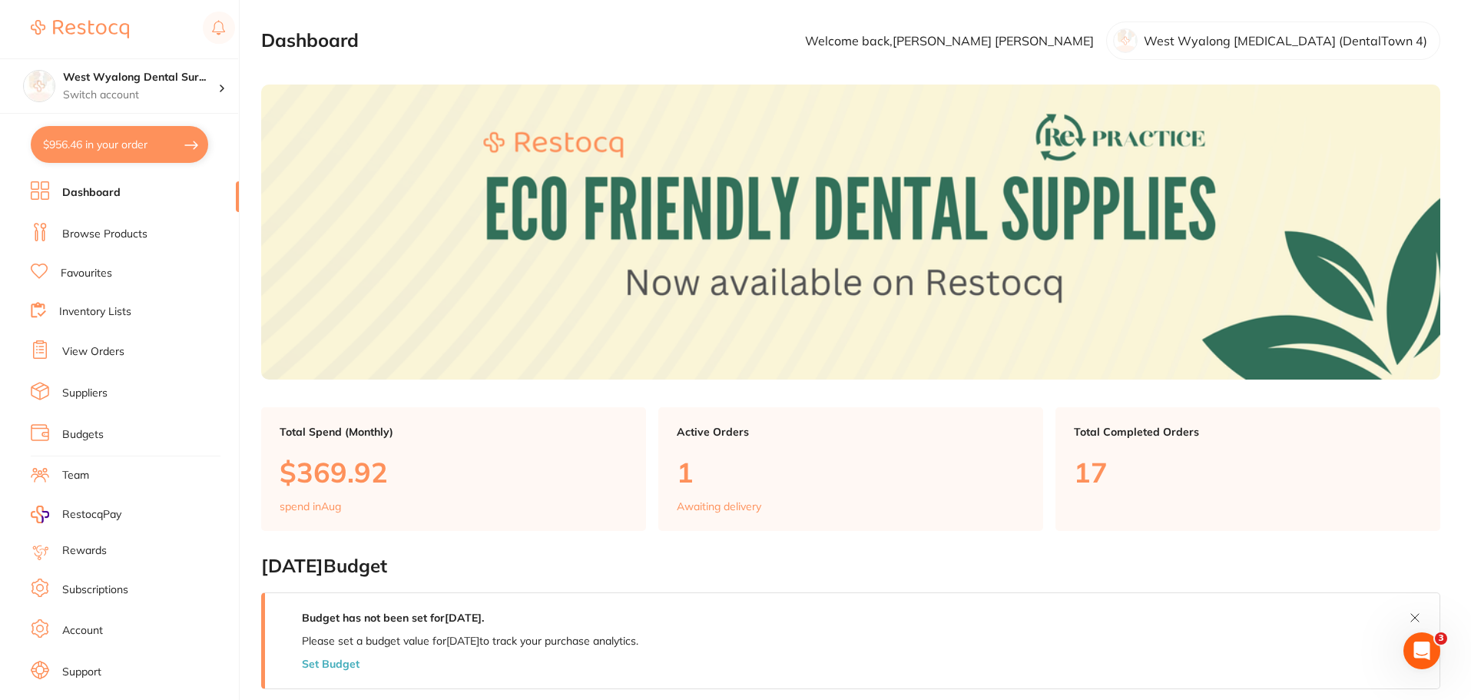
click at [95, 350] on link "View Orders" at bounding box center [93, 351] width 62 height 15
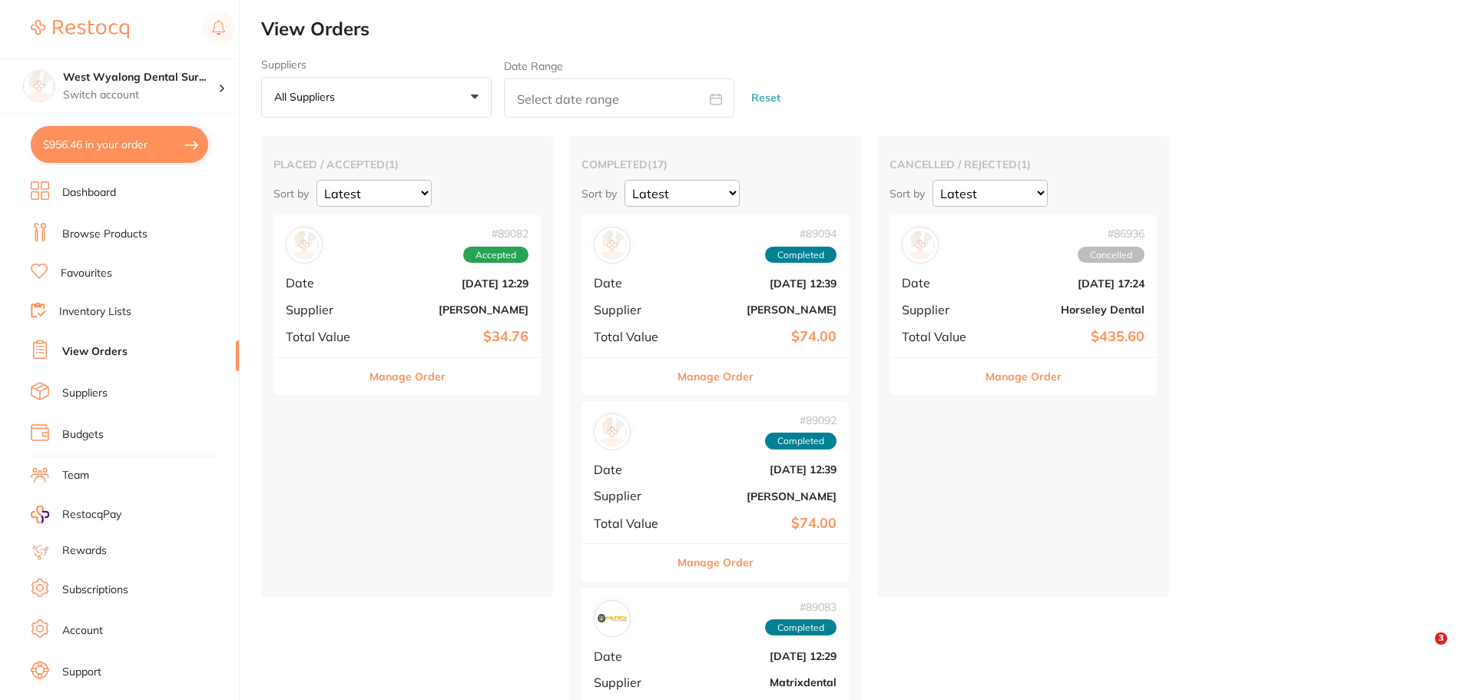
click at [417, 284] on b "[DATE] 12:29" at bounding box center [452, 283] width 154 height 12
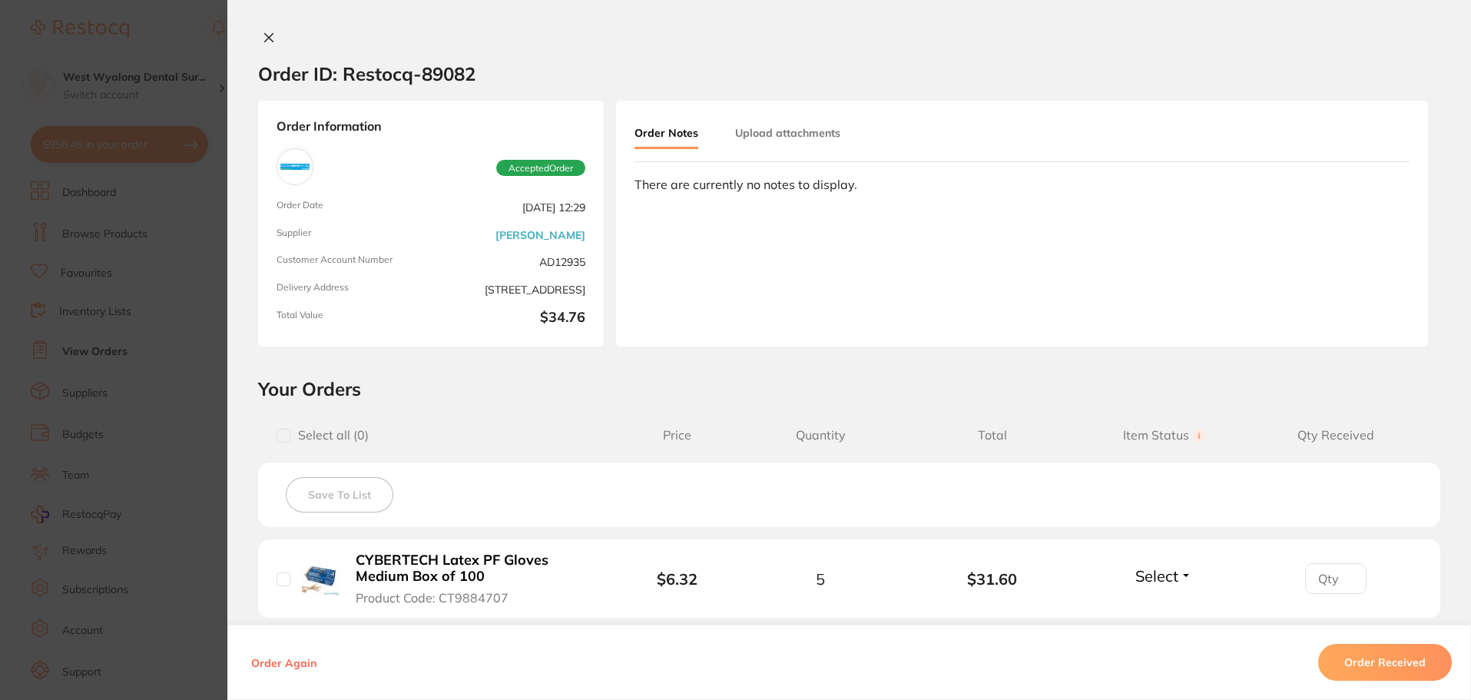
click at [269, 38] on icon at bounding box center [269, 37] width 12 height 12
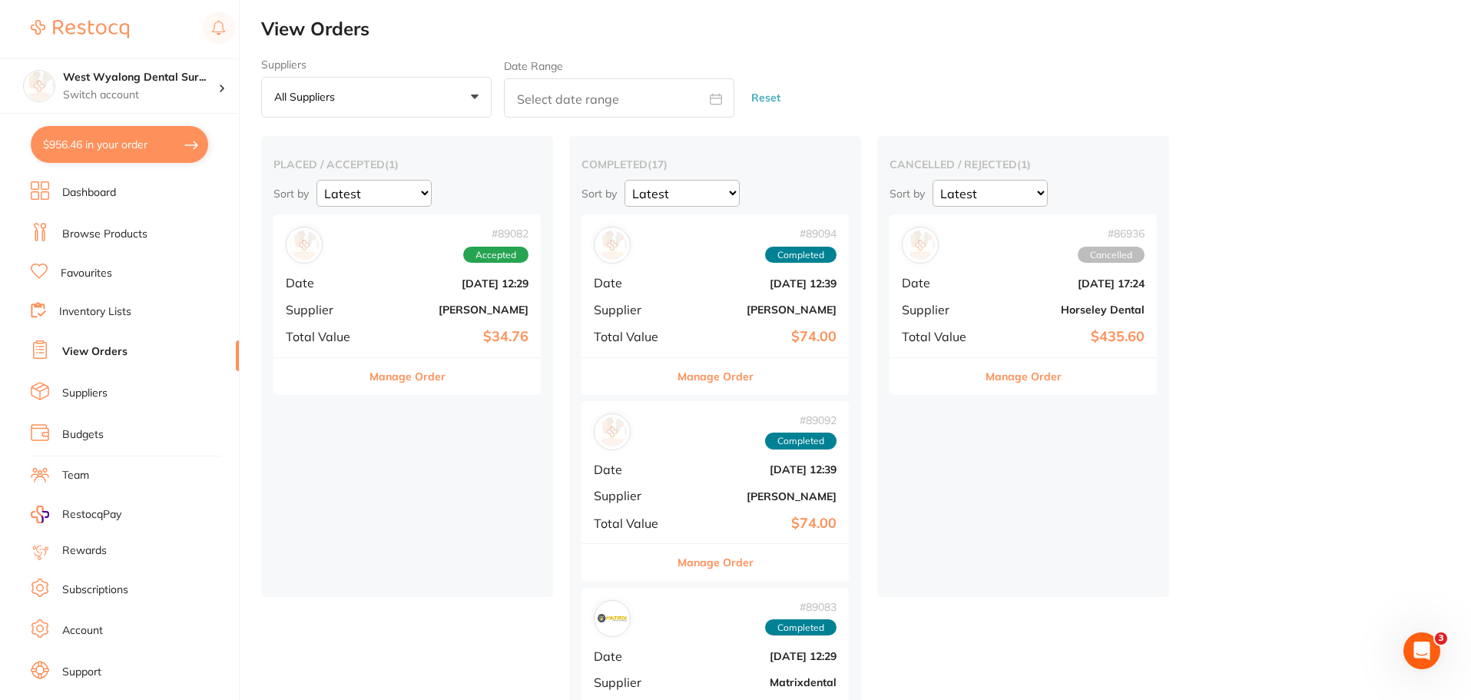
click at [101, 151] on button "$956.46 in your order" at bounding box center [119, 144] width 177 height 37
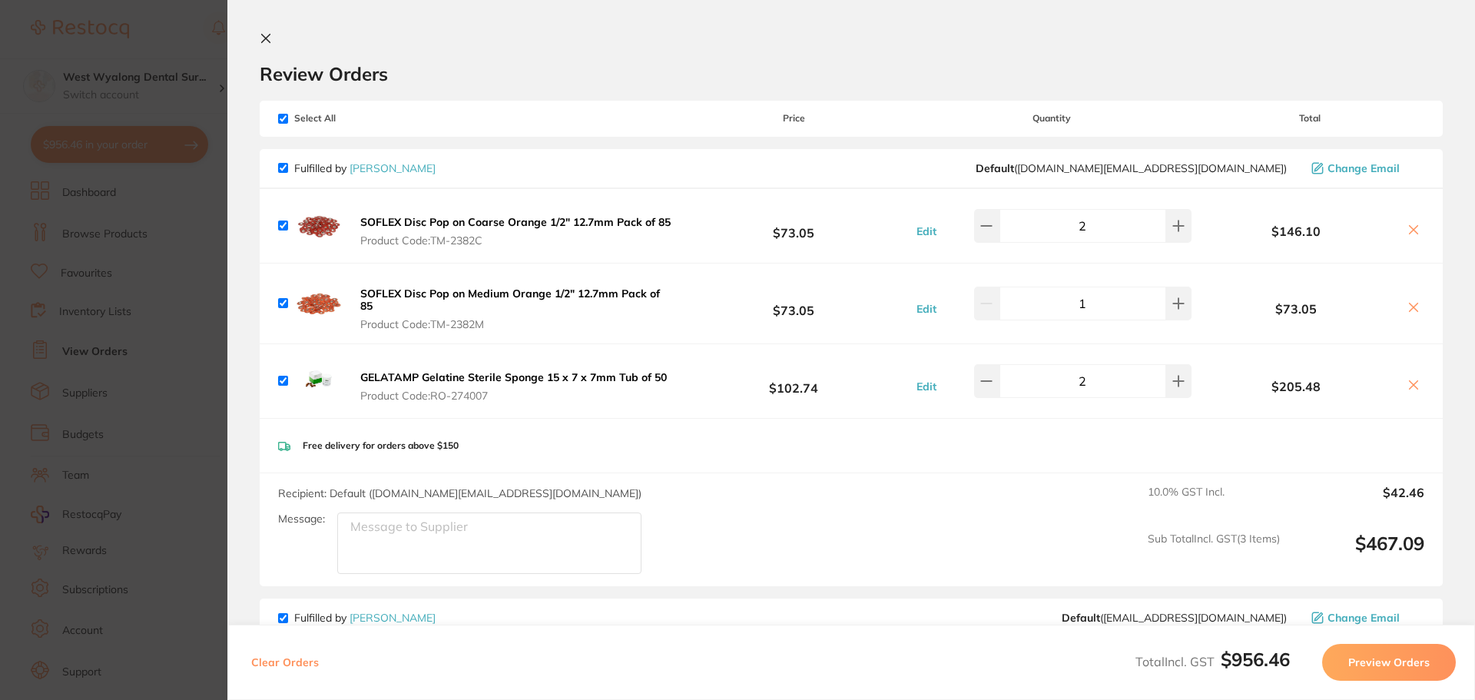
click at [264, 41] on icon at bounding box center [266, 38] width 12 height 12
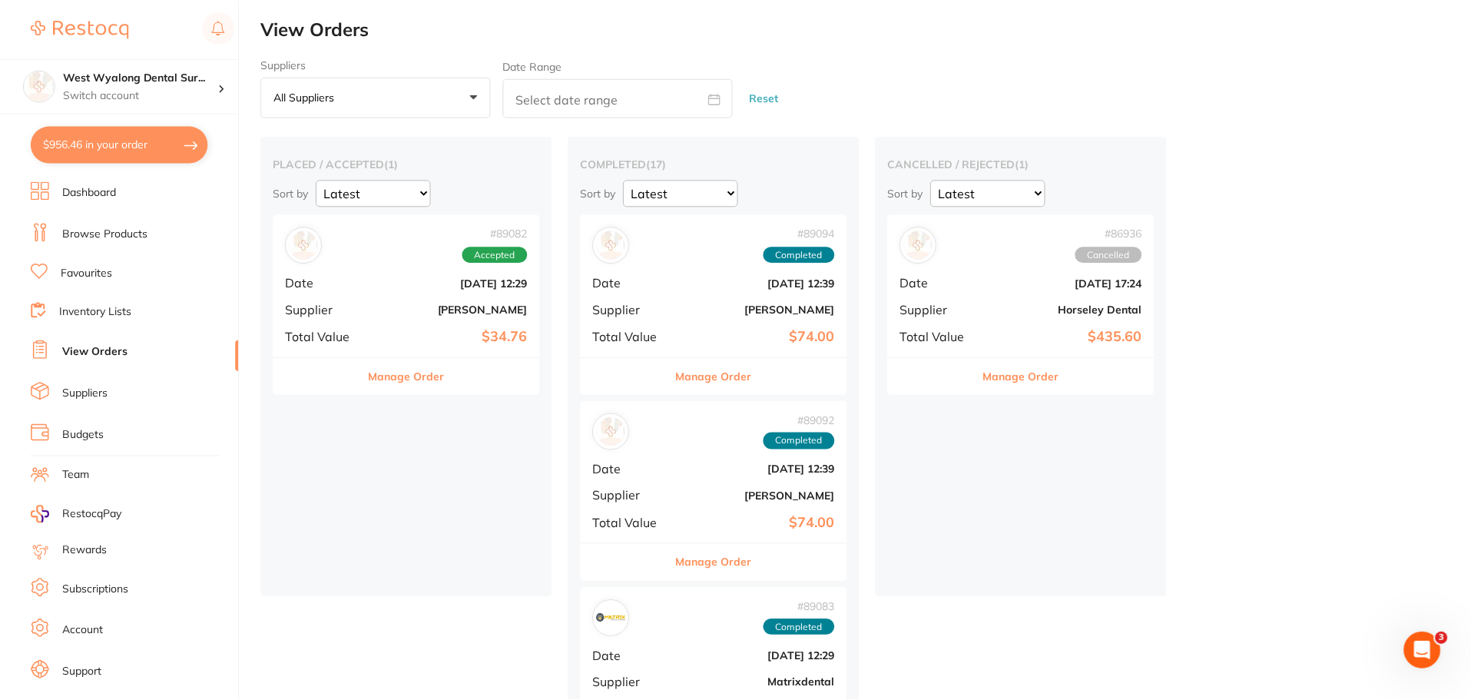
scroll to position [1, 0]
click at [81, 191] on link "Dashboard" at bounding box center [89, 192] width 54 height 15
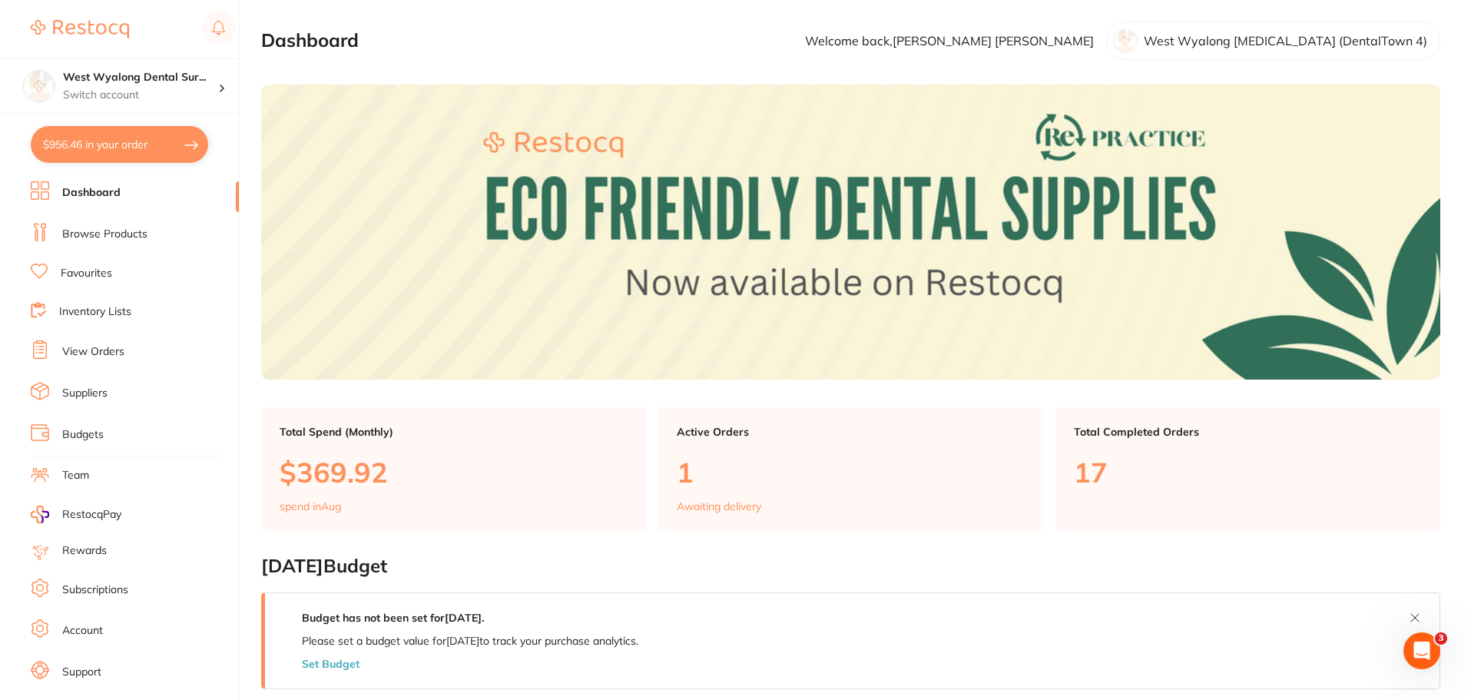
click at [88, 235] on link "Browse Products" at bounding box center [104, 234] width 85 height 15
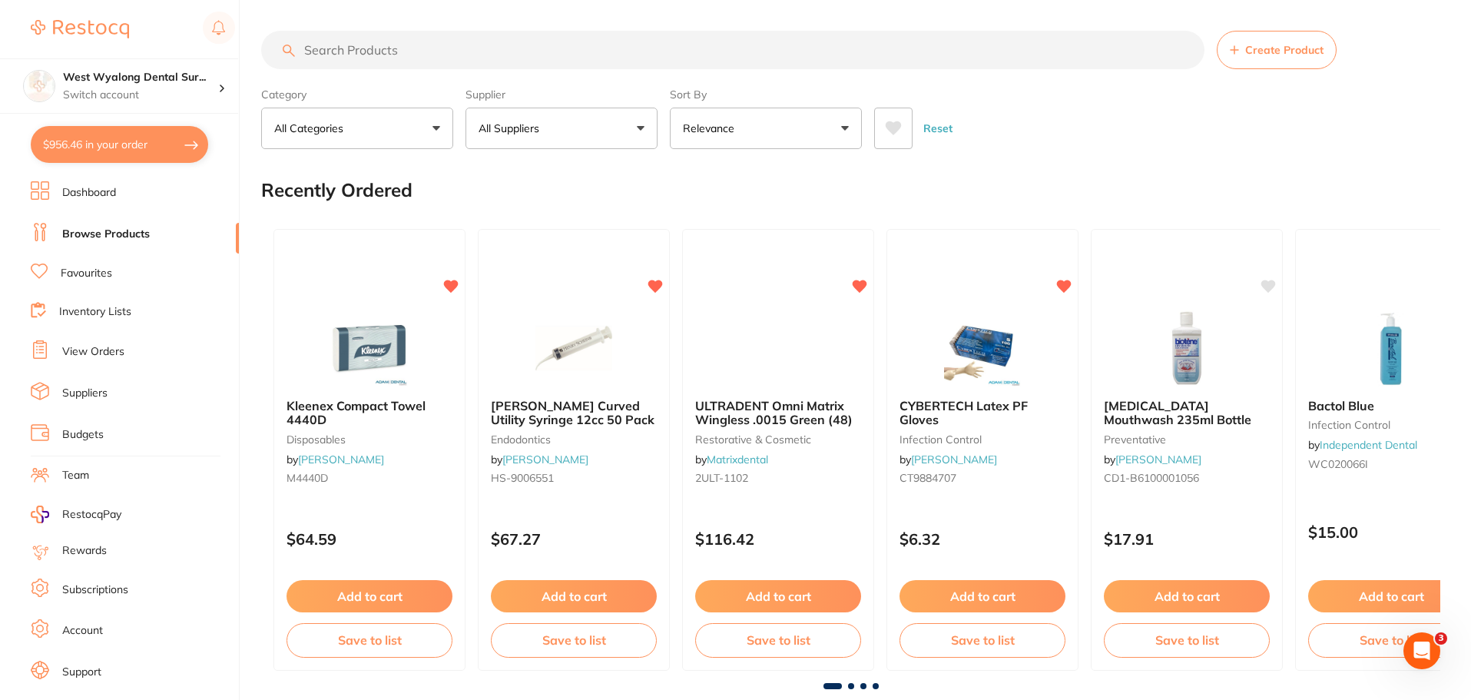
click at [421, 52] on input "search" at bounding box center [732, 50] width 943 height 38
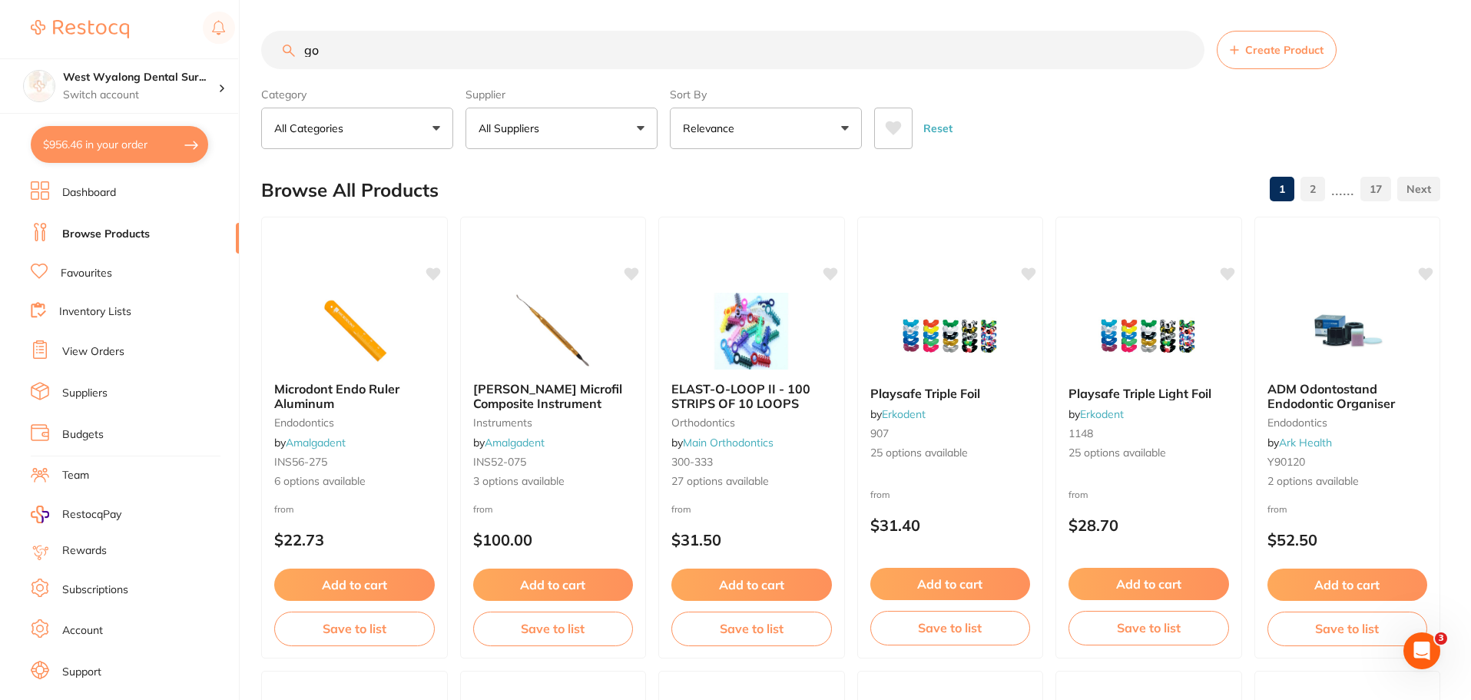
type input "g"
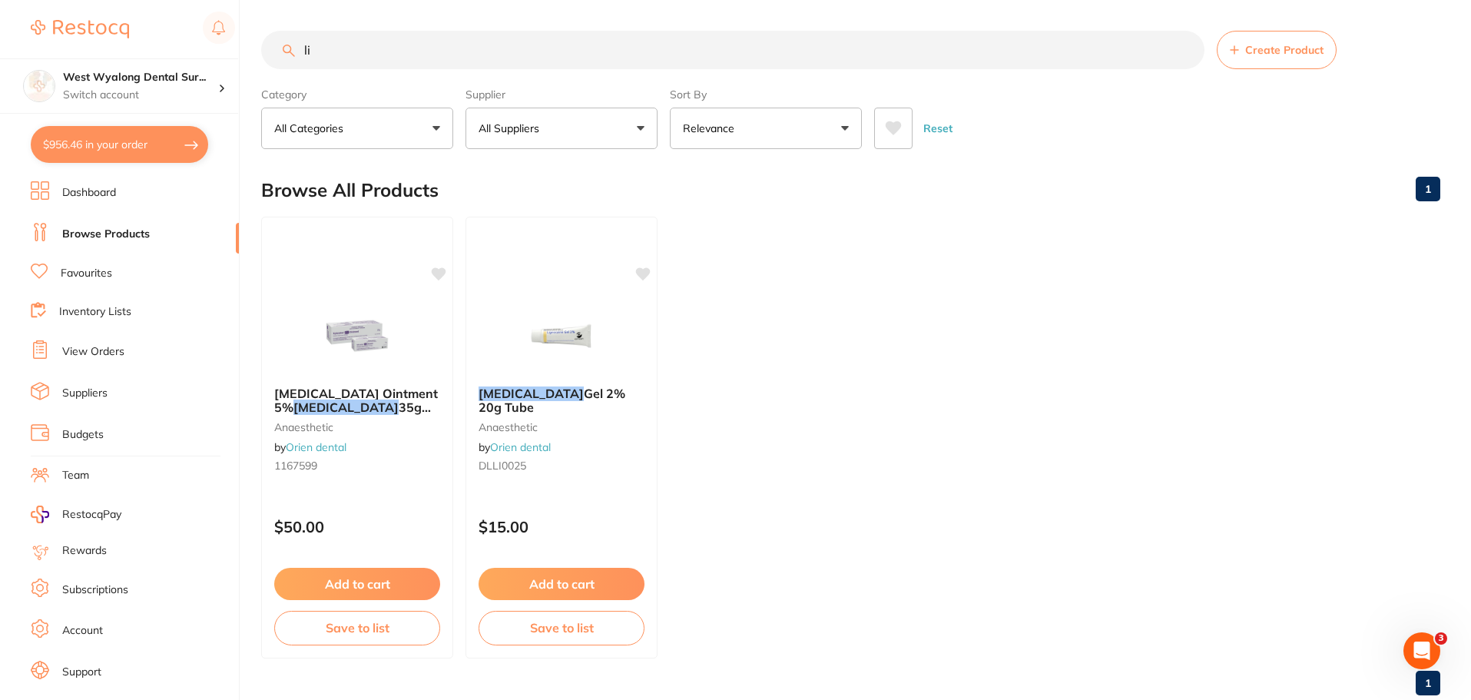
type input "l"
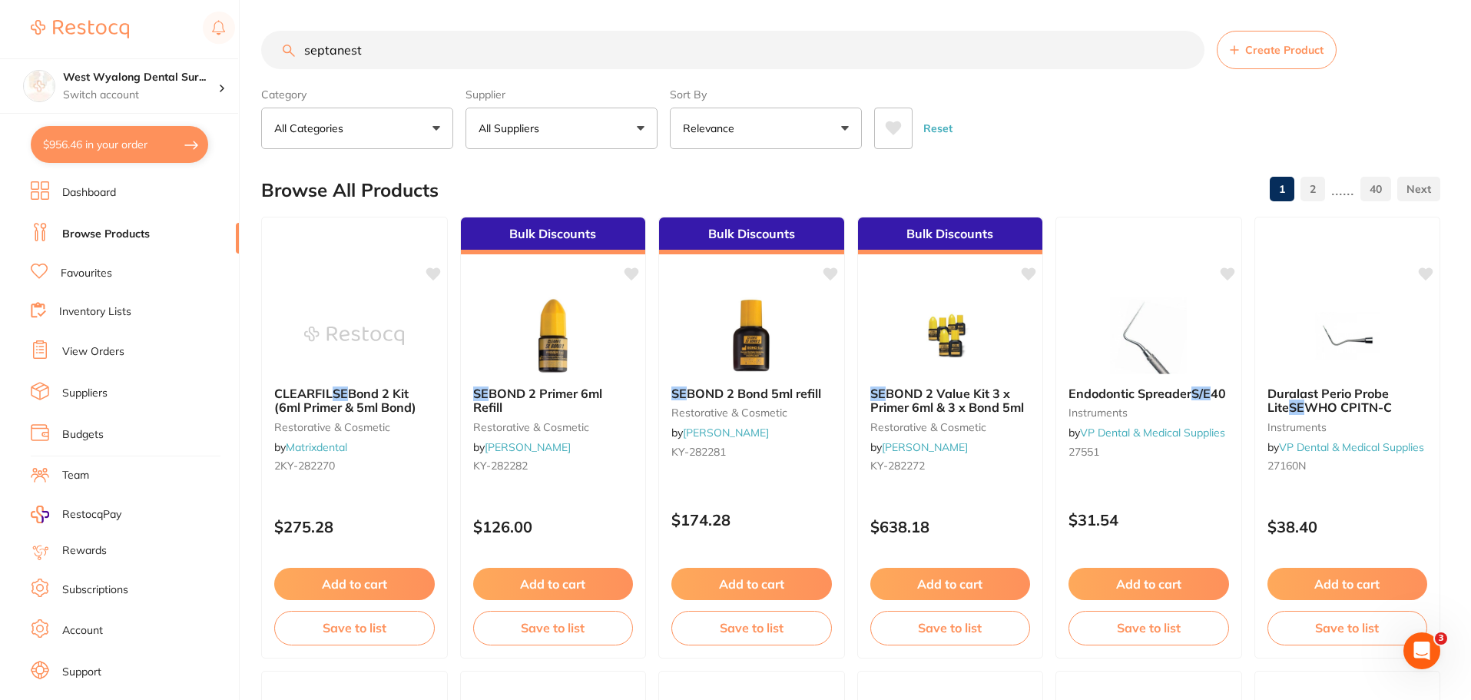
type input "septanest"
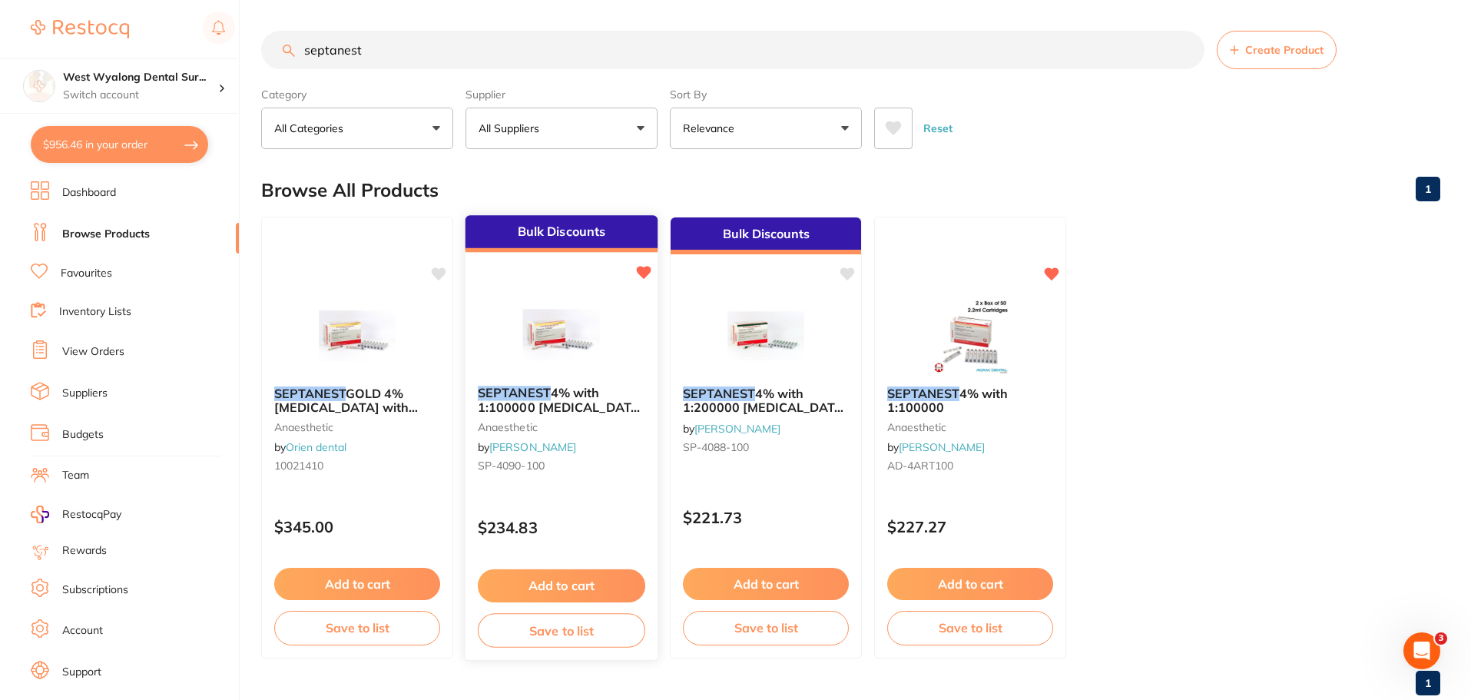
click at [565, 336] on img at bounding box center [561, 335] width 101 height 78
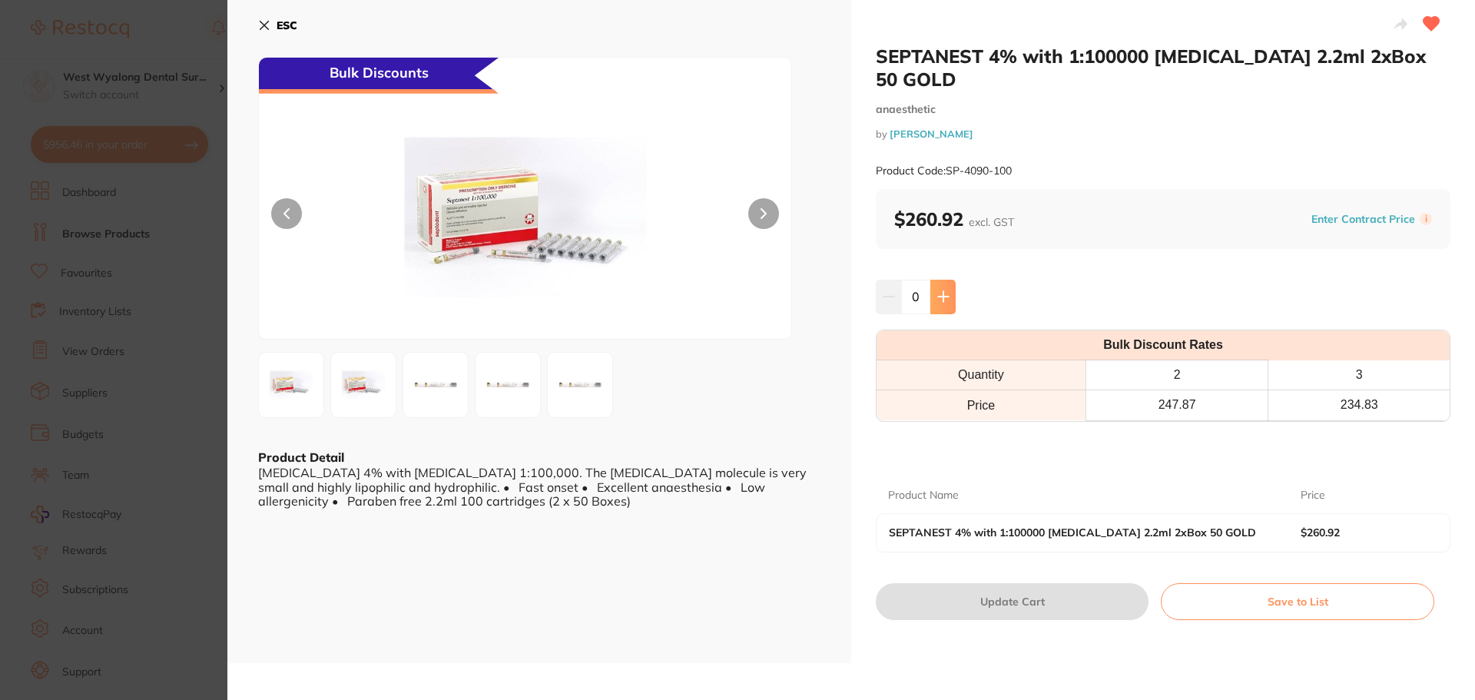
click at [938, 290] on icon at bounding box center [943, 296] width 12 height 12
click at [943, 290] on icon at bounding box center [943, 296] width 12 height 12
type input "2"
click at [1012, 583] on button "Update Cart" at bounding box center [1012, 601] width 273 height 37
checkbox input "false"
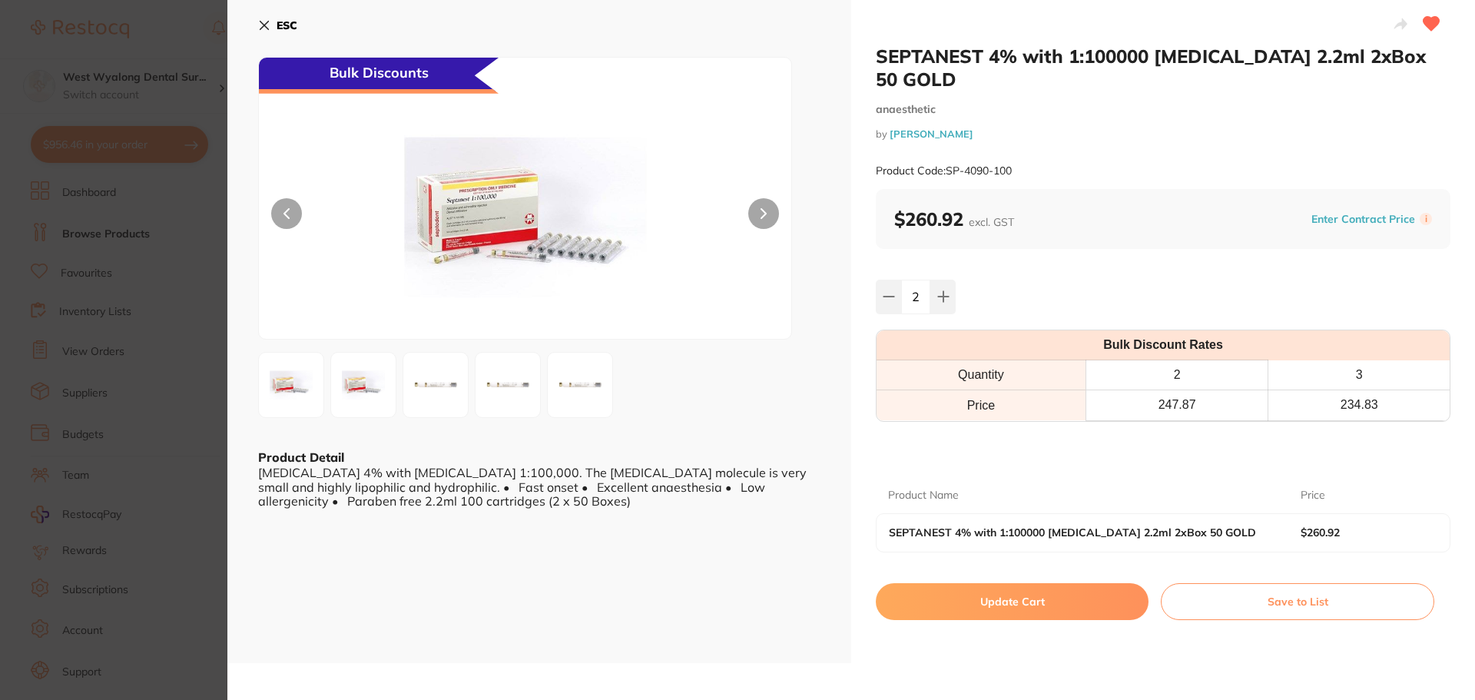
checkbox input "false"
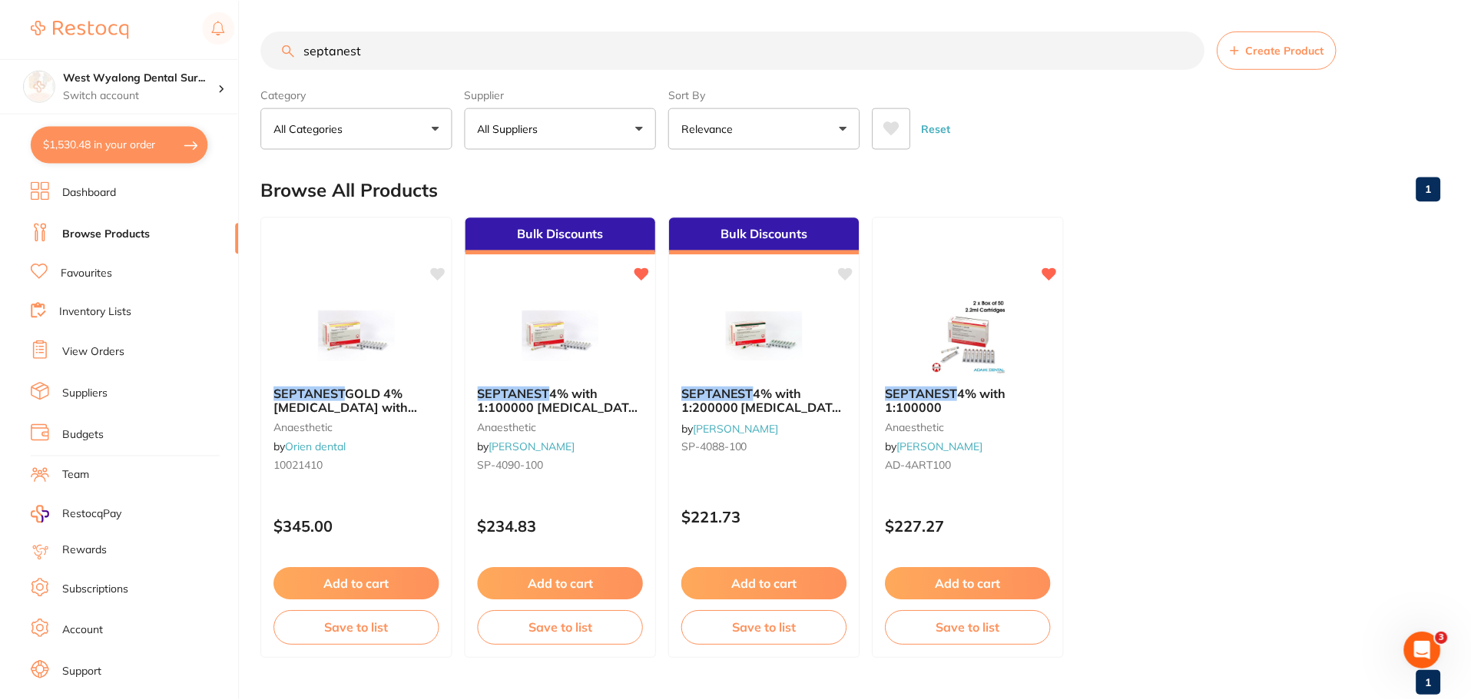
scroll to position [2, 0]
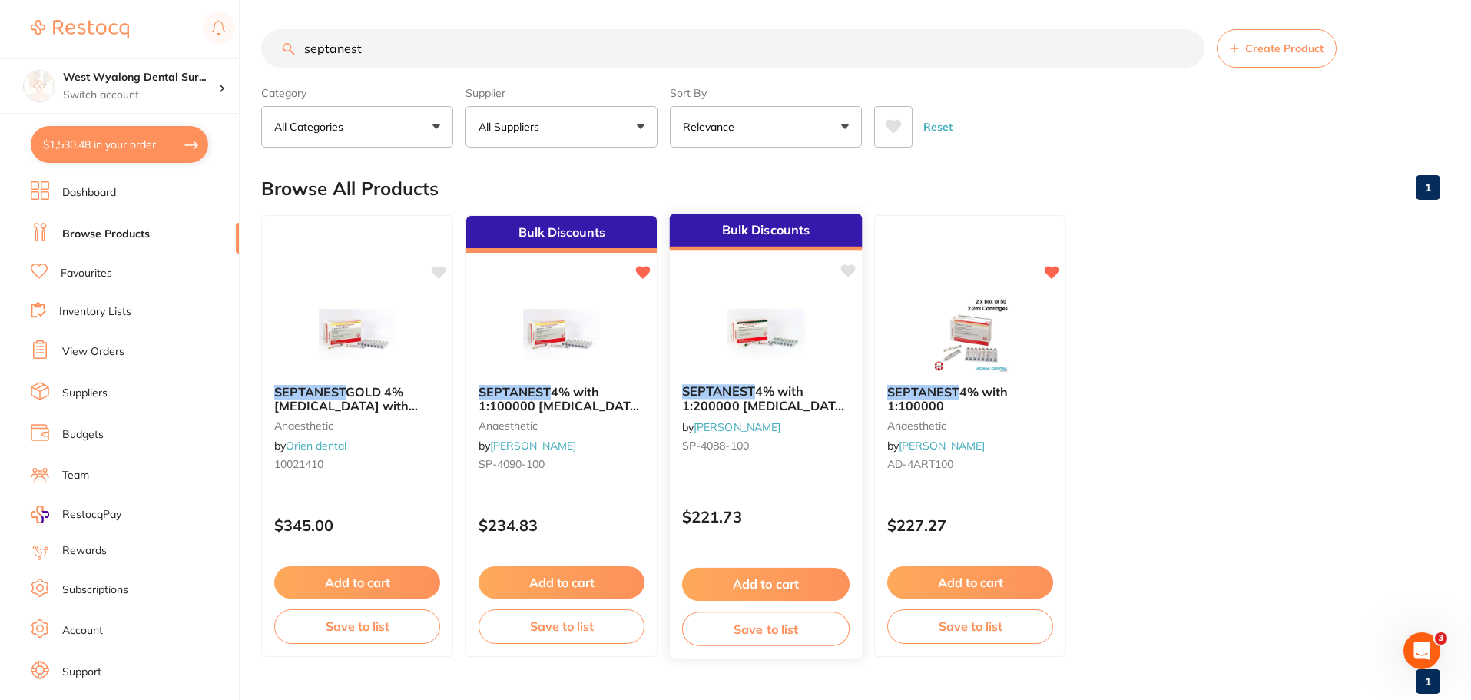
click at [745, 350] on img at bounding box center [765, 333] width 101 height 78
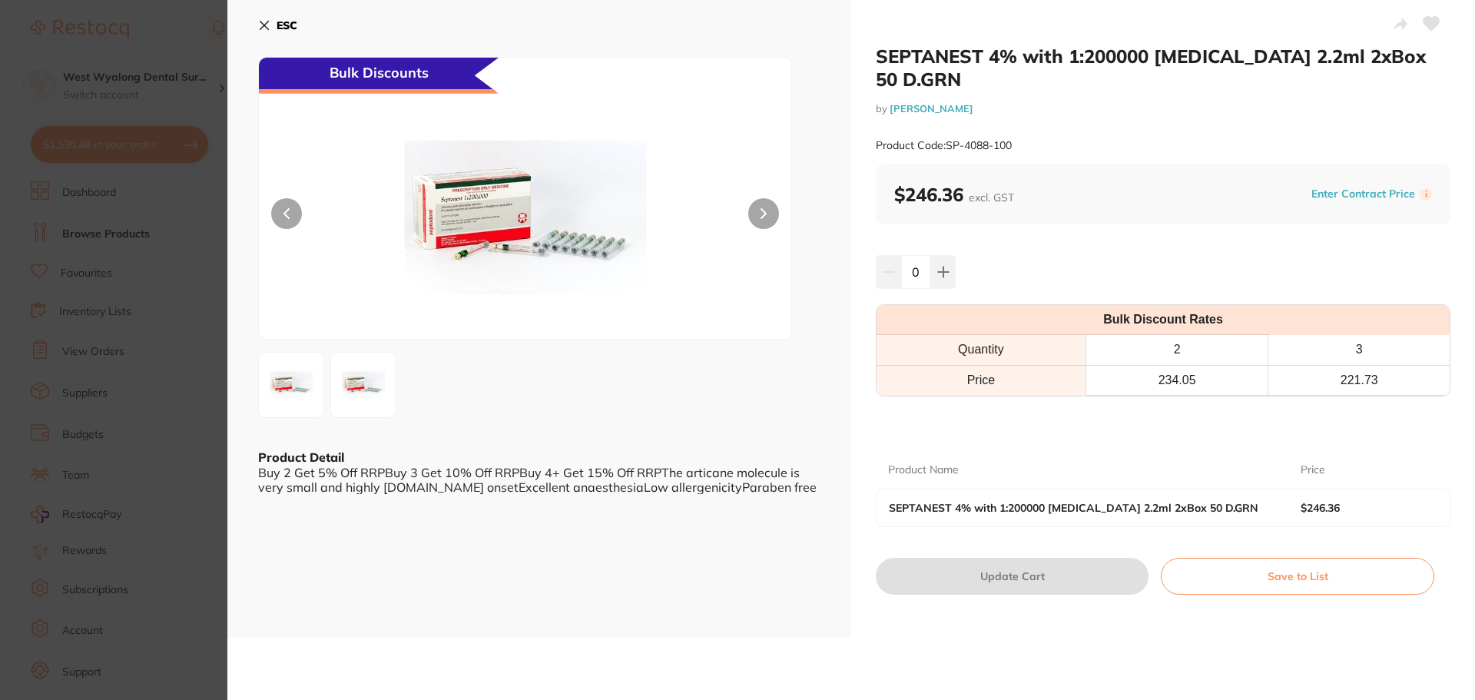
click at [265, 23] on icon at bounding box center [264, 25] width 12 height 12
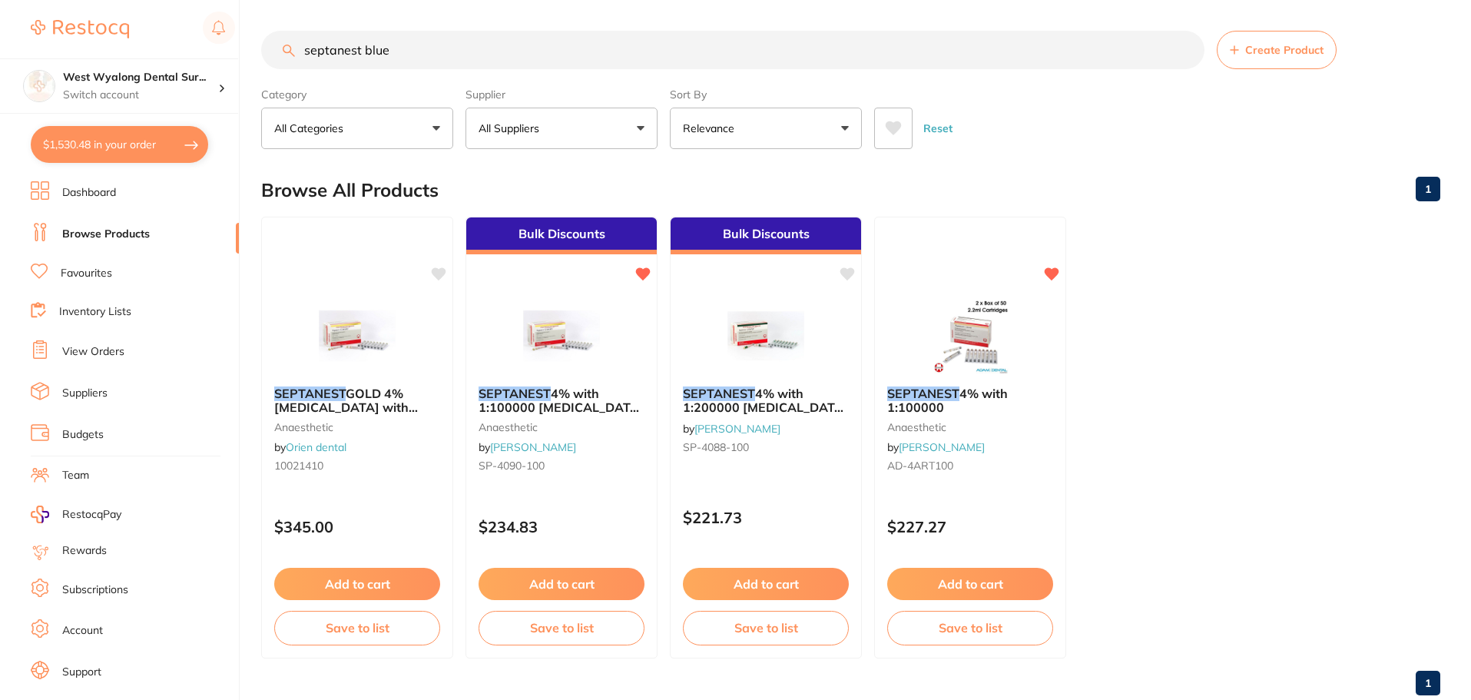
type input "septanest blue"
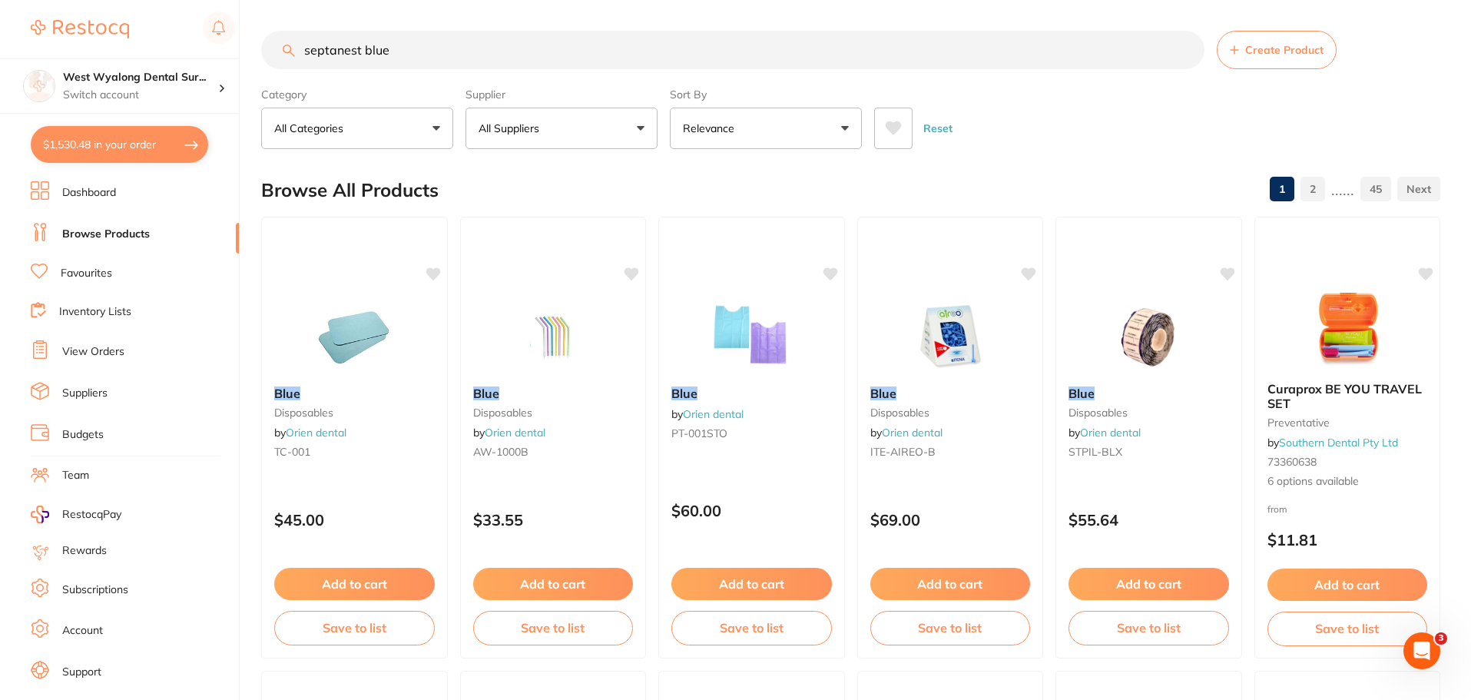
click at [1187, 49] on input "septanest blue" at bounding box center [732, 50] width 943 height 38
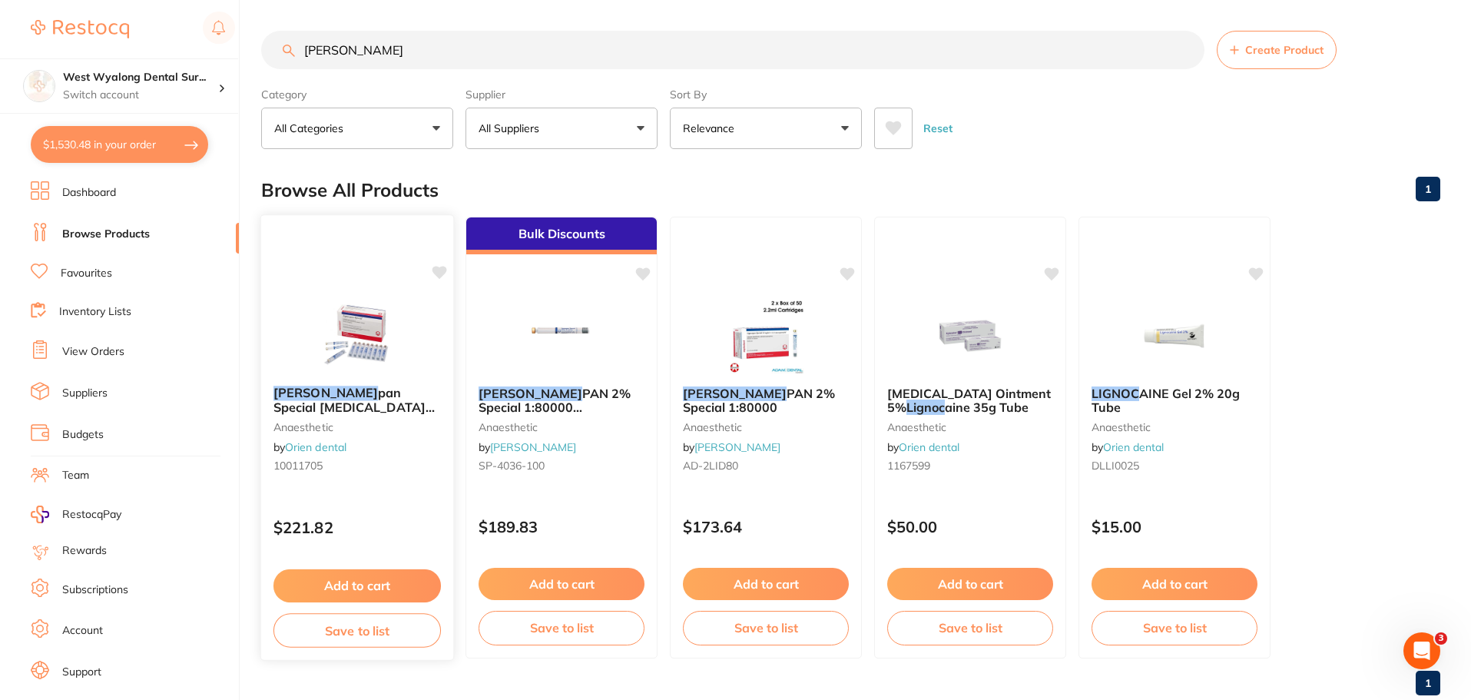
type input "lignos"
click at [336, 373] on img at bounding box center [357, 335] width 101 height 78
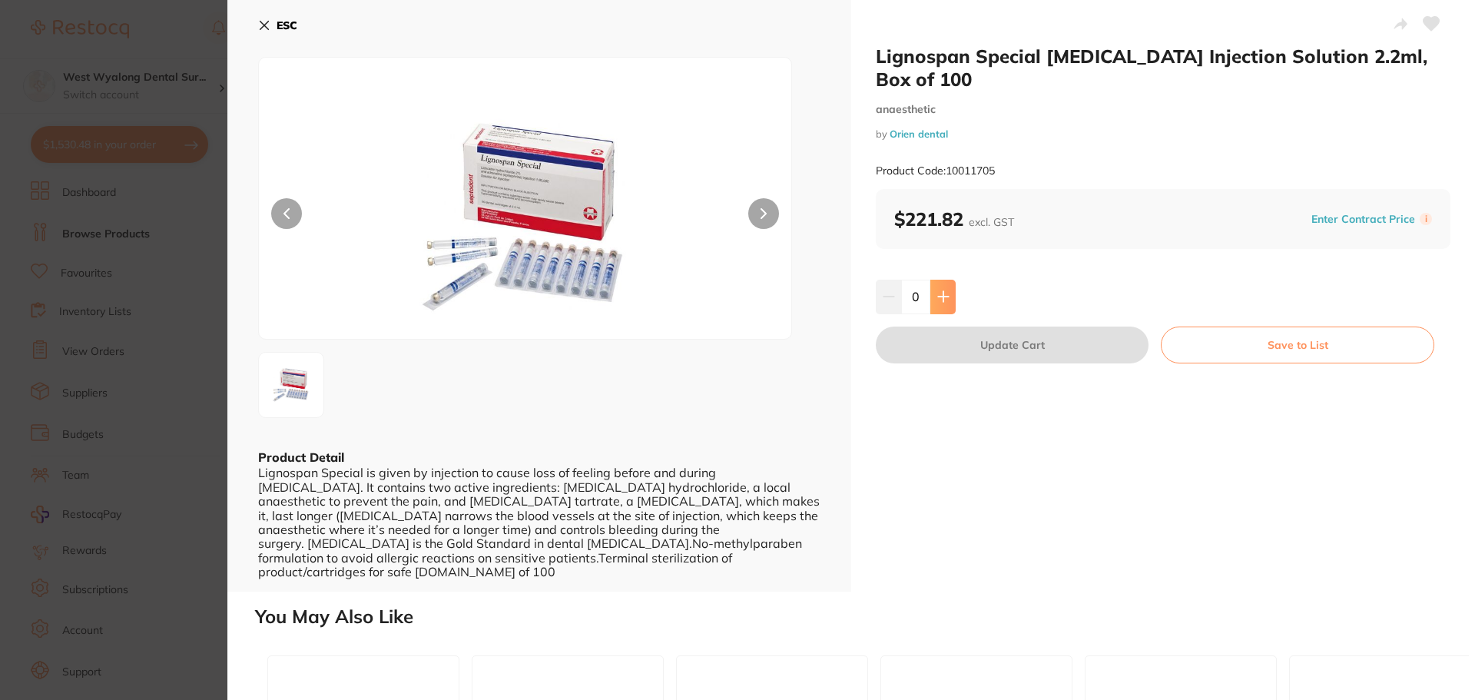
click at [943, 300] on icon at bounding box center [943, 296] width 12 height 12
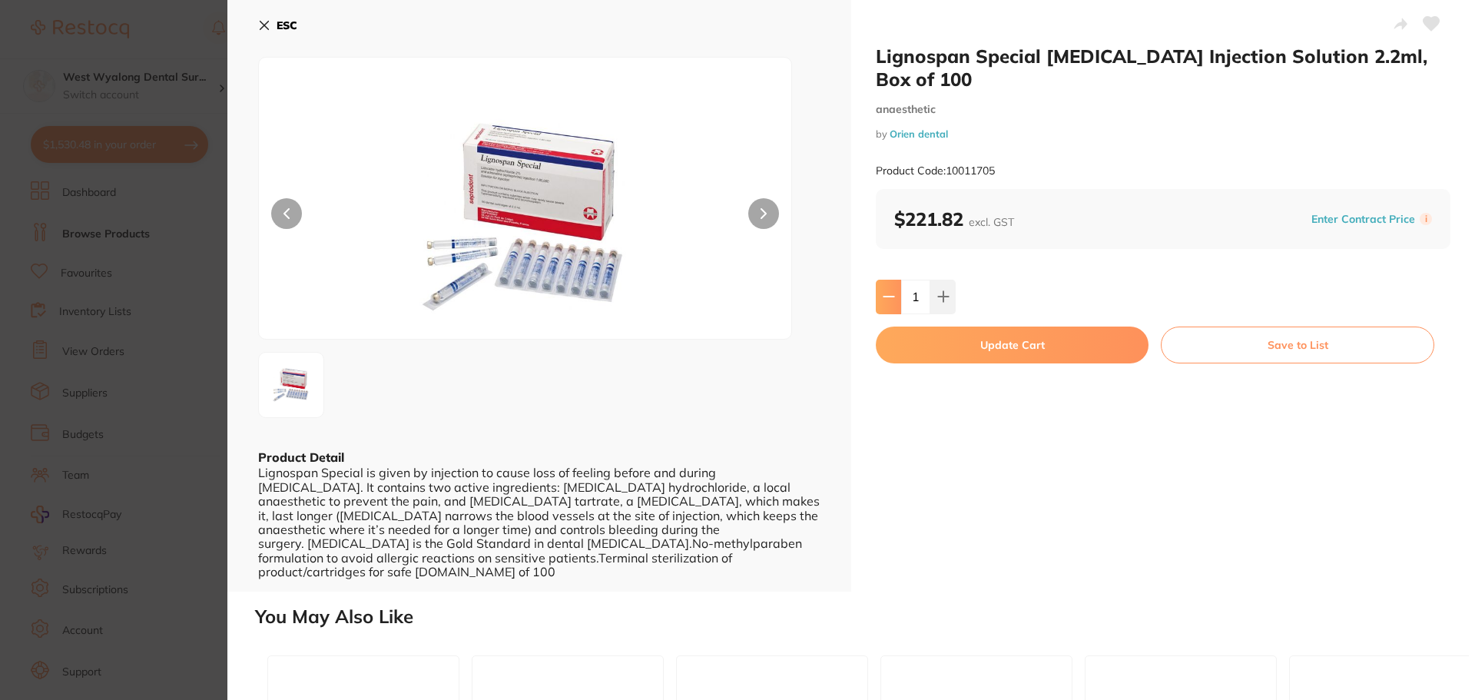
click at [892, 303] on icon at bounding box center [889, 296] width 12 height 12
type input "0"
click at [260, 25] on icon at bounding box center [264, 25] width 12 height 12
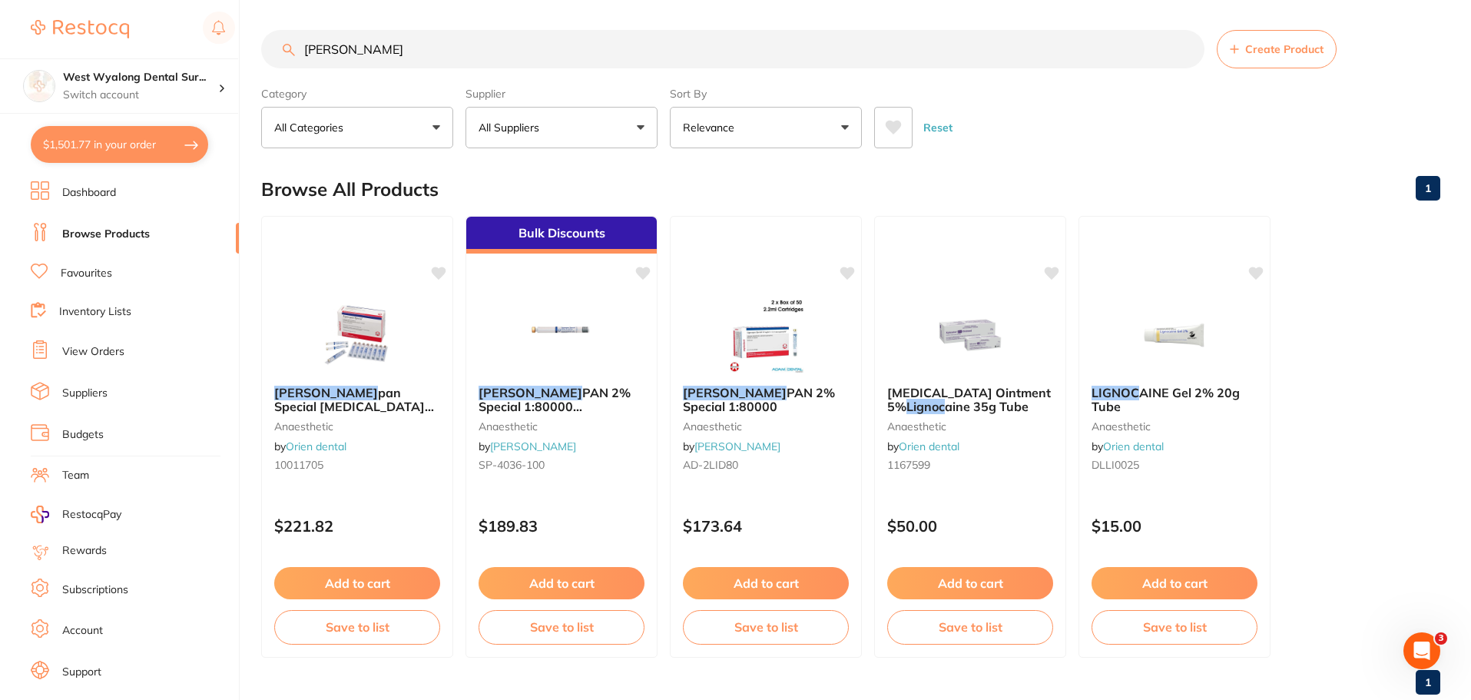
click at [88, 146] on button "$1,501.77 in your order" at bounding box center [119, 144] width 177 height 37
checkbox input "true"
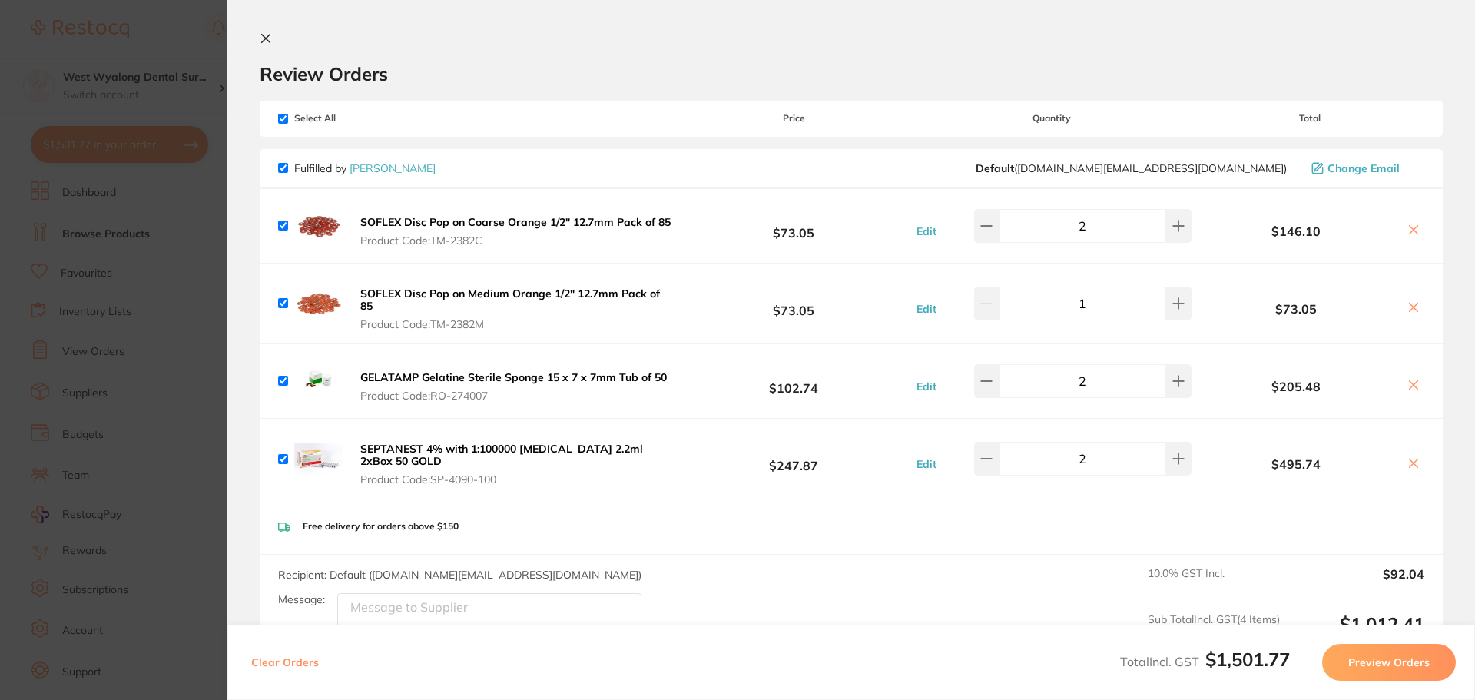
click at [262, 39] on icon at bounding box center [266, 38] width 12 height 12
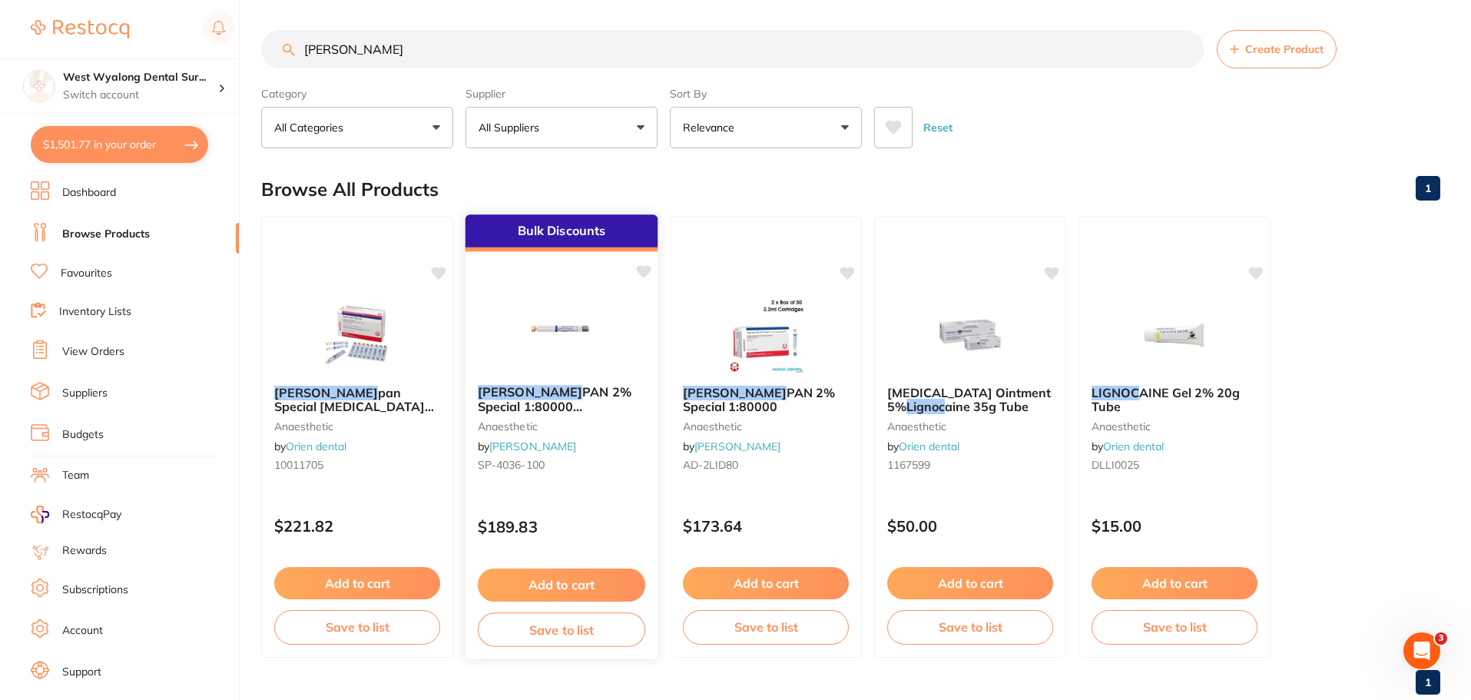
click at [566, 349] on img at bounding box center [561, 334] width 101 height 78
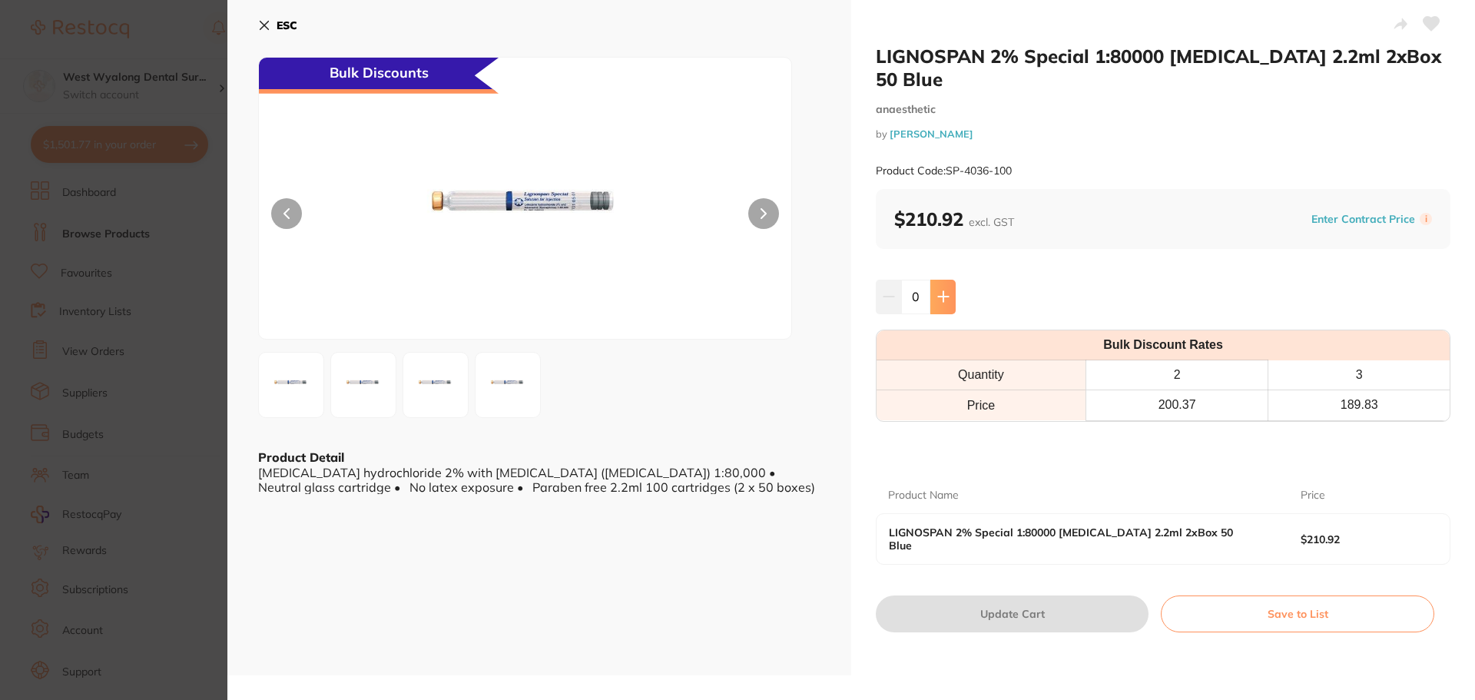
click at [944, 290] on icon at bounding box center [943, 296] width 12 height 12
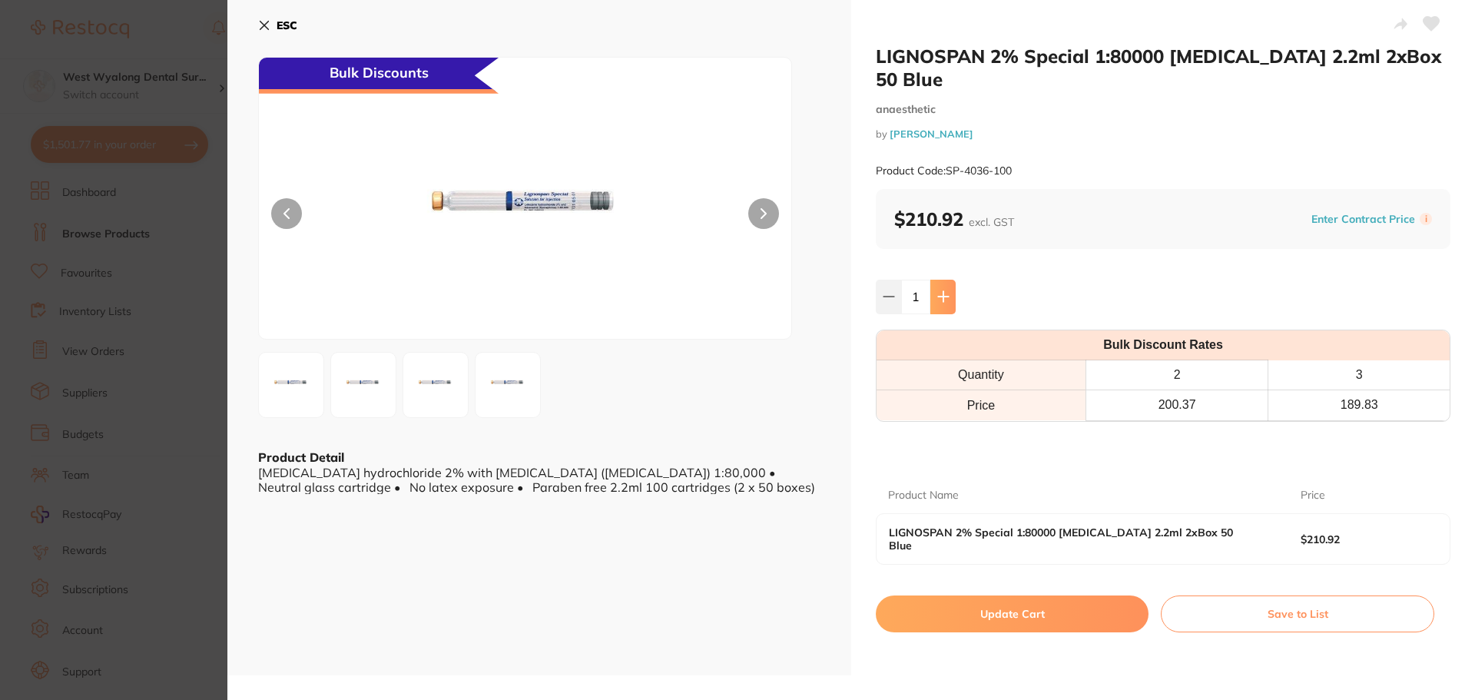
click at [944, 290] on icon at bounding box center [943, 296] width 12 height 12
type input "2"
click at [994, 595] on button "Update Cart" at bounding box center [1012, 613] width 273 height 37
checkbox input "false"
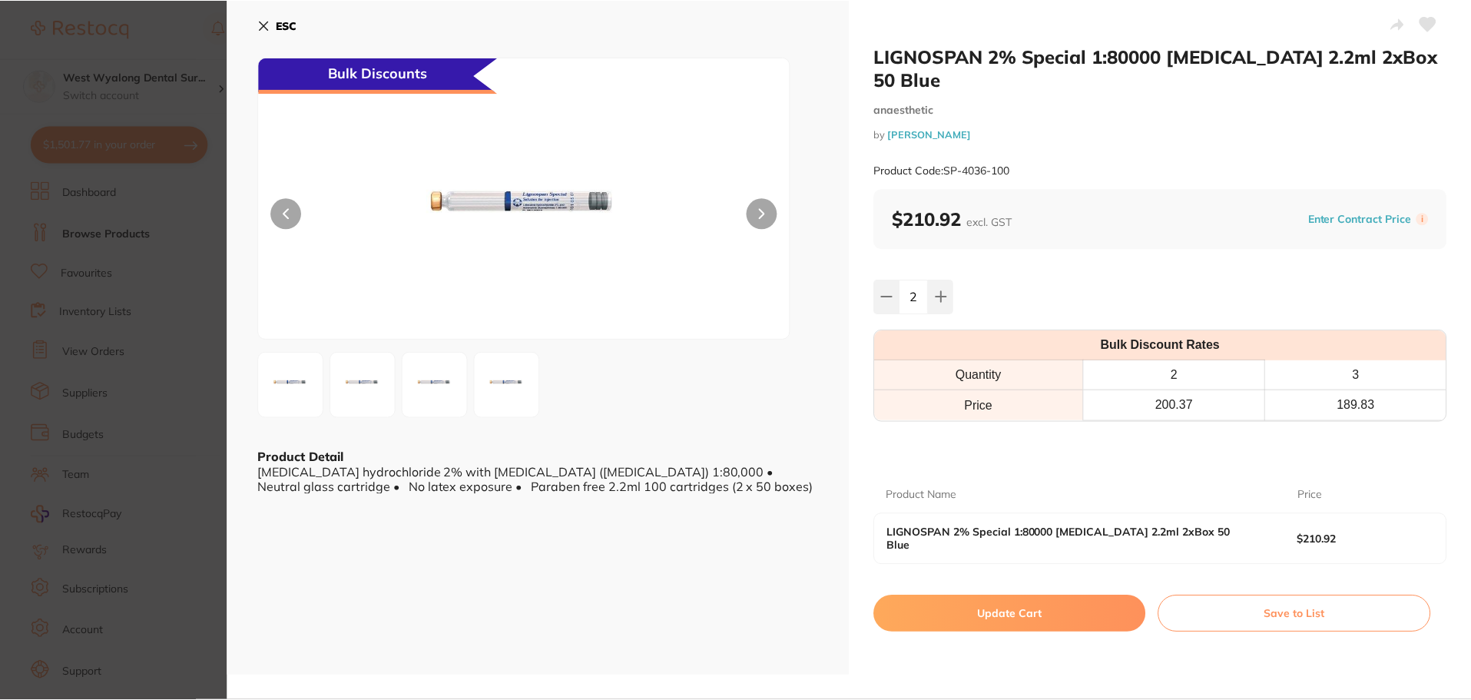
scroll to position [1, 0]
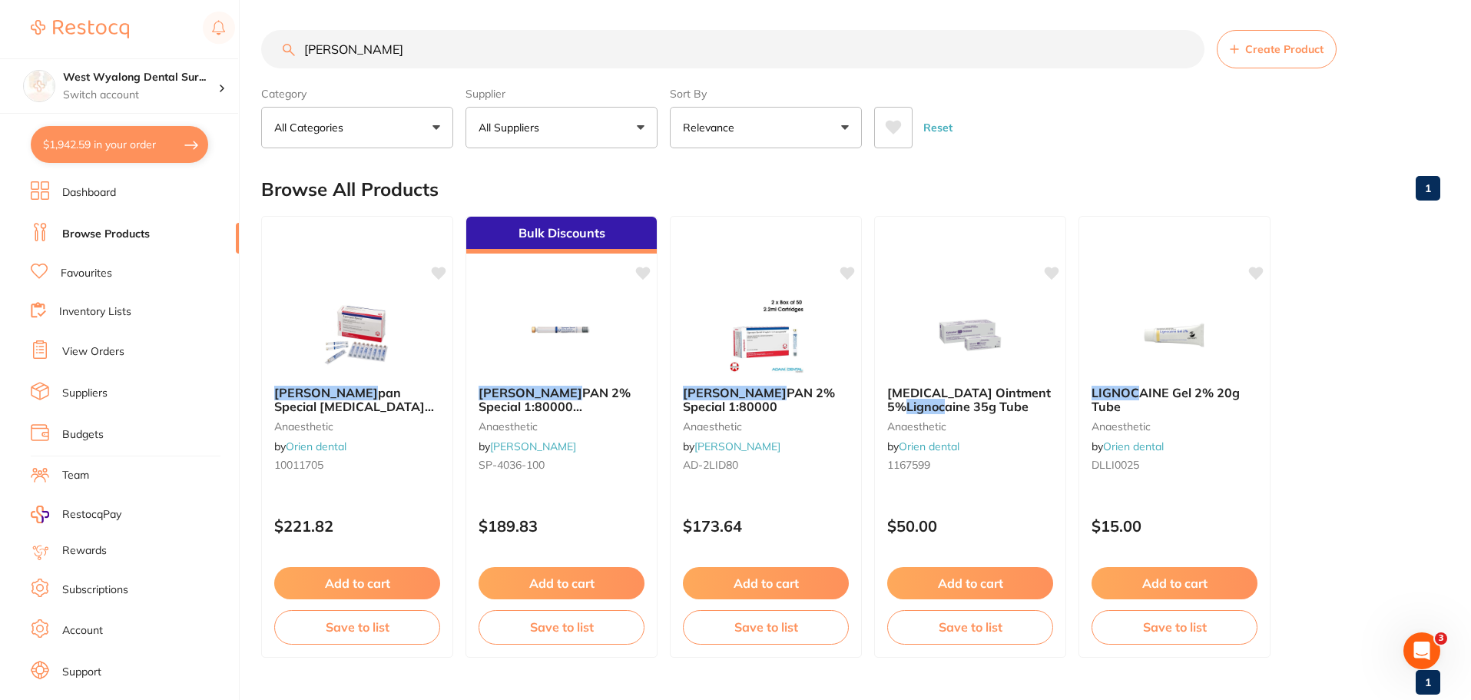
click at [81, 137] on button "$1,942.59 in your order" at bounding box center [119, 144] width 177 height 37
checkbox input "true"
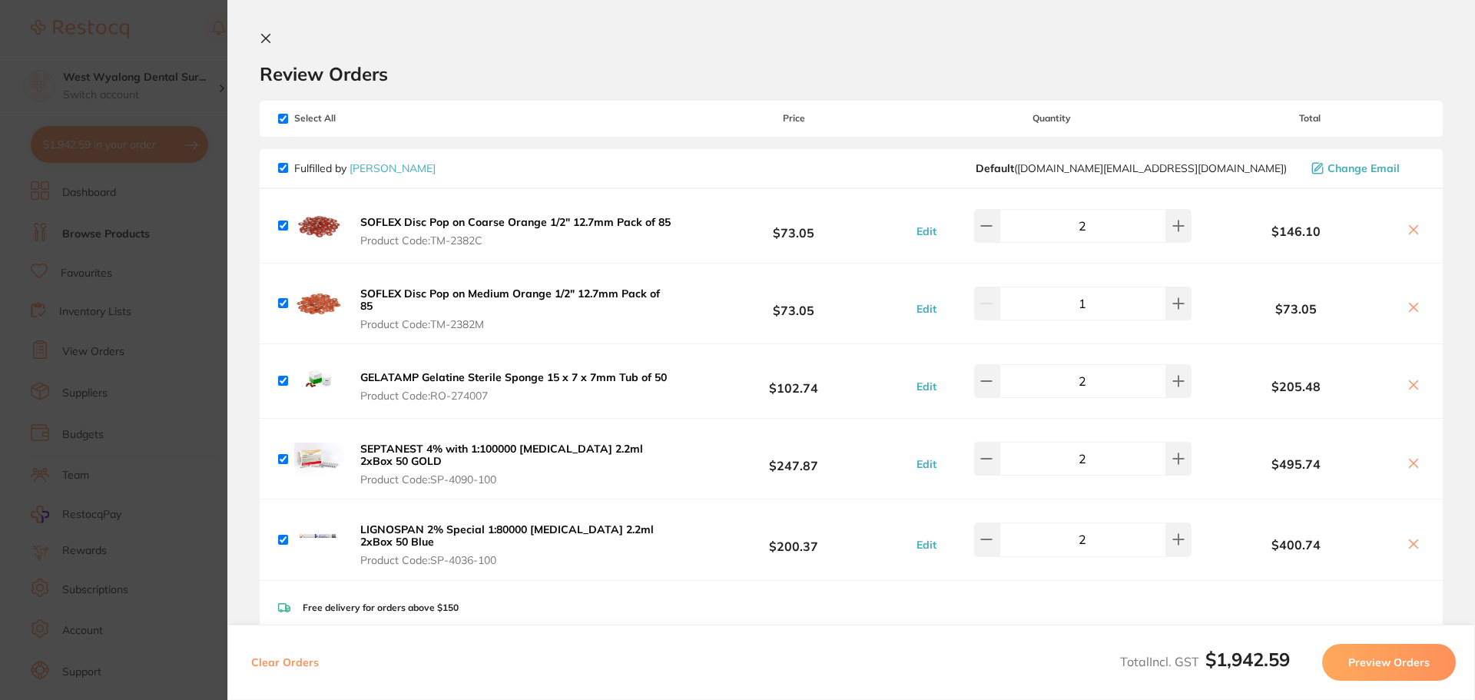
scroll to position [77, 0]
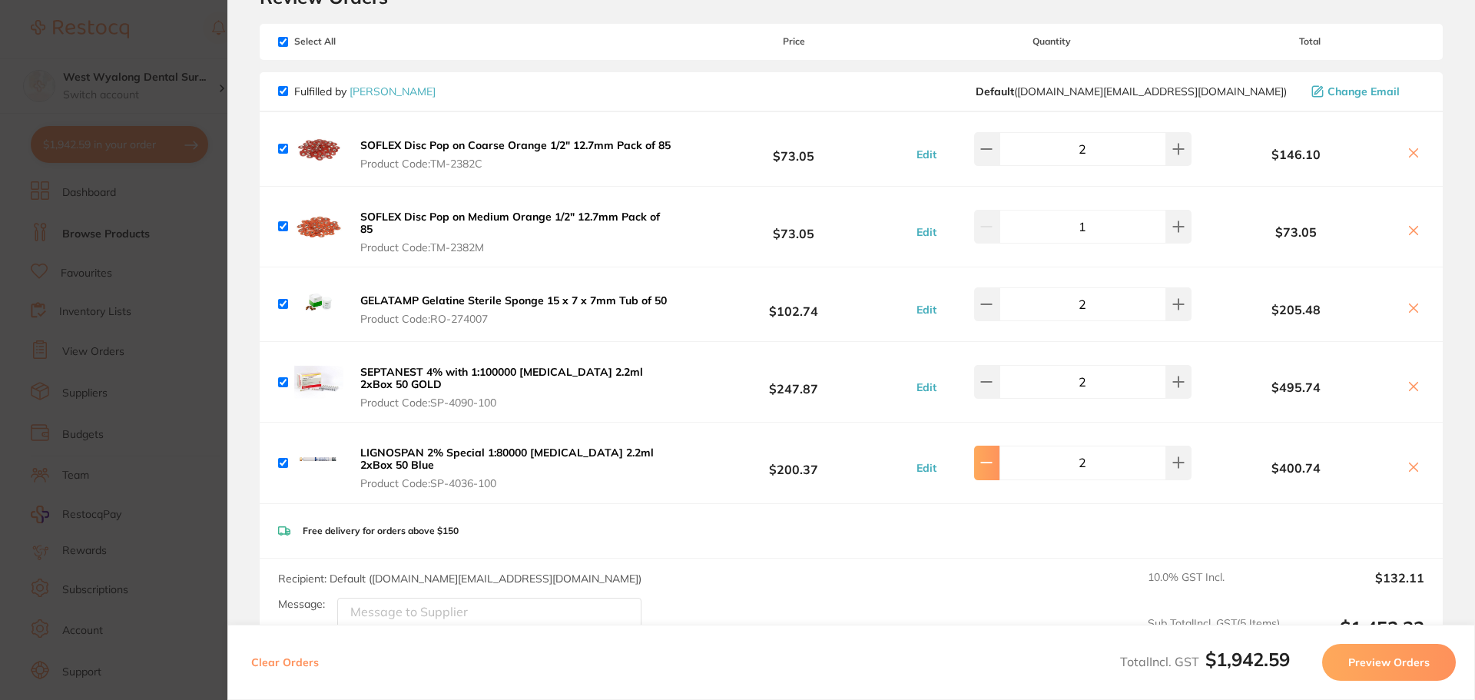
click at [992, 155] on icon at bounding box center [986, 149] width 12 height 12
type input "1"
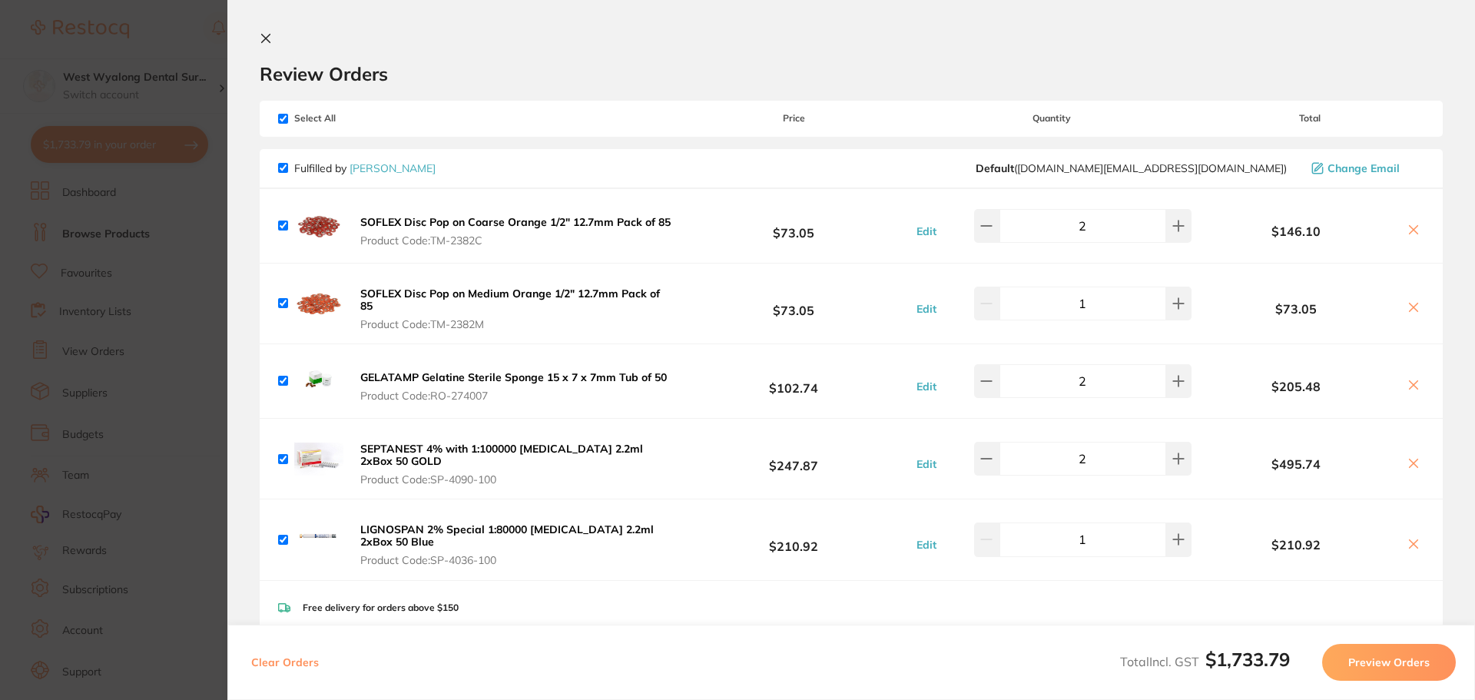
click at [263, 42] on icon at bounding box center [266, 38] width 12 height 12
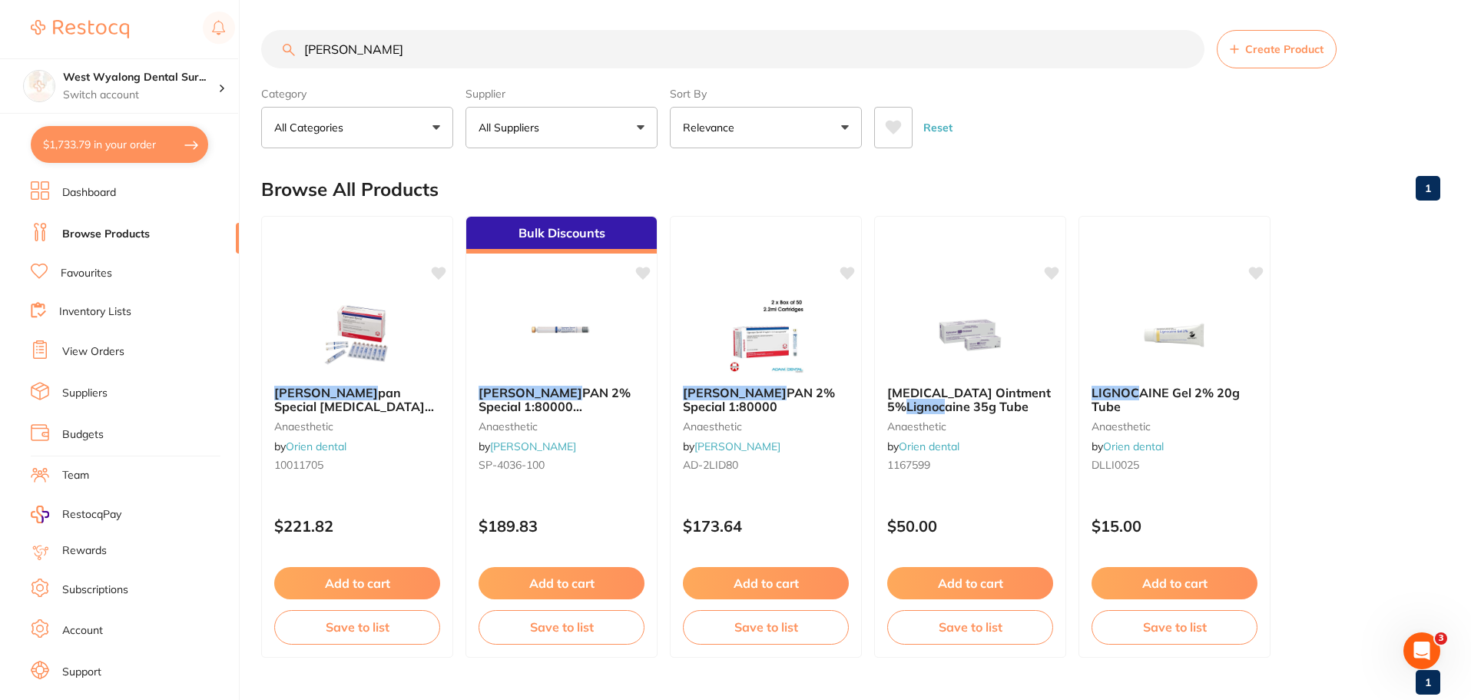
click at [1192, 54] on input "lignos" at bounding box center [732, 49] width 943 height 38
click at [1186, 51] on input "lignos" at bounding box center [732, 49] width 943 height 38
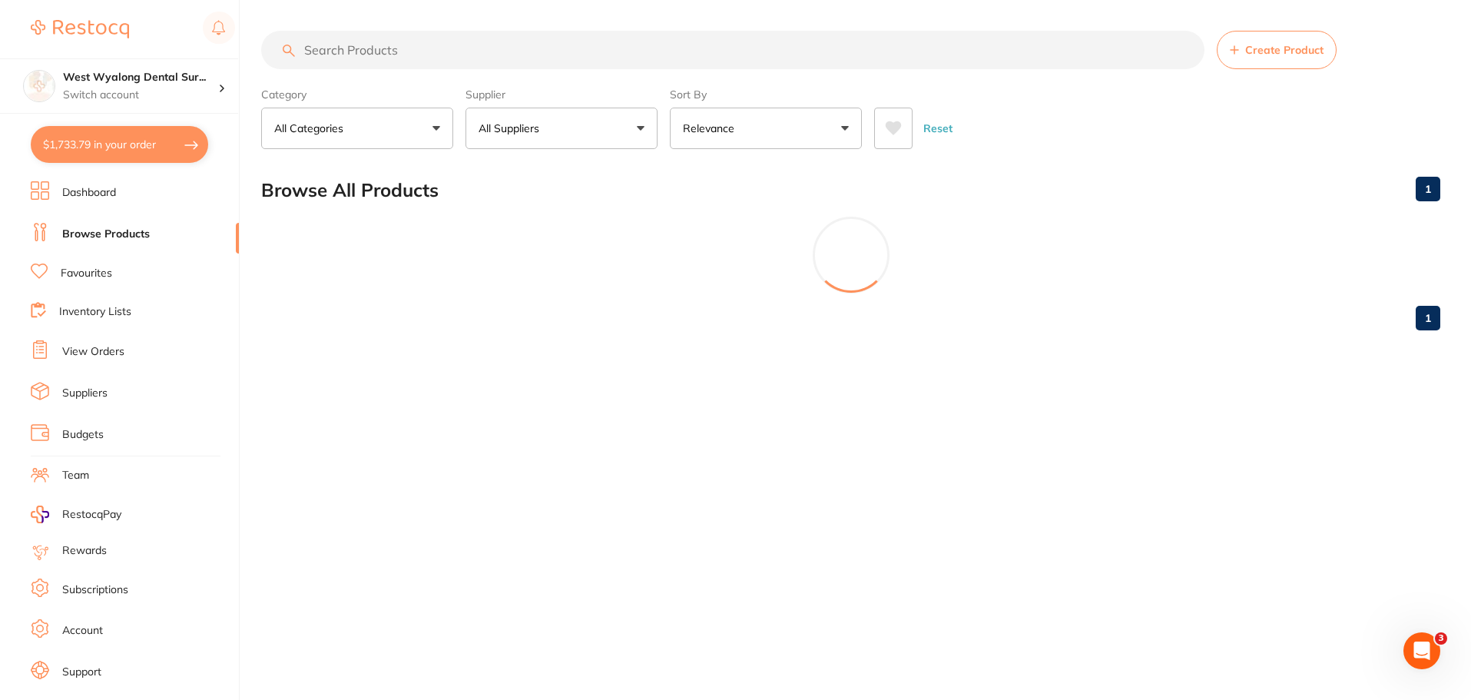
scroll to position [0, 0]
click at [417, 55] on input "search" at bounding box center [734, 50] width 946 height 38
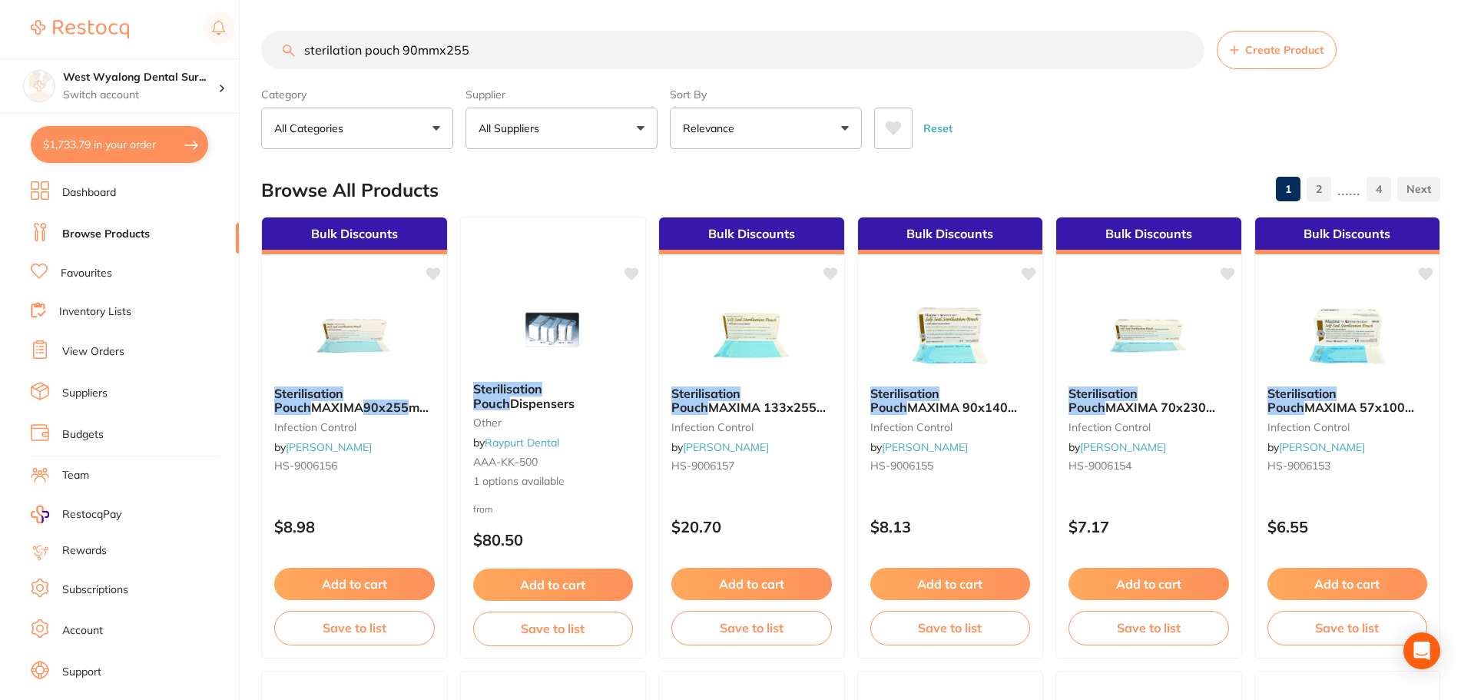
type input "sterilation pouch 90mmx255"
click at [535, 125] on p "All Suppliers" at bounding box center [512, 128] width 67 height 15
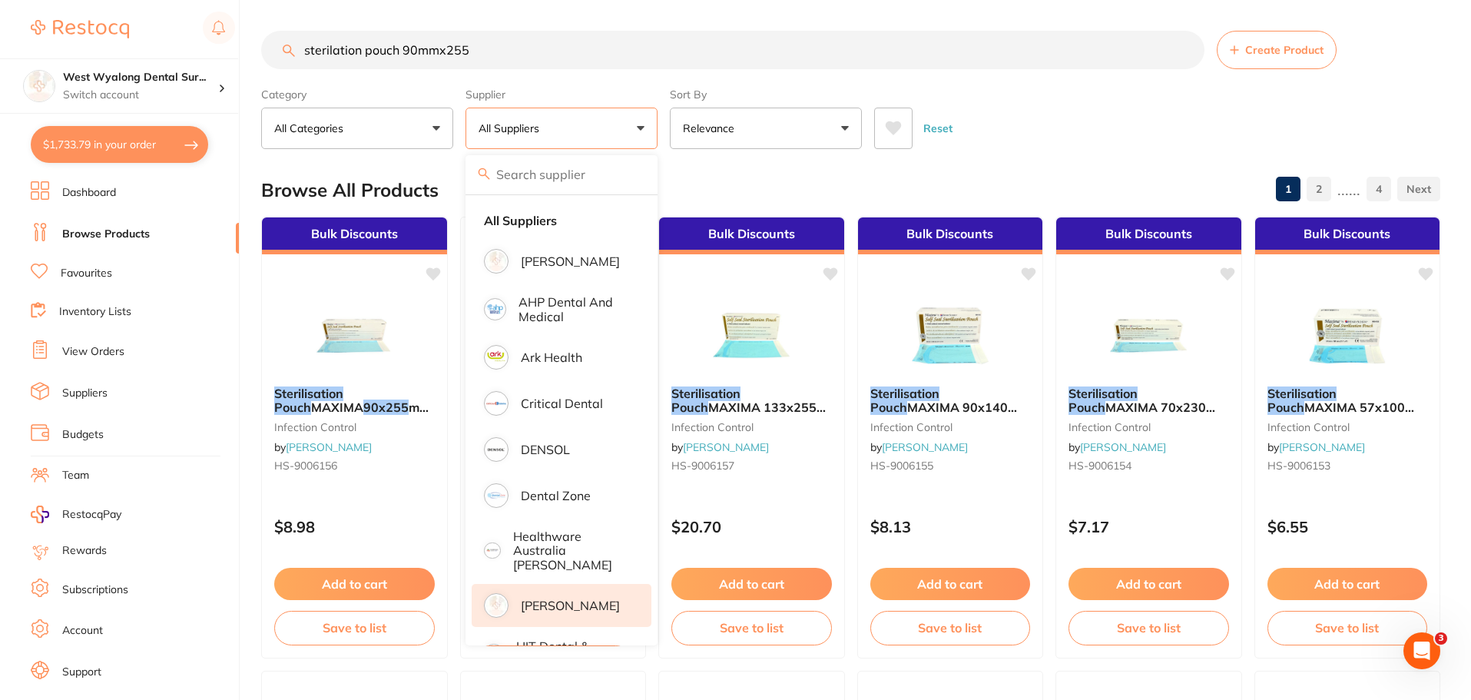
click at [542, 598] on p "[PERSON_NAME]" at bounding box center [570, 605] width 99 height 14
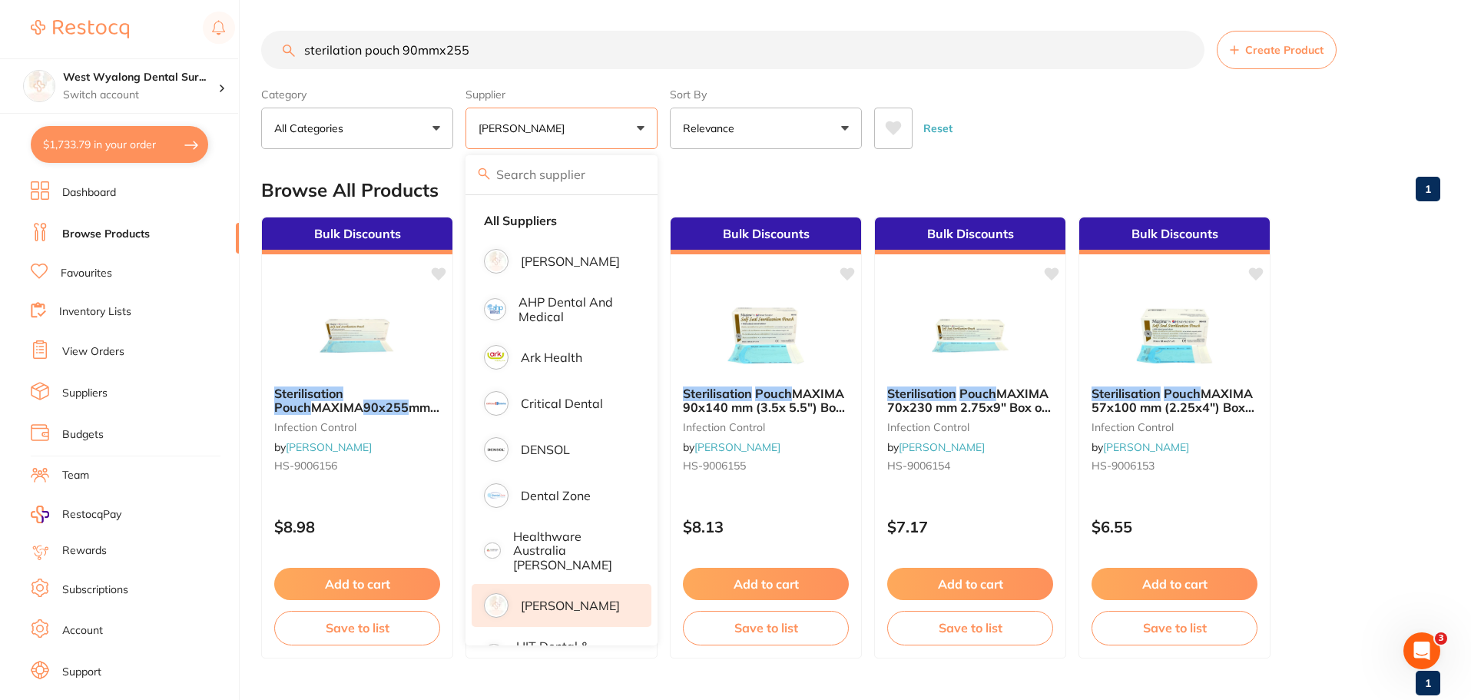
click at [1354, 191] on div "Browse All Products 1" at bounding box center [850, 189] width 1179 height 51
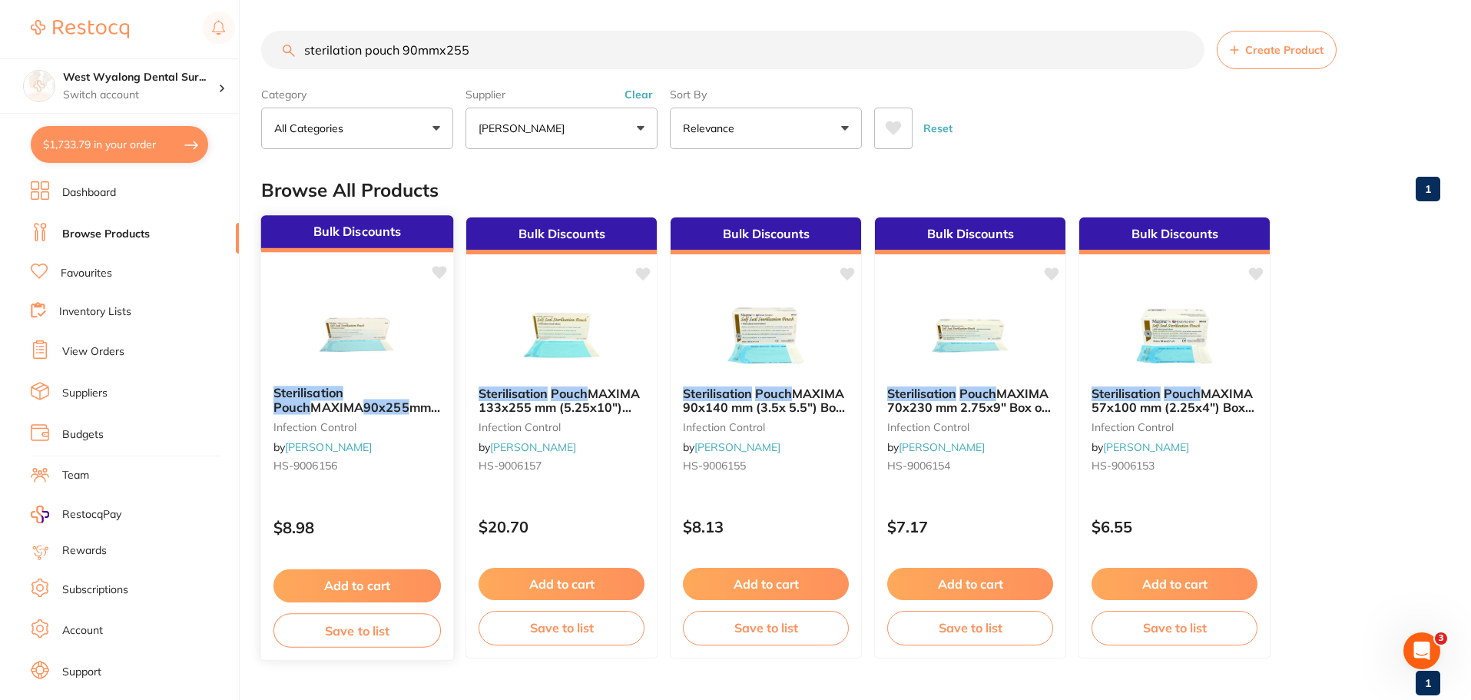
click at [441, 273] on icon at bounding box center [439, 272] width 15 height 13
click at [349, 583] on button "Add to cart" at bounding box center [356, 585] width 167 height 33
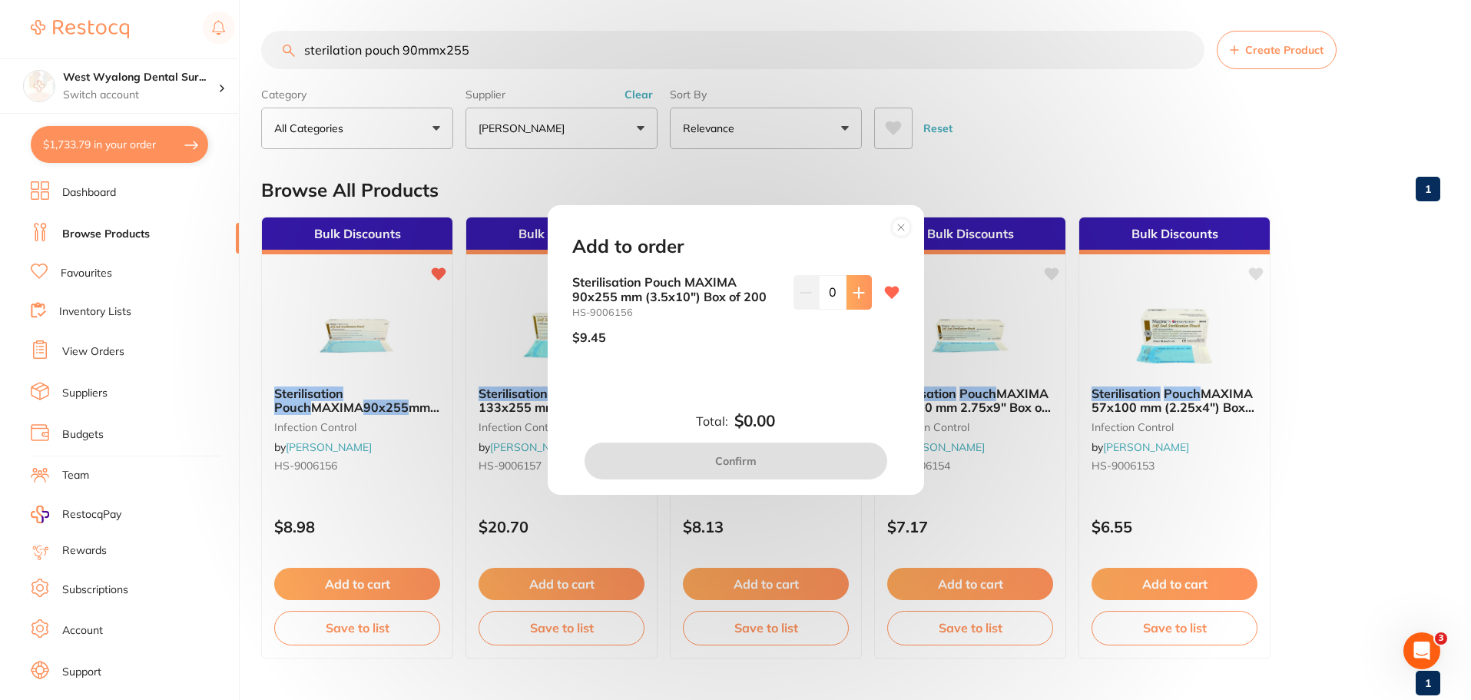
click at [862, 296] on button at bounding box center [859, 292] width 25 height 34
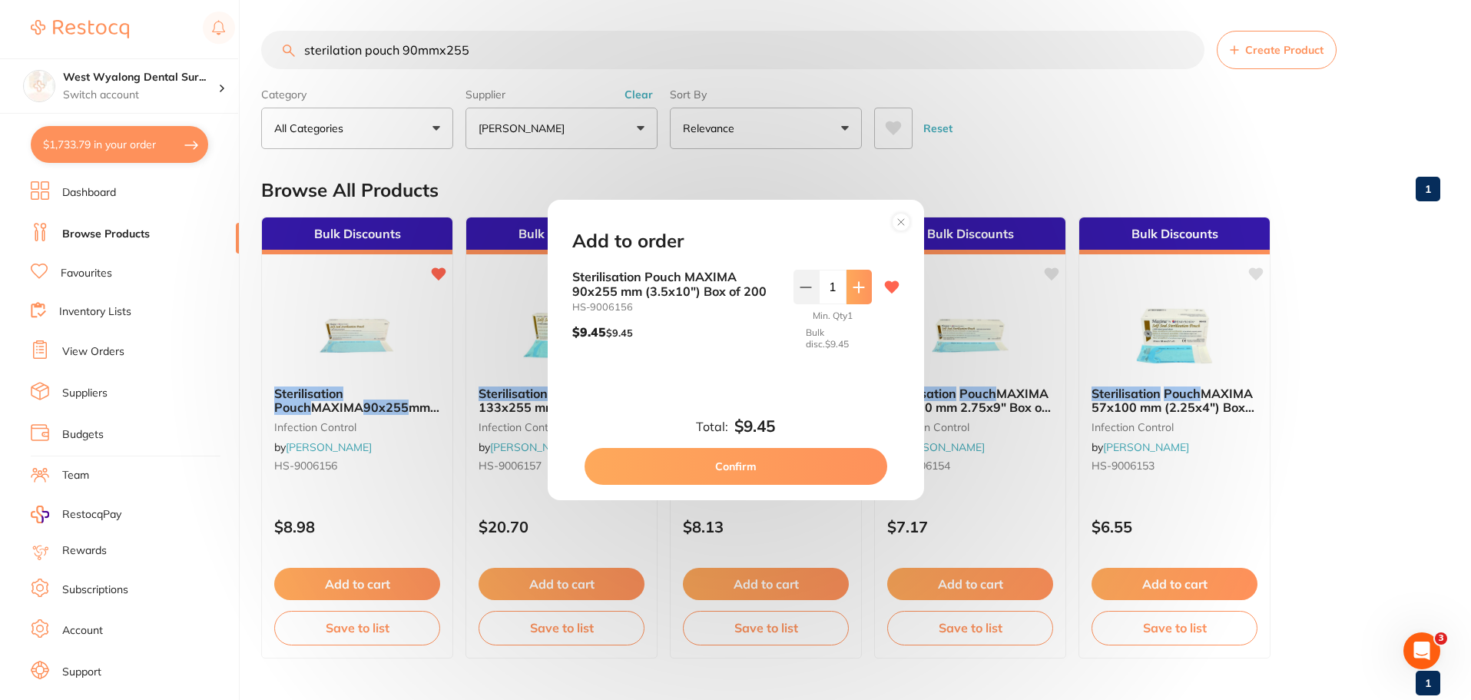
click at [860, 293] on button at bounding box center [859, 287] width 25 height 34
click at [860, 287] on icon at bounding box center [858, 287] width 10 height 10
type input "3"
click at [751, 466] on button "Confirm" at bounding box center [736, 466] width 303 height 37
checkbox input "false"
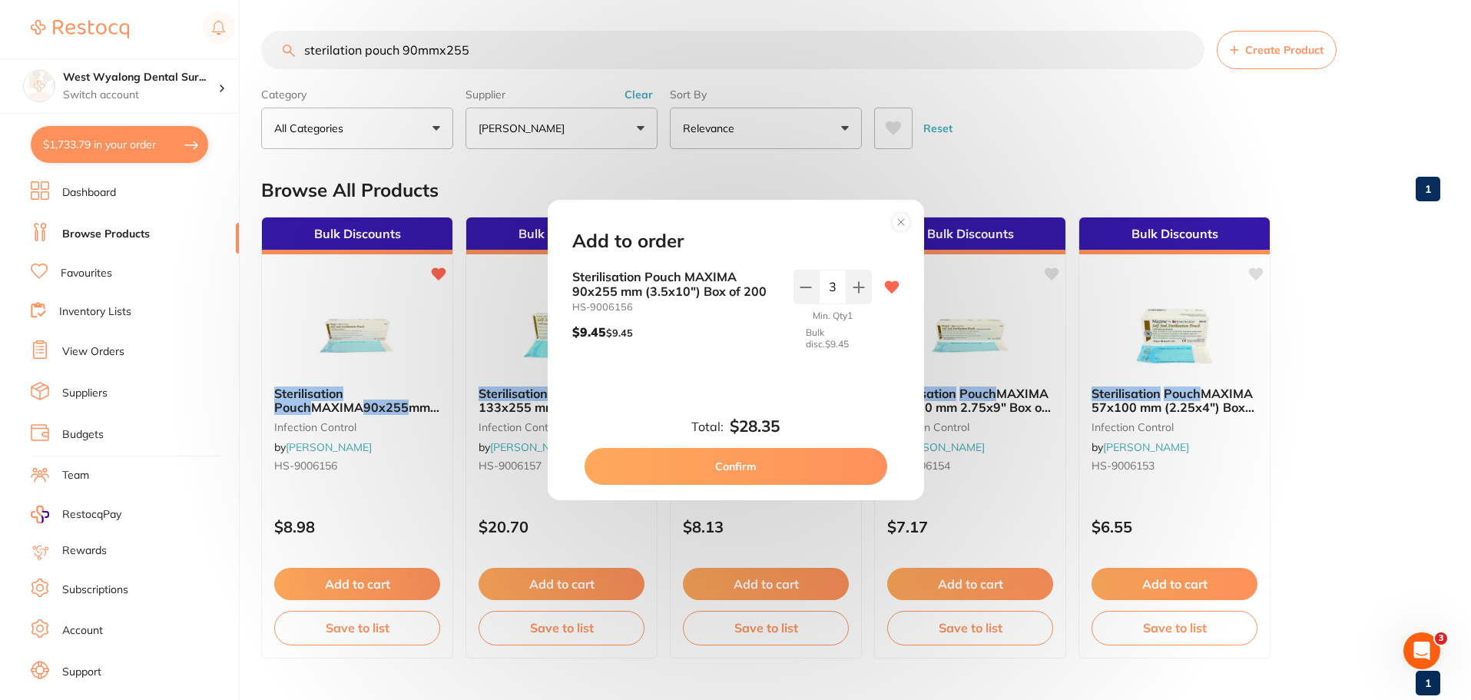
checkbox input "false"
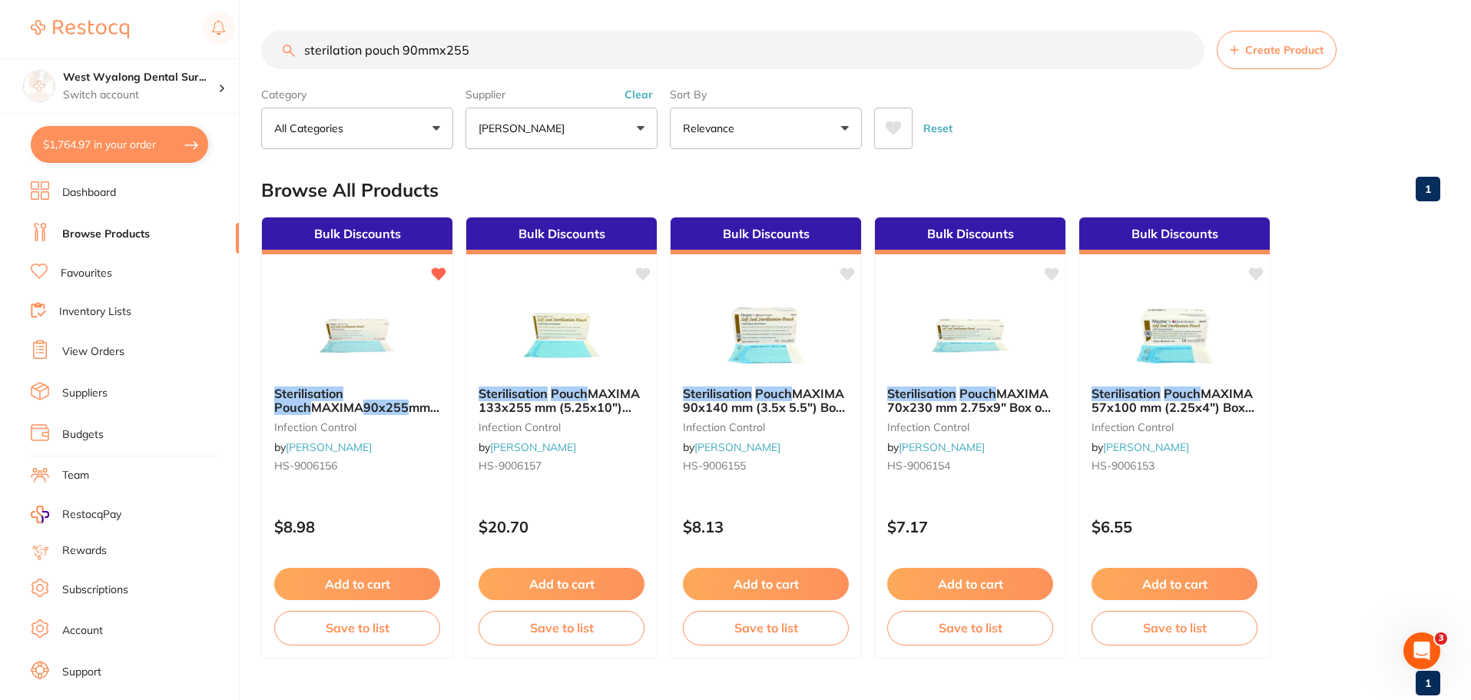
click at [1185, 49] on input "sterilation pouch 90mmx255" at bounding box center [732, 50] width 943 height 38
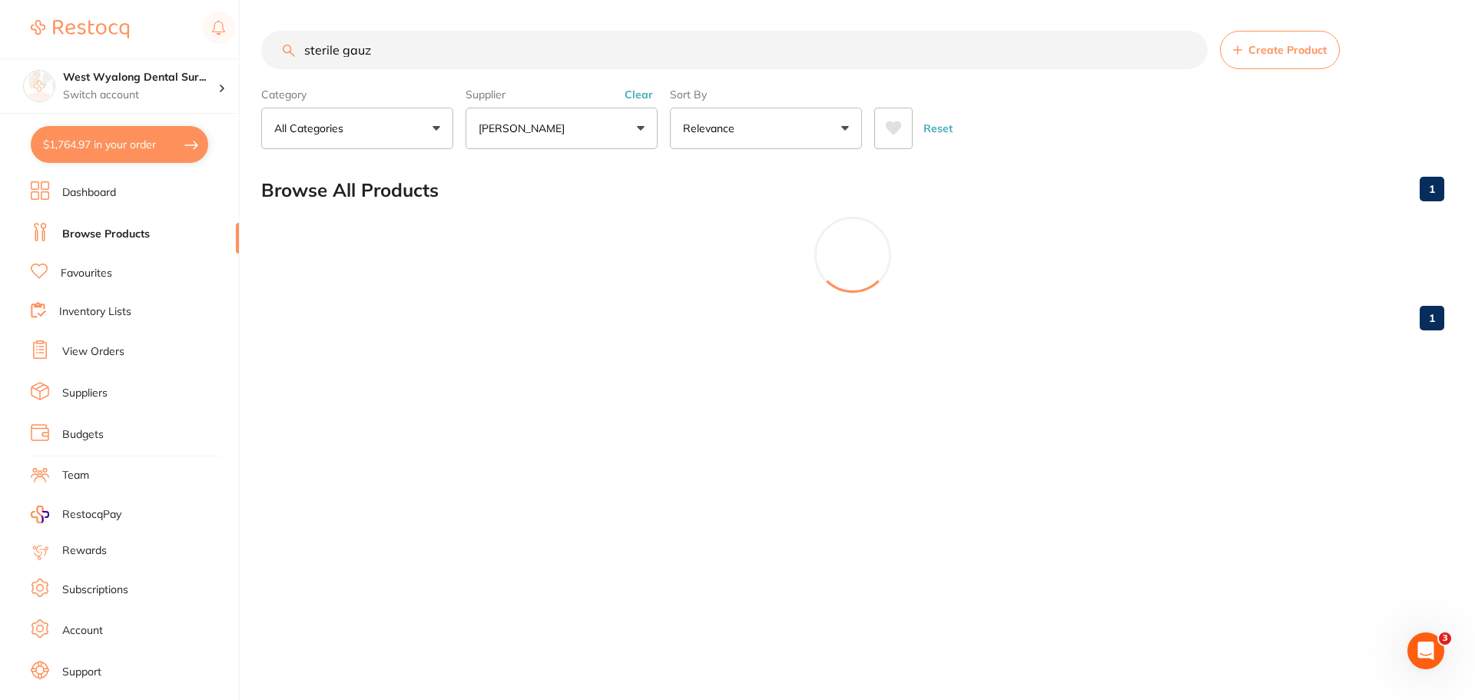
type input "sterile gauze"
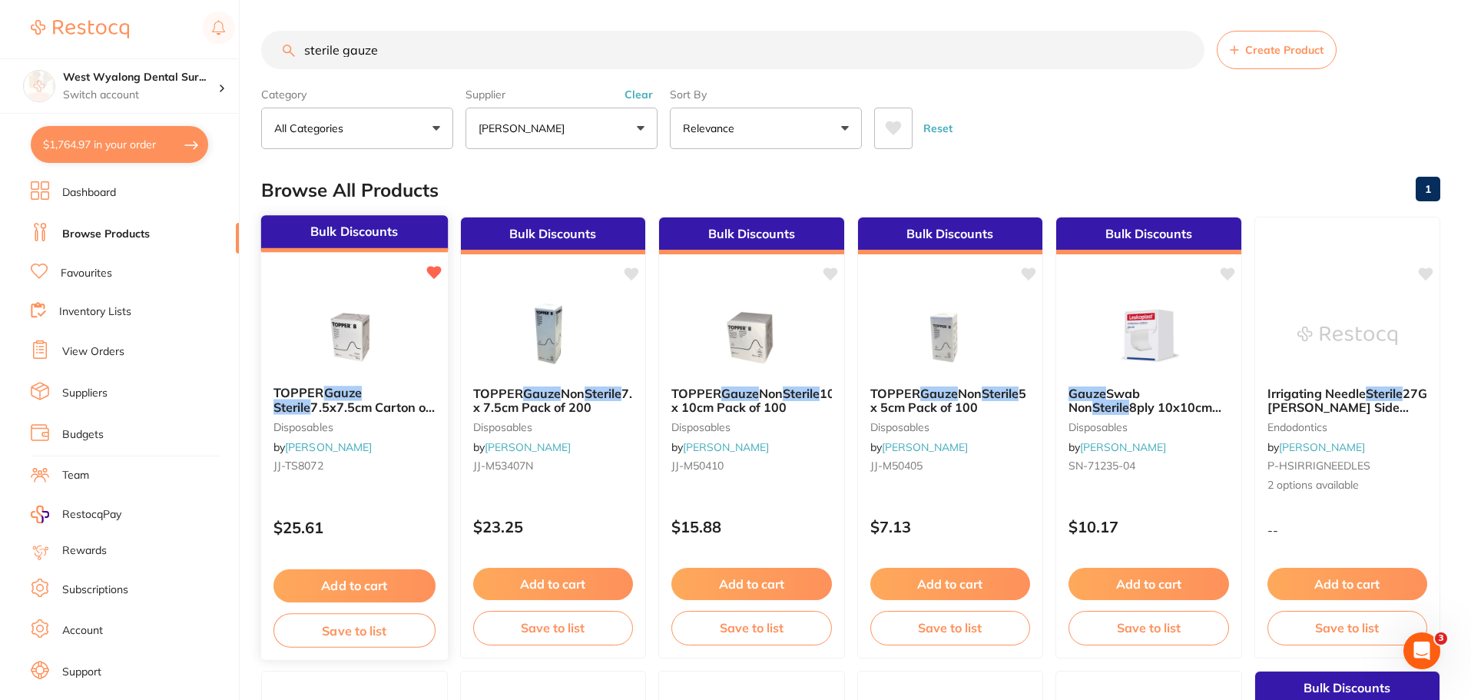
click at [360, 585] on button "Add to cart" at bounding box center [354, 585] width 162 height 33
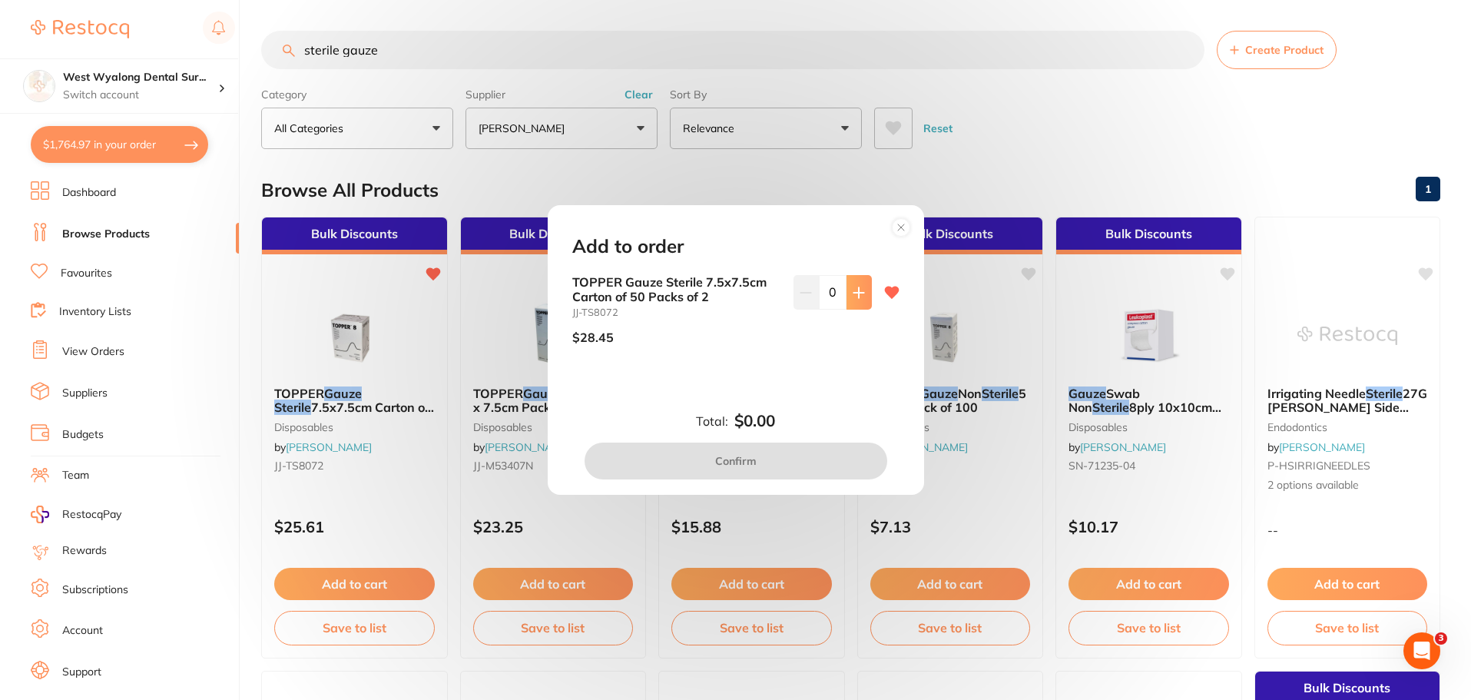
click at [862, 296] on button at bounding box center [859, 292] width 25 height 34
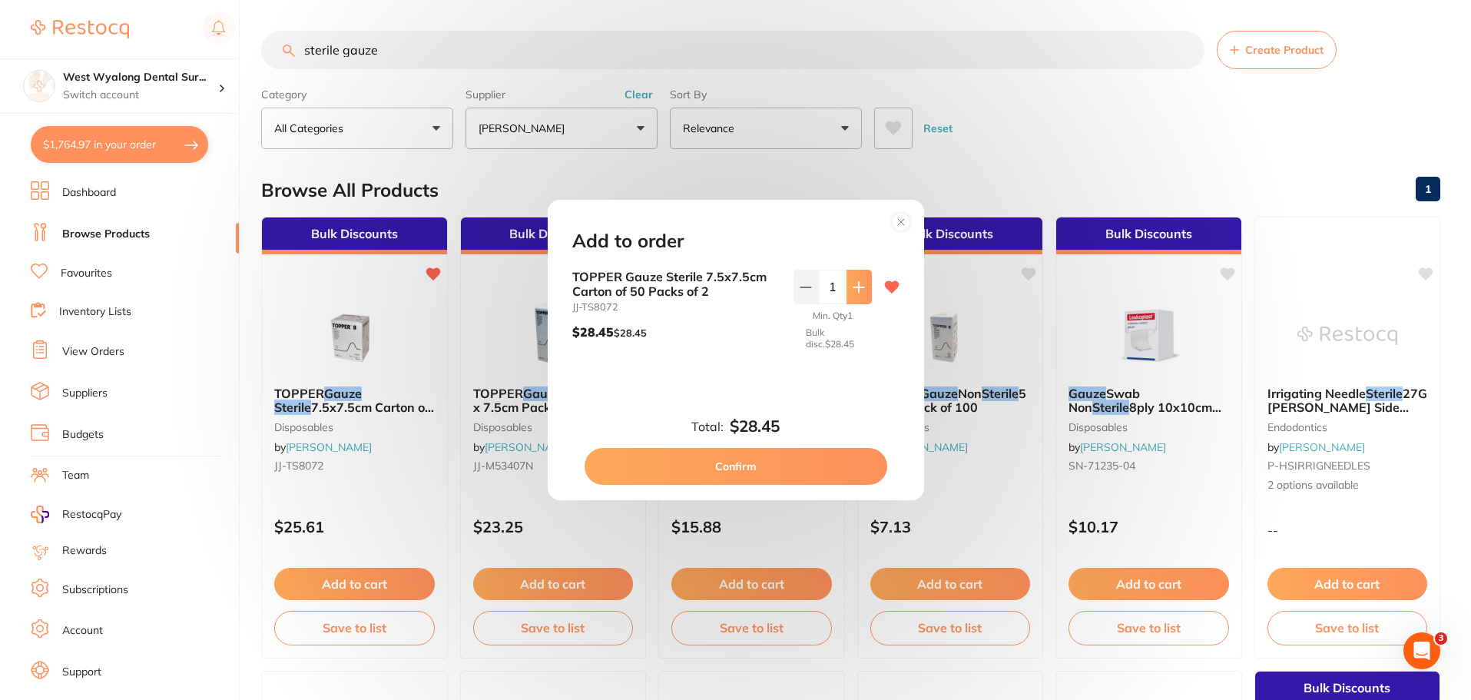
click at [862, 296] on button at bounding box center [859, 287] width 25 height 34
click at [861, 290] on button at bounding box center [859, 287] width 25 height 34
click at [860, 289] on icon at bounding box center [859, 287] width 12 height 12
type input "4"
click at [744, 476] on button "Confirm" at bounding box center [736, 466] width 303 height 37
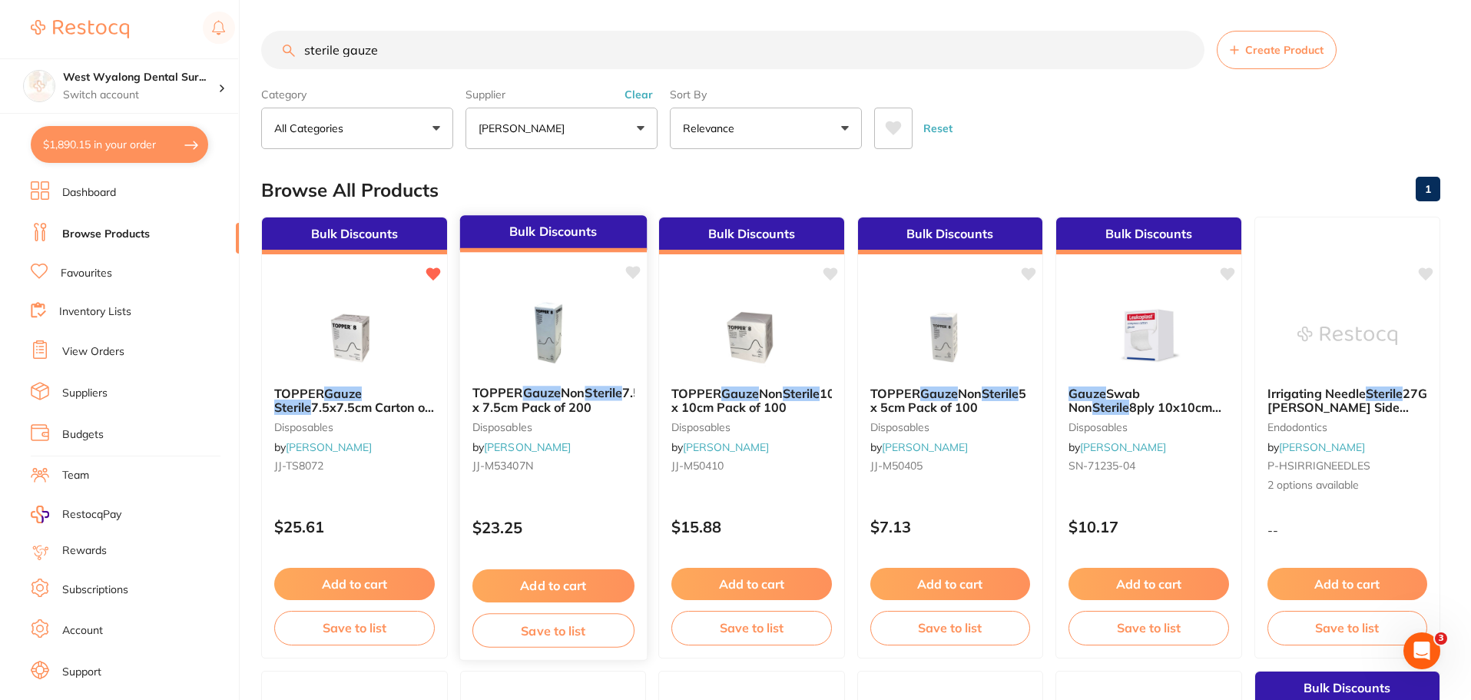
click at [634, 273] on icon at bounding box center [632, 272] width 15 height 13
click at [1183, 52] on input "sterile gauze" at bounding box center [732, 50] width 943 height 38
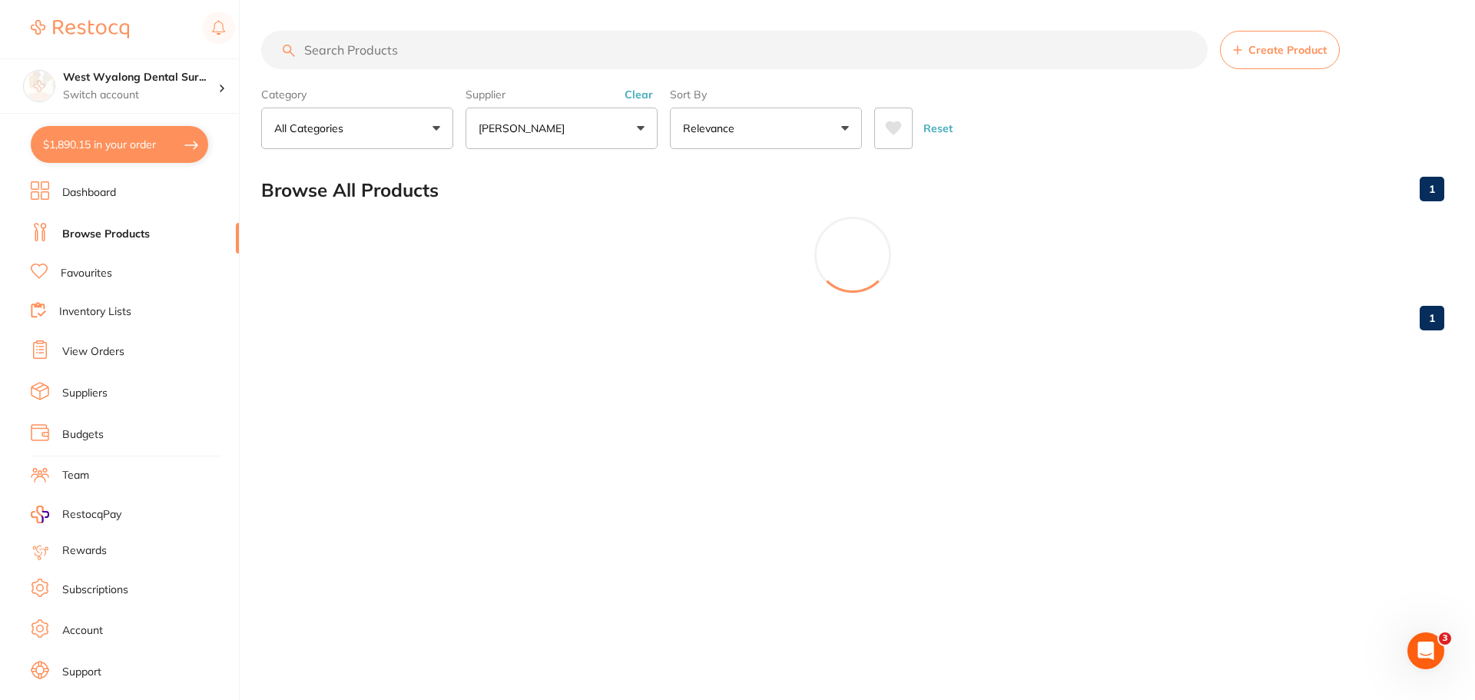
click at [636, 132] on button "[PERSON_NAME]" at bounding box center [562, 128] width 192 height 41
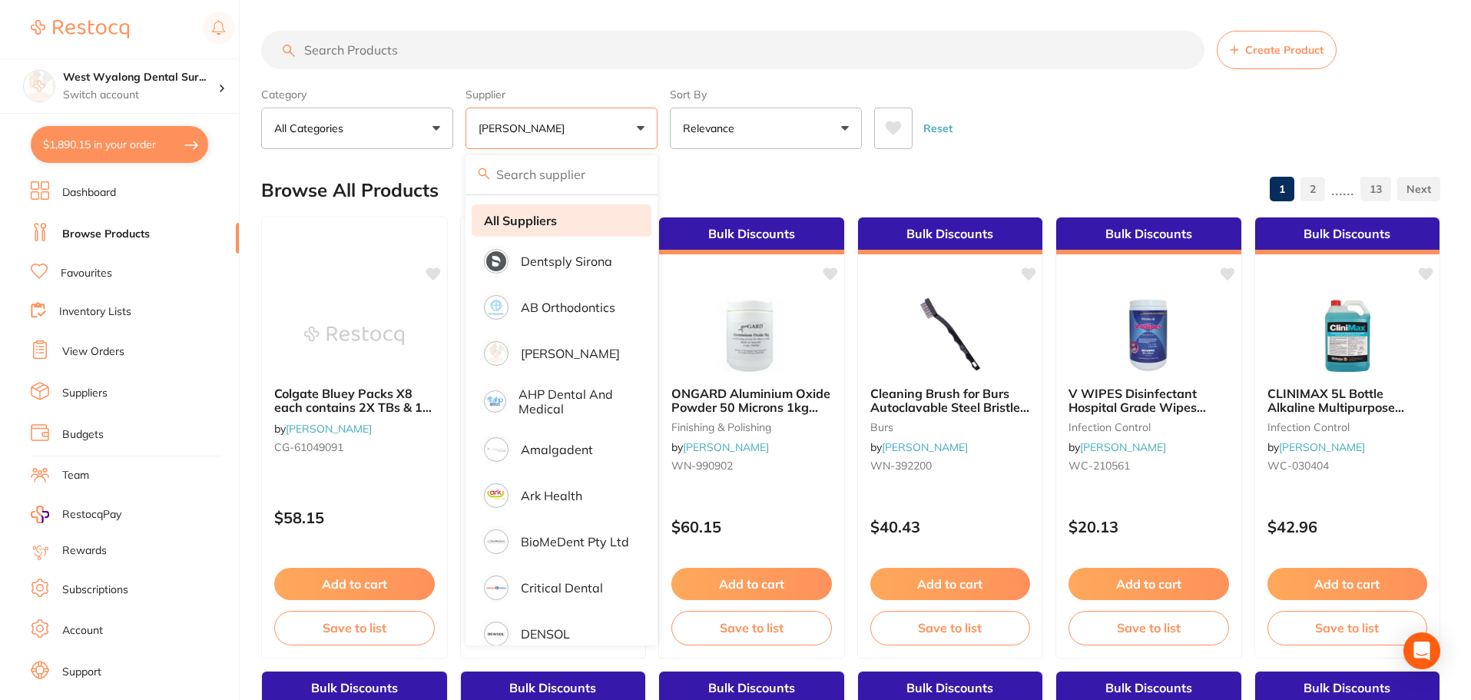
click at [522, 222] on strong "All Suppliers" at bounding box center [520, 221] width 73 height 14
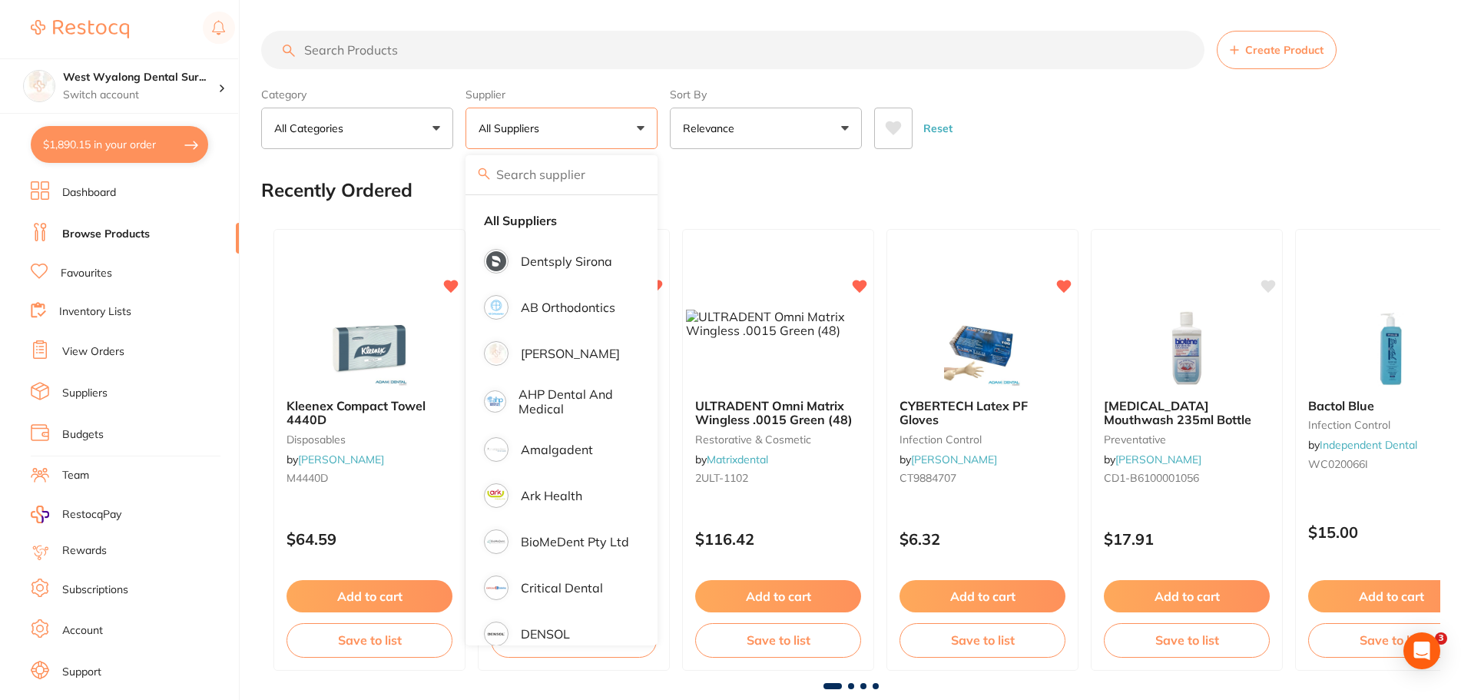
click at [376, 53] on input "search" at bounding box center [732, 50] width 943 height 38
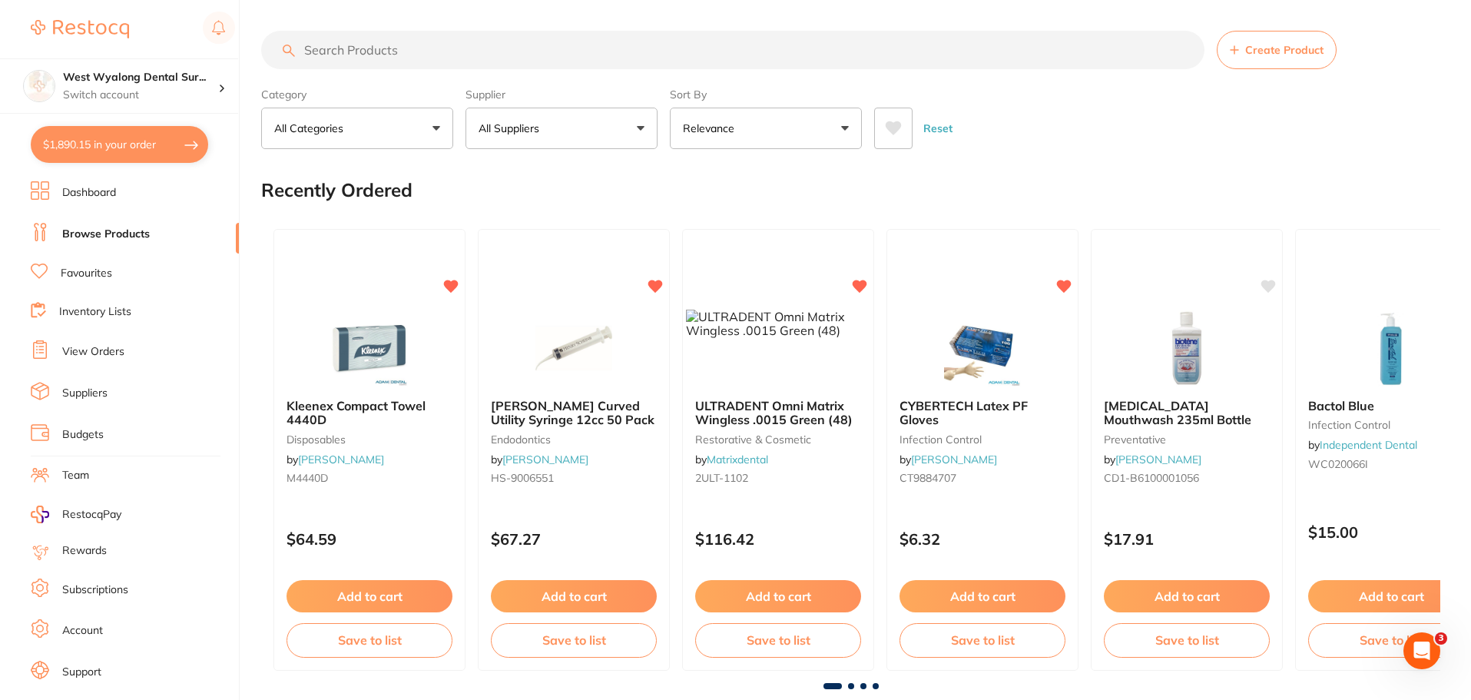
click at [367, 48] on input "search" at bounding box center [732, 50] width 943 height 38
type input "head rest"
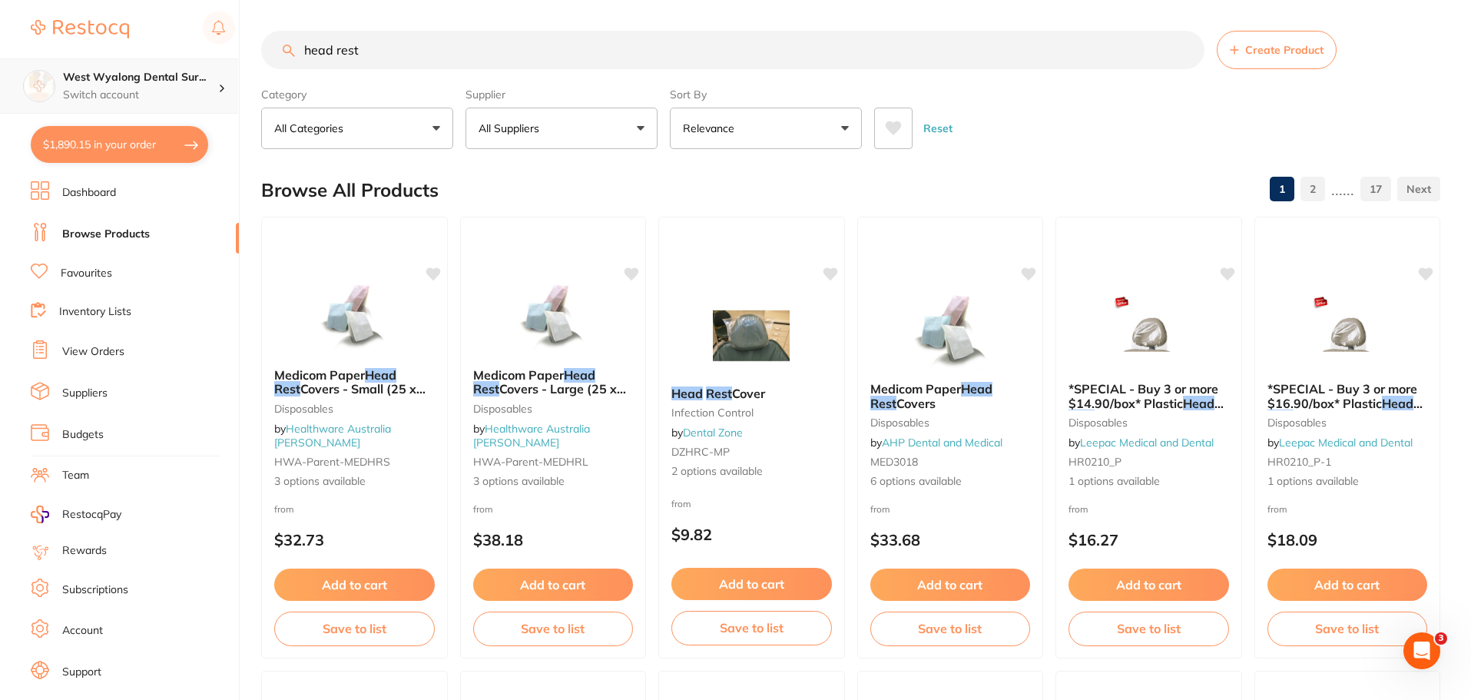
scroll to position [1, 0]
drag, startPoint x: 373, startPoint y: 54, endPoint x: 78, endPoint y: 68, distance: 295.3
click at [88, 66] on div "$1,890.15 West Wyalong Dental Sur... Switch account West Wyalong Dental Surgery…" at bounding box center [735, 350] width 1471 height 700
type input "headrest cover"
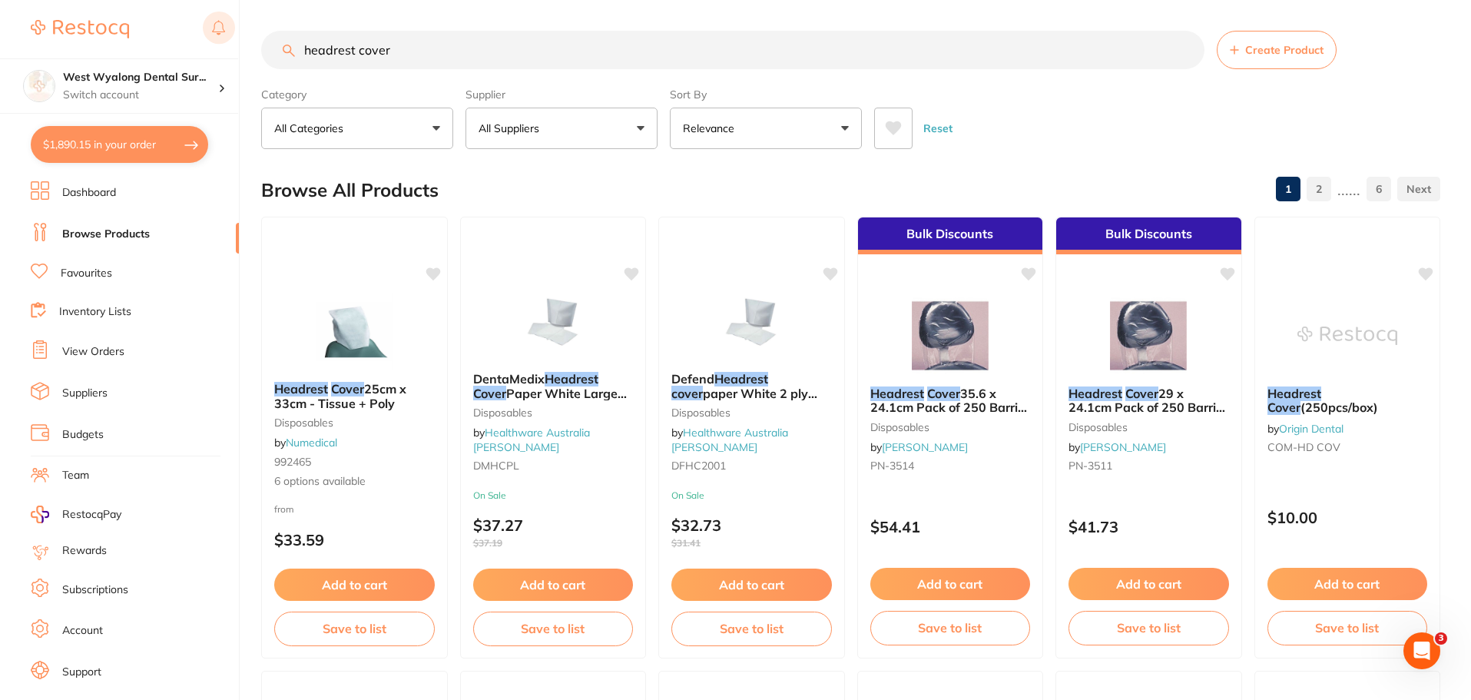
click at [214, 45] on div "$1,890.15 West Wyalong Dental Sur... Switch account West Wyalong Dental Surgery…" at bounding box center [735, 350] width 1471 height 700
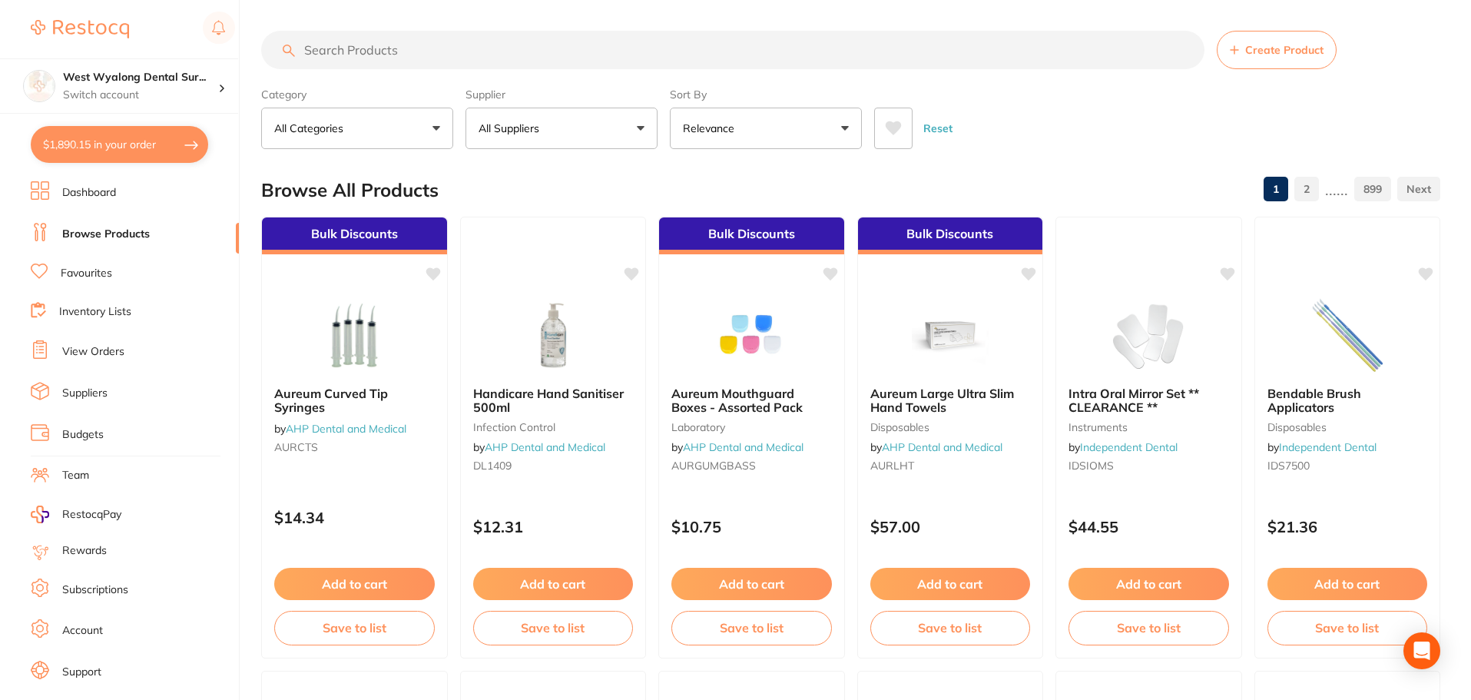
paste input "Kerr Headrest Cover - 29 x 24.1 cm"
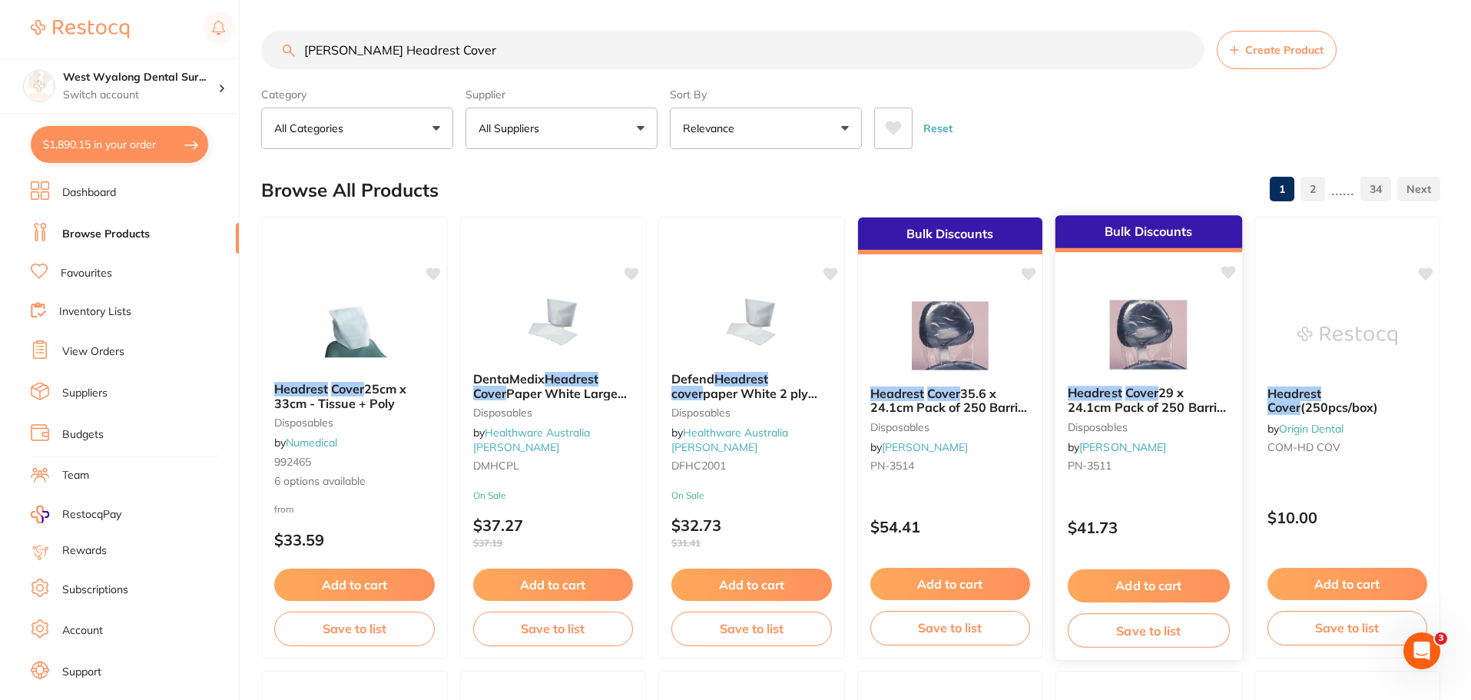
type input "Kerr Headrest Cover"
click at [1142, 582] on button "Add to cart" at bounding box center [1149, 585] width 162 height 33
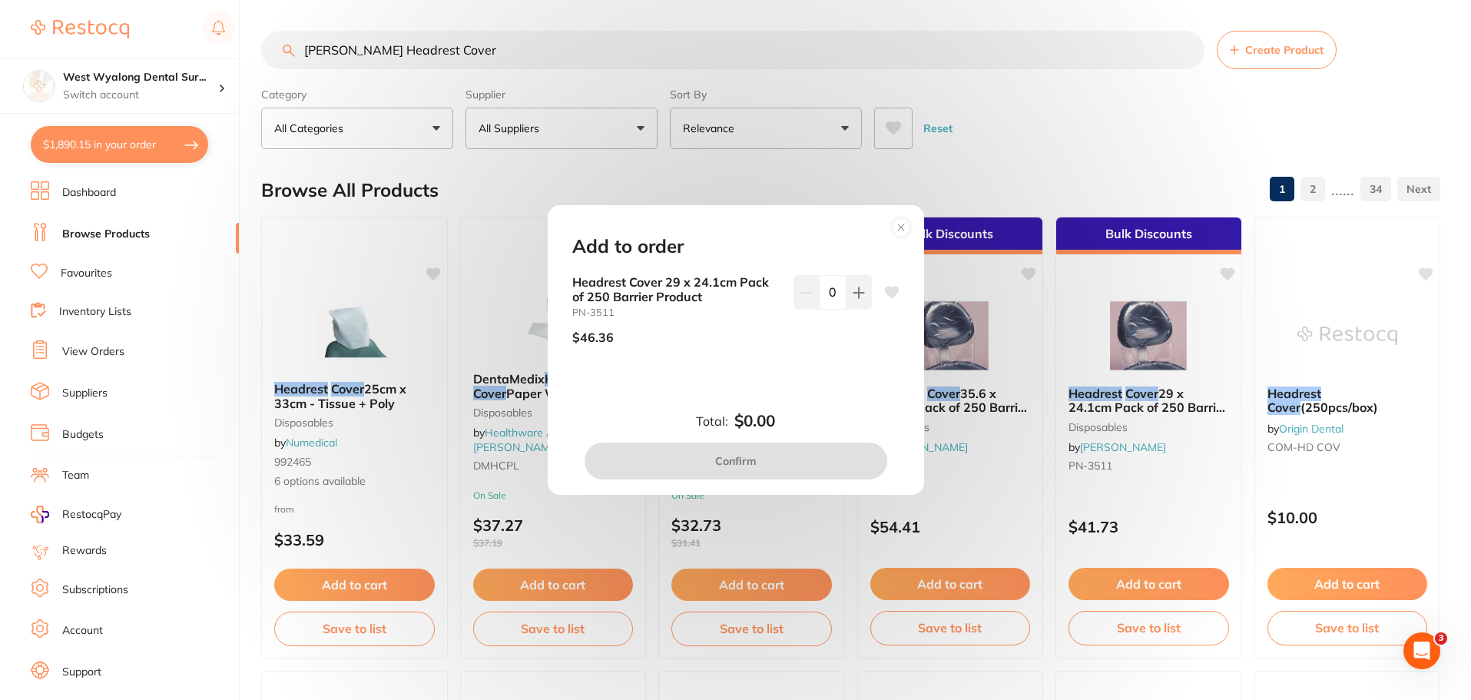
click at [888, 290] on icon at bounding box center [891, 293] width 15 height 12
click at [847, 297] on button at bounding box center [859, 292] width 25 height 34
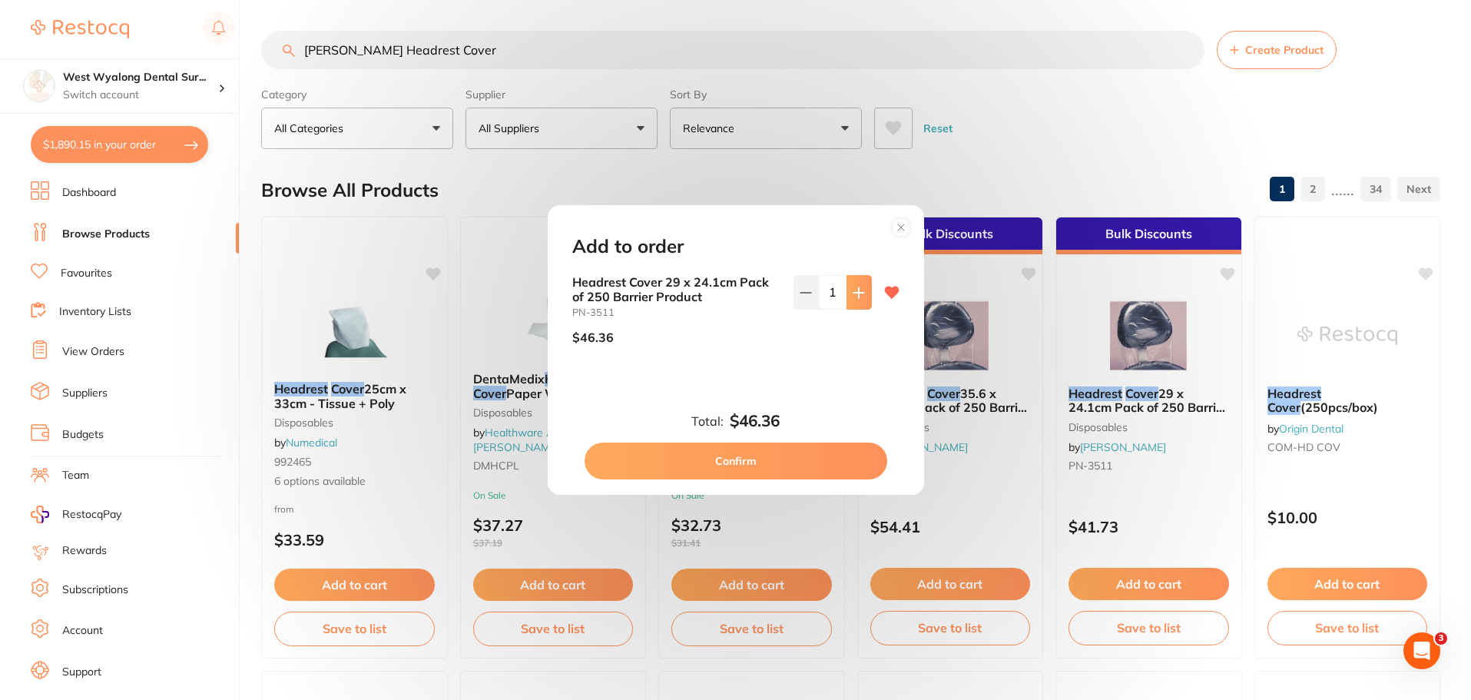
click at [853, 294] on icon at bounding box center [859, 293] width 12 height 12
type input "2"
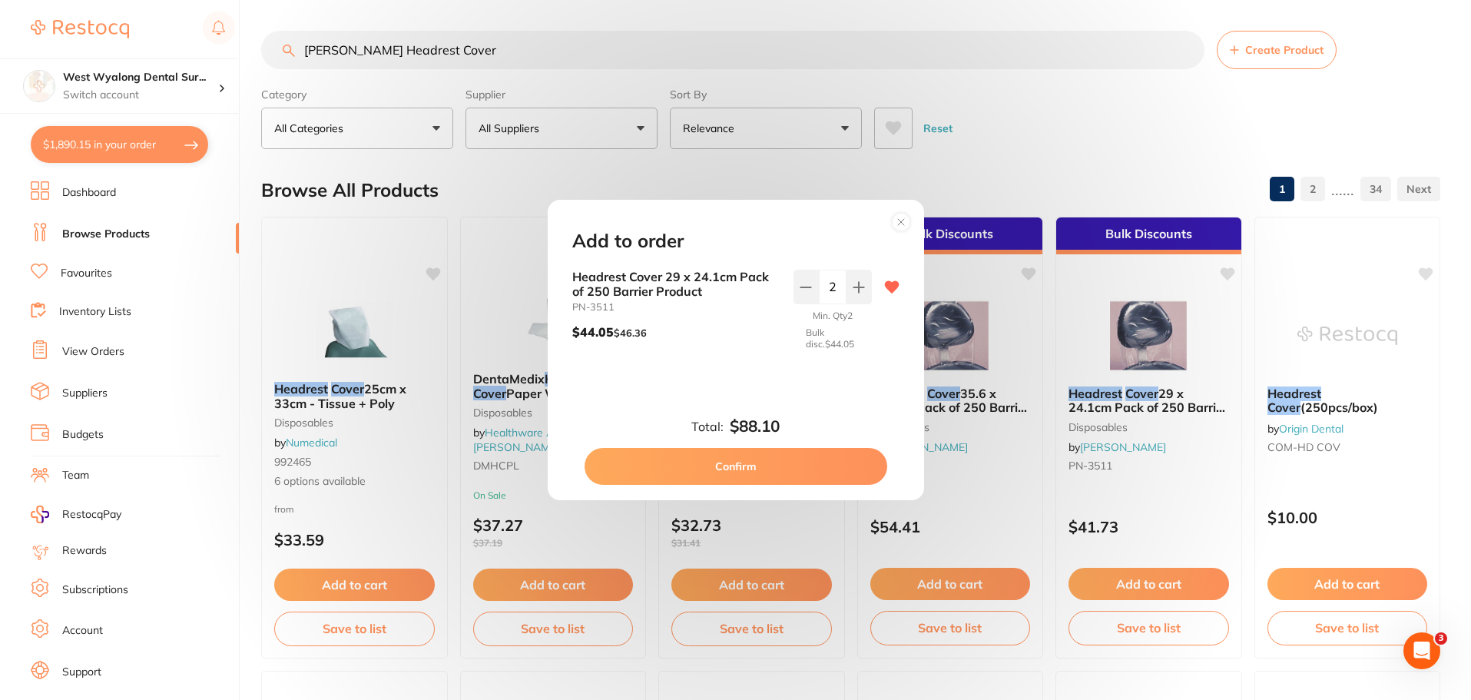
click at [764, 461] on button "Confirm" at bounding box center [736, 466] width 303 height 37
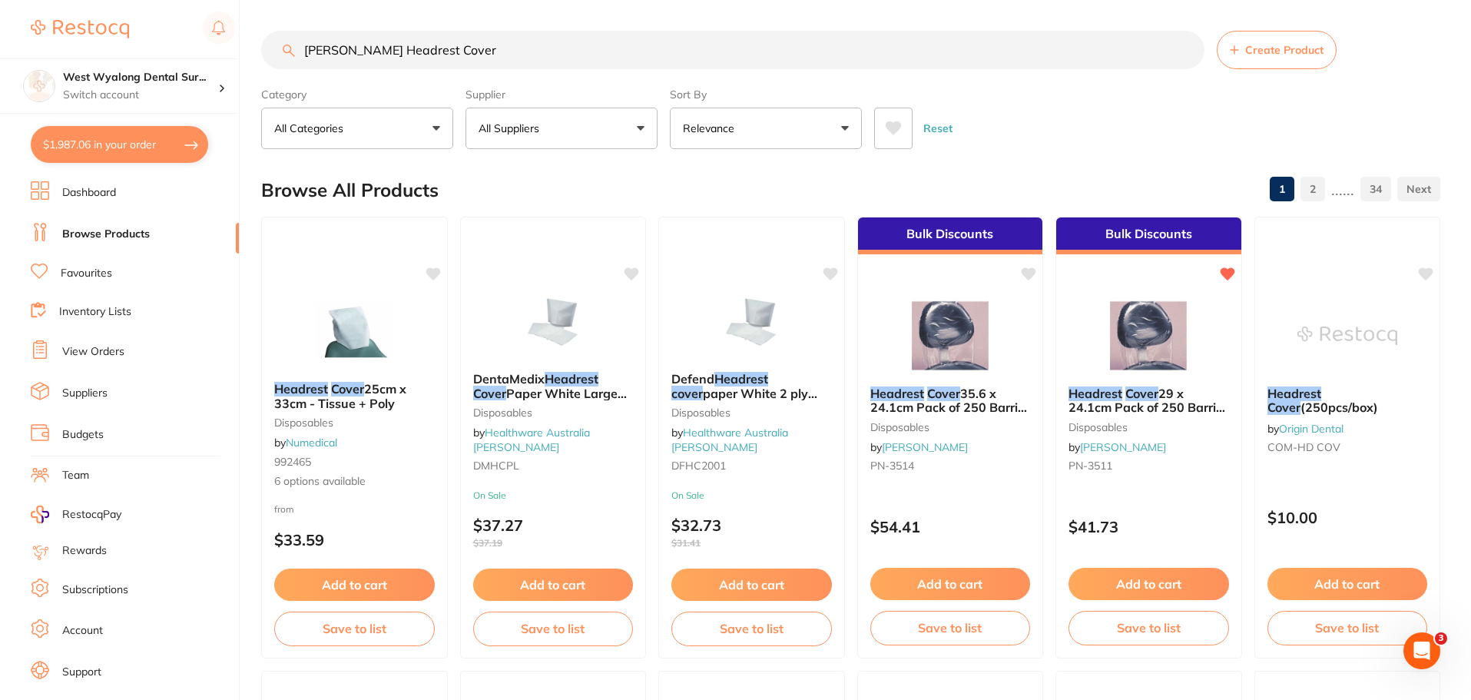
click at [1184, 48] on input "Kerr Headrest Cover" at bounding box center [732, 50] width 943 height 38
click at [439, 58] on input "search" at bounding box center [732, 50] width 943 height 38
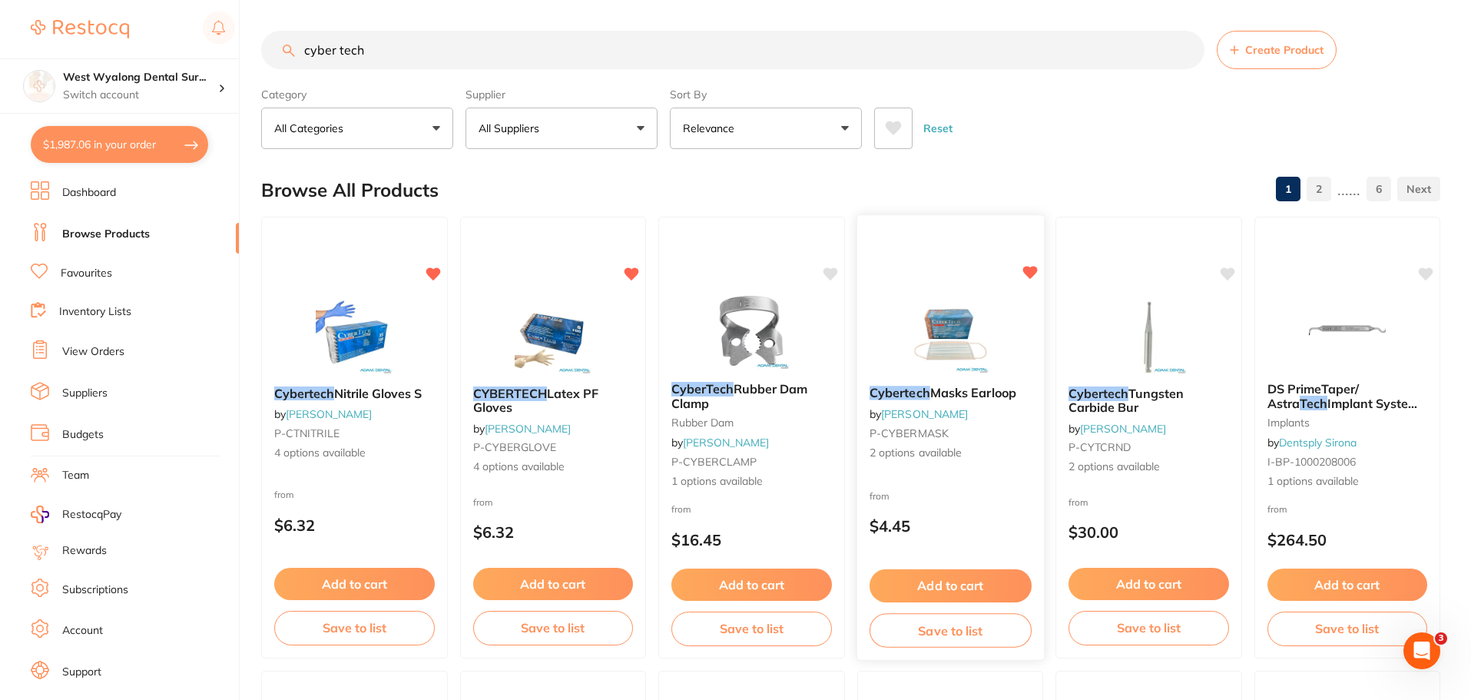
type input "cyber tech"
click at [937, 584] on button "Add to cart" at bounding box center [950, 585] width 162 height 33
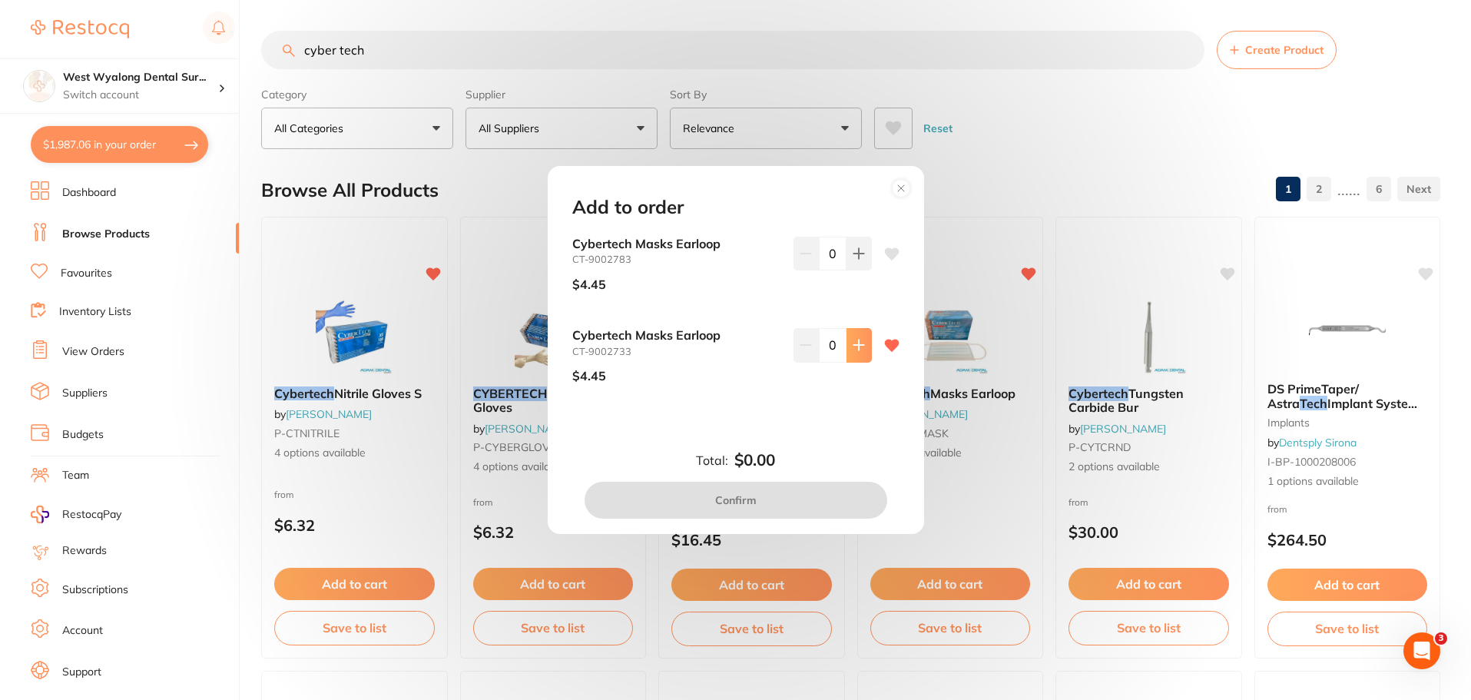
click at [853, 258] on icon at bounding box center [858, 253] width 10 height 10
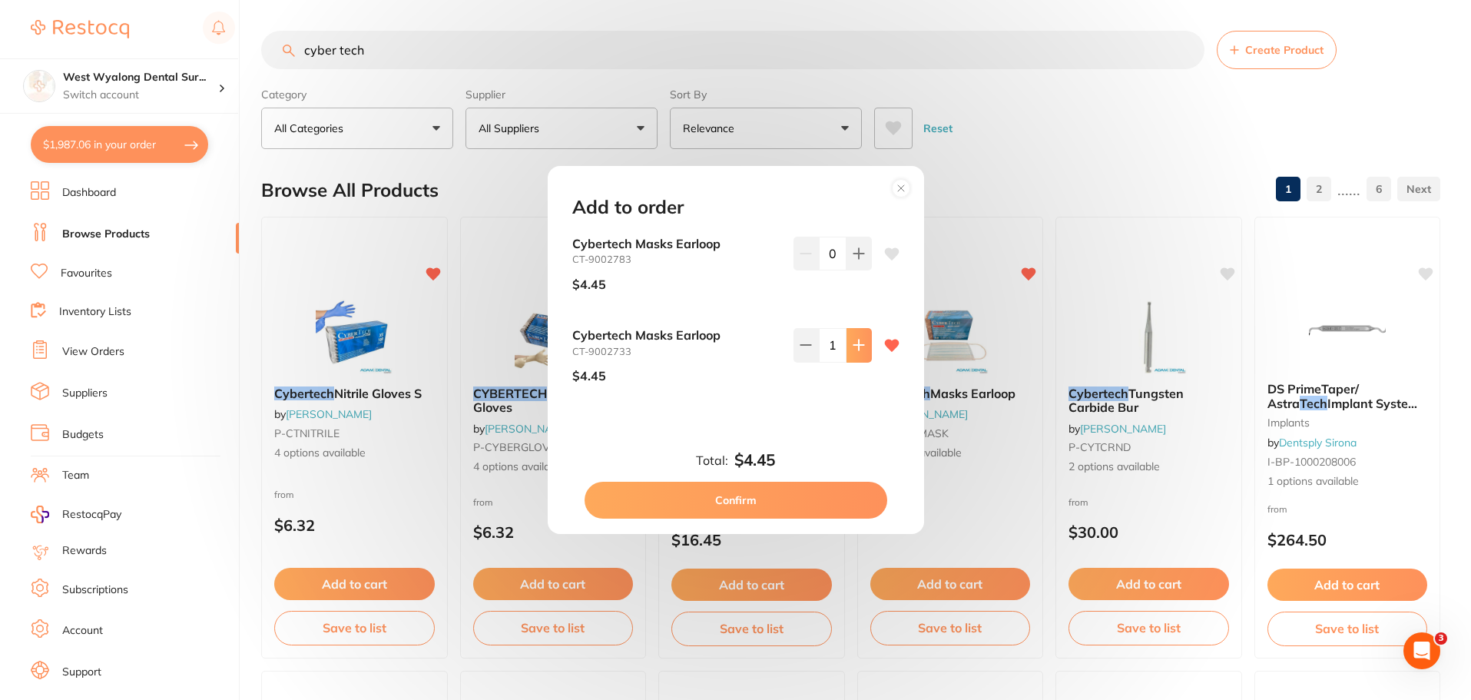
click at [853, 258] on icon at bounding box center [858, 253] width 10 height 10
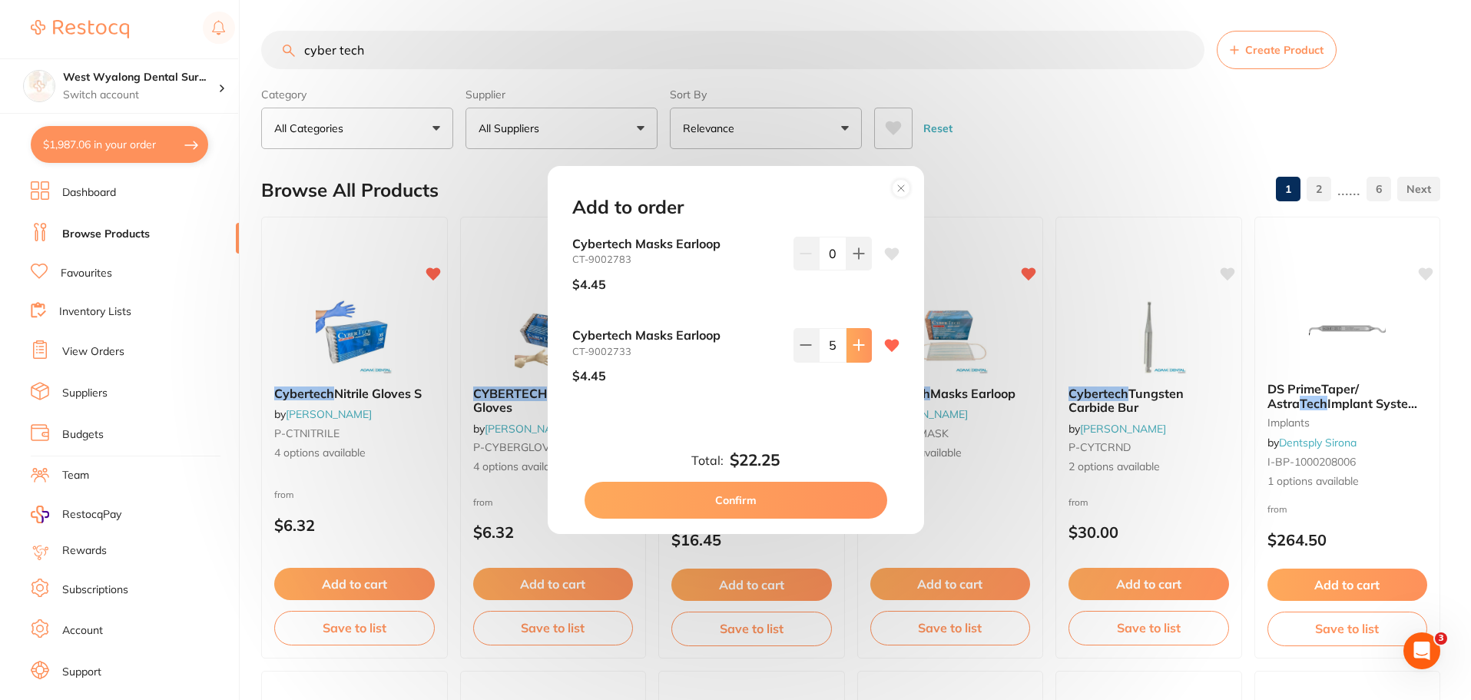
type input "6"
click at [749, 494] on button "Confirm" at bounding box center [736, 500] width 303 height 37
checkbox input "false"
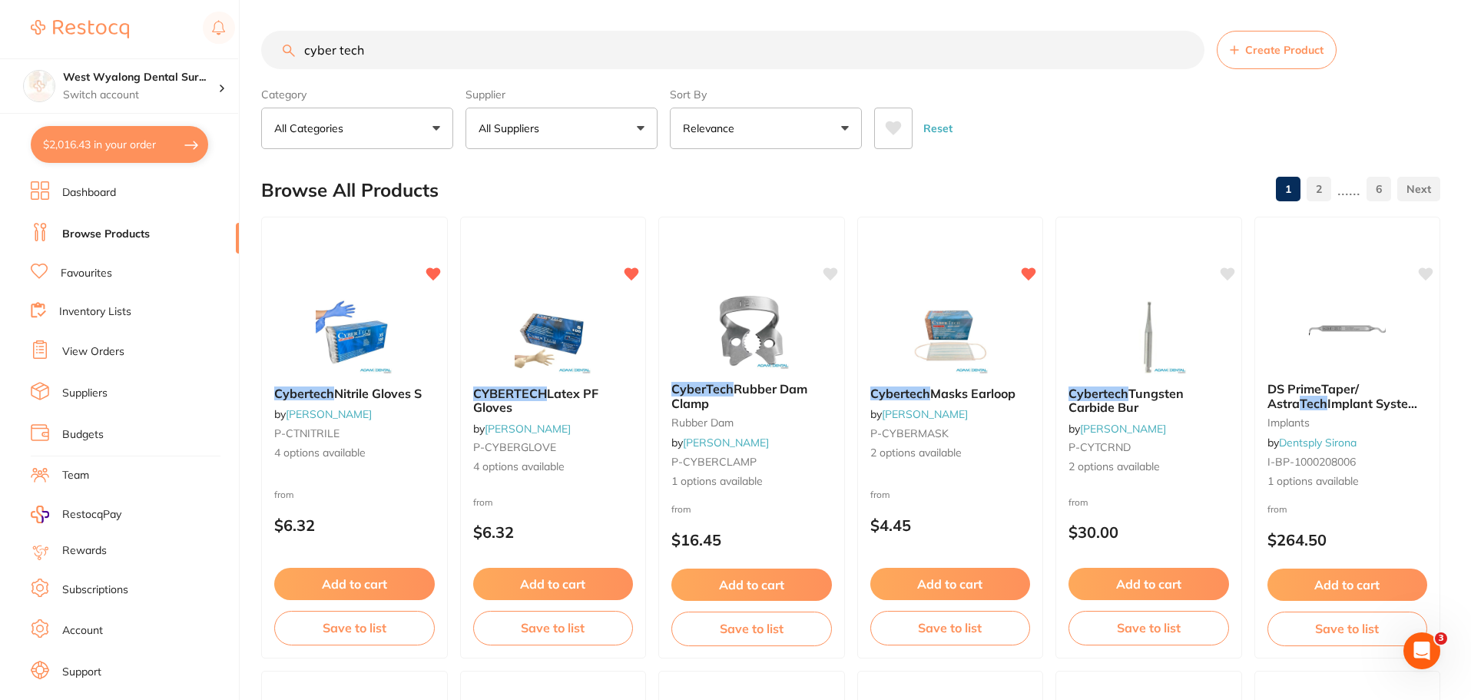
click at [1185, 46] on input "cyber tech" at bounding box center [732, 50] width 943 height 38
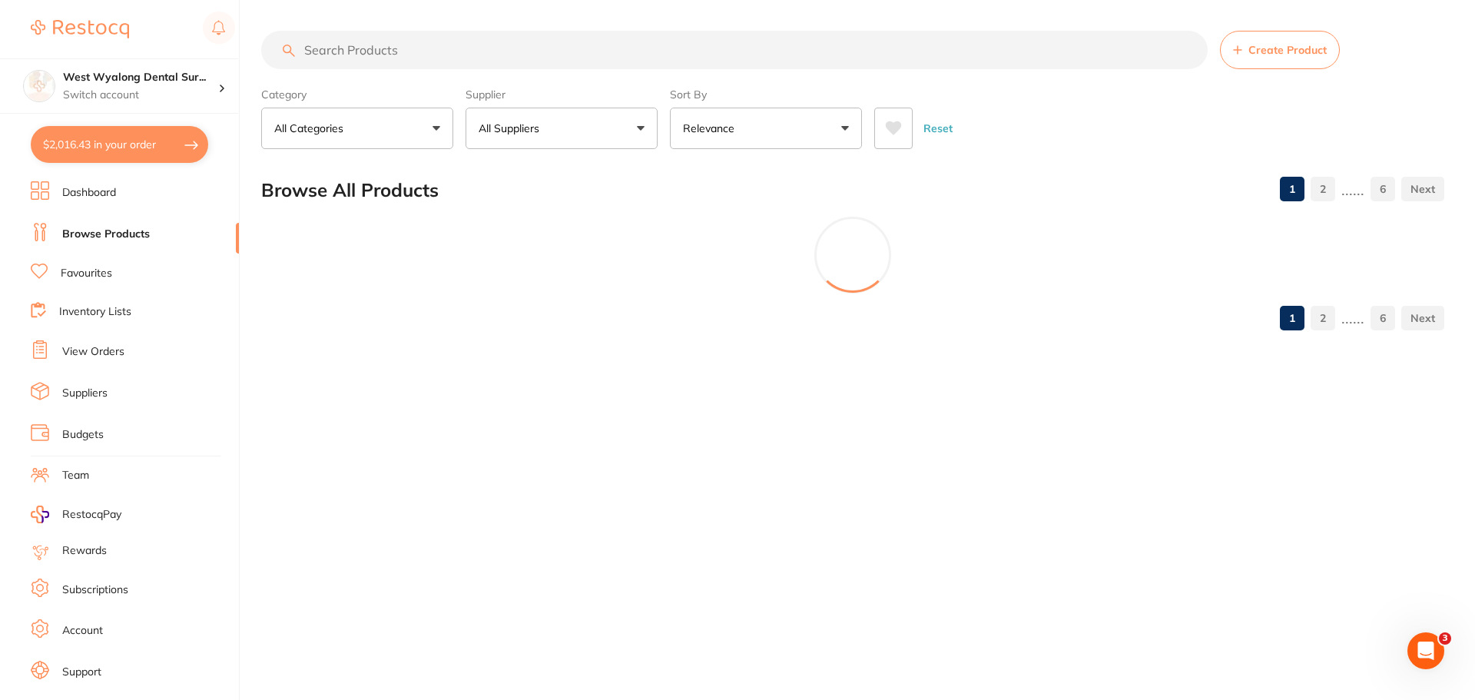
click at [455, 61] on input "search" at bounding box center [734, 50] width 946 height 38
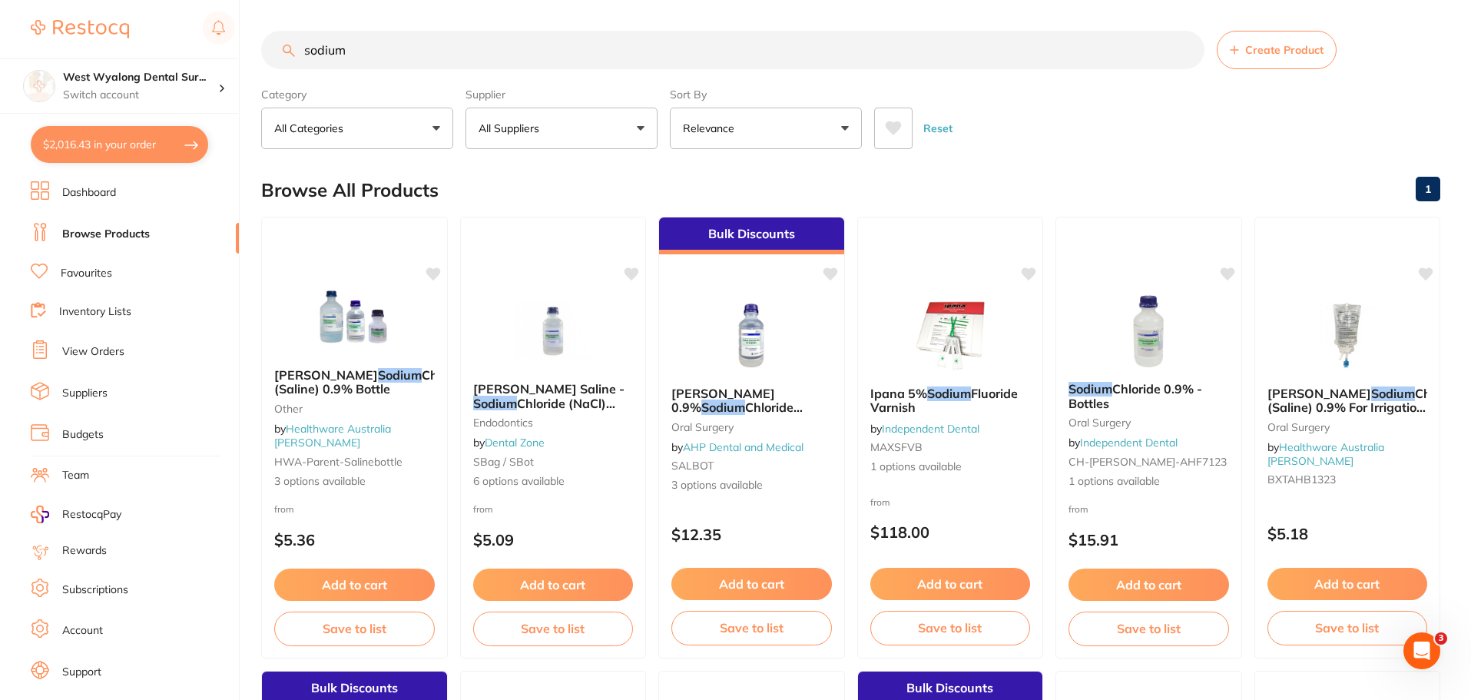
click at [406, 56] on input "sodium" at bounding box center [732, 50] width 943 height 38
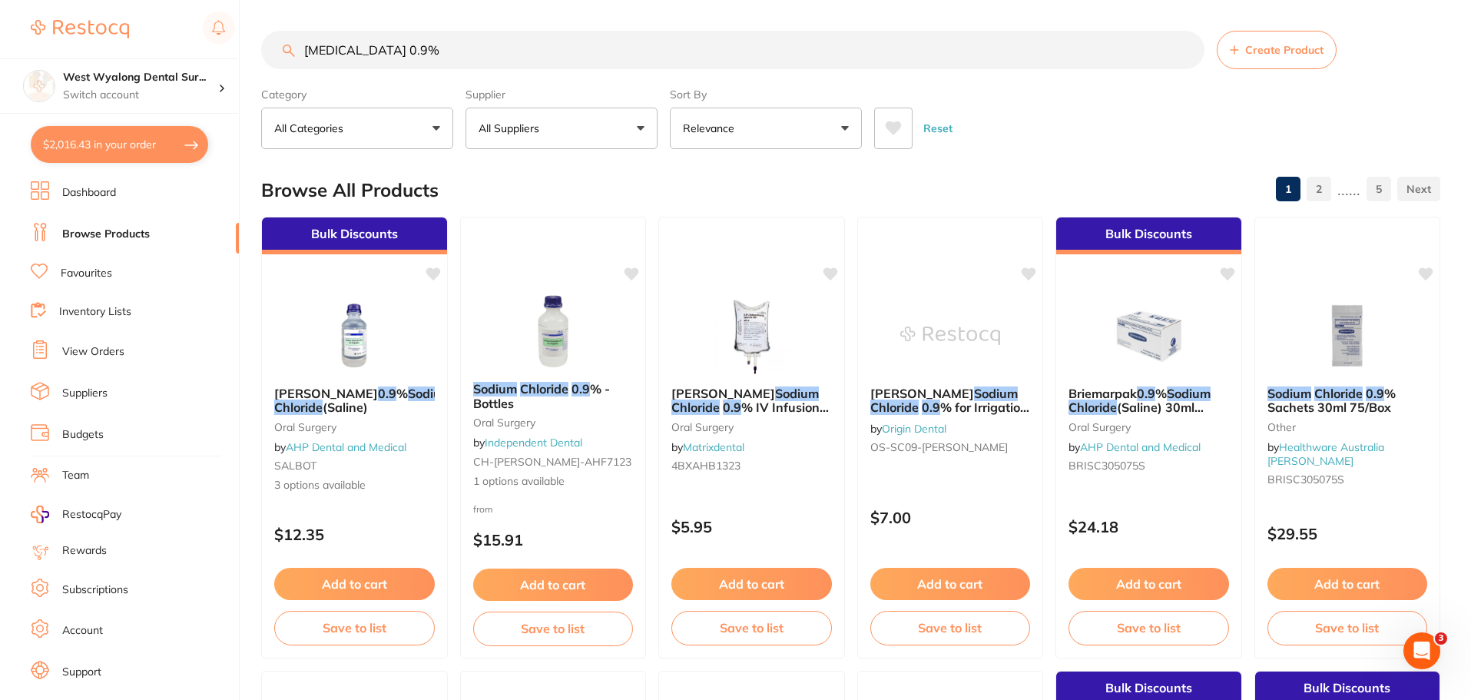
type input "sodium chloride 0.9%"
click at [337, 400] on span "(Saline)" at bounding box center [346, 406] width 46 height 15
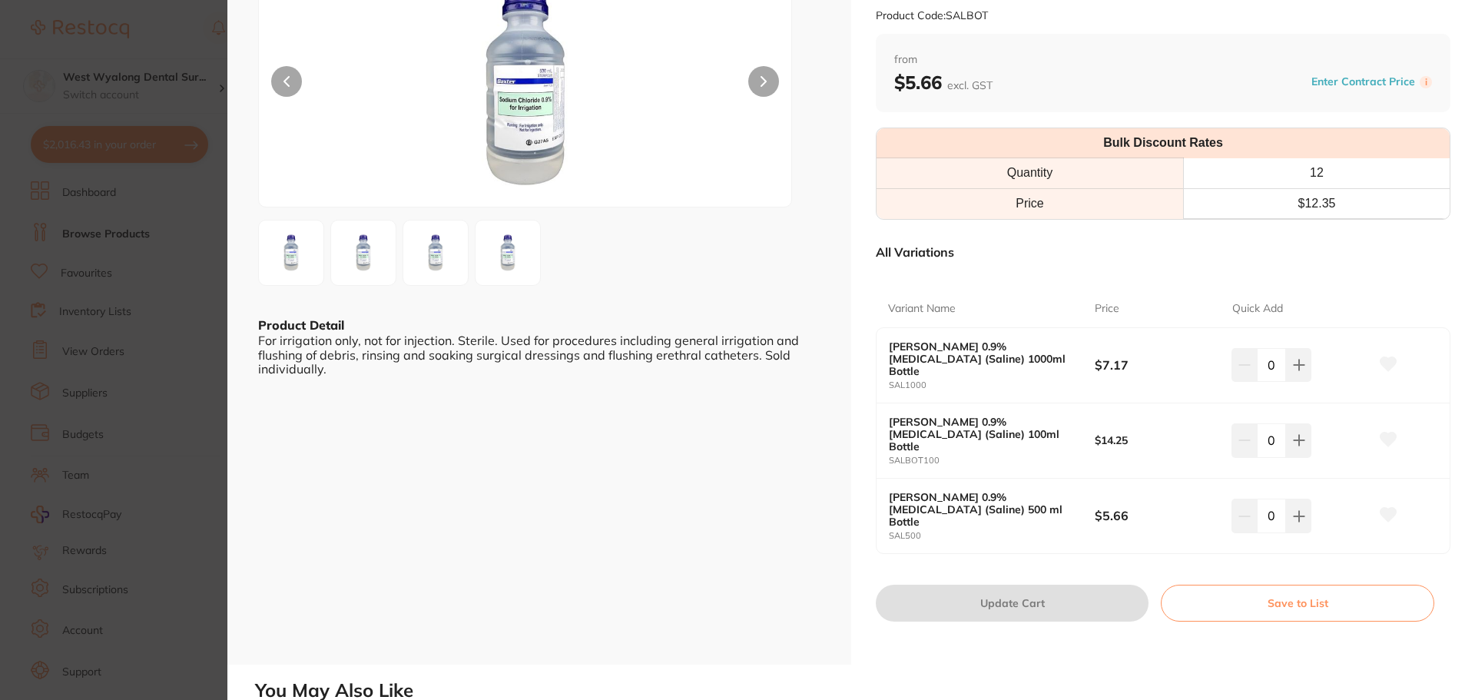
scroll to position [154, 0]
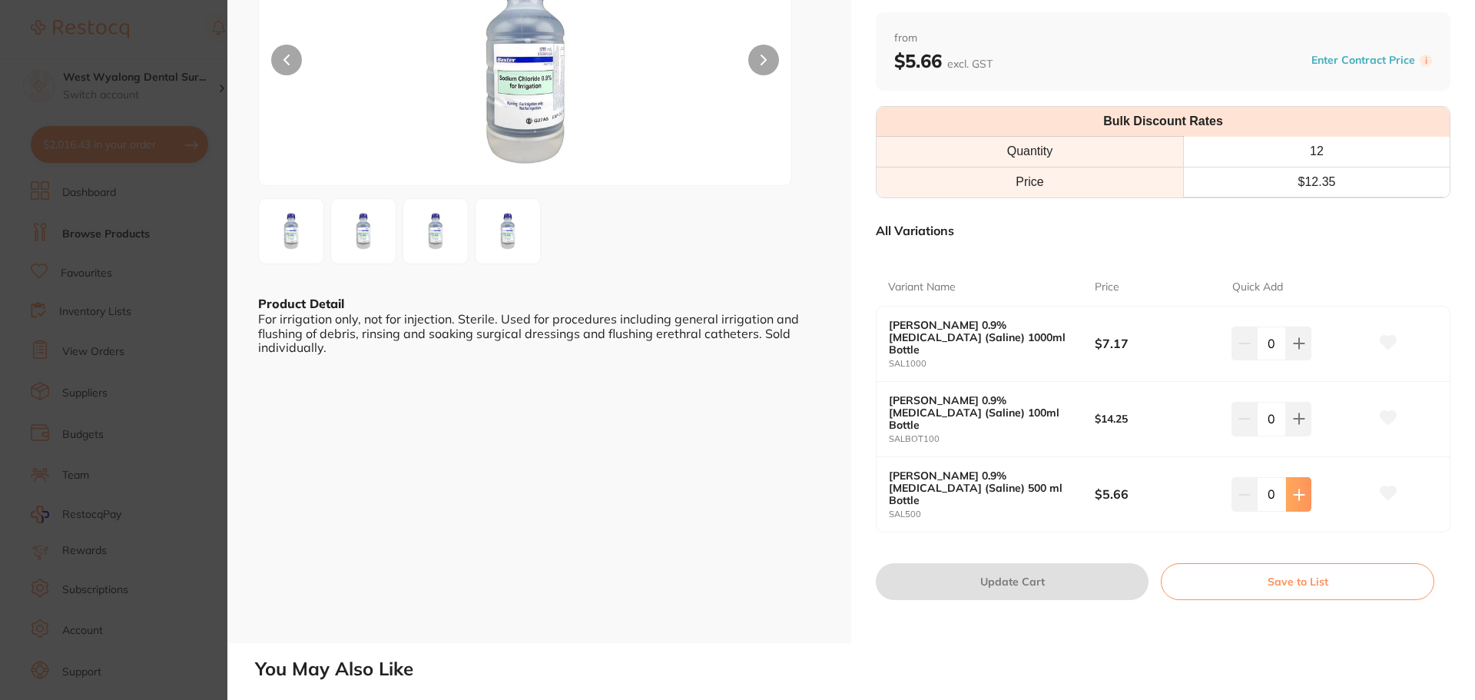
click at [1293, 350] on icon at bounding box center [1299, 343] width 12 height 12
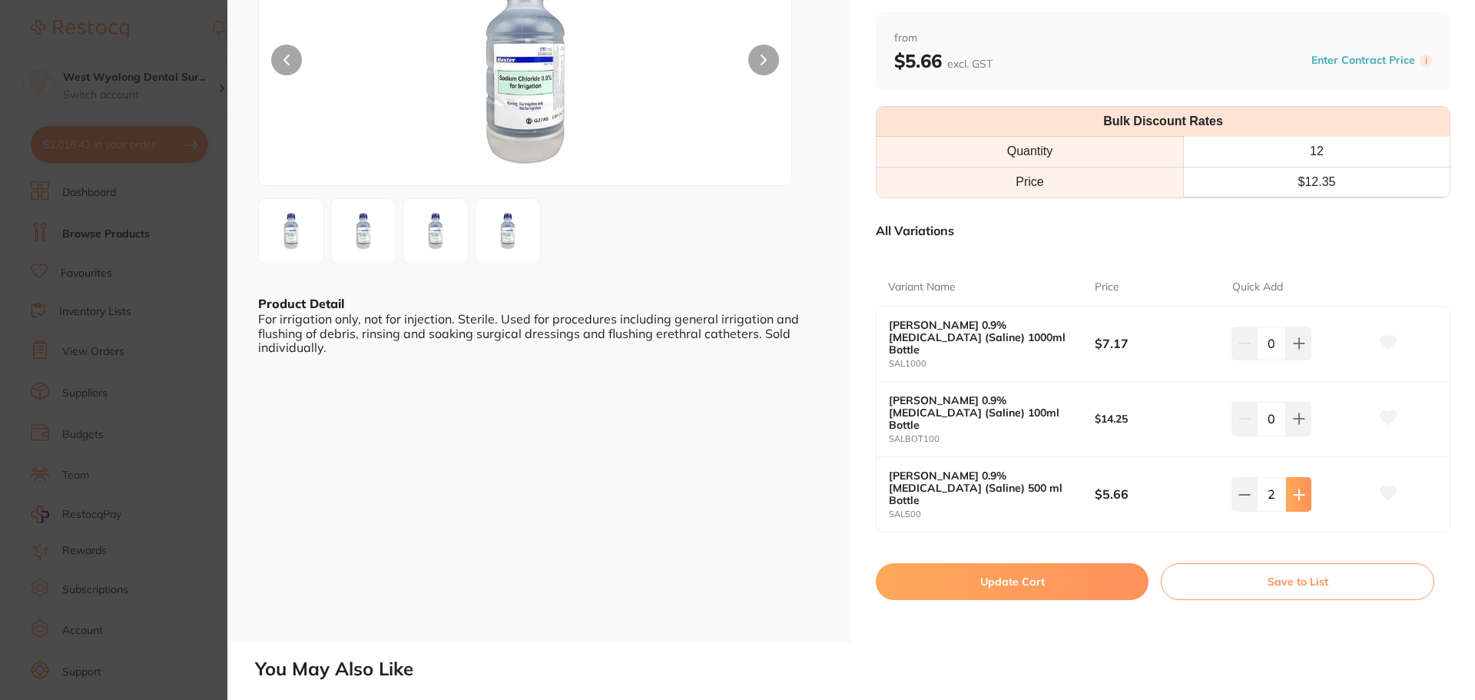
click at [1293, 350] on icon at bounding box center [1299, 343] width 12 height 12
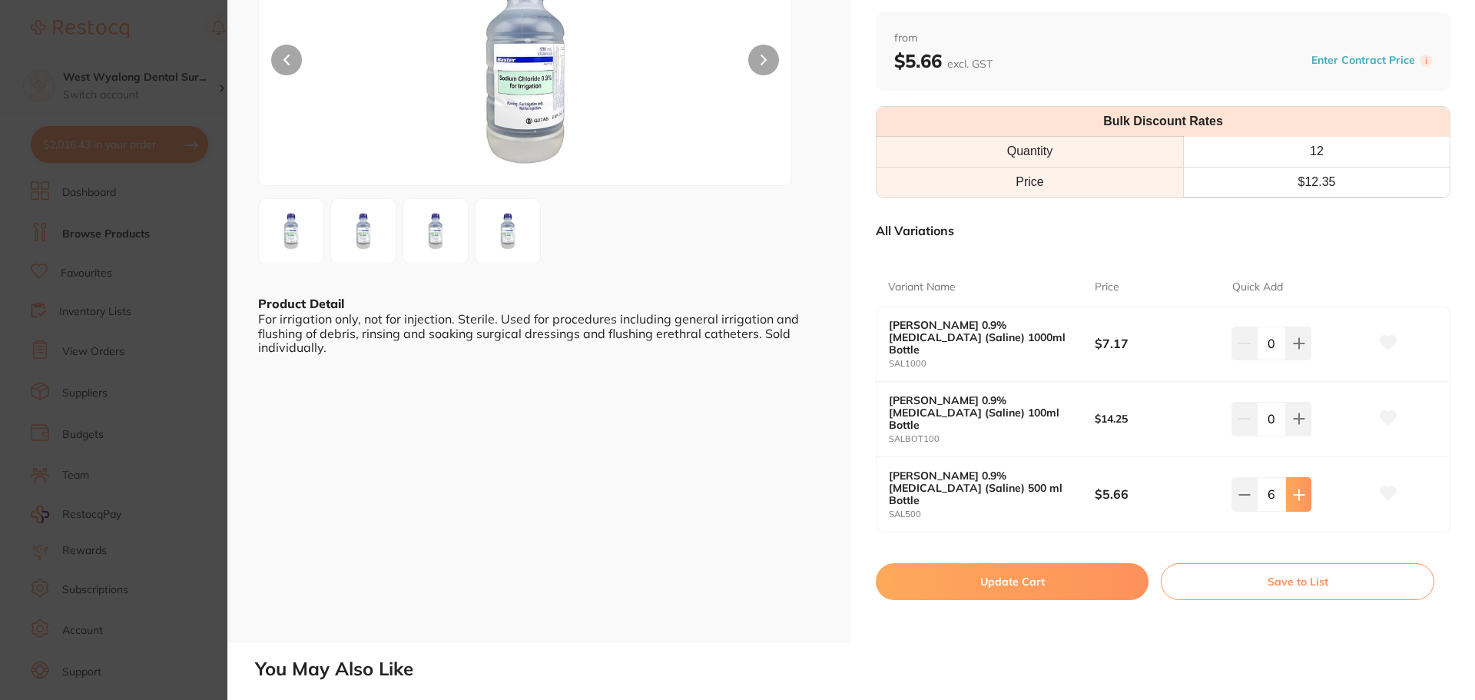
click at [1293, 350] on icon at bounding box center [1299, 343] width 12 height 12
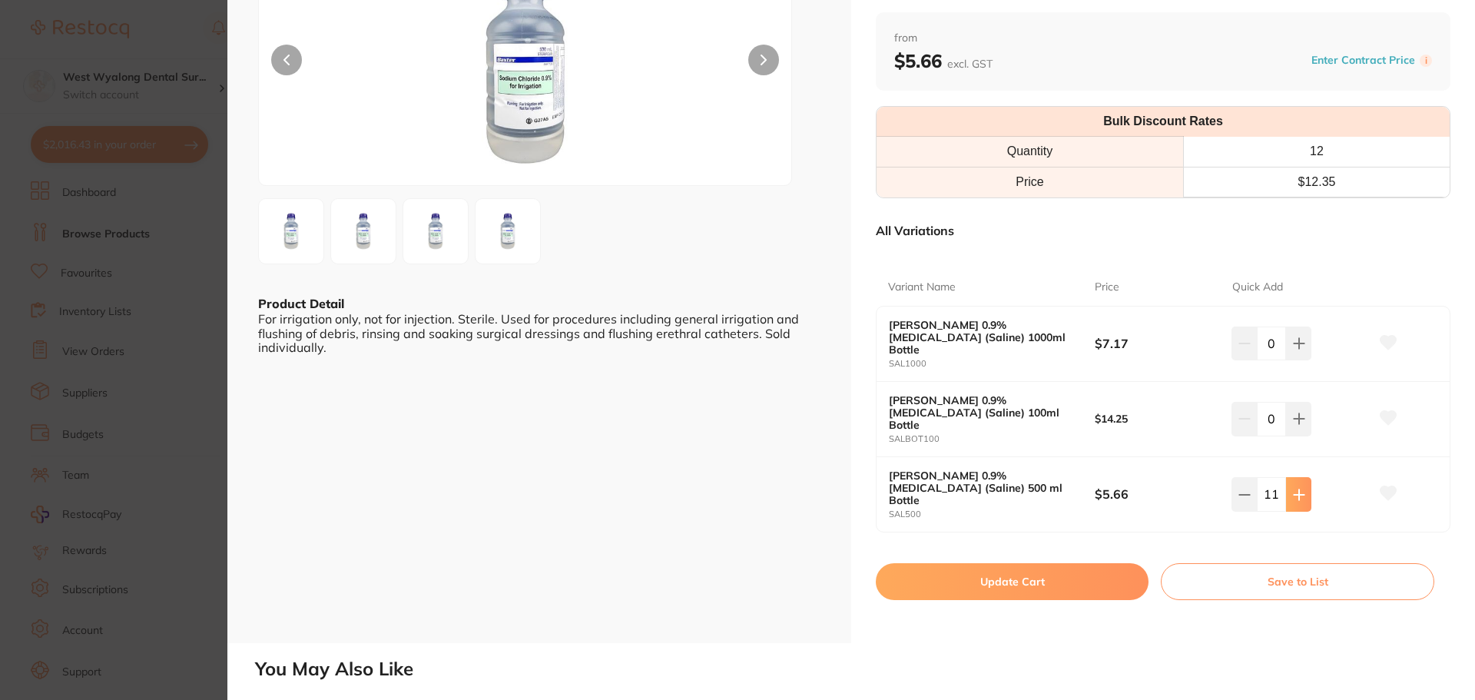
click at [1293, 350] on icon at bounding box center [1299, 343] width 12 height 12
type input "12"
click at [1002, 563] on button "Update Cart" at bounding box center [1012, 581] width 273 height 37
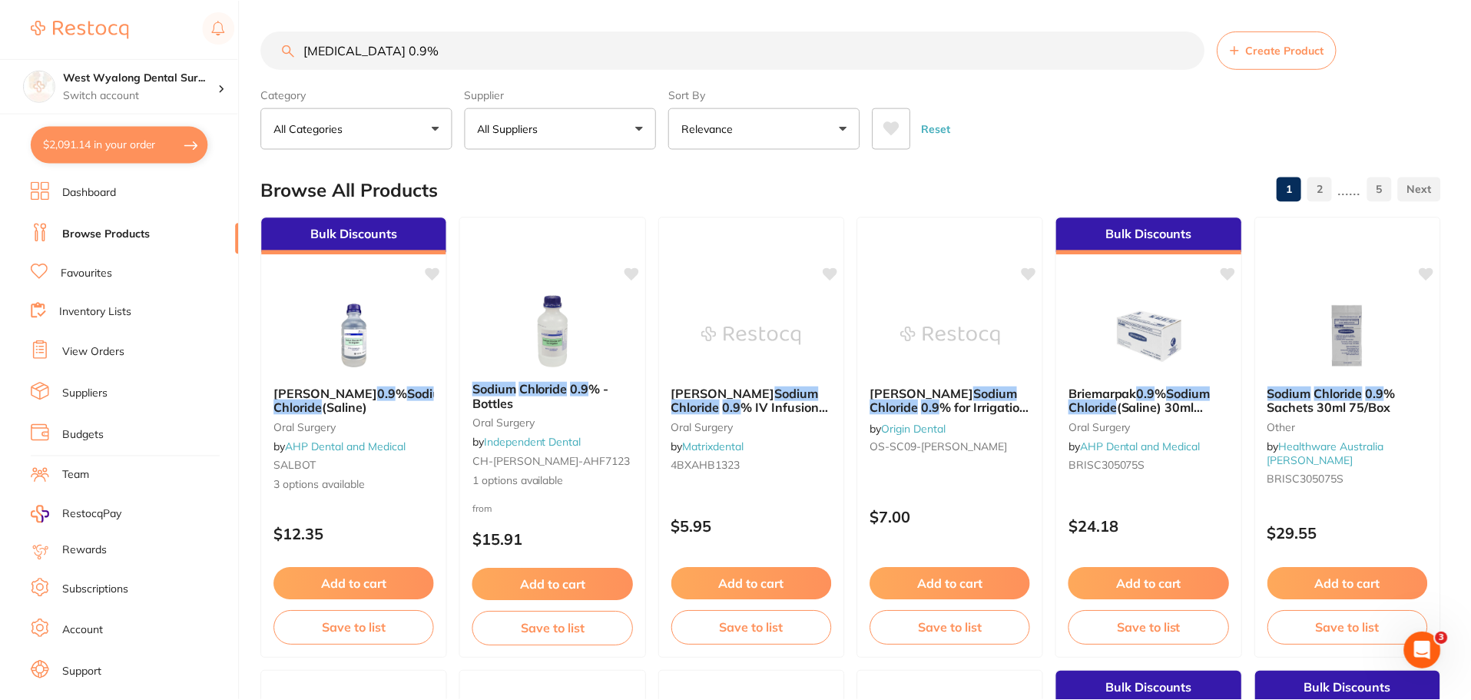
scroll to position [1, 0]
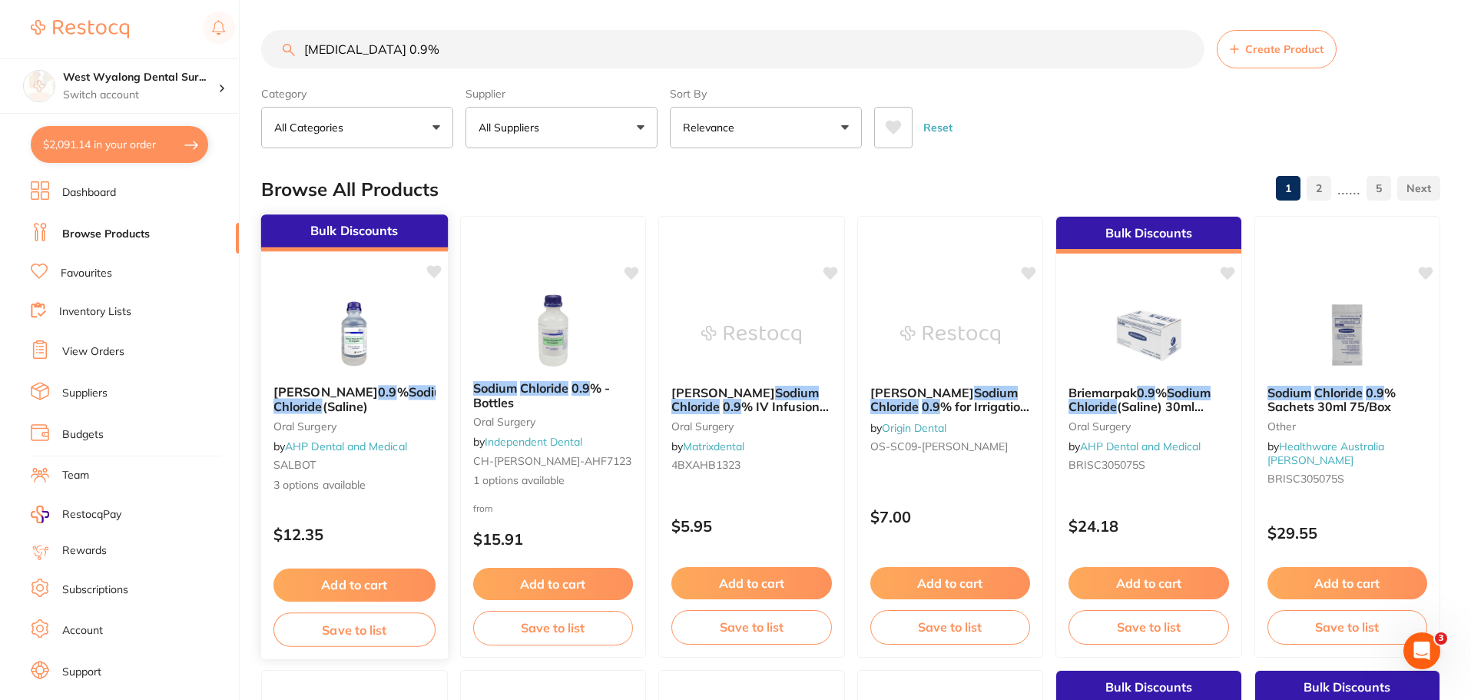
click at [436, 273] on icon at bounding box center [433, 271] width 15 height 13
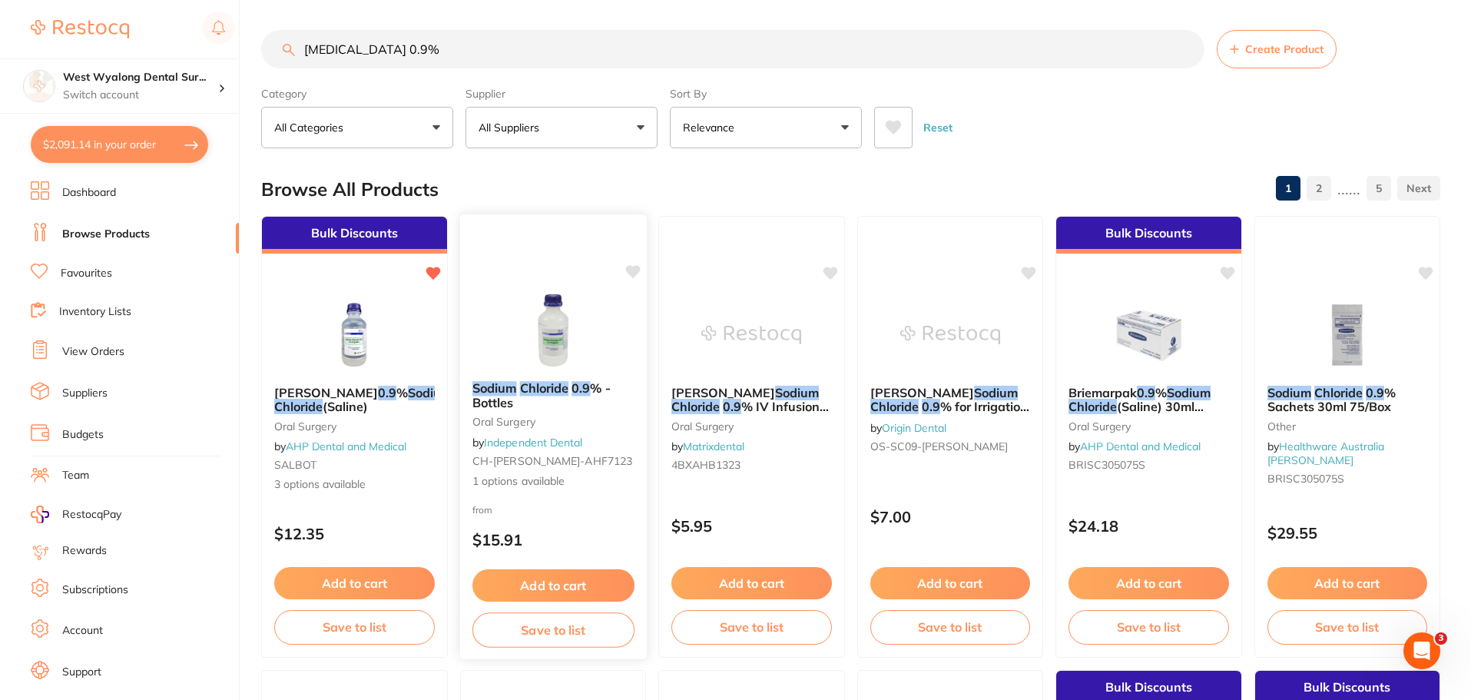
click at [633, 269] on icon at bounding box center [632, 271] width 15 height 13
click at [138, 151] on button "$2,091.14 in your order" at bounding box center [119, 144] width 177 height 37
checkbox input "true"
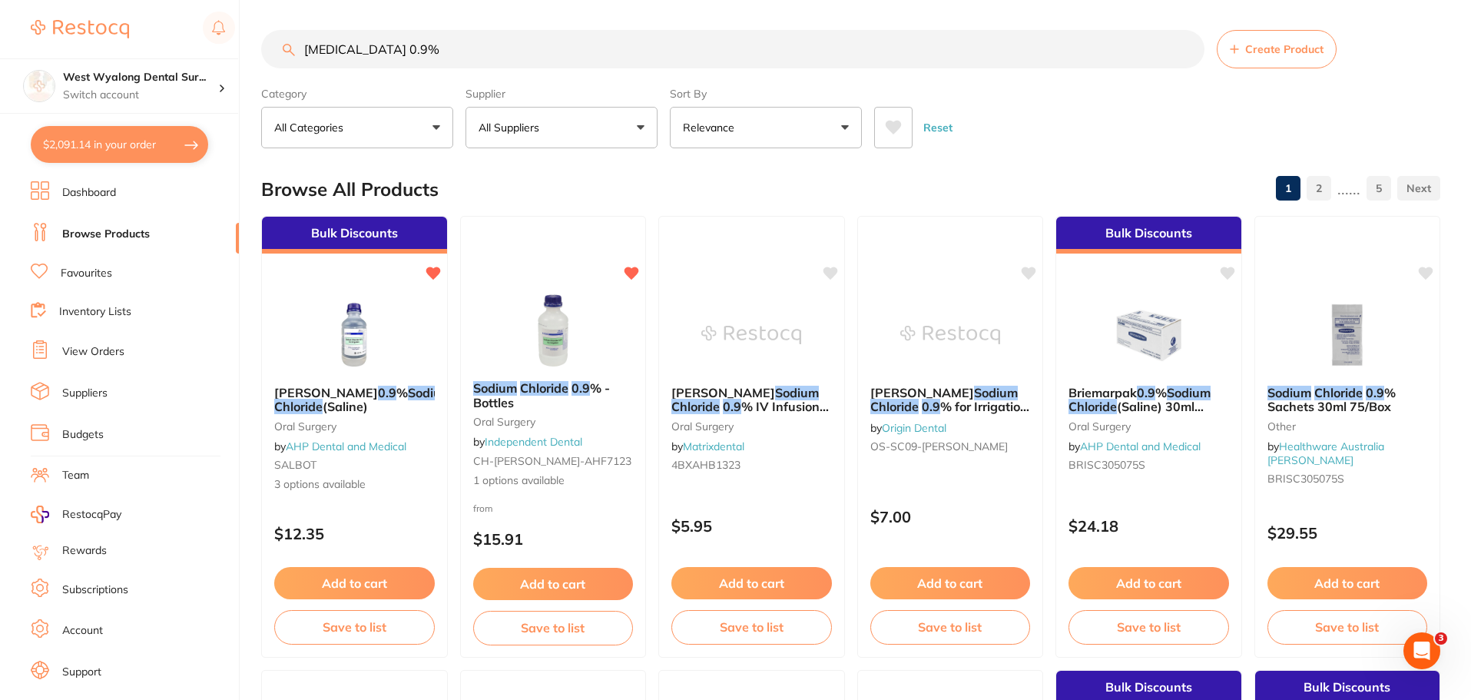
checkbox input "true"
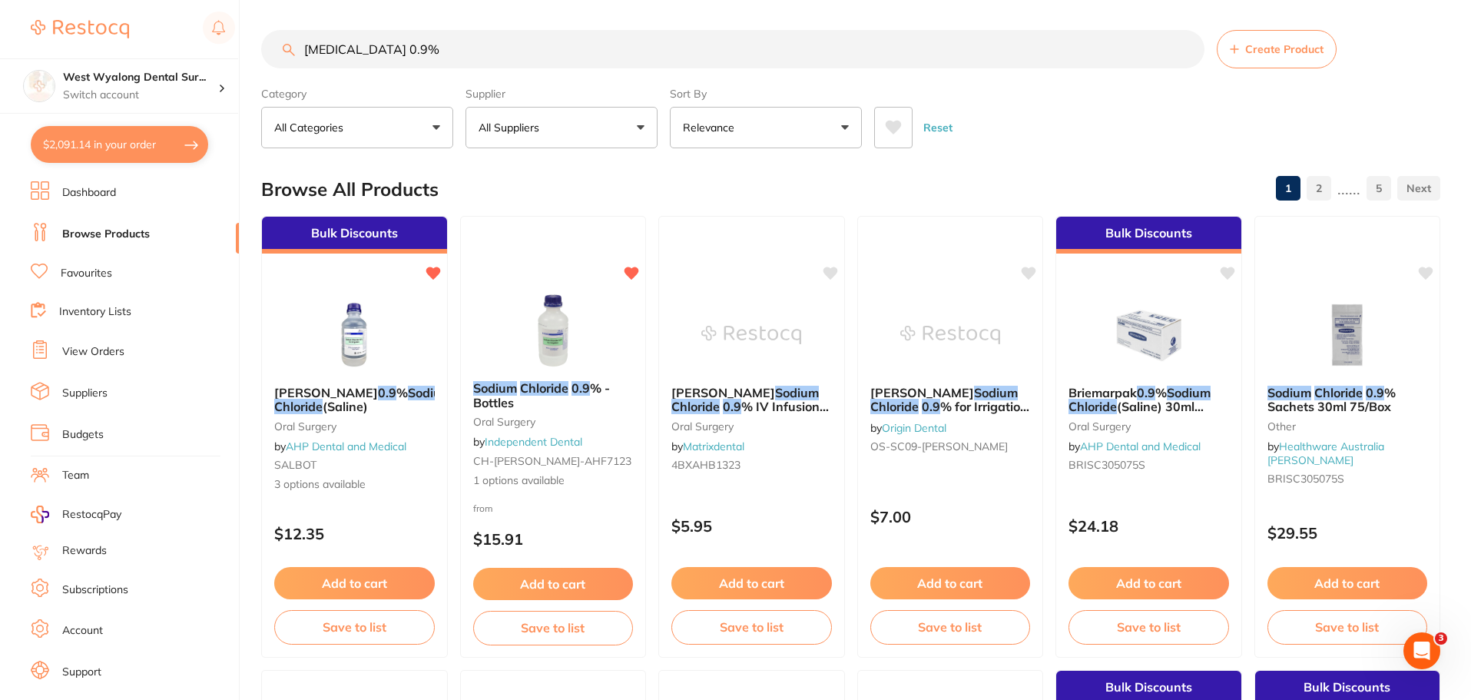
checkbox input "true"
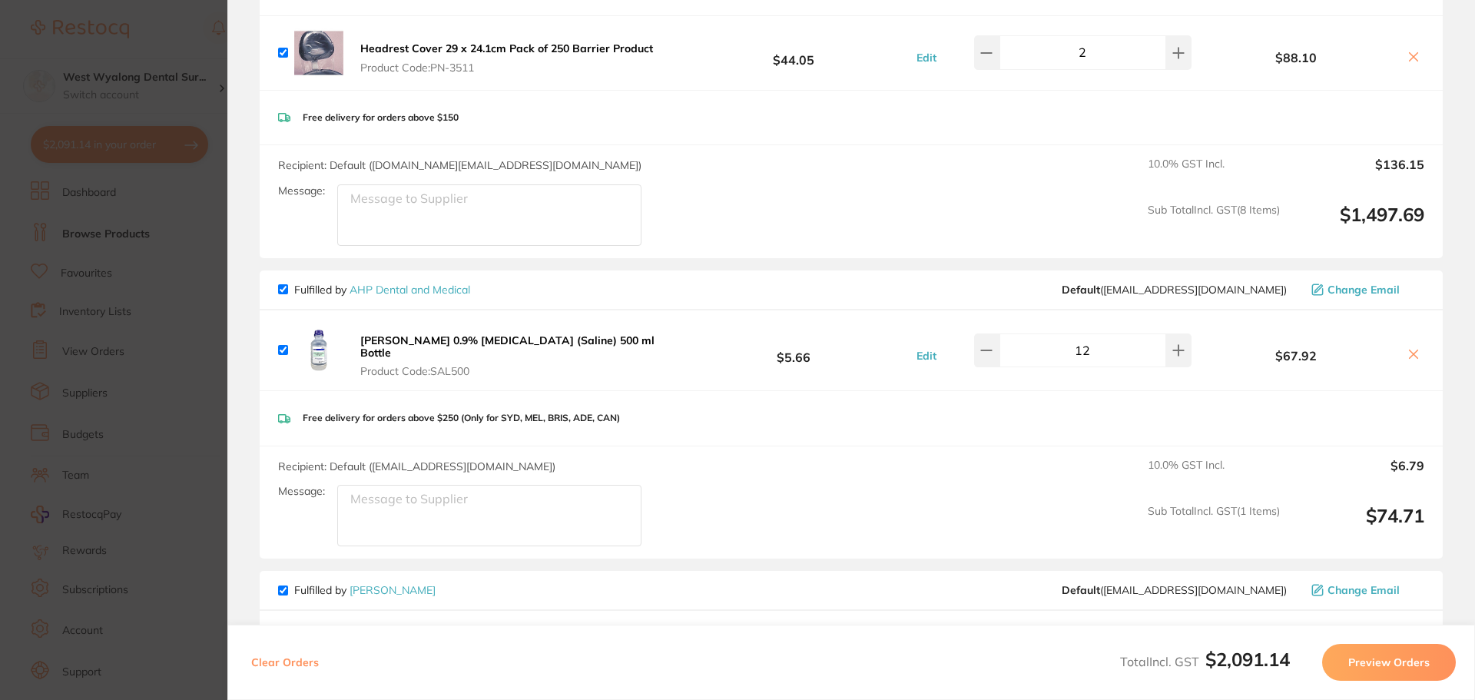
scroll to position [768, 0]
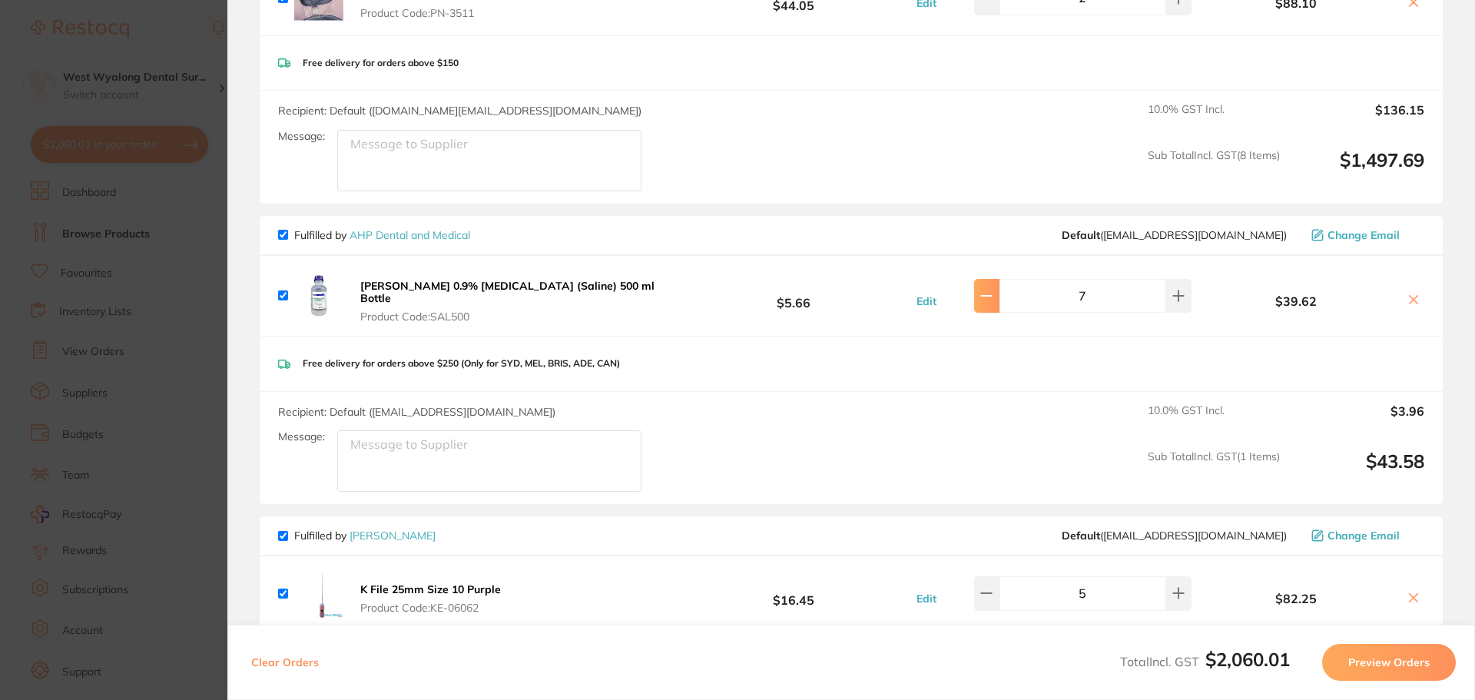
type input "6"
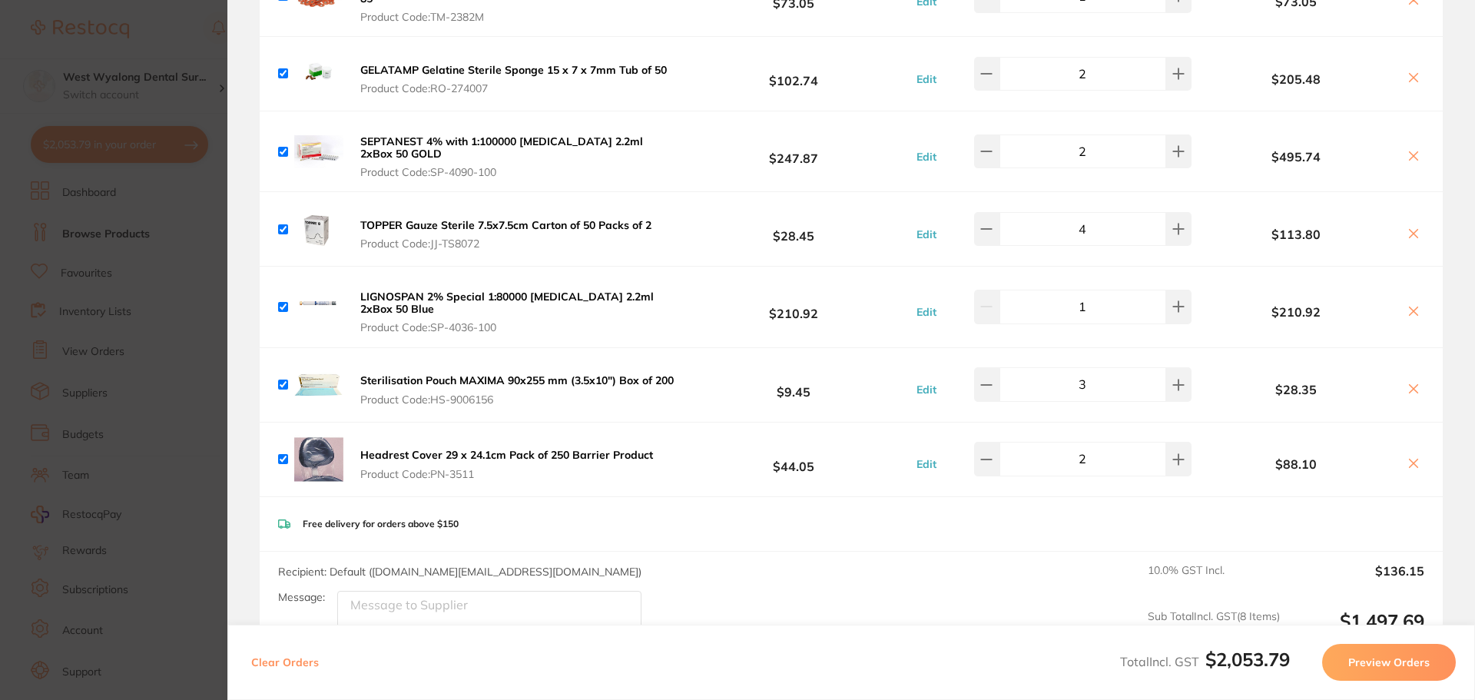
scroll to position [0, 0]
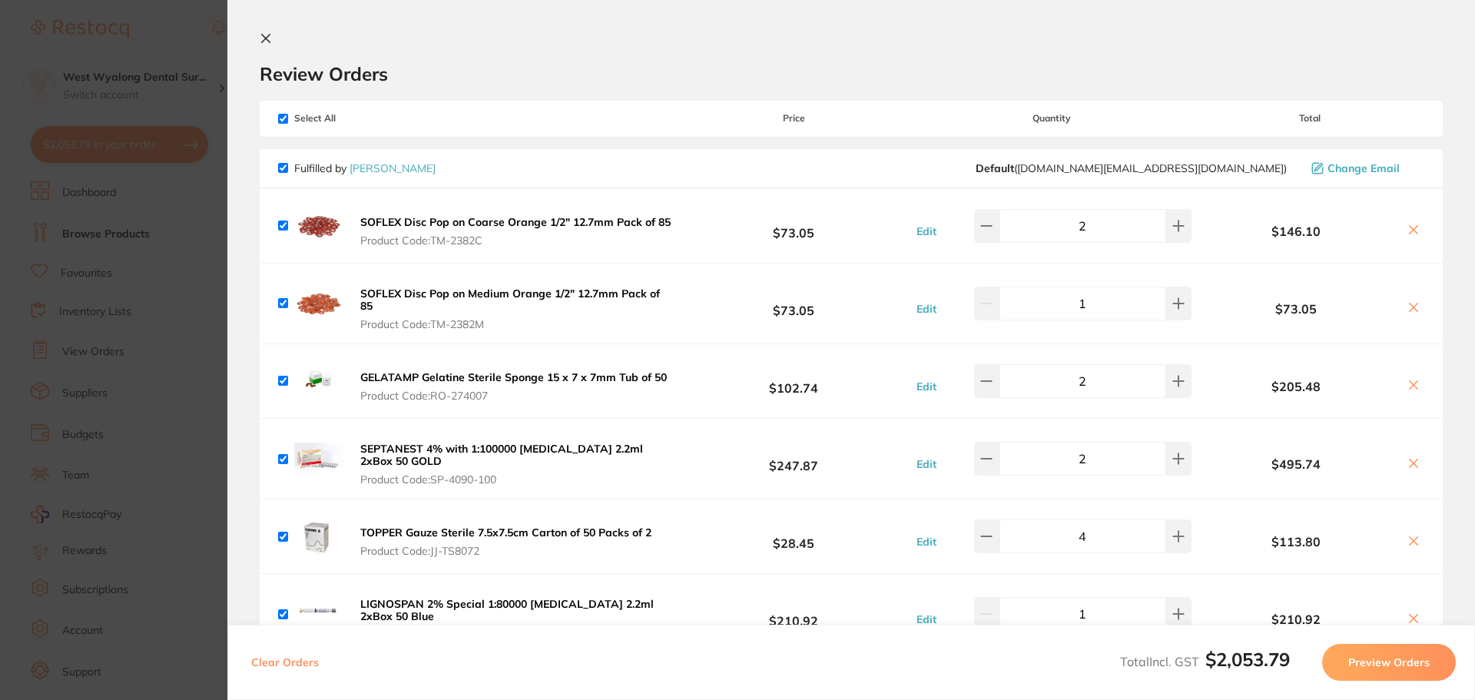
click at [267, 35] on icon at bounding box center [266, 38] width 12 height 12
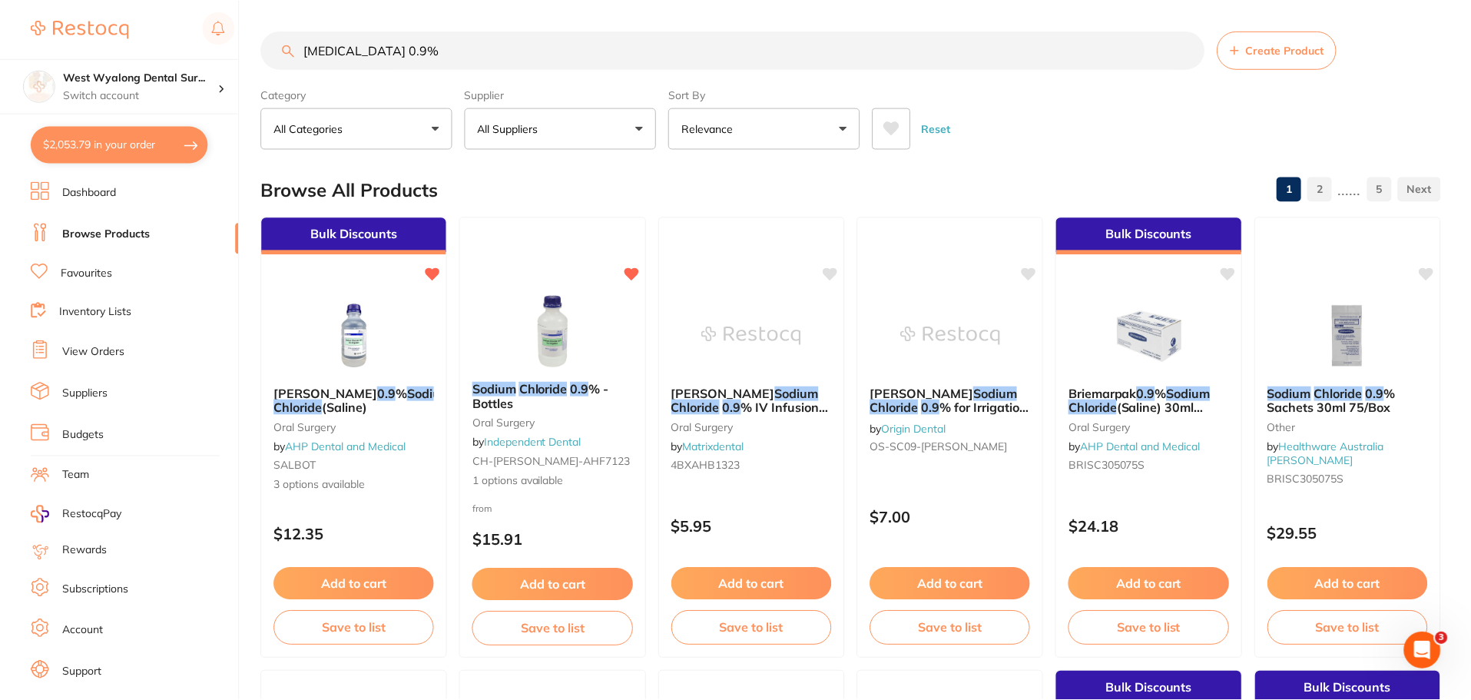
scroll to position [1, 0]
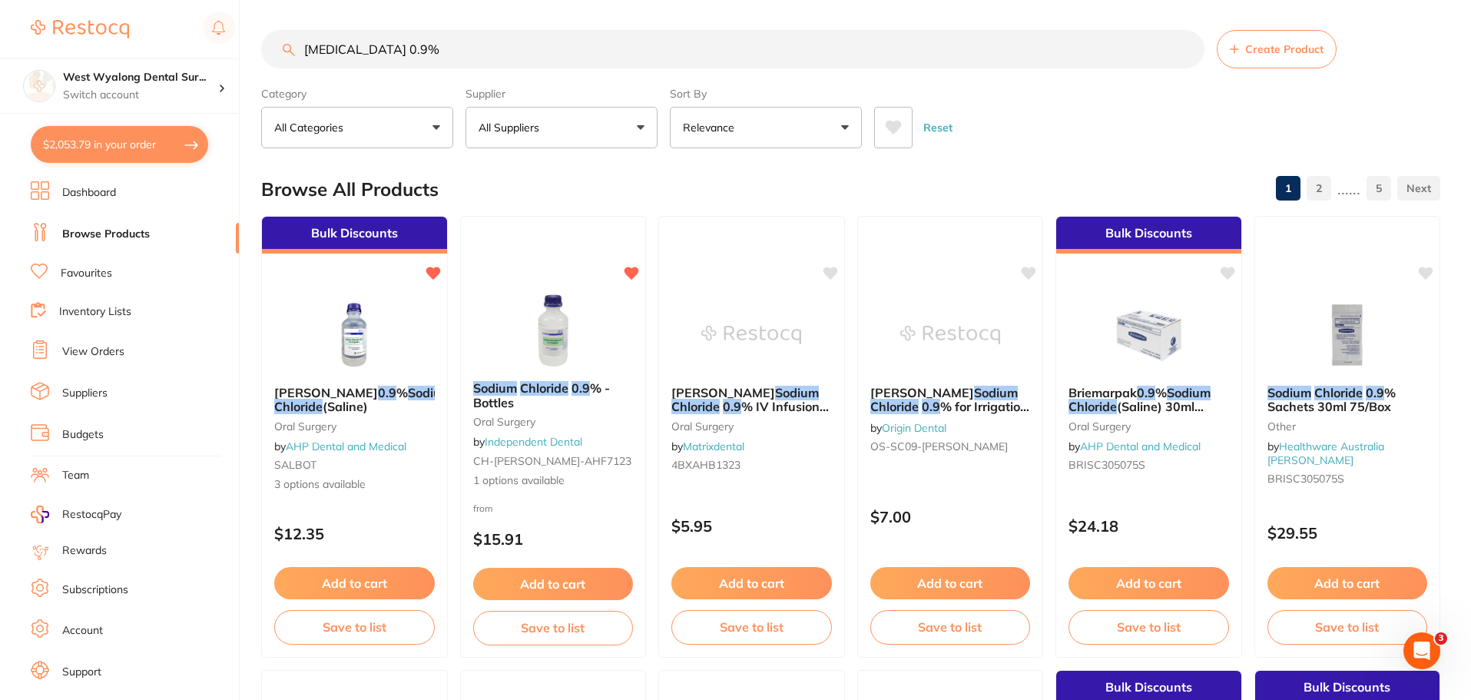
click at [1183, 48] on input "sodium chloride 0.9%" at bounding box center [732, 49] width 943 height 38
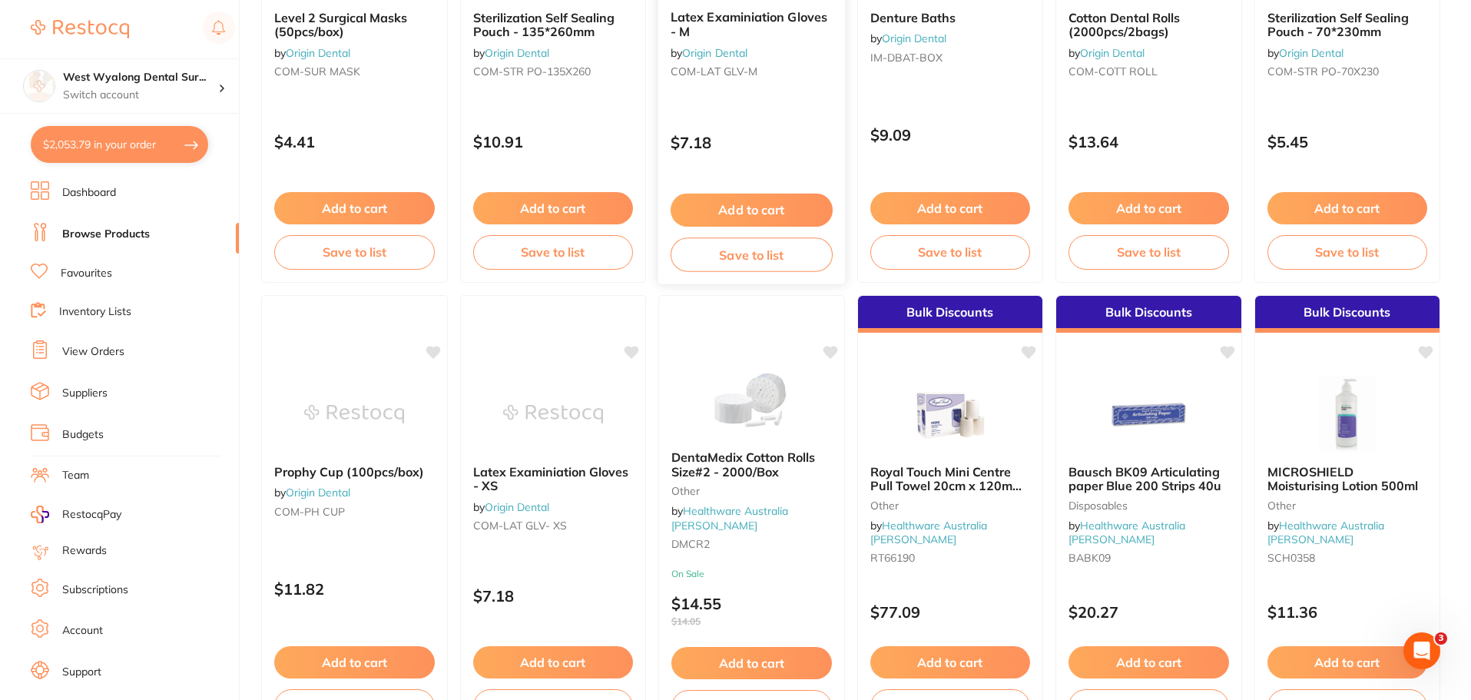
scroll to position [845, 0]
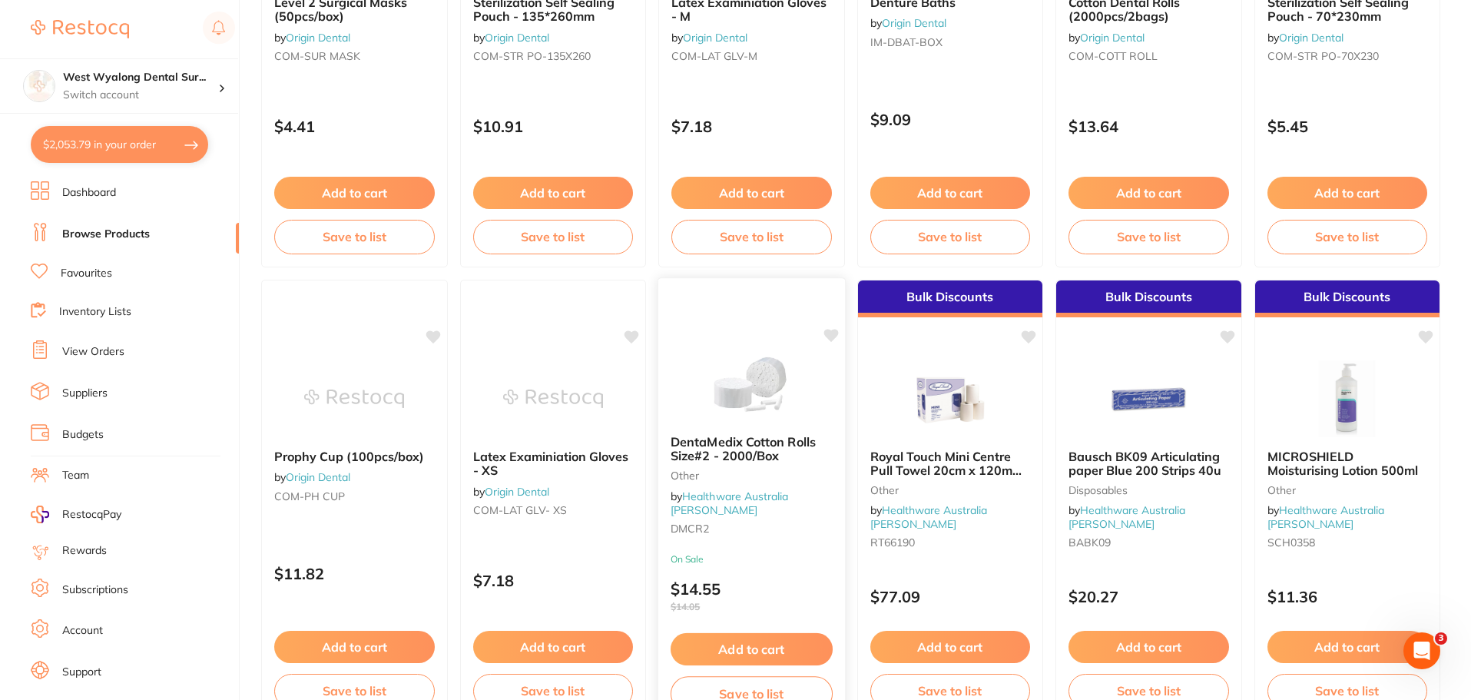
click at [824, 337] on icon at bounding box center [830, 335] width 15 height 15
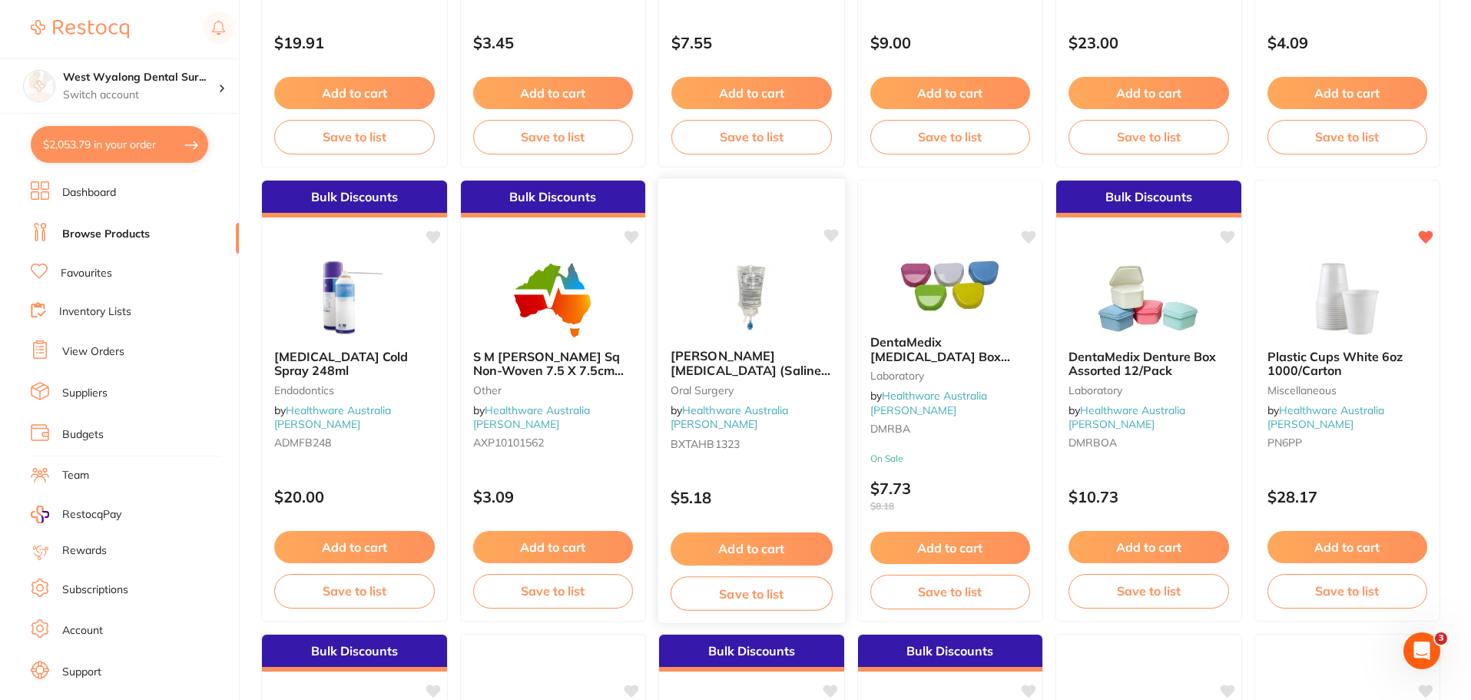
scroll to position [2151, 0]
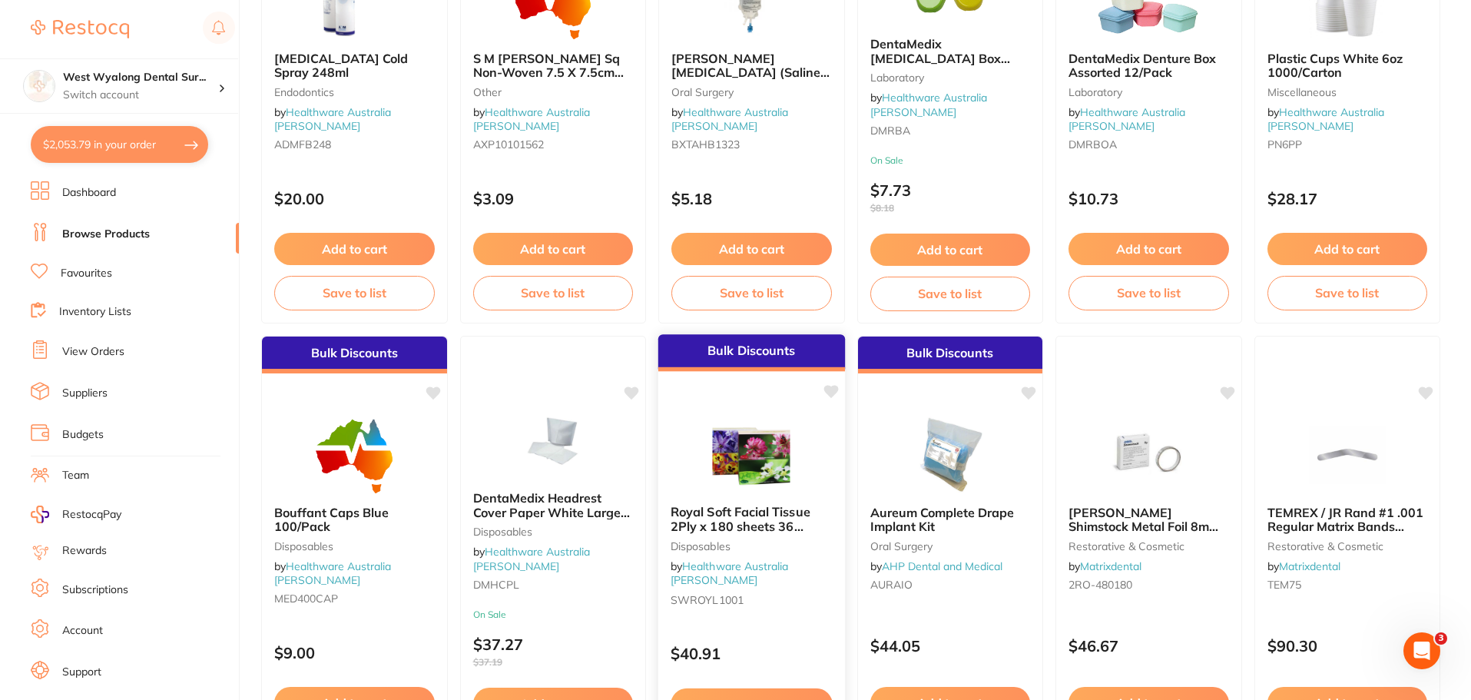
click at [830, 394] on icon at bounding box center [830, 391] width 15 height 13
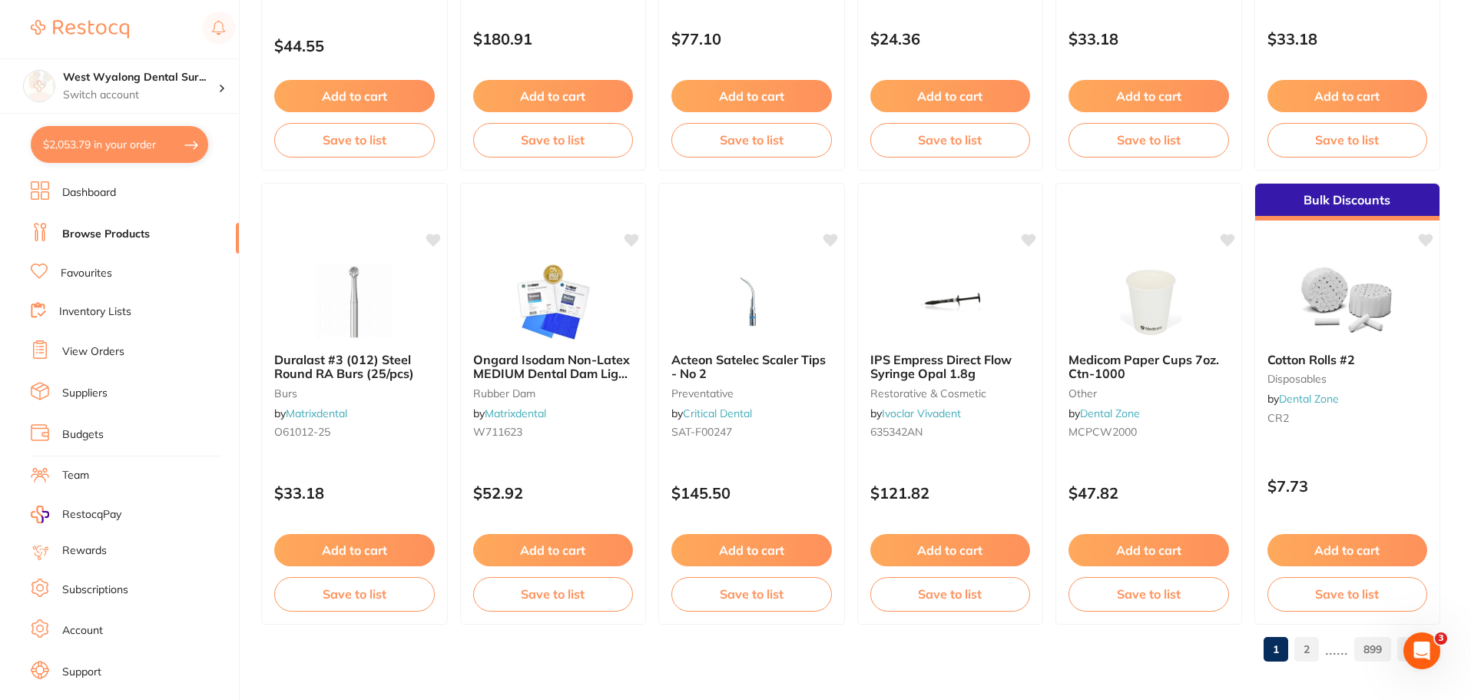
scroll to position [3670, 0]
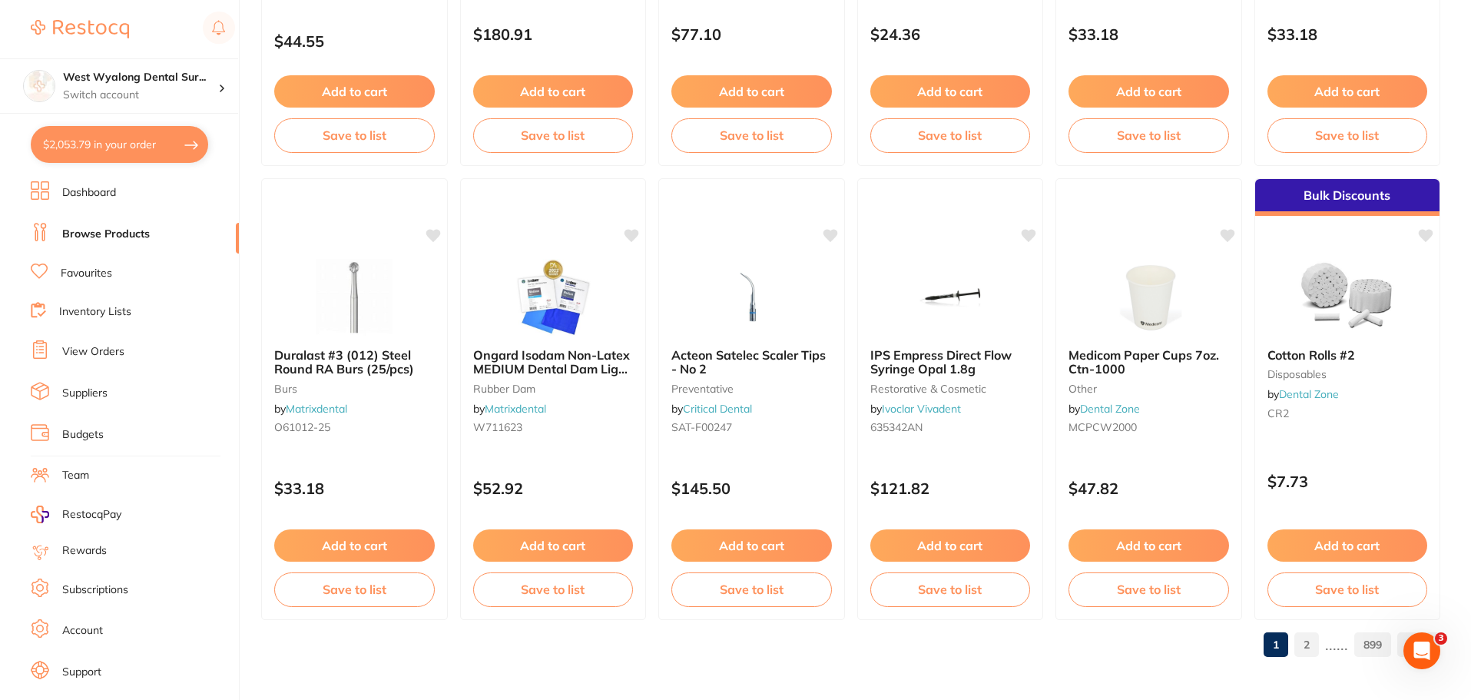
click at [1301, 646] on link "2" at bounding box center [1306, 644] width 25 height 31
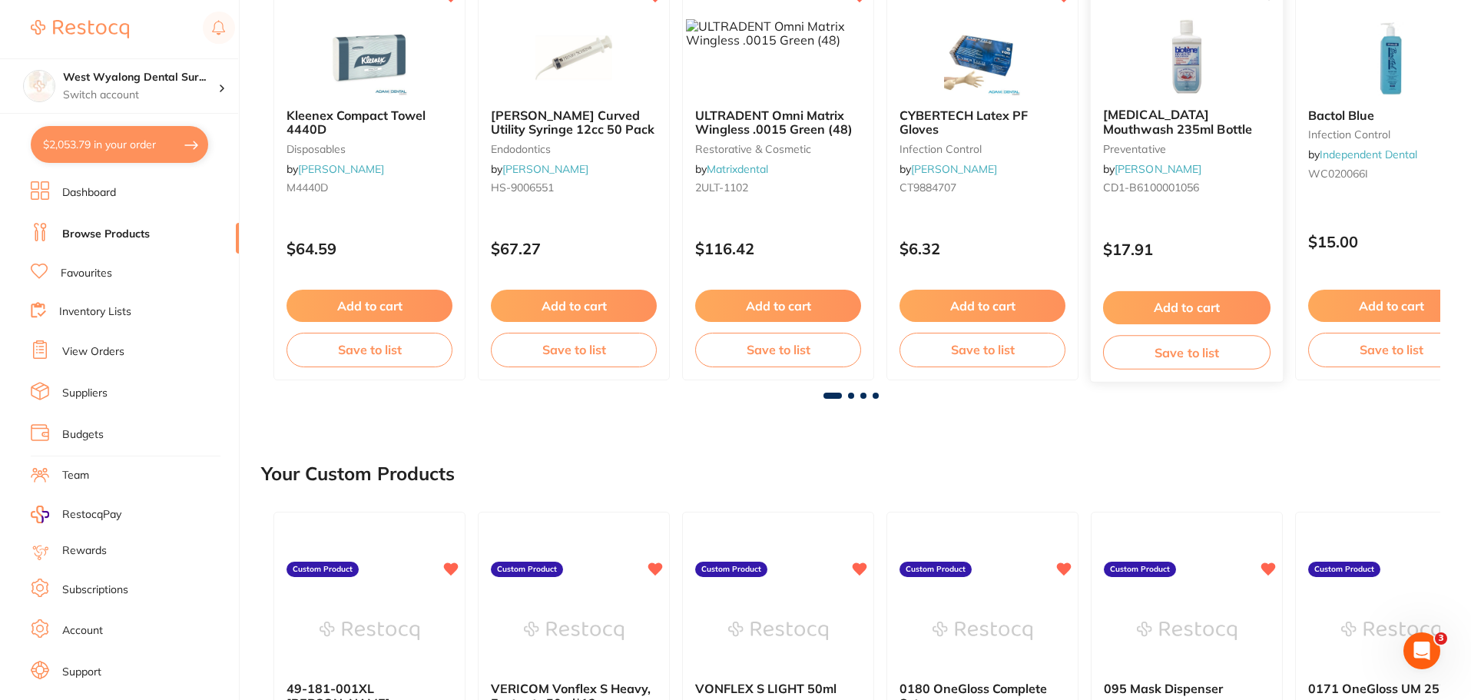
scroll to position [307, 0]
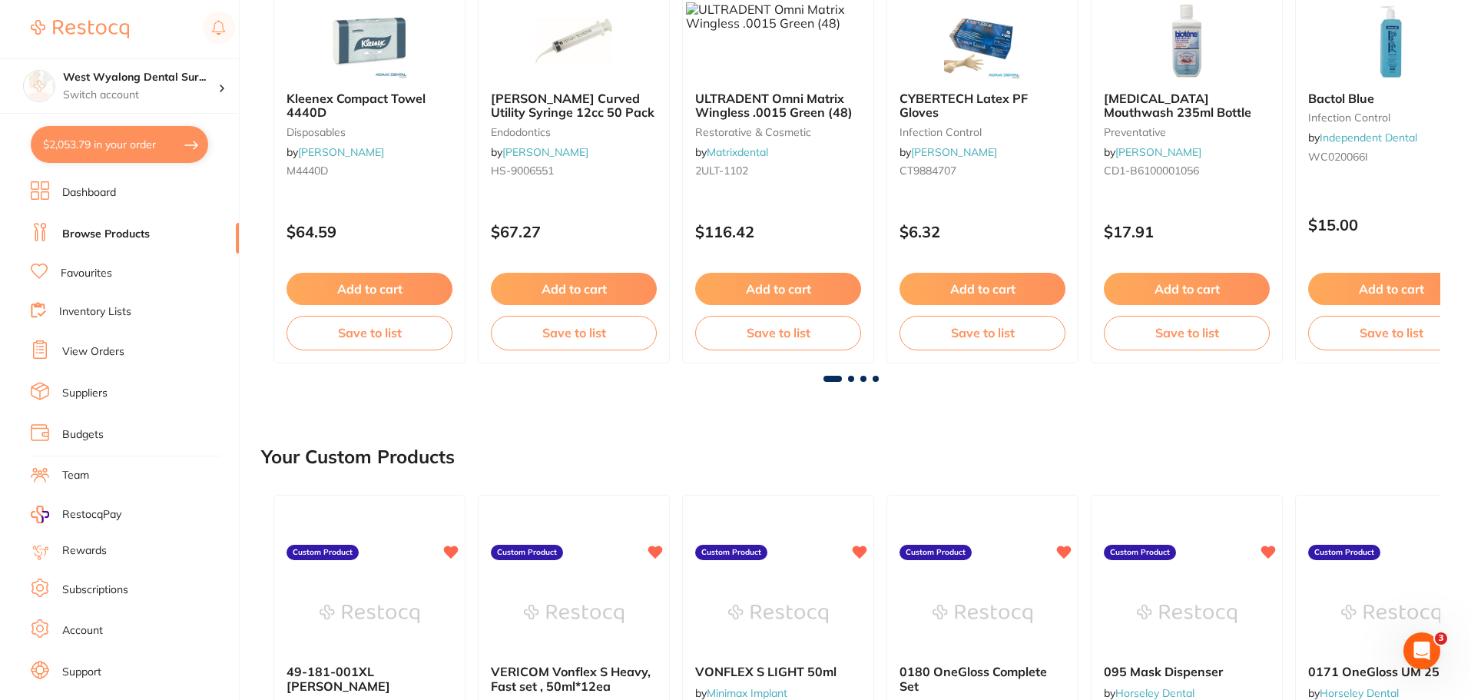
click at [851, 380] on span at bounding box center [851, 379] width 6 height 6
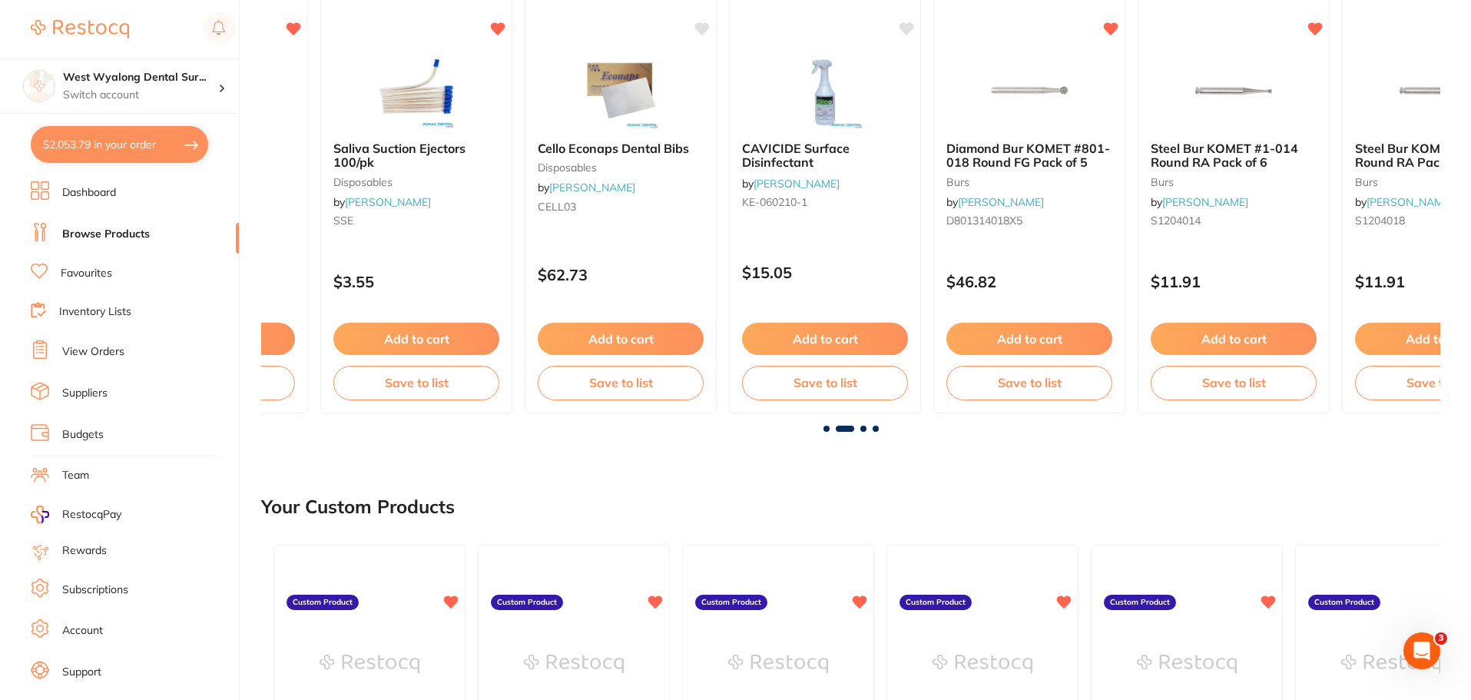
scroll to position [230, 0]
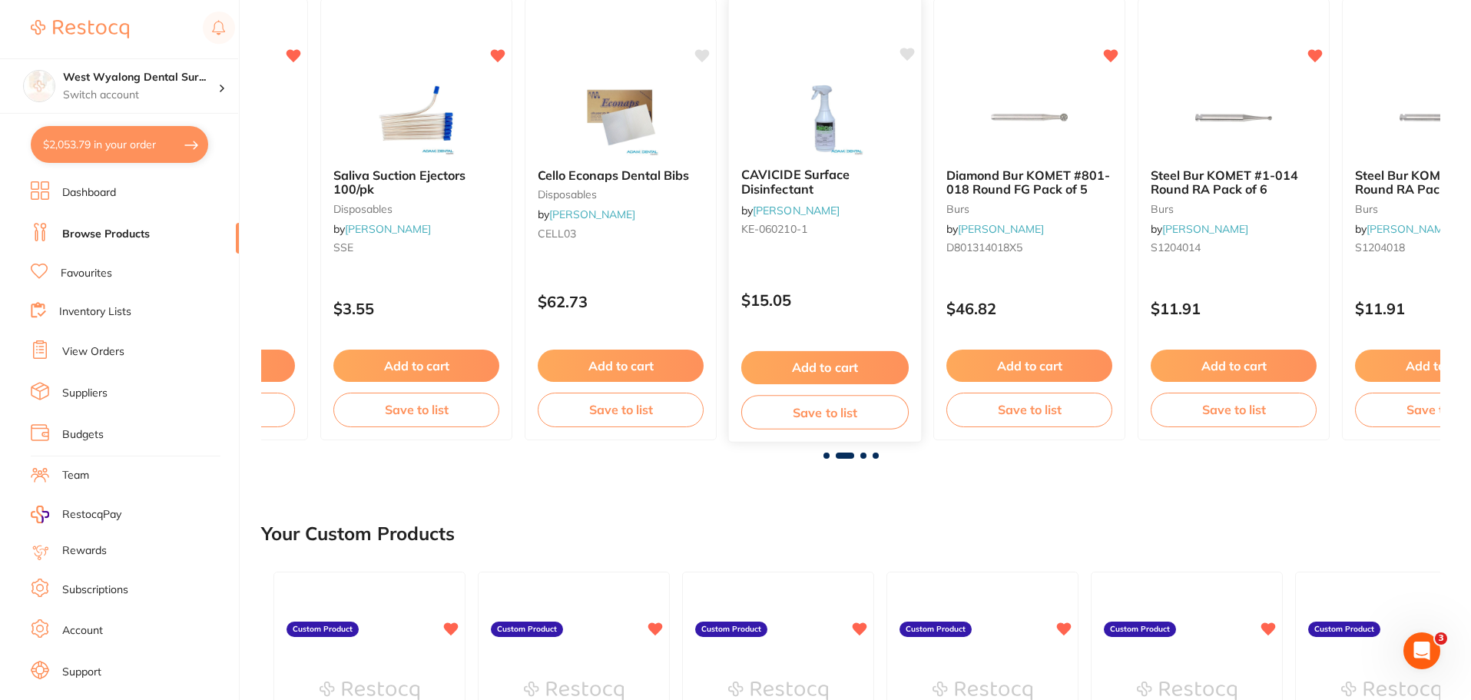
click at [905, 54] on icon at bounding box center [907, 54] width 15 height 13
click at [701, 60] on icon at bounding box center [702, 54] width 15 height 15
click at [863, 457] on span at bounding box center [863, 455] width 6 height 6
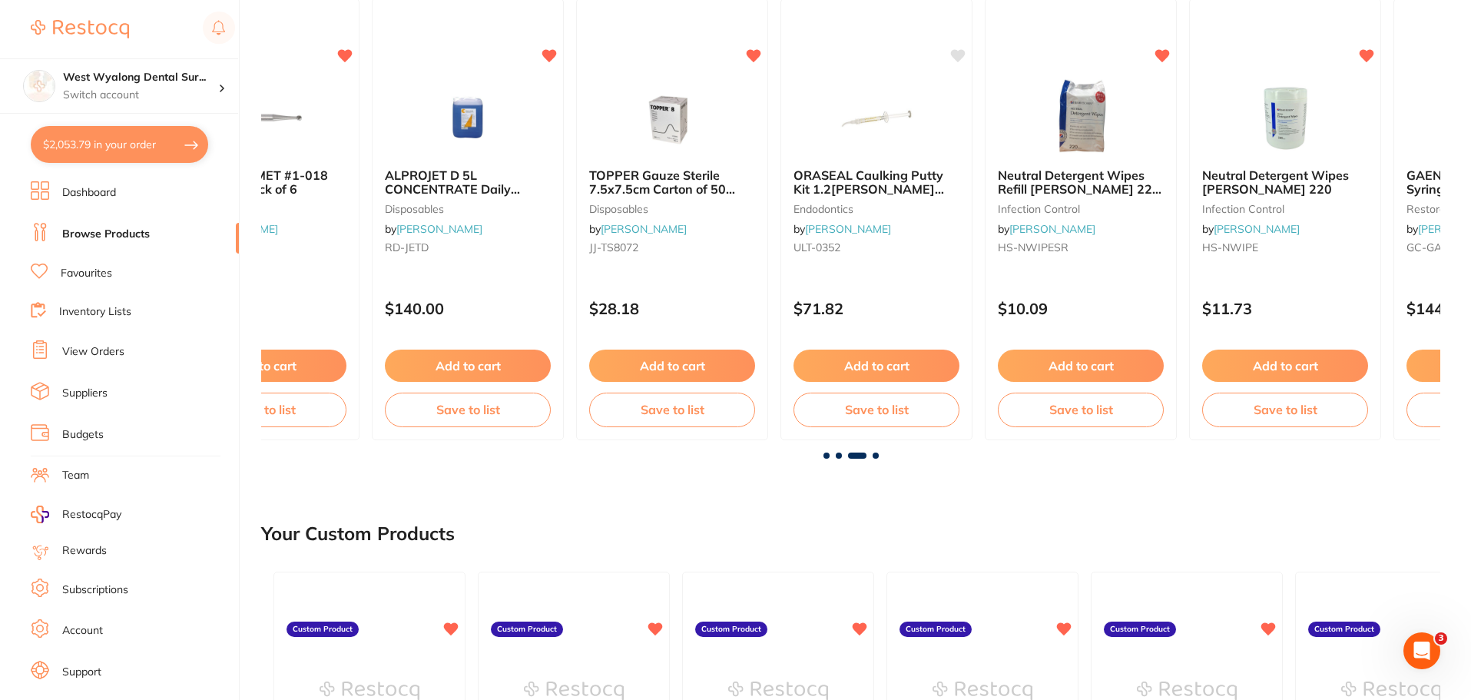
scroll to position [0, 2358]
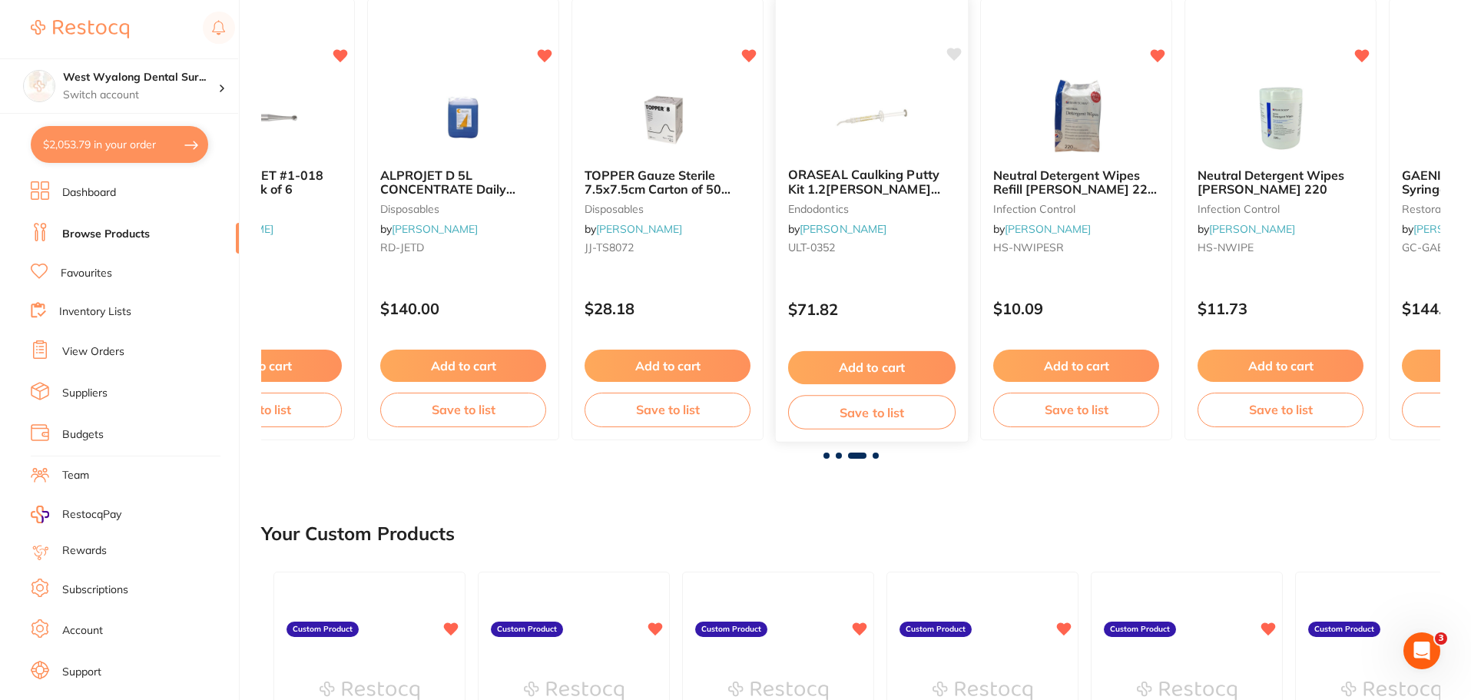
click at [952, 51] on icon at bounding box center [954, 54] width 15 height 13
click at [874, 456] on span at bounding box center [876, 455] width 6 height 6
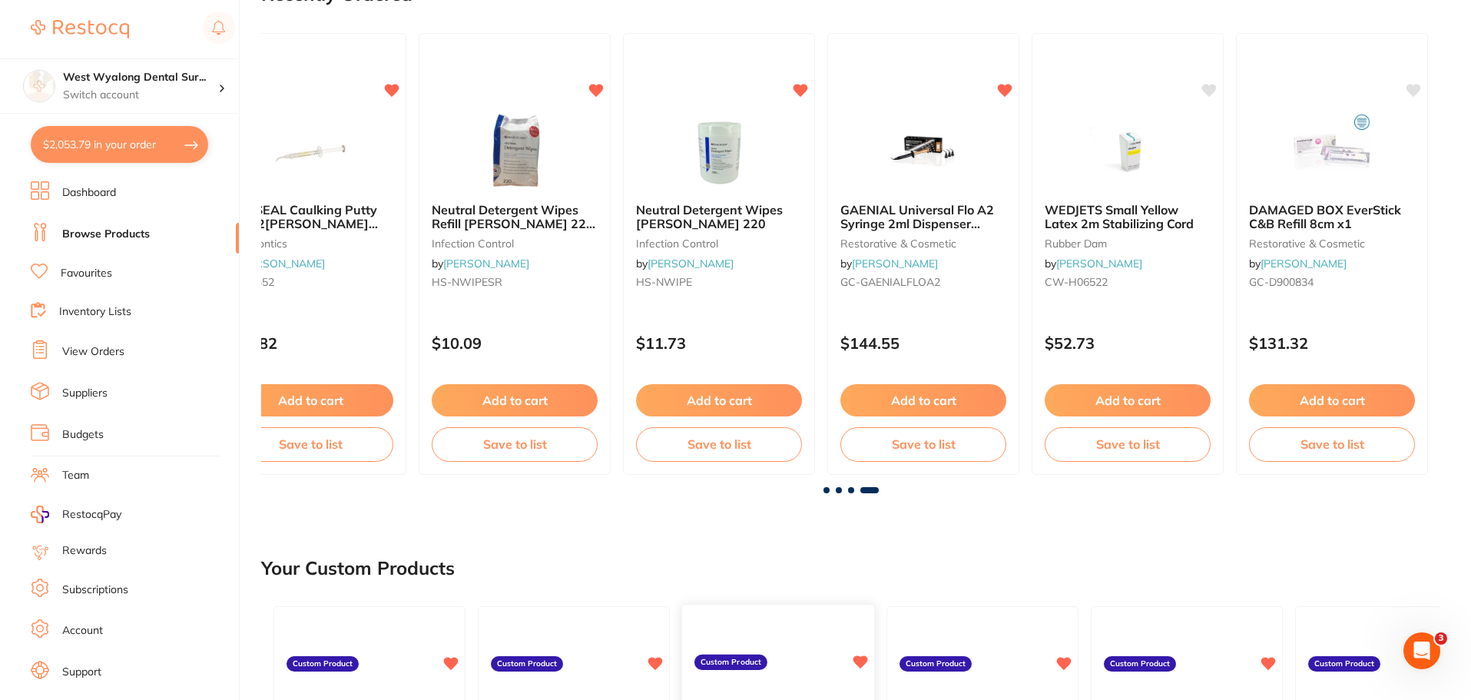
scroll to position [154, 0]
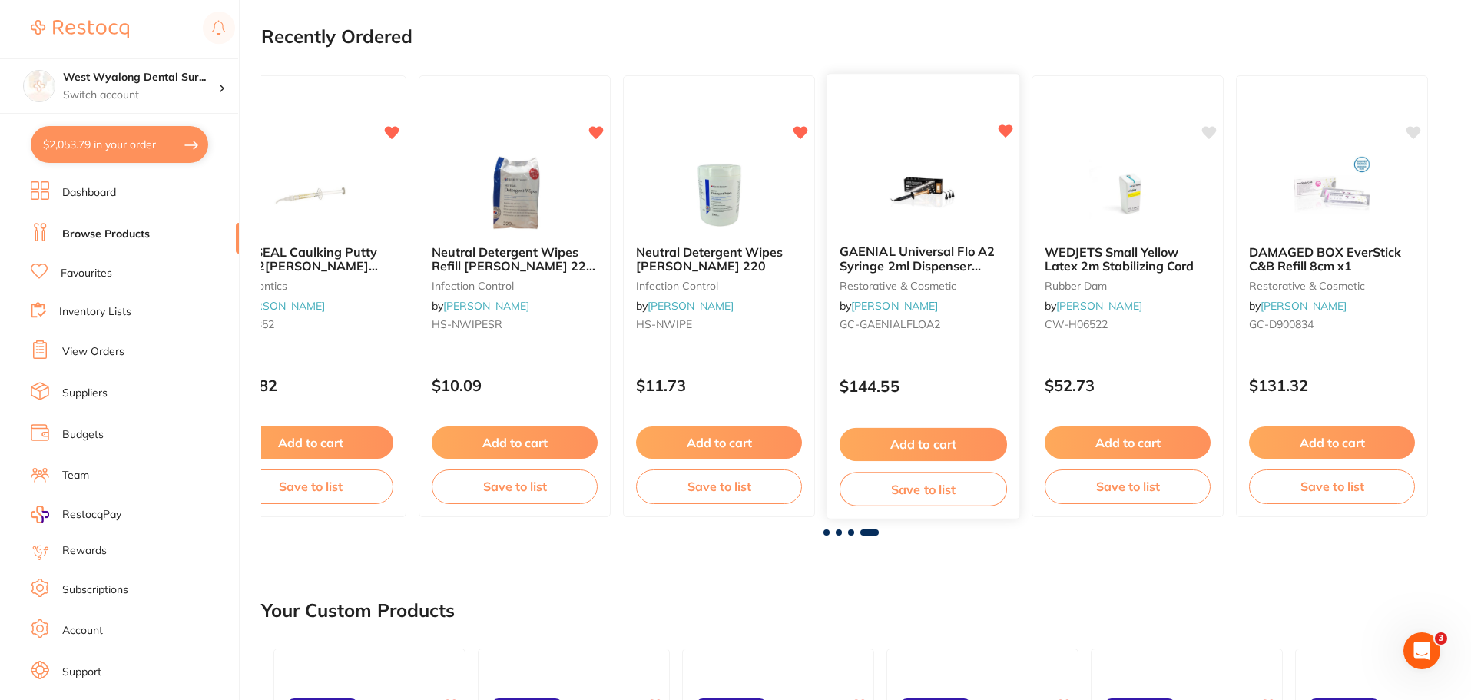
click at [921, 264] on b "GAENIAL Universal Flo A2 Syringe 2ml Dispenser Tipsx20" at bounding box center [923, 258] width 167 height 28
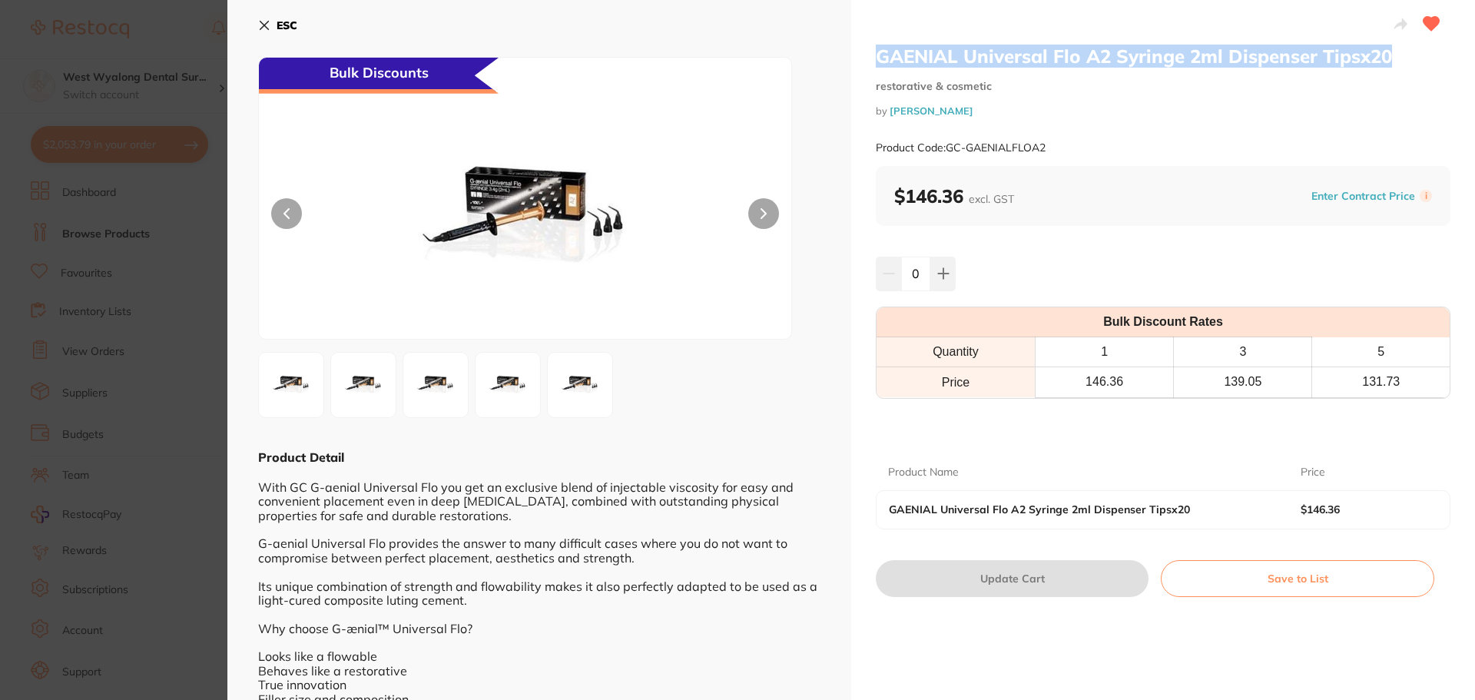
drag, startPoint x: 878, startPoint y: 55, endPoint x: 1313, endPoint y: 61, distance: 434.8
click at [1395, 61] on h2 "GAENIAL Universal Flo A2 Syringe 2ml Dispenser Tipsx20" at bounding box center [1163, 56] width 575 height 23
copy h2 "GAENIAL Universal Flo A2 Syringe 2ml Dispenser Tipsx20"
click at [267, 25] on icon at bounding box center [264, 25] width 12 height 12
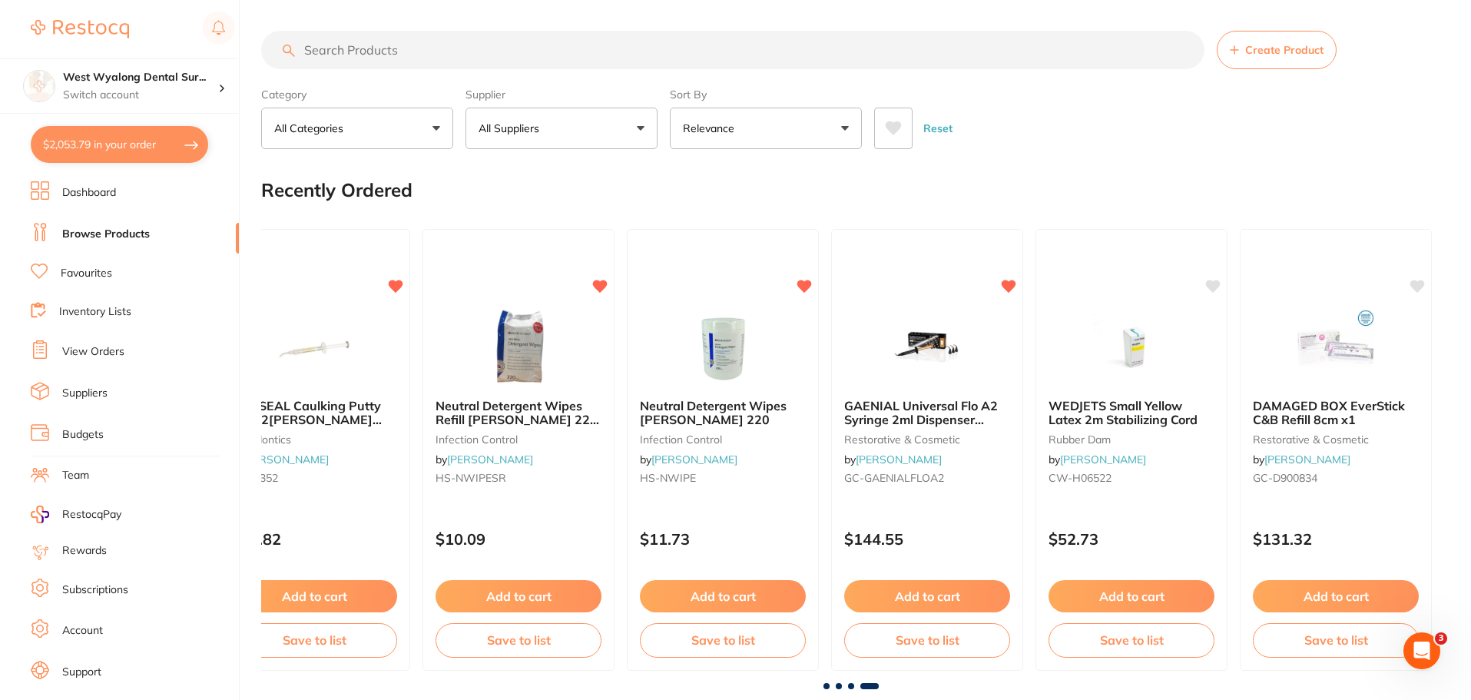
paste input "GAENIAL Universal Flo A2 Syringe 2ml Dispenser Tipsx20"
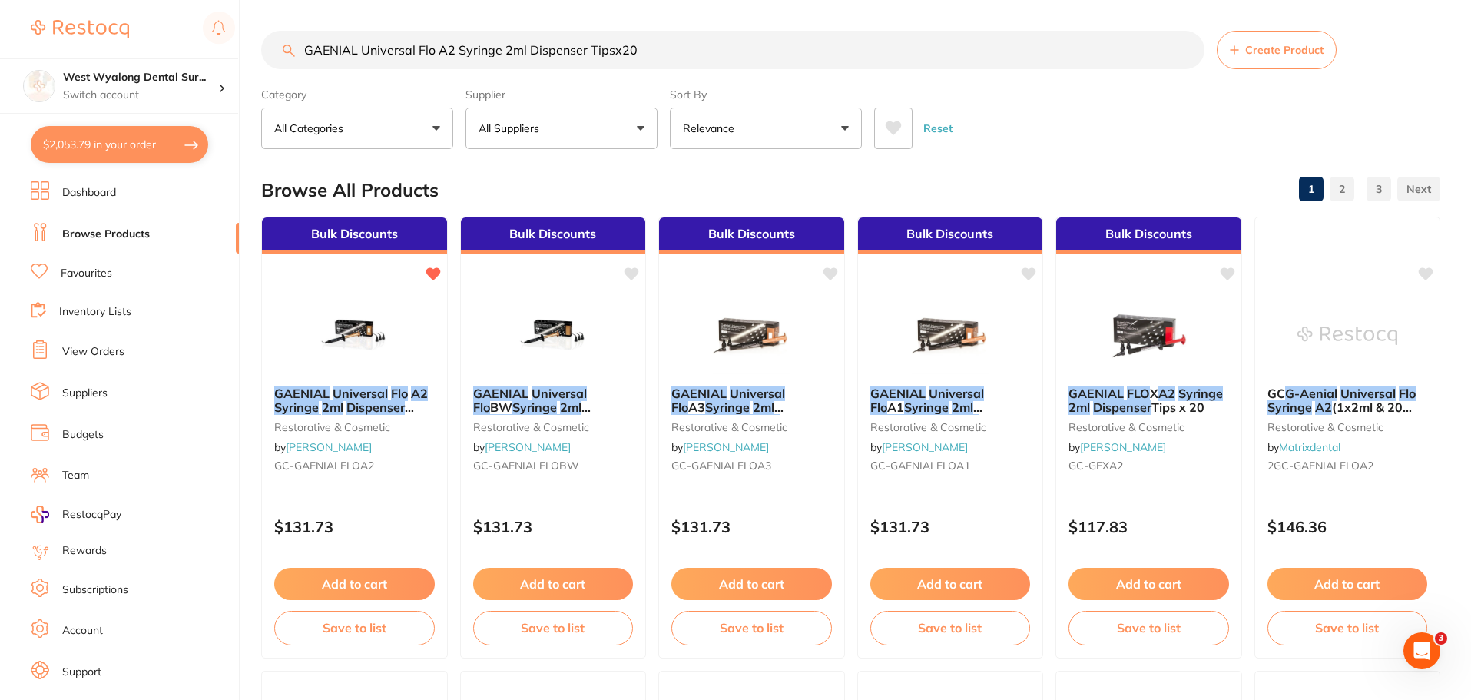
click at [452, 47] on input "GAENIAL Universal Flo A2 Syringe 2ml Dispenser Tipsx20" at bounding box center [732, 50] width 943 height 38
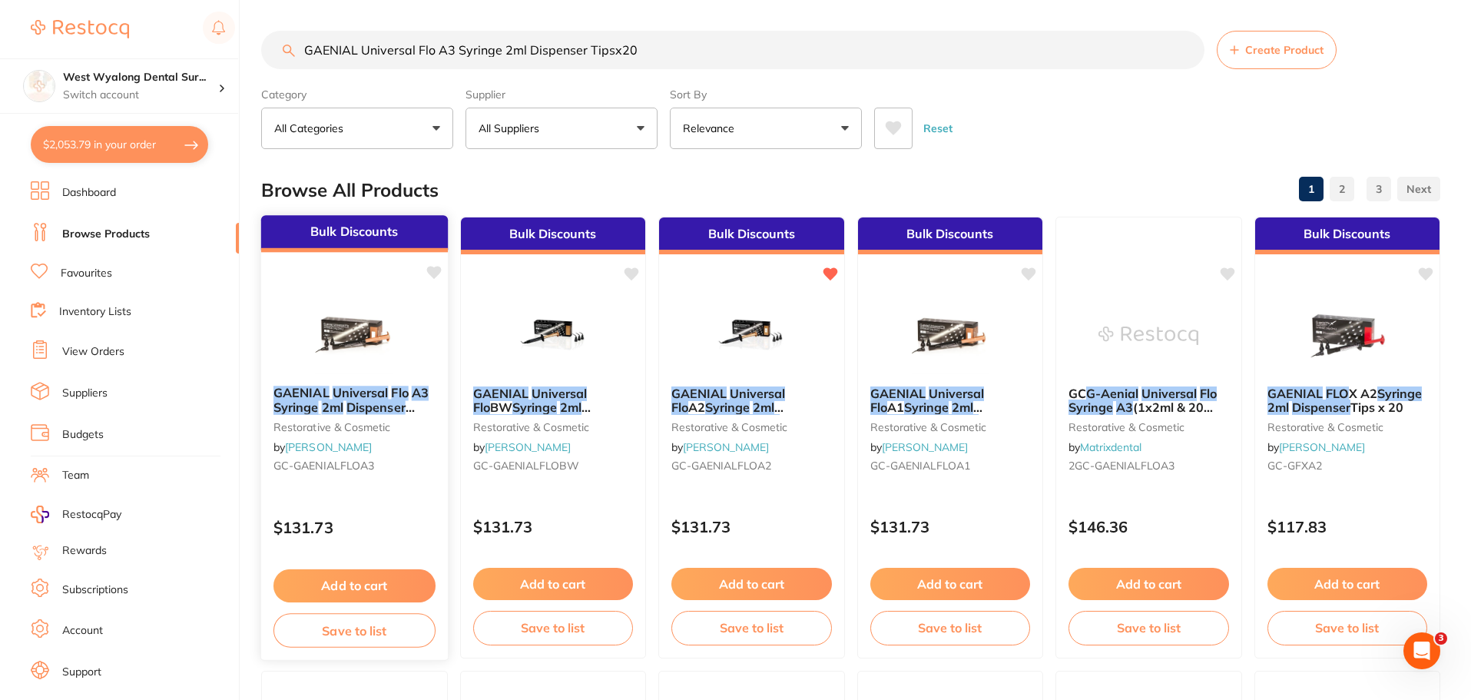
type input "GAENIAL Universal Flo A3 Syringe 2ml Dispenser Tipsx20"
click at [429, 275] on icon at bounding box center [433, 272] width 15 height 15
click at [355, 583] on button "Add to cart" at bounding box center [354, 585] width 162 height 33
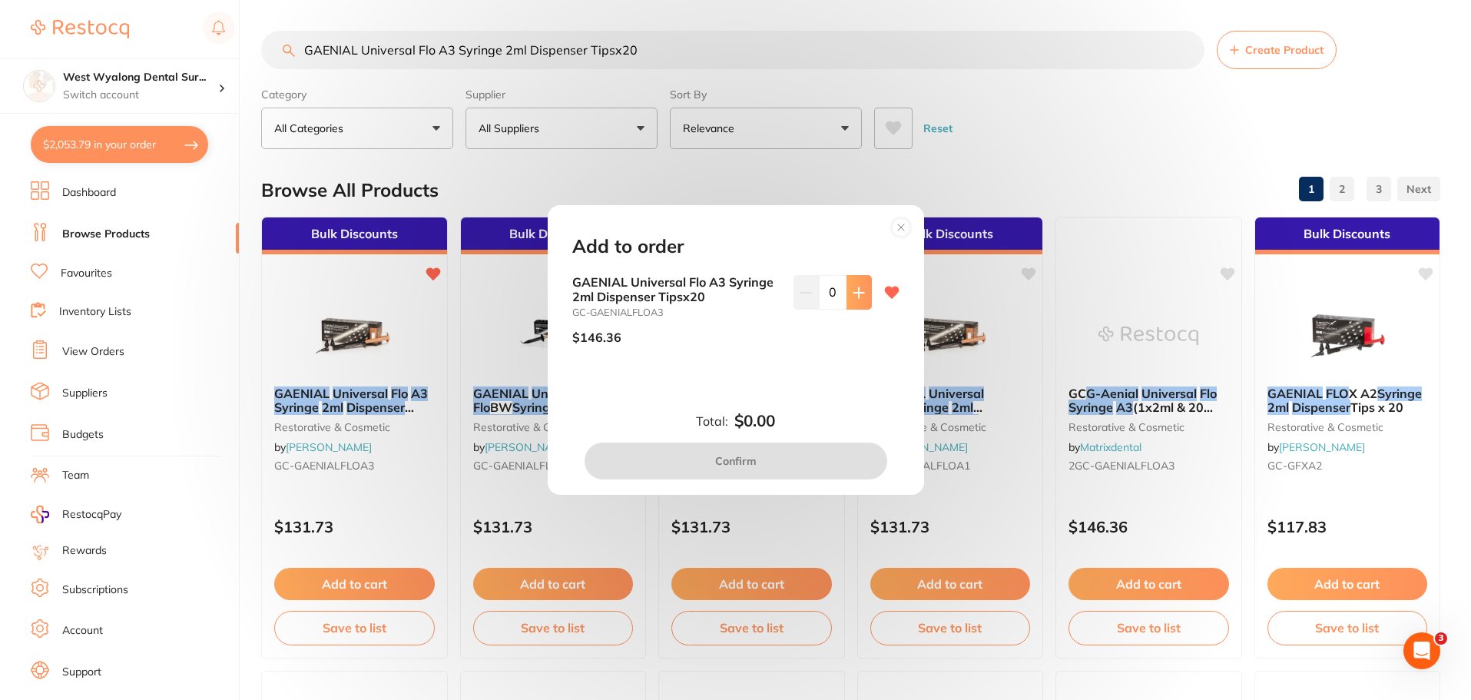
click at [857, 294] on icon at bounding box center [859, 293] width 12 height 12
type input "1"
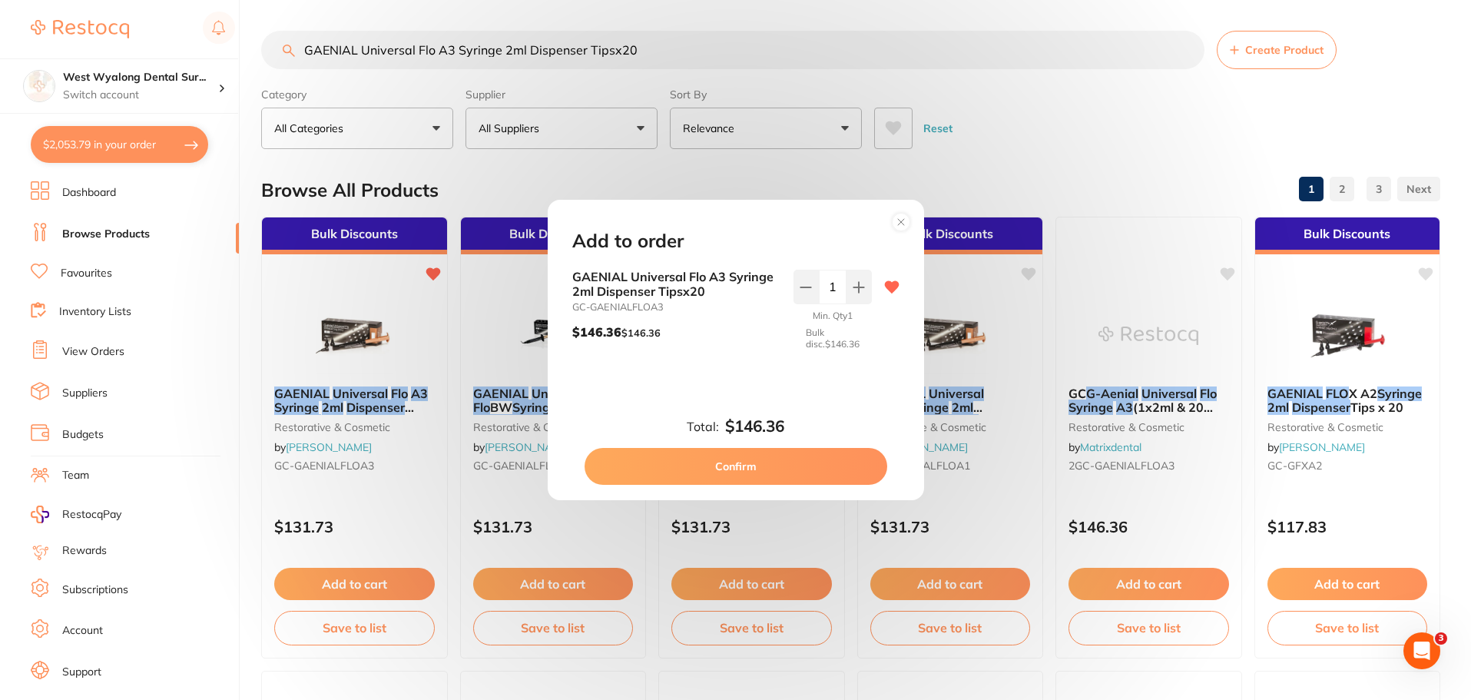
click at [711, 466] on button "Confirm" at bounding box center [736, 466] width 303 height 37
checkbox input "false"
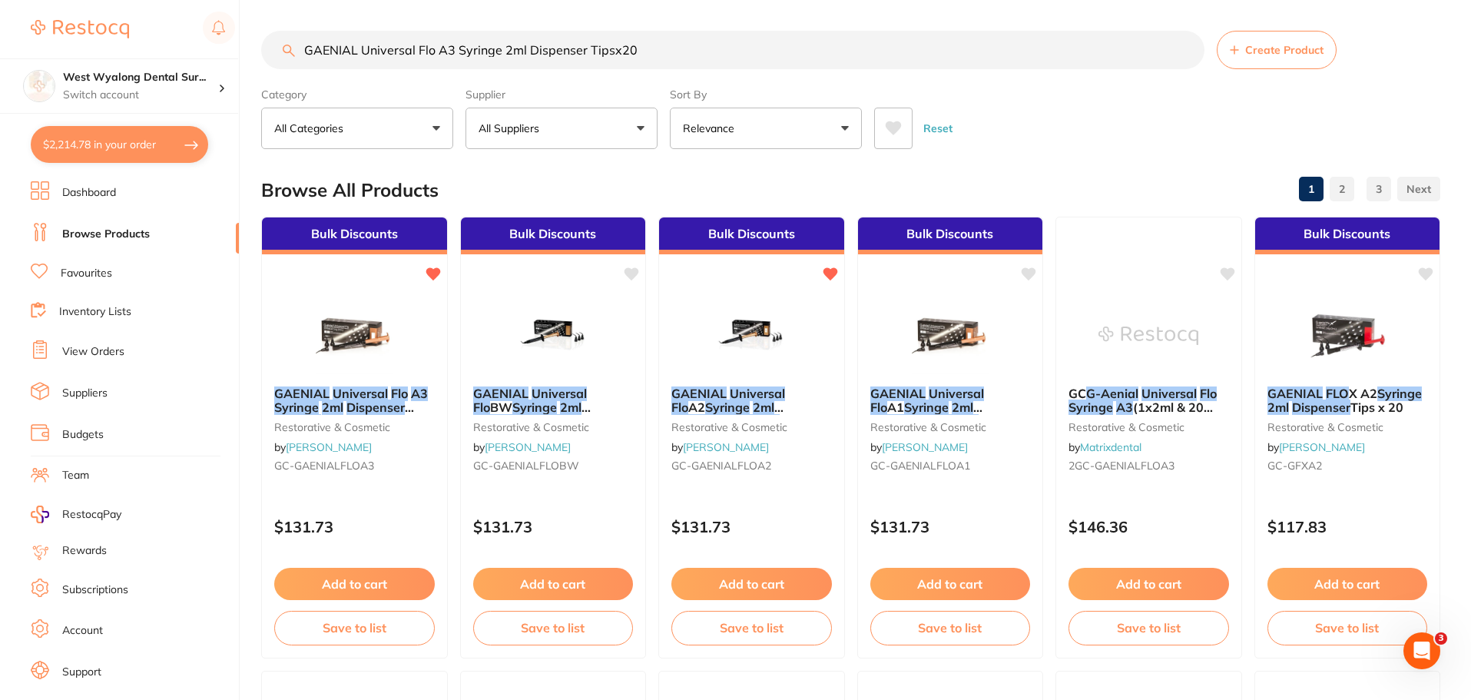
click at [1188, 51] on input "GAENIAL Universal Flo A3 Syringe 2ml Dispenser Tipsx20" at bounding box center [732, 50] width 943 height 38
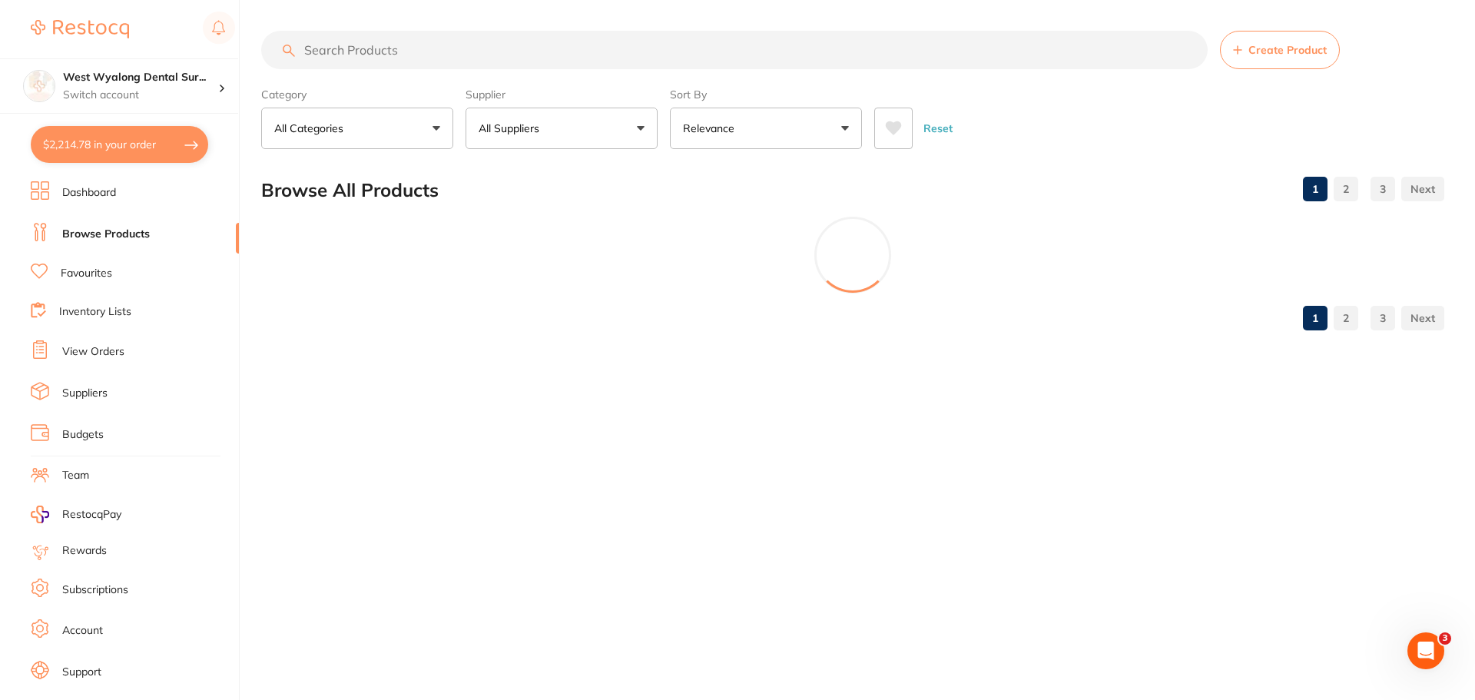
click at [384, 58] on input "search" at bounding box center [734, 50] width 946 height 38
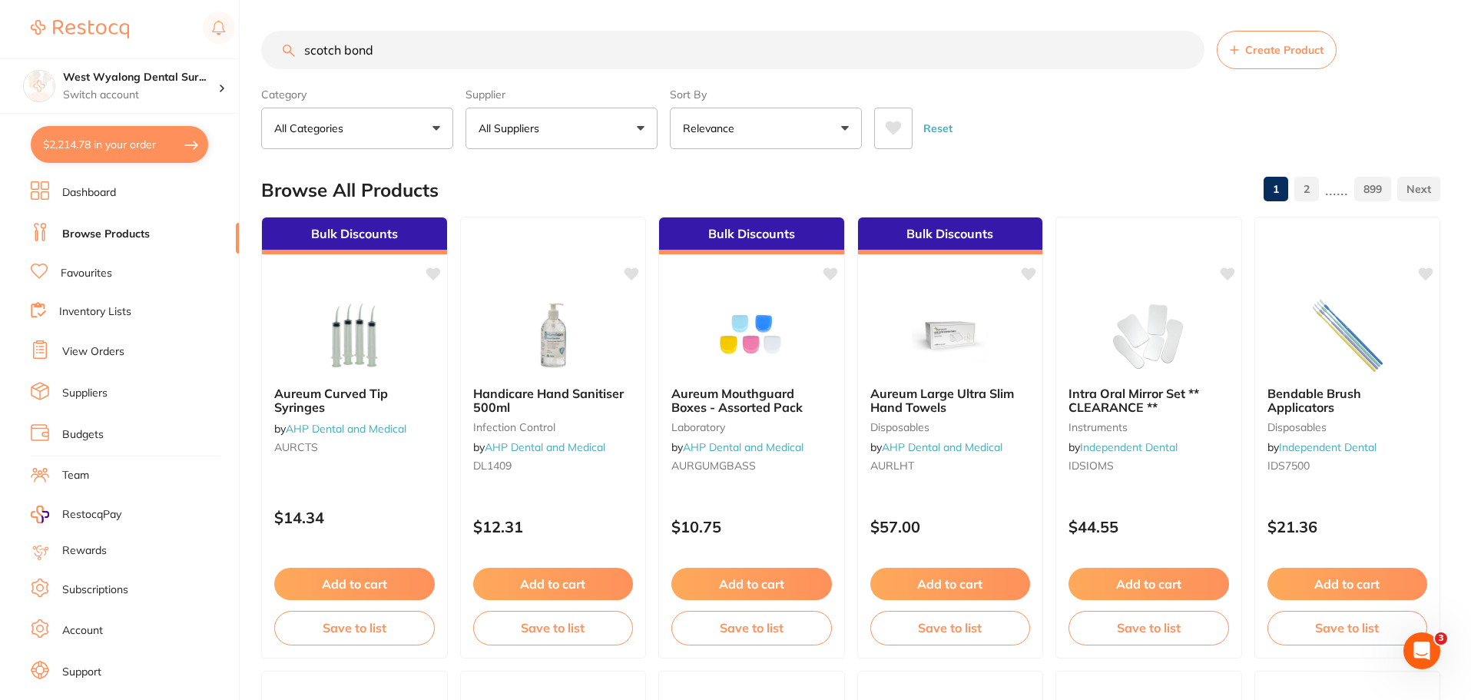
type input "scotch bond"
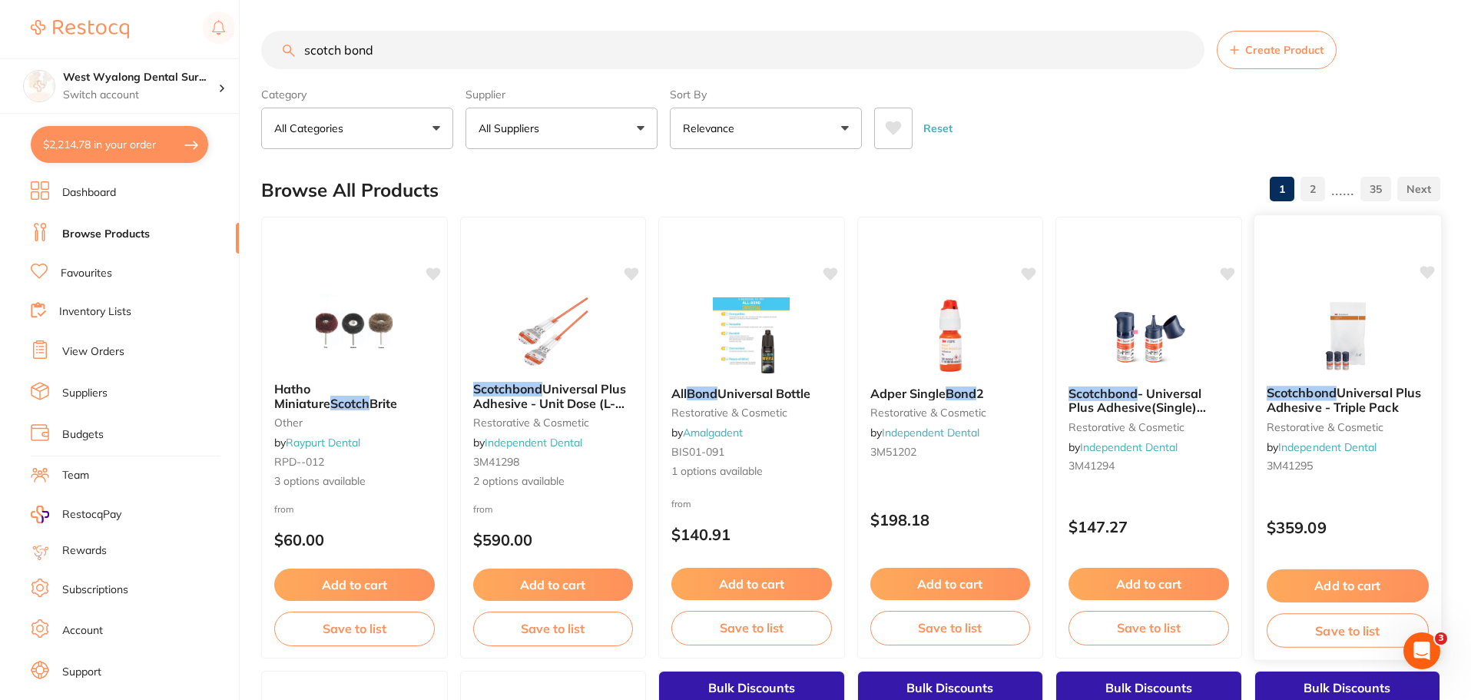
click at [1425, 269] on icon at bounding box center [1427, 272] width 15 height 13
click at [1224, 274] on icon at bounding box center [1228, 272] width 15 height 13
click at [1334, 580] on button "Add to cart" at bounding box center [1347, 585] width 162 height 33
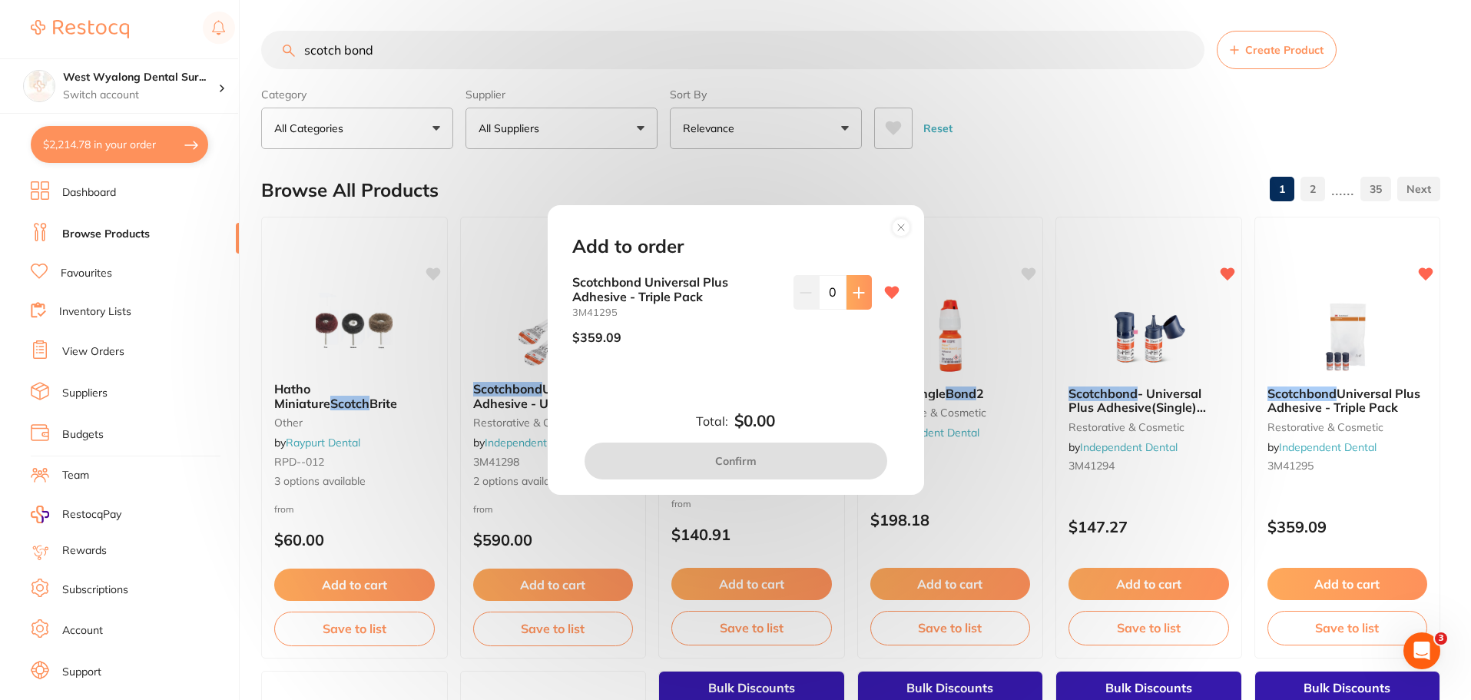
click at [855, 293] on icon at bounding box center [858, 292] width 10 height 10
type input "1"
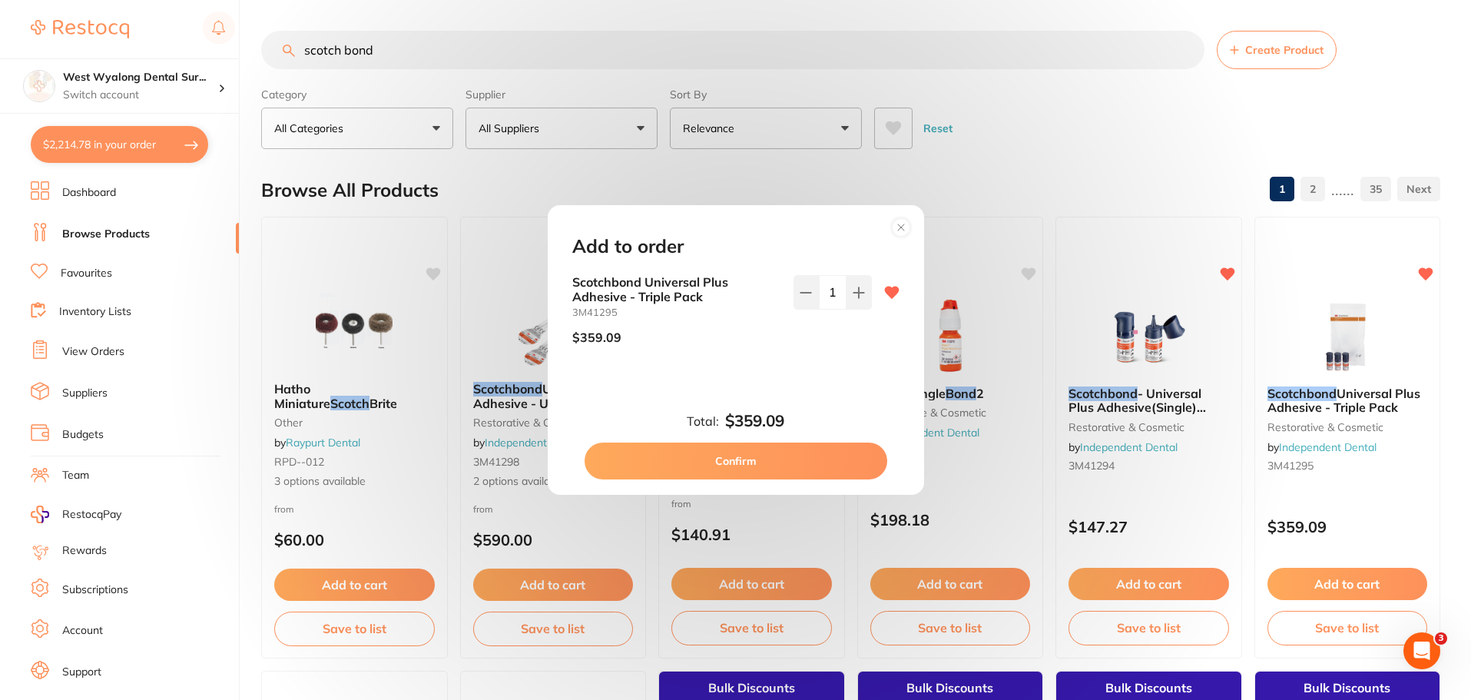
click at [724, 464] on button "Confirm" at bounding box center [736, 460] width 303 height 37
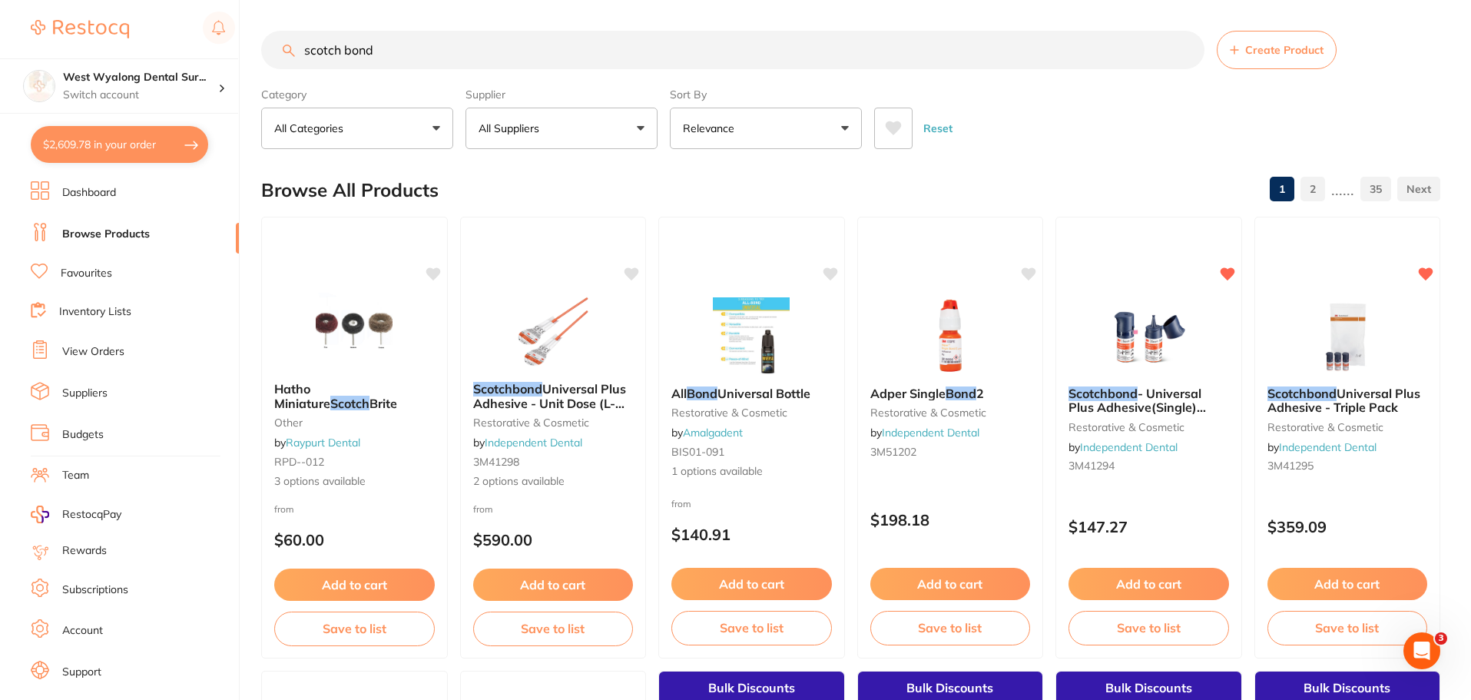
click at [83, 230] on link "Browse Products" at bounding box center [106, 234] width 88 height 15
click at [97, 139] on button "$2,609.78 in your order" at bounding box center [119, 144] width 177 height 37
checkbox input "true"
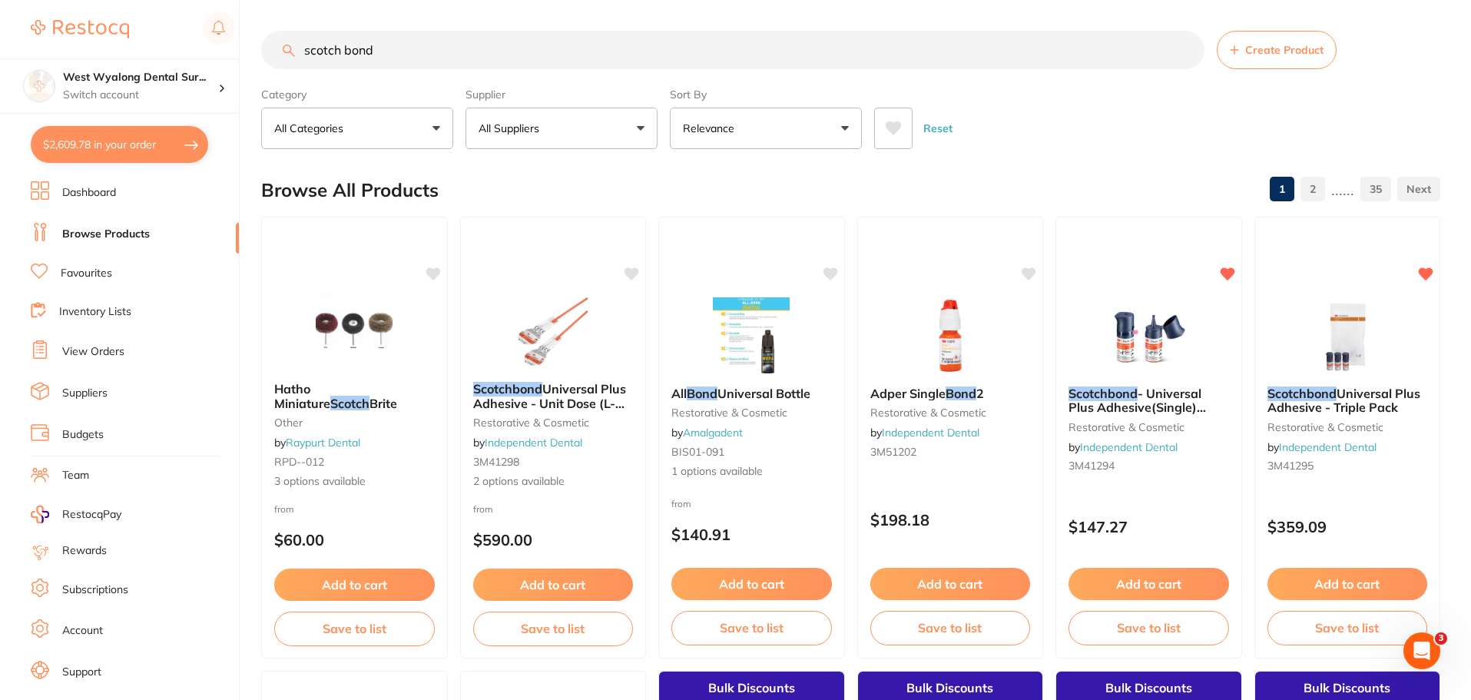
checkbox input "true"
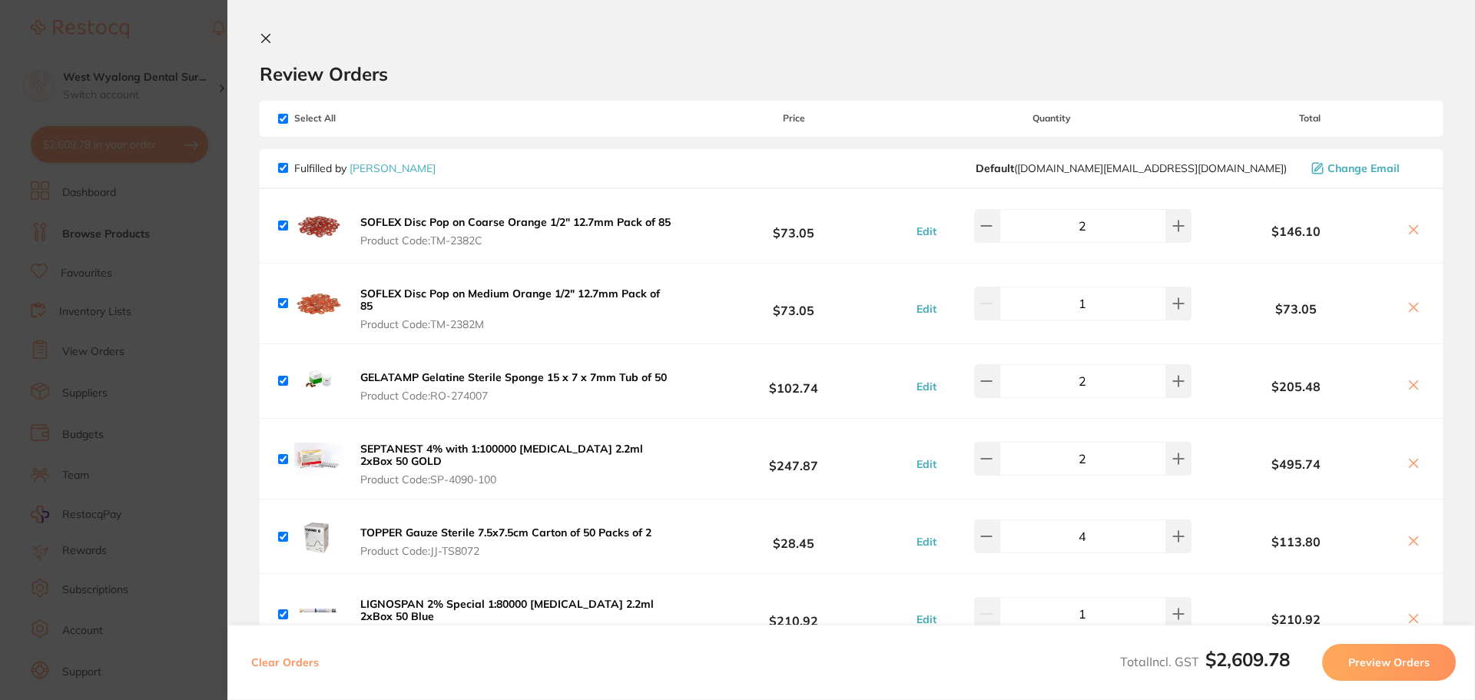
click at [264, 38] on icon at bounding box center [266, 38] width 12 height 12
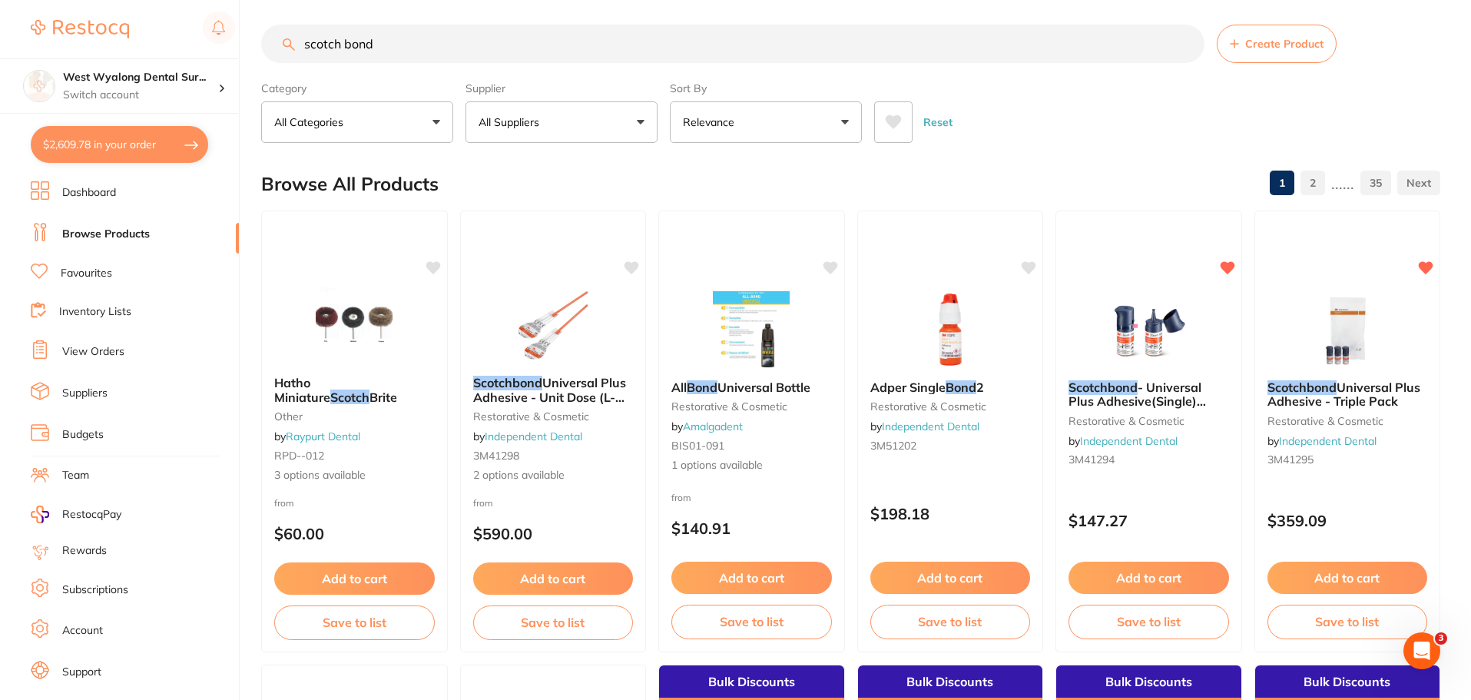
click at [87, 233] on link "Browse Products" at bounding box center [106, 234] width 88 height 15
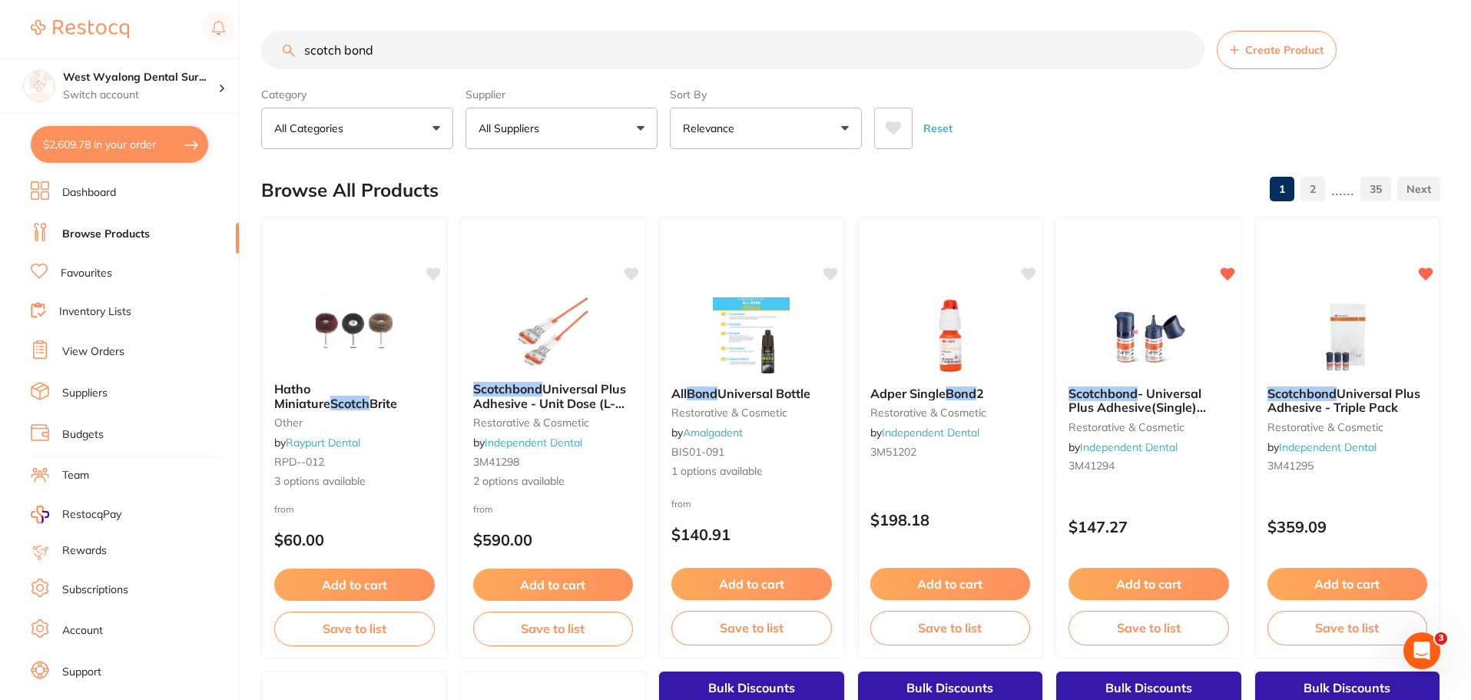
click at [68, 273] on link "Favourites" at bounding box center [86, 273] width 51 height 15
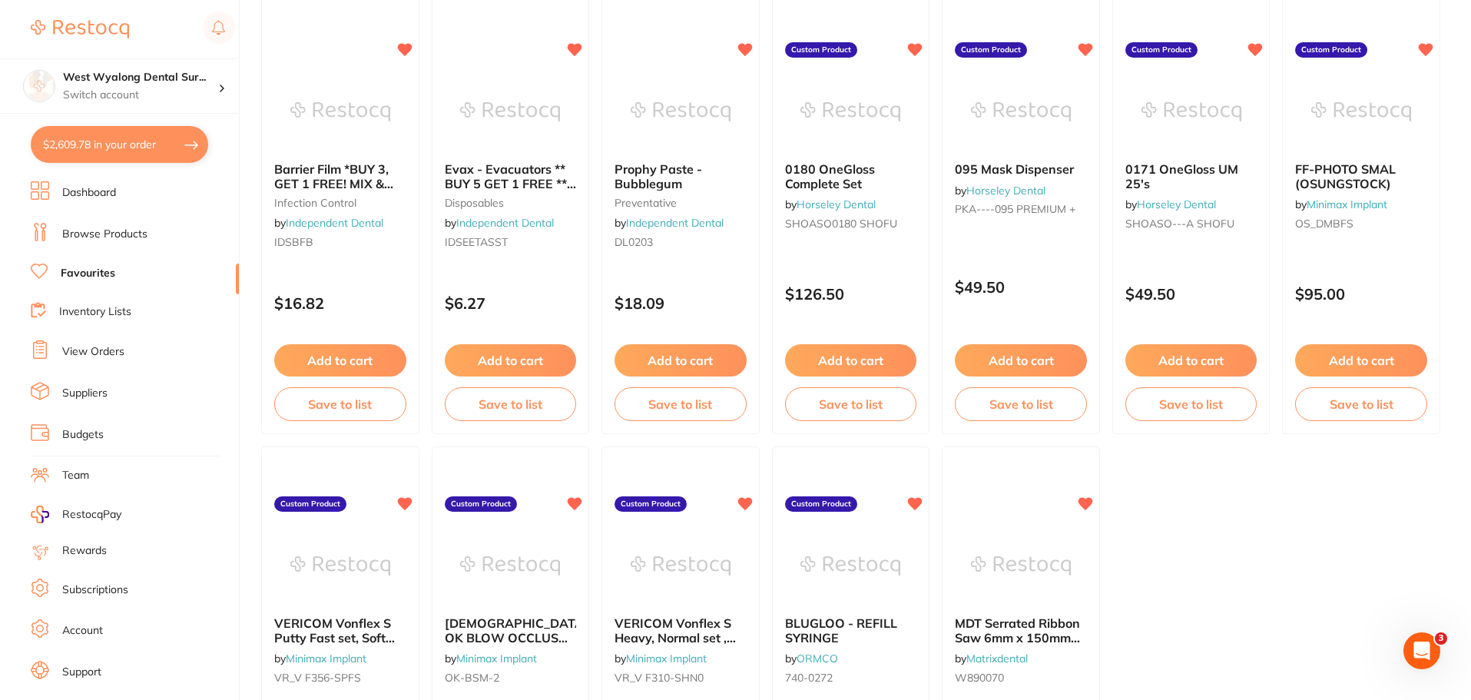
scroll to position [3180, 0]
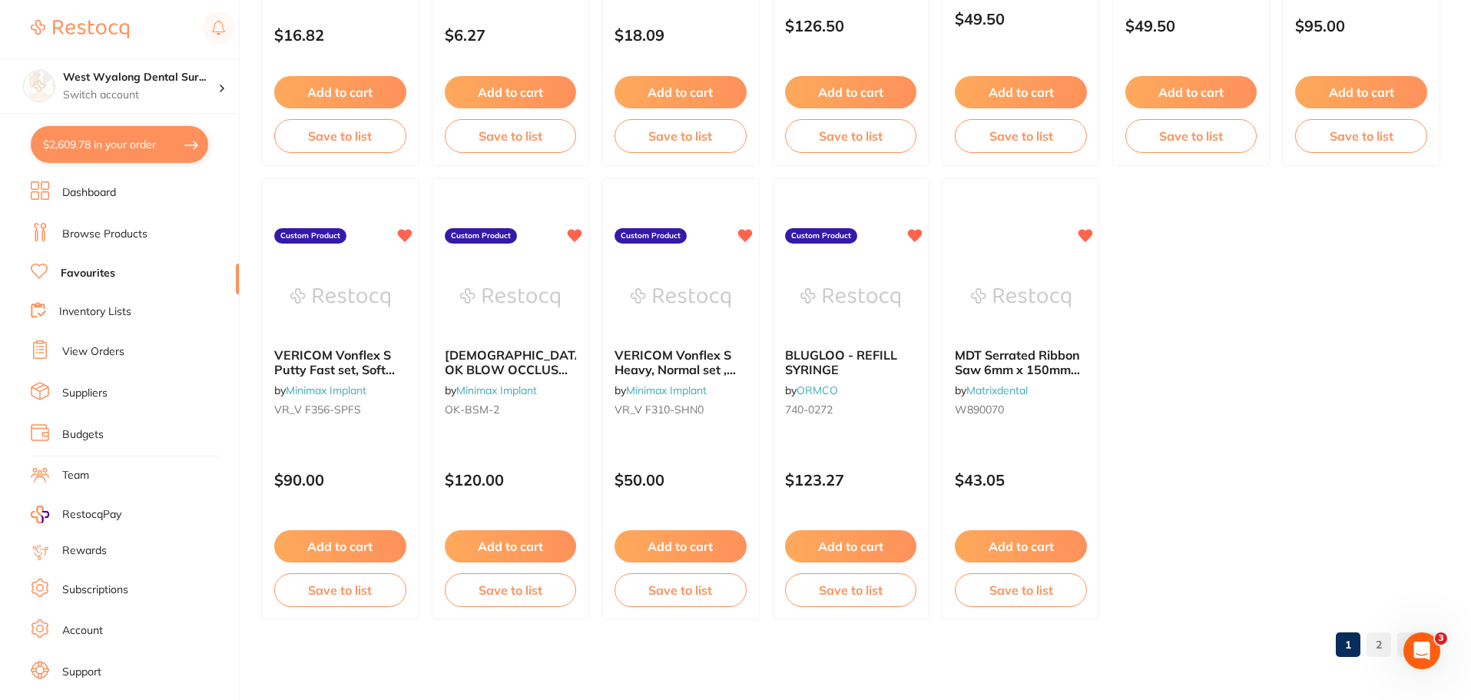
click at [1383, 648] on link "2" at bounding box center [1379, 644] width 25 height 31
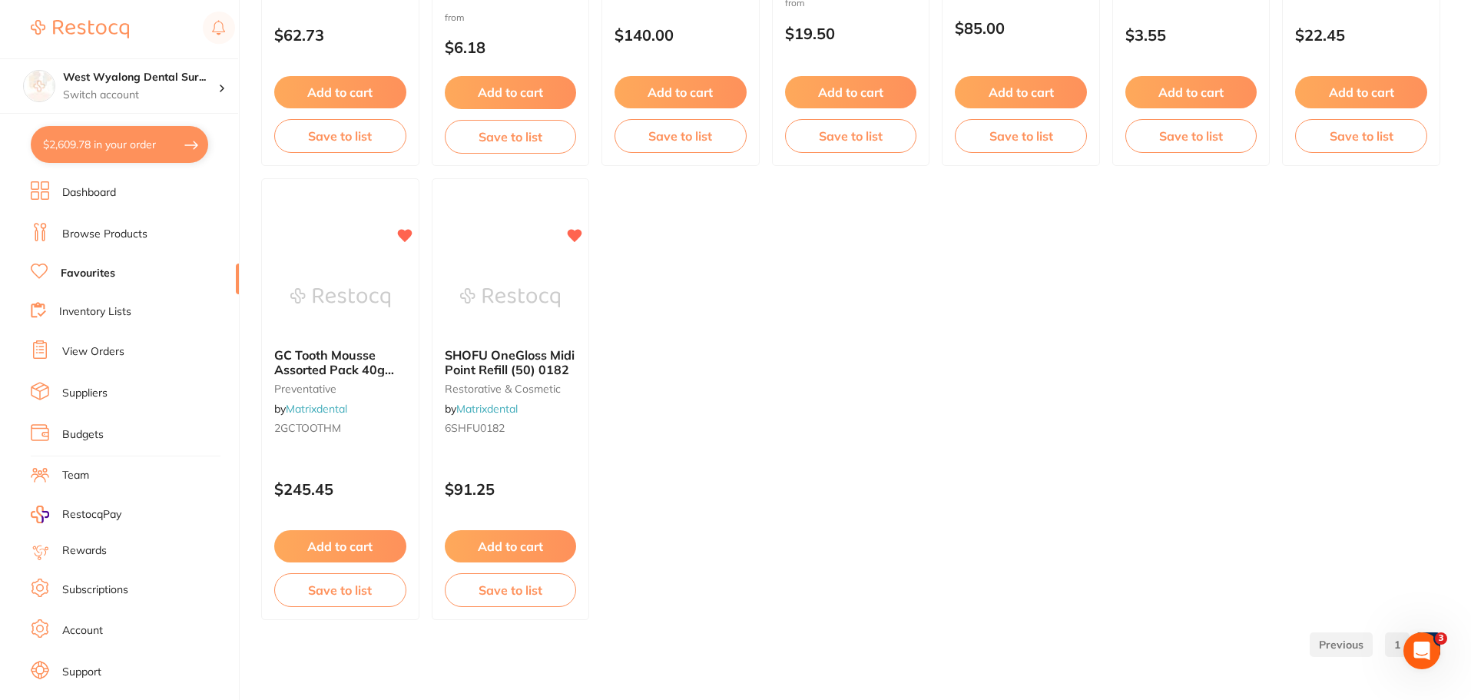
drag, startPoint x: 1426, startPoint y: 650, endPoint x: 2747, endPoint y: 1293, distance: 1469.4
click html
click at [86, 231] on link "Browse Products" at bounding box center [104, 234] width 85 height 15
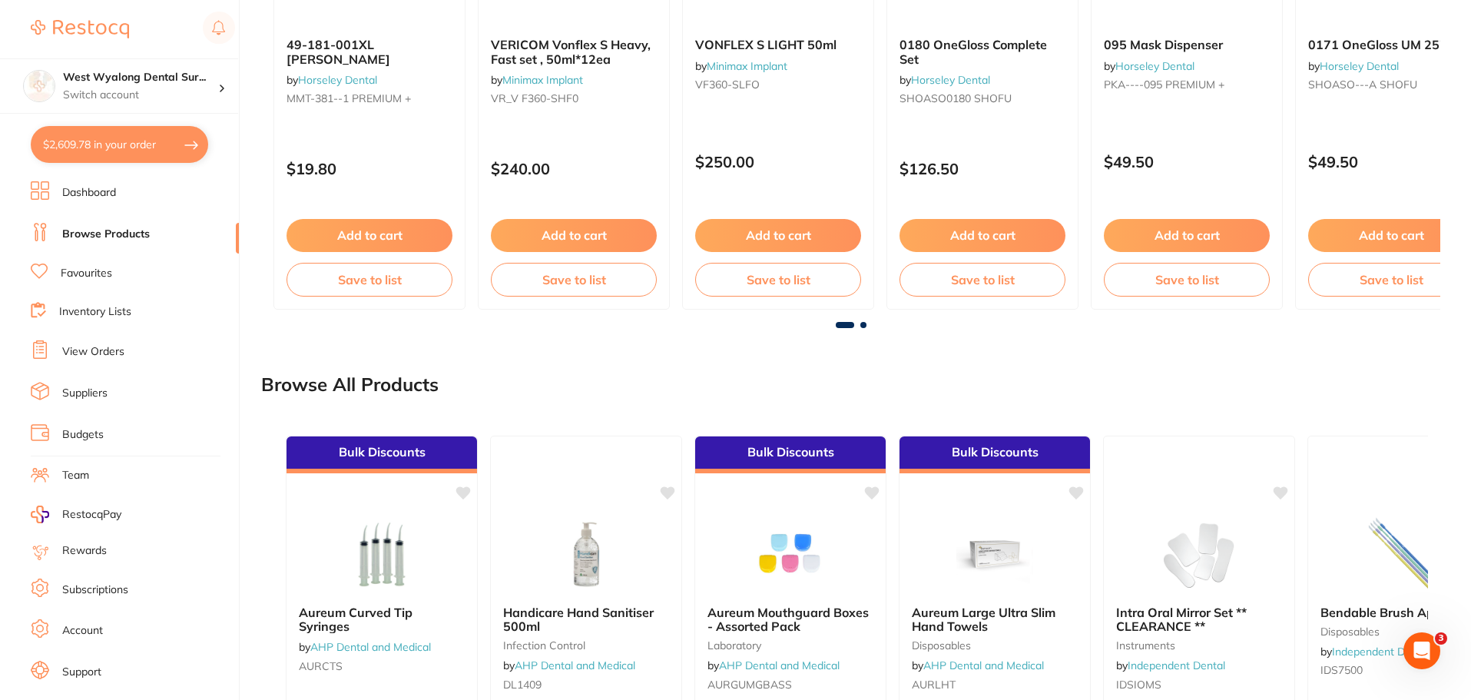
scroll to position [1057, 0]
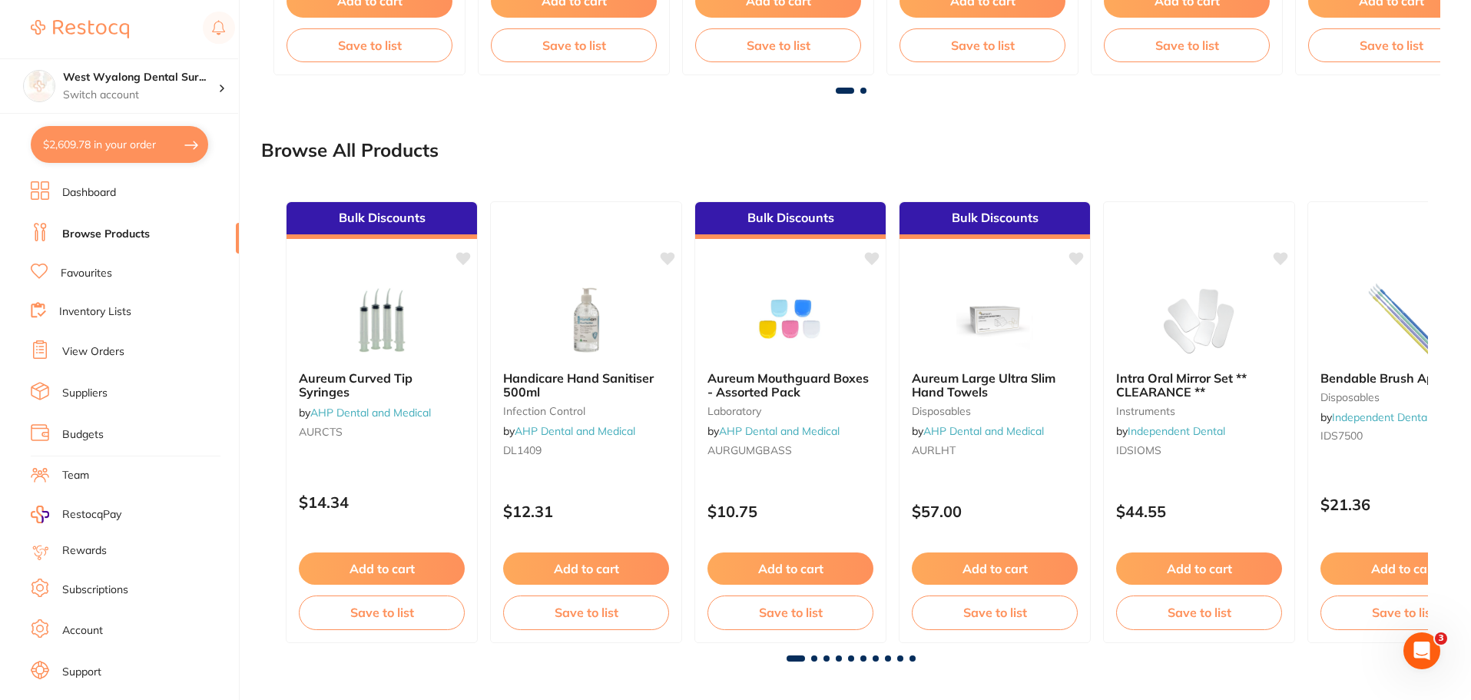
scroll to position [1173, 0]
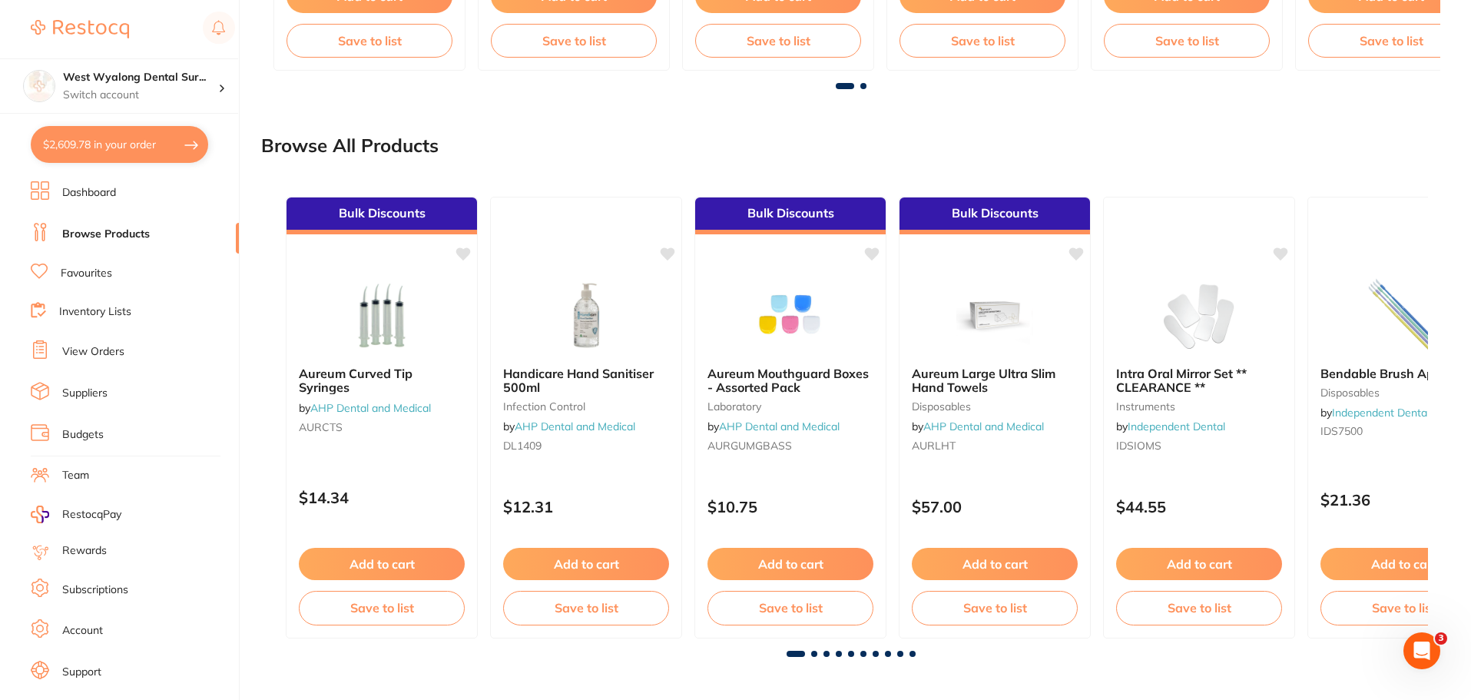
click at [815, 654] on span at bounding box center [814, 654] width 6 height 6
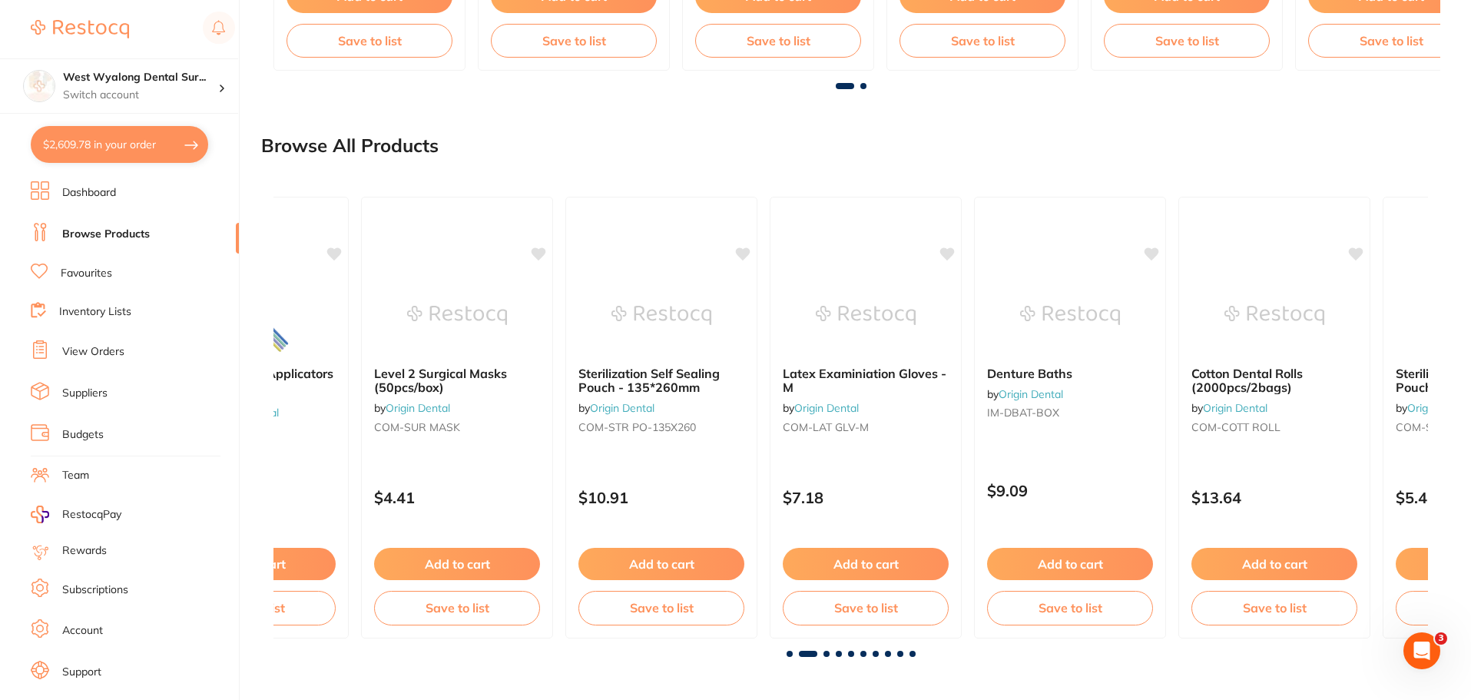
scroll to position [0, 1155]
click at [827, 654] on span at bounding box center [826, 654] width 6 height 6
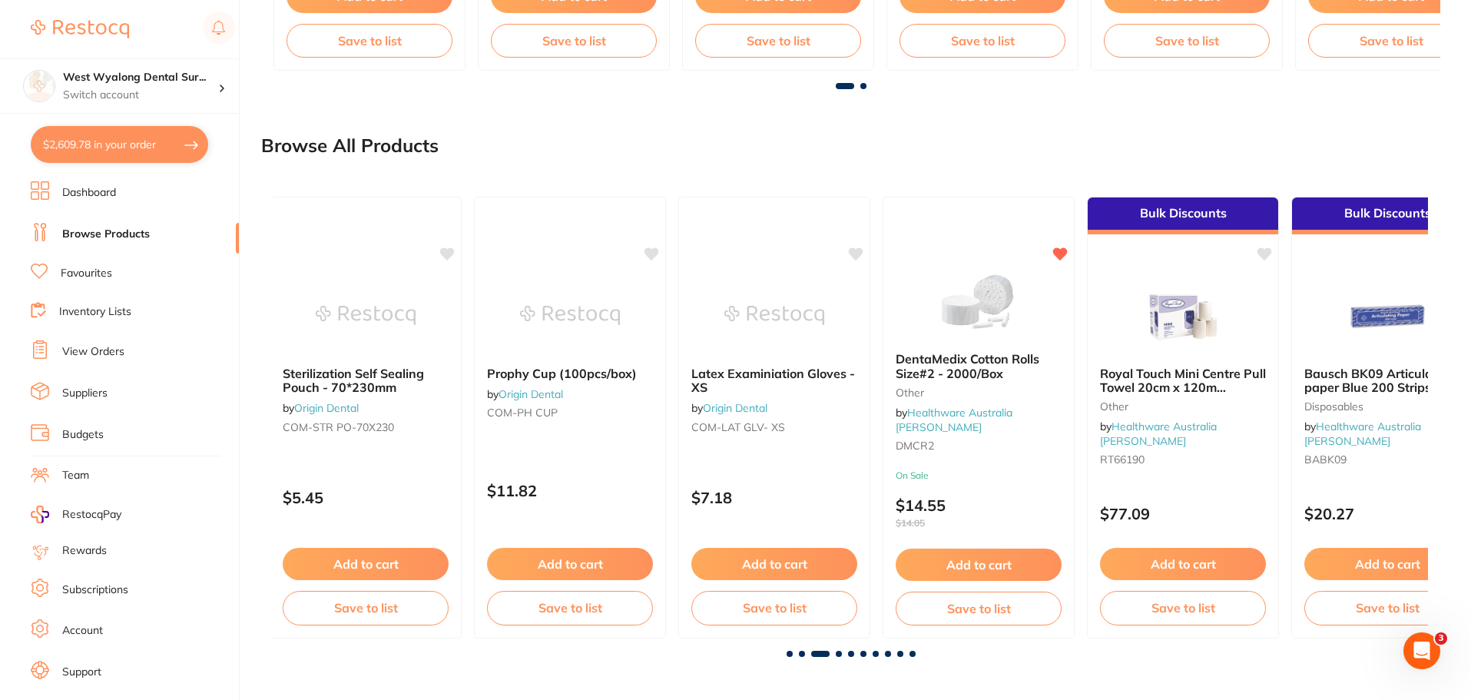
scroll to position [0, 2309]
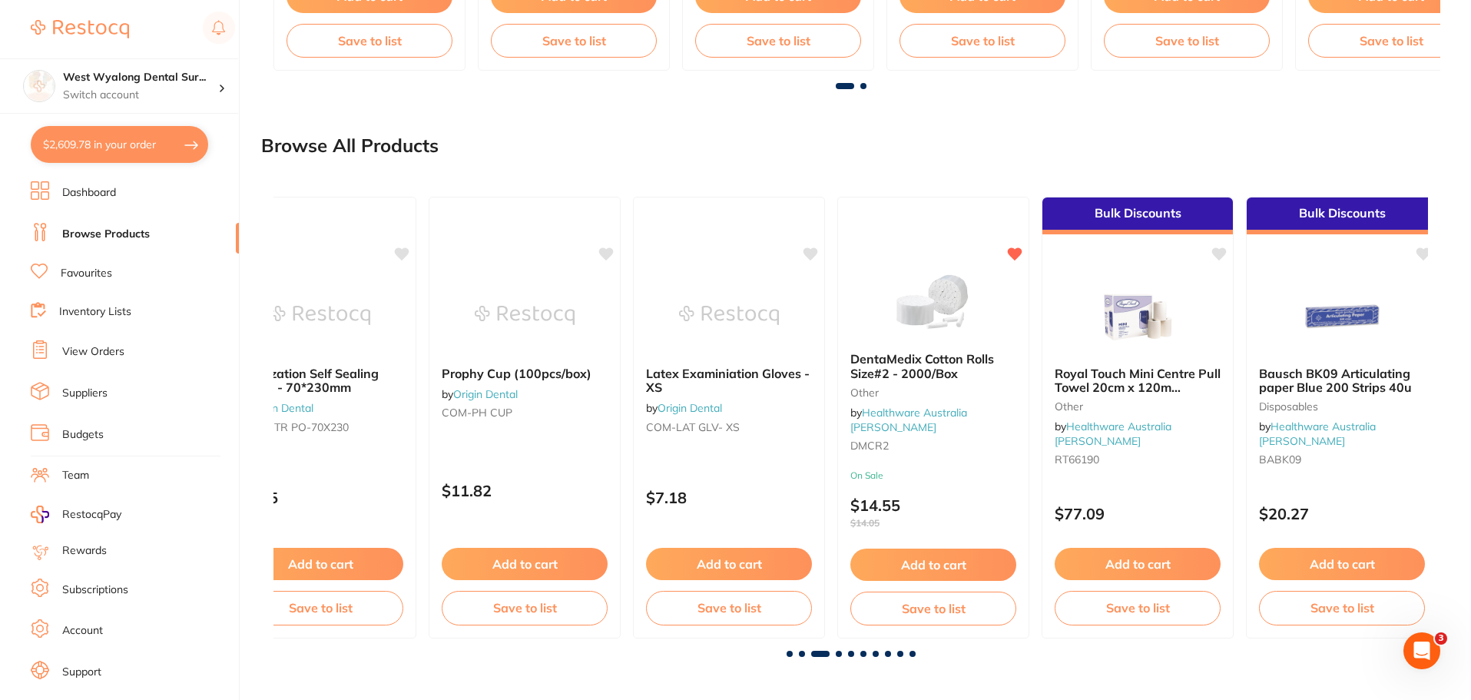
click at [827, 654] on span at bounding box center [820, 654] width 18 height 6
click at [840, 654] on span at bounding box center [839, 654] width 6 height 6
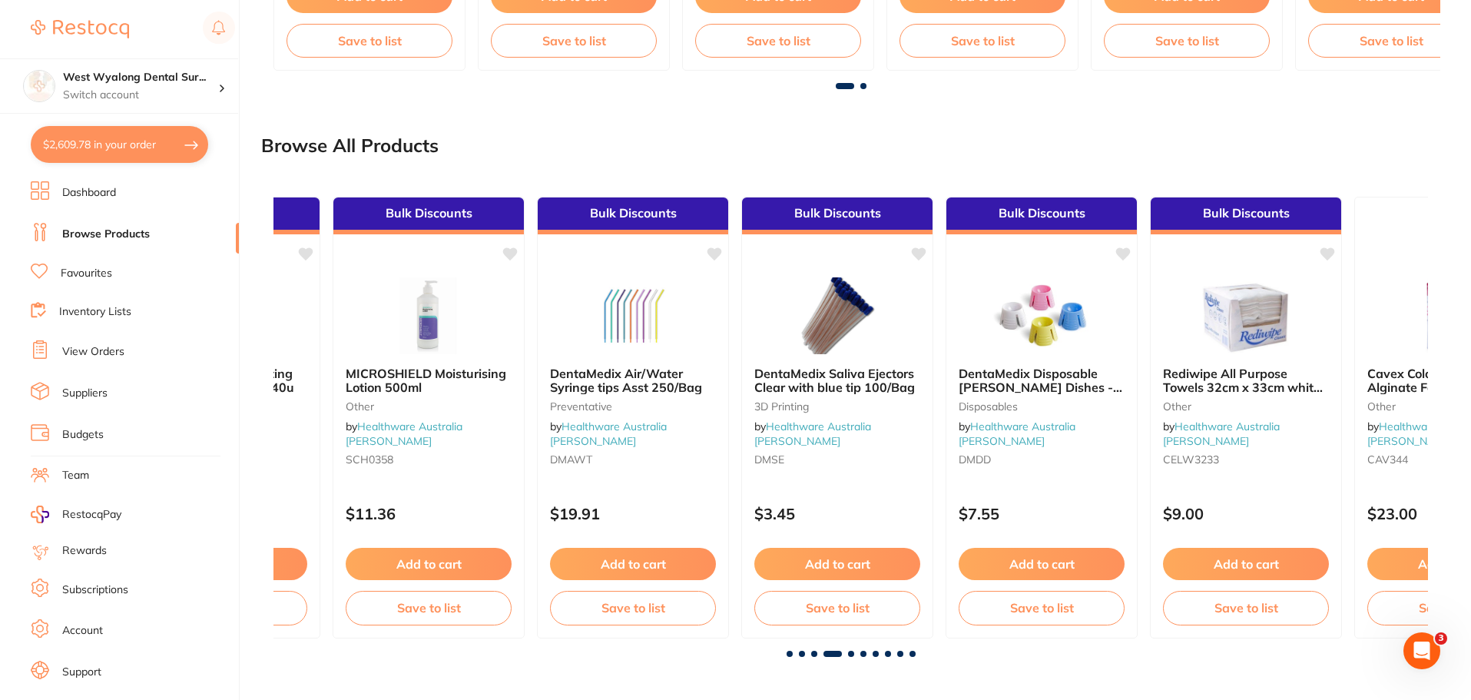
scroll to position [0, 3464]
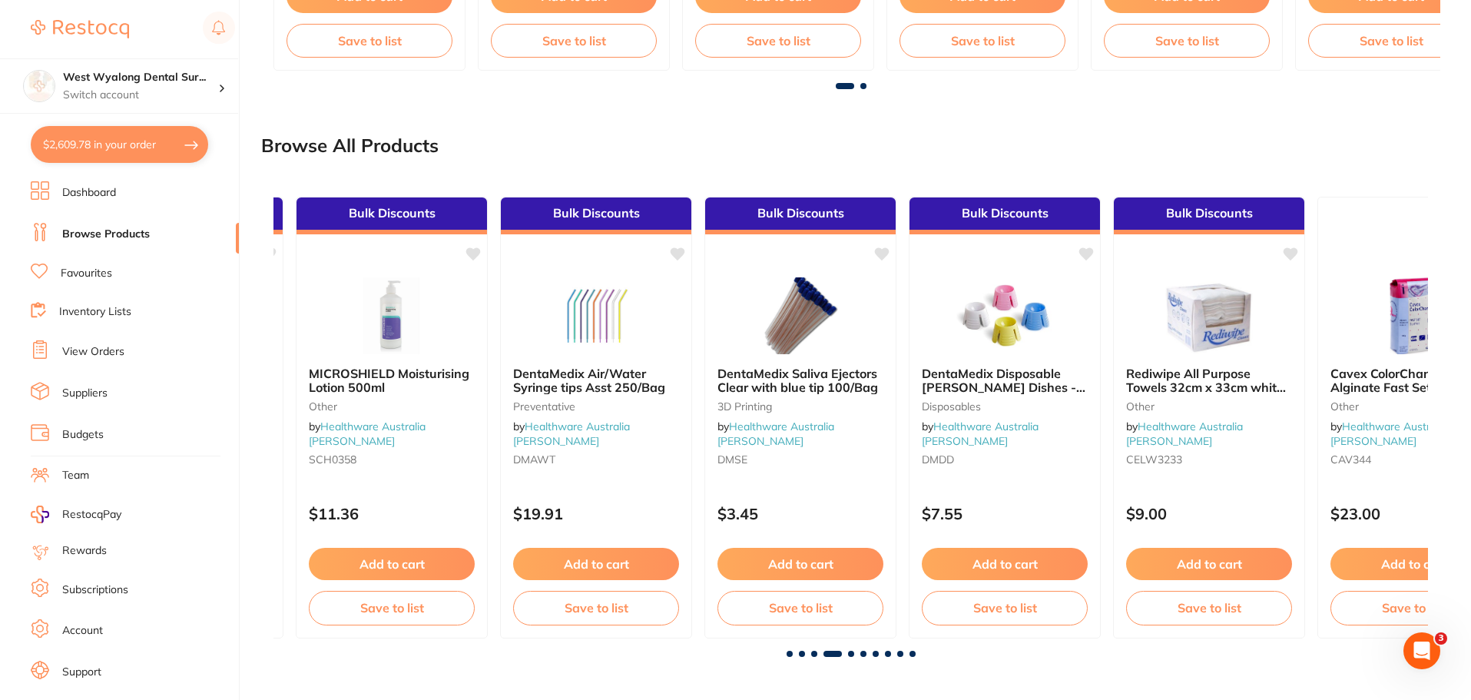
click at [840, 654] on span at bounding box center [832, 654] width 18 height 6
click at [852, 655] on span at bounding box center [851, 654] width 6 height 6
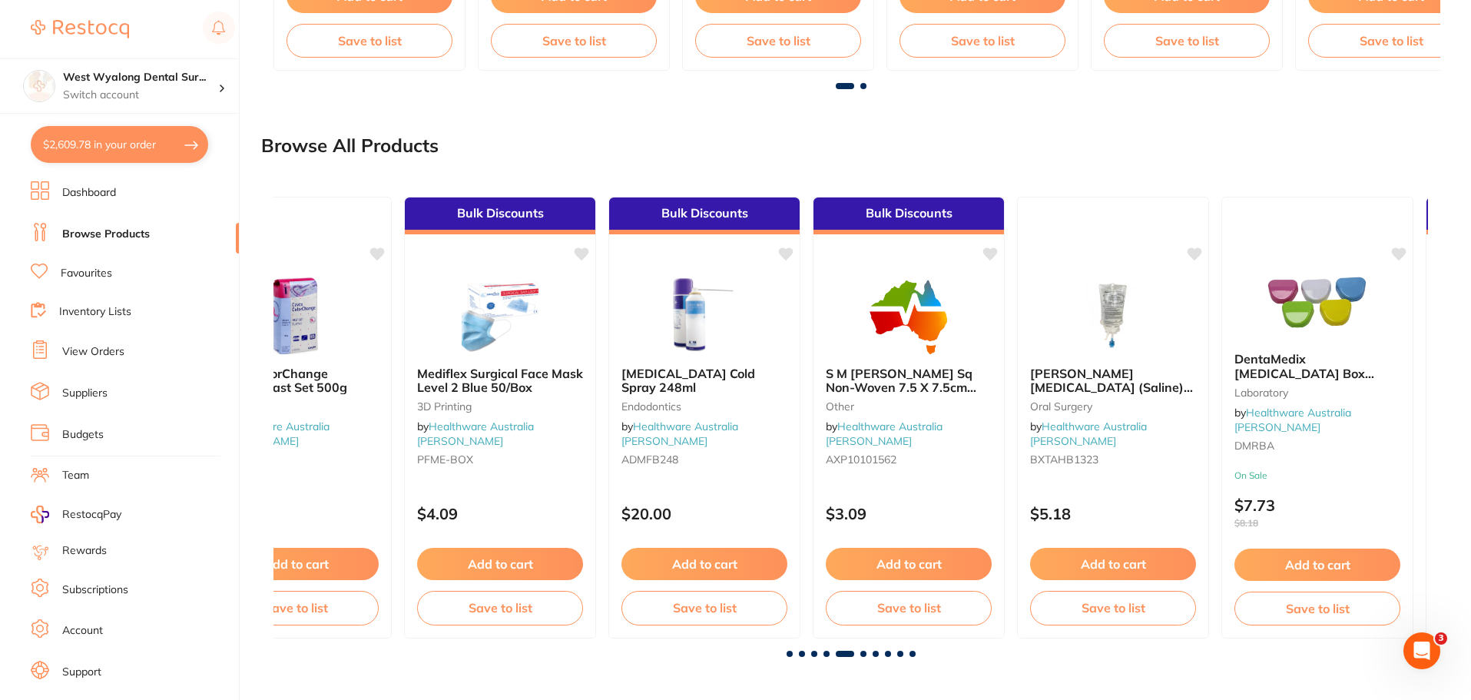
scroll to position [0, 4618]
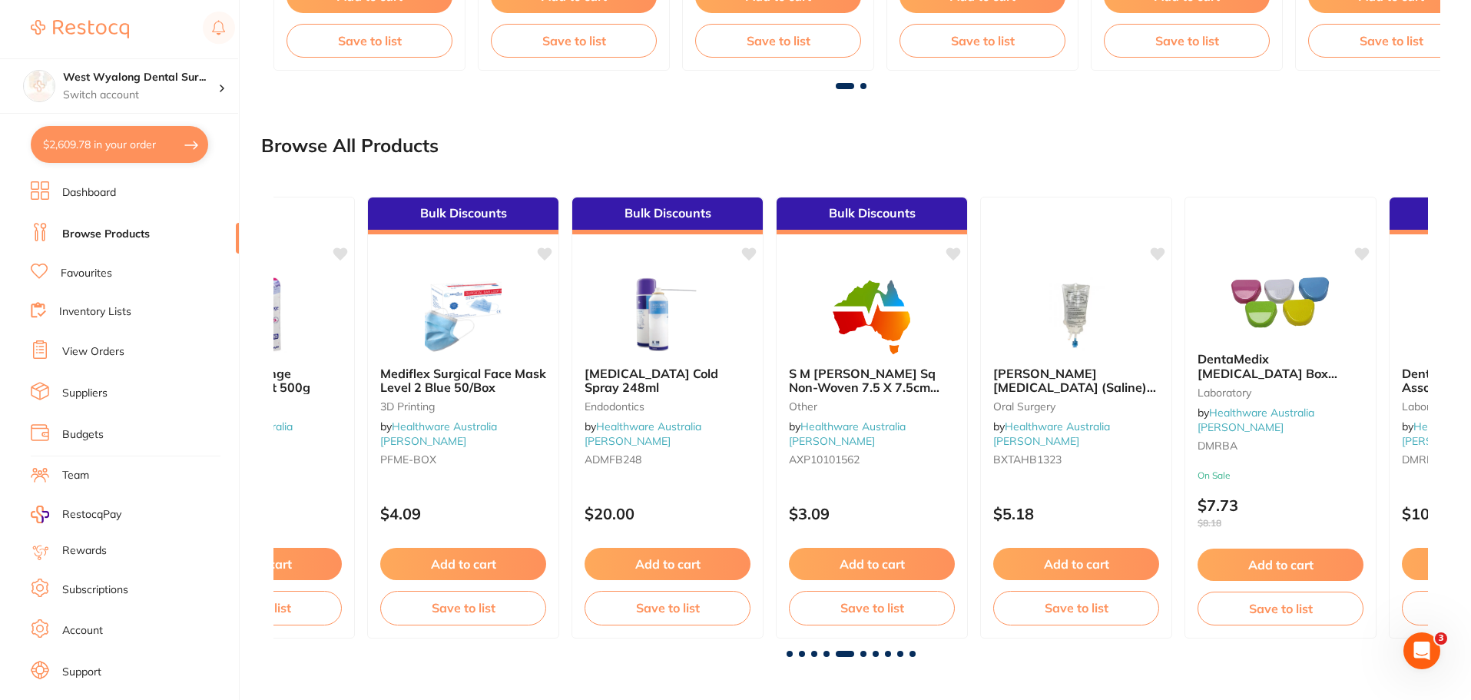
click at [866, 654] on span at bounding box center [863, 654] width 6 height 6
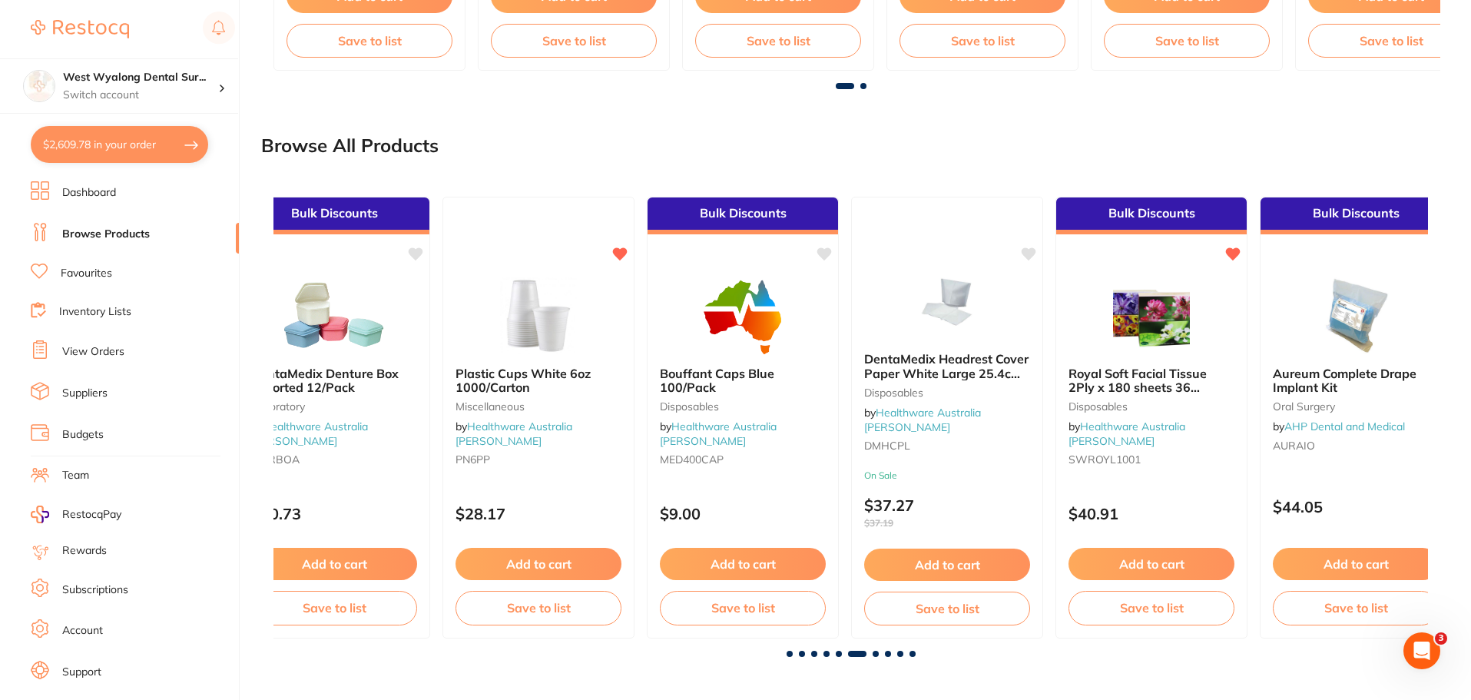
scroll to position [0, 5773]
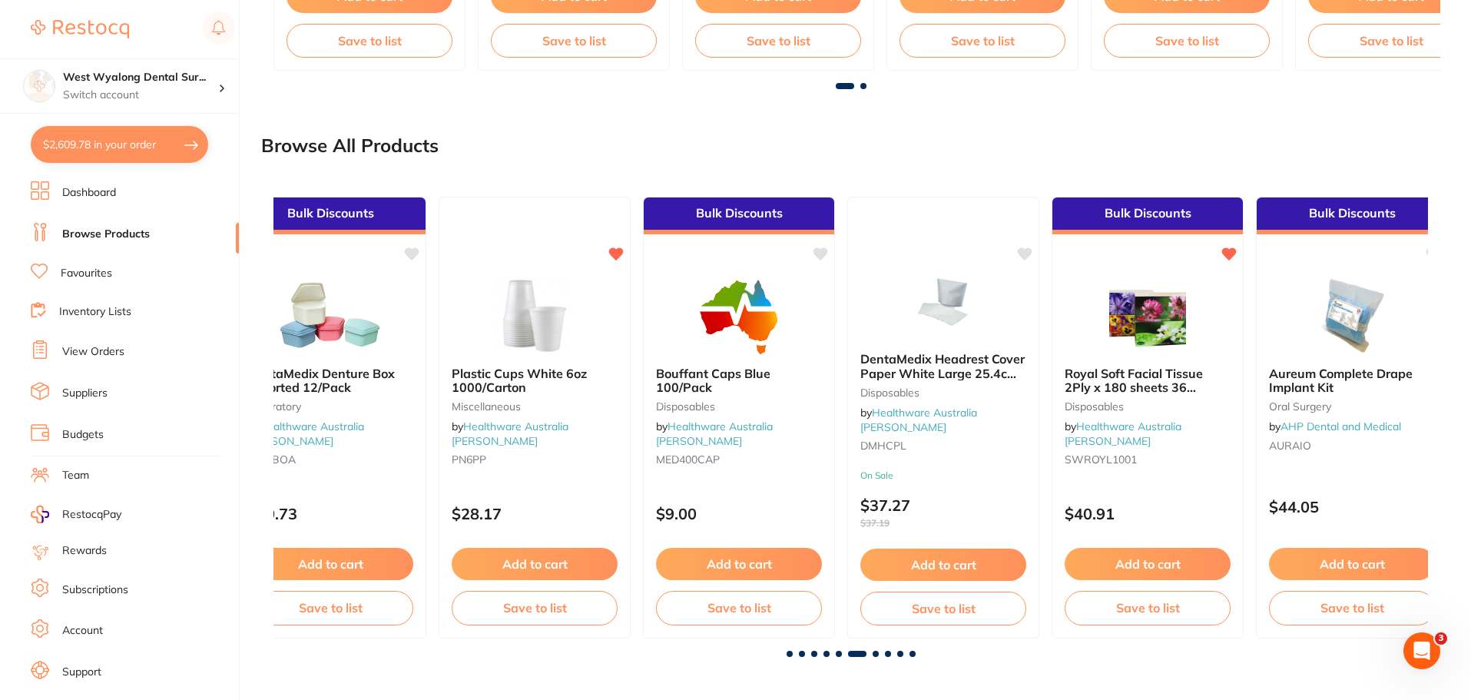
click at [878, 652] on span at bounding box center [876, 654] width 6 height 6
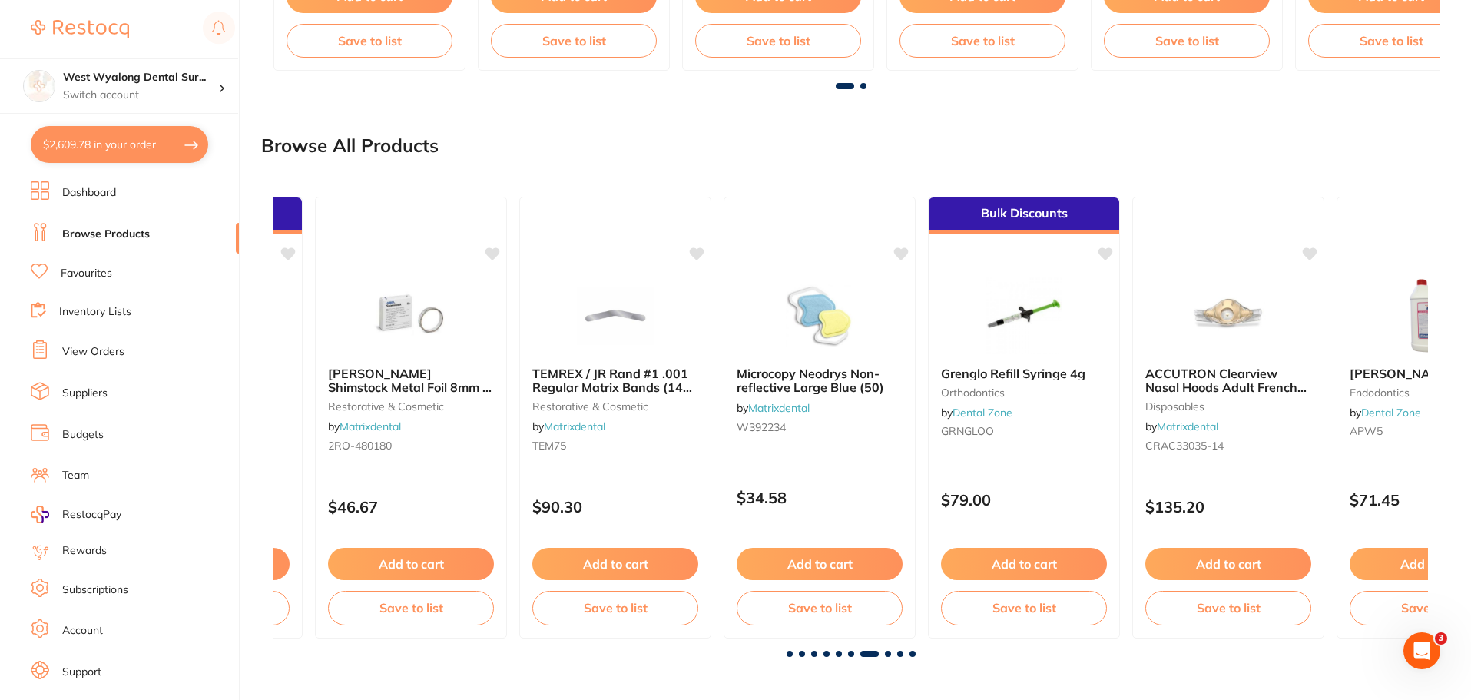
scroll to position [0, 6927]
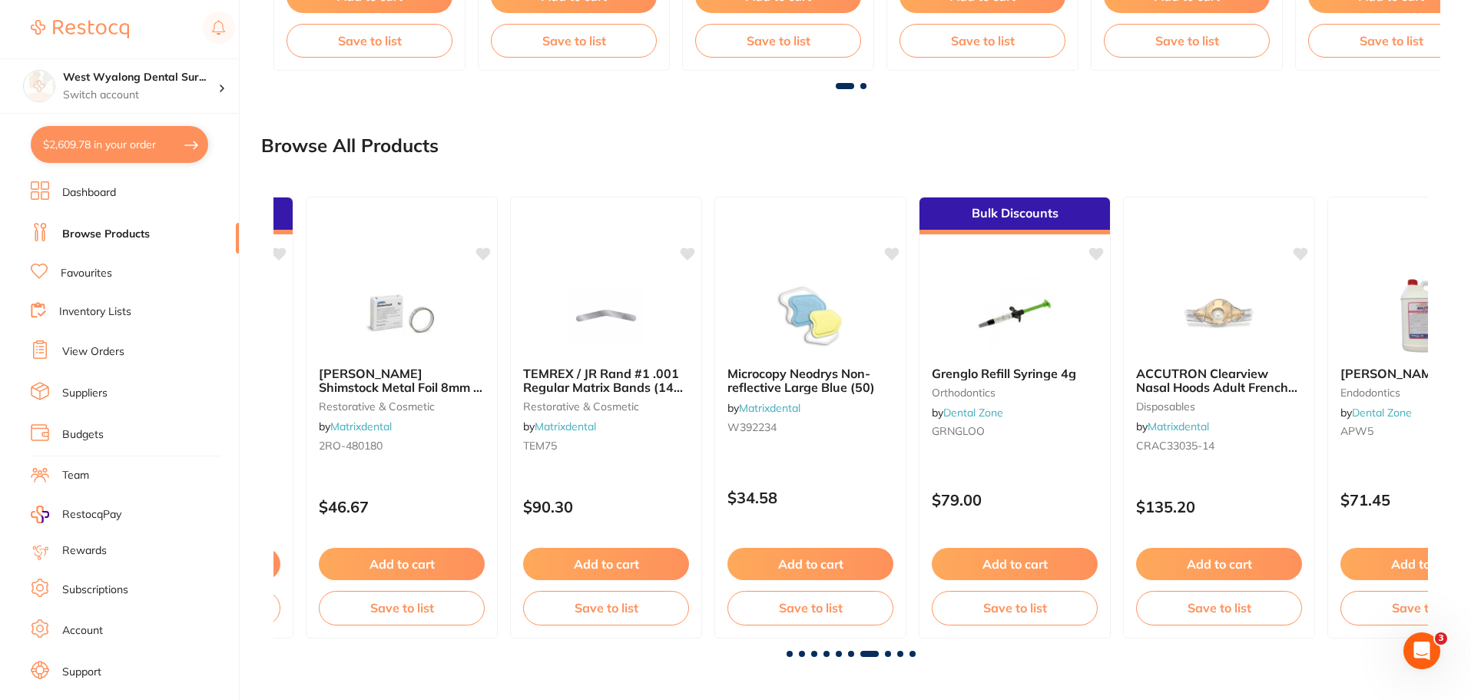
click at [890, 654] on span at bounding box center [888, 654] width 6 height 6
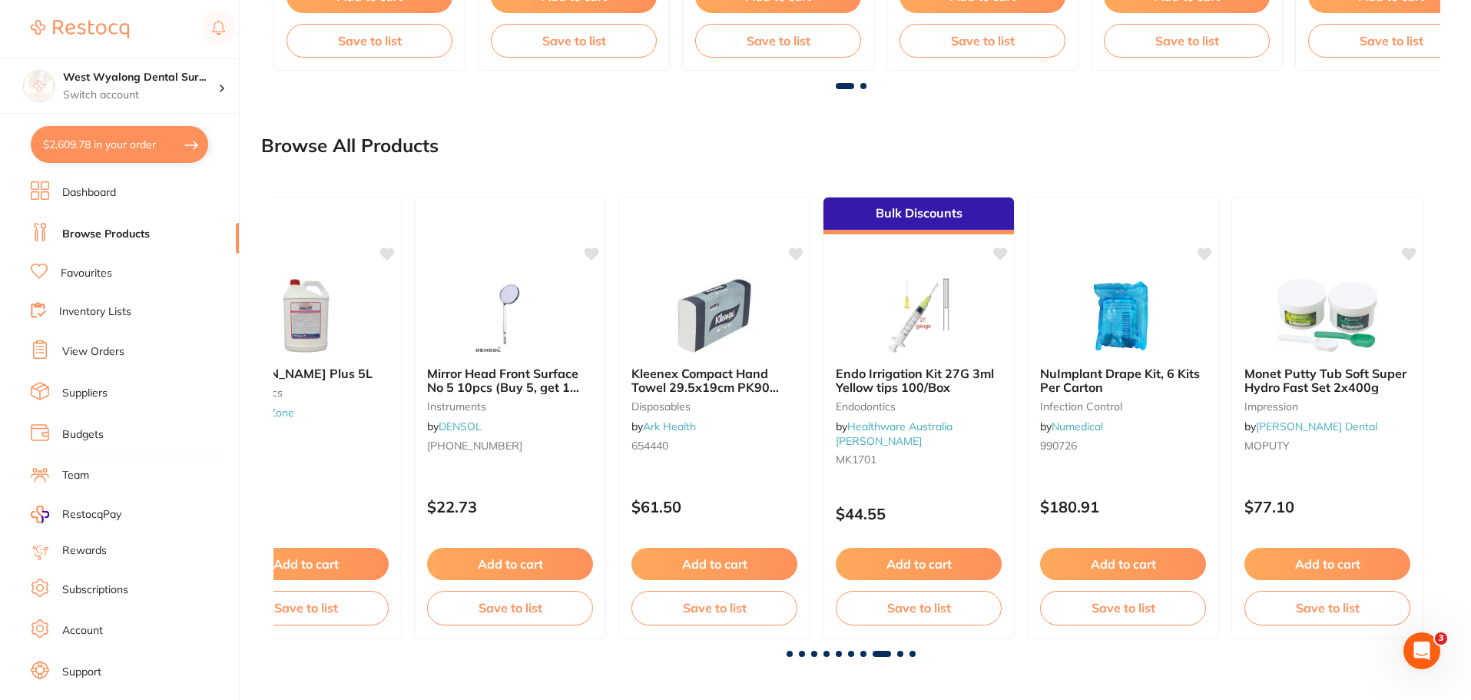
scroll to position [0, 8082]
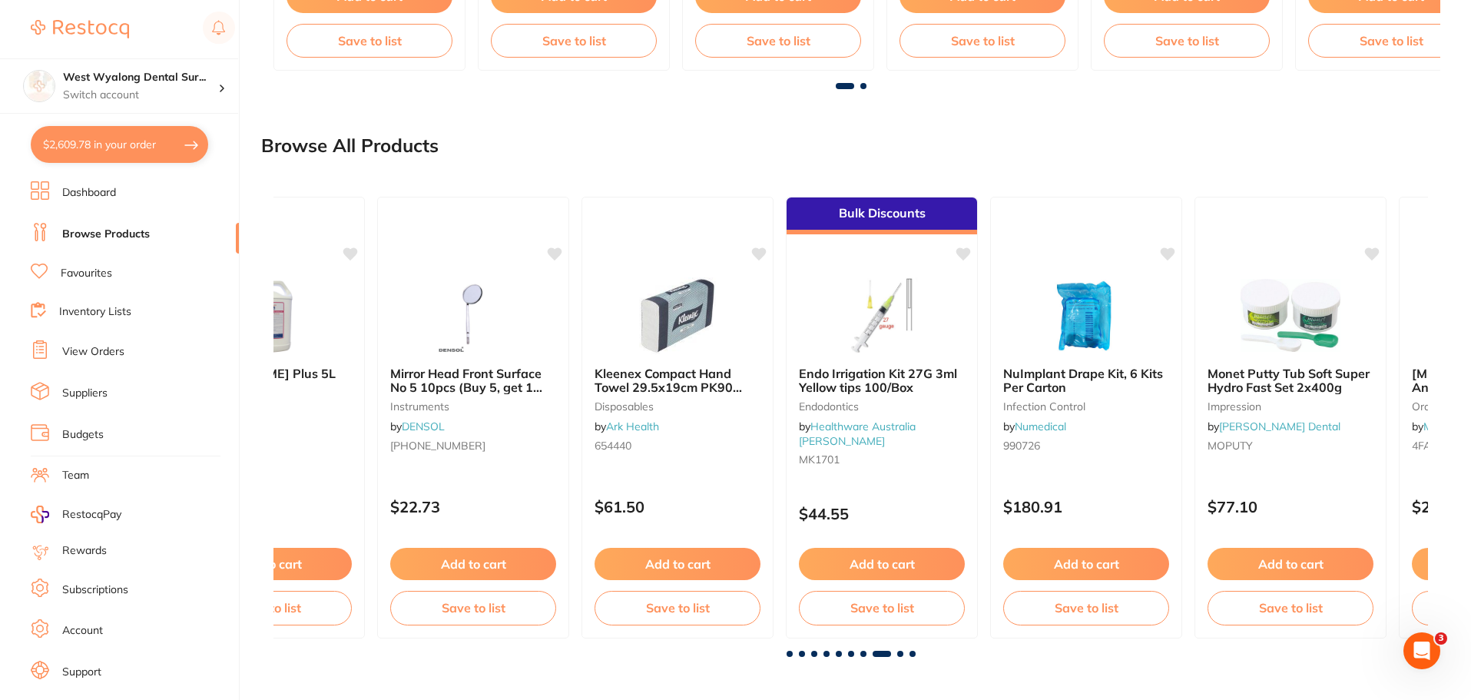
click at [899, 653] on span at bounding box center [900, 654] width 6 height 6
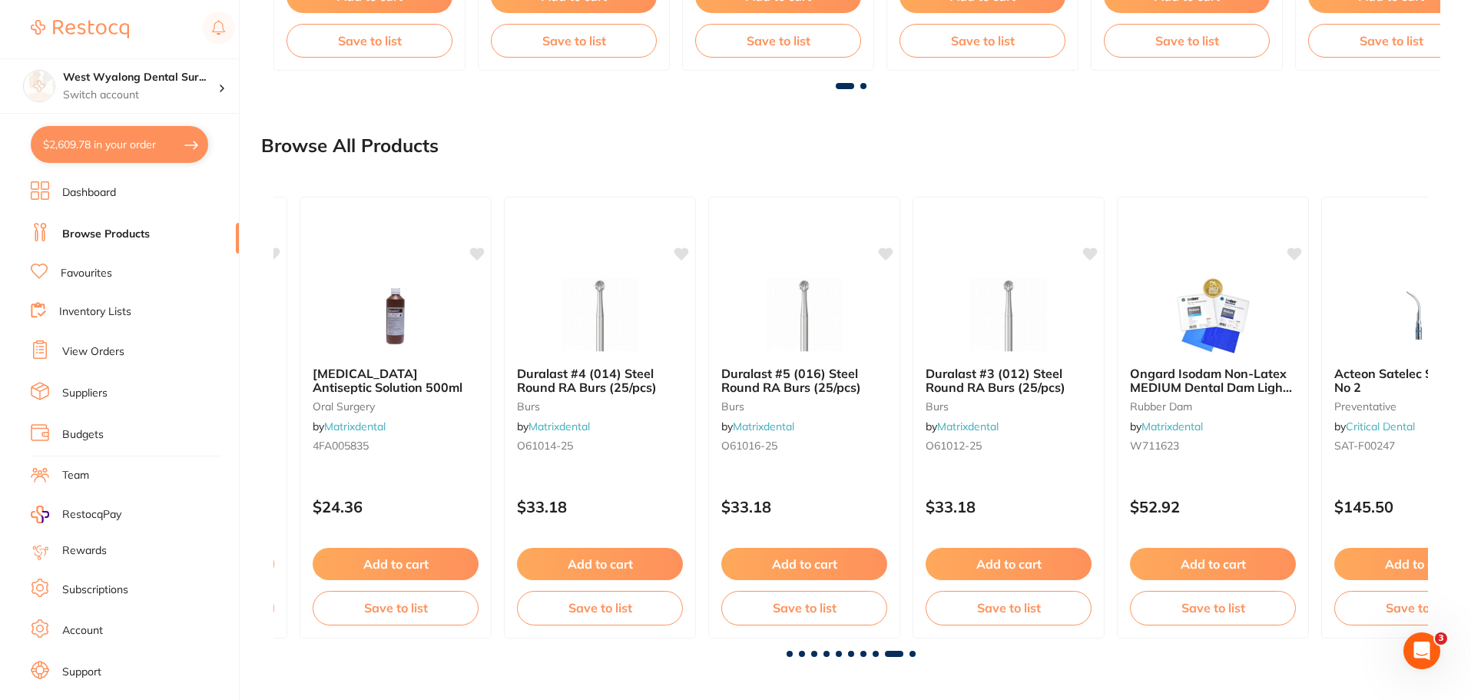
scroll to position [0, 9237]
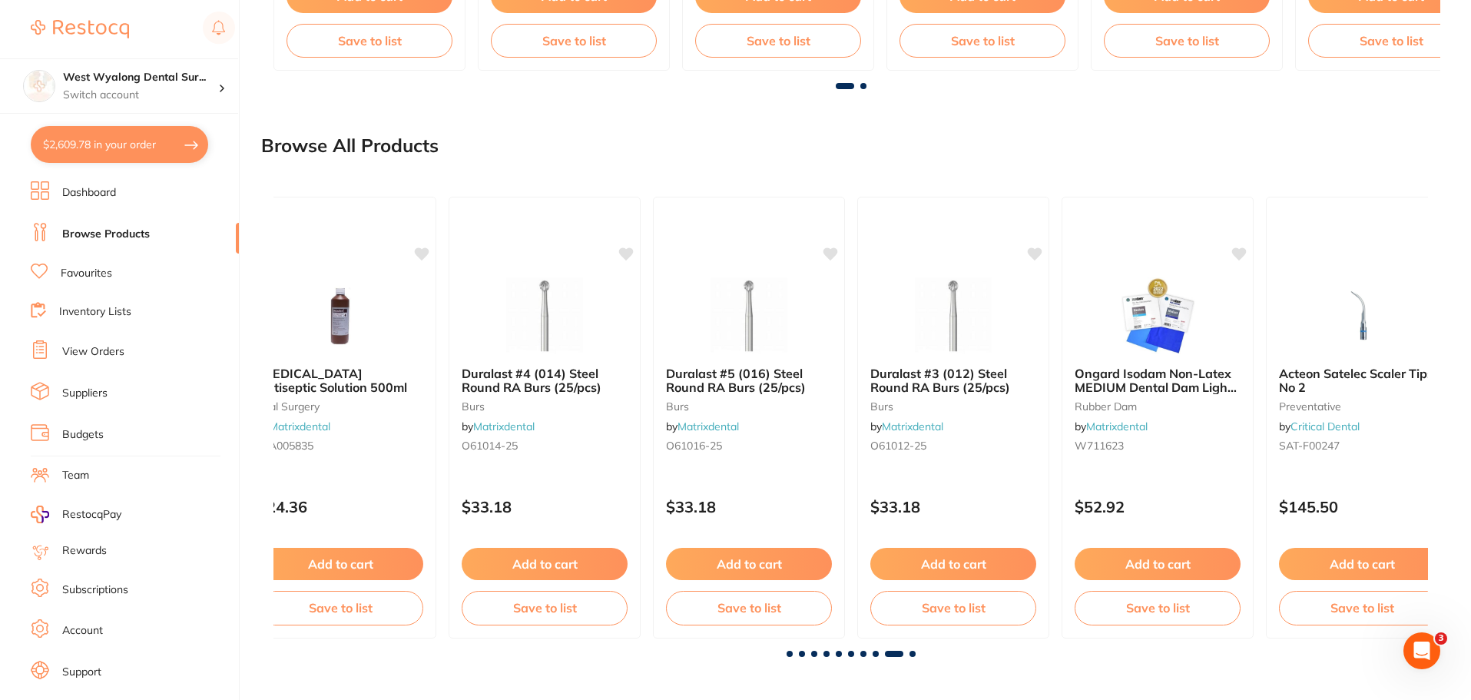
click at [913, 655] on span at bounding box center [913, 654] width 6 height 6
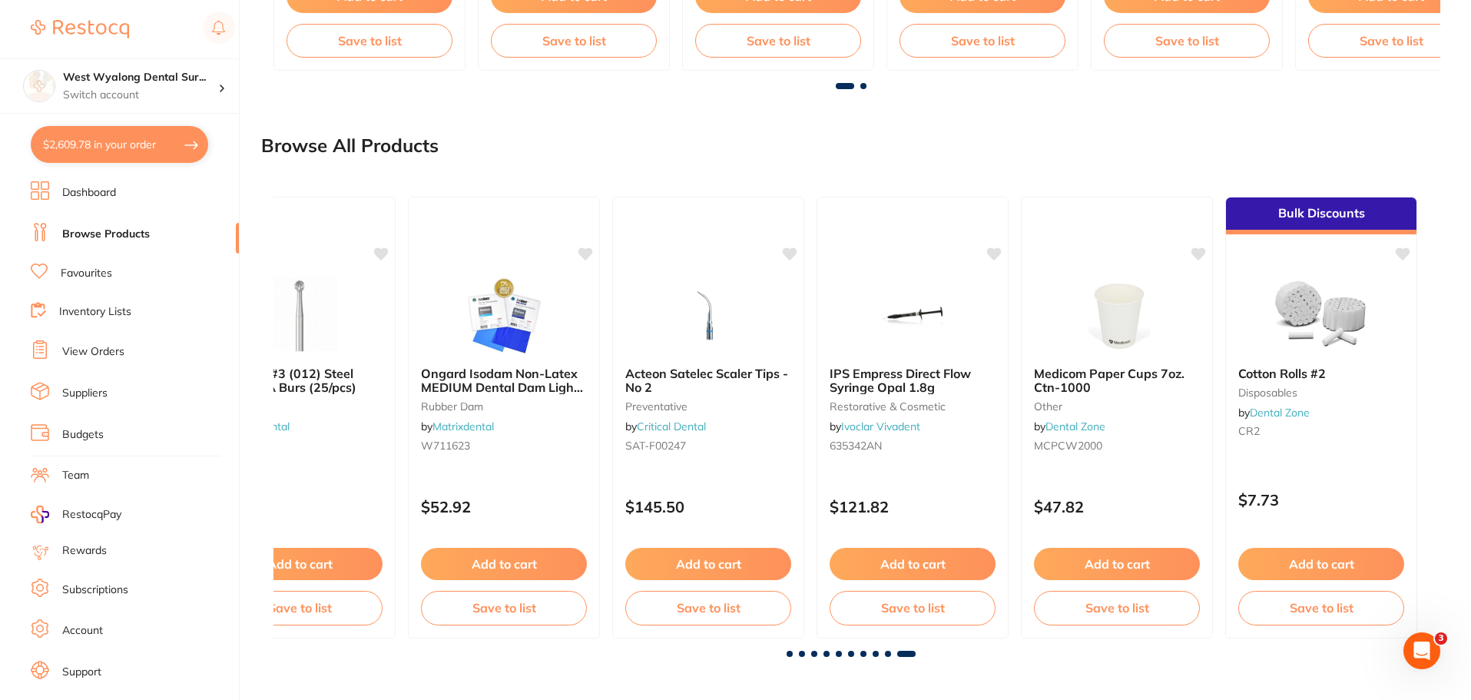
scroll to position [0, 9892]
click at [79, 189] on link "Dashboard" at bounding box center [89, 192] width 54 height 15
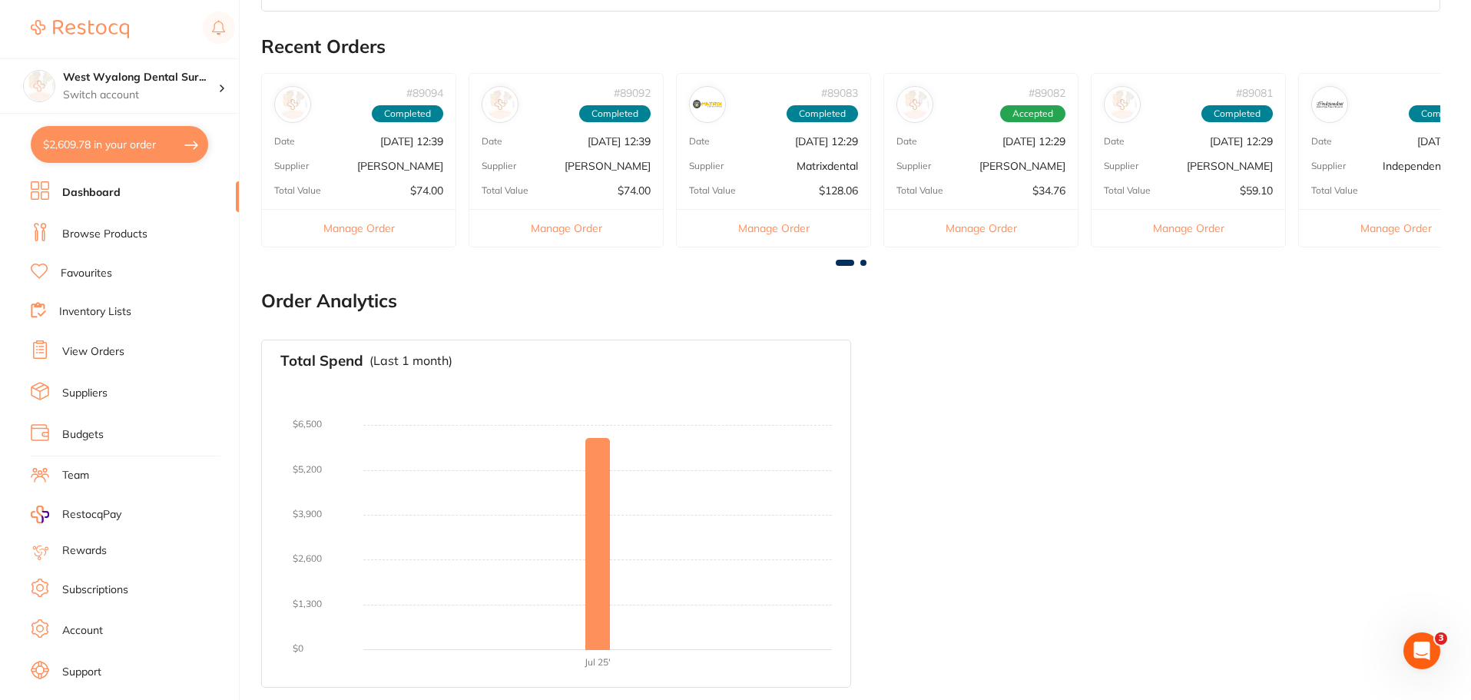
click at [88, 434] on link "Budgets" at bounding box center [82, 434] width 41 height 15
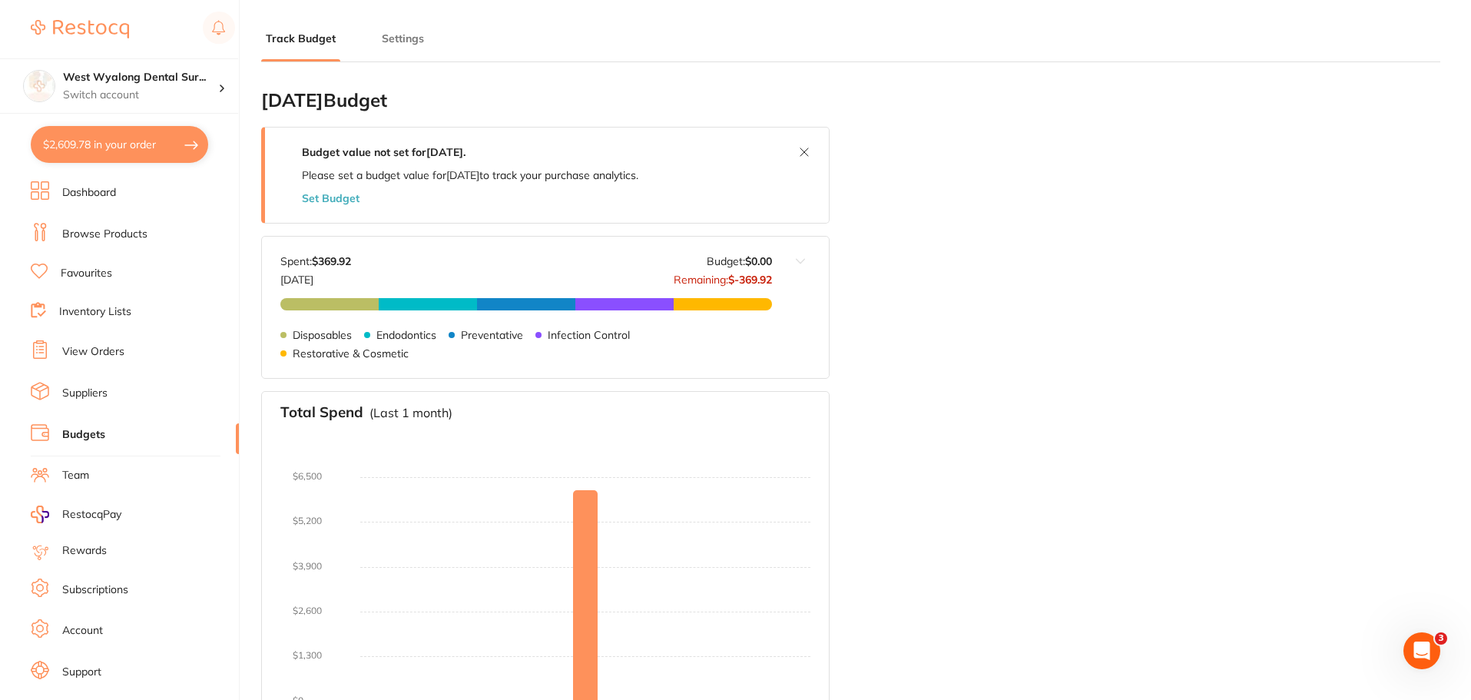
click at [332, 199] on button "Set Budget" at bounding box center [331, 198] width 58 height 12
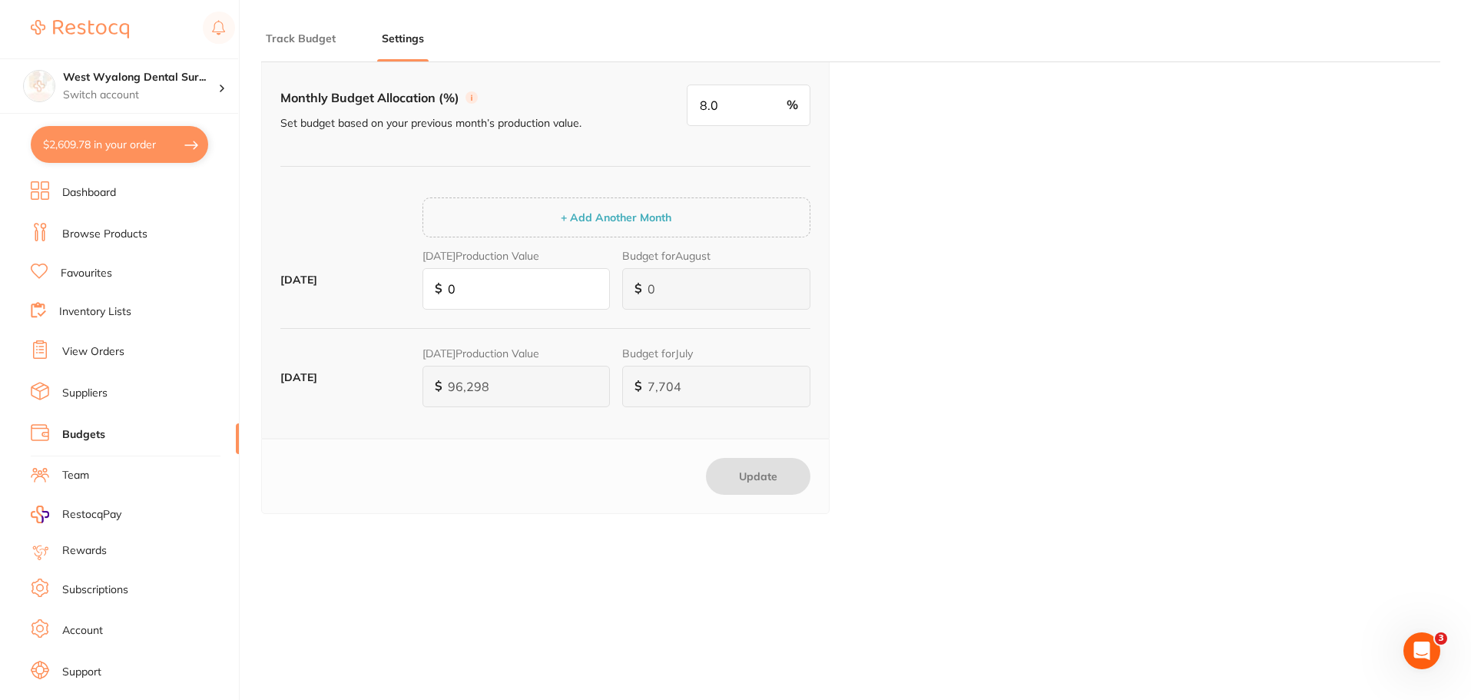
scroll to position [207, 0]
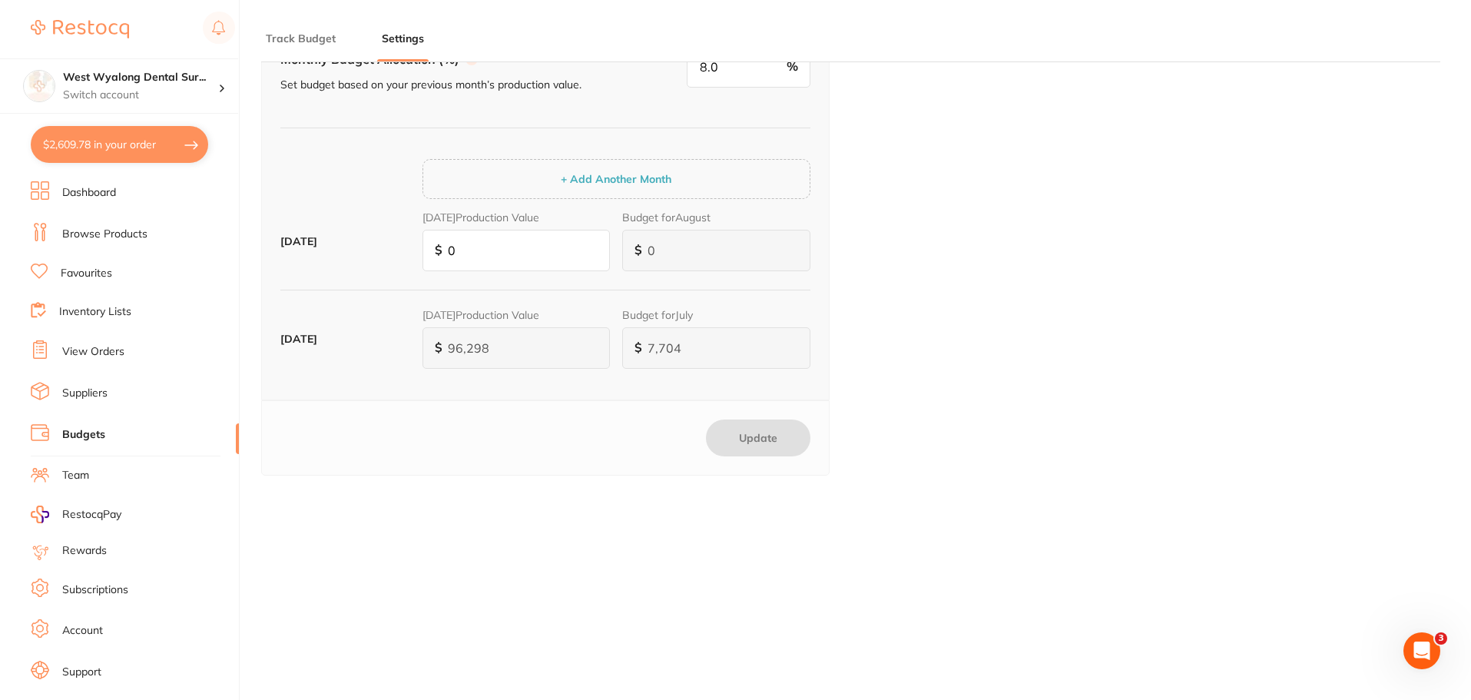
click at [591, 178] on button "+ Add Another Month" at bounding box center [616, 179] width 120 height 14
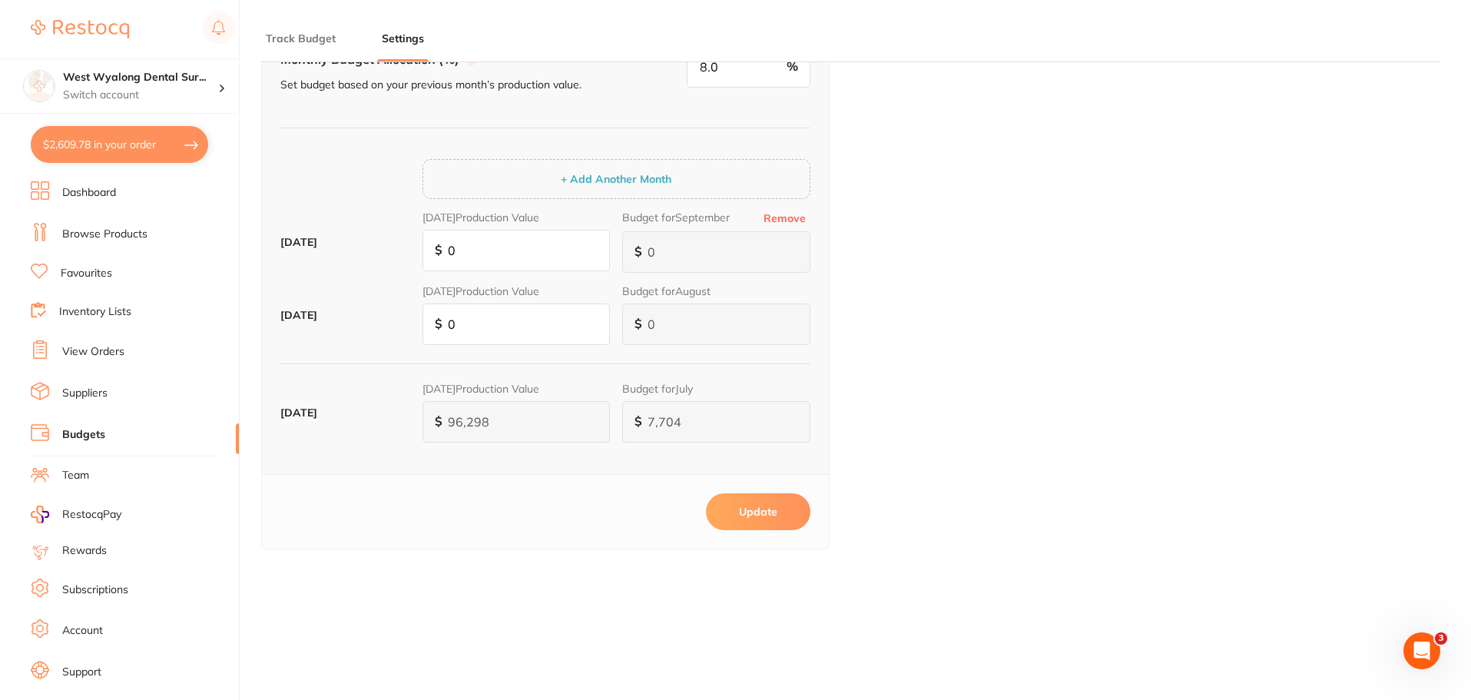
click at [598, 177] on button "+ Add Another Month" at bounding box center [616, 179] width 120 height 14
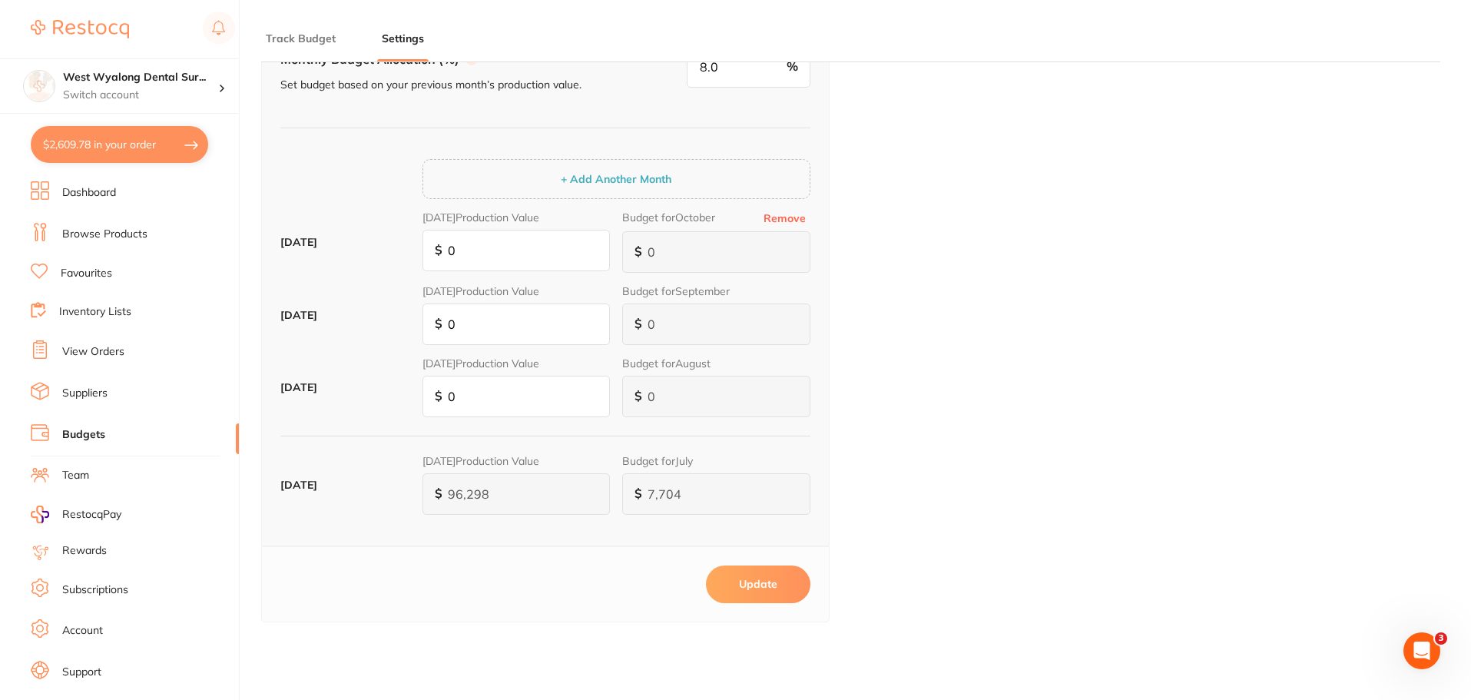
click at [598, 177] on button "+ Add Another Month" at bounding box center [616, 179] width 120 height 14
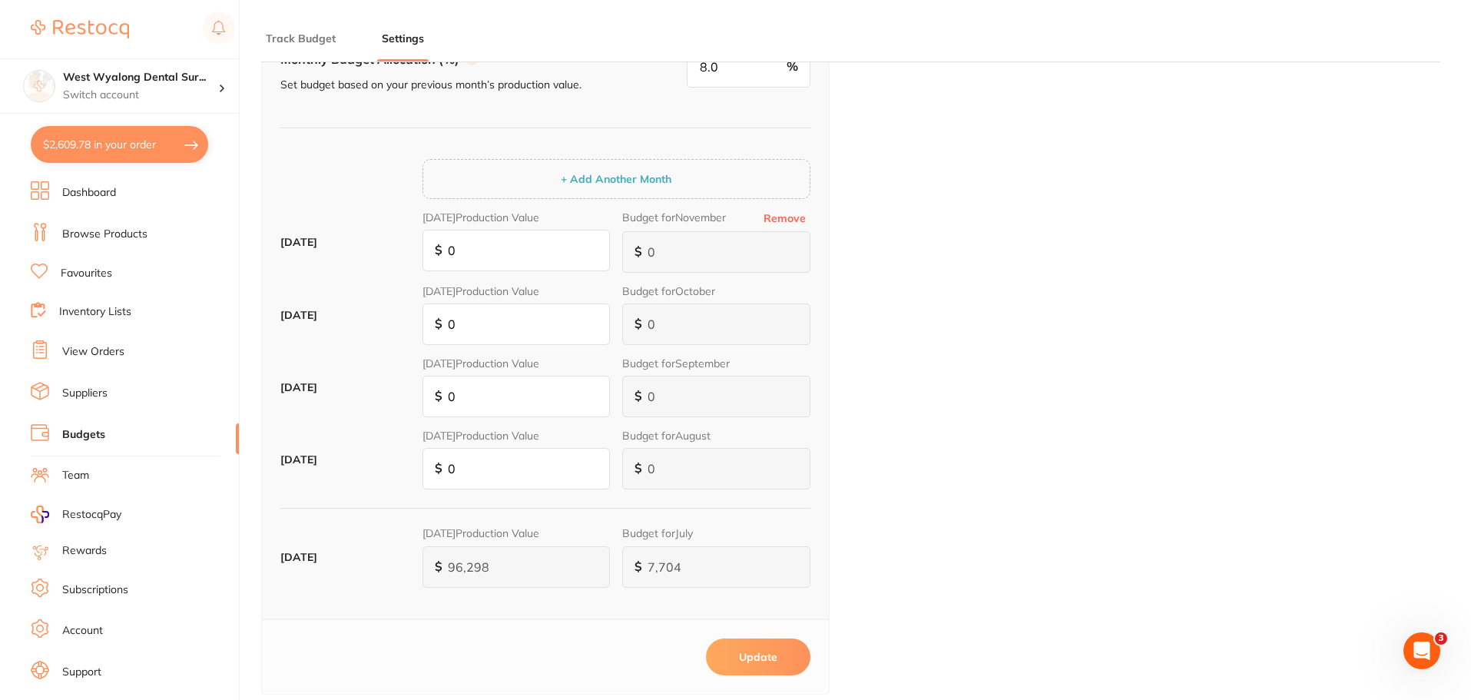
click at [598, 177] on button "+ Add Another Month" at bounding box center [616, 179] width 120 height 14
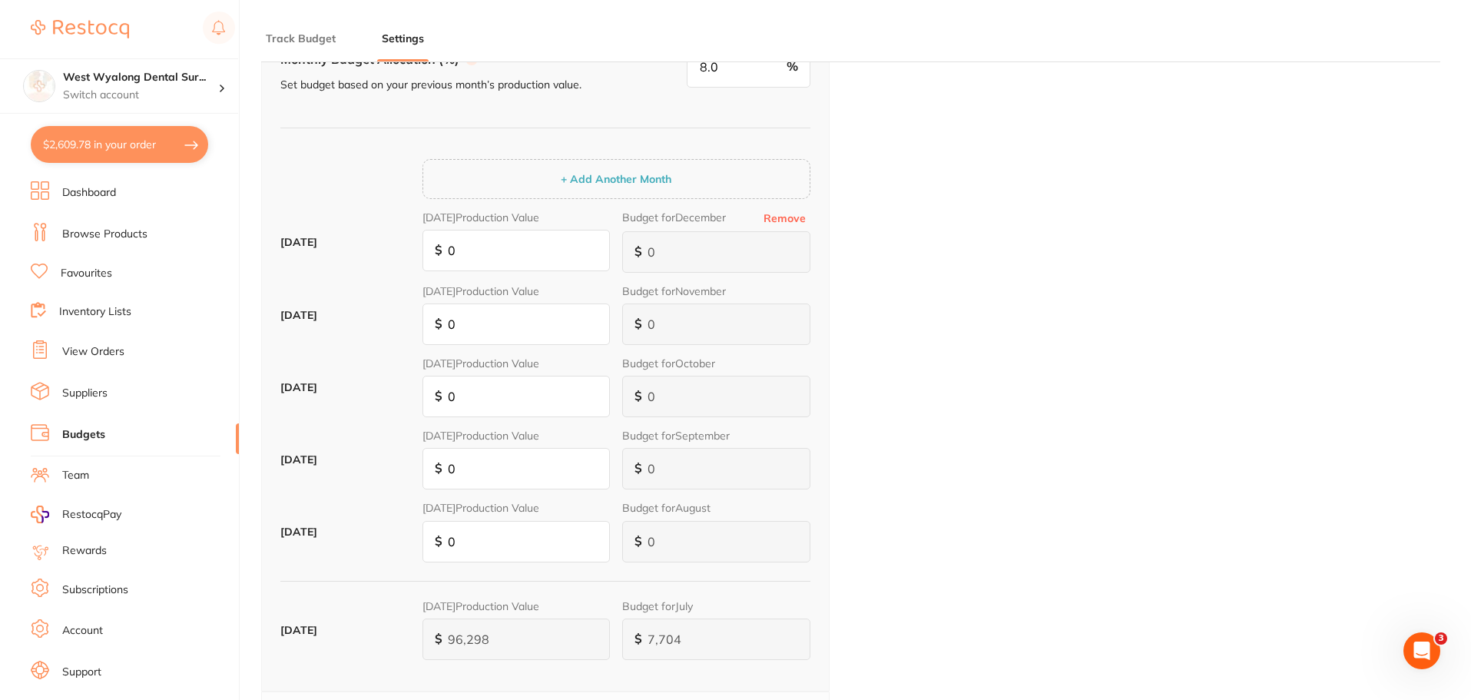
click at [1116, 421] on div "Budget Allocation Allocation Type Indicate your budgeting method Percentage Fix…" at bounding box center [850, 352] width 1179 height 969
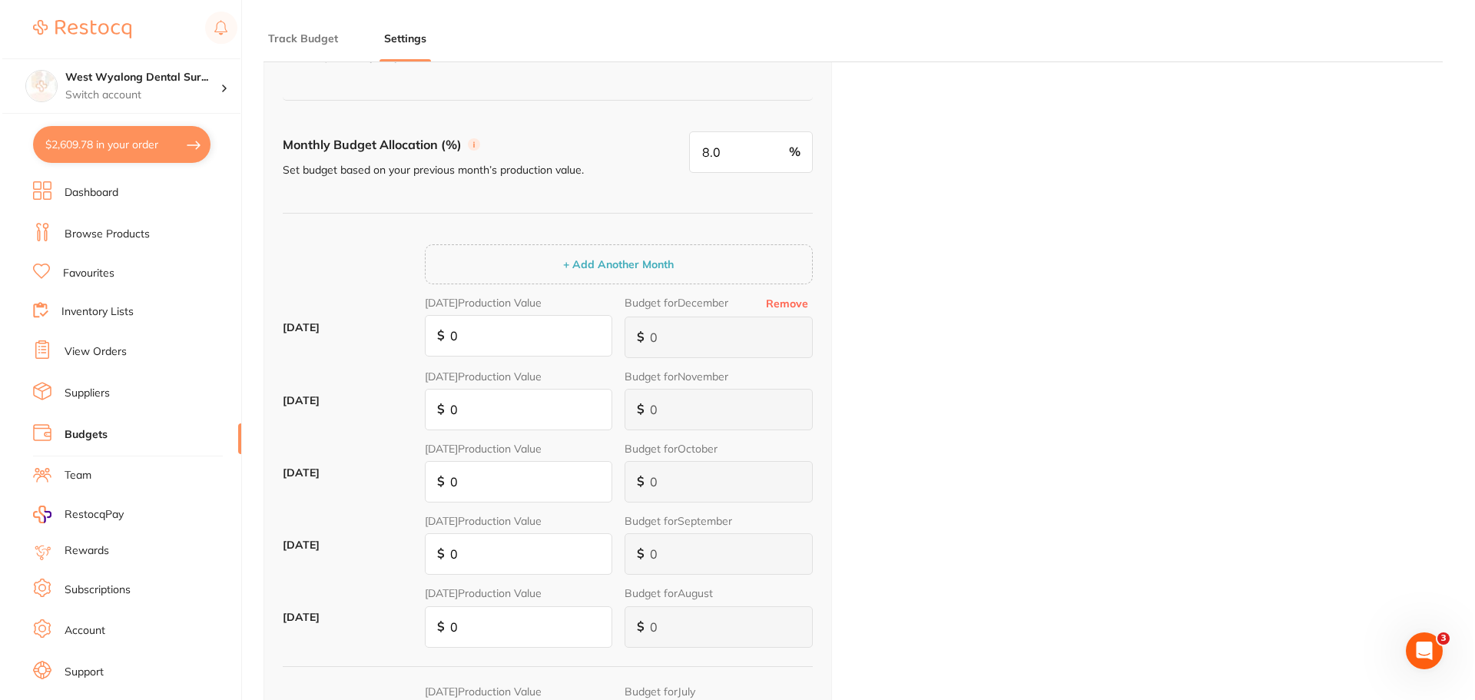
scroll to position [0, 0]
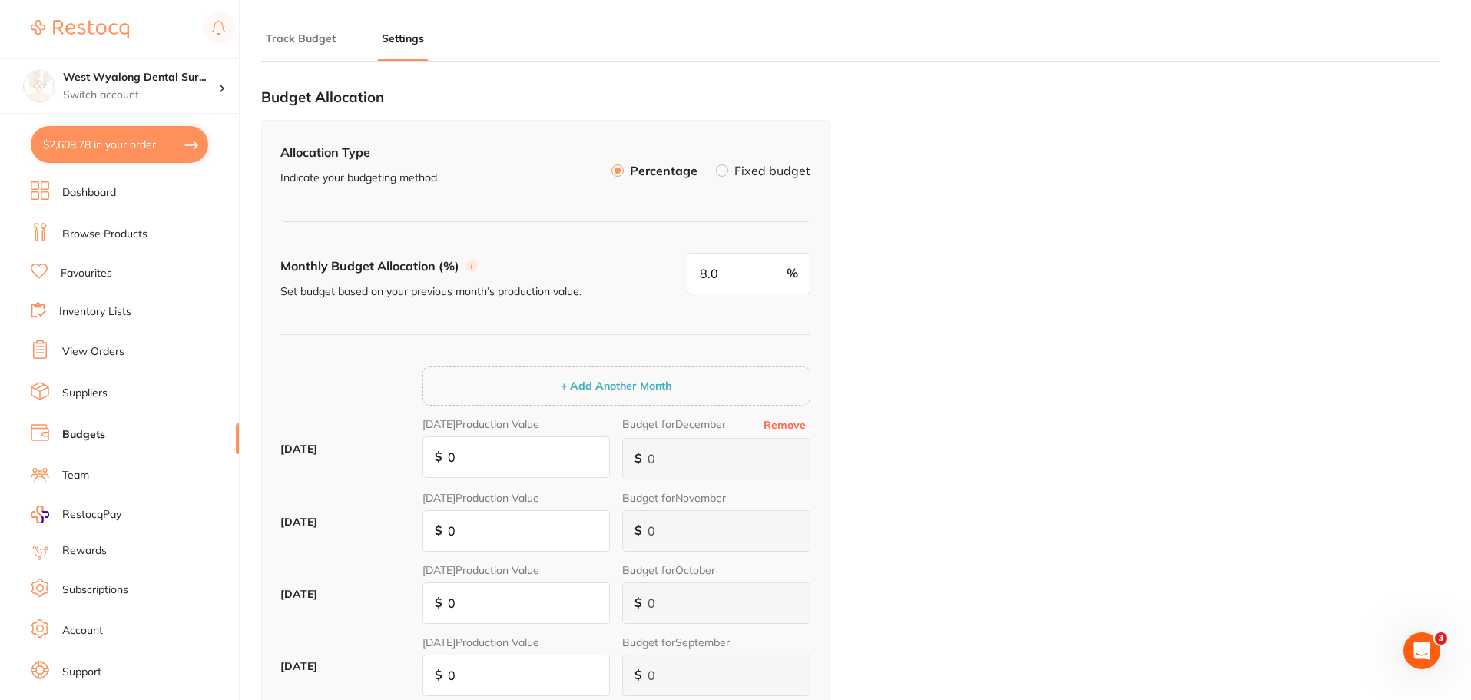
click at [90, 147] on button "$2,609.78 in your order" at bounding box center [119, 144] width 177 height 37
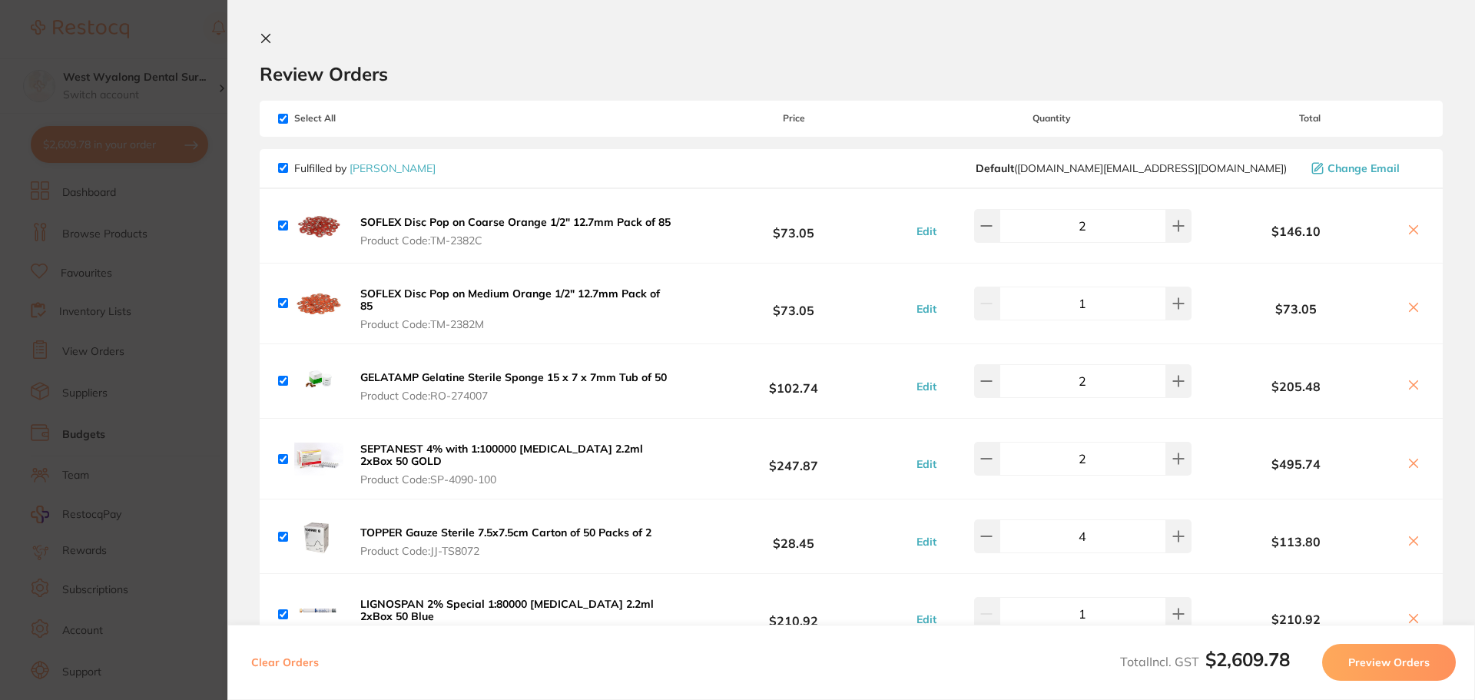
click at [270, 36] on icon at bounding box center [266, 38] width 12 height 12
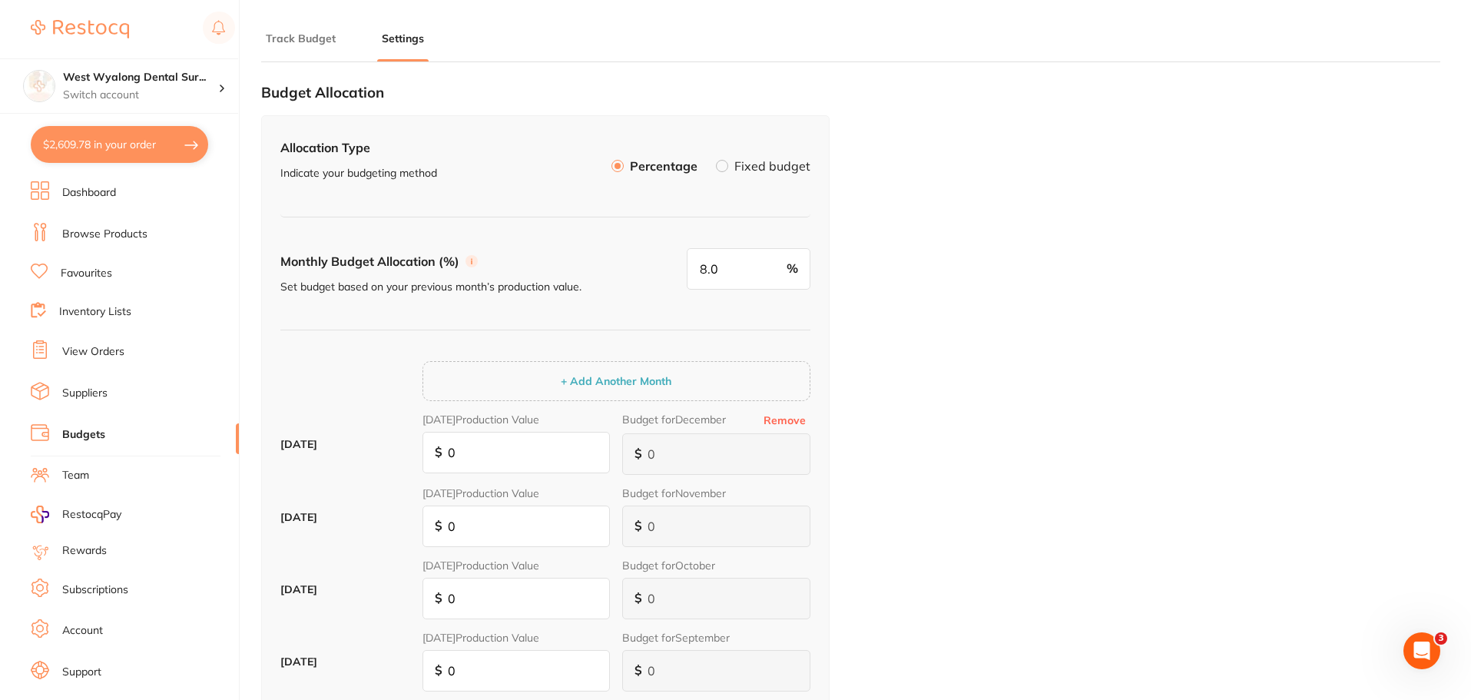
click at [90, 145] on button "$2,609.78 in your order" at bounding box center [119, 144] width 177 height 37
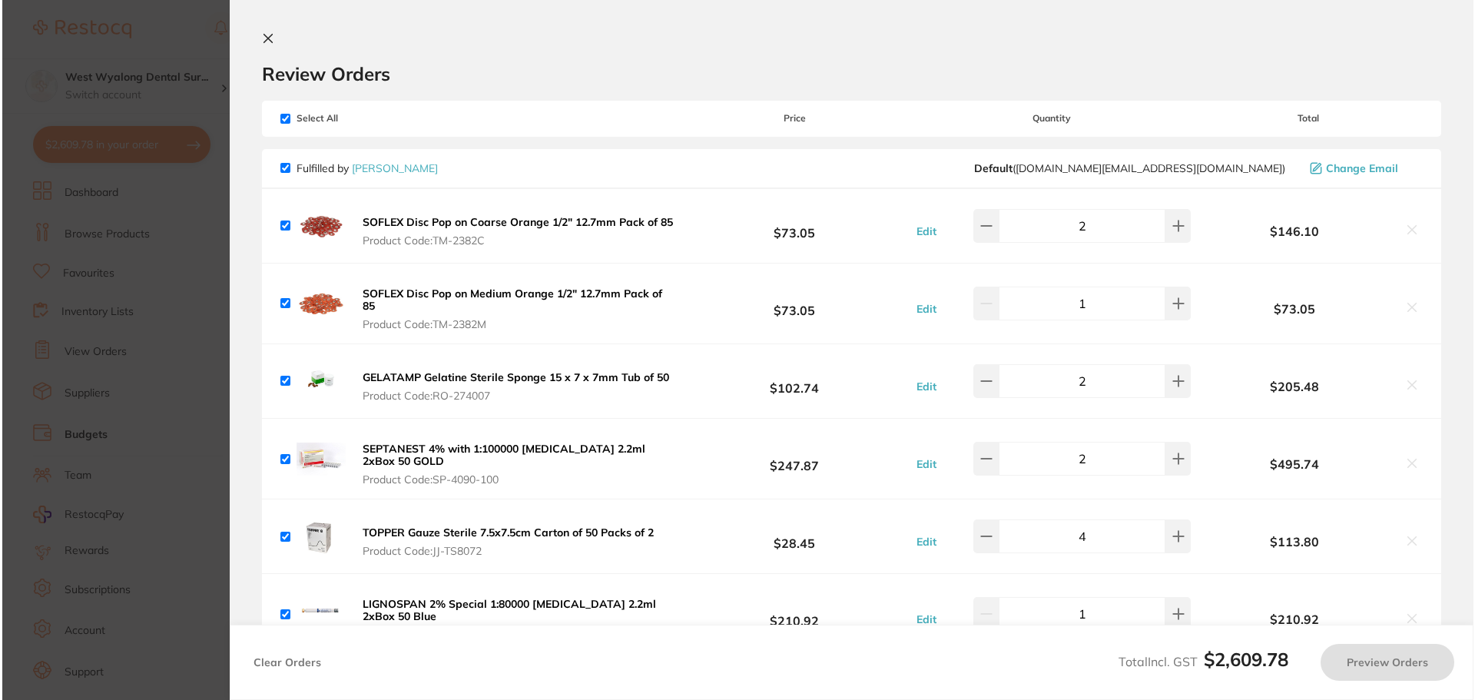
scroll to position [0, 0]
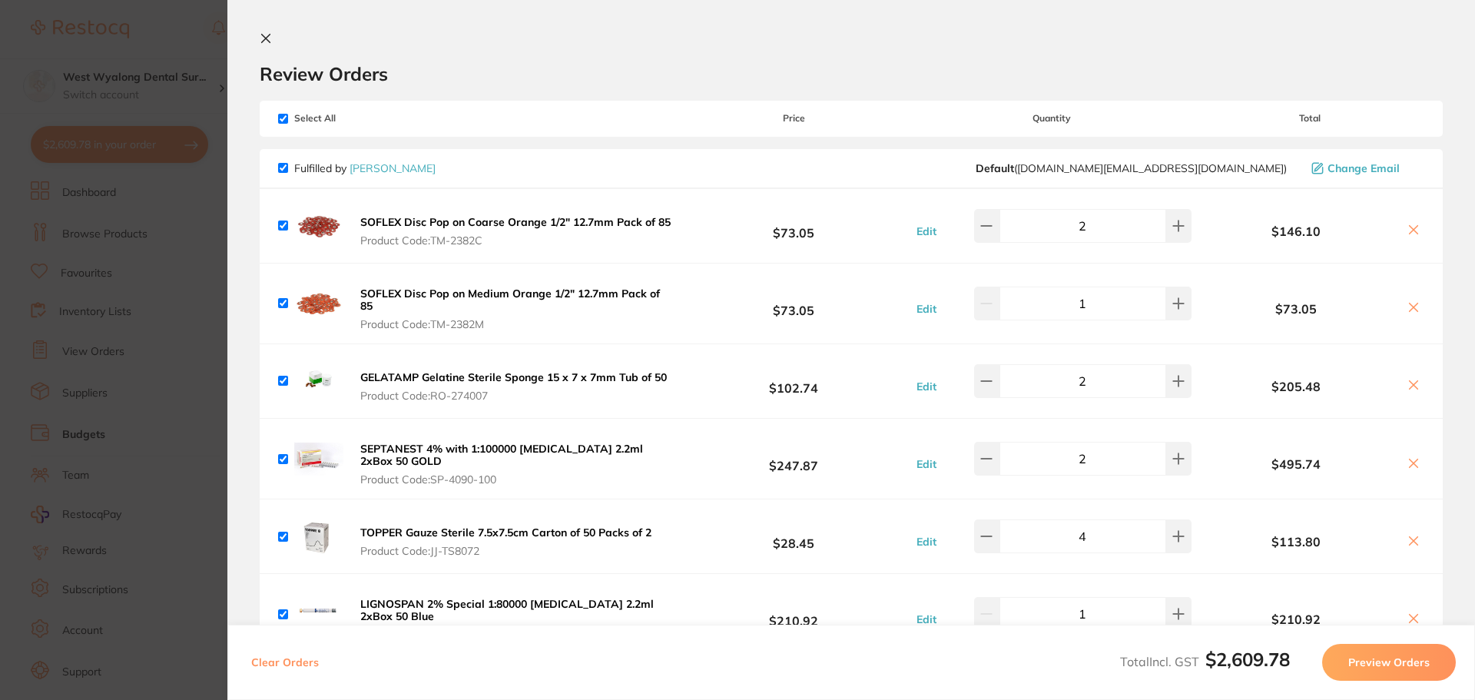
click at [275, 34] on button at bounding box center [269, 39] width 18 height 15
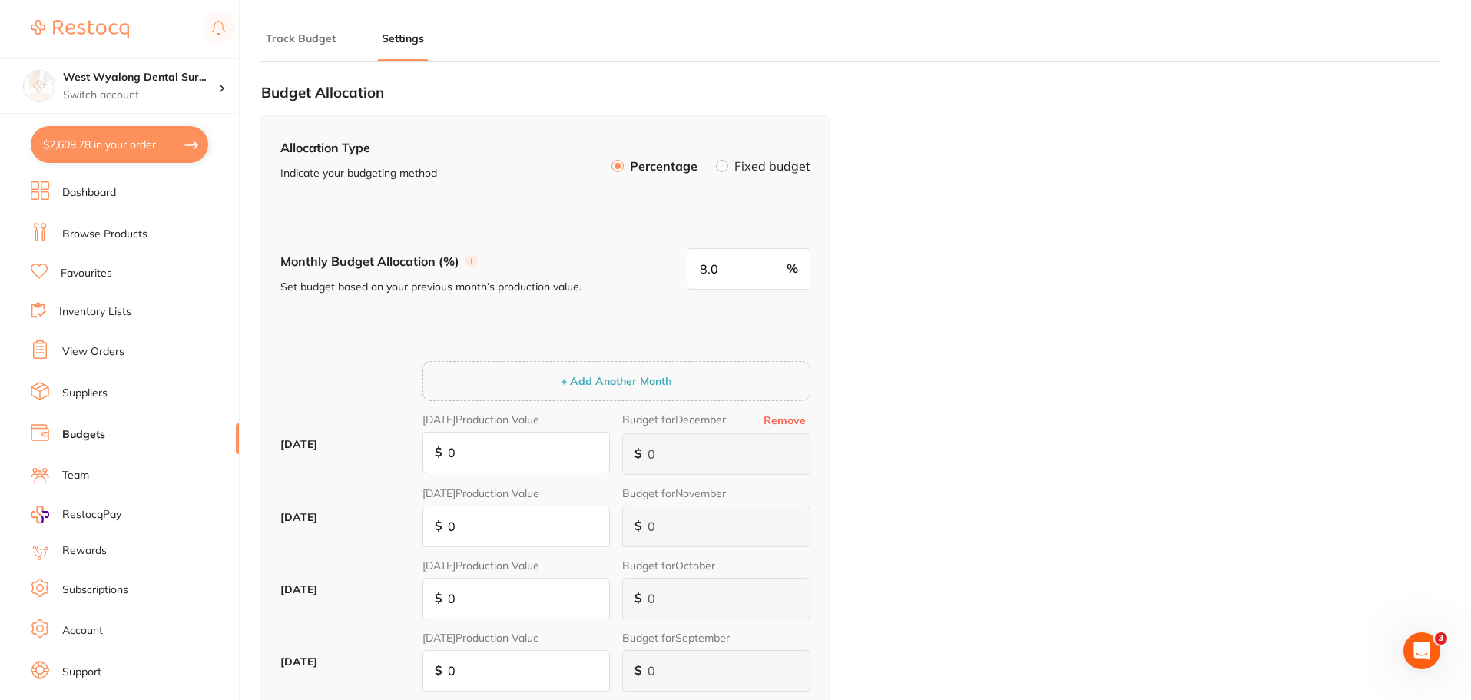
click at [84, 187] on link "Dashboard" at bounding box center [89, 192] width 54 height 15
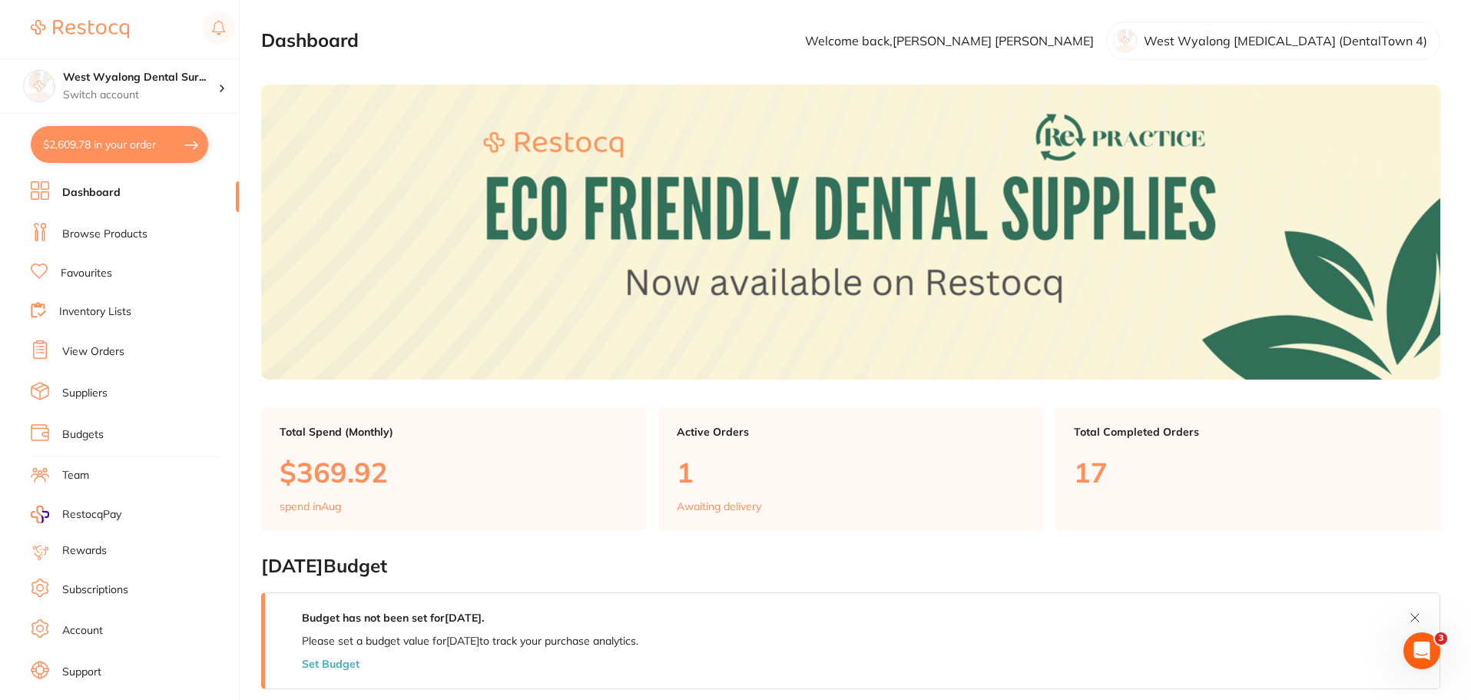
click at [80, 223] on li "Browse Products" at bounding box center [135, 234] width 208 height 23
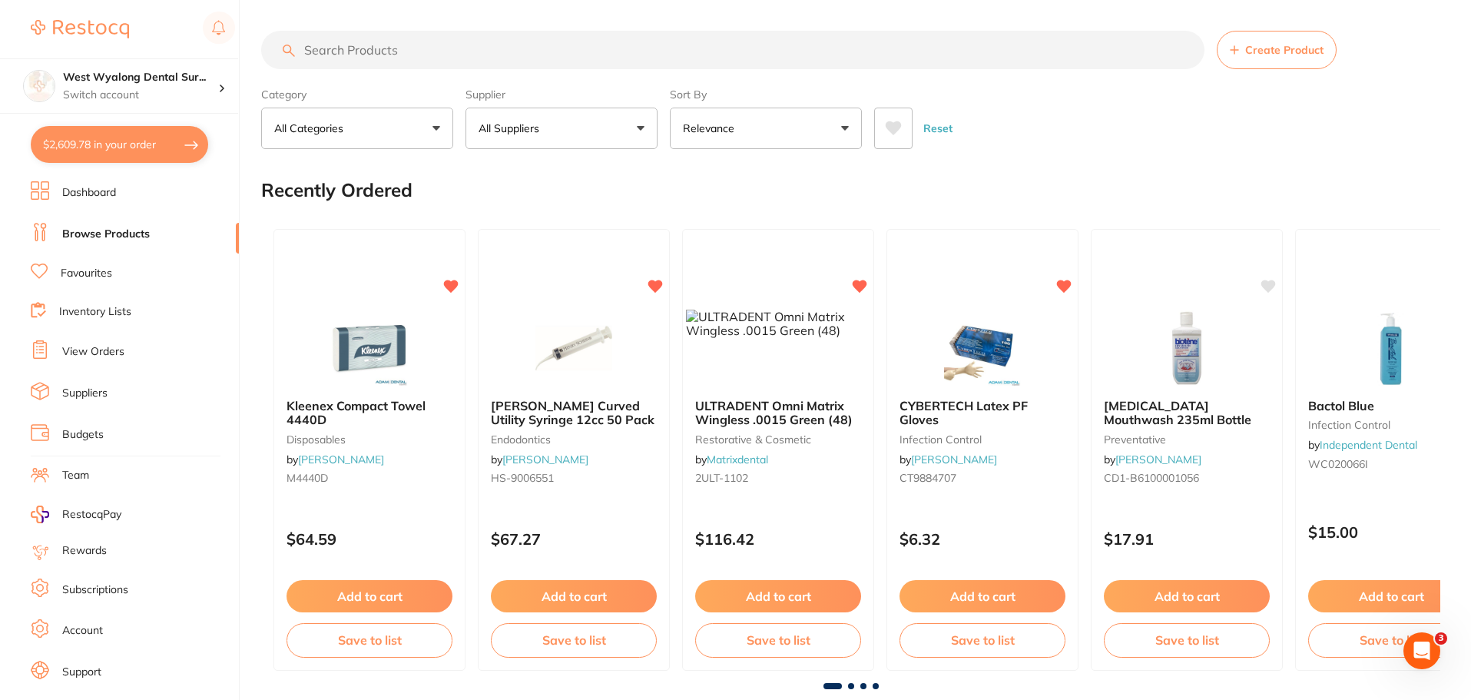
click at [349, 46] on input "search" at bounding box center [732, 50] width 943 height 38
type input "super-etch"
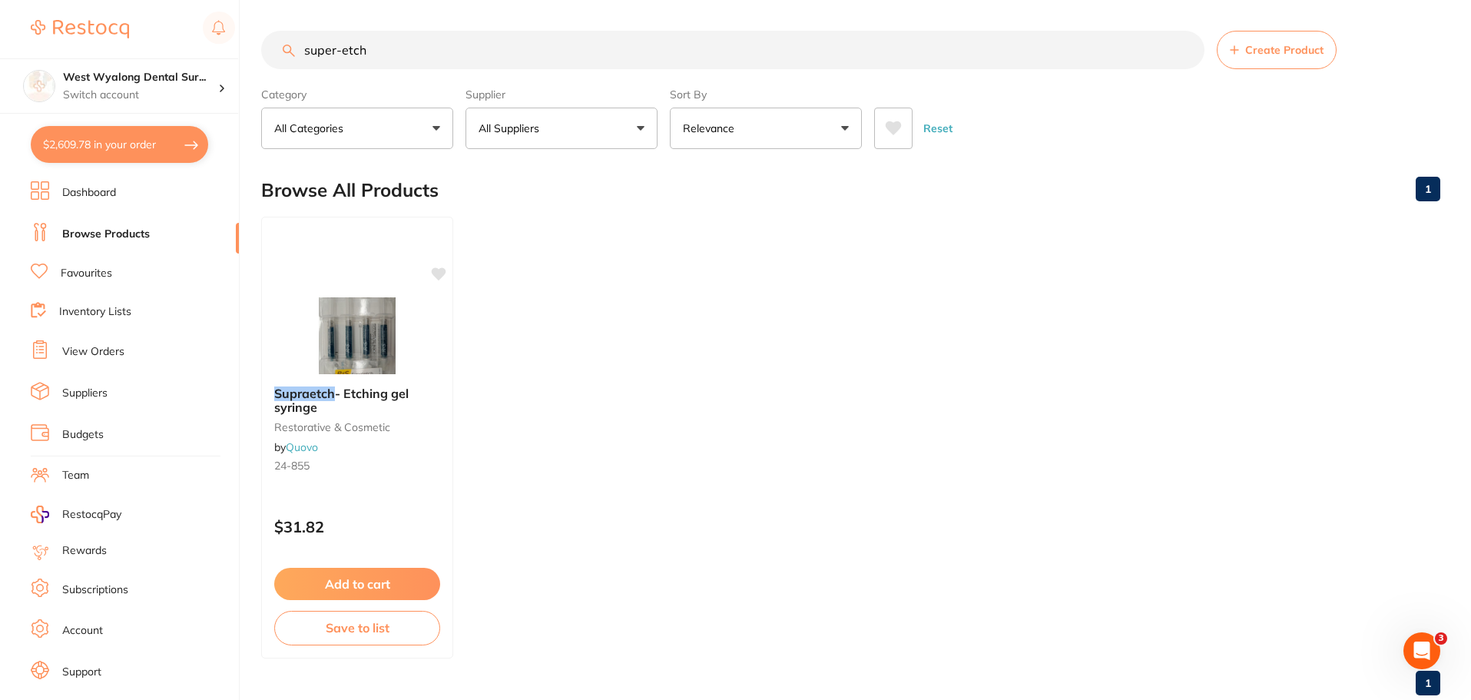
click at [530, 127] on p "All Suppliers" at bounding box center [512, 128] width 67 height 15
click at [523, 222] on strong "All Suppliers" at bounding box center [520, 221] width 73 height 14
click at [1186, 52] on input "super-etch" at bounding box center [732, 50] width 943 height 38
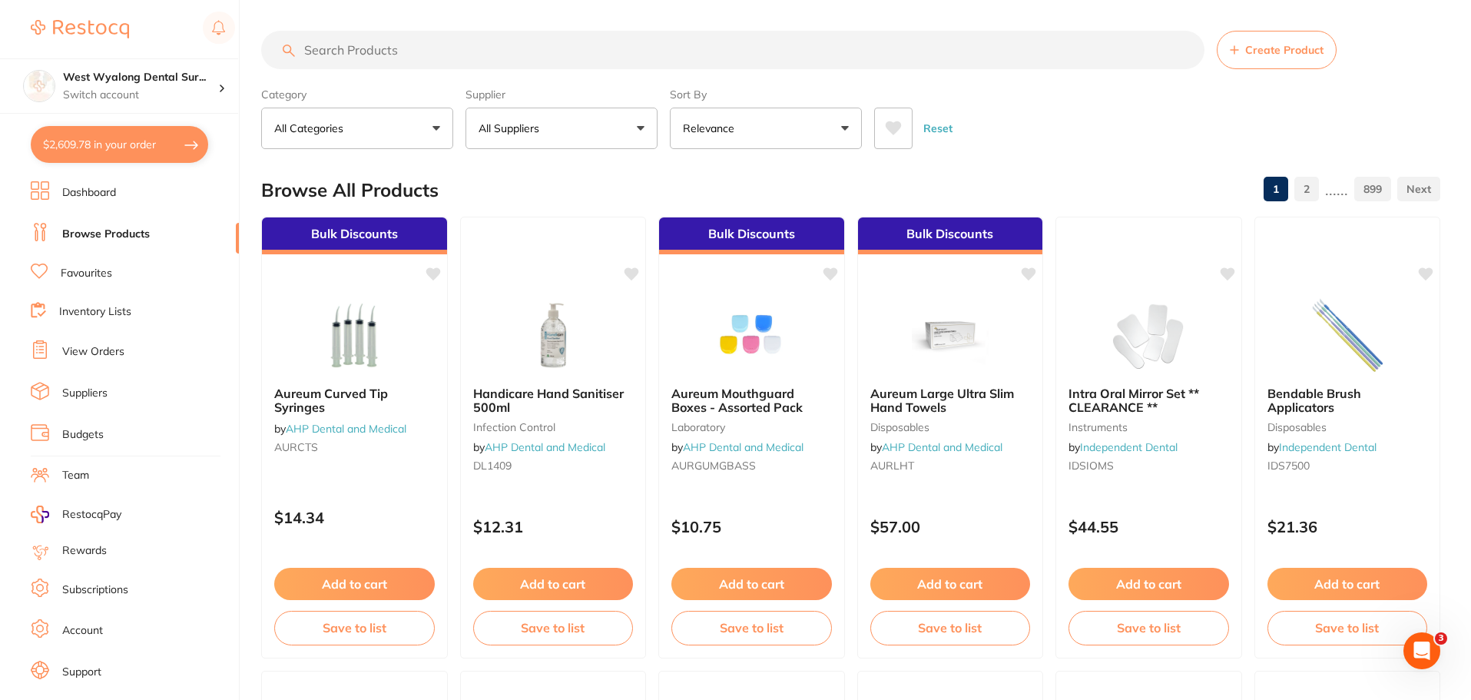
click at [562, 131] on button "All Suppliers" at bounding box center [562, 128] width 192 height 41
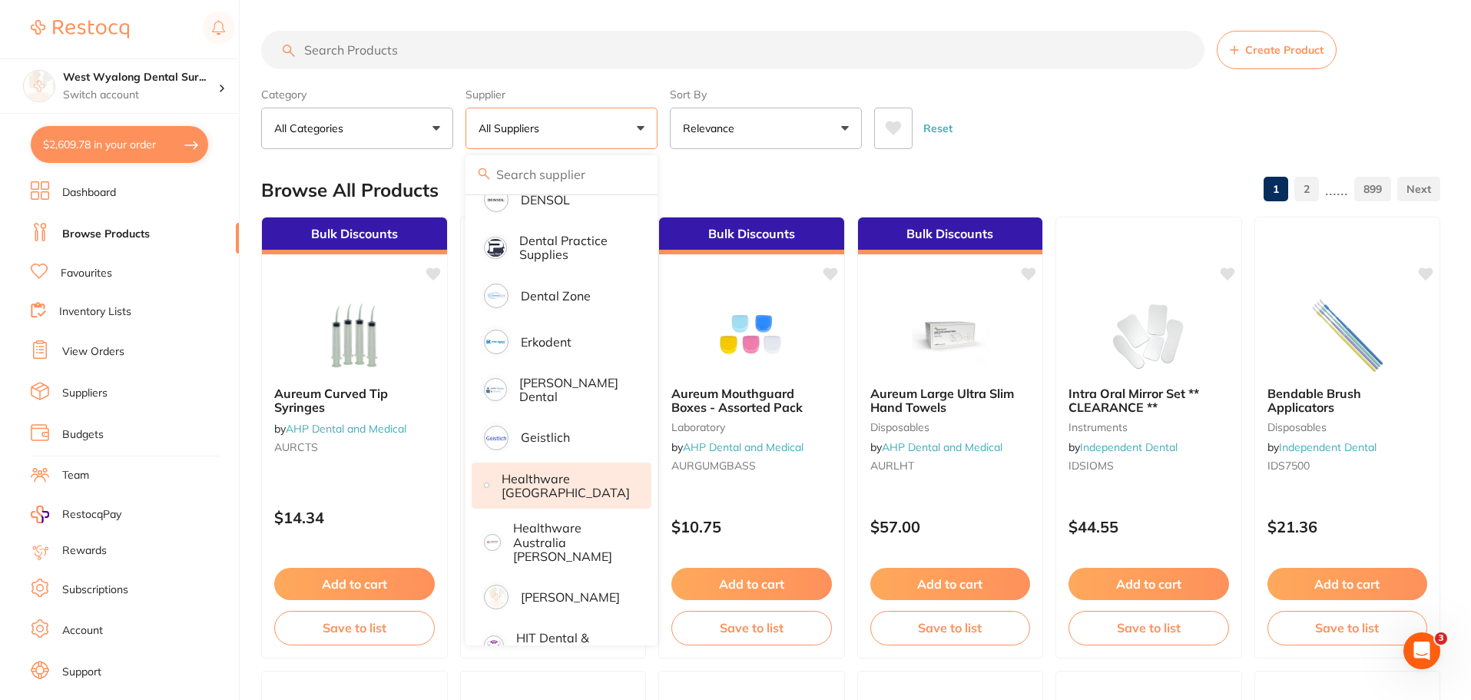
scroll to position [461, 0]
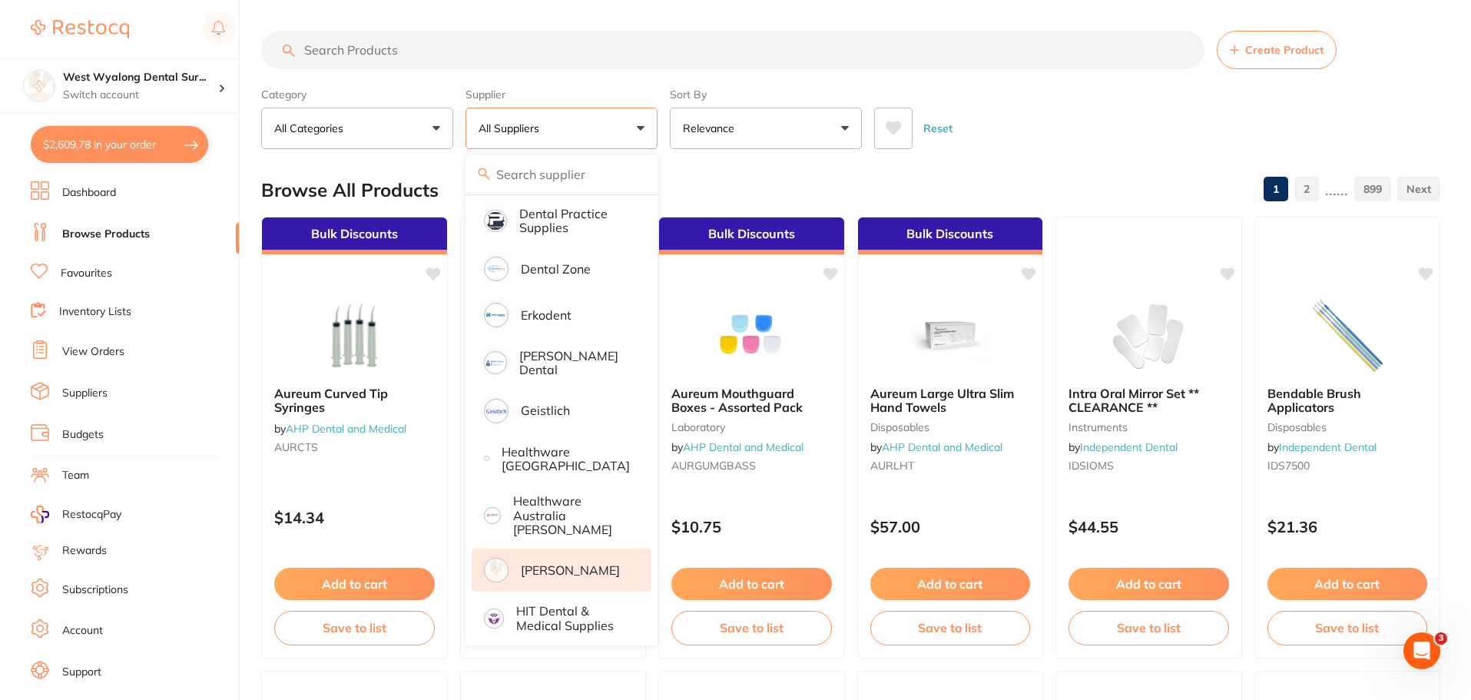
click at [563, 563] on p "[PERSON_NAME]" at bounding box center [570, 570] width 99 height 14
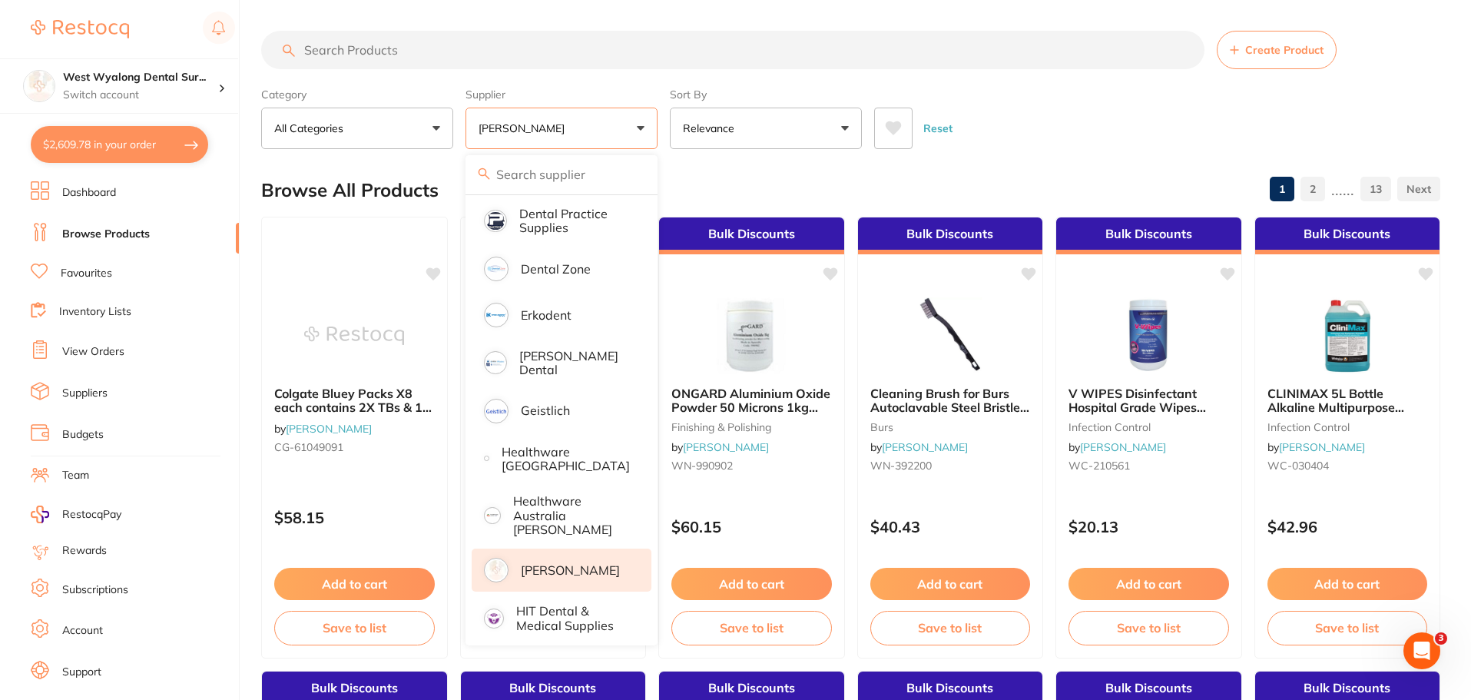
scroll to position [0, 0]
click at [373, 56] on input "search" at bounding box center [732, 50] width 943 height 38
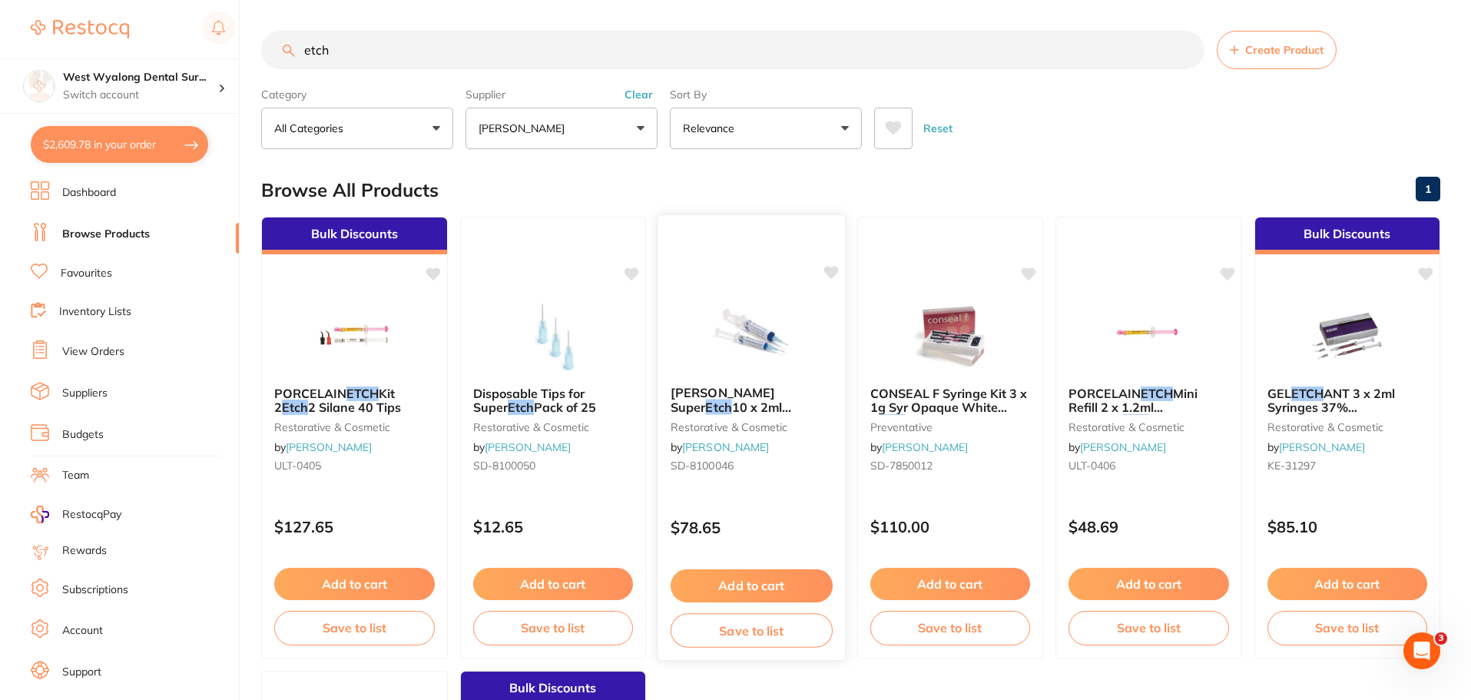
type input "etch"
click at [749, 320] on img at bounding box center [751, 335] width 101 height 78
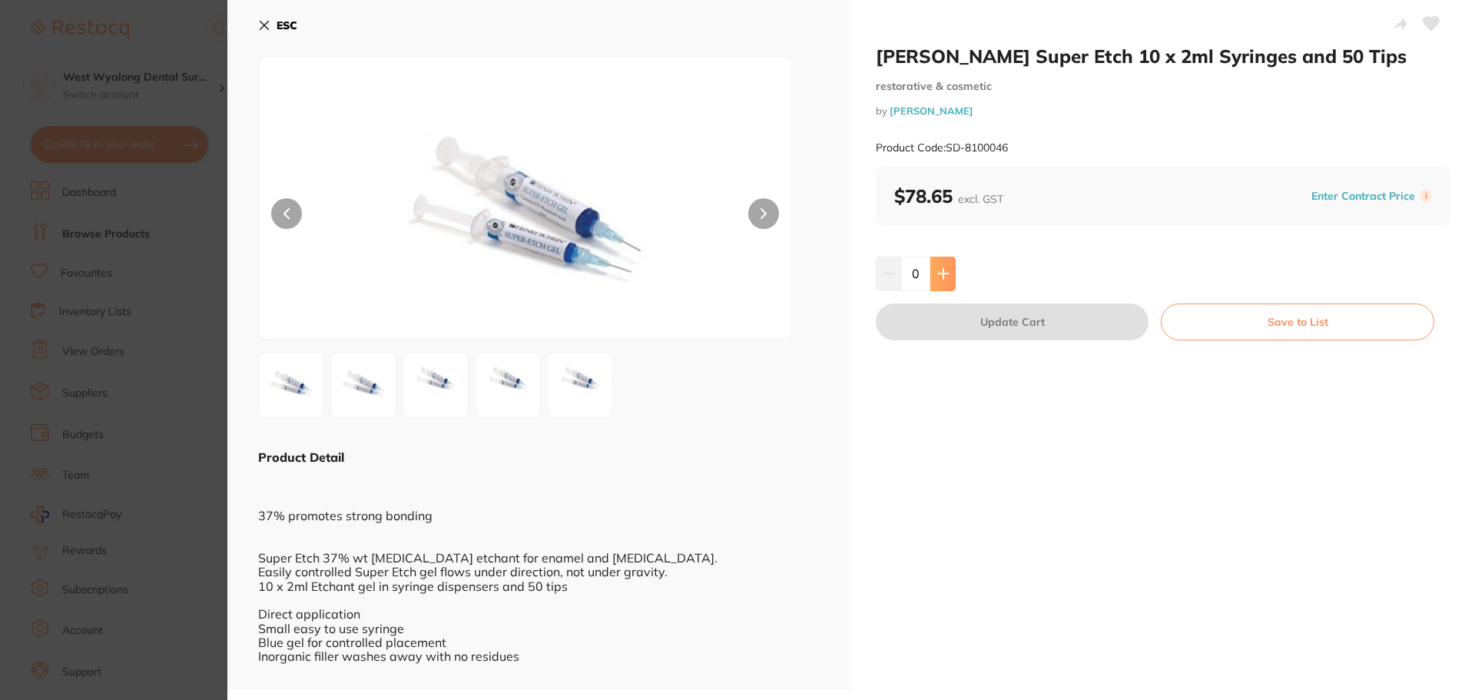
click at [939, 280] on button at bounding box center [942, 274] width 25 height 34
type input "1"
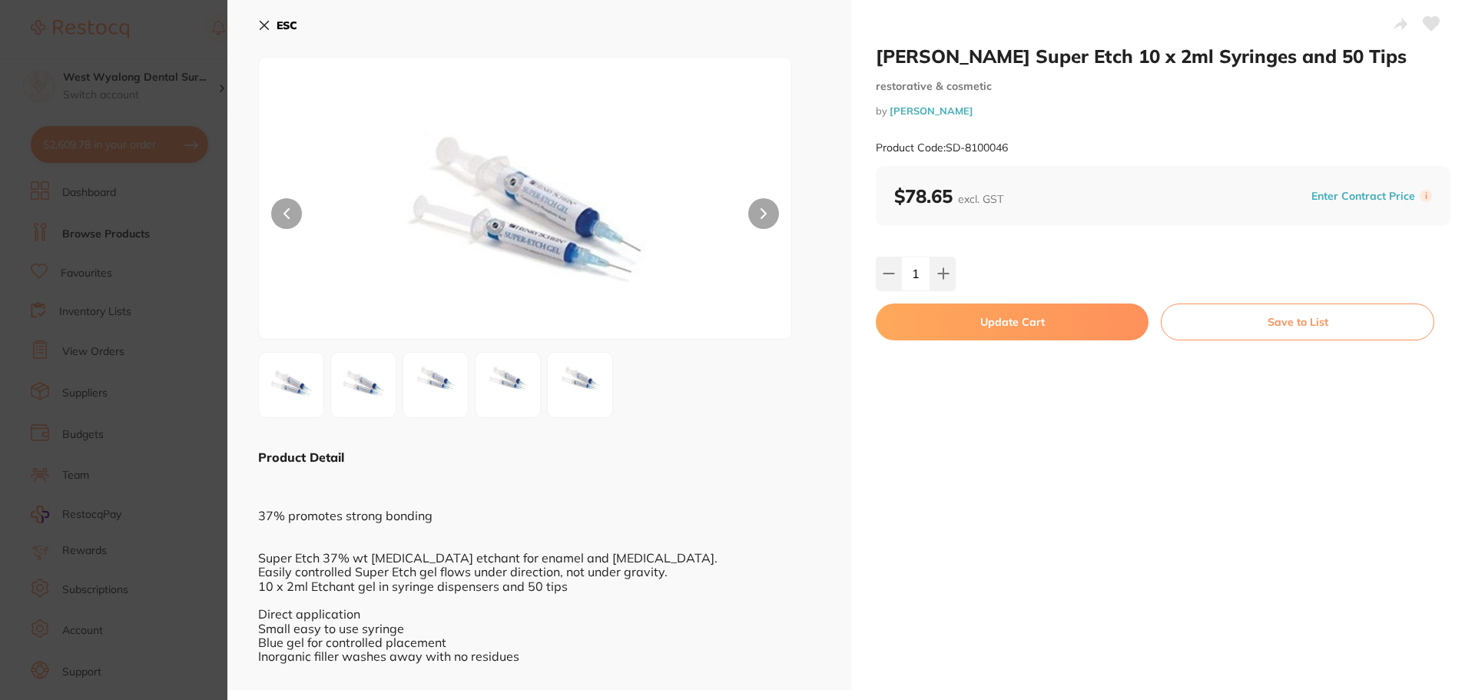
click at [1427, 26] on icon at bounding box center [1431, 24] width 16 height 14
click at [1015, 326] on button "Update Cart" at bounding box center [1012, 321] width 273 height 37
checkbox input "false"
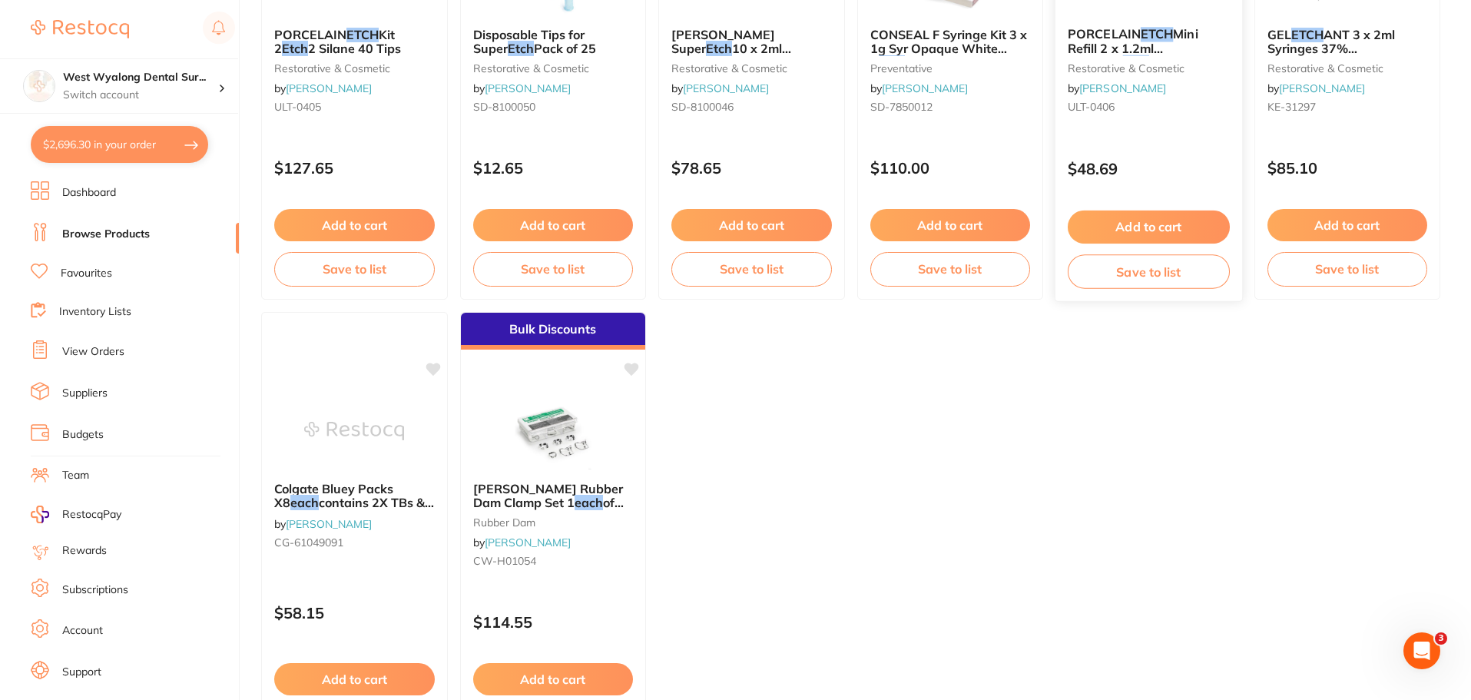
scroll to position [386, 0]
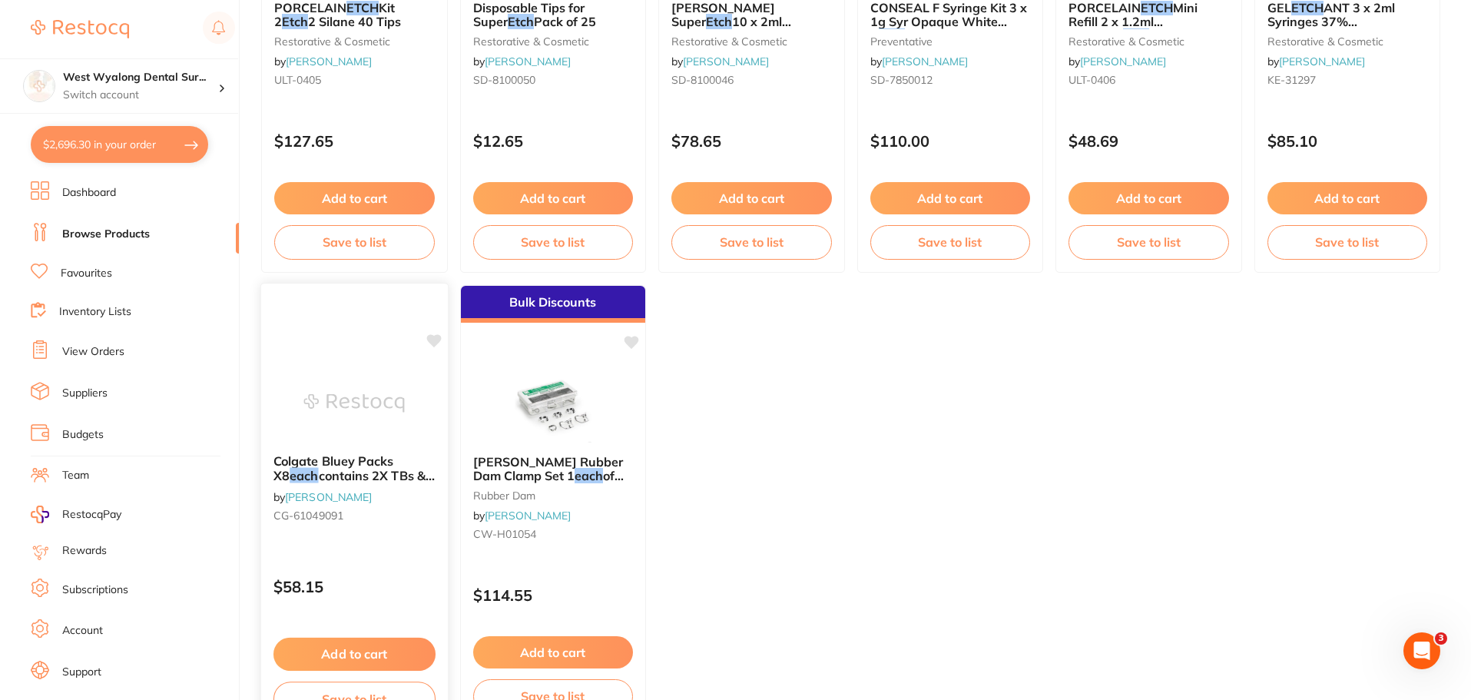
click at [369, 392] on img at bounding box center [354, 403] width 101 height 78
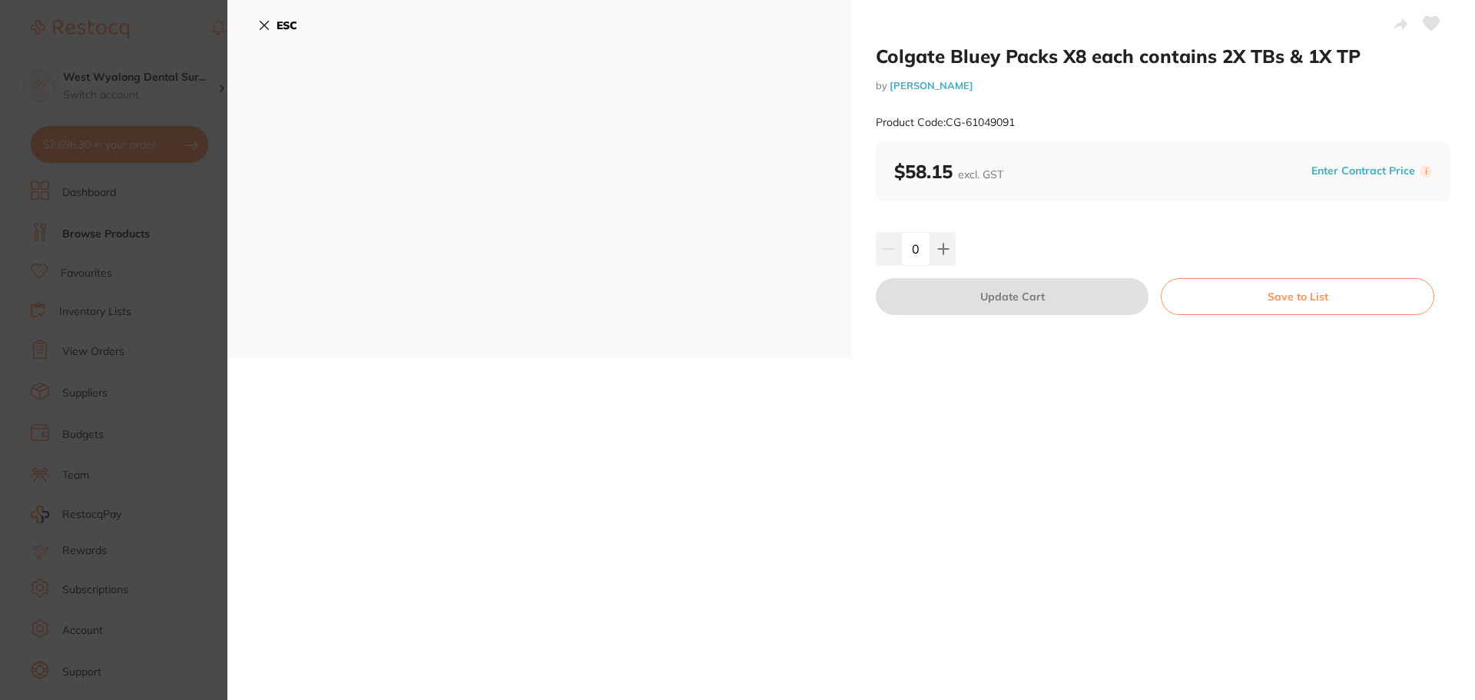
click at [263, 23] on icon at bounding box center [264, 26] width 8 height 8
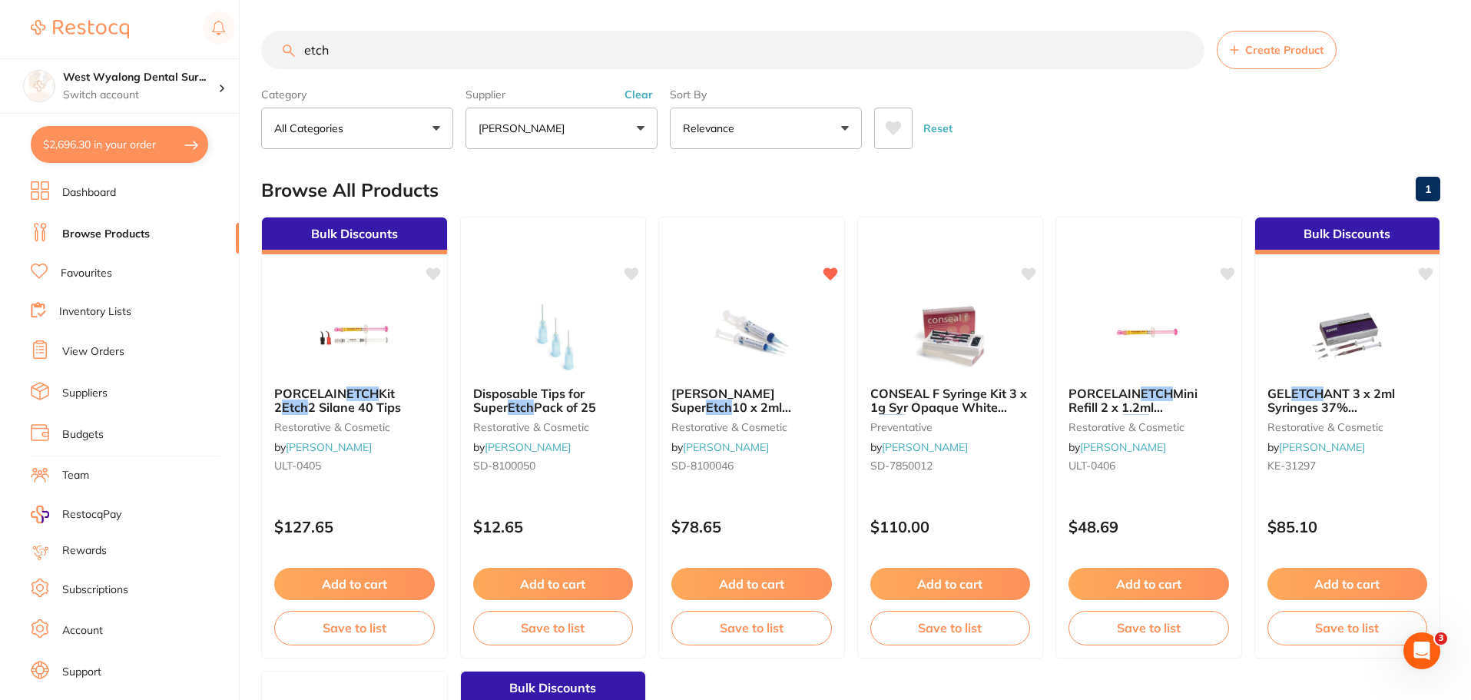
click at [1187, 51] on input "etch" at bounding box center [732, 50] width 943 height 38
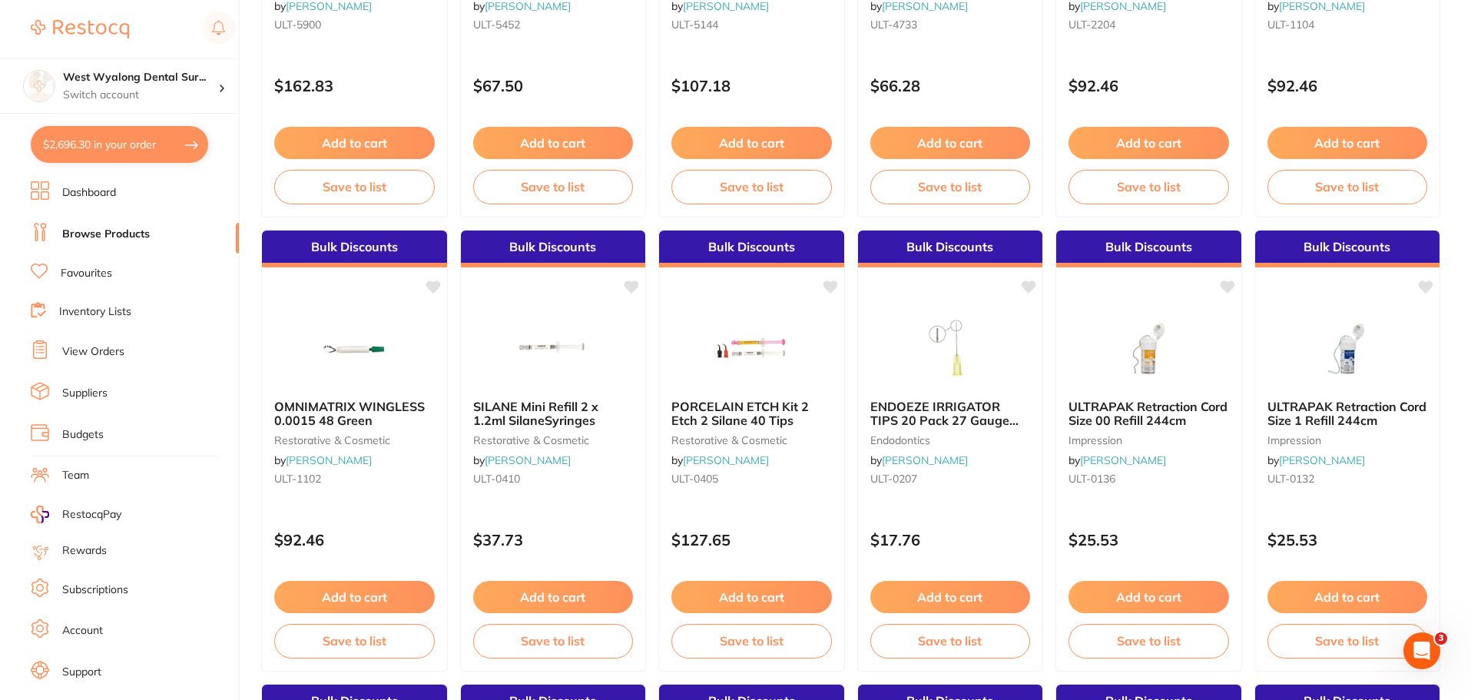
scroll to position [1383, 0]
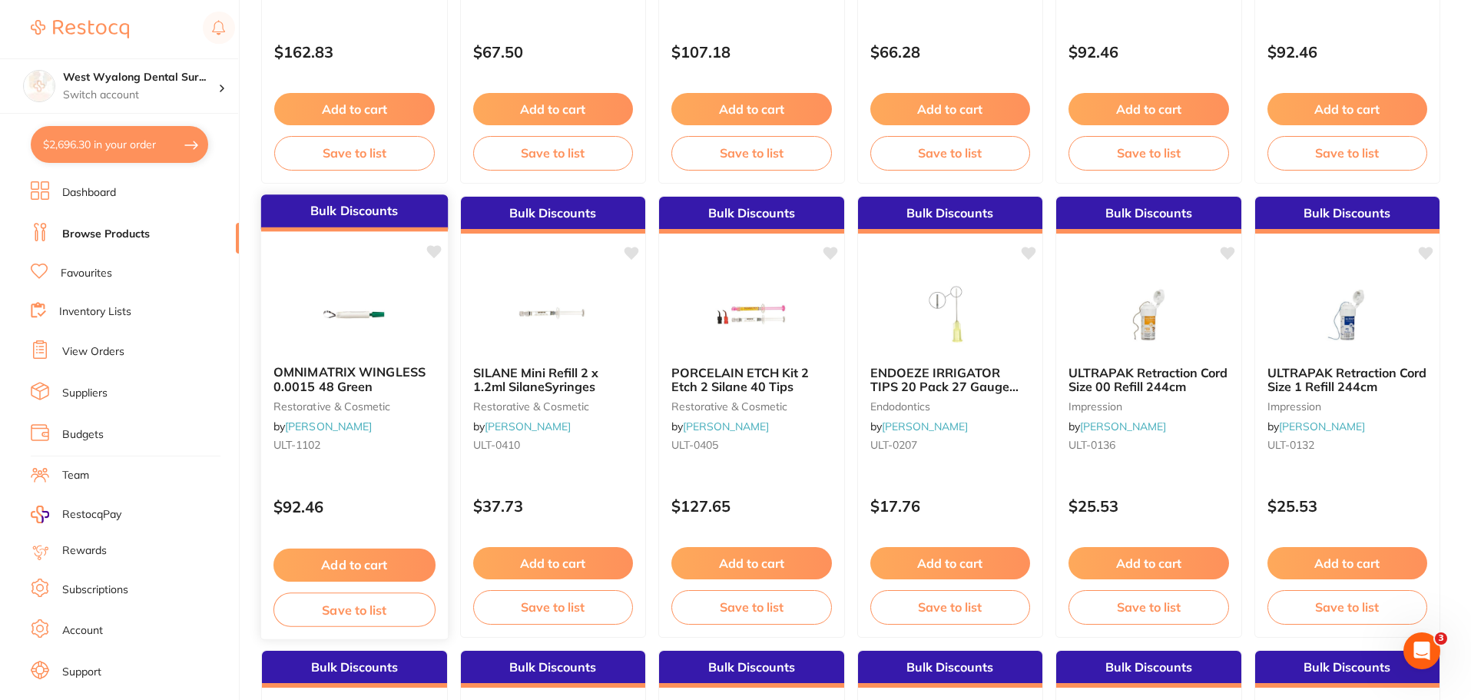
click at [429, 250] on icon at bounding box center [433, 251] width 15 height 13
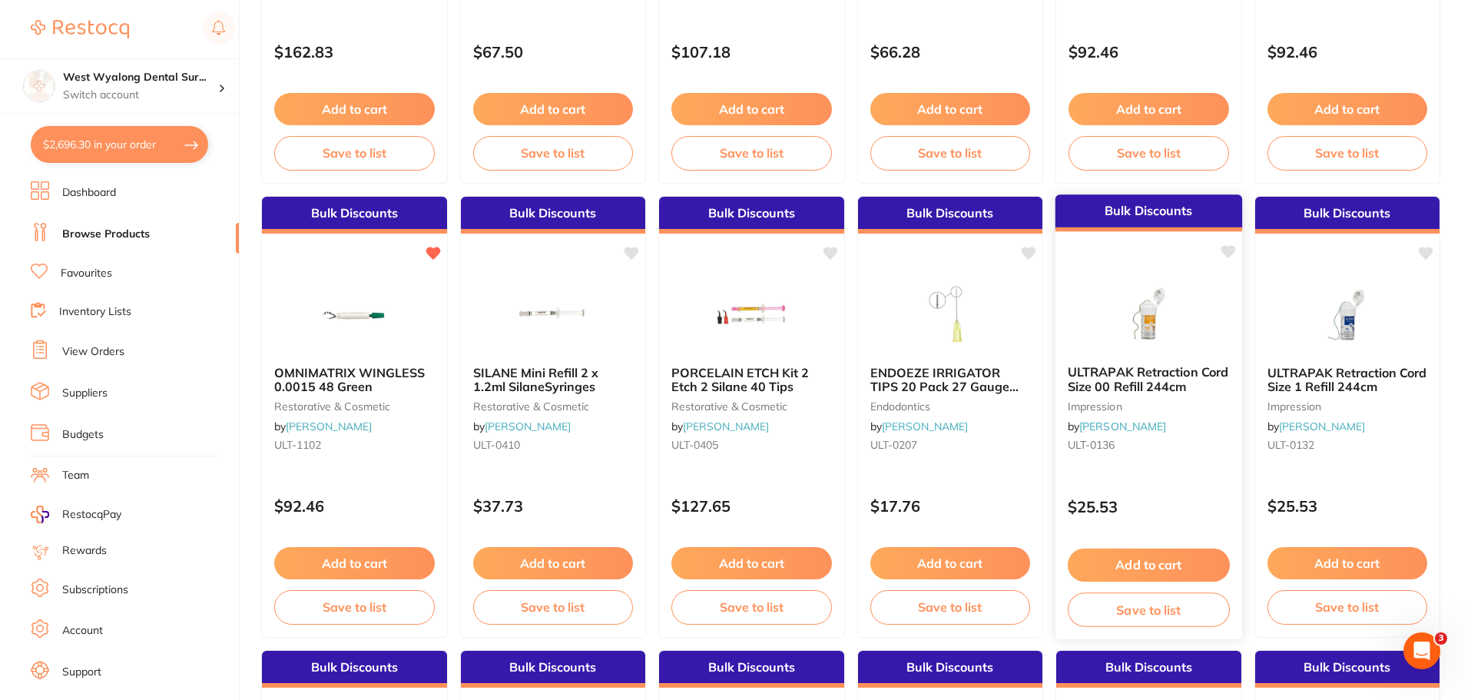
click at [1228, 249] on icon at bounding box center [1228, 251] width 15 height 13
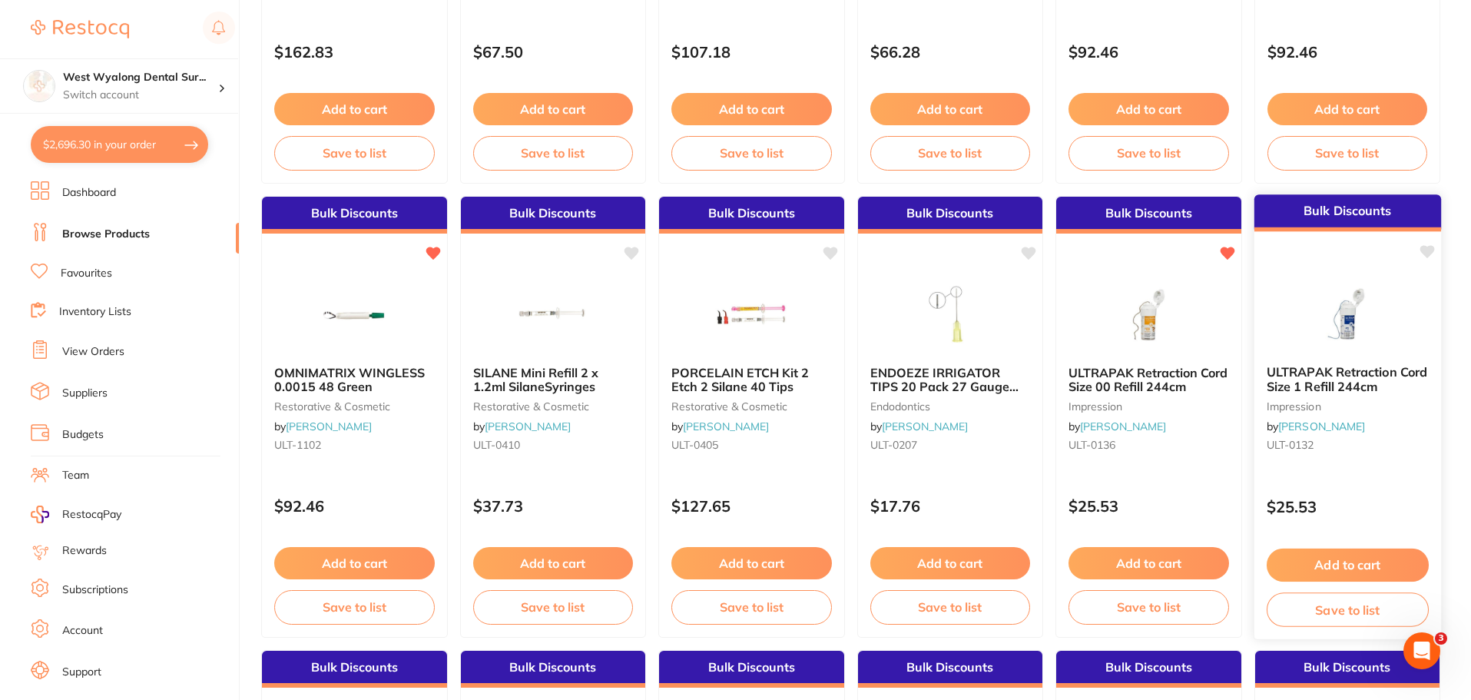
click at [1428, 250] on icon at bounding box center [1427, 251] width 15 height 13
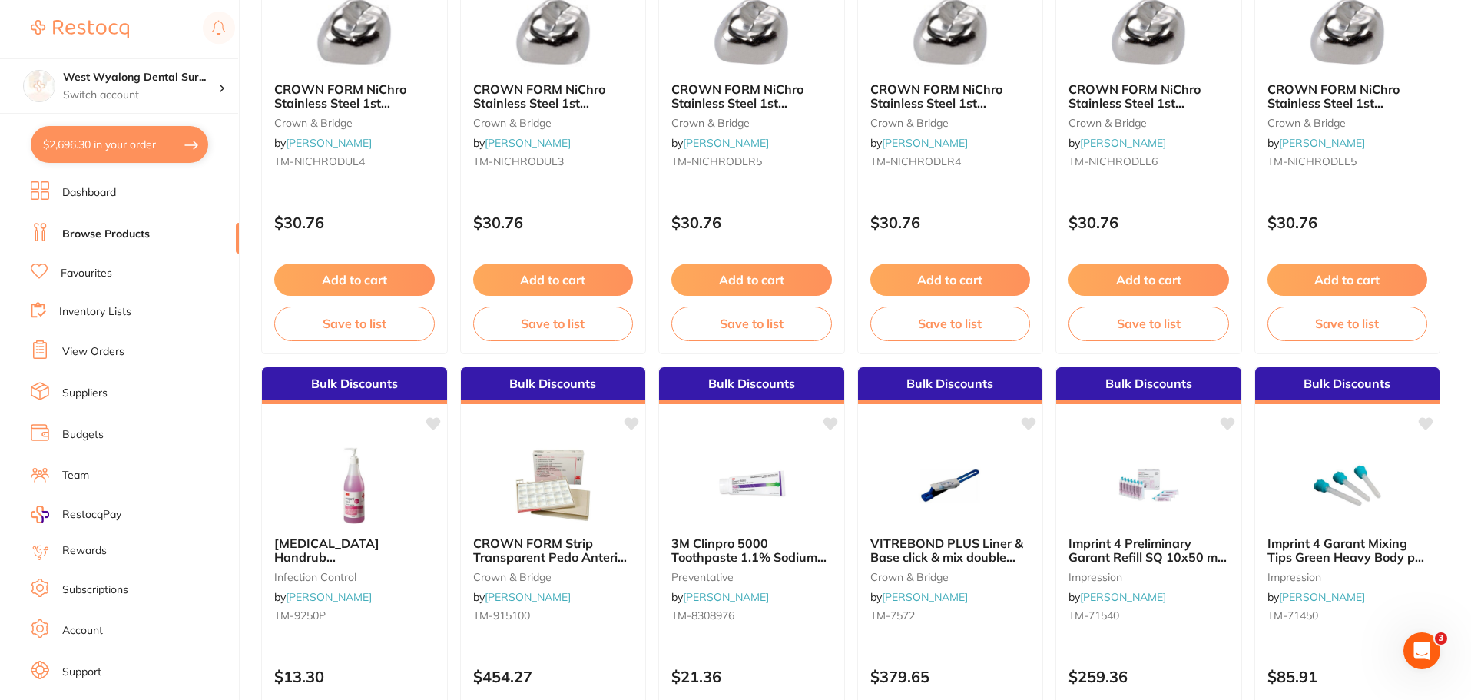
scroll to position [3670, 0]
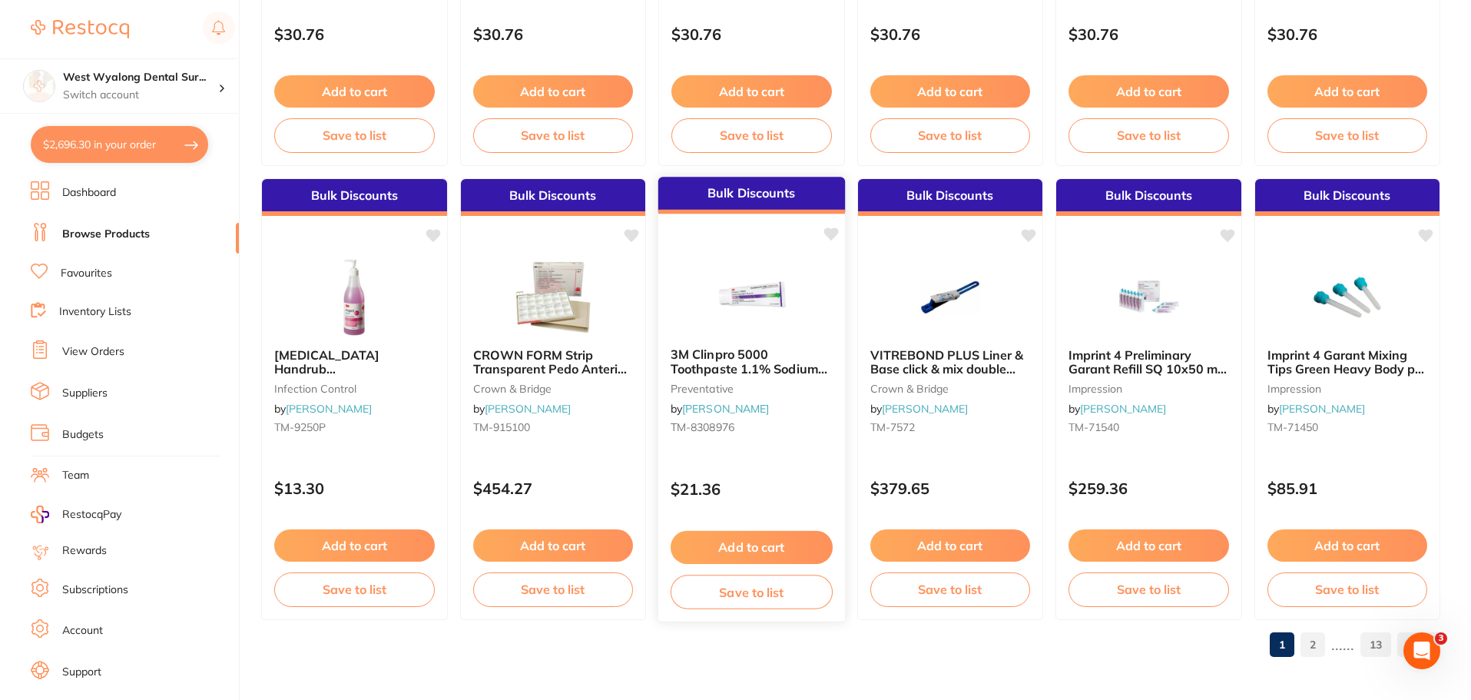
click at [827, 232] on icon at bounding box center [830, 233] width 15 height 13
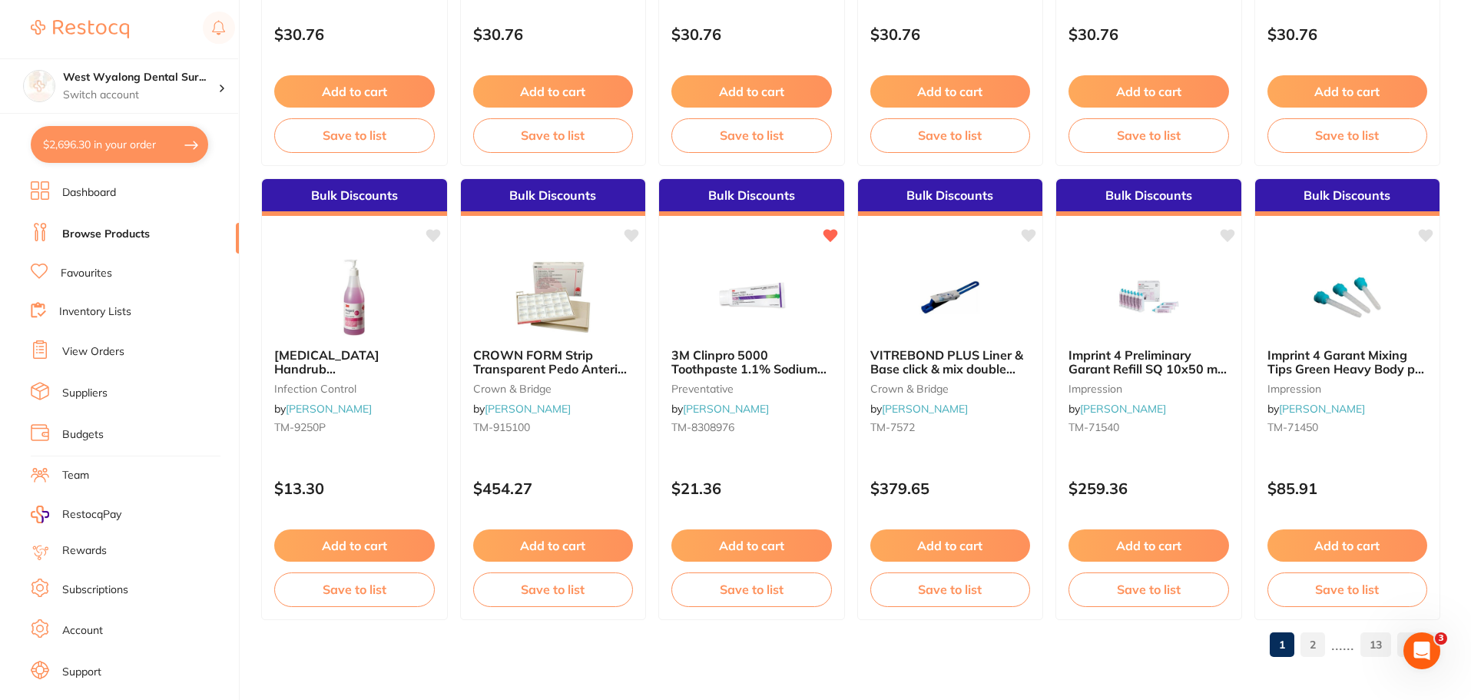
click at [1314, 646] on link "2" at bounding box center [1313, 644] width 25 height 31
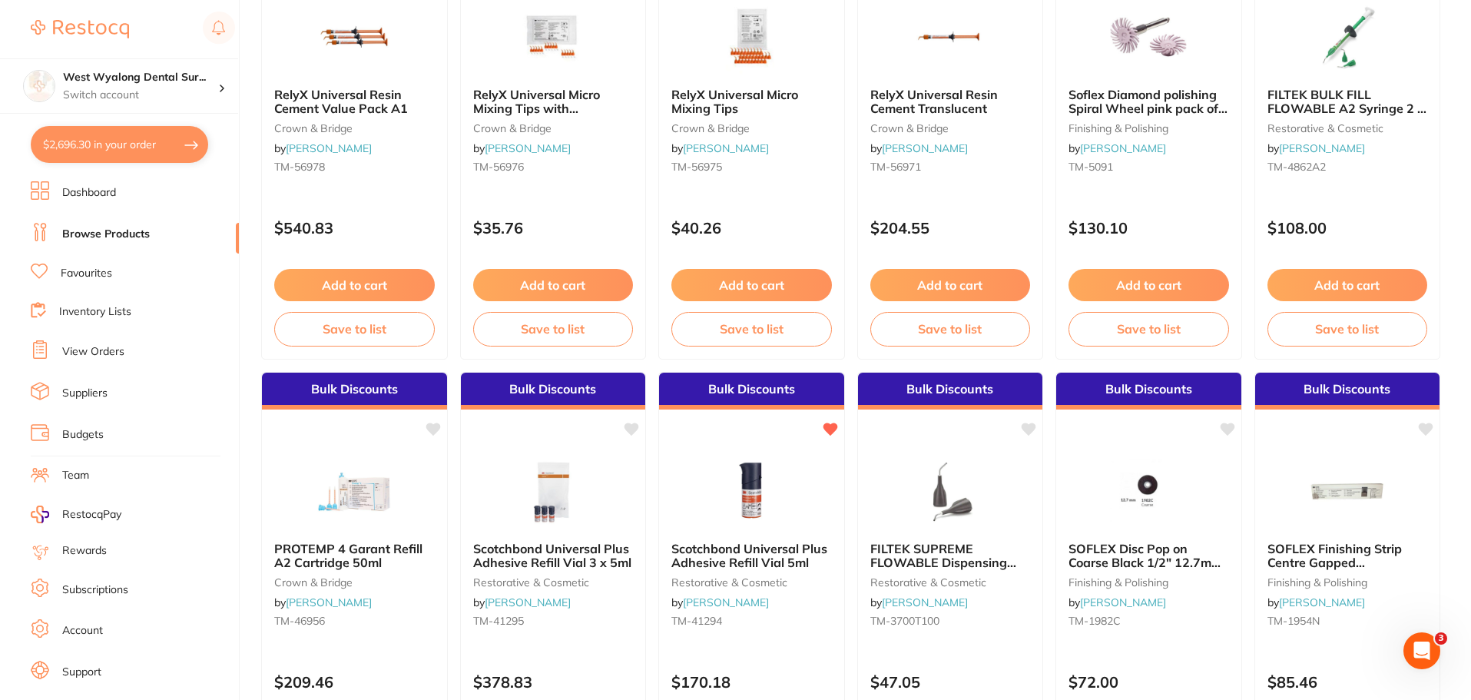
scroll to position [1229, 0]
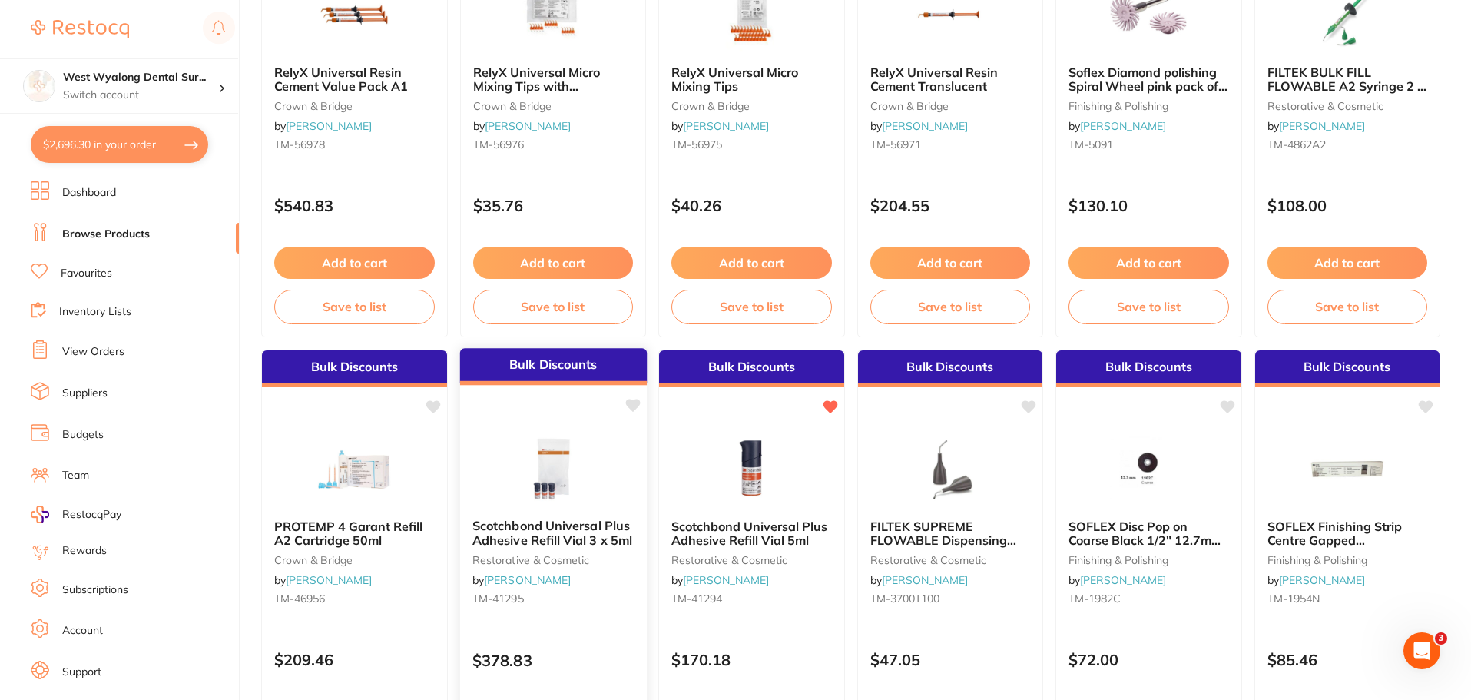
click at [632, 402] on icon at bounding box center [632, 405] width 15 height 13
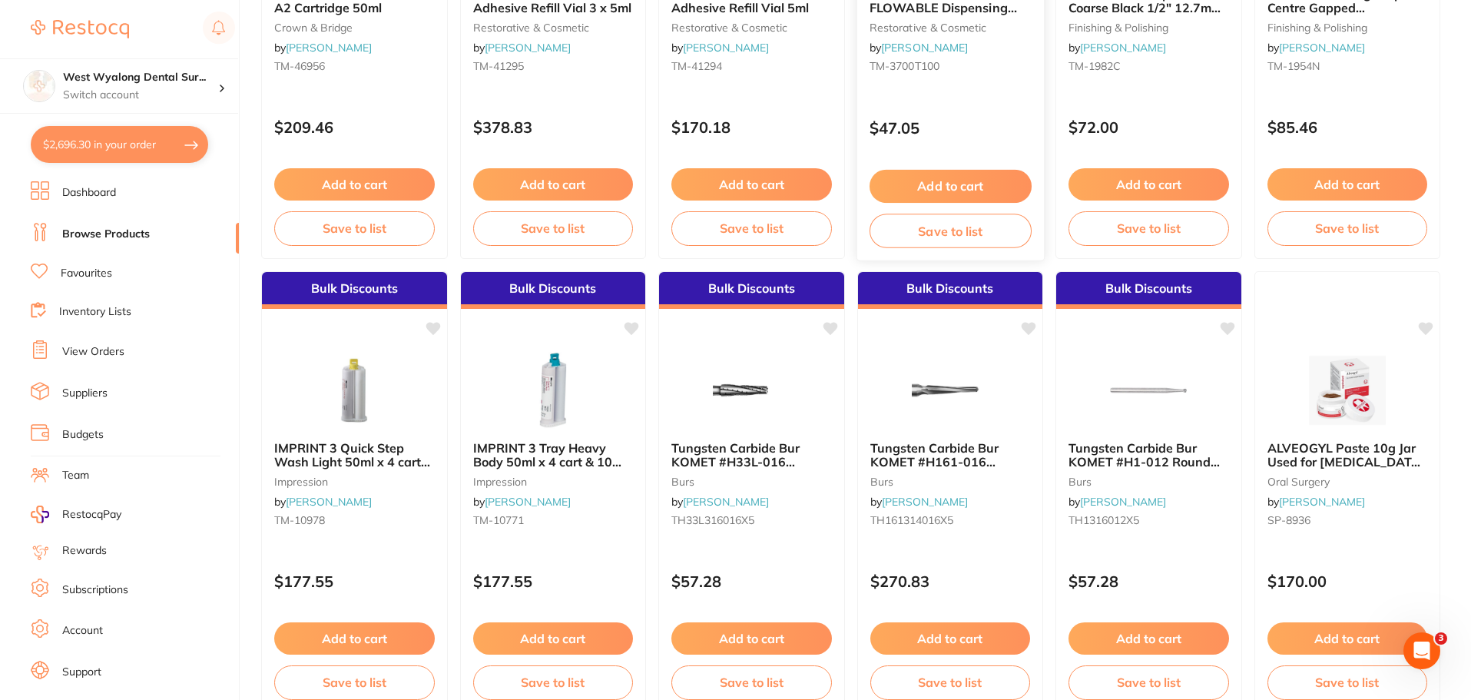
scroll to position [1767, 0]
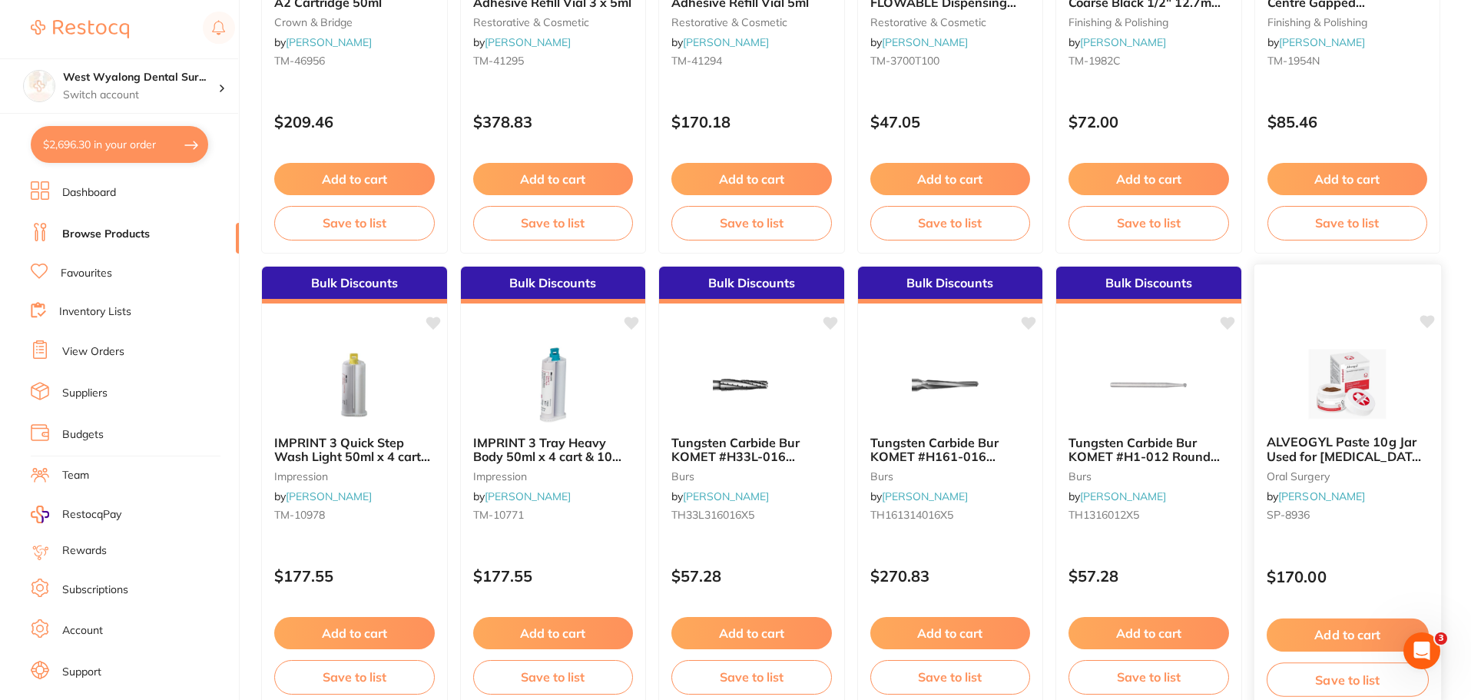
click at [1428, 320] on icon at bounding box center [1427, 321] width 15 height 13
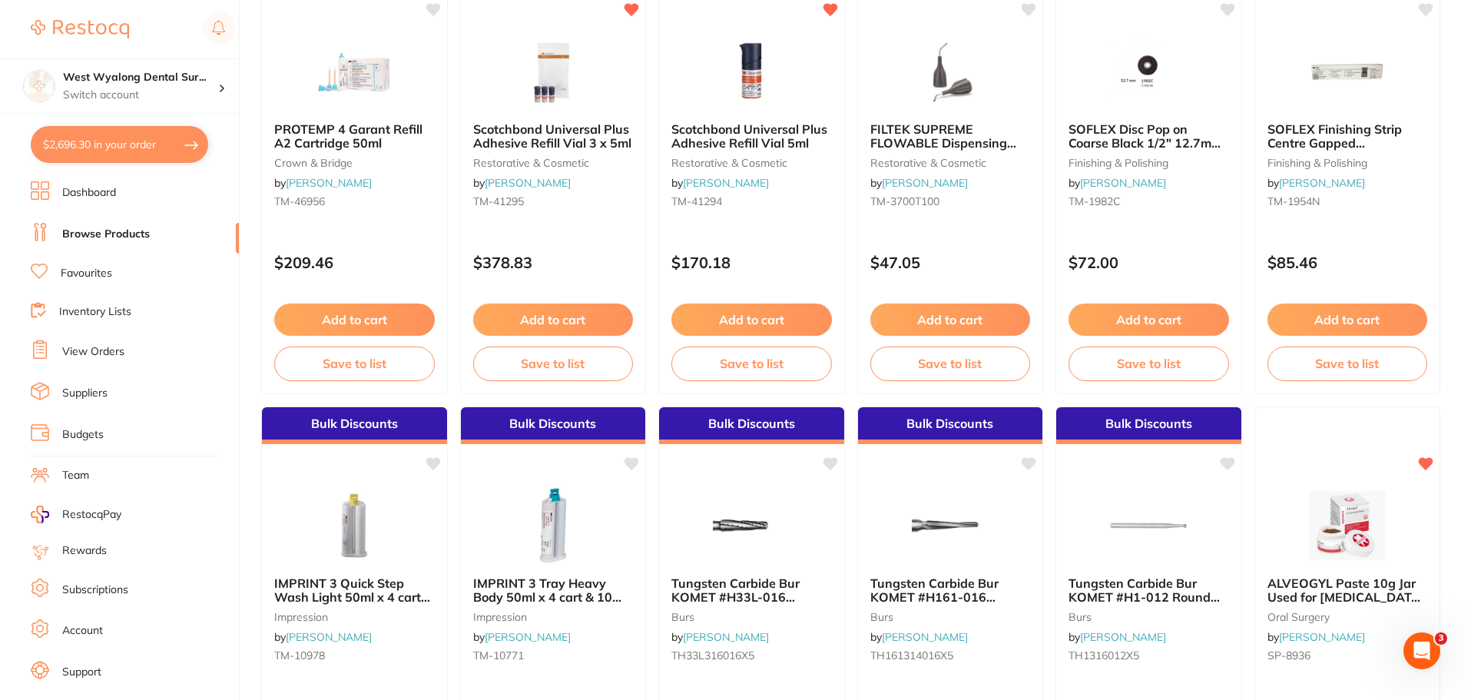
scroll to position [1613, 0]
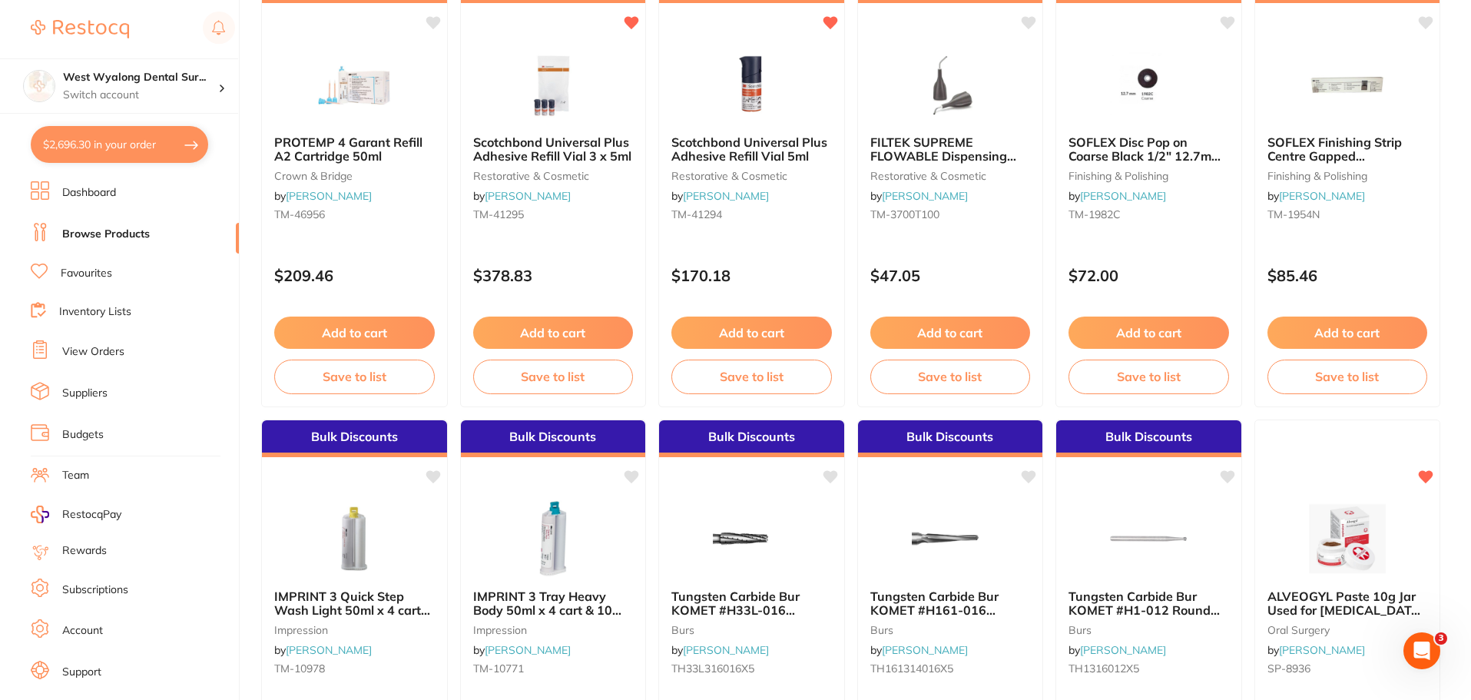
click at [65, 139] on button "$2,696.30 in your order" at bounding box center [119, 144] width 177 height 37
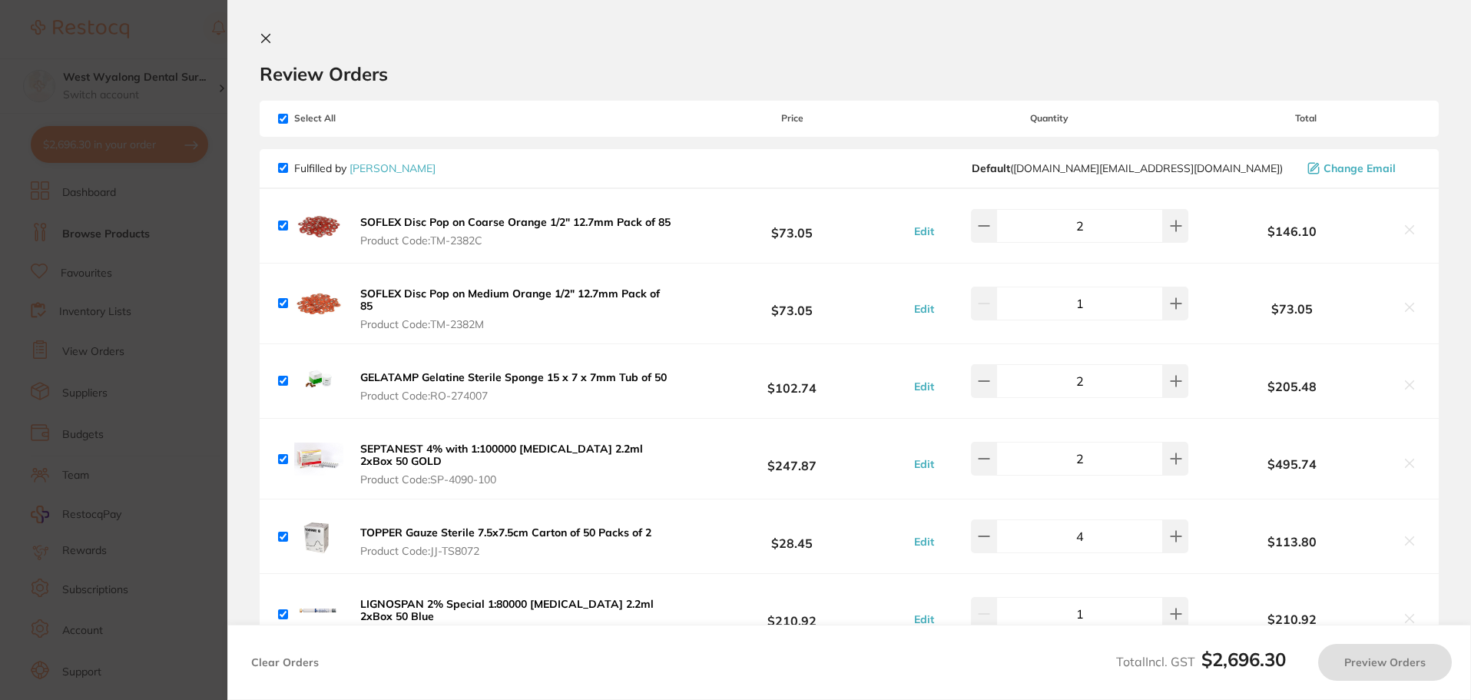
checkbox input "true"
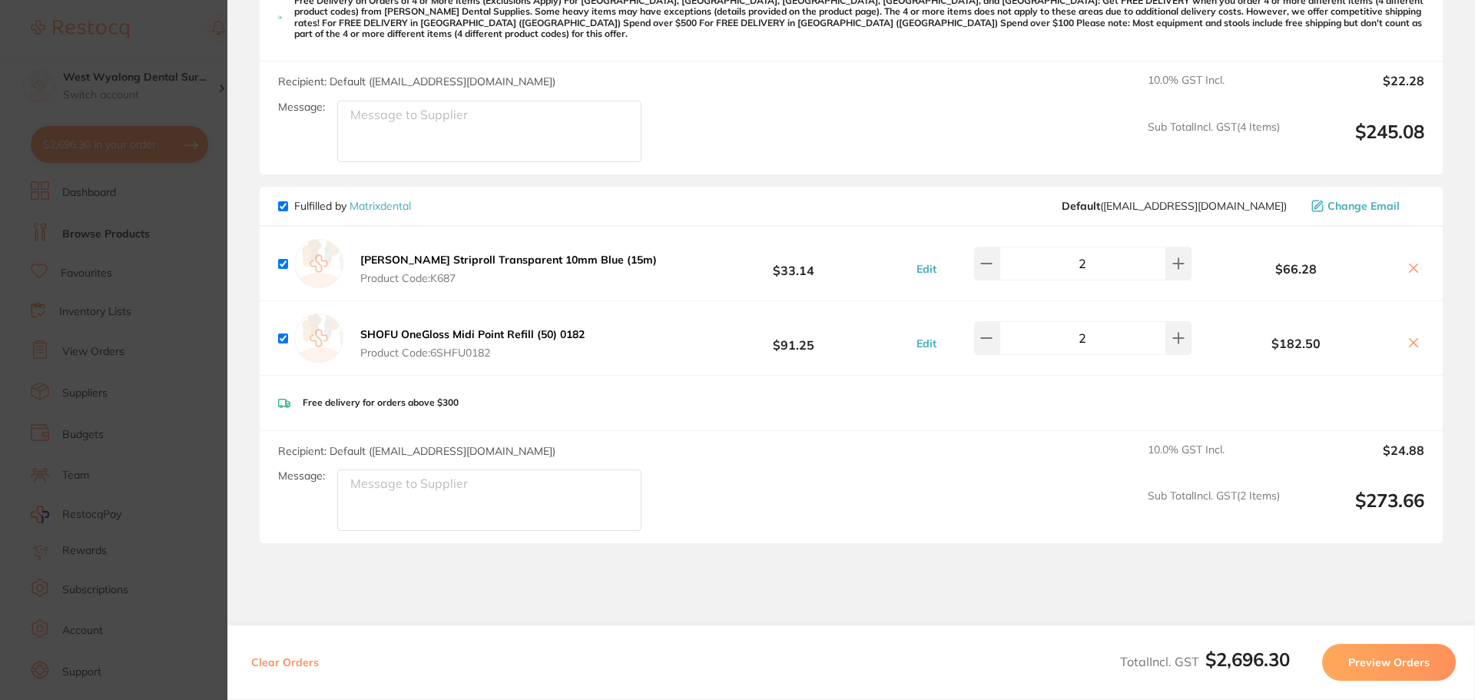
scroll to position [2167, 0]
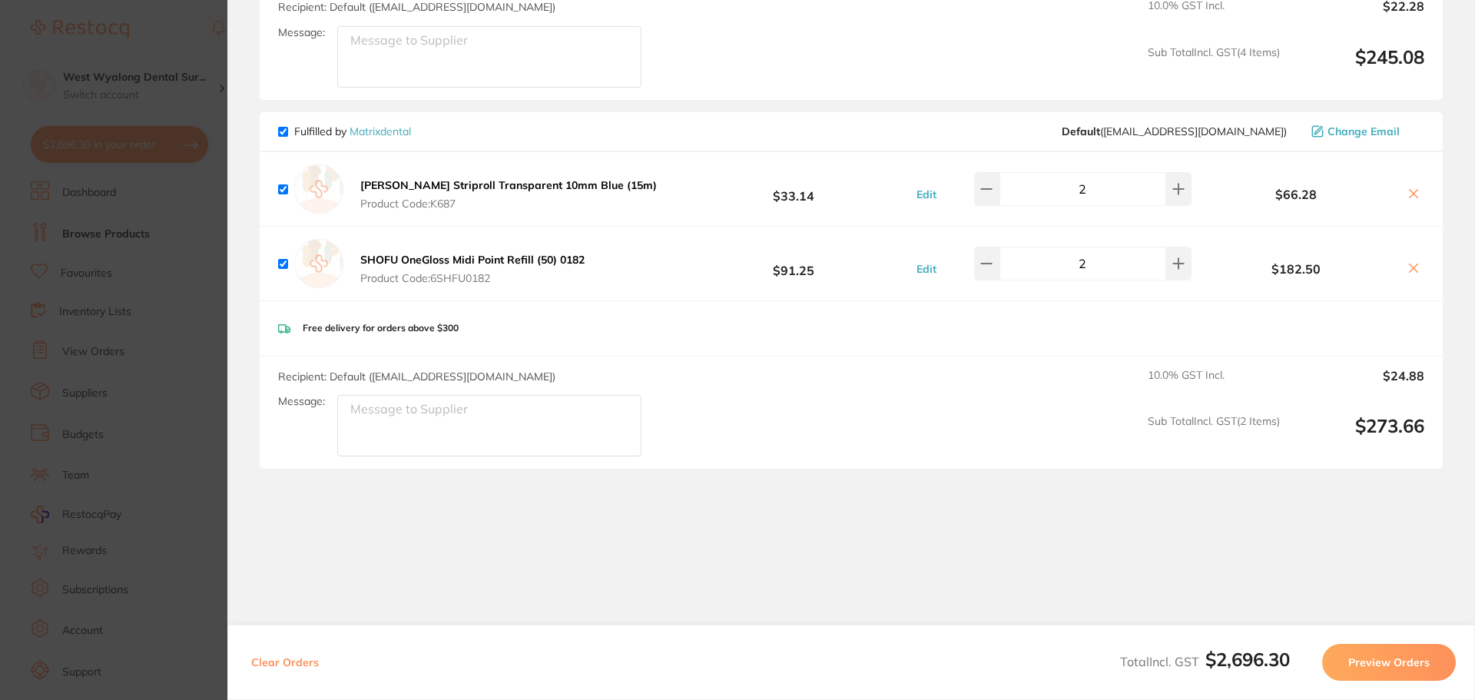
click at [1387, 663] on button "Preview Orders" at bounding box center [1389, 662] width 134 height 37
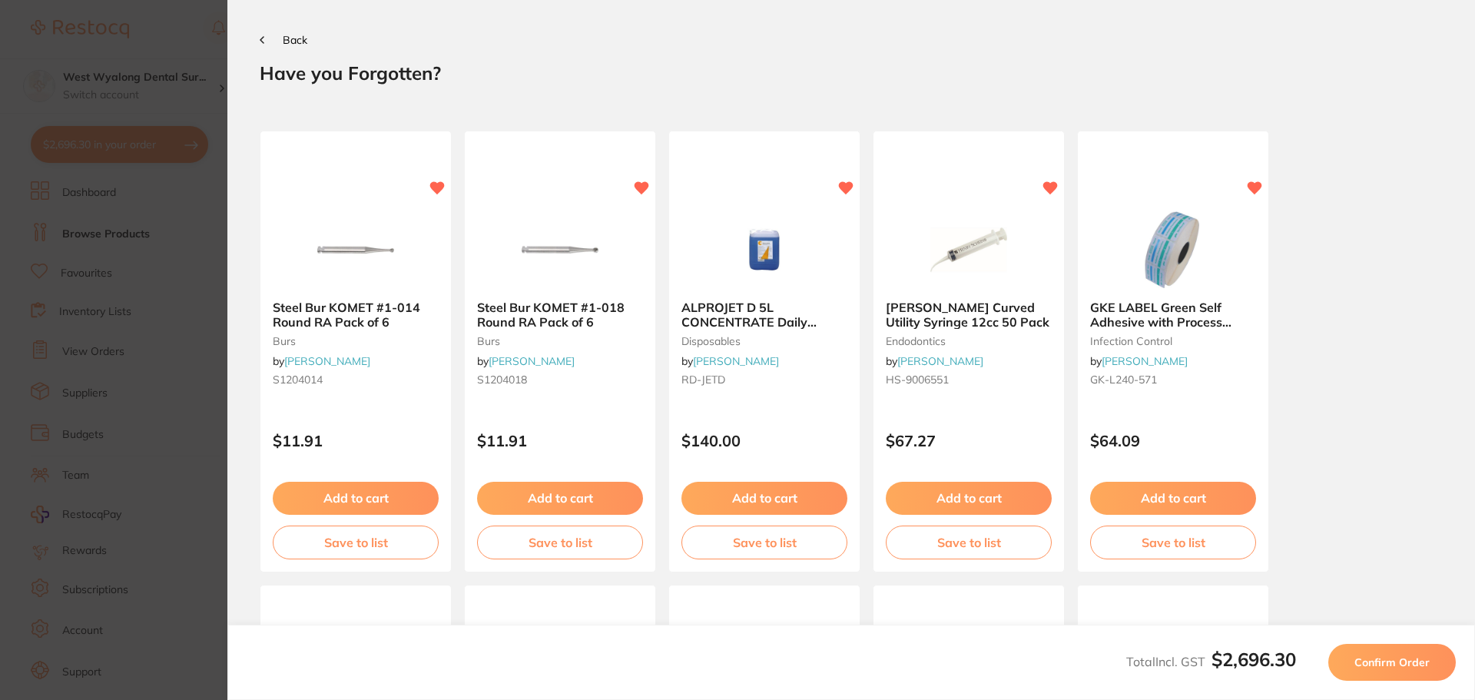
scroll to position [0, 0]
click at [1381, 667] on span "Confirm Order" at bounding box center [1391, 662] width 75 height 14
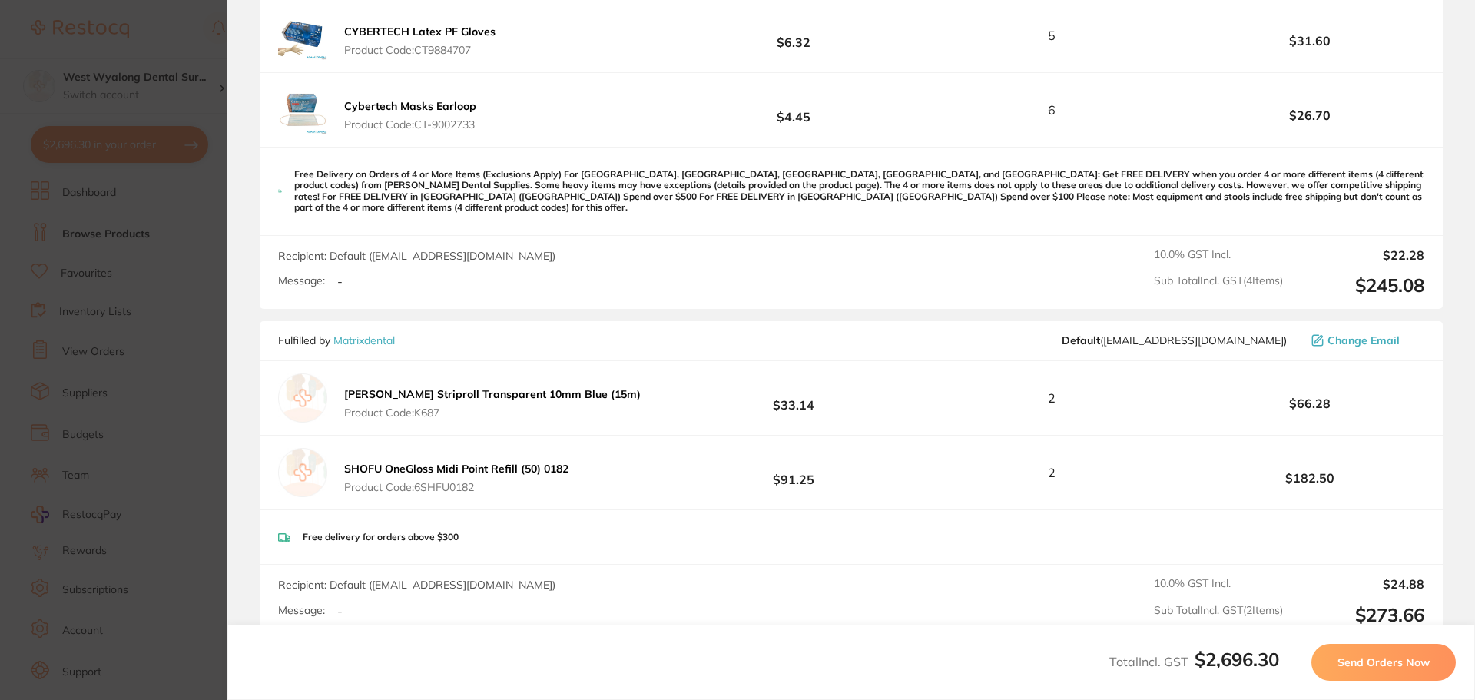
scroll to position [2073, 0]
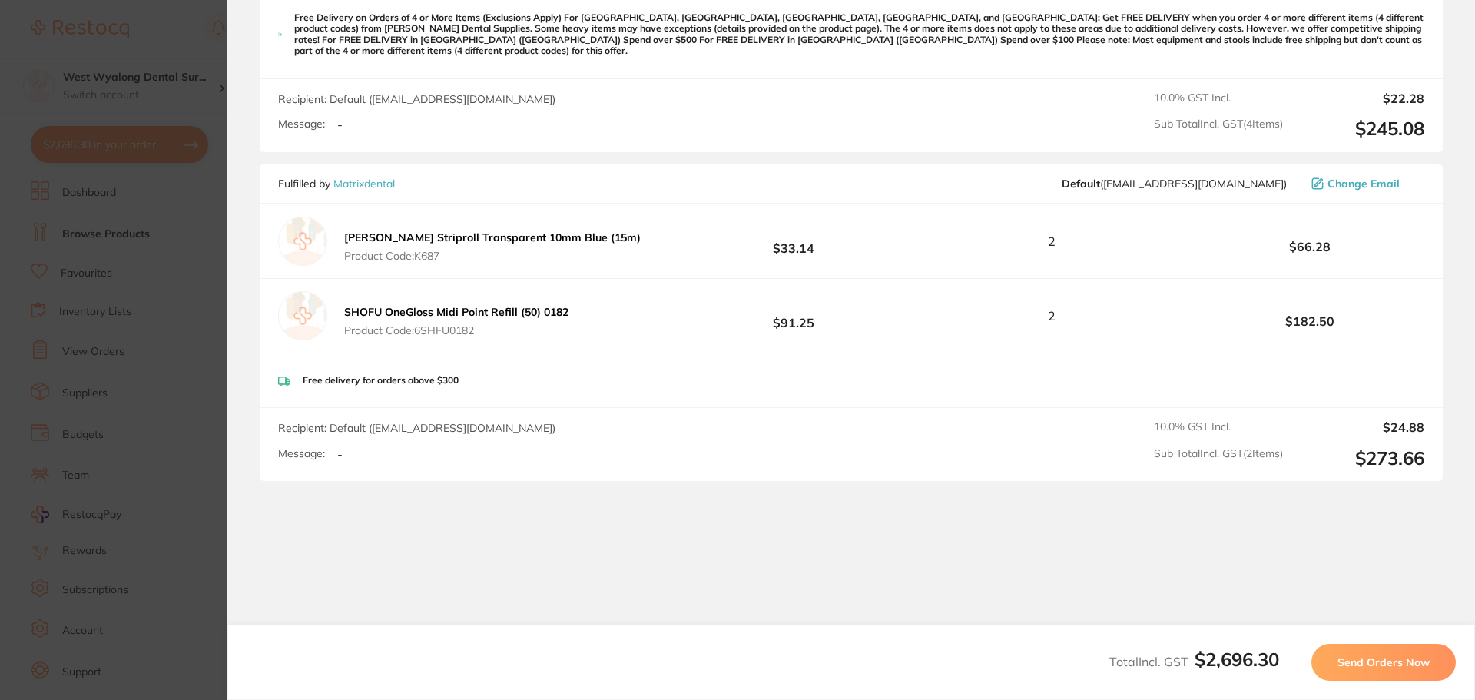
click at [1373, 663] on span "Send Orders Now" at bounding box center [1383, 662] width 92 height 14
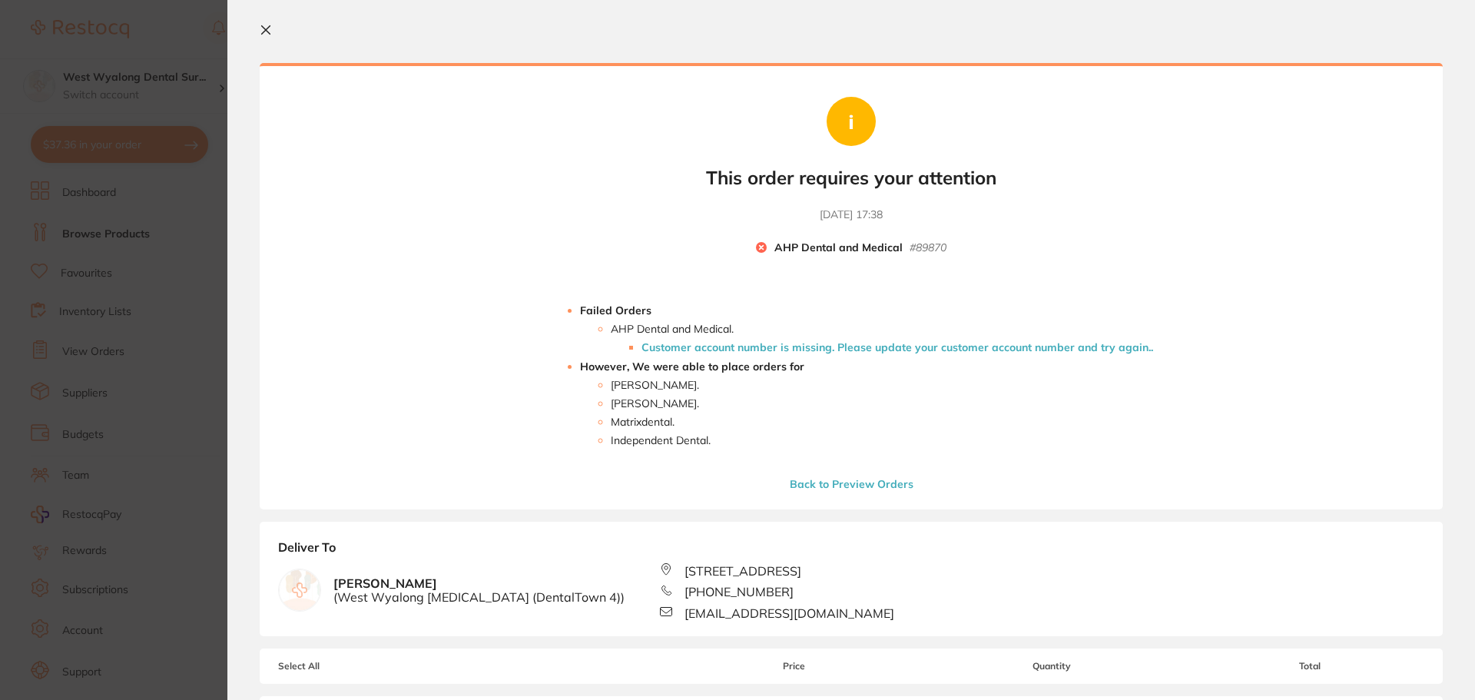
scroll to position [0, 0]
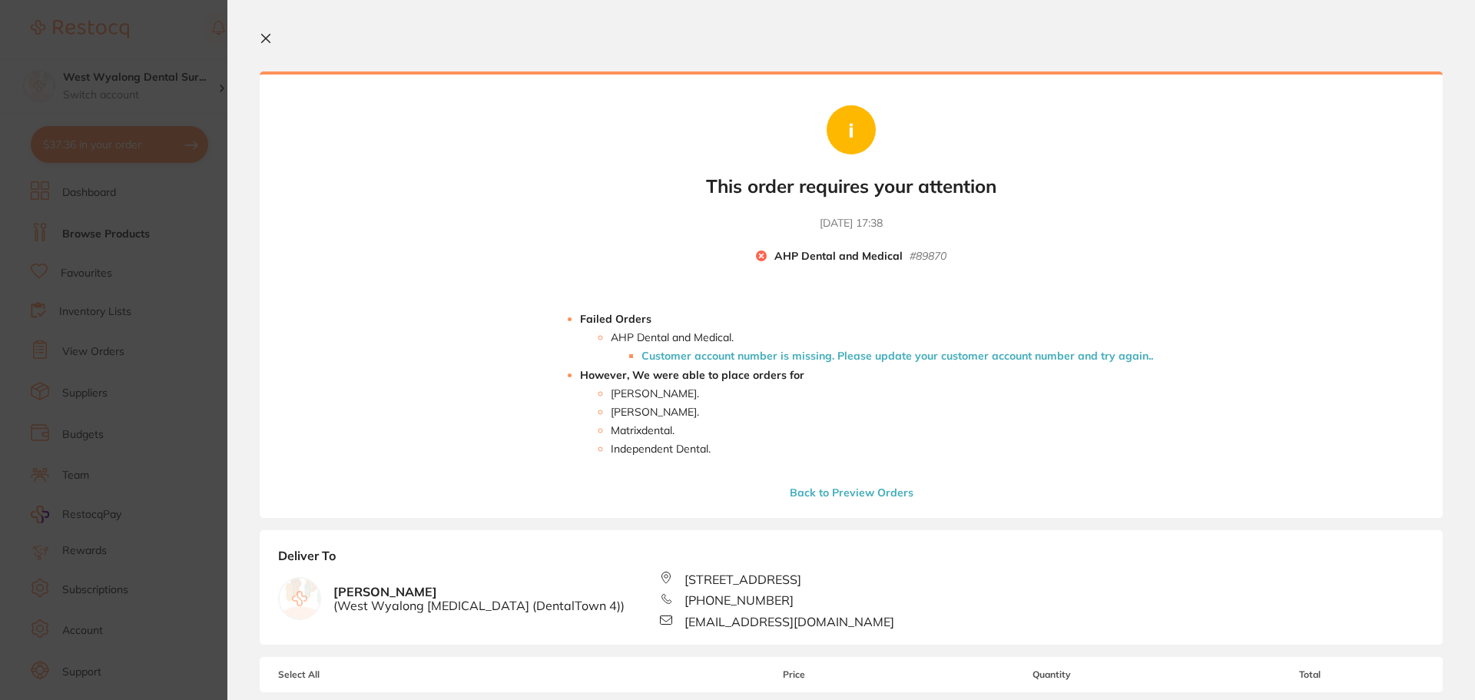
click at [270, 39] on icon at bounding box center [266, 38] width 12 height 12
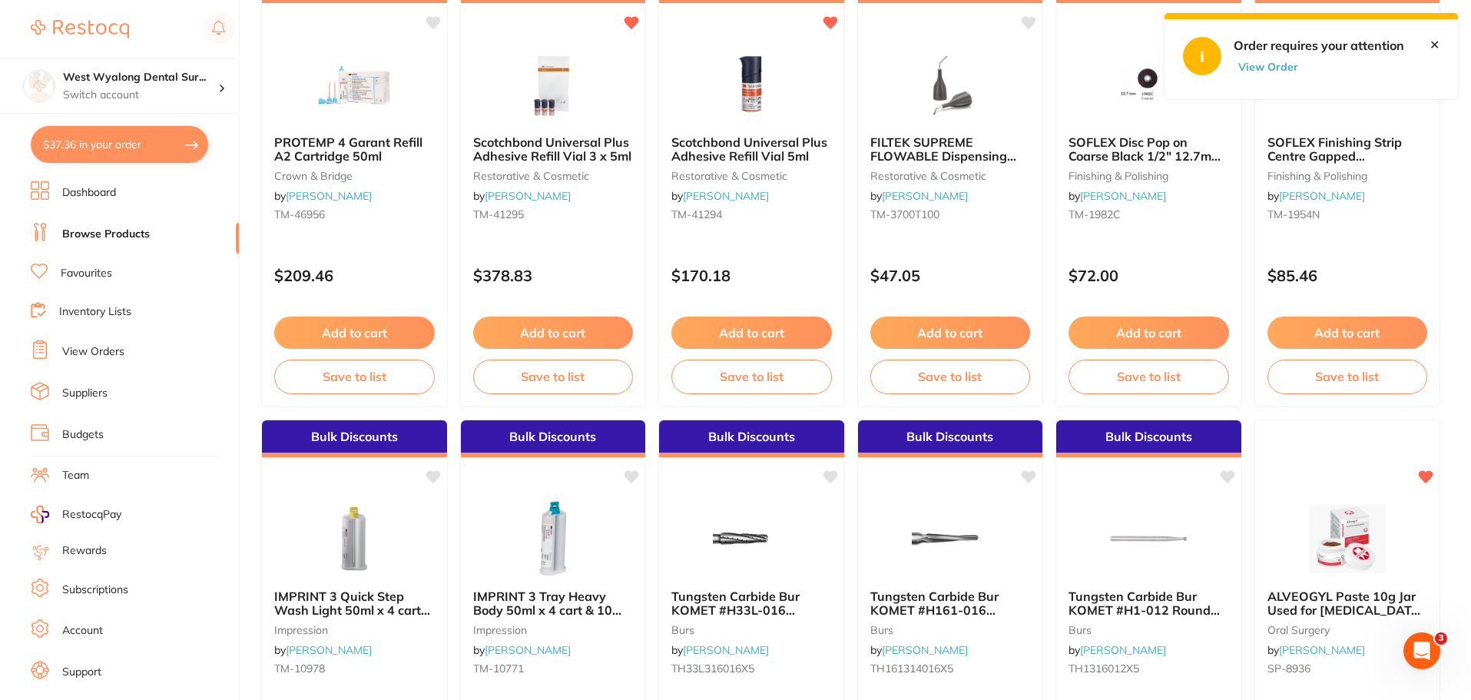
click at [83, 142] on button "$37.36 in your order" at bounding box center [119, 144] width 177 height 37
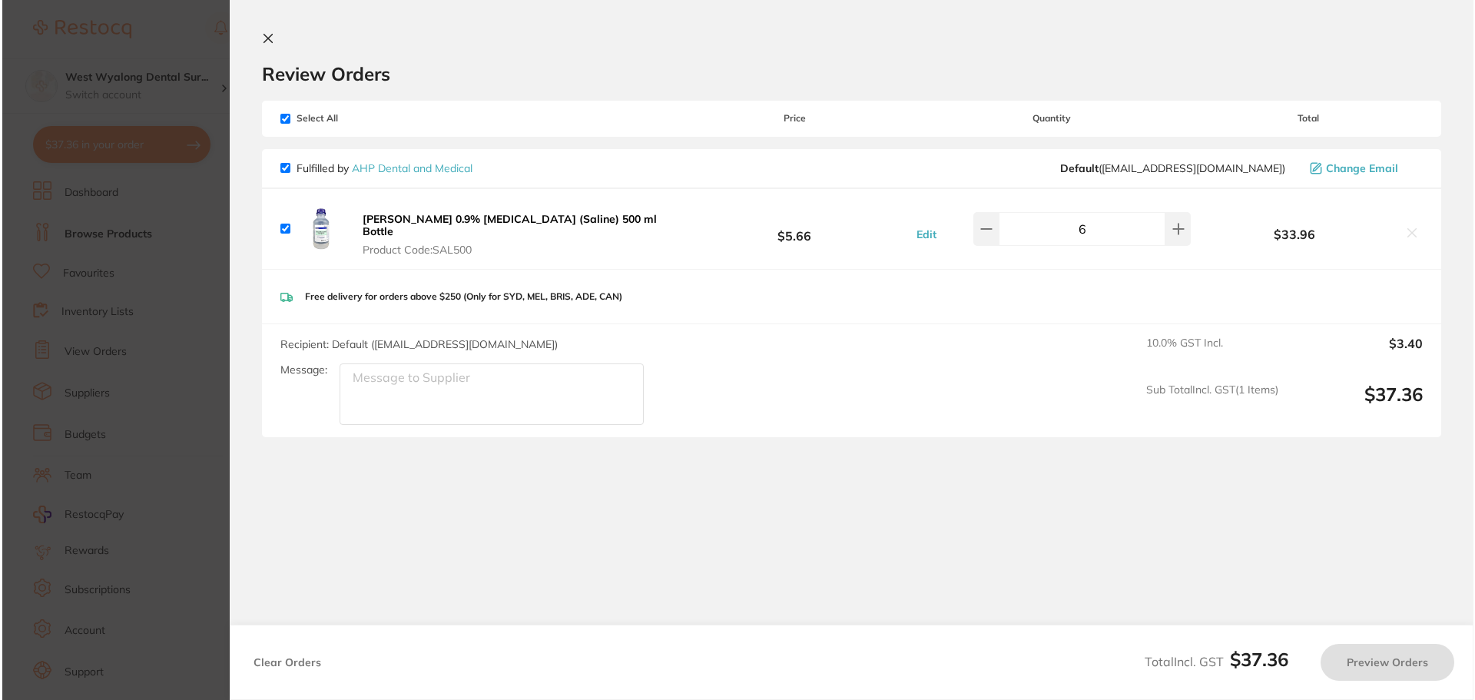
scroll to position [0, 0]
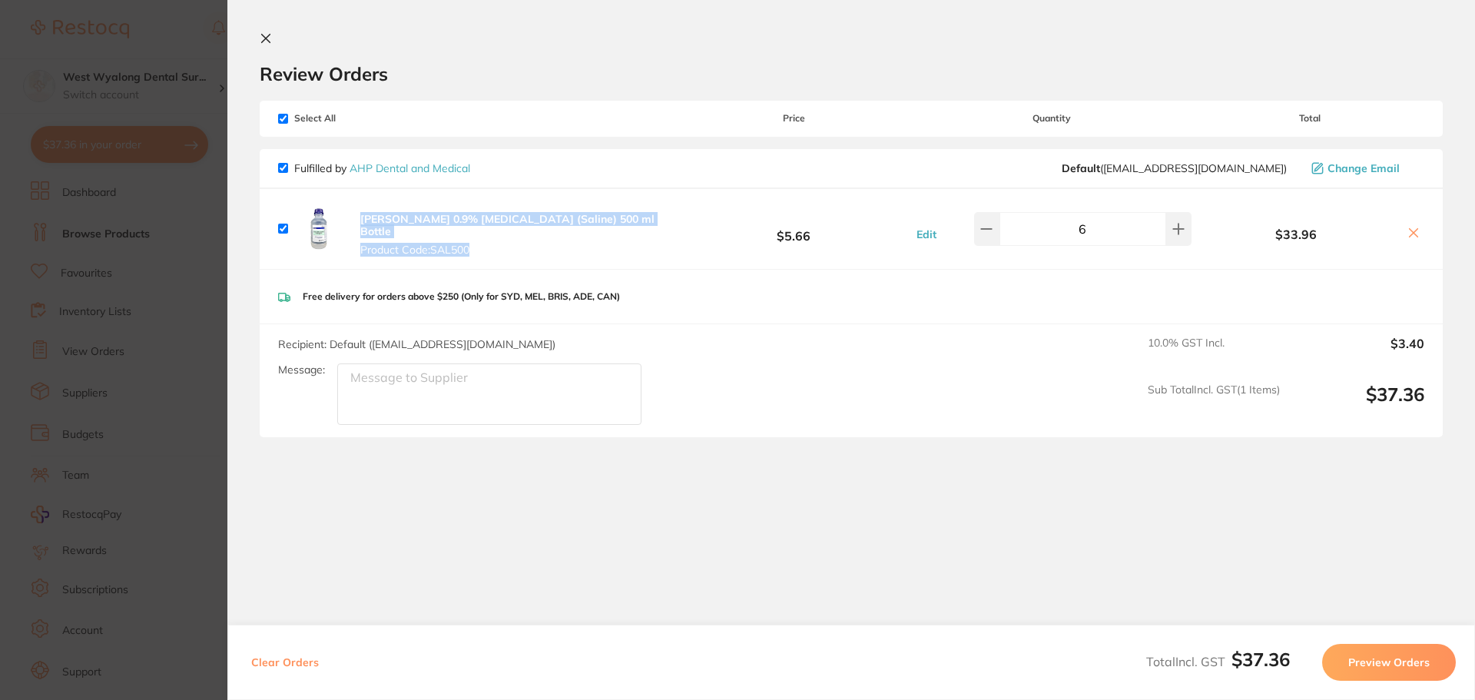
drag, startPoint x: 353, startPoint y: 217, endPoint x: 640, endPoint y: 232, distance: 286.9
click at [640, 232] on div "[PERSON_NAME] 0.9% [MEDICAL_DATA] (Saline) 500 ml Bottle Product Code: SAL500 $…" at bounding box center [851, 229] width 1183 height 80
click at [619, 229] on button "[PERSON_NAME] 0.9% [MEDICAL_DATA] (Saline) 500 ml Bottle Product Code: SAL500" at bounding box center [517, 234] width 323 height 45
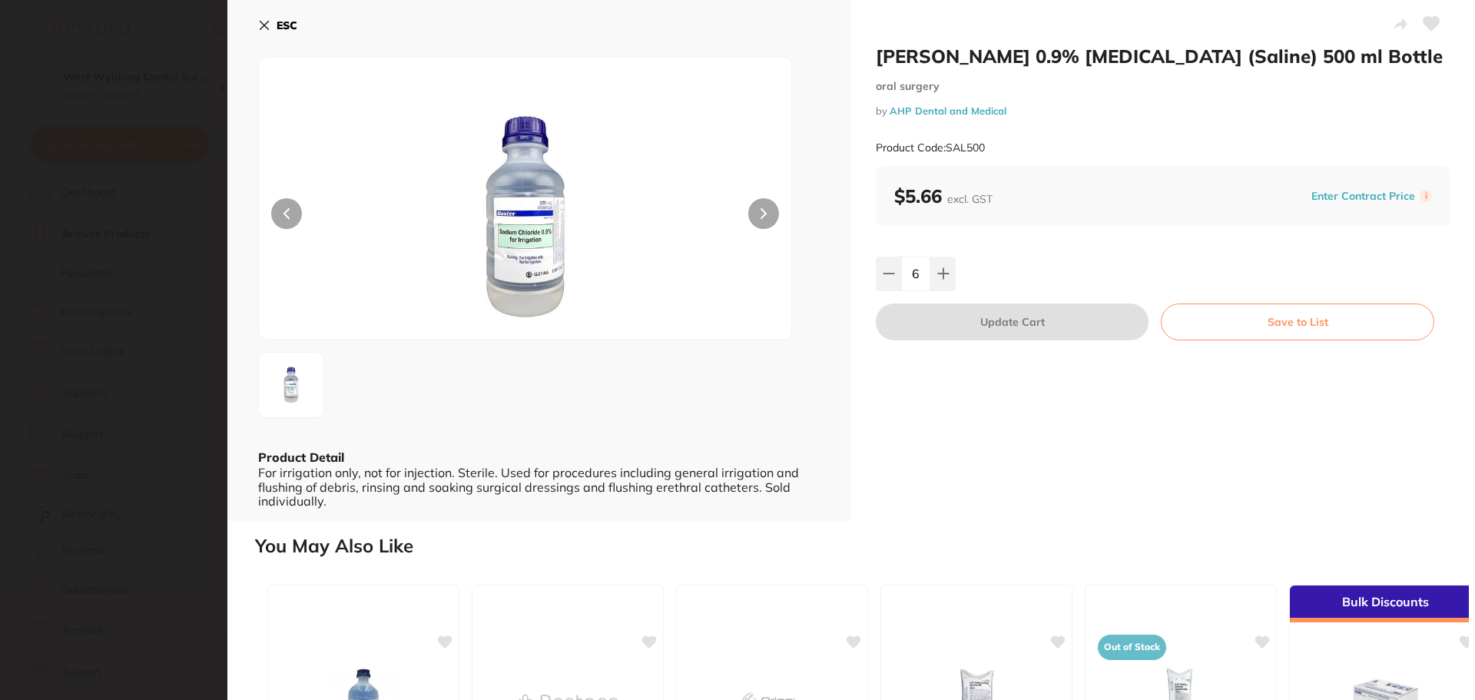
click at [645, 234] on img at bounding box center [526, 217] width 320 height 243
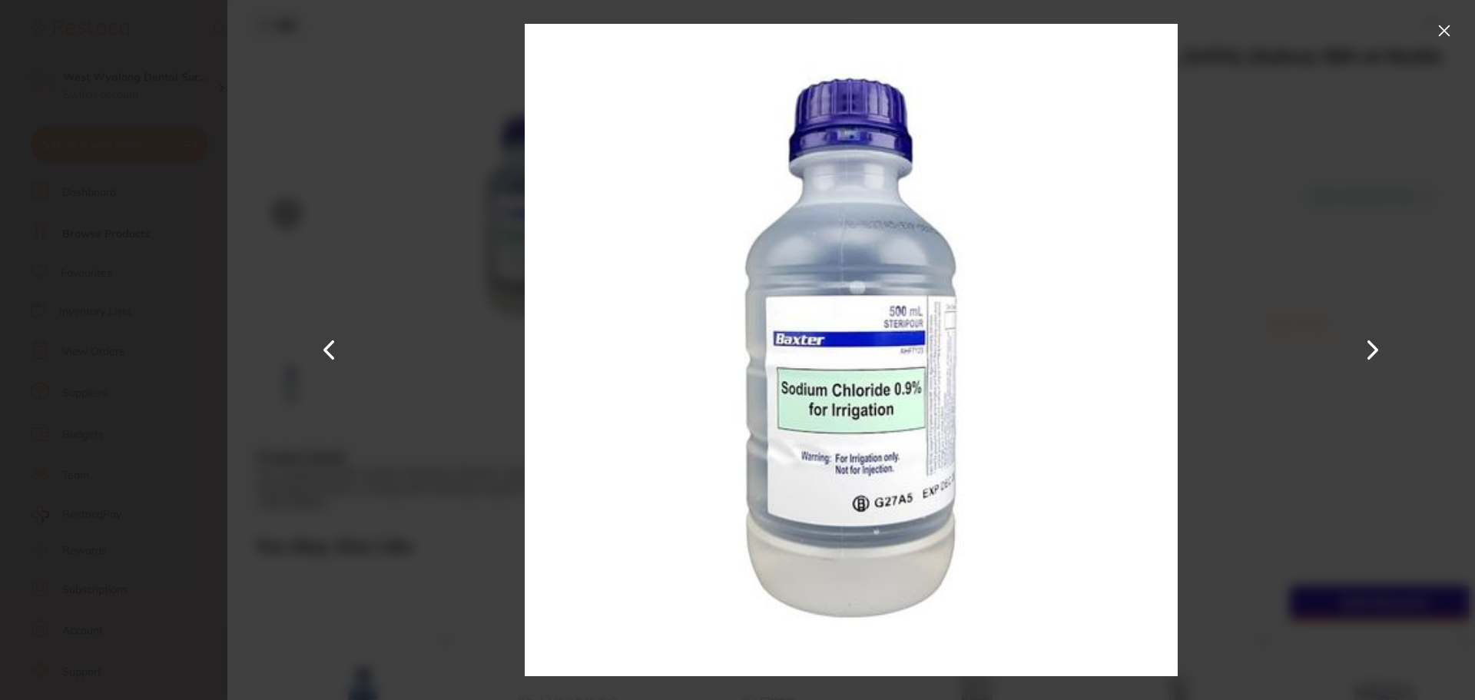
click at [1447, 25] on button at bounding box center [1444, 30] width 25 height 25
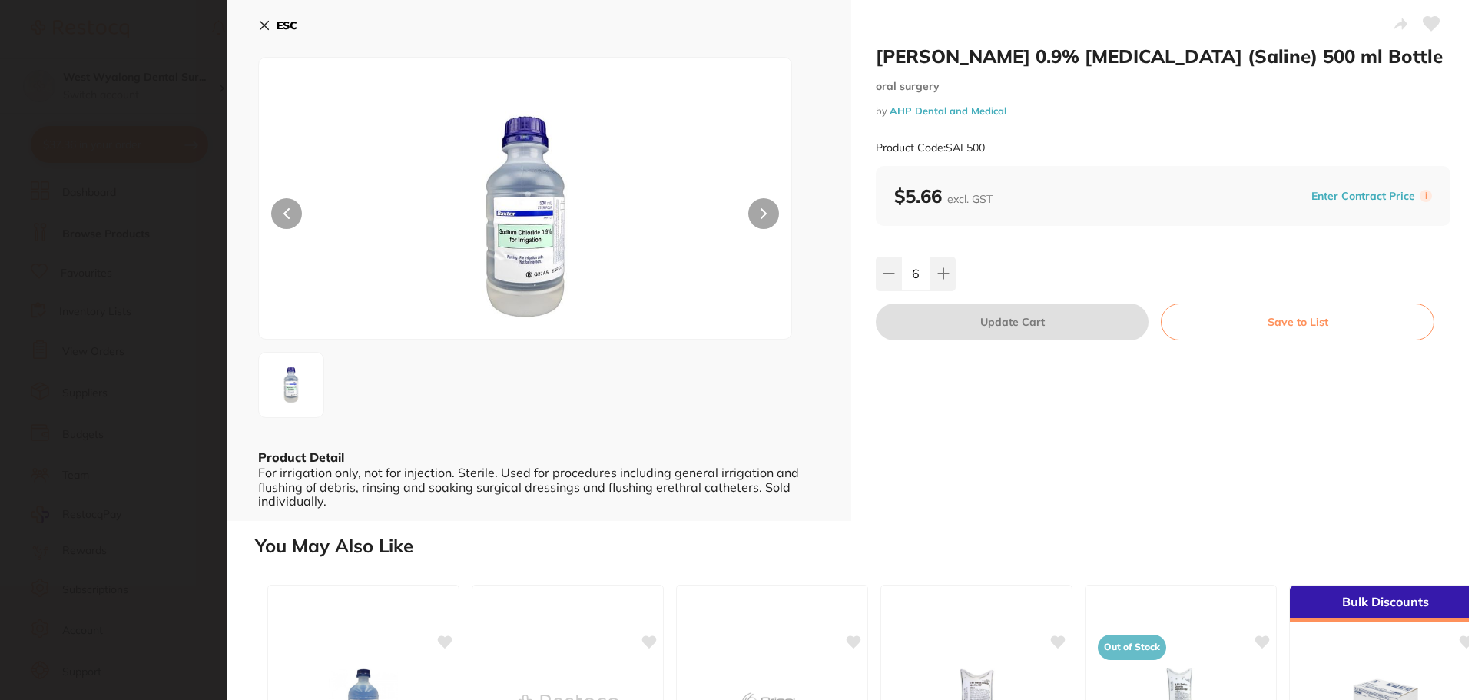
click at [267, 24] on icon at bounding box center [264, 26] width 8 height 8
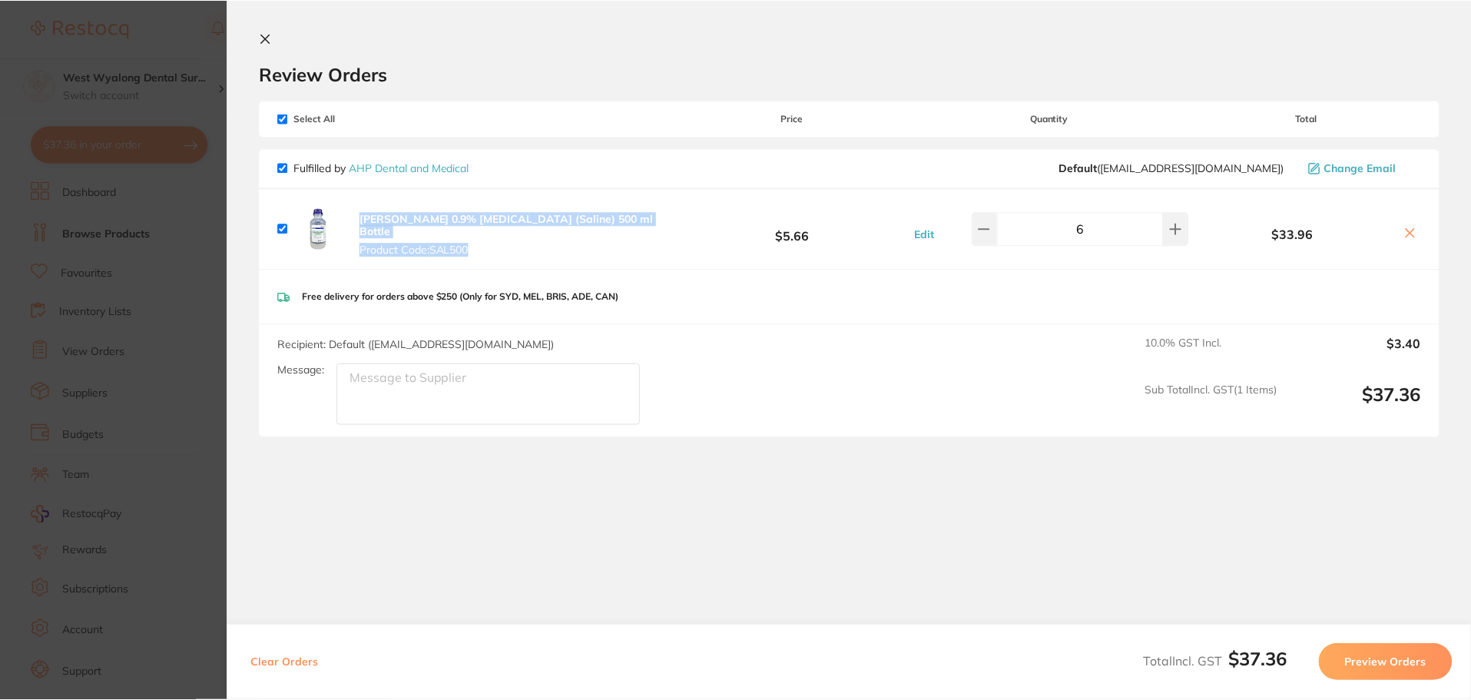
scroll to position [1613, 0]
copy button "[PERSON_NAME] 0.9% [MEDICAL_DATA] (Saline) 500 ml Bottle Product Code: SAL500"
click at [1407, 227] on icon at bounding box center [1409, 233] width 12 height 12
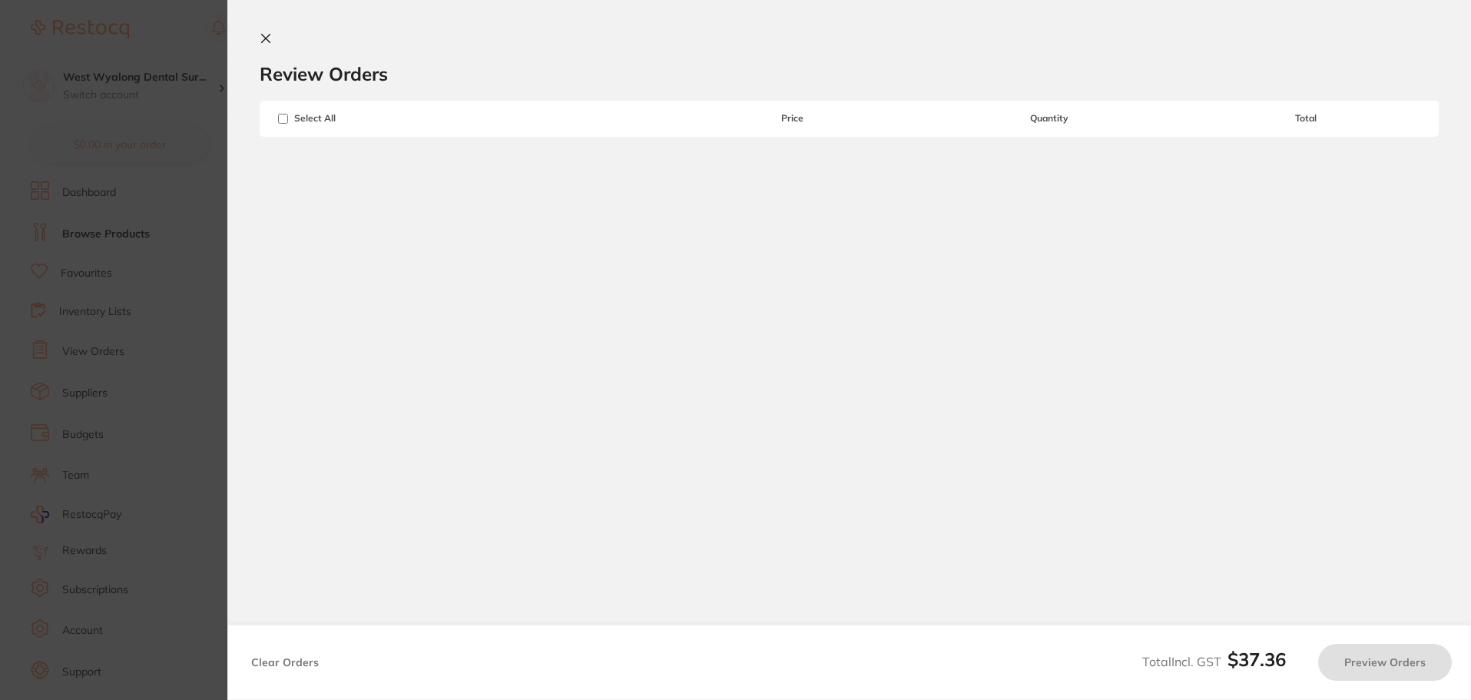
checkbox input "true"
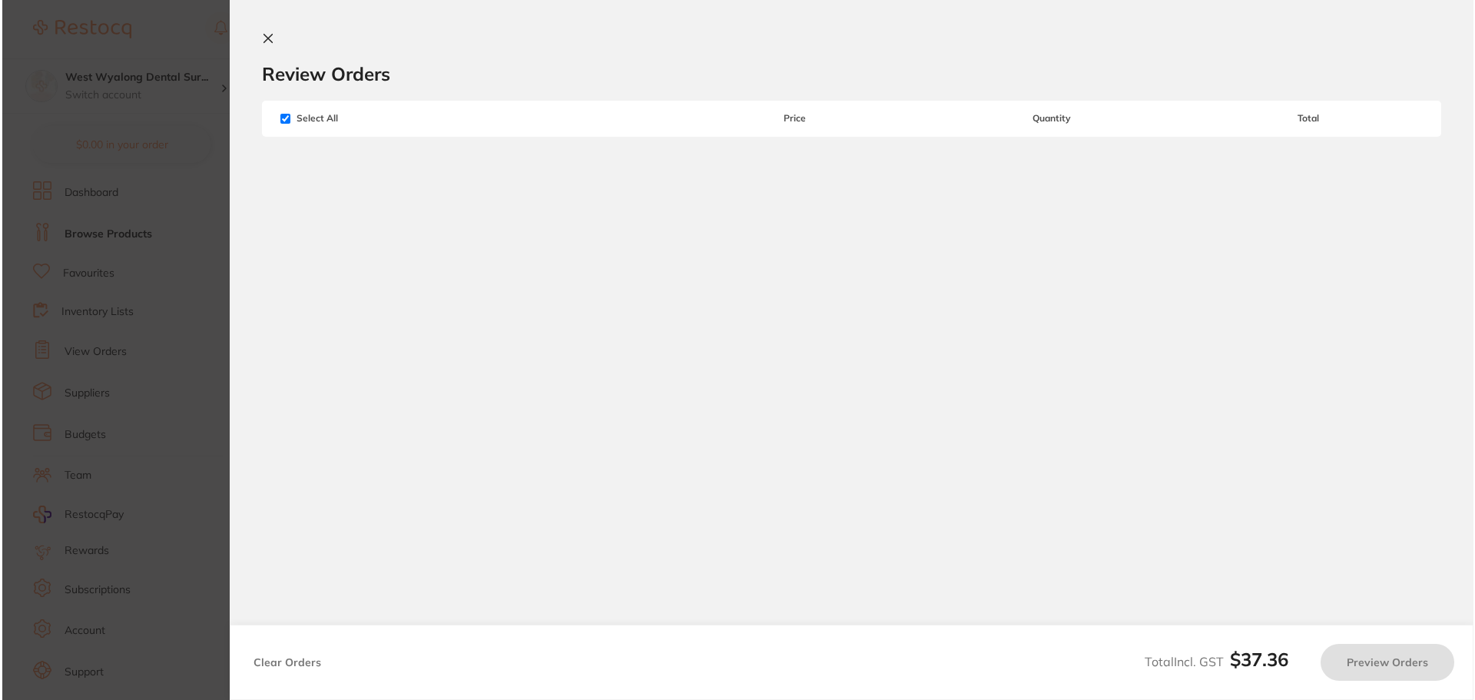
scroll to position [0, 0]
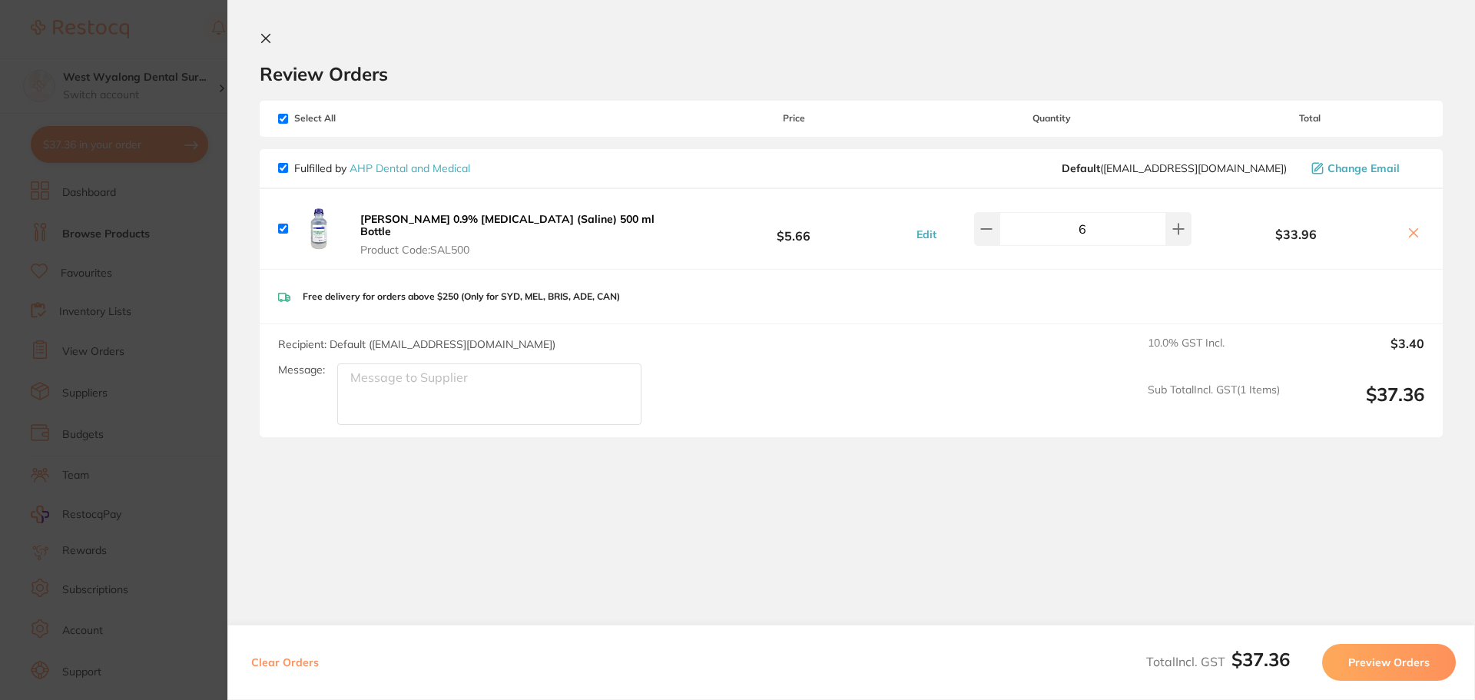
click at [283, 226] on input "checkbox" at bounding box center [283, 229] width 10 height 10
checkbox input "false"
click at [1412, 229] on icon at bounding box center [1414, 233] width 8 height 8
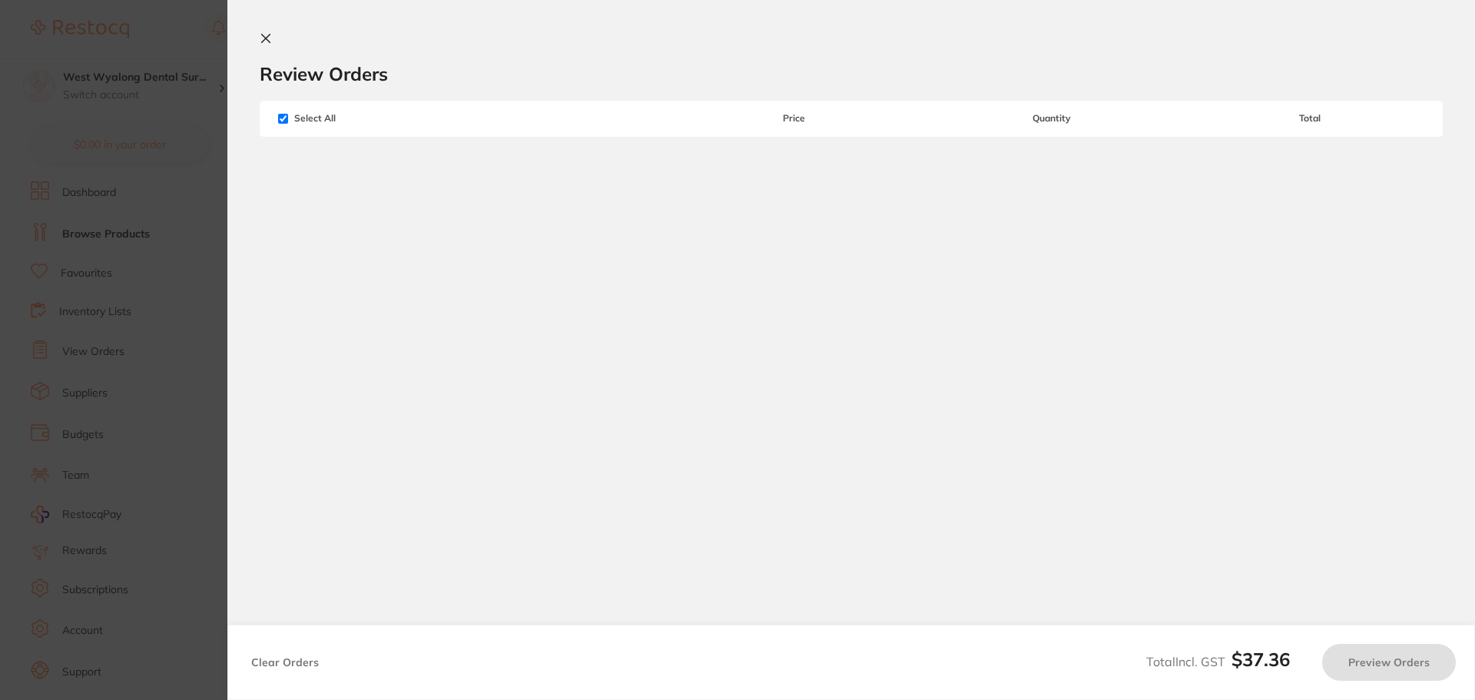
checkbox input "false"
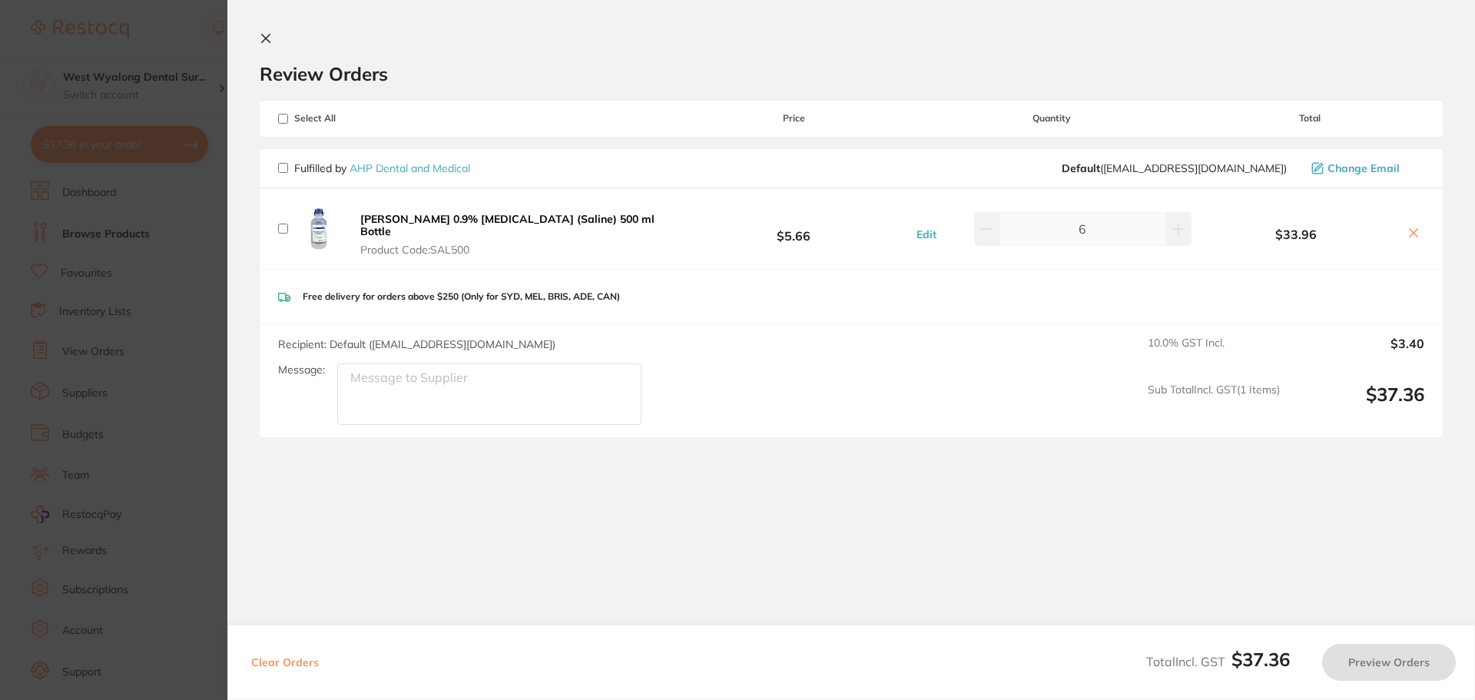
click at [267, 41] on icon at bounding box center [266, 39] width 8 height 8
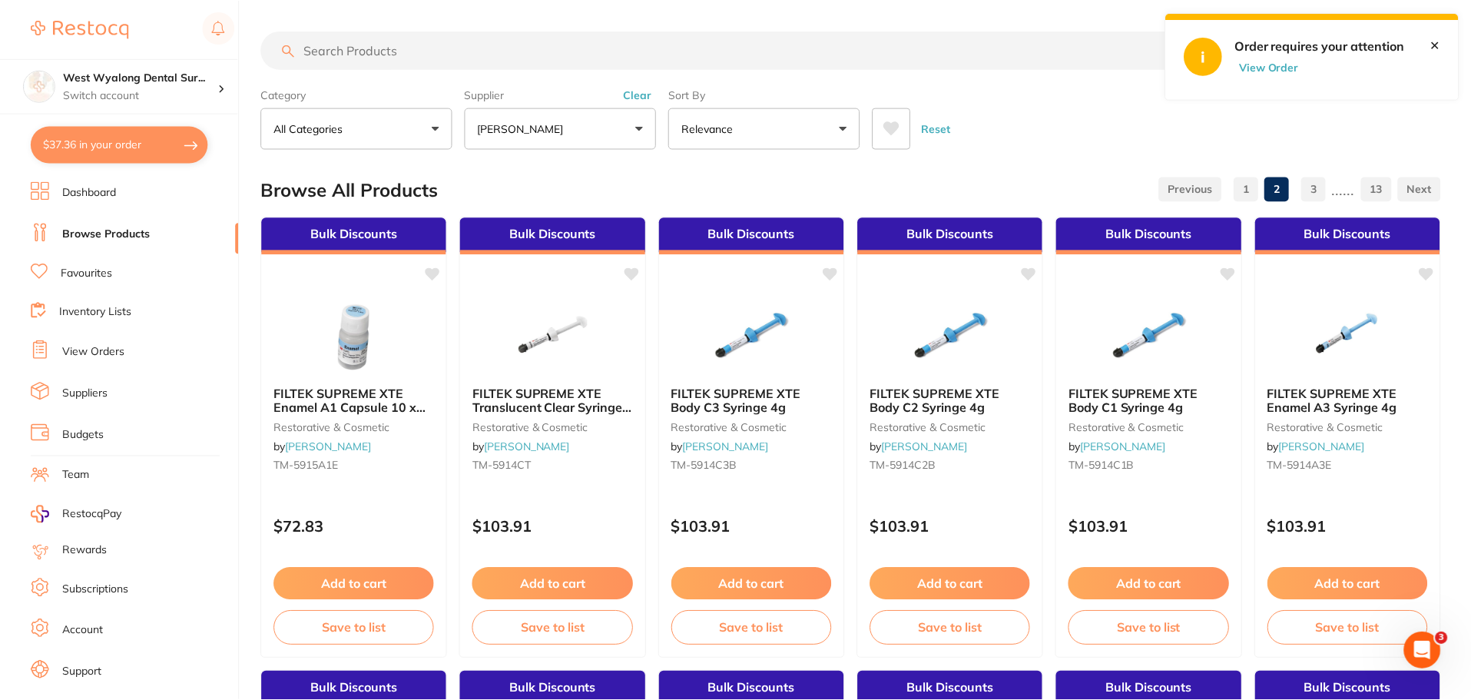
scroll to position [1613, 0]
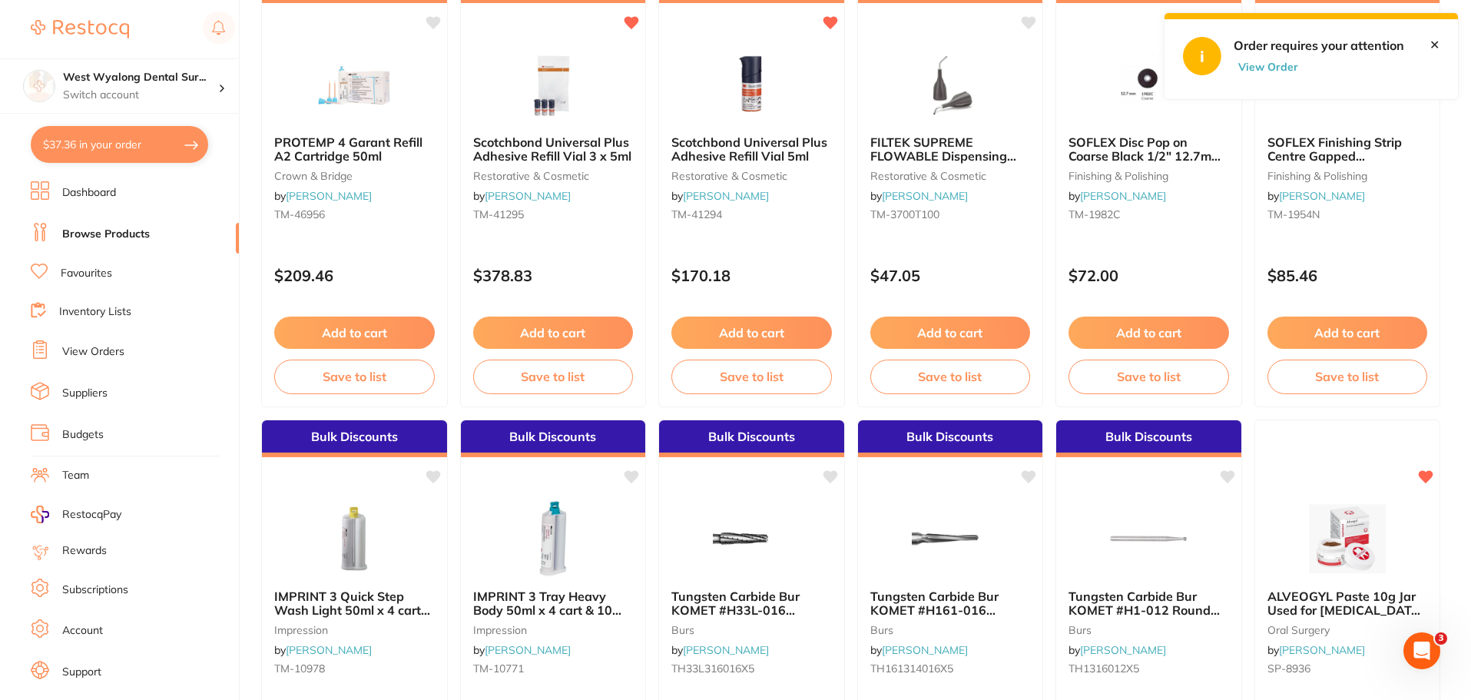
click at [84, 235] on link "Browse Products" at bounding box center [106, 234] width 88 height 15
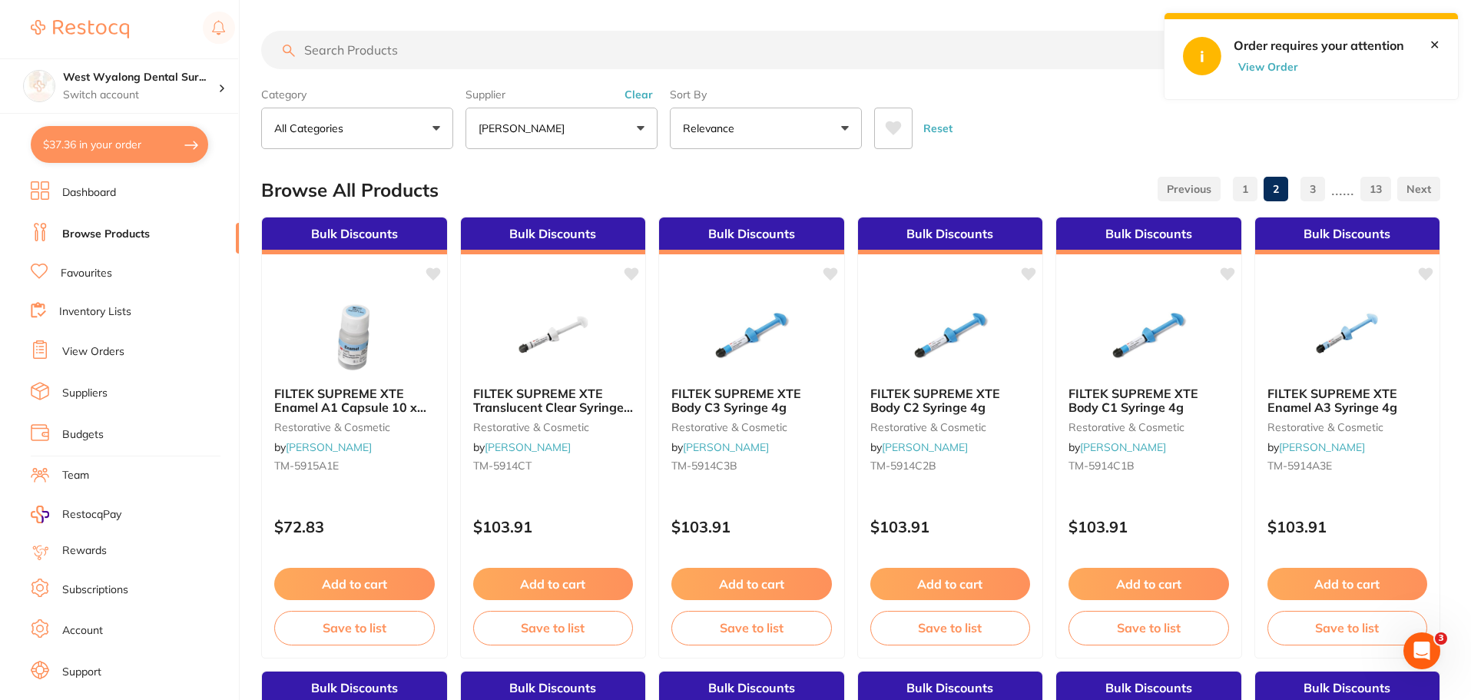
paste input "[PERSON_NAME] 0.9% [MEDICAL_DATA] (Saline) 500 ml Bottle Product Code: SAL500"
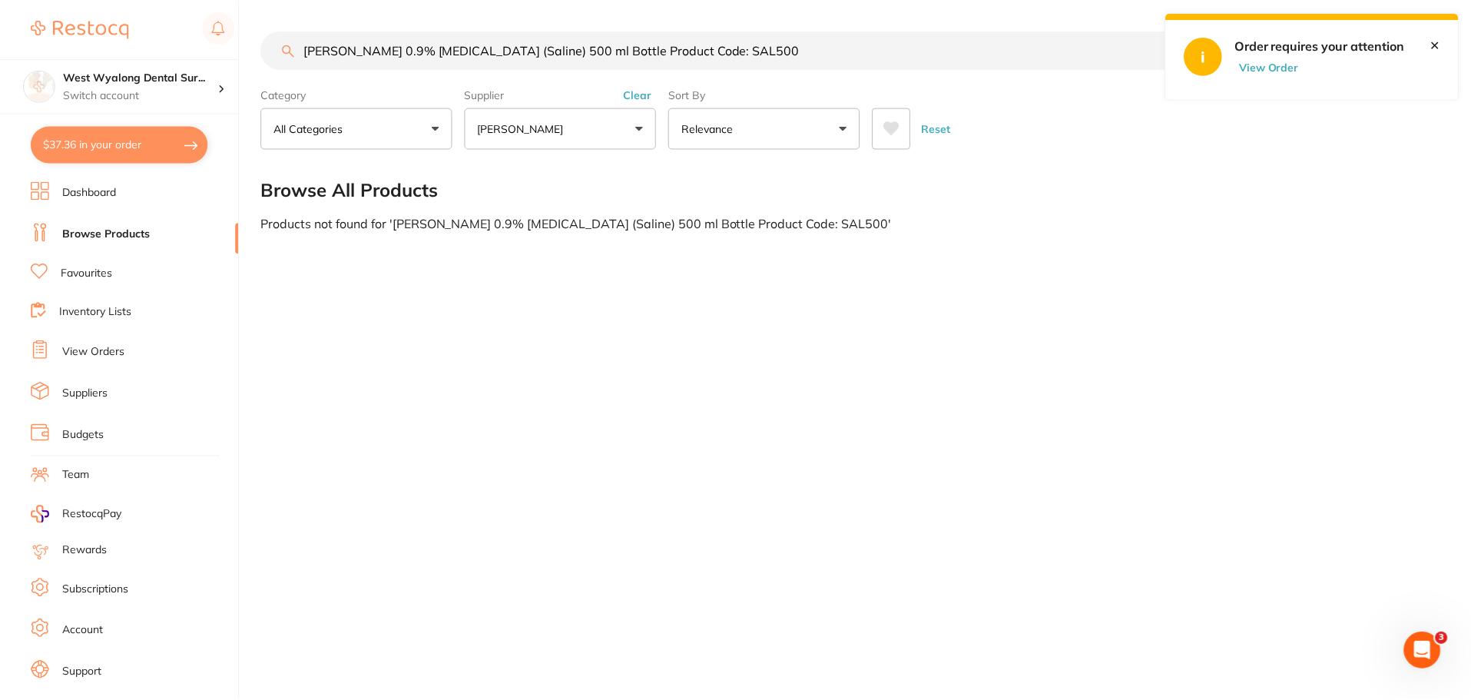
scroll to position [80, 0]
click at [752, 56] on input "[PERSON_NAME] 0.9% [MEDICAL_DATA] (Saline) 500 ml Bottle Product Code: SAL500" at bounding box center [734, 50] width 946 height 38
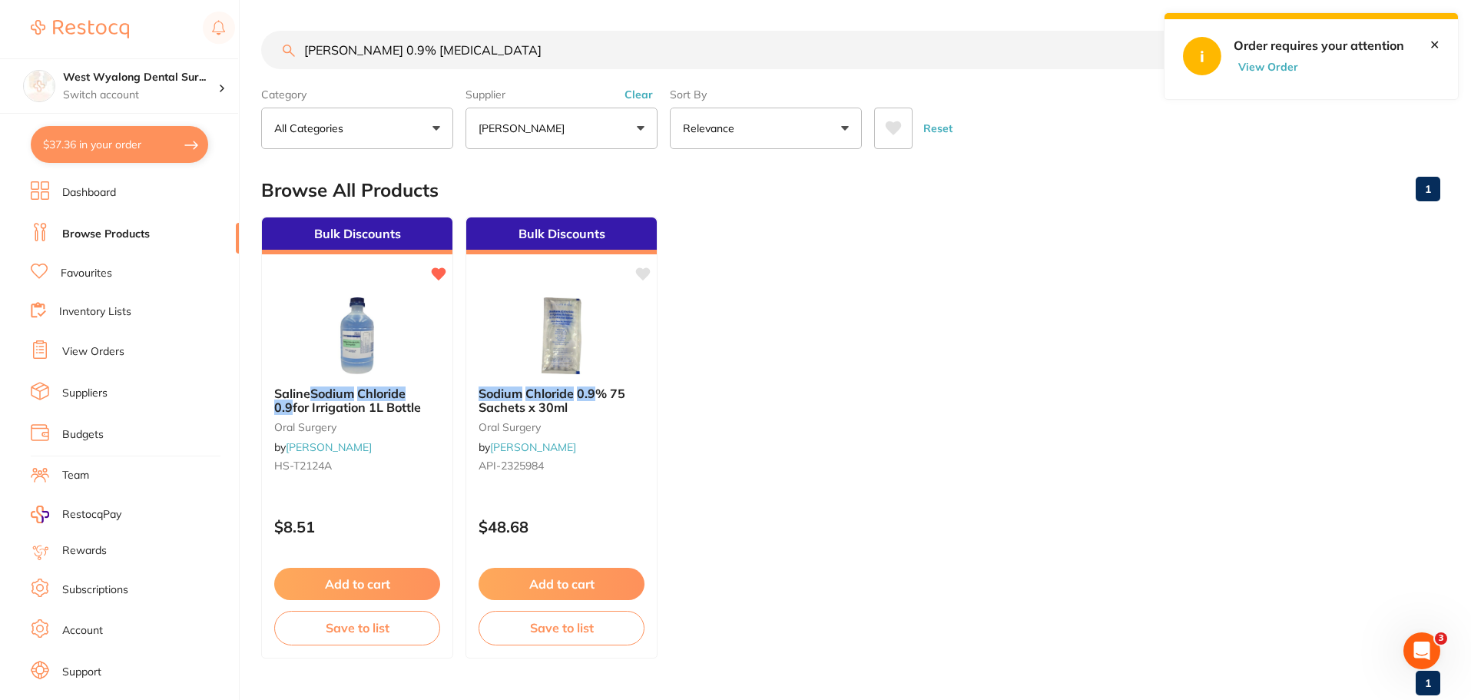
scroll to position [0, 0]
type input "[PERSON_NAME] 0.9% [MEDICAL_DATA]"
click at [370, 593] on button "Add to cart" at bounding box center [356, 585] width 167 height 33
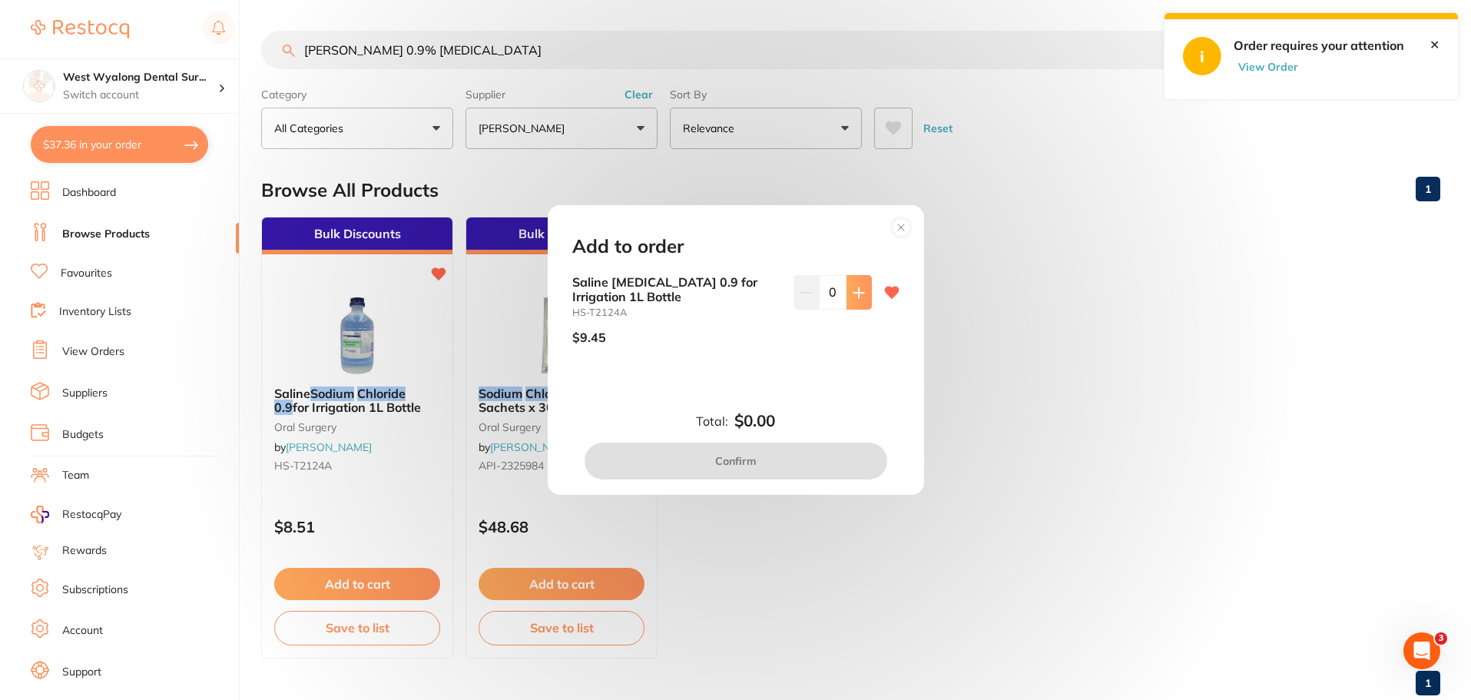
click at [860, 297] on icon at bounding box center [859, 293] width 12 height 12
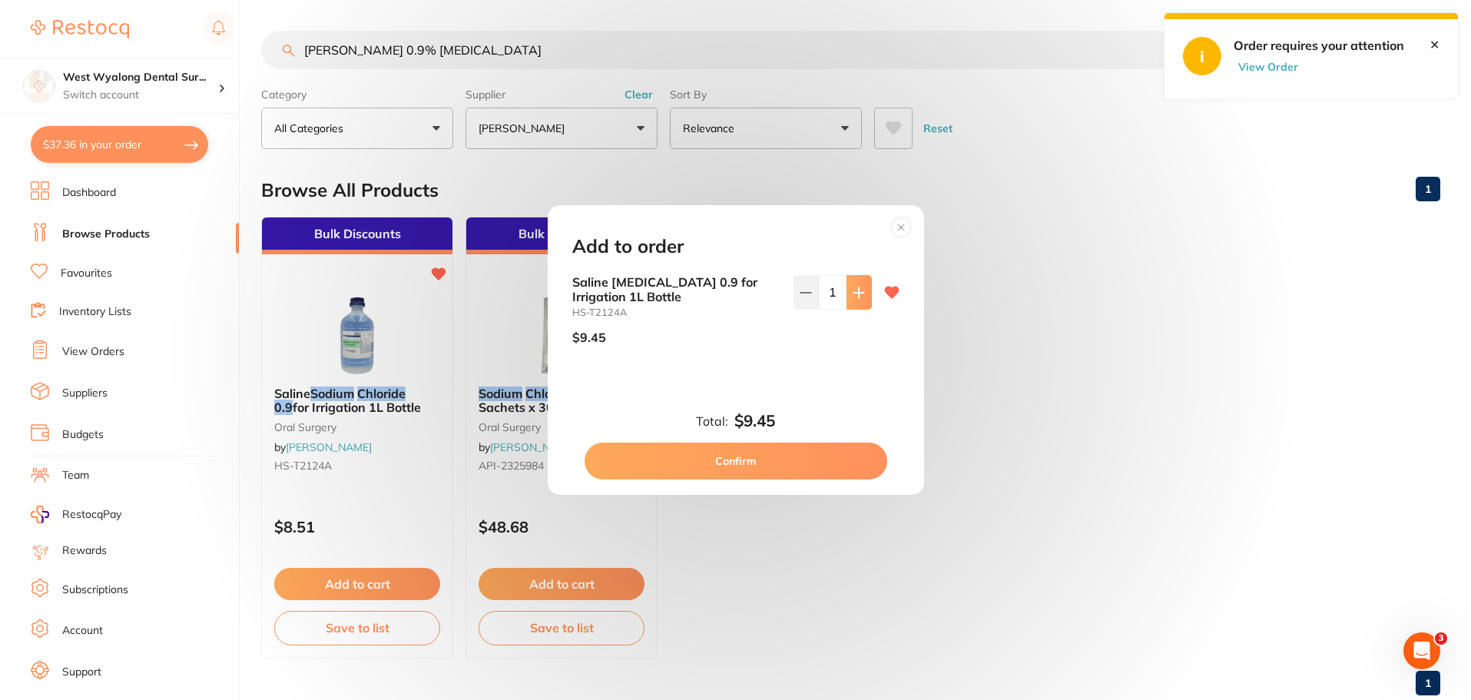
click at [860, 297] on icon at bounding box center [859, 293] width 12 height 12
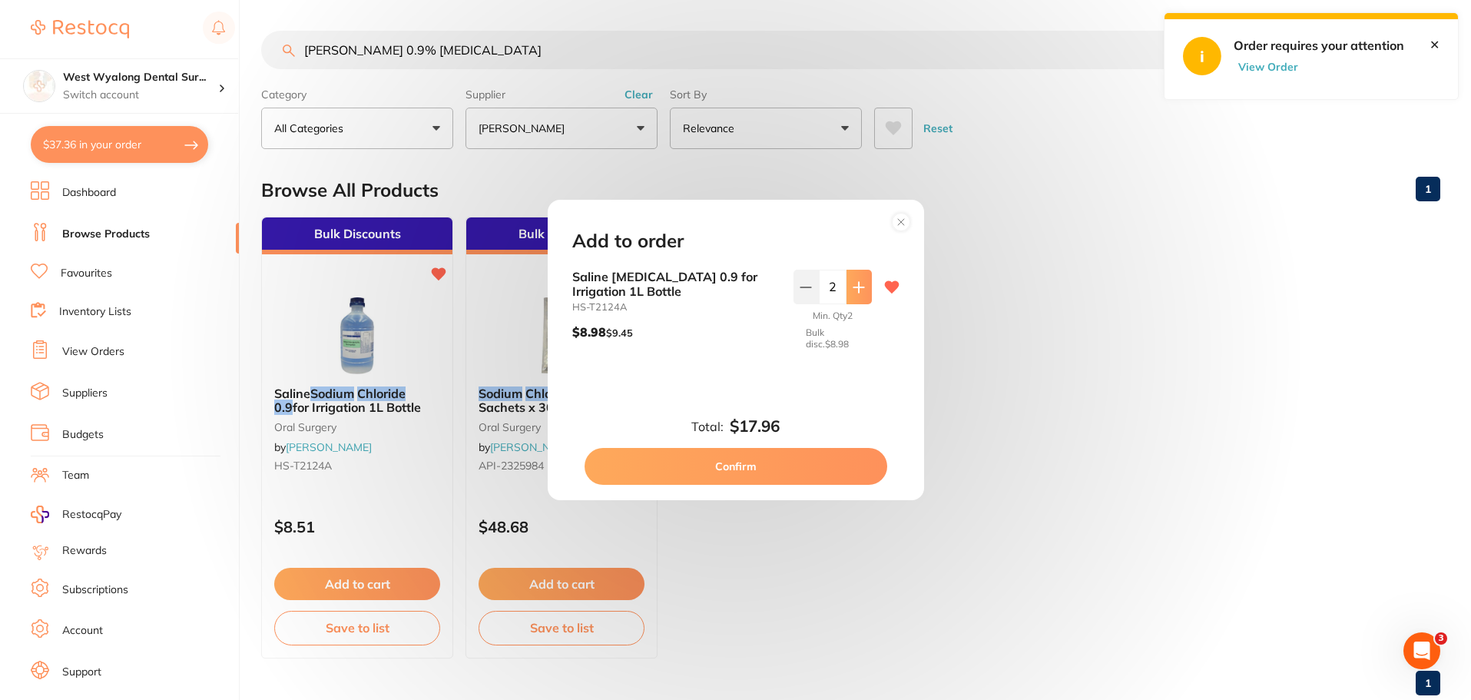
click at [860, 297] on button at bounding box center [859, 287] width 25 height 34
type input "6"
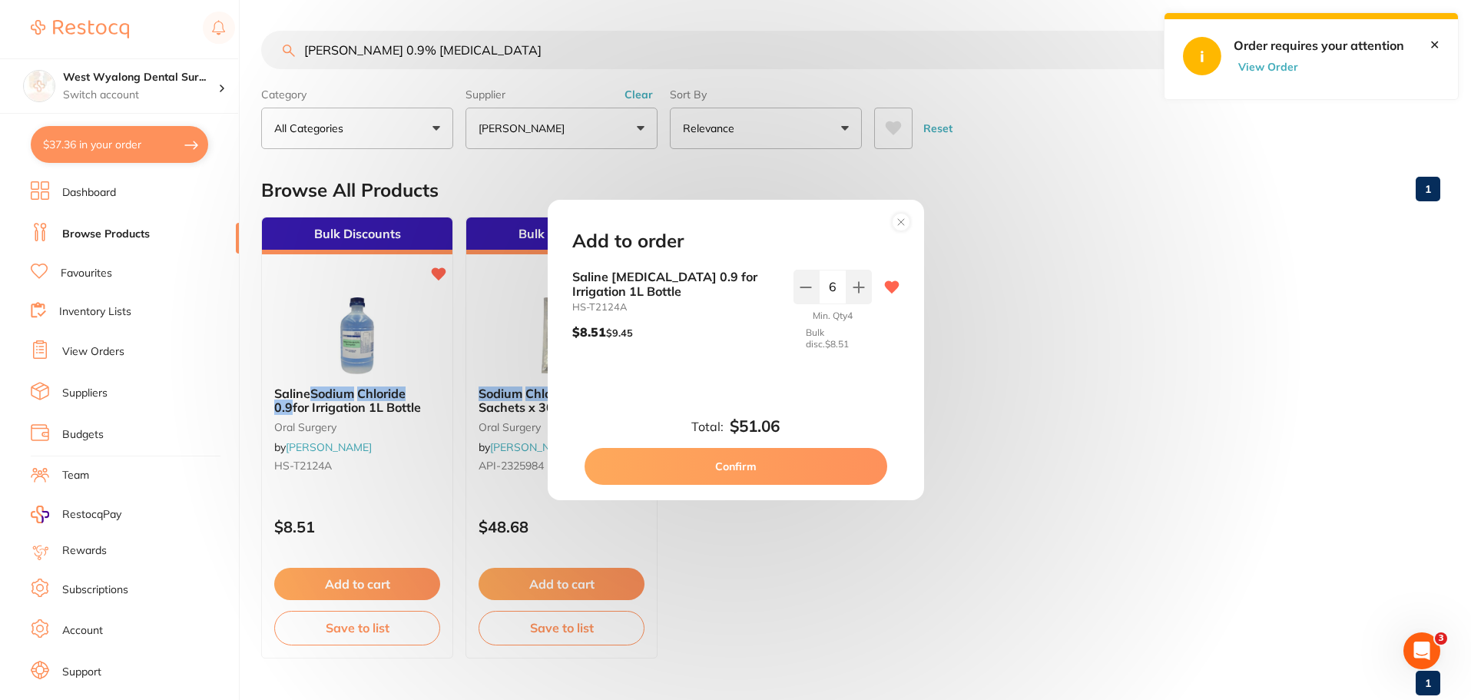
click at [753, 466] on button "Confirm" at bounding box center [736, 466] width 303 height 37
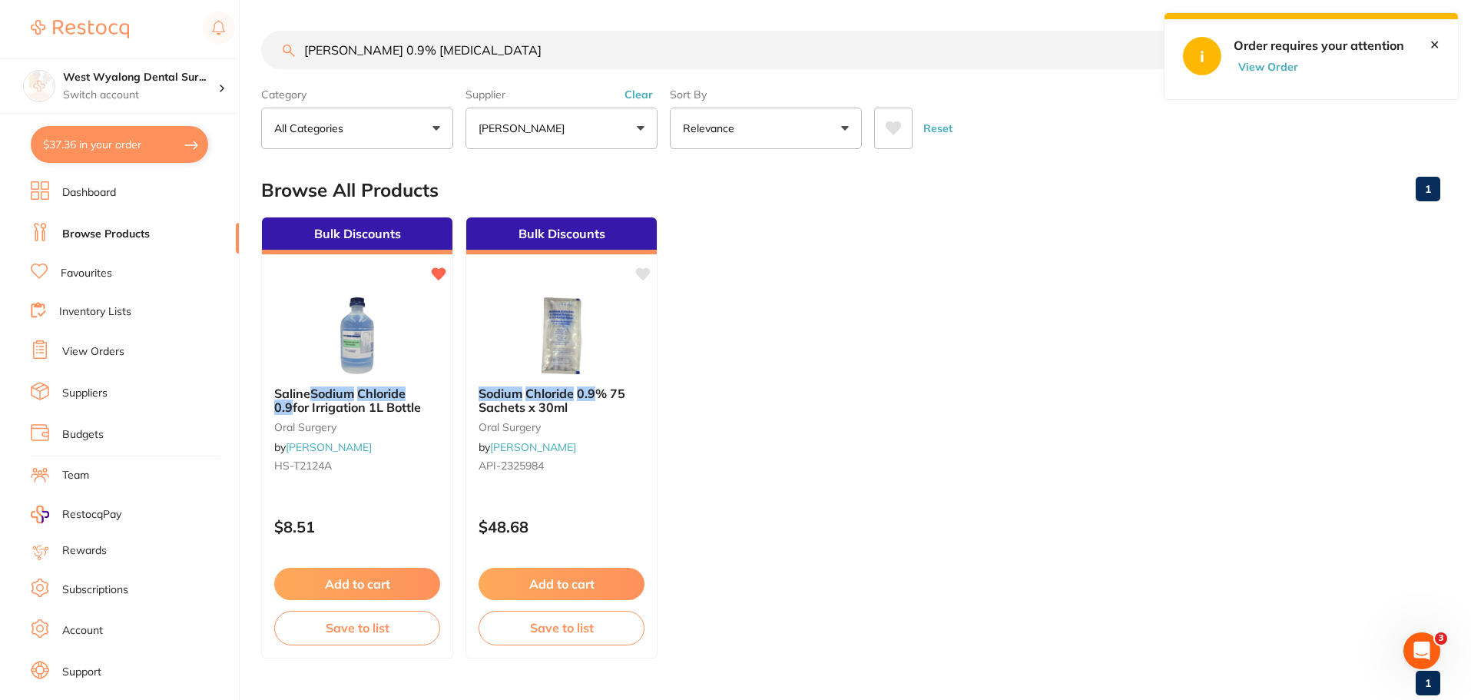
click at [94, 150] on button "$37.36 in your order" at bounding box center [119, 144] width 177 height 37
checkbox input "true"
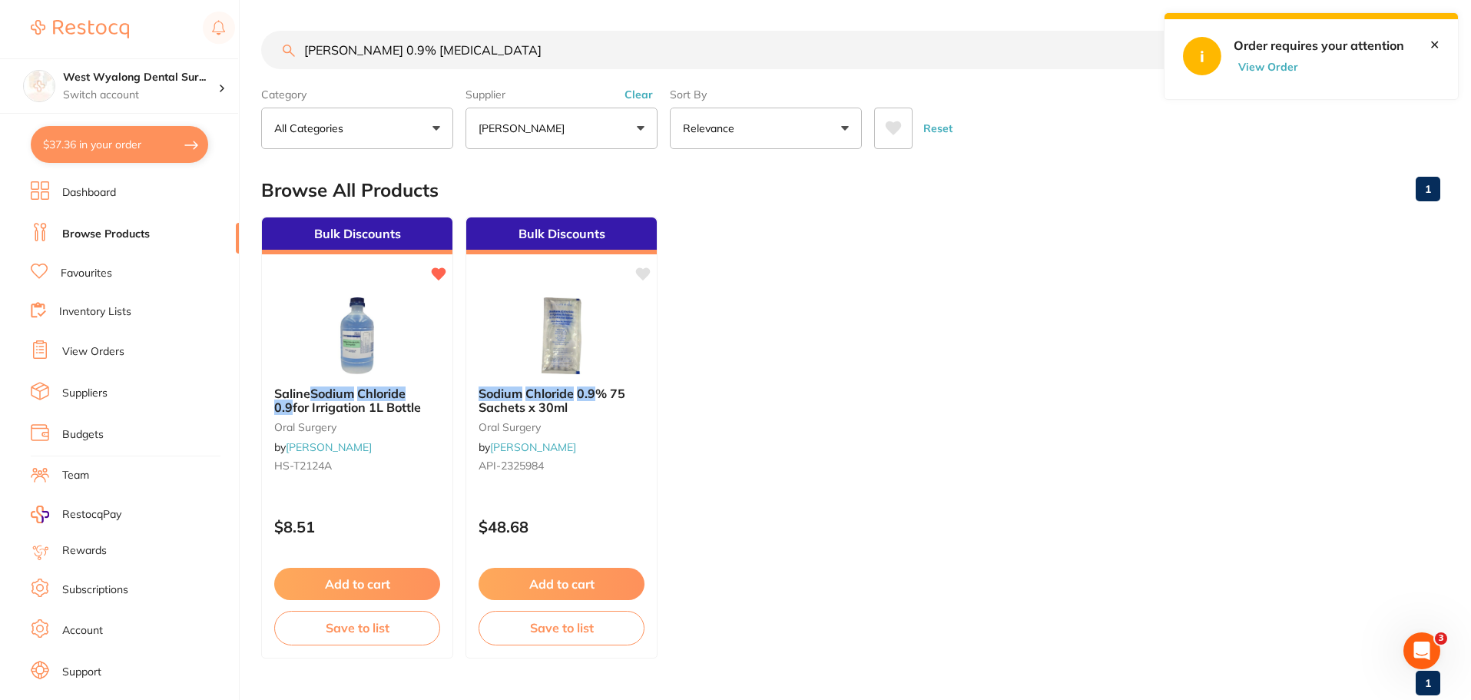
checkbox input "true"
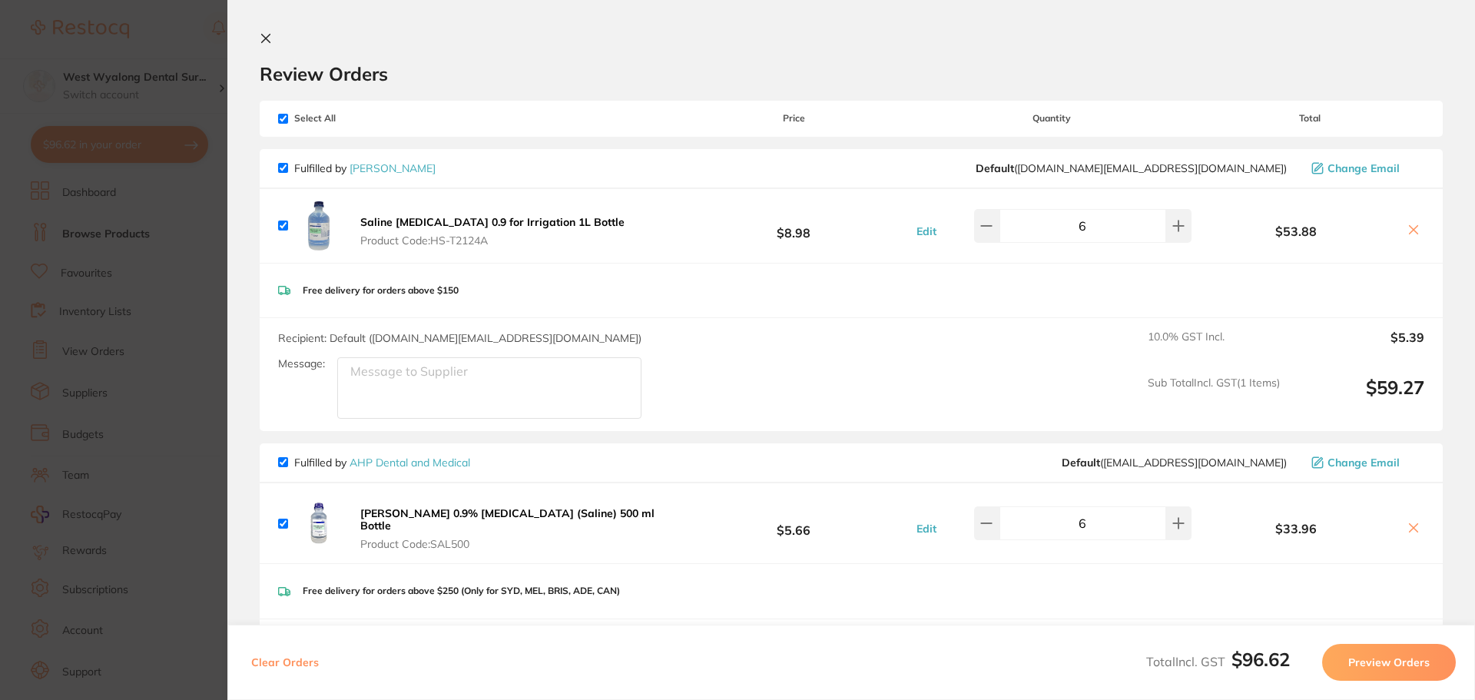
click at [282, 463] on input "checkbox" at bounding box center [283, 462] width 10 height 10
checkbox input "false"
click at [1380, 669] on button "Preview Orders" at bounding box center [1389, 662] width 134 height 37
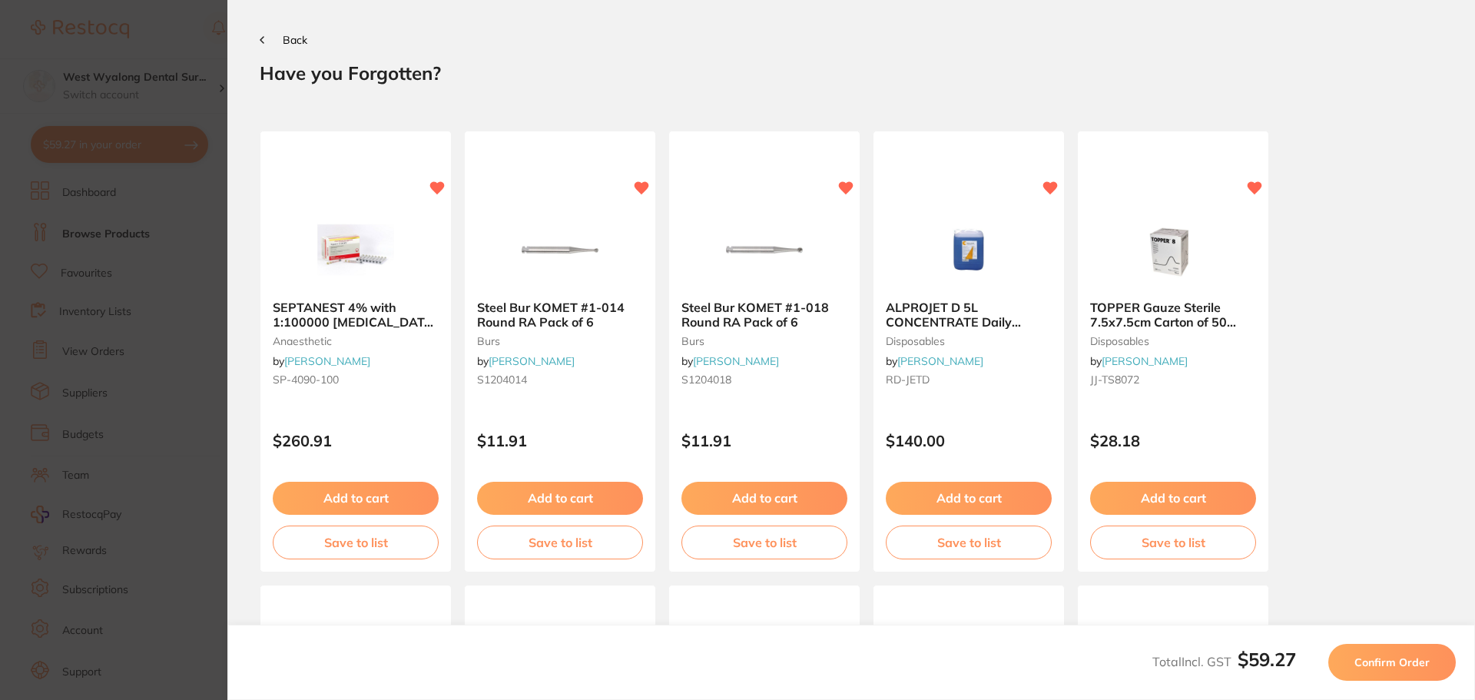
click at [1399, 660] on span "Confirm Order" at bounding box center [1391, 662] width 75 height 14
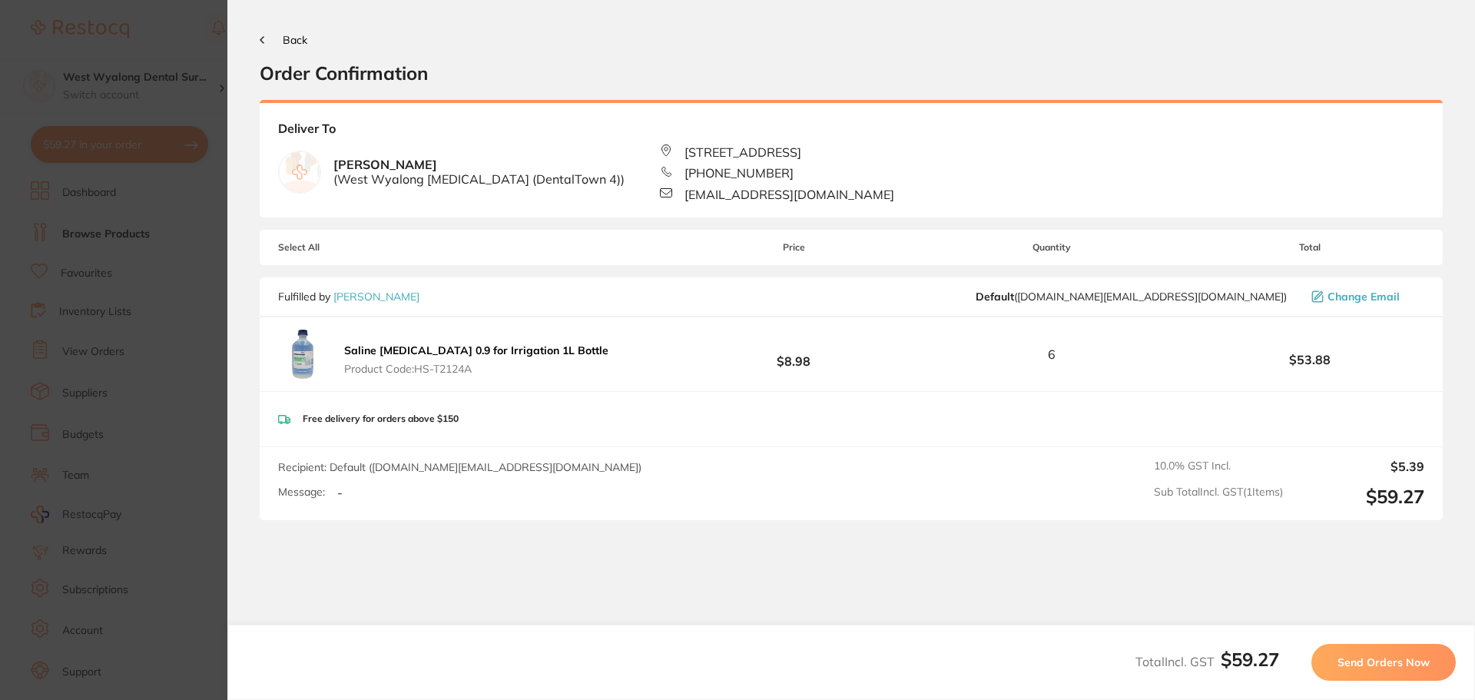
click at [1385, 662] on span "Send Orders Now" at bounding box center [1383, 662] width 92 height 14
